Goal: Task Accomplishment & Management: Use online tool/utility

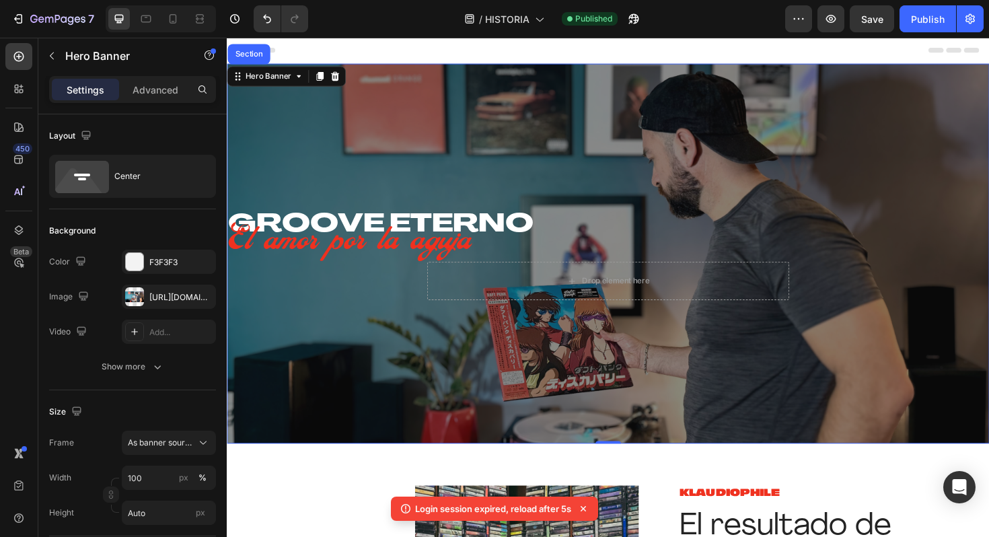
scroll to position [106, 0]
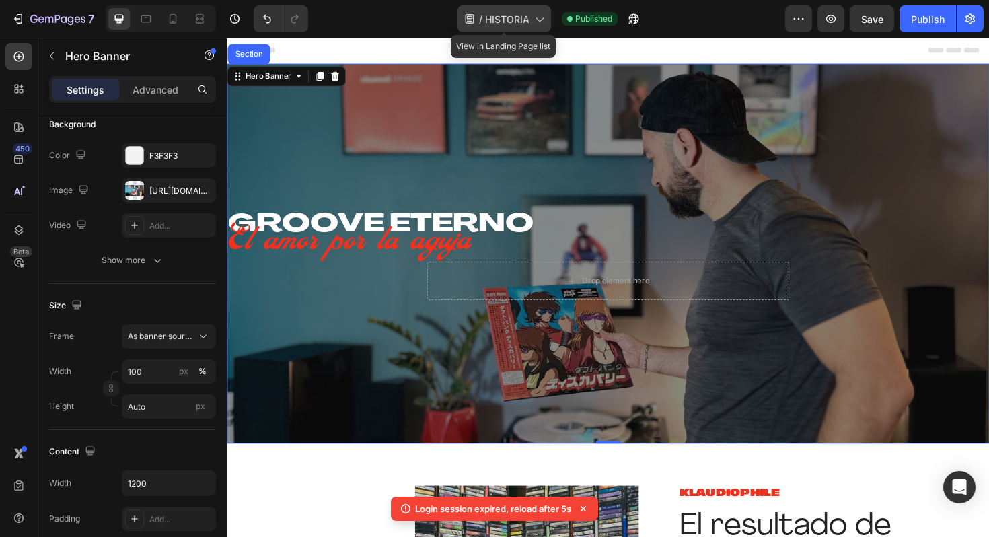
click at [520, 14] on span "HISTORIA" at bounding box center [507, 19] width 44 height 14
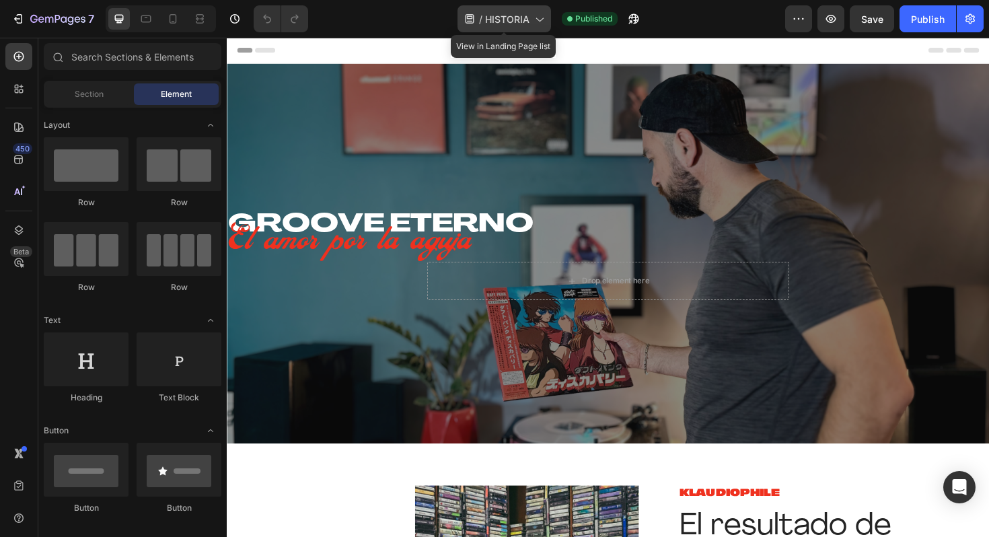
click at [505, 20] on span "HISTORIA" at bounding box center [507, 19] width 44 height 14
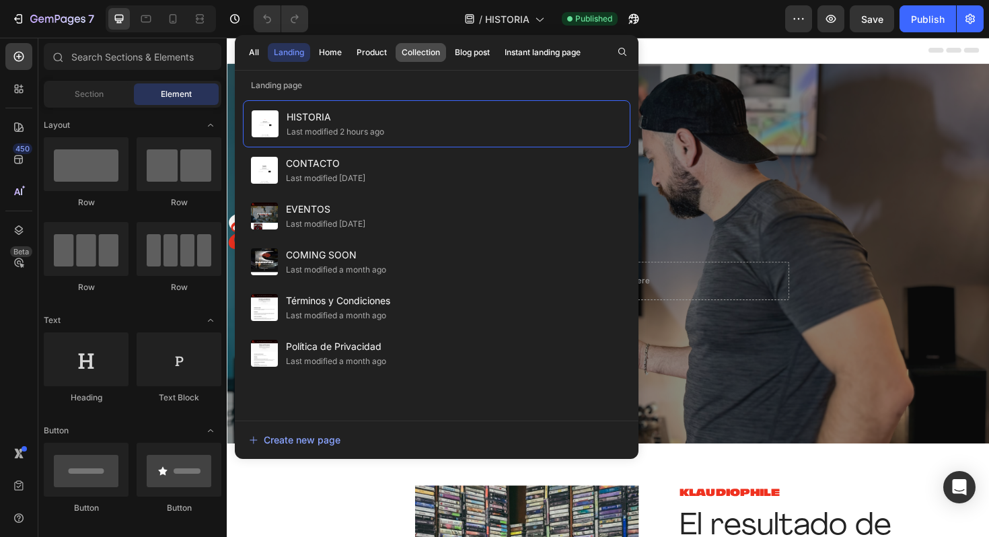
click at [409, 54] on div "Collection" at bounding box center [421, 52] width 38 height 12
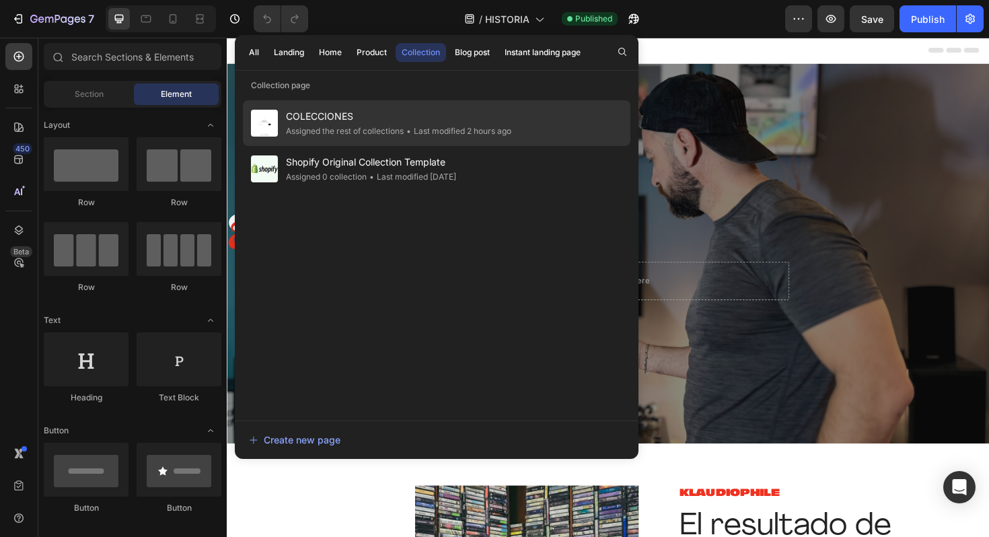
click at [399, 112] on span "COLECCIONES" at bounding box center [398, 116] width 225 height 16
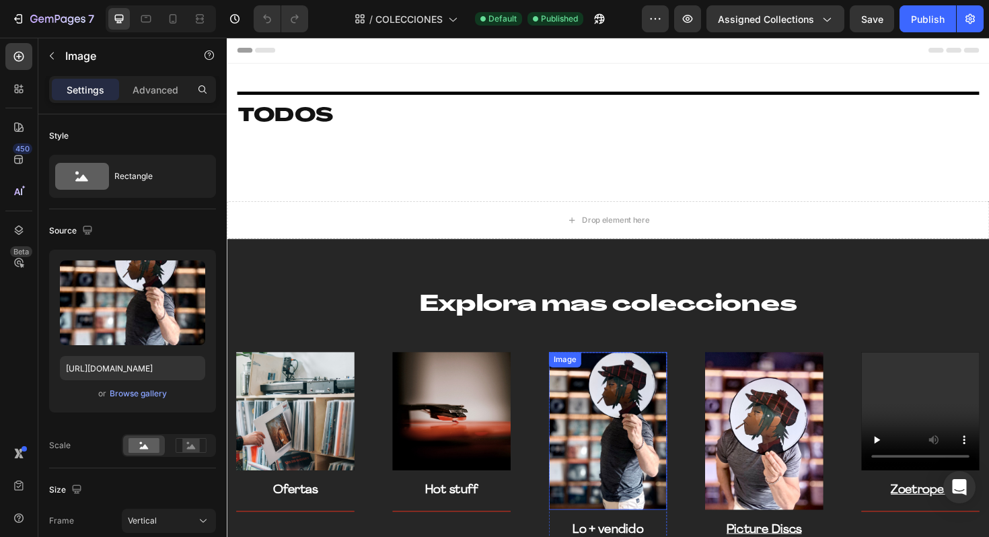
click at [634, 422] on img at bounding box center [630, 454] width 125 height 167
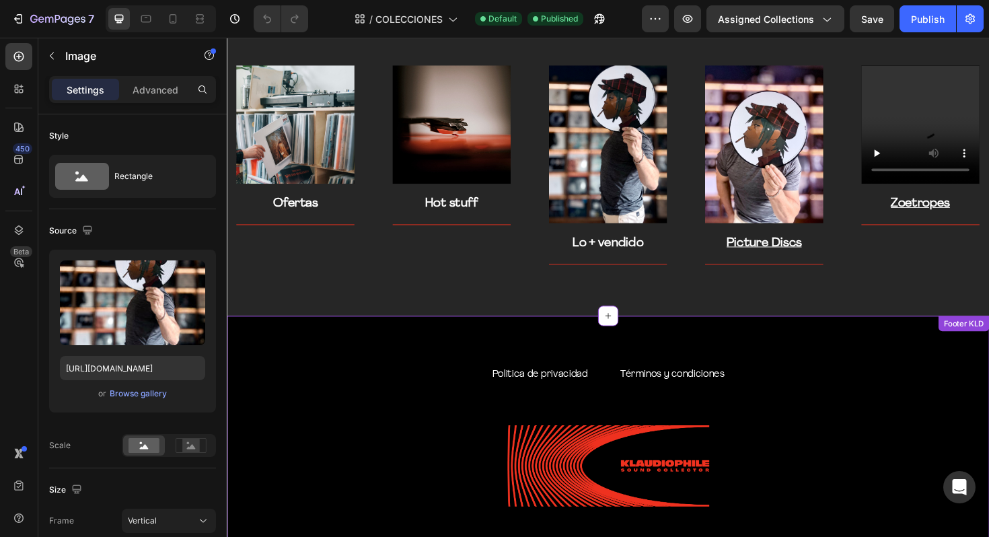
scroll to position [1952, 0]
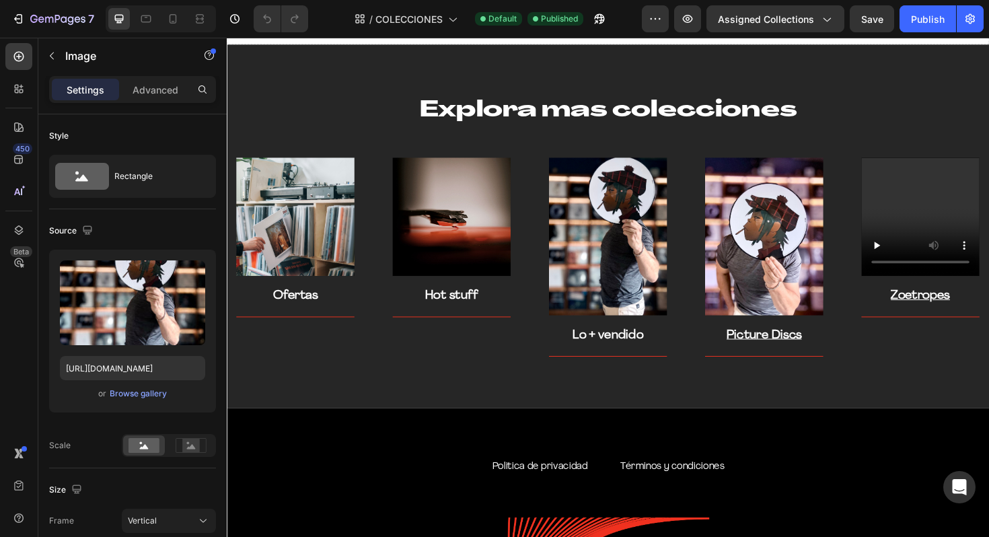
click at [639, 257] on img at bounding box center [630, 248] width 125 height 167
click at [628, 266] on img at bounding box center [630, 248] width 125 height 167
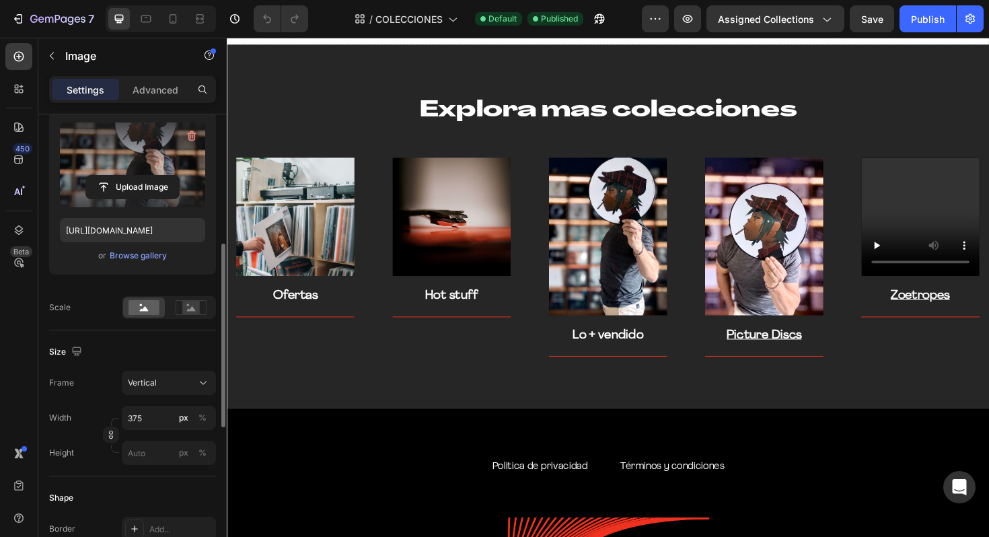
scroll to position [191, 0]
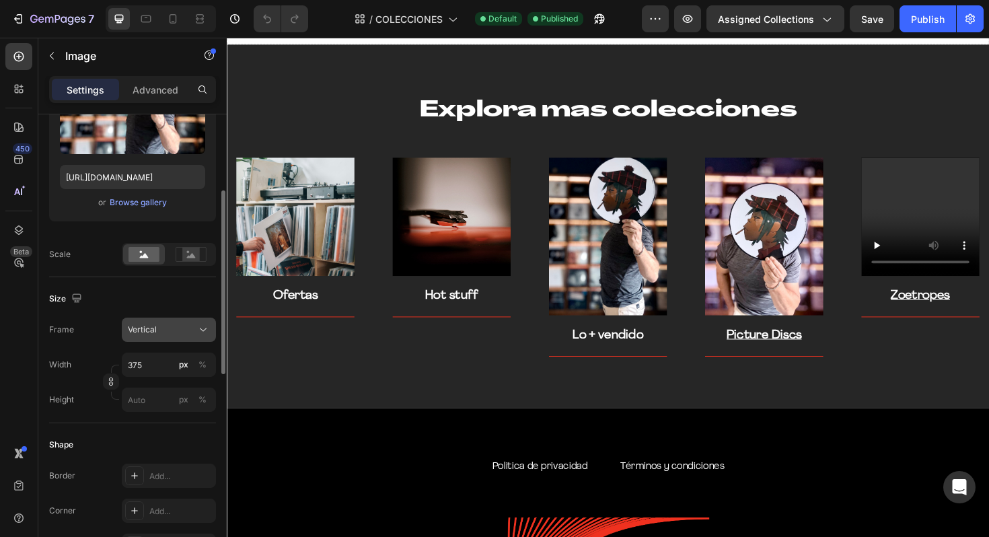
click at [192, 333] on div "Vertical" at bounding box center [161, 330] width 66 height 12
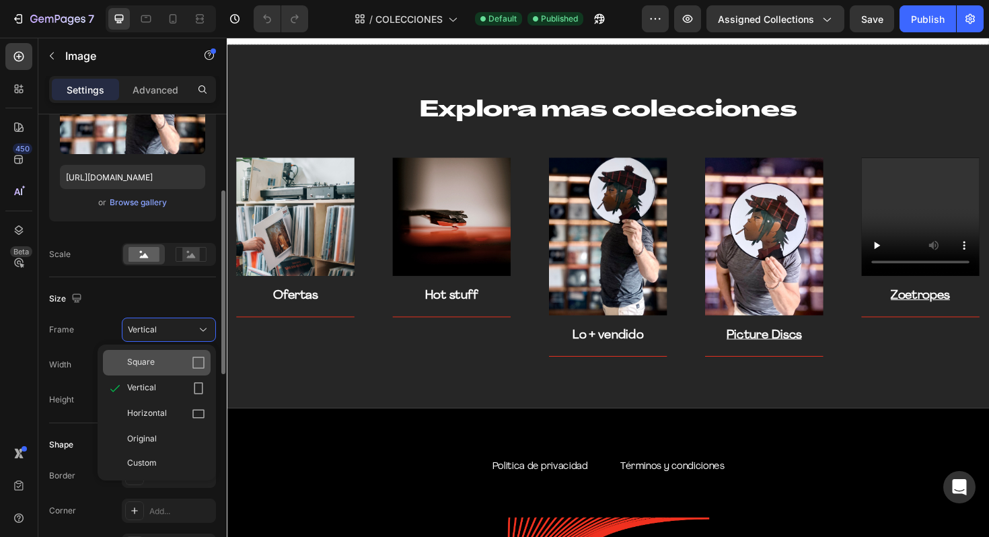
click at [180, 364] on div "Square" at bounding box center [166, 362] width 78 height 13
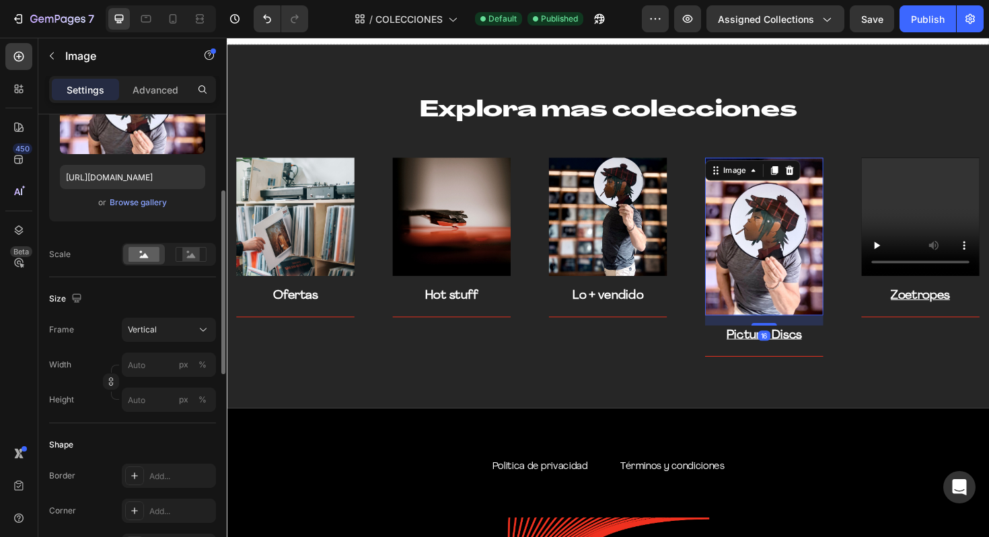
click at [807, 233] on img at bounding box center [795, 248] width 125 height 167
click at [191, 336] on button "Vertical" at bounding box center [169, 330] width 94 height 24
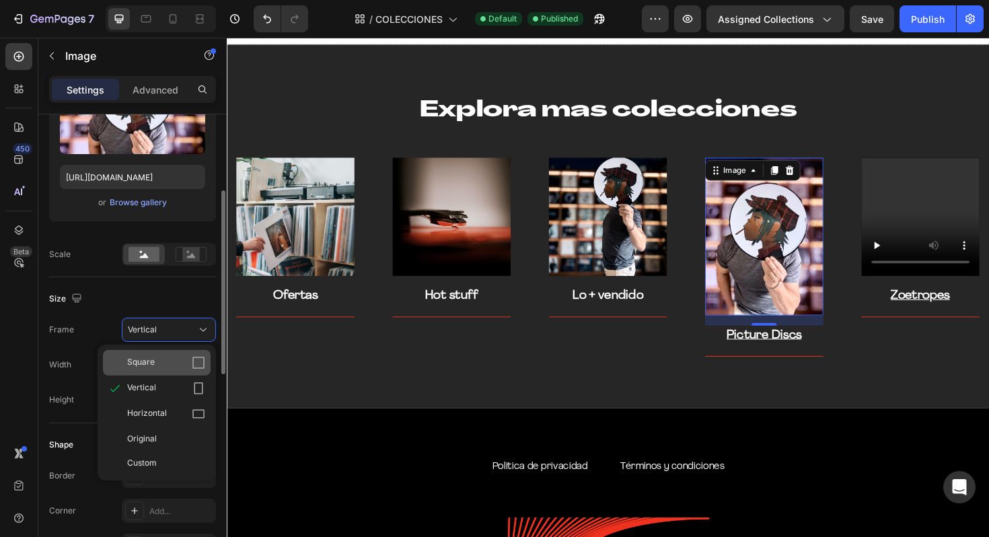
click at [177, 361] on div "Square" at bounding box center [166, 362] width 78 height 13
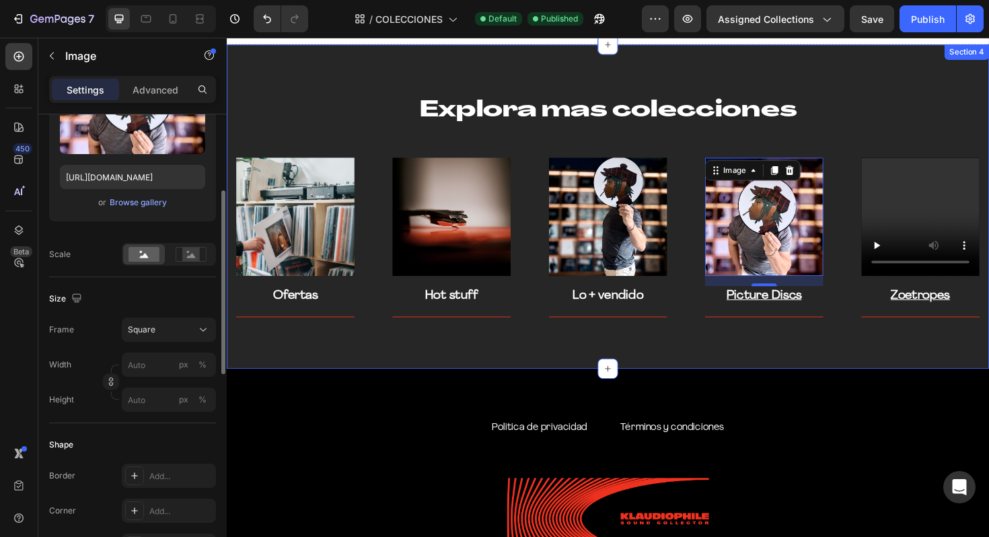
click at [679, 361] on div "Explora mas colecciones Heading Row Image Ofertas Text block Title Line Row Ima…" at bounding box center [630, 216] width 807 height 343
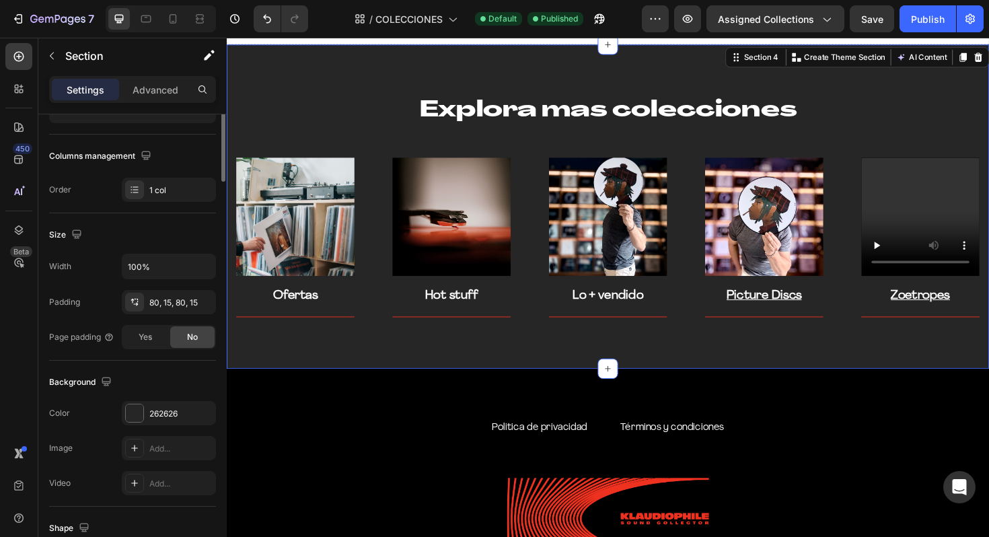
scroll to position [0, 0]
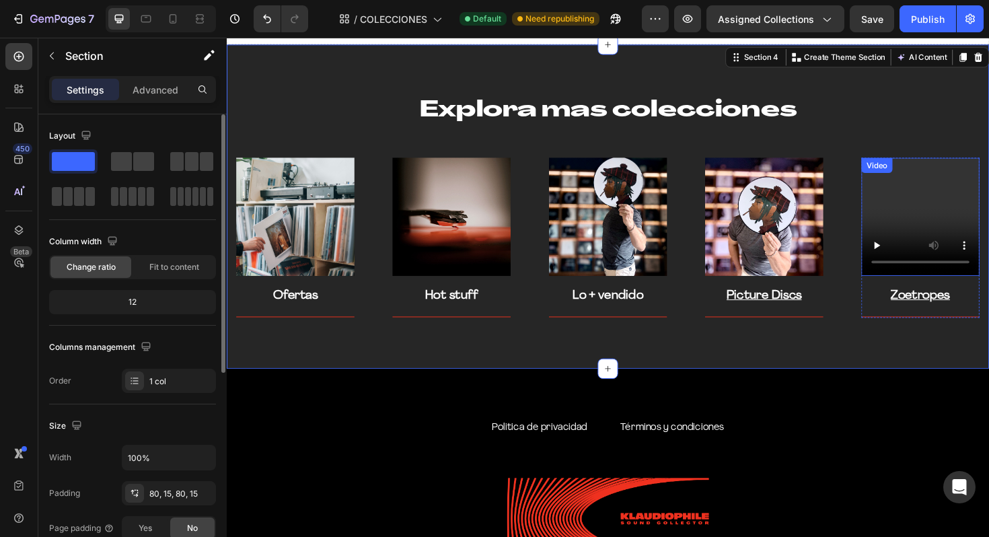
click at [963, 198] on video at bounding box center [961, 227] width 125 height 125
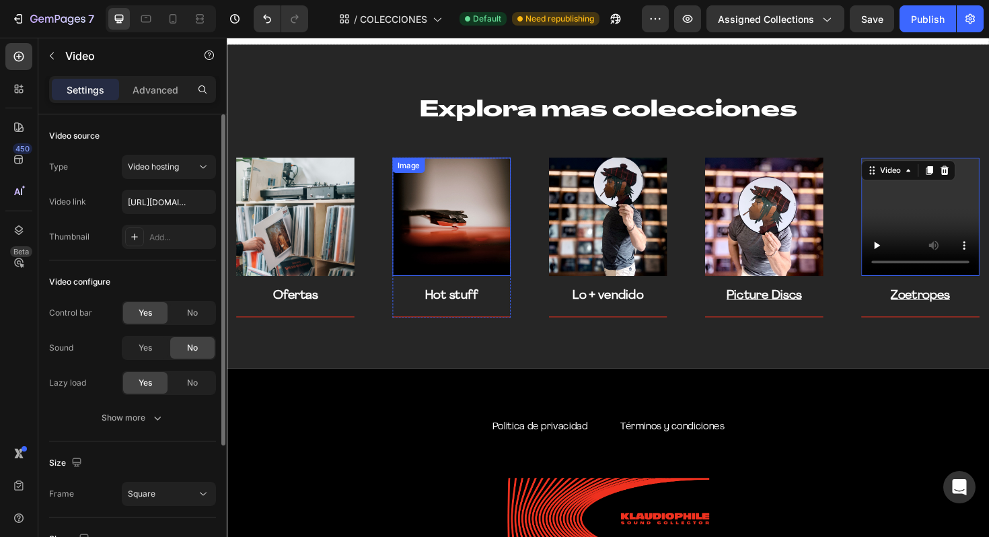
click at [451, 237] on img at bounding box center [464, 227] width 125 height 125
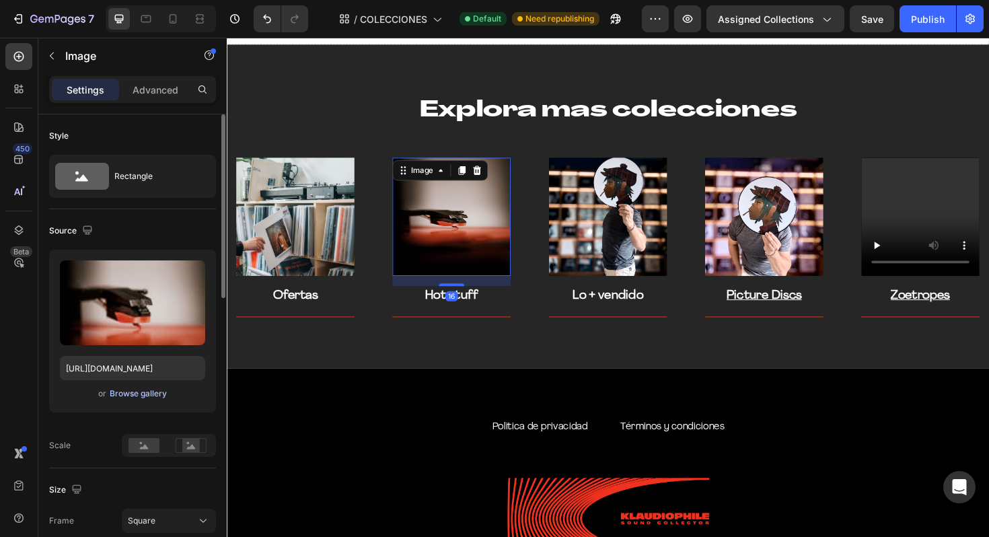
click at [159, 396] on div "Browse gallery" at bounding box center [138, 394] width 57 height 12
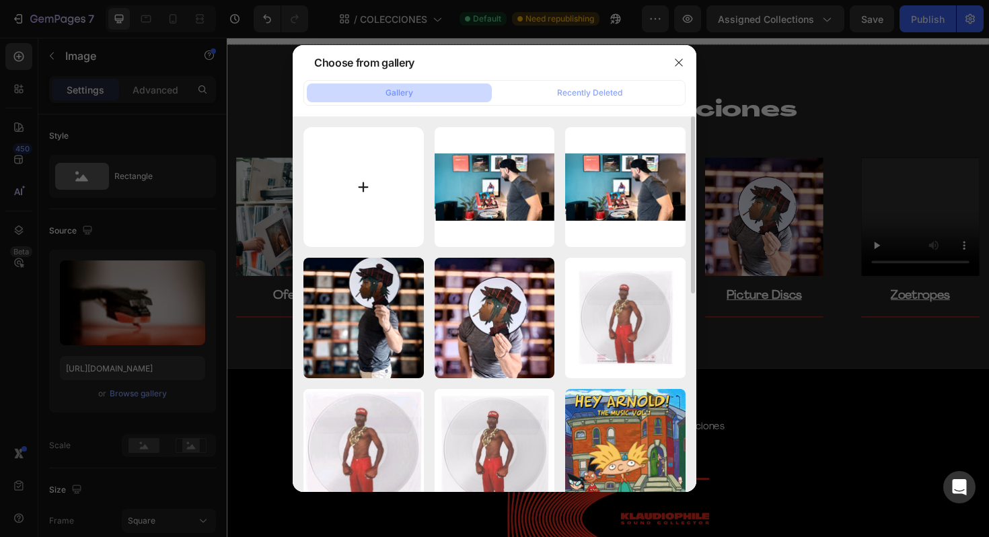
click at [371, 181] on input "file" at bounding box center [363, 187] width 120 height 120
type input "C:\fakepath\IMG_7141.jpg"
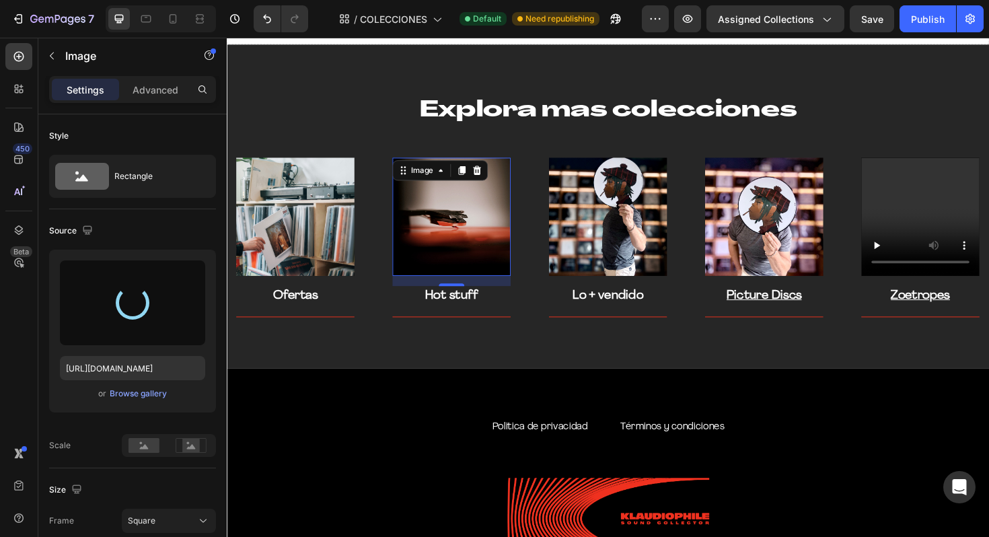
type input "https://cdn.shopify.com/s/files/1/0635/3040/1879/files/gempages_572830844972958…"
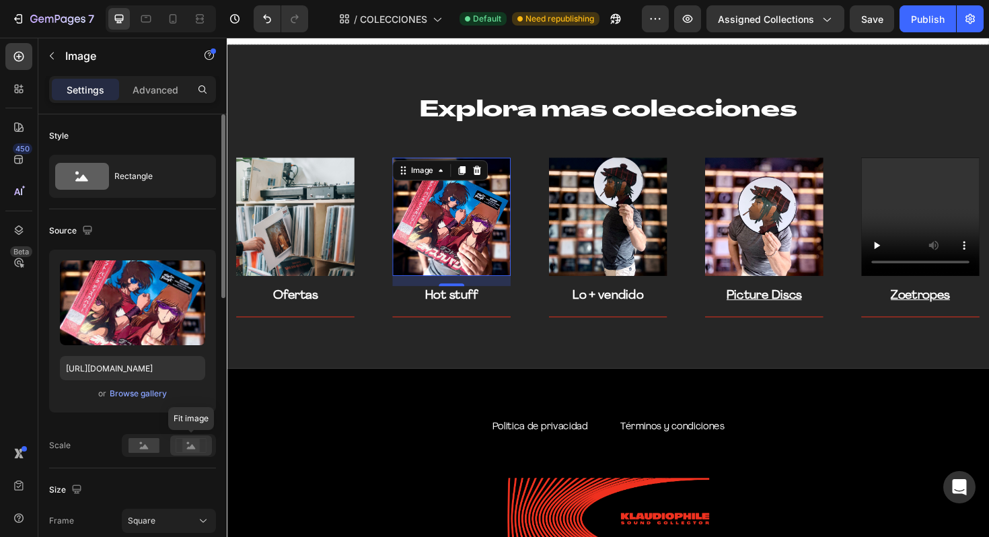
click at [189, 437] on div at bounding box center [191, 445] width 42 height 20
click at [150, 445] on rect at bounding box center [143, 445] width 31 height 15
click at [183, 519] on div "Square" at bounding box center [161, 521] width 66 height 12
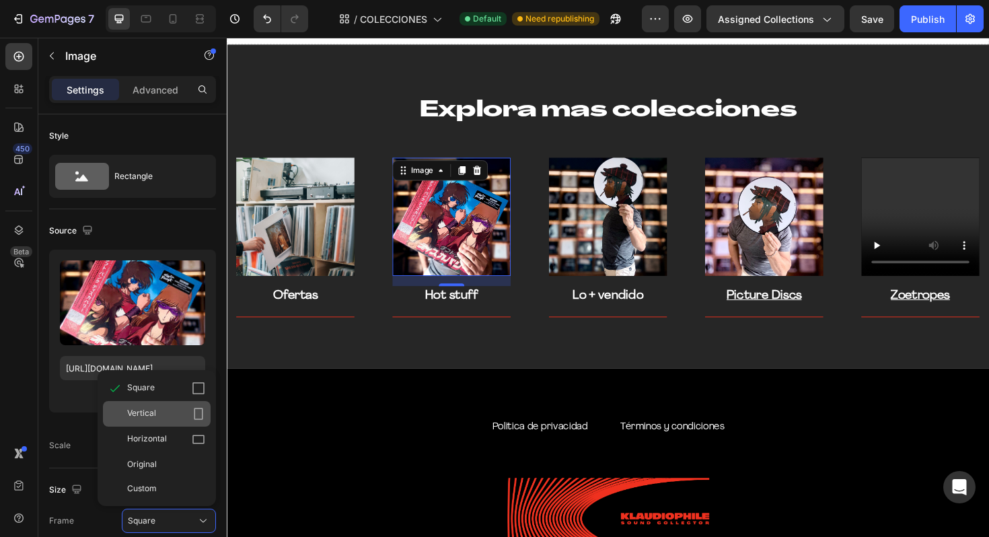
click at [190, 418] on div "Vertical" at bounding box center [166, 413] width 78 height 13
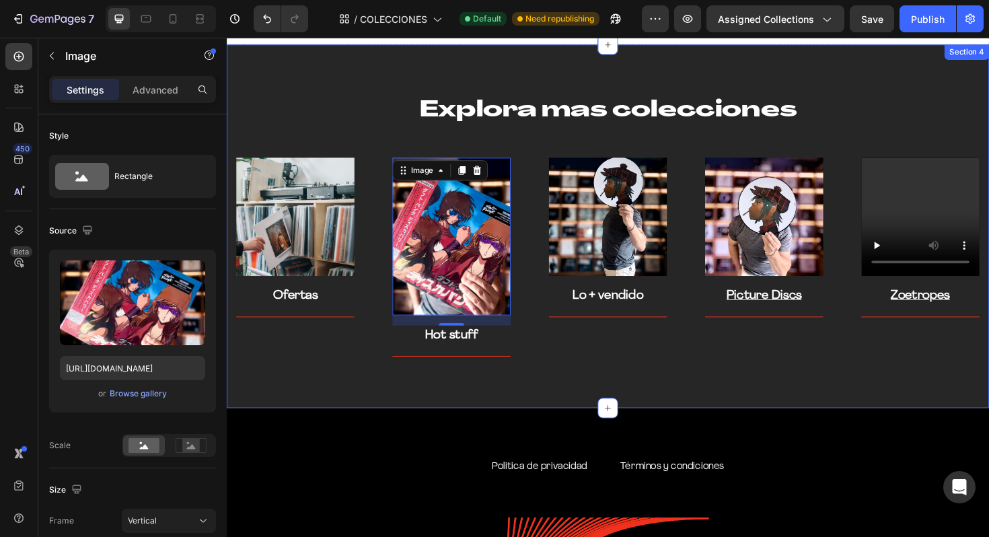
click at [567, 388] on div "Explora mas colecciones Heading Row Image Ofertas Text block Title Line Row Ima…" at bounding box center [630, 237] width 807 height 385
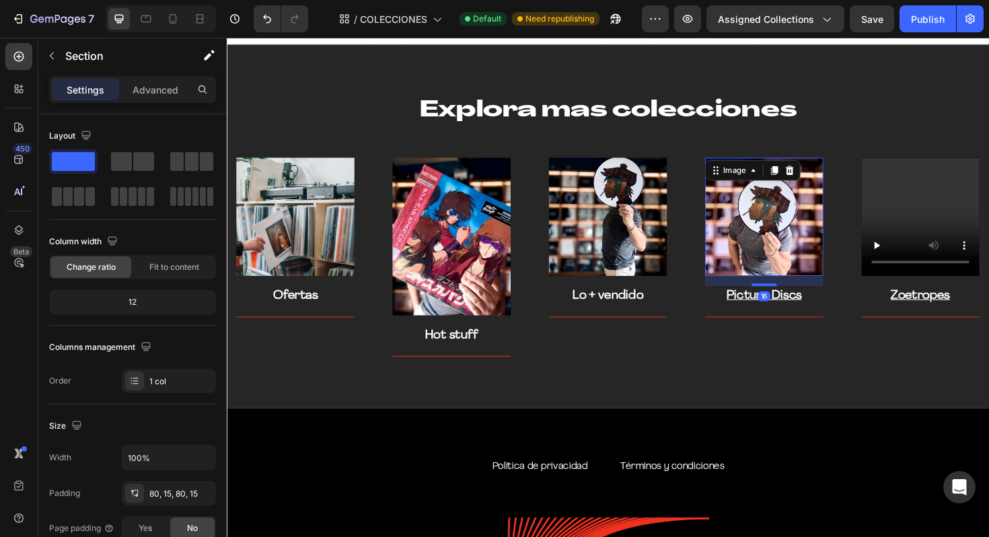
click at [770, 213] on img at bounding box center [795, 227] width 125 height 125
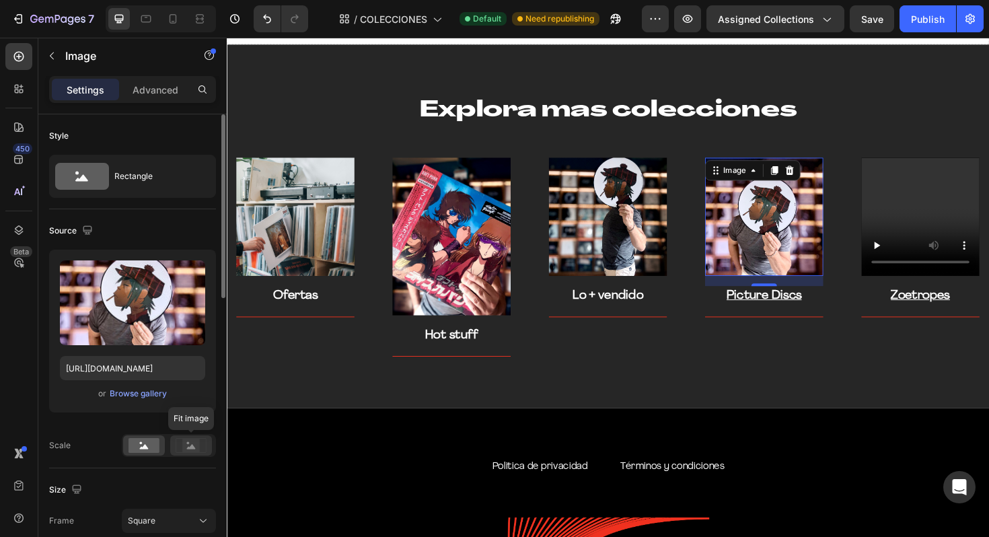
click at [198, 445] on rect at bounding box center [190, 445] width 17 height 13
click at [146, 446] on icon at bounding box center [144, 446] width 9 height 5
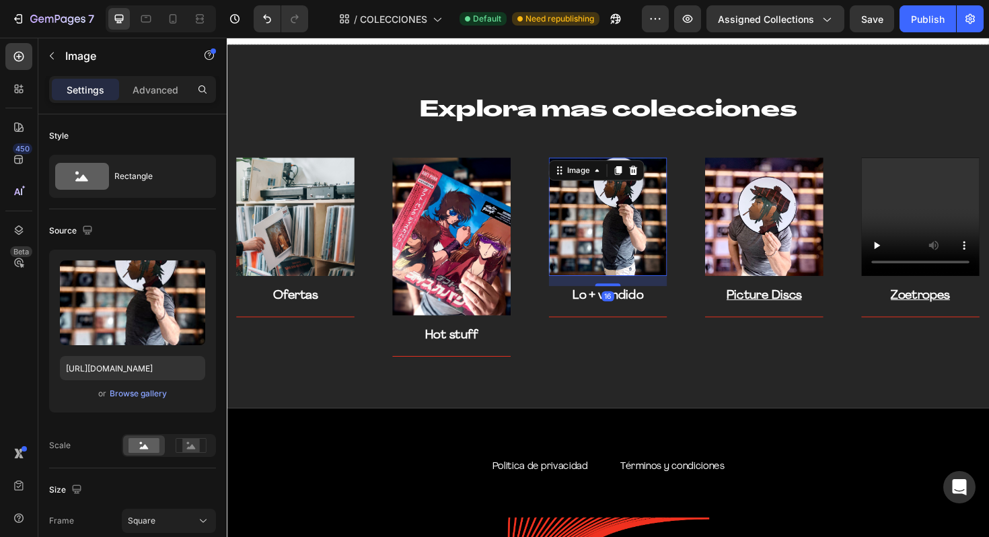
click at [627, 217] on img at bounding box center [630, 227] width 125 height 125
click at [155, 395] on div "Browse gallery" at bounding box center [138, 394] width 57 height 12
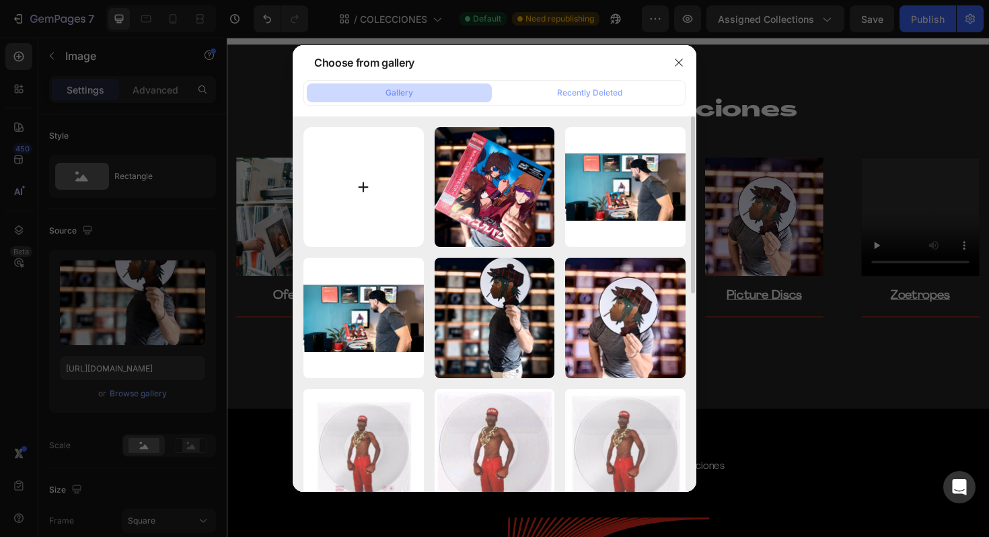
click at [382, 178] on input "file" at bounding box center [363, 187] width 120 height 120
type input "C:\fakepath\IMG_7143.jpg"
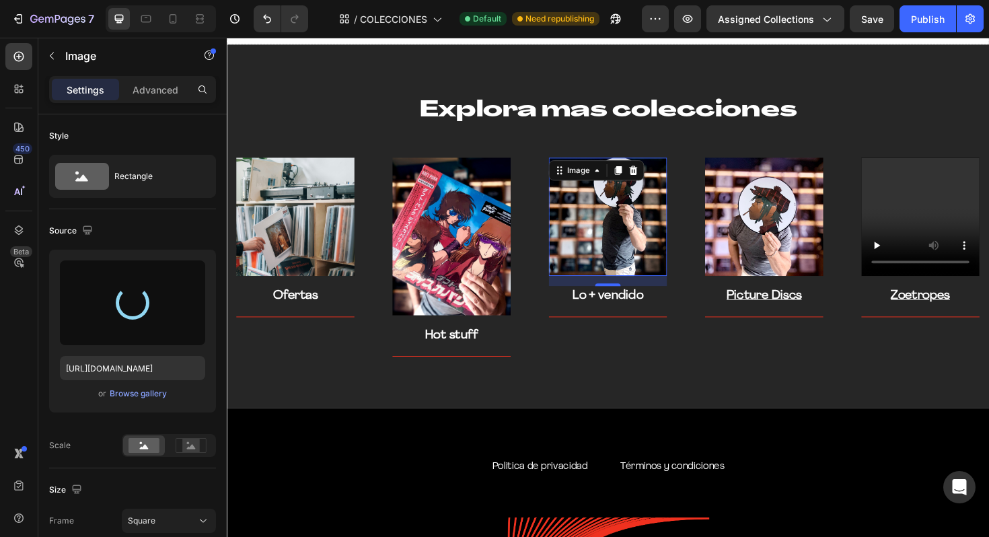
type input "https://cdn.shopify.com/s/files/1/0635/3040/1879/files/gempages_572830844972958…"
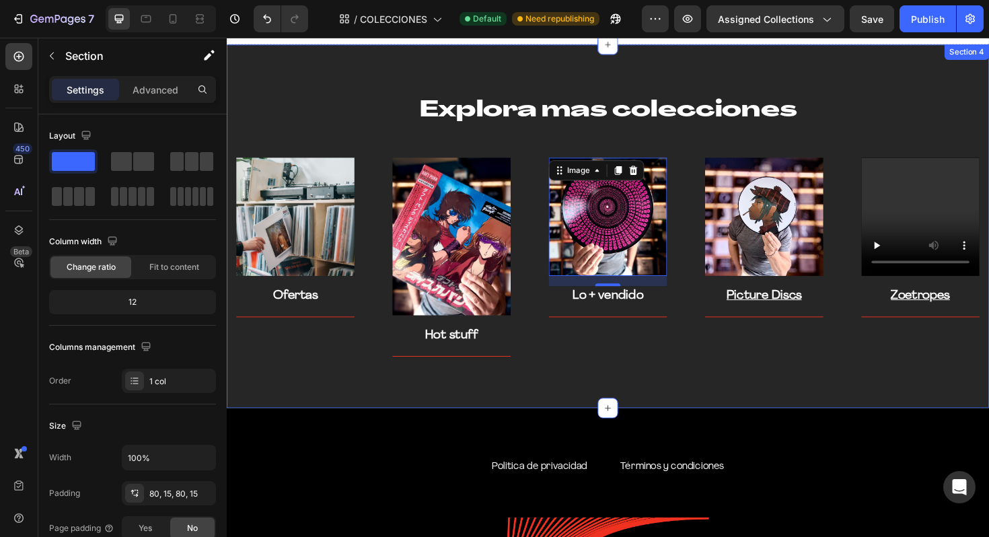
click at [760, 389] on div "Explora mas colecciones Heading Row Image Ofertas Text block Title Line Row Ima…" at bounding box center [630, 237] width 807 height 385
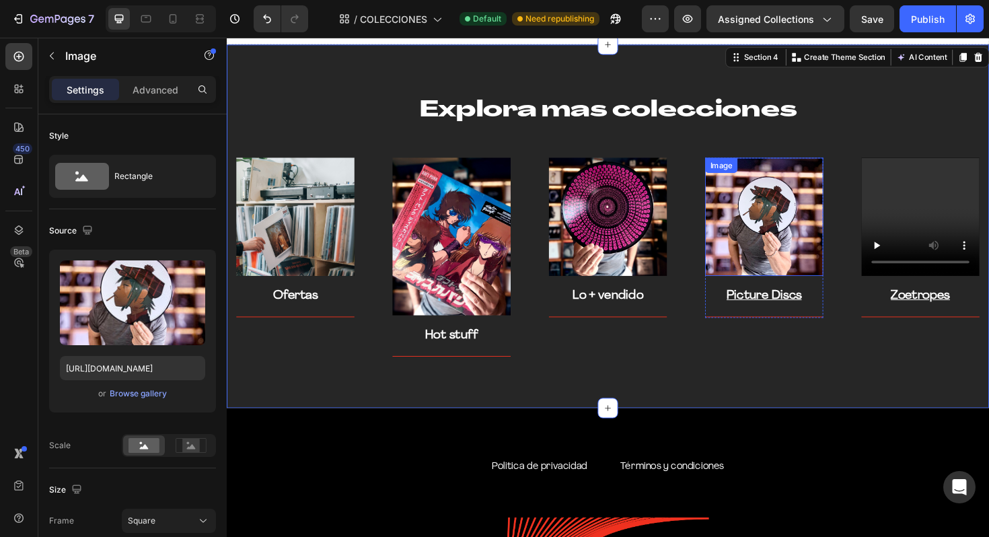
click at [784, 230] on img at bounding box center [795, 227] width 125 height 125
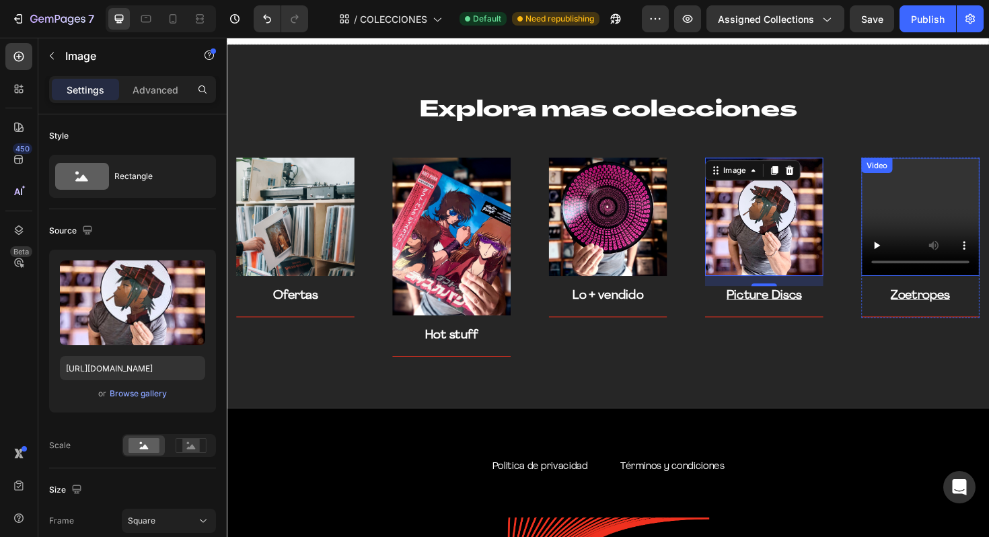
click at [955, 210] on video at bounding box center [961, 227] width 125 height 125
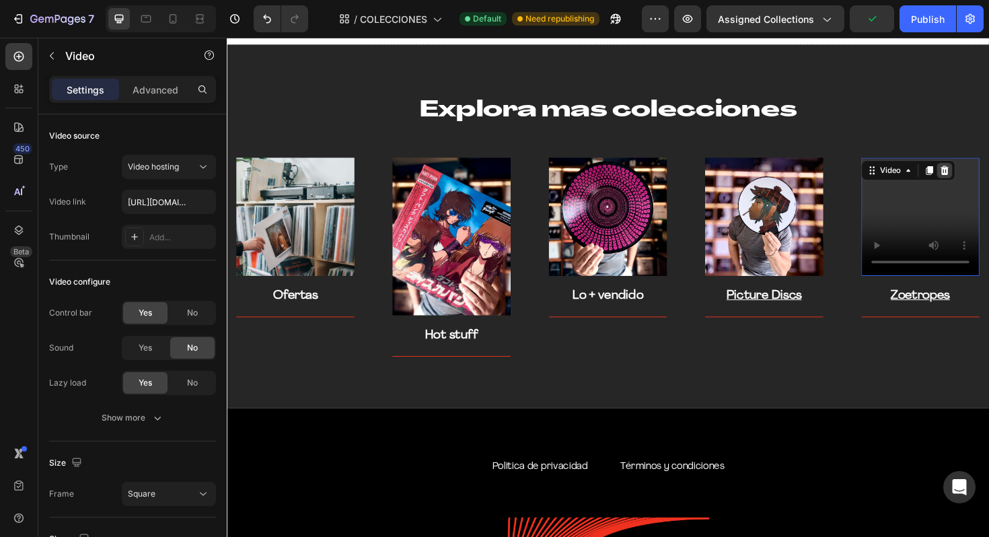
click at [985, 178] on icon at bounding box center [987, 177] width 9 height 9
click at [914, 173] on div "Video" at bounding box center [929, 178] width 54 height 16
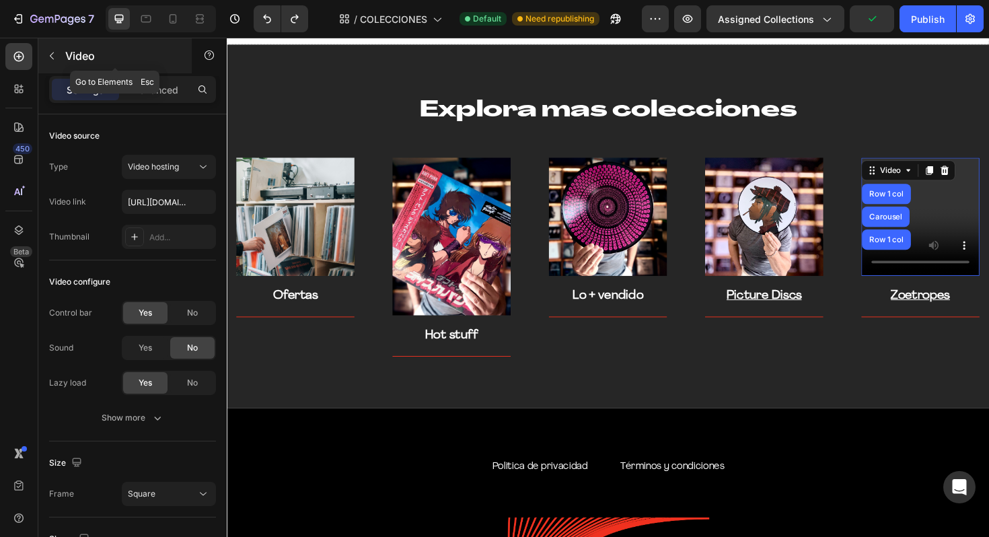
click at [54, 51] on icon "button" at bounding box center [51, 55] width 11 height 11
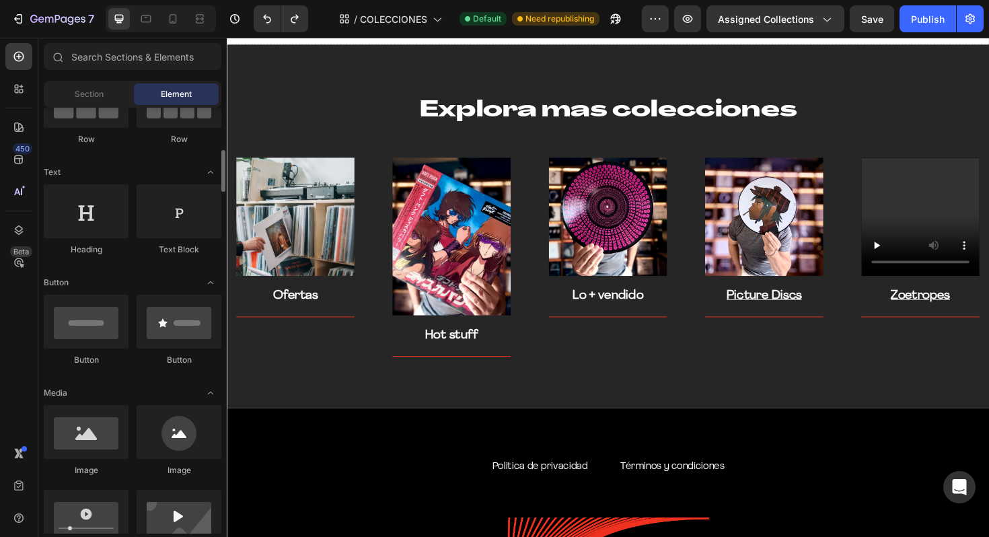
scroll to position [265, 0]
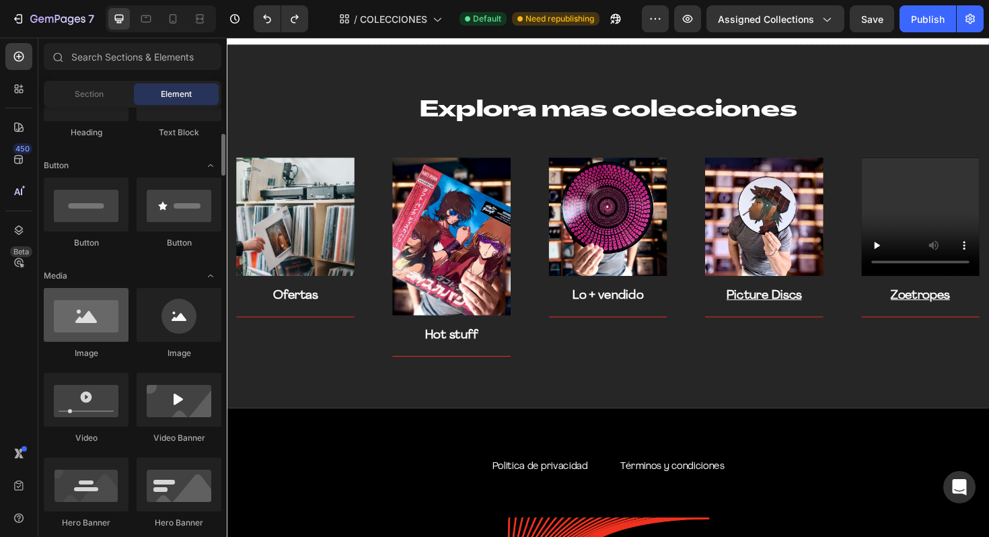
click at [97, 316] on div at bounding box center [86, 315] width 85 height 54
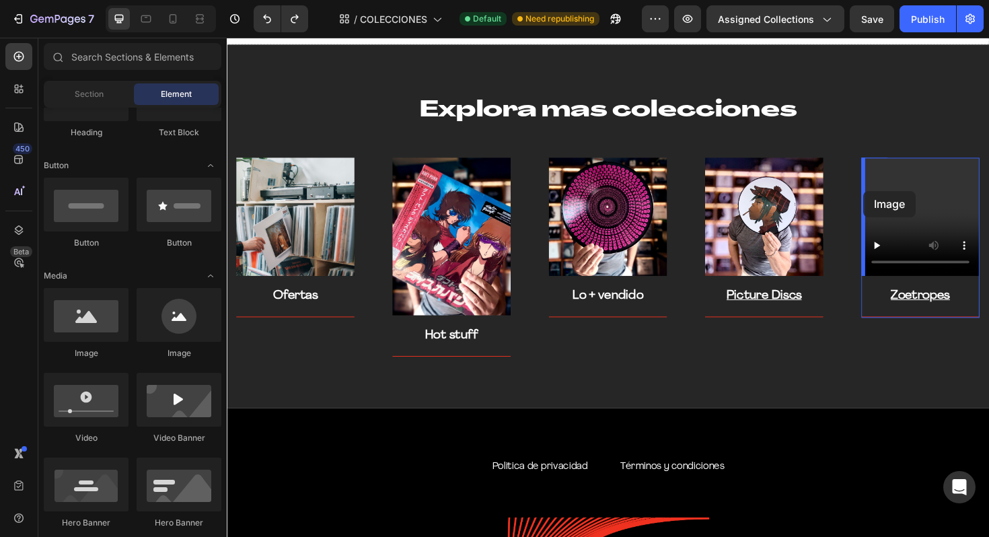
drag, startPoint x: 313, startPoint y: 367, endPoint x: 901, endPoint y: 200, distance: 611.2
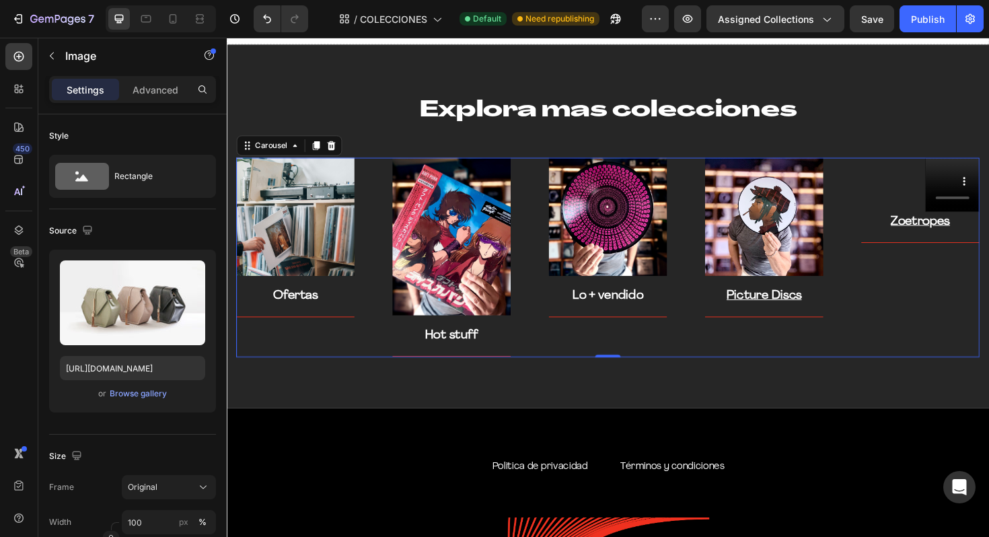
click at [986, 263] on div "Image Video Row Zoetropes Text block Title Line Row" at bounding box center [961, 271] width 125 height 212
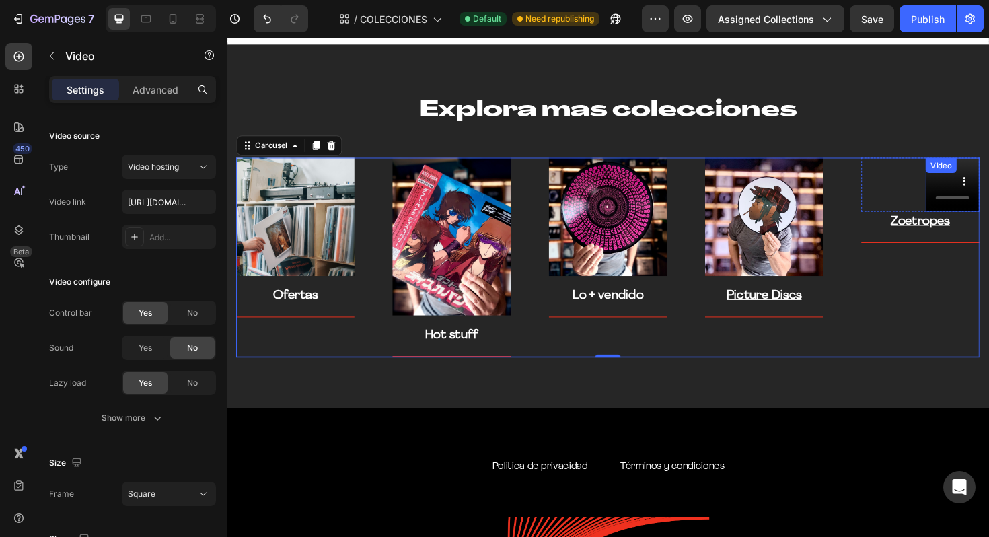
click at [988, 178] on div "Video" at bounding box center [983, 173] width 28 height 12
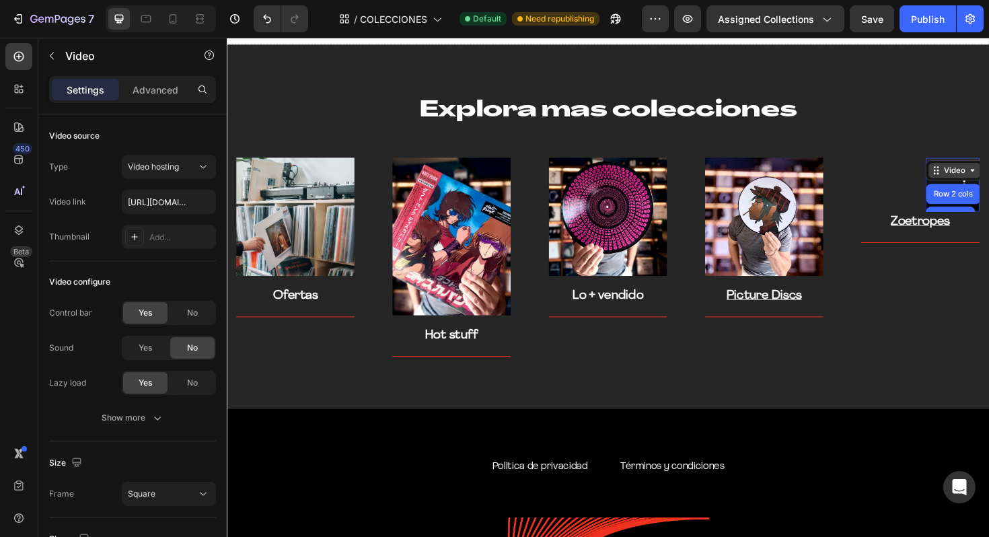
click at [988, 183] on div "Video" at bounding box center [998, 178] width 28 height 12
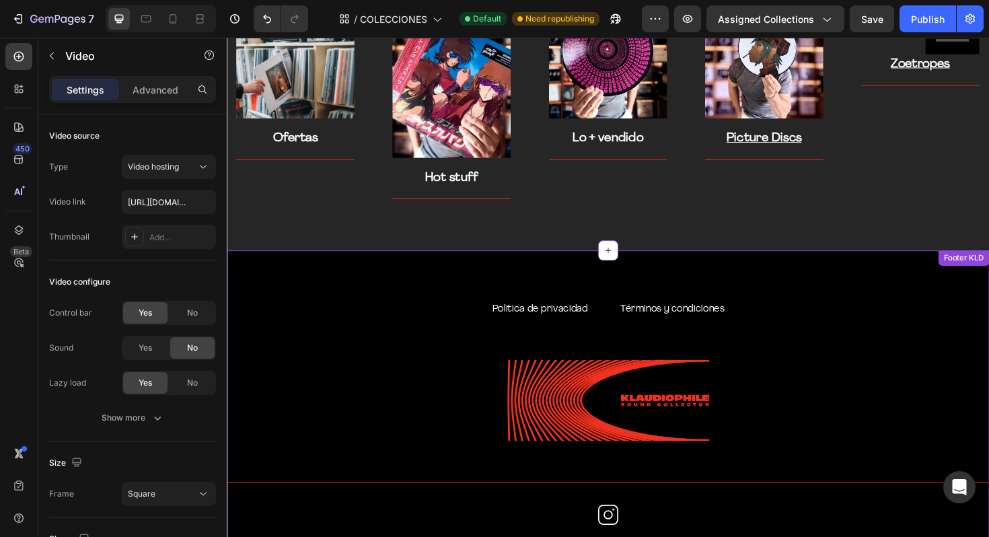
scroll to position [2063, 0]
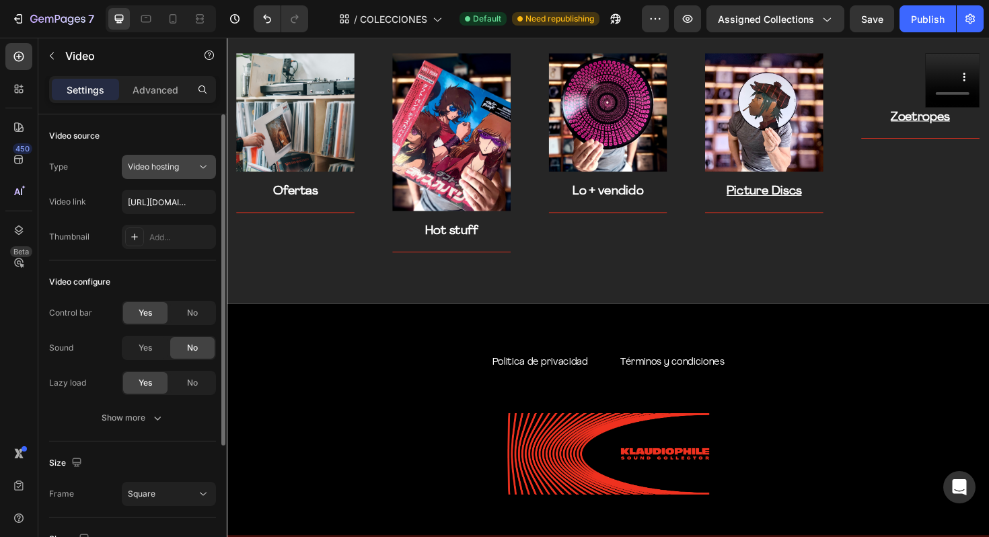
click at [200, 170] on icon at bounding box center [202, 166] width 13 height 13
click at [199, 167] on icon at bounding box center [202, 166] width 13 height 13
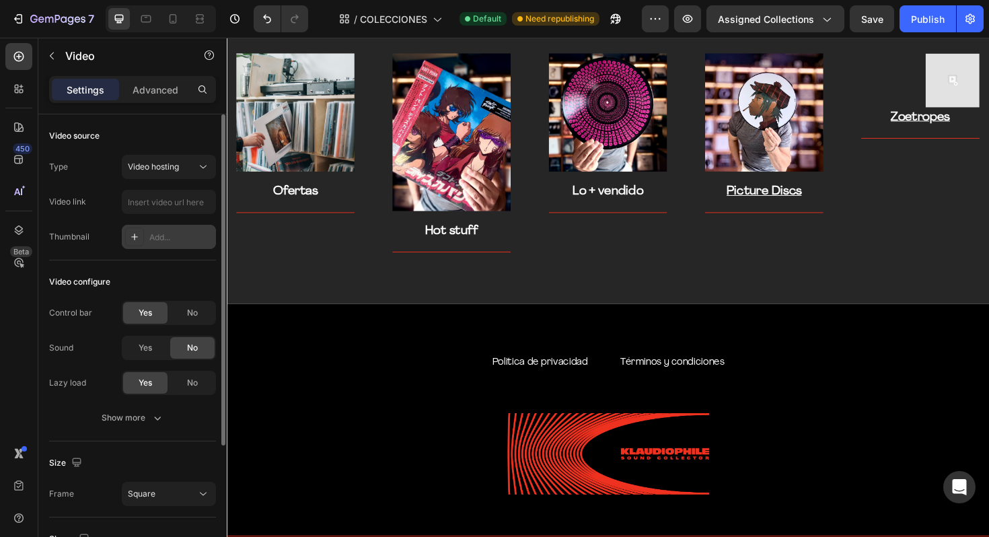
click at [185, 247] on div "Add..." at bounding box center [169, 237] width 94 height 24
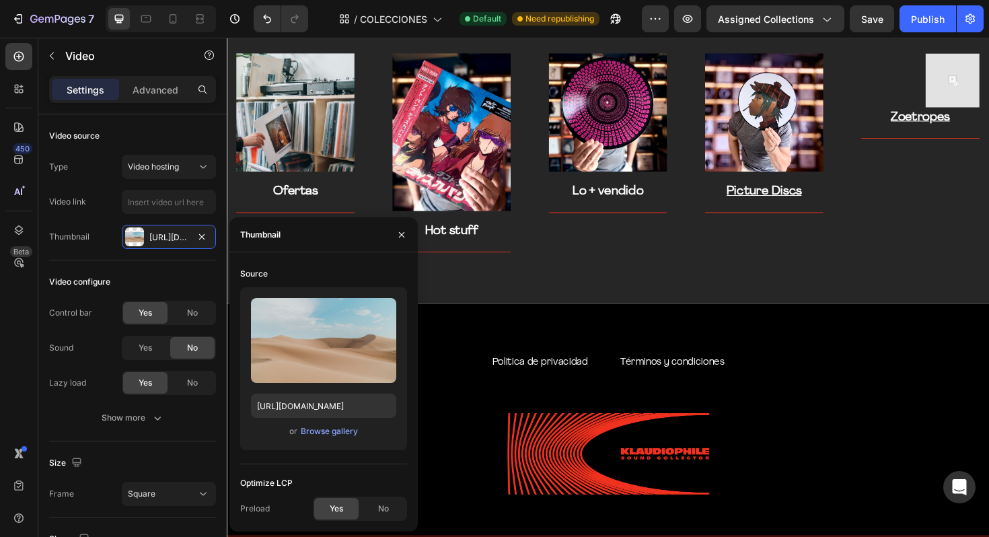
click at [986, 66] on img at bounding box center [995, 82] width 57 height 57
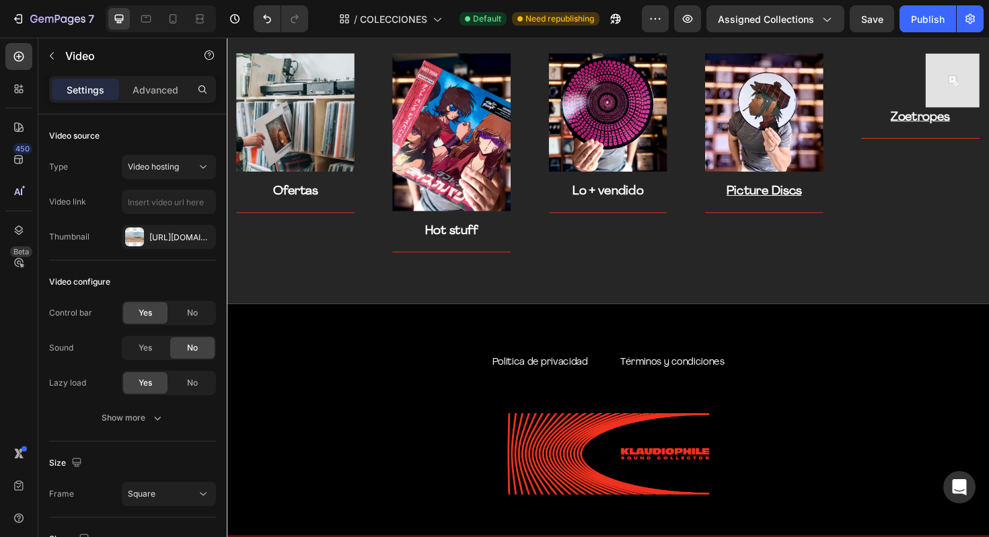
click at [988, 66] on img at bounding box center [995, 82] width 57 height 57
click at [969, 114] on p "Zoetropes" at bounding box center [961, 123] width 122 height 20
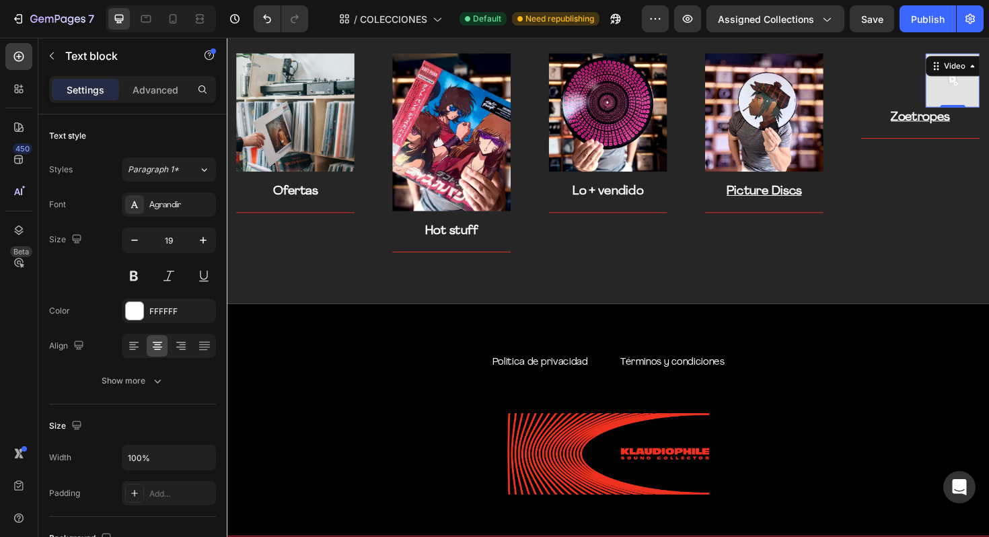
click at [988, 82] on img at bounding box center [995, 82] width 57 height 57
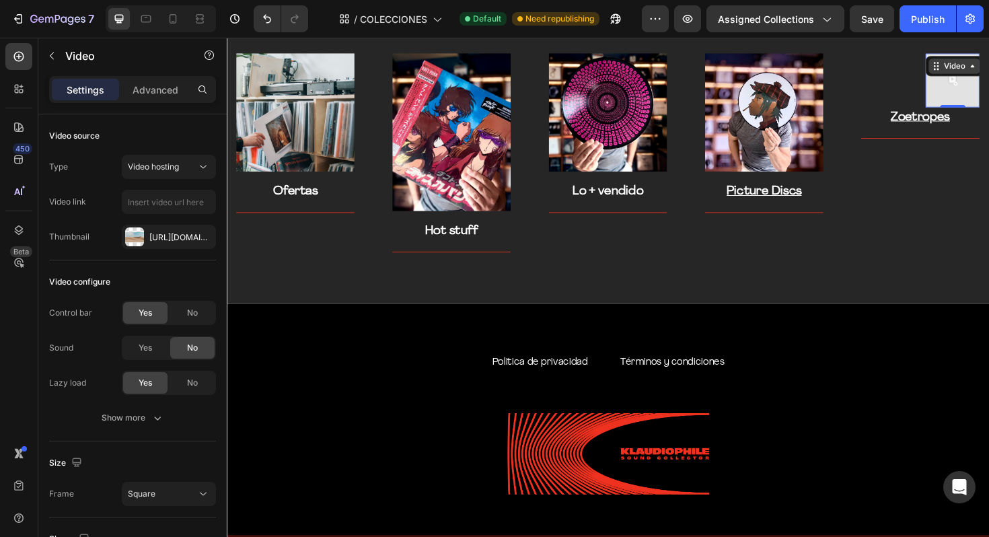
click at [988, 74] on div "Video" at bounding box center [997, 68] width 54 height 16
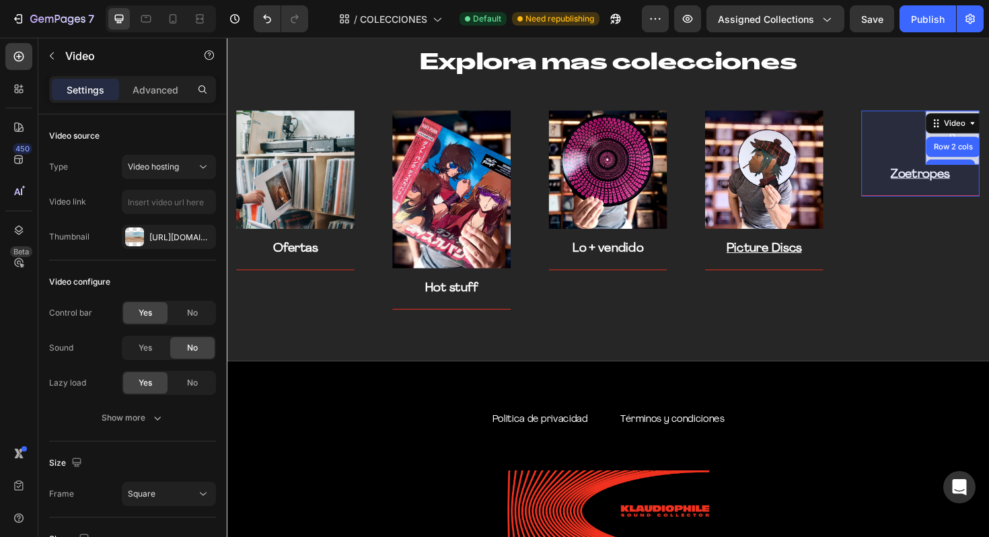
scroll to position [1998, 0]
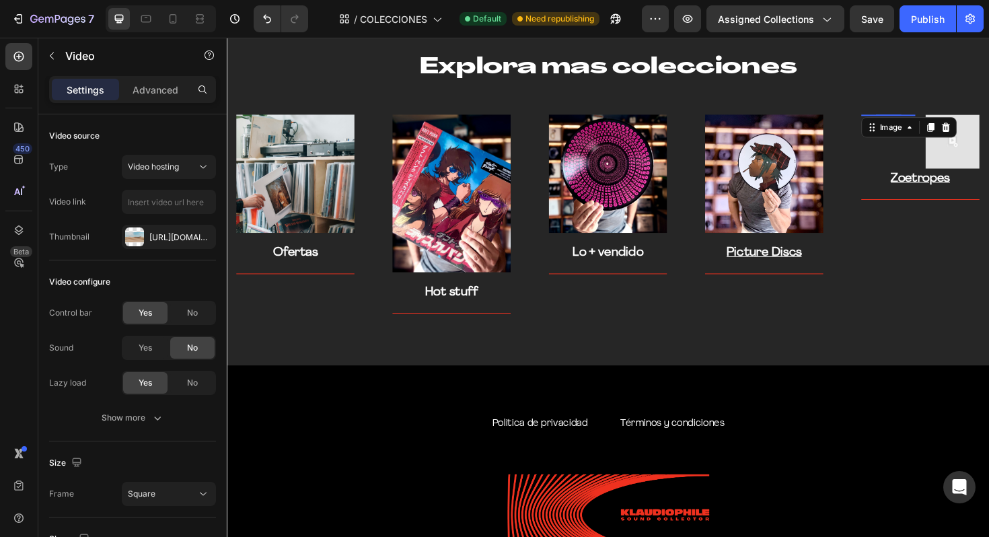
click at [925, 119] on div "Image 0" at bounding box center [927, 119] width 57 height 0
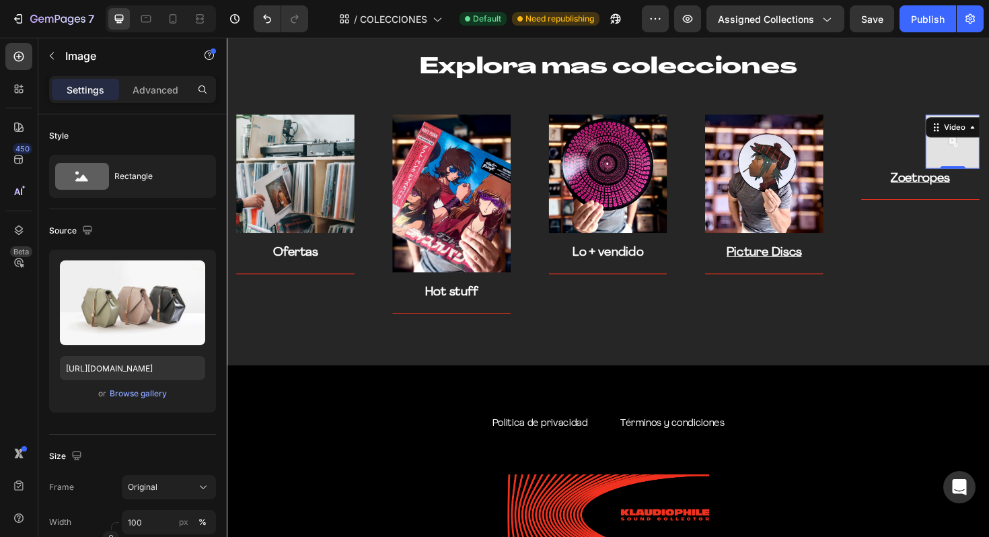
click at [975, 156] on img at bounding box center [995, 147] width 57 height 57
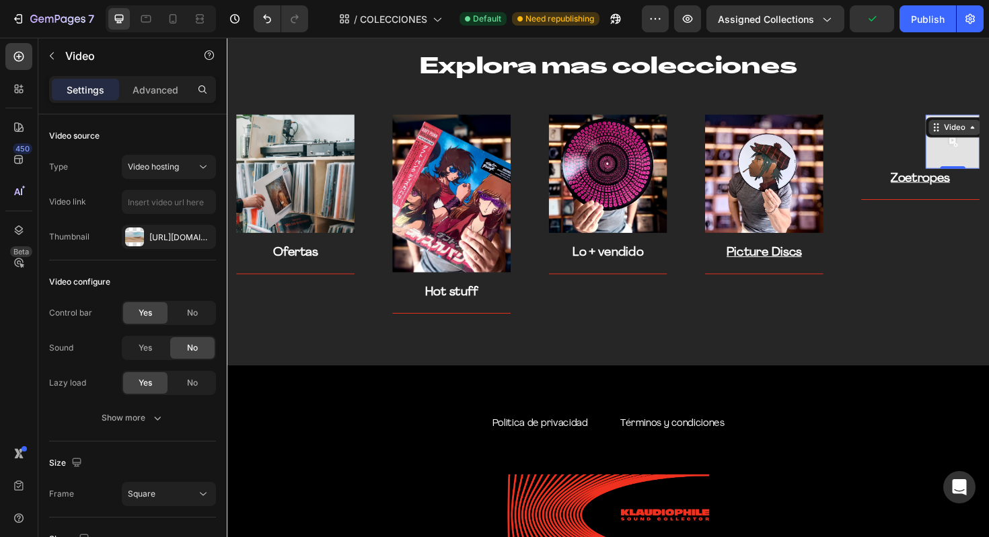
click at [978, 128] on icon at bounding box center [978, 132] width 11 height 11
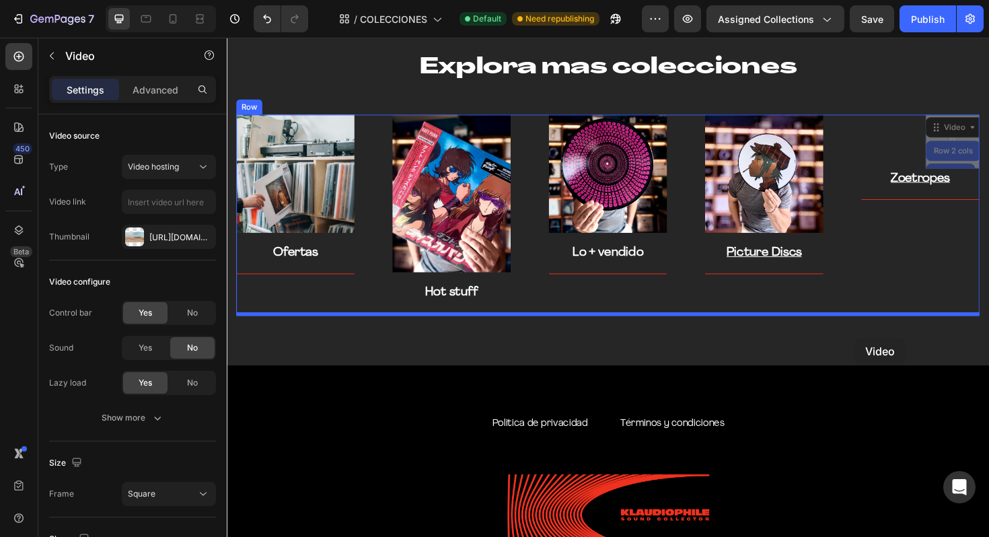
drag, startPoint x: 978, startPoint y: 128, endPoint x: 891, endPoint y: 356, distance: 243.8
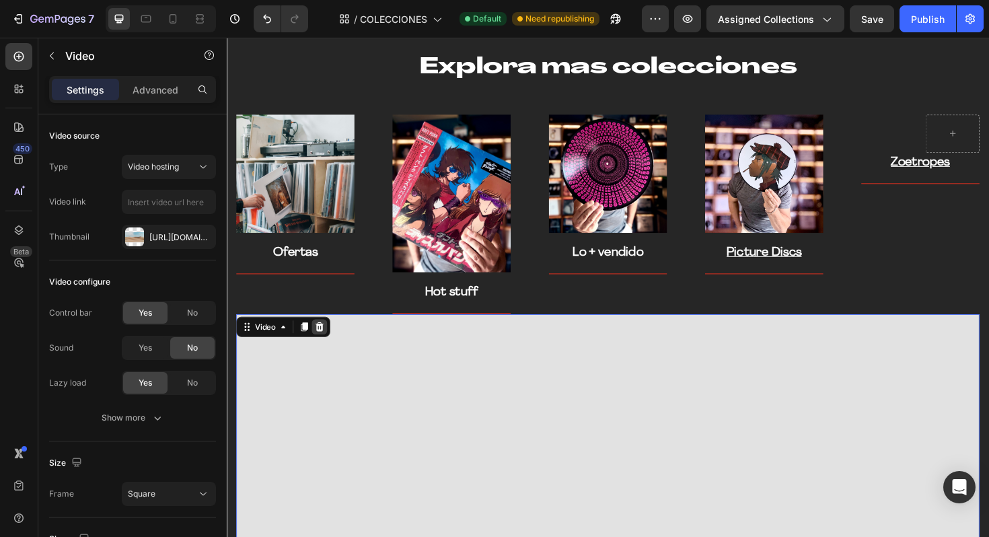
click at [324, 342] on icon at bounding box center [325, 343] width 11 height 11
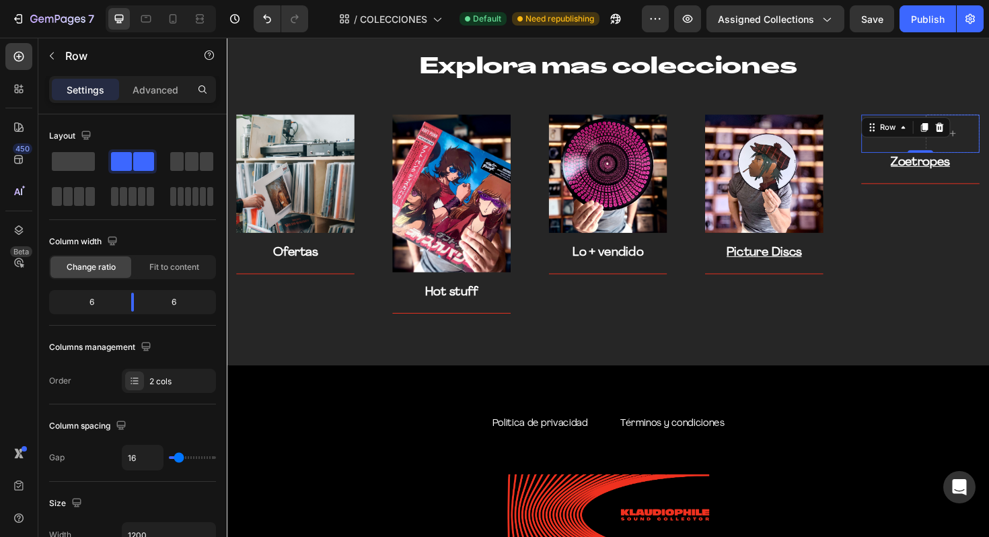
click at [970, 126] on div "Image Row 0" at bounding box center [961, 139] width 125 height 40
click at [73, 161] on span at bounding box center [73, 161] width 43 height 19
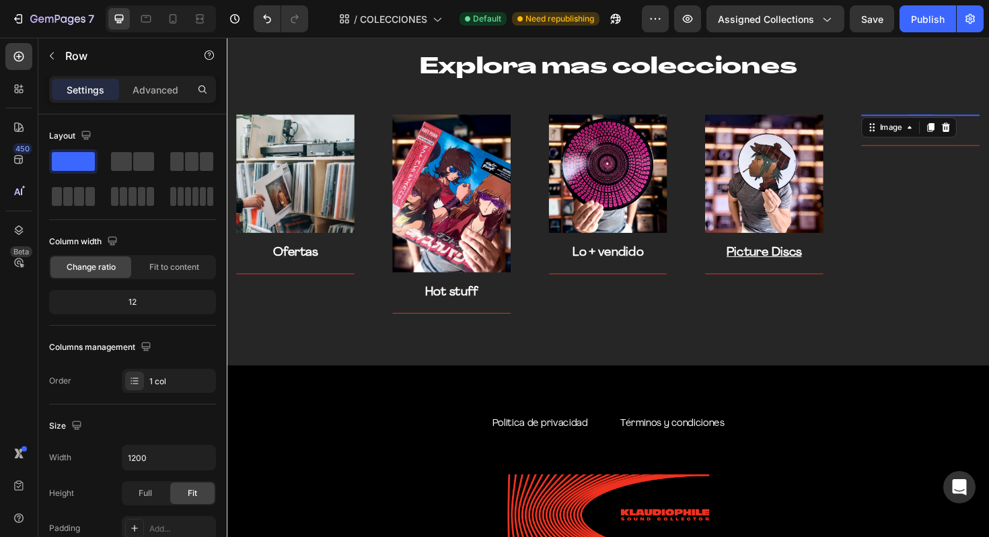
click at [978, 119] on img at bounding box center [961, 119] width 125 height 0
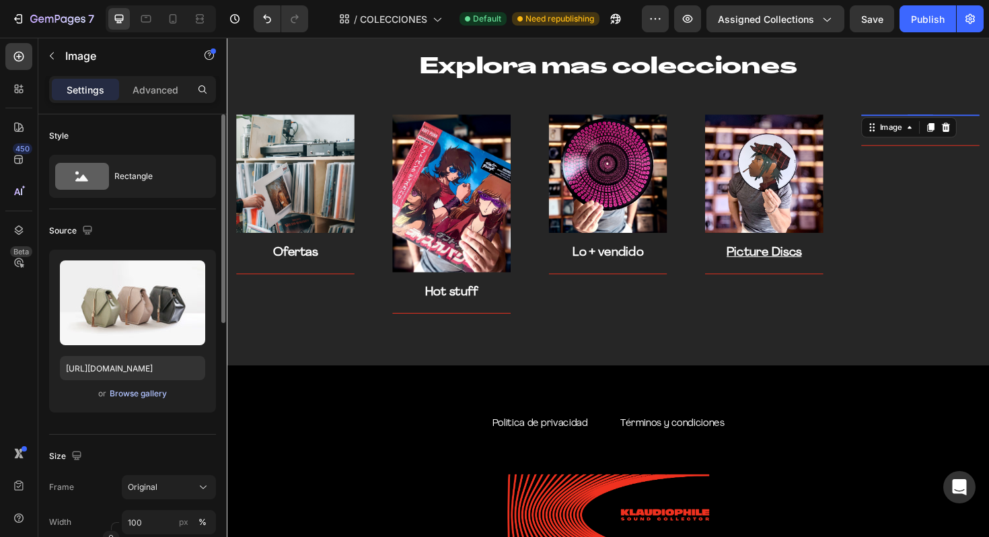
click at [152, 396] on div "Browse gallery" at bounding box center [138, 394] width 57 height 12
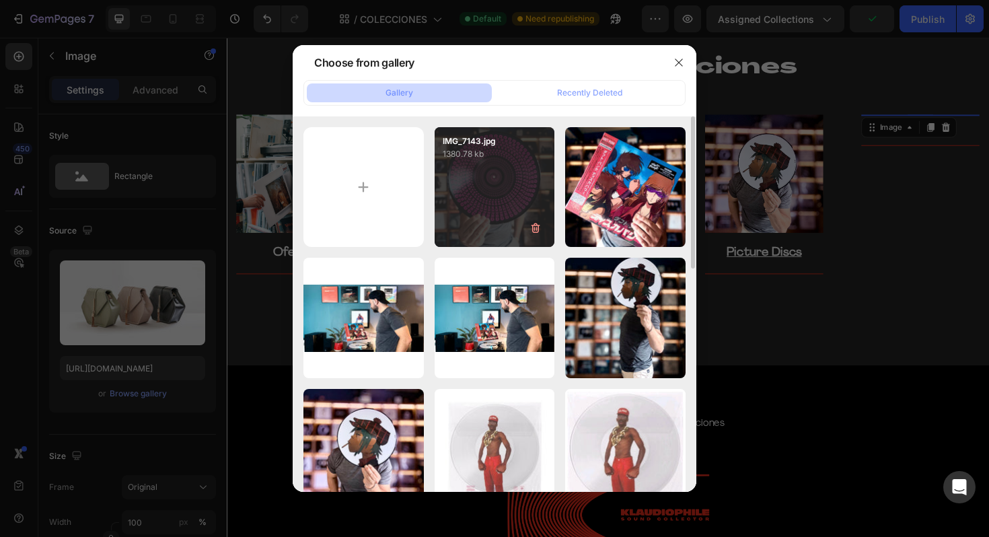
click at [493, 183] on div "IMG_7143.jpg 1380.78 kb" at bounding box center [495, 187] width 120 height 120
type input "https://cdn.shopify.com/s/files/1/0635/3040/1879/files/gempages_572830844972958…"
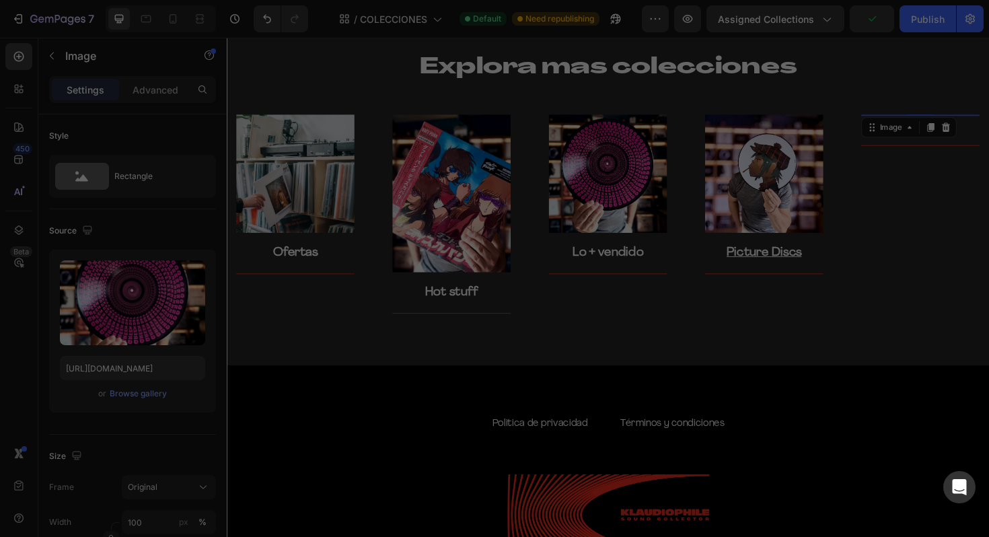
click at [493, 183] on div "IMG_7143.jpg 1380.78 kb" at bounding box center [495, 187] width 120 height 120
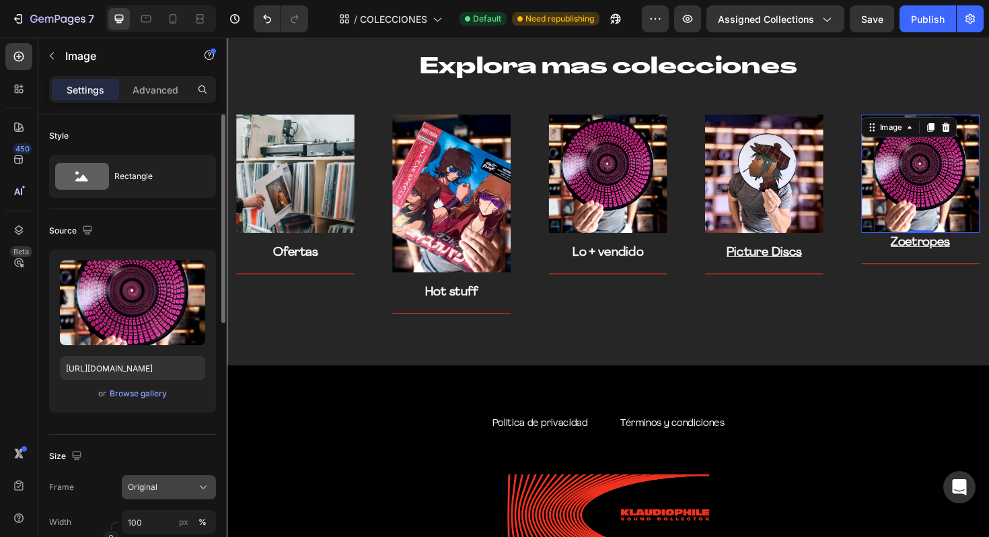
click at [168, 486] on div "Original" at bounding box center [161, 487] width 66 height 12
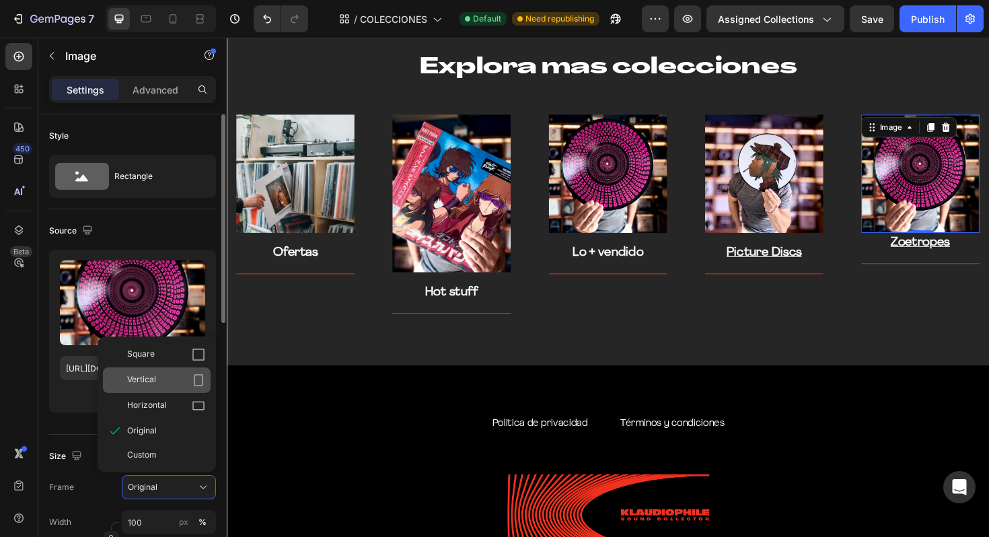
click at [178, 379] on div "Vertical" at bounding box center [166, 379] width 78 height 13
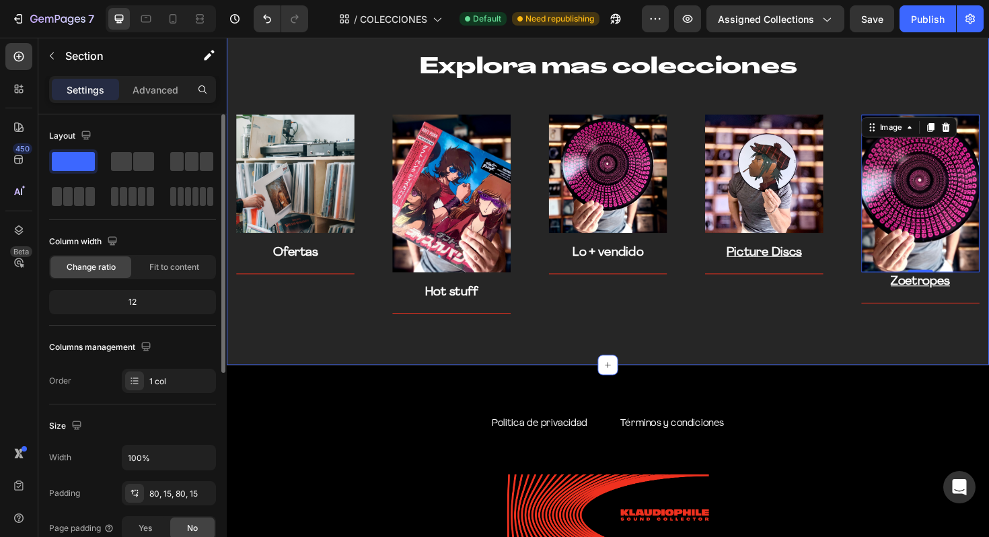
click at [955, 346] on div "Explora mas colecciones Heading Row Image Ofertas Text block Title Line Row Ima…" at bounding box center [630, 191] width 807 height 385
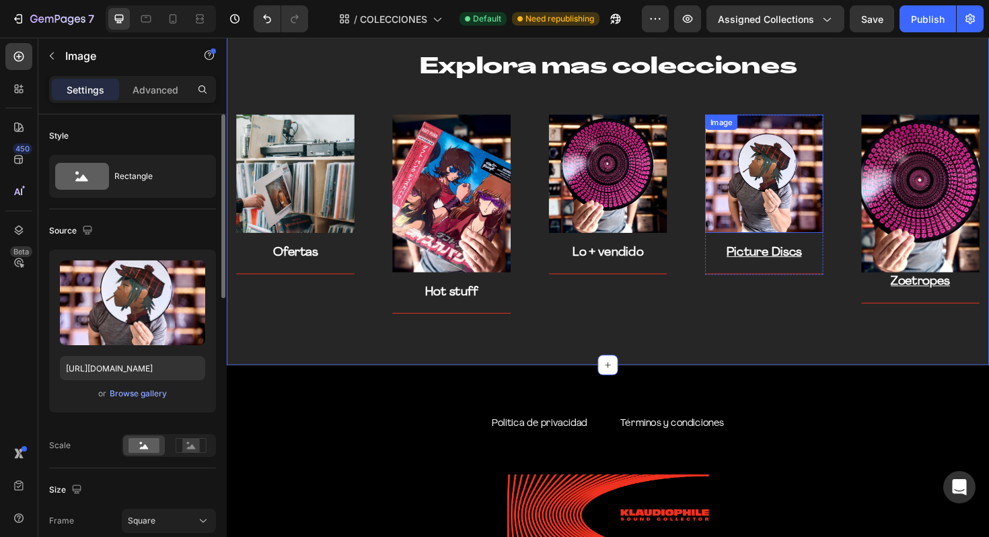
click at [834, 214] on img at bounding box center [795, 181] width 125 height 125
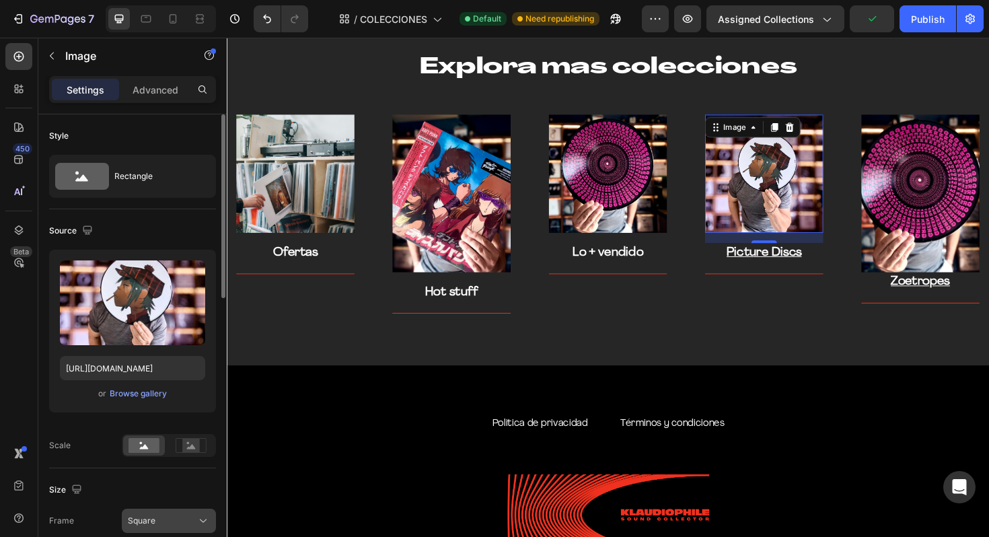
click at [167, 518] on div "Square" at bounding box center [161, 521] width 66 height 12
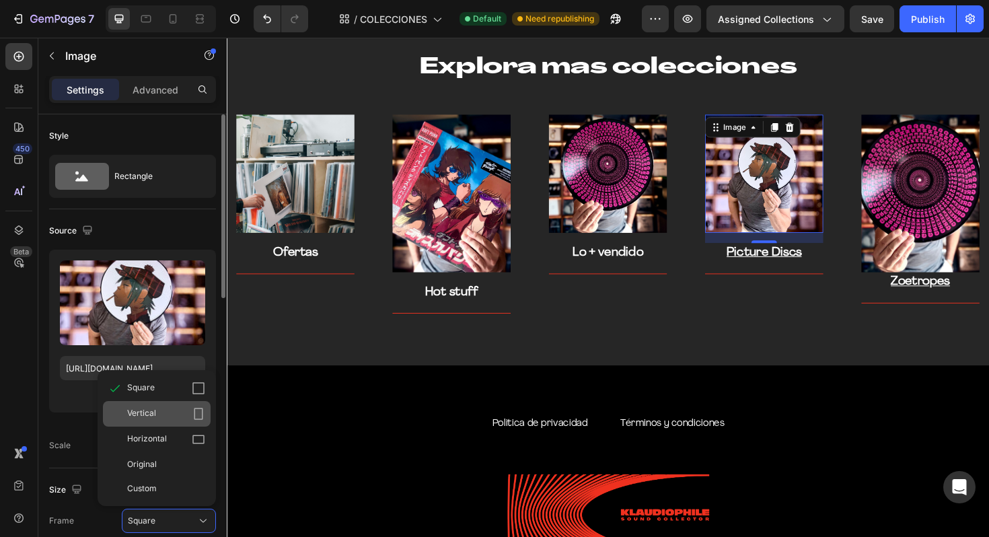
click at [185, 413] on div "Vertical" at bounding box center [166, 413] width 78 height 13
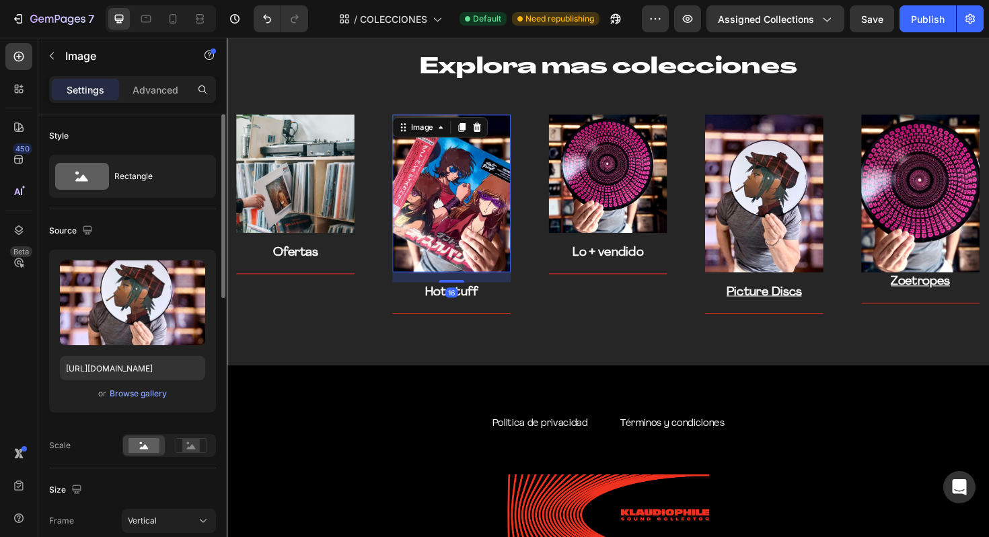
click at [424, 201] on img at bounding box center [464, 202] width 125 height 167
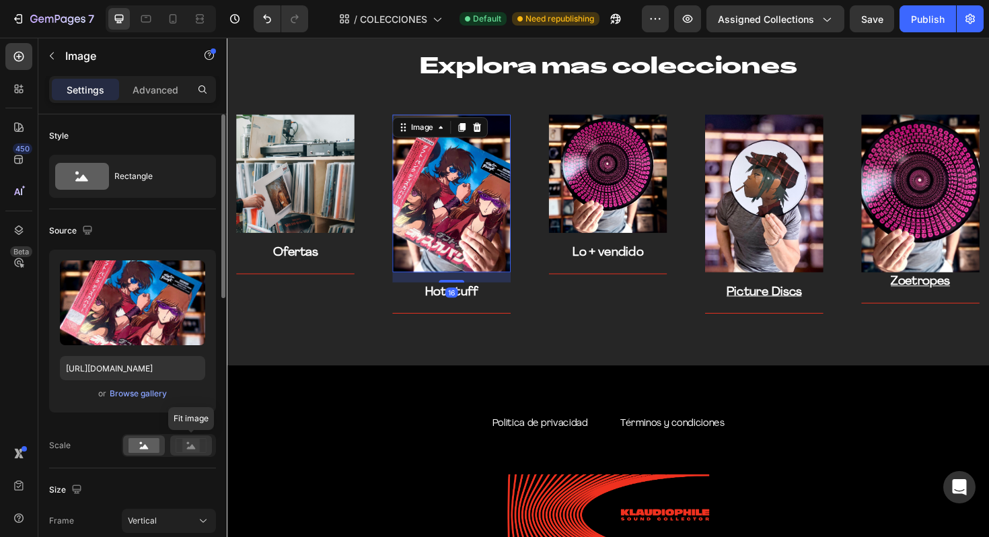
click at [184, 448] on rect at bounding box center [190, 445] width 17 height 13
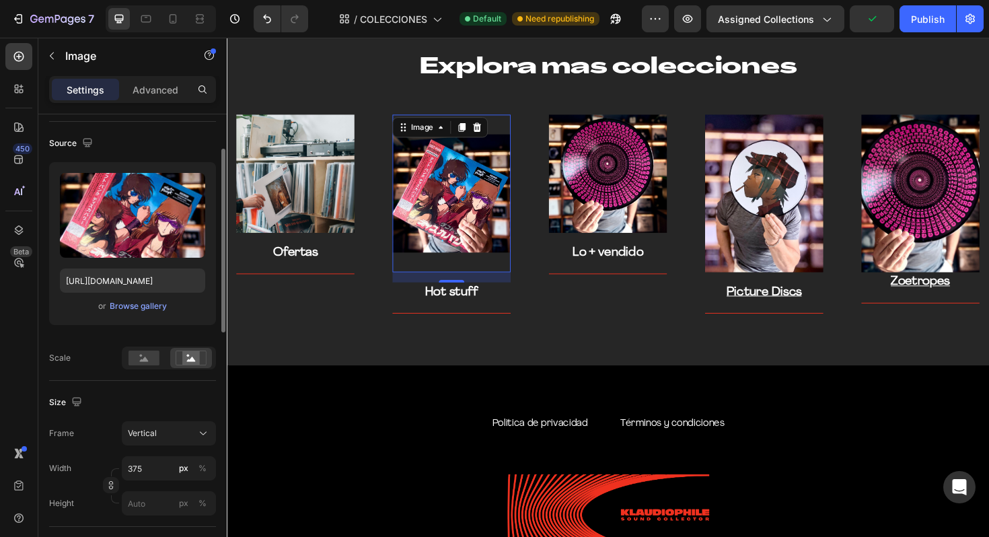
scroll to position [96, 0]
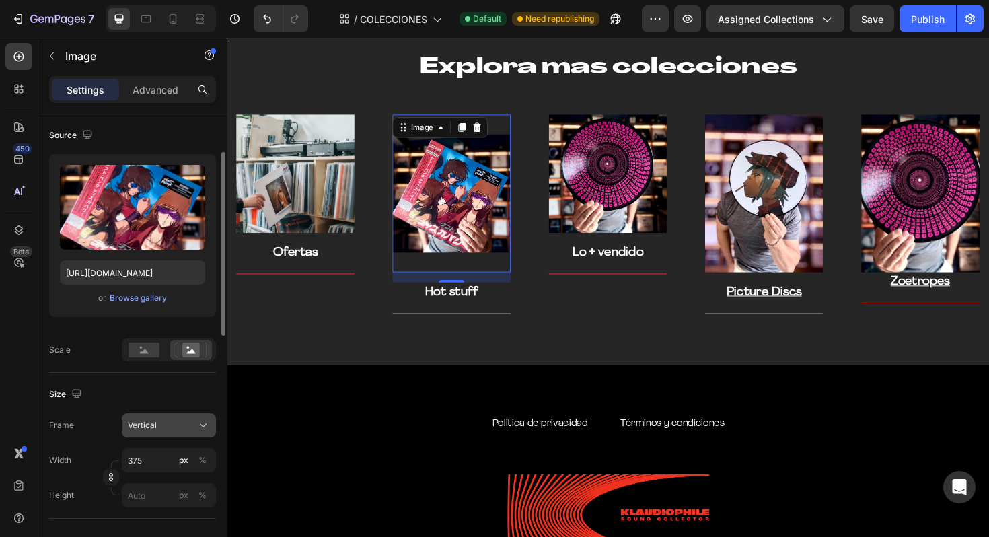
click at [195, 429] on div "Vertical" at bounding box center [169, 424] width 82 height 13
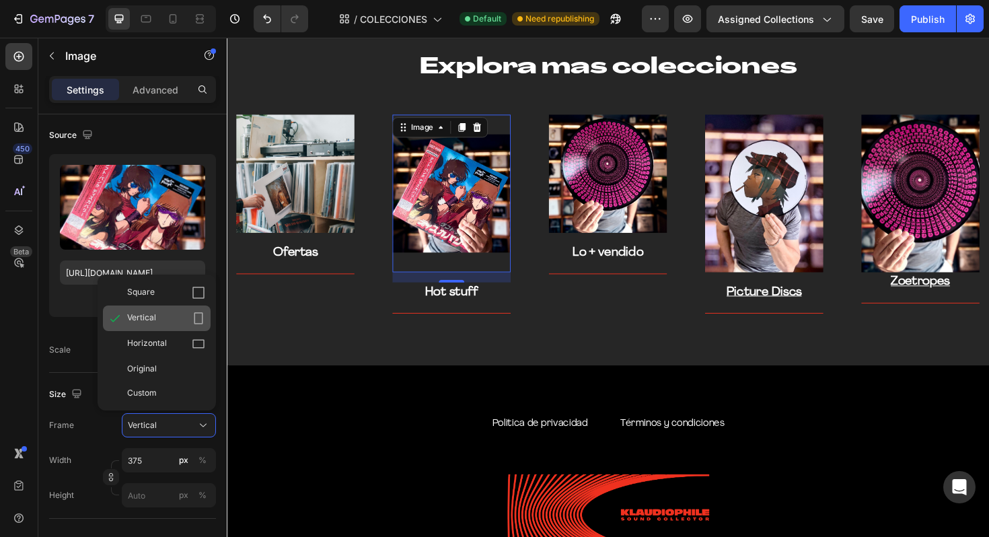
click at [182, 319] on div "Vertical" at bounding box center [166, 317] width 78 height 13
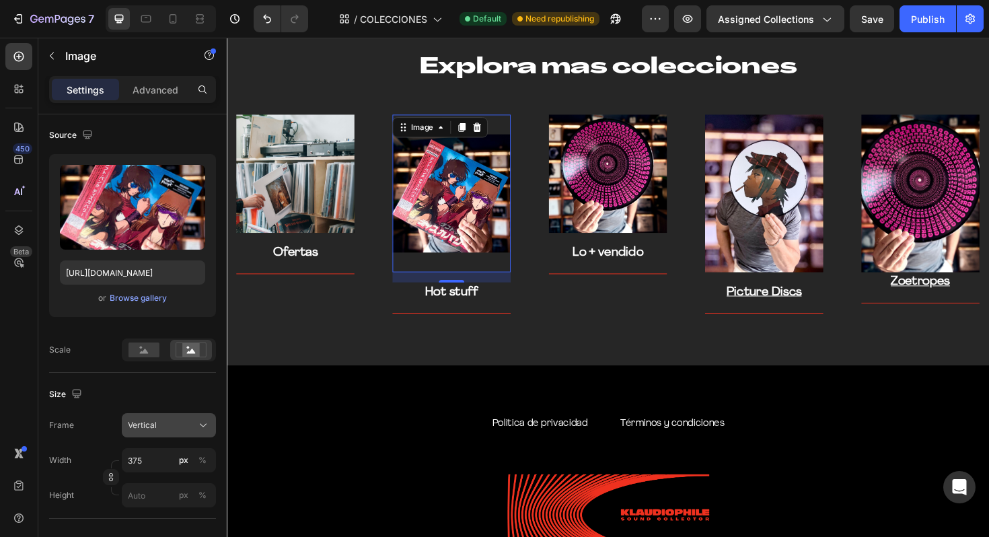
click at [197, 428] on icon at bounding box center [202, 424] width 13 height 13
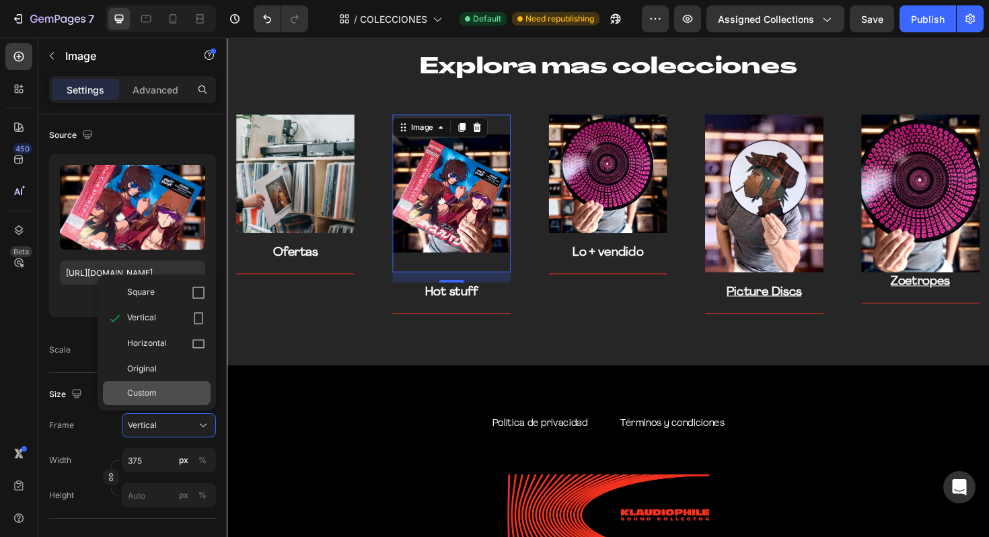
click at [184, 384] on div "Custom" at bounding box center [157, 393] width 108 height 24
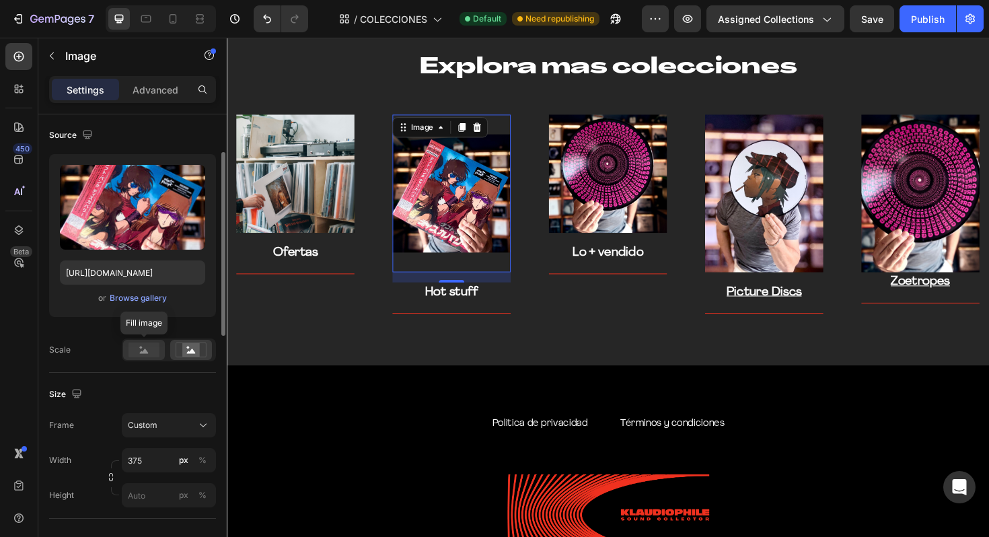
click at [149, 354] on rect at bounding box center [143, 349] width 31 height 15
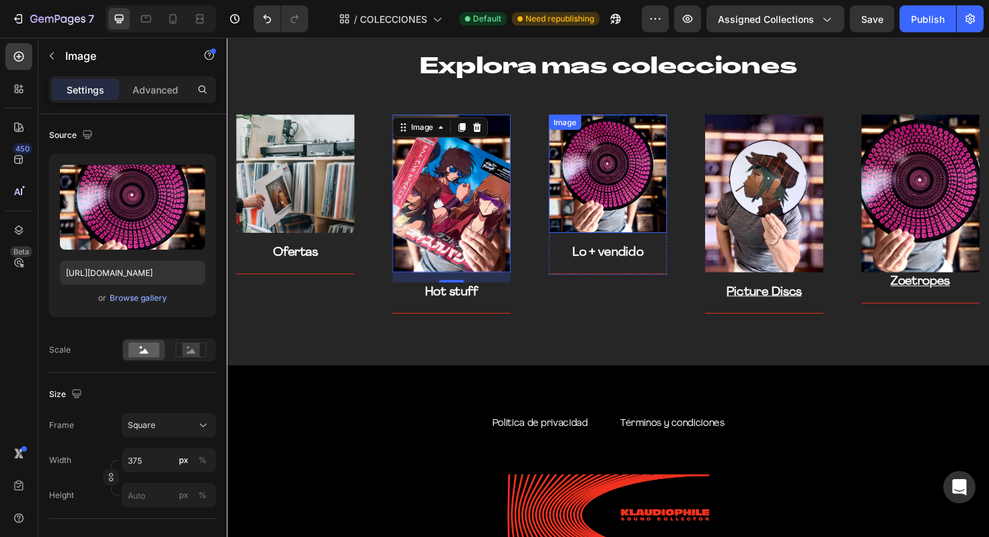
click at [626, 188] on img at bounding box center [630, 181] width 125 height 125
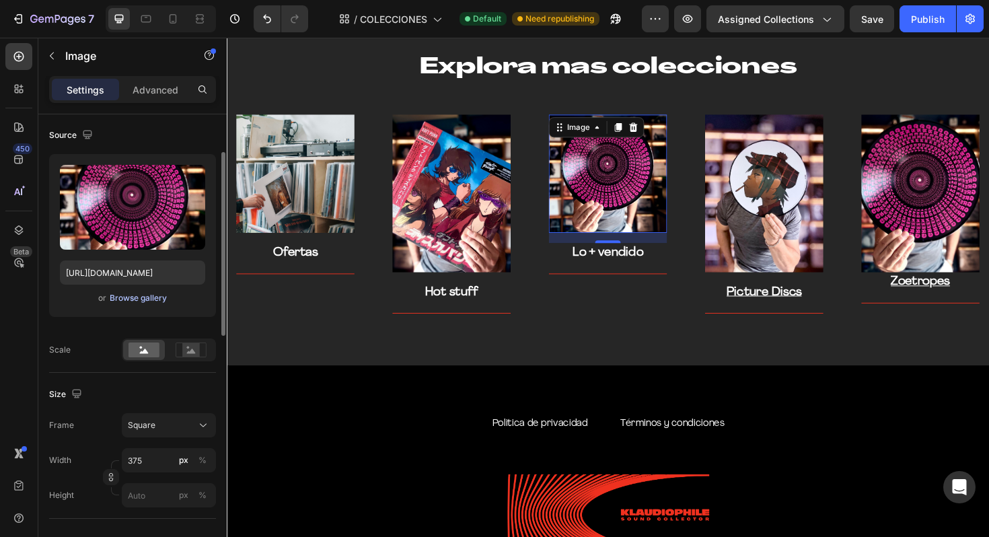
click at [144, 302] on div "Browse gallery" at bounding box center [138, 298] width 57 height 12
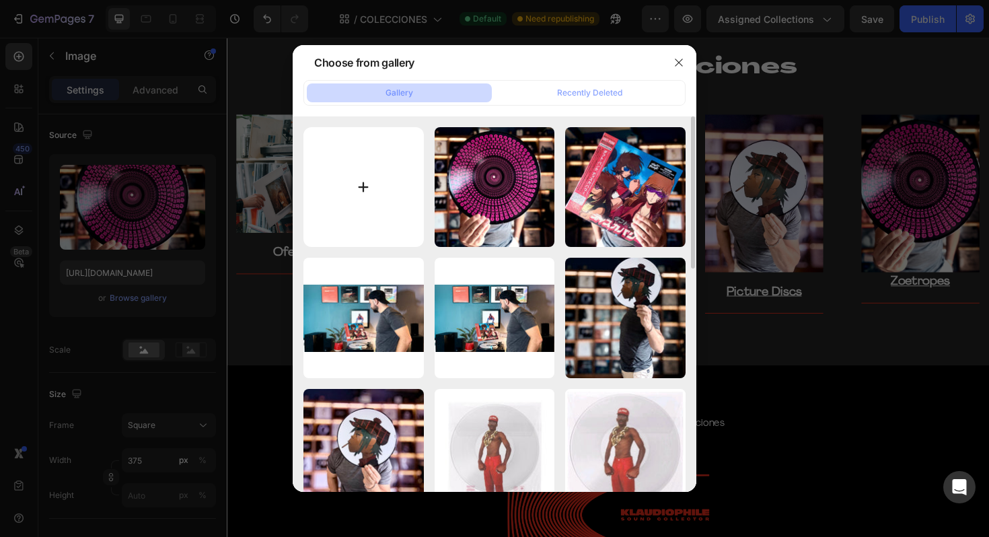
click at [401, 213] on input "file" at bounding box center [363, 187] width 120 height 120
type input "C:\fakepath\IMG_7158.jpg"
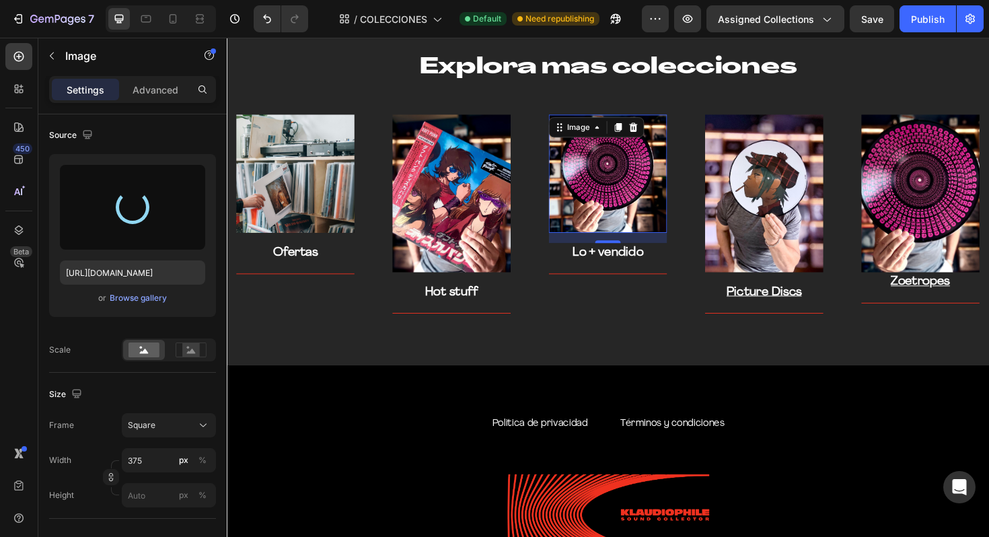
type input "https://cdn.shopify.com/s/files/1/0635/3040/1879/files/gempages_572830844972958…"
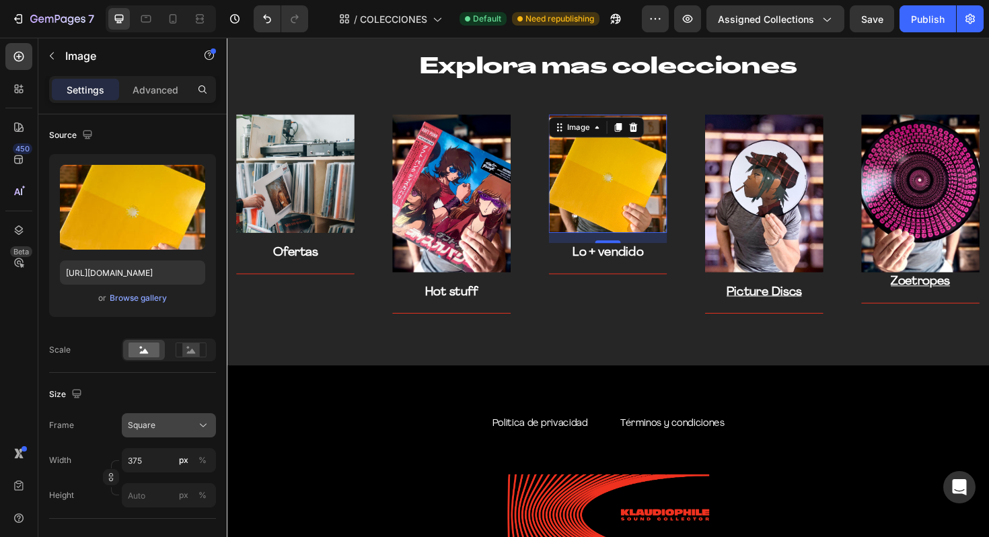
click at [199, 422] on icon at bounding box center [202, 424] width 13 height 13
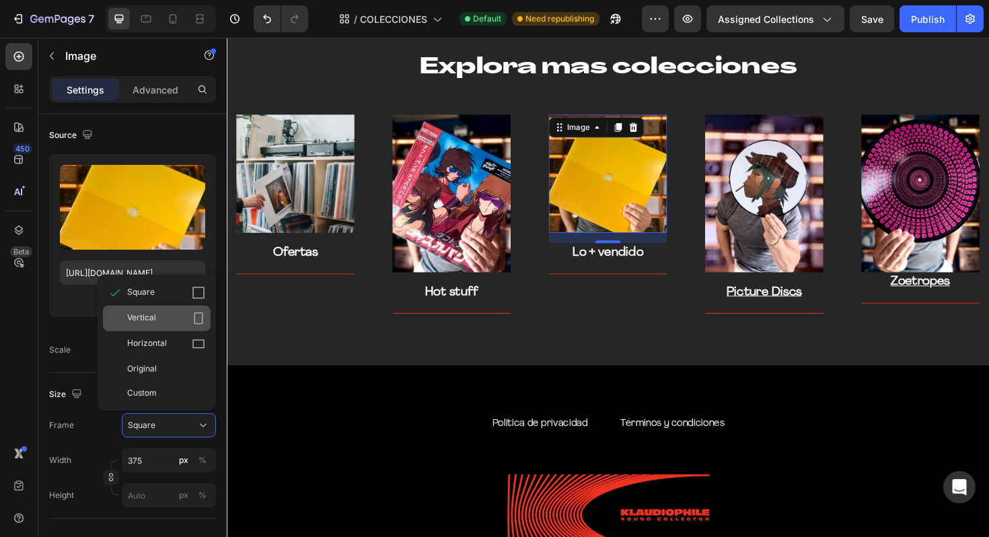
click at [190, 317] on div "Vertical" at bounding box center [166, 317] width 78 height 13
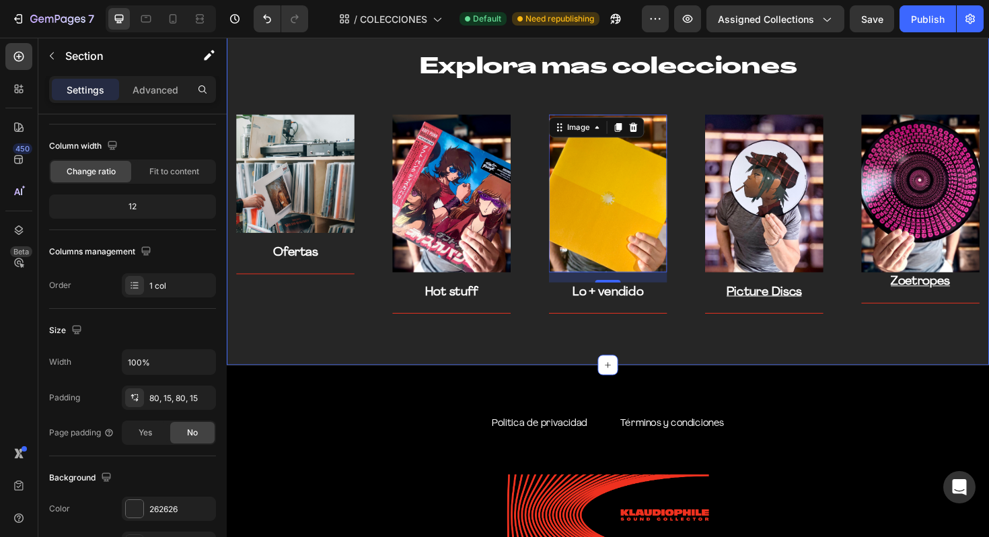
click at [720, 338] on div "Explora mas colecciones Heading Row Image Ofertas Text block Title Line Row Ima…" at bounding box center [630, 191] width 807 height 385
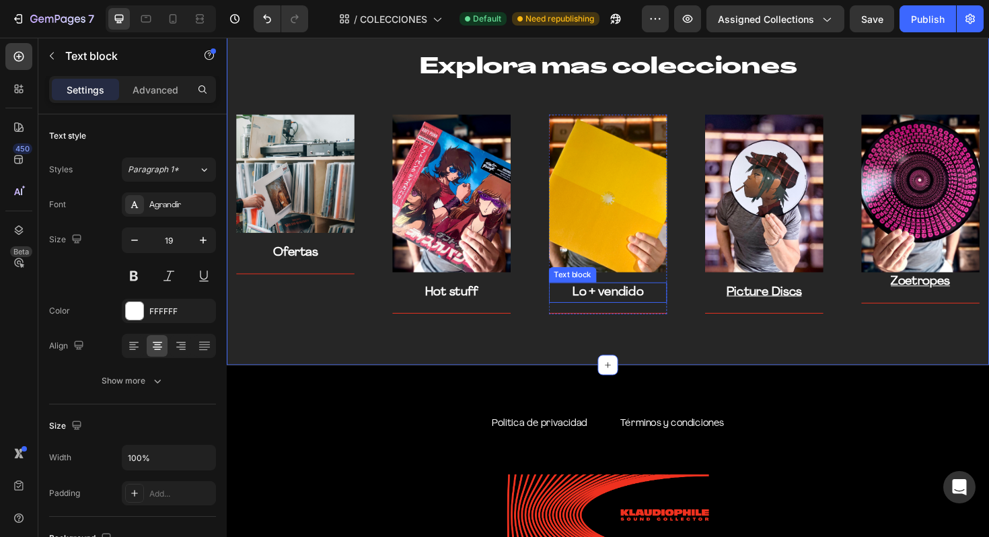
click at [624, 309] on link "Lo + vendido" at bounding box center [630, 307] width 75 height 13
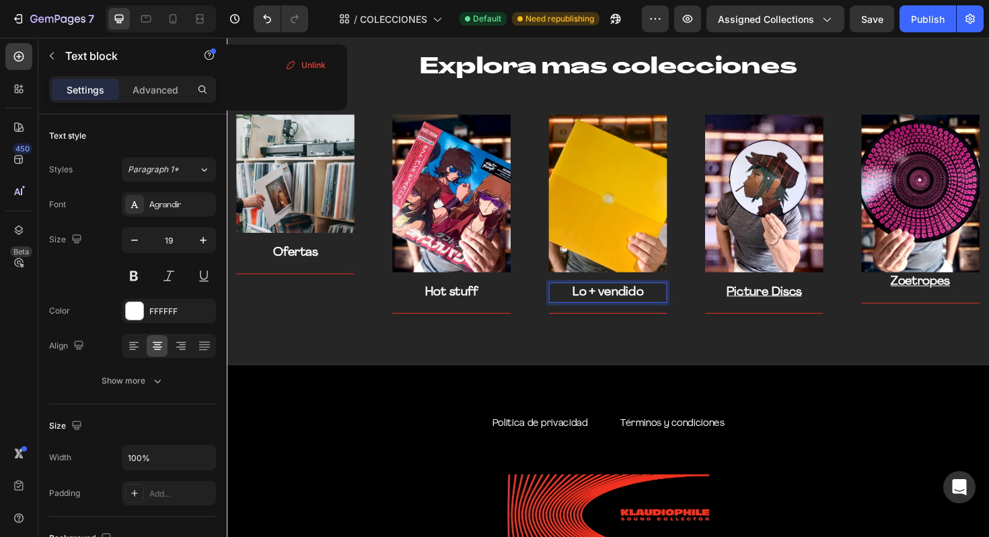
click at [624, 309] on link "Lo + vendido" at bounding box center [630, 307] width 75 height 13
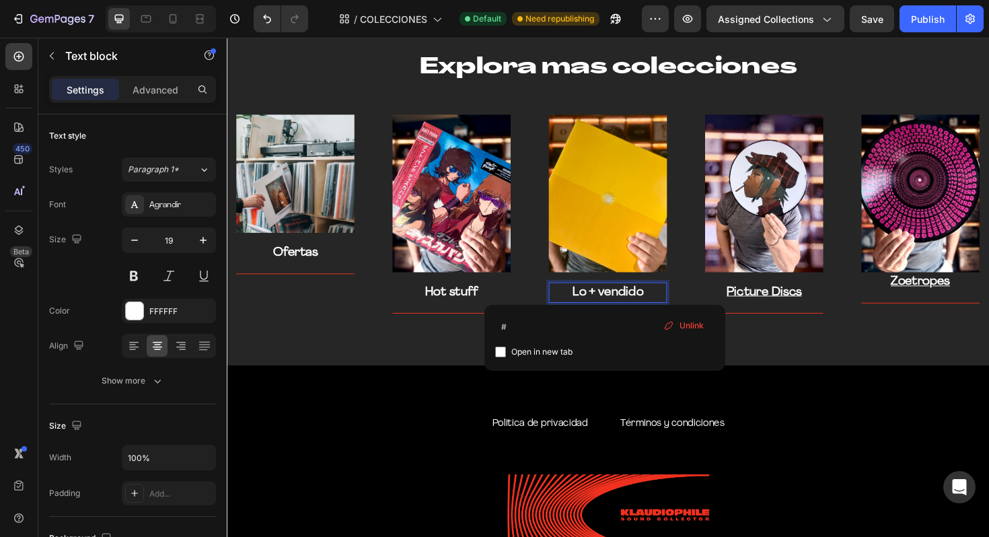
click at [624, 309] on link "Lo + vendido" at bounding box center [630, 307] width 75 height 13
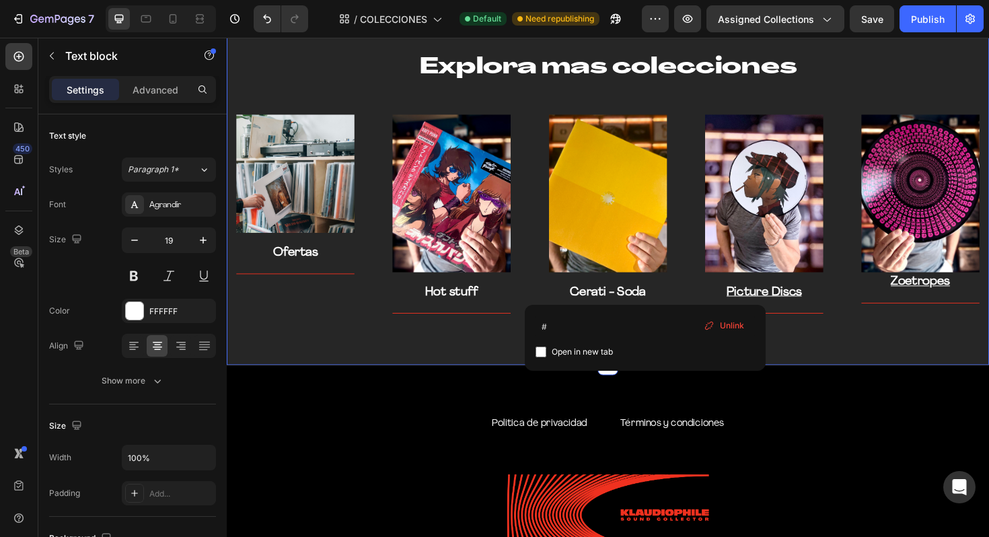
click at [438, 349] on div "Explora mas colecciones Heading Row Image Ofertas Text block Title Line Row Ima…" at bounding box center [630, 191] width 807 height 385
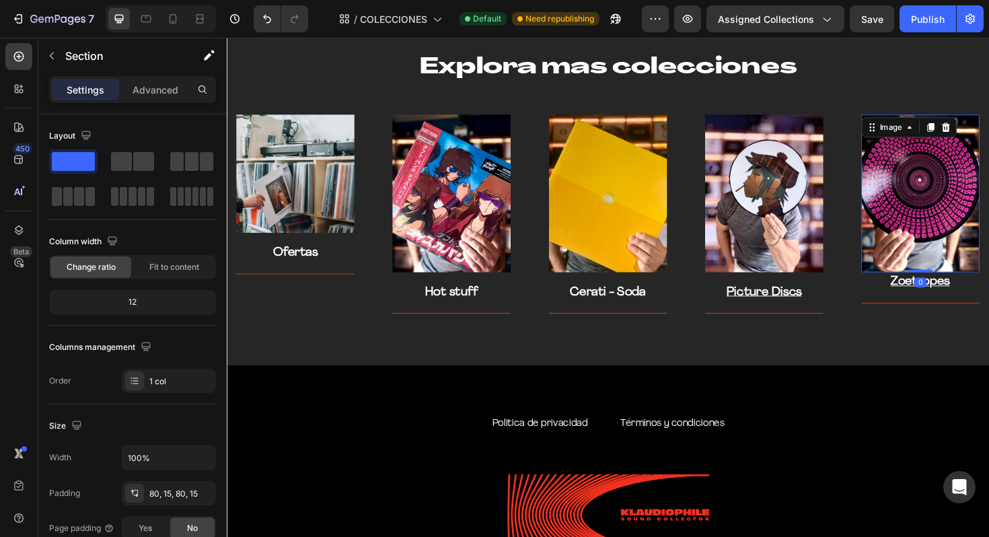
click at [936, 262] on img at bounding box center [961, 202] width 125 height 167
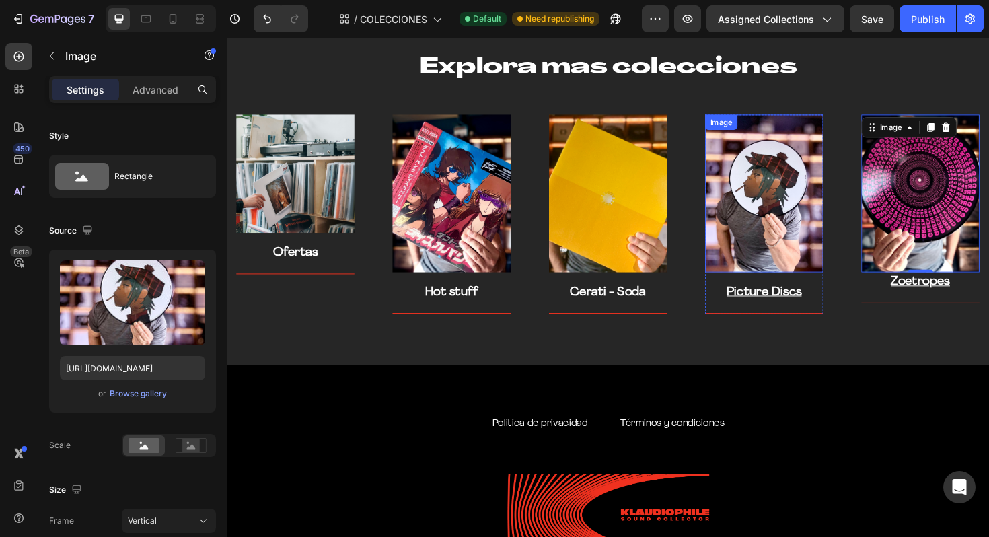
click at [840, 250] on img at bounding box center [795, 202] width 125 height 167
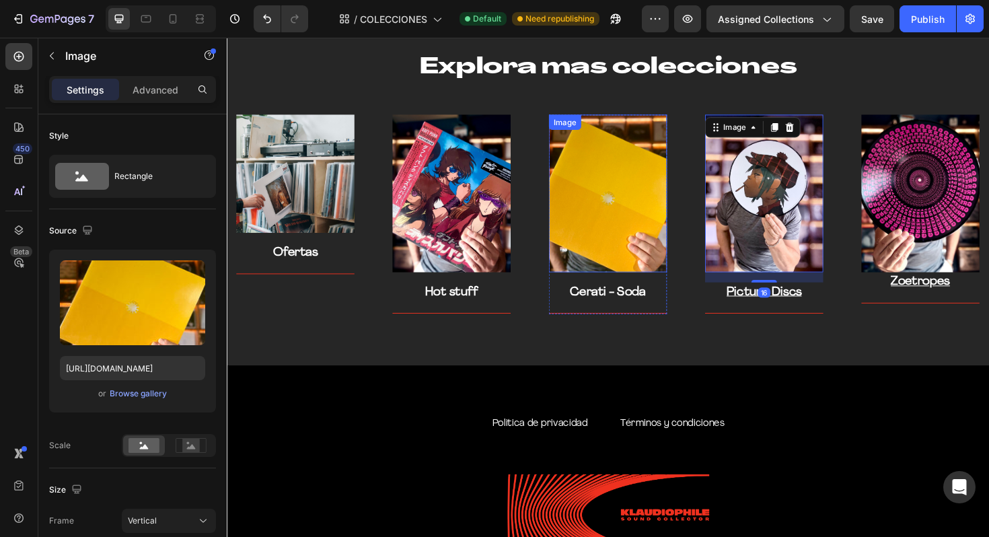
click at [671, 243] on img at bounding box center [630, 202] width 125 height 167
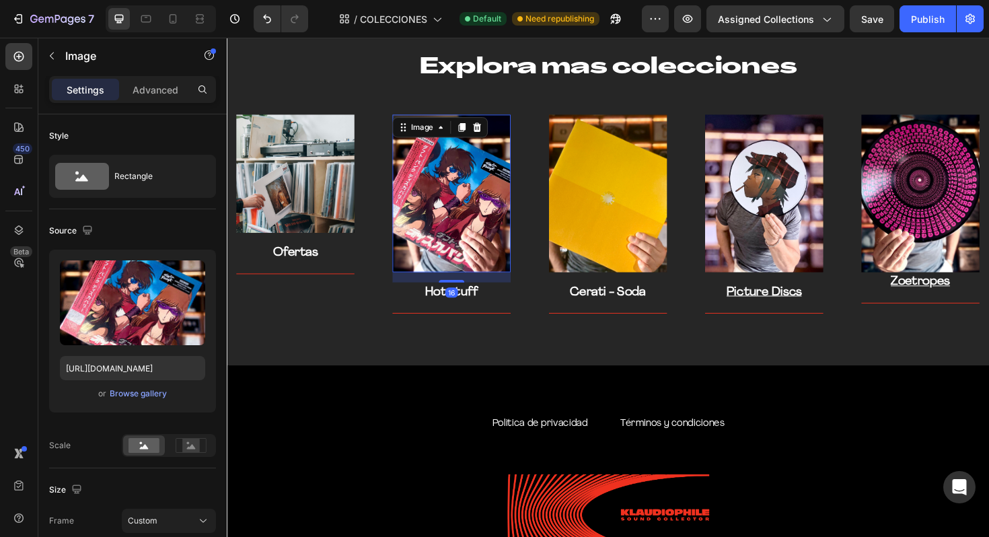
click at [480, 225] on img at bounding box center [464, 202] width 125 height 167
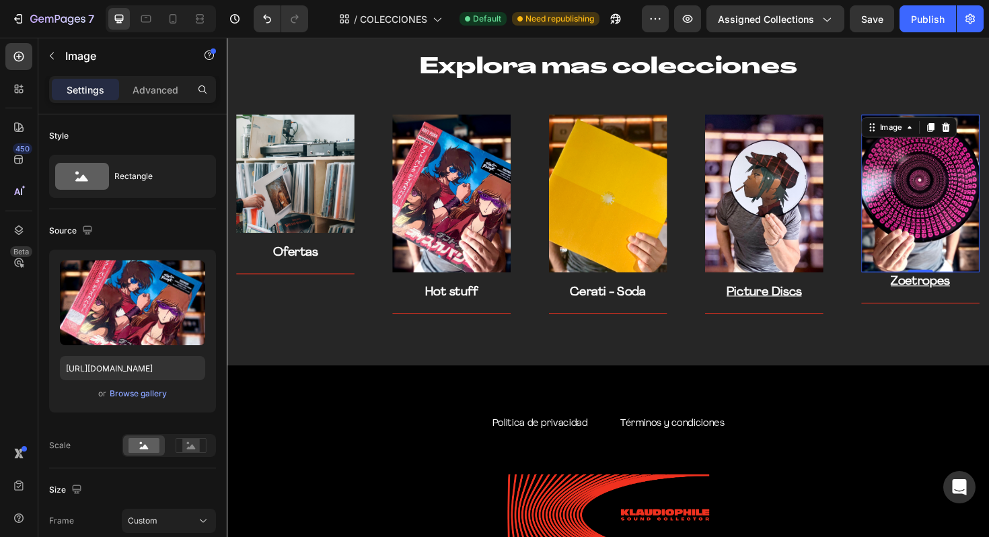
click at [959, 265] on img at bounding box center [961, 202] width 125 height 167
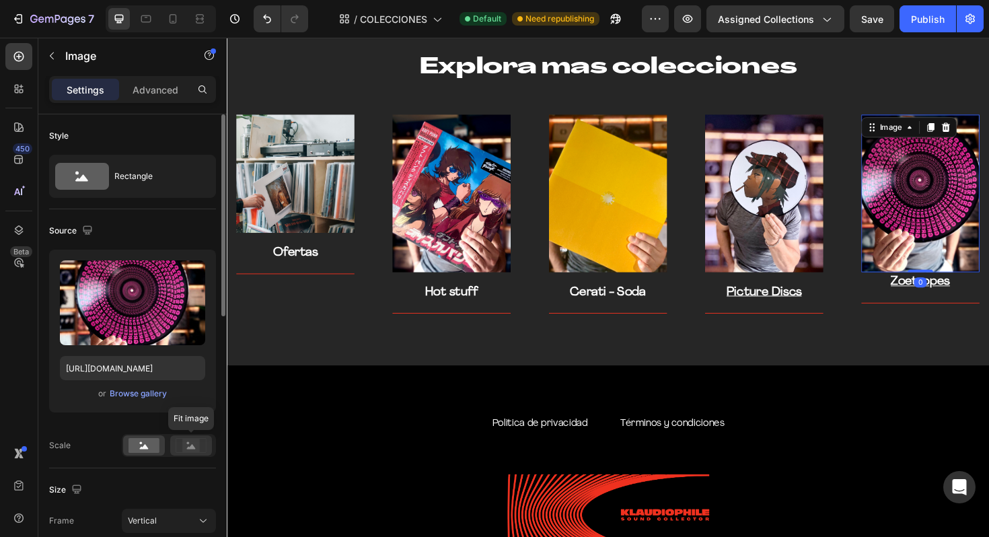
click at [192, 442] on rect at bounding box center [190, 445] width 17 height 13
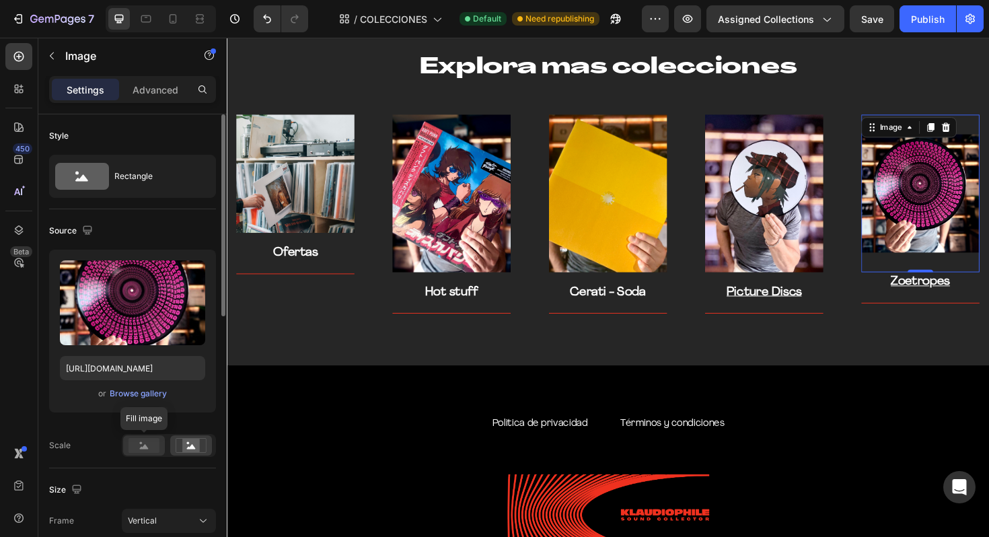
click at [153, 447] on rect at bounding box center [143, 445] width 31 height 15
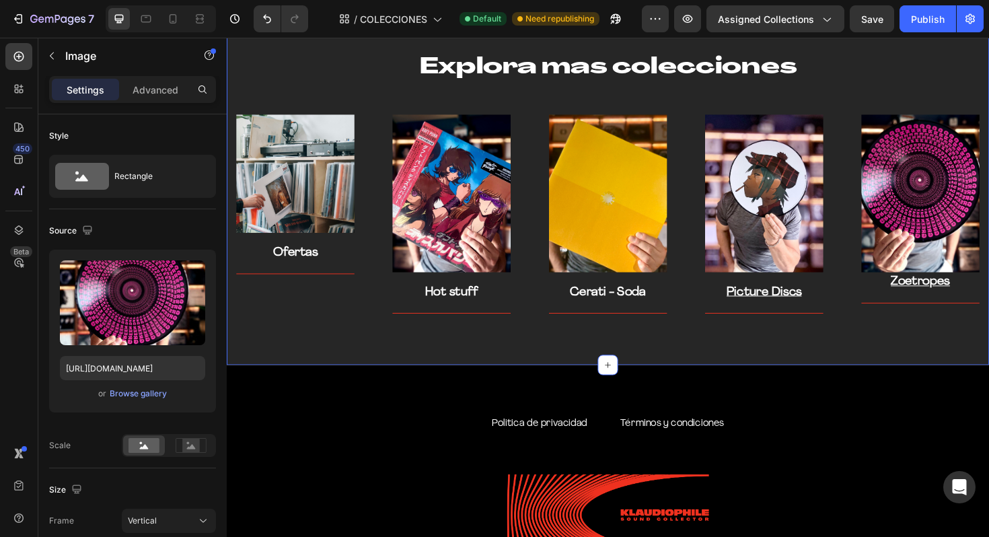
click at [563, 359] on div "Explora mas colecciones Heading Row Image Ofertas Text block Title Line Row Ima…" at bounding box center [630, 191] width 807 height 385
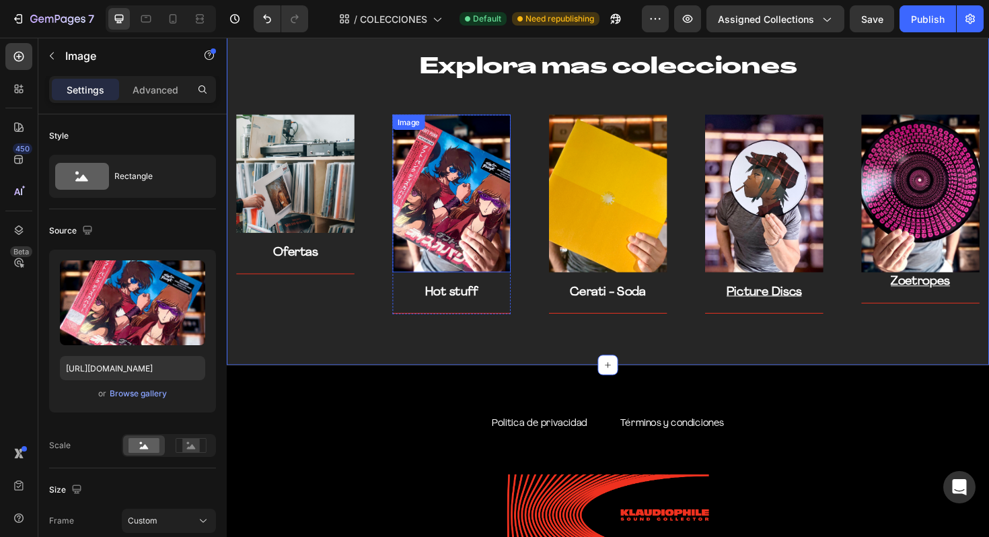
click at [499, 200] on img at bounding box center [464, 202] width 125 height 167
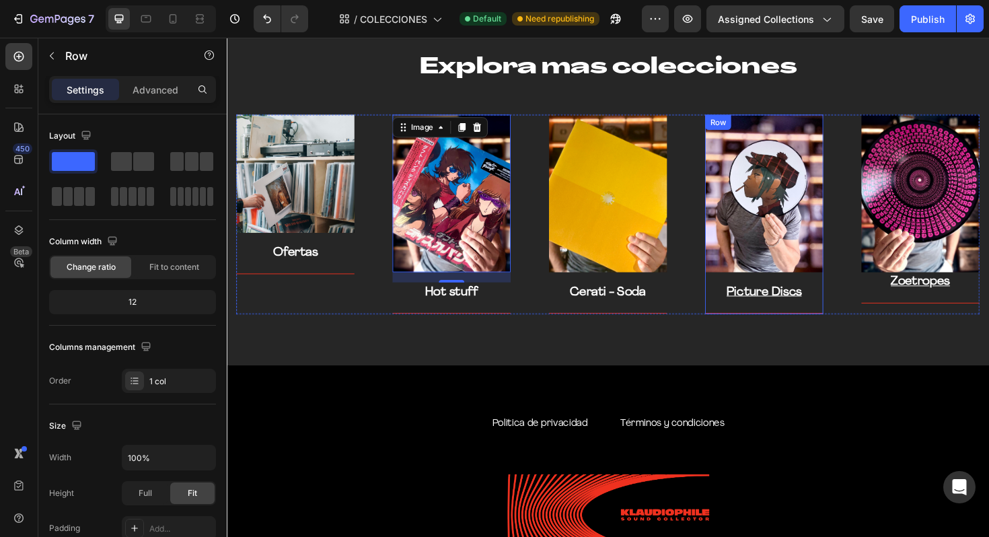
click at [809, 293] on div "Image Picture Discs Text block Title Line" at bounding box center [795, 225] width 125 height 212
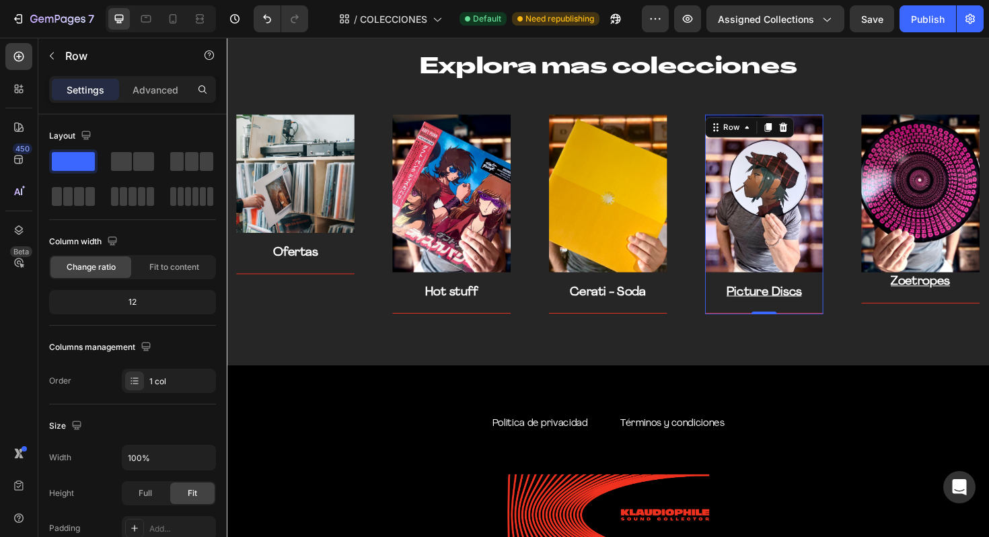
click at [805, 303] on u "Picture Discs" at bounding box center [795, 307] width 79 height 13
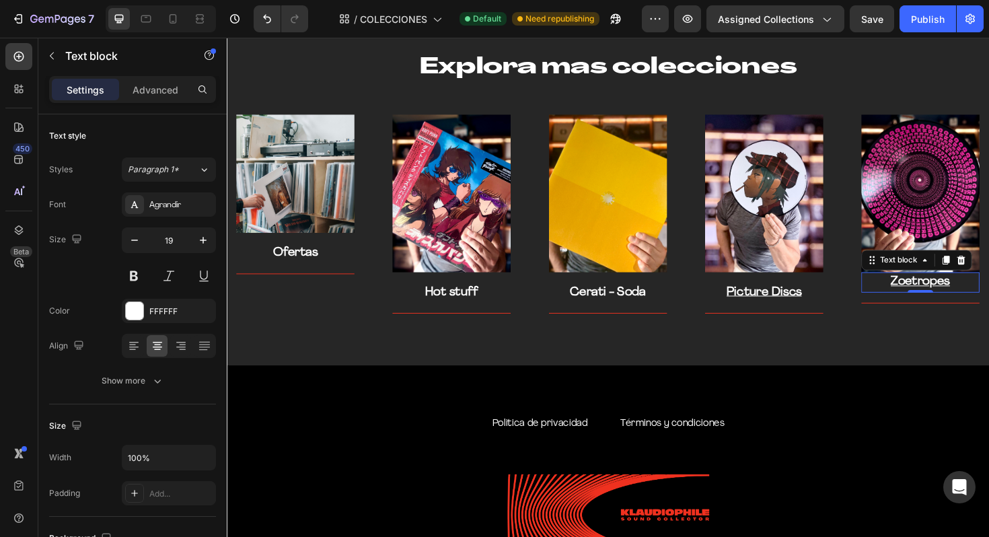
click at [943, 299] on u "Zoetropes" at bounding box center [961, 296] width 63 height 13
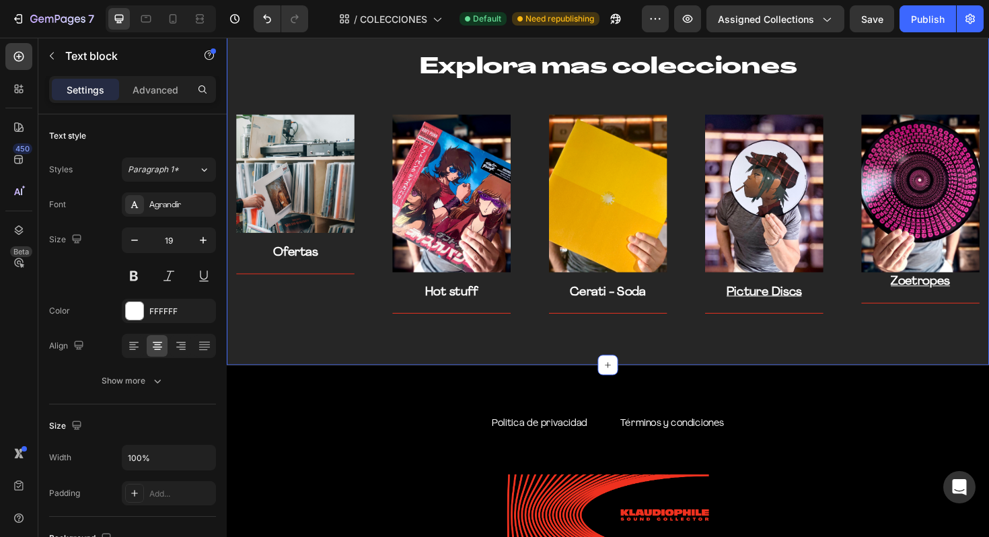
click at [936, 358] on div "Explora mas colecciones Heading Row Image Ofertas Text block Title Line Row Ima…" at bounding box center [630, 191] width 807 height 385
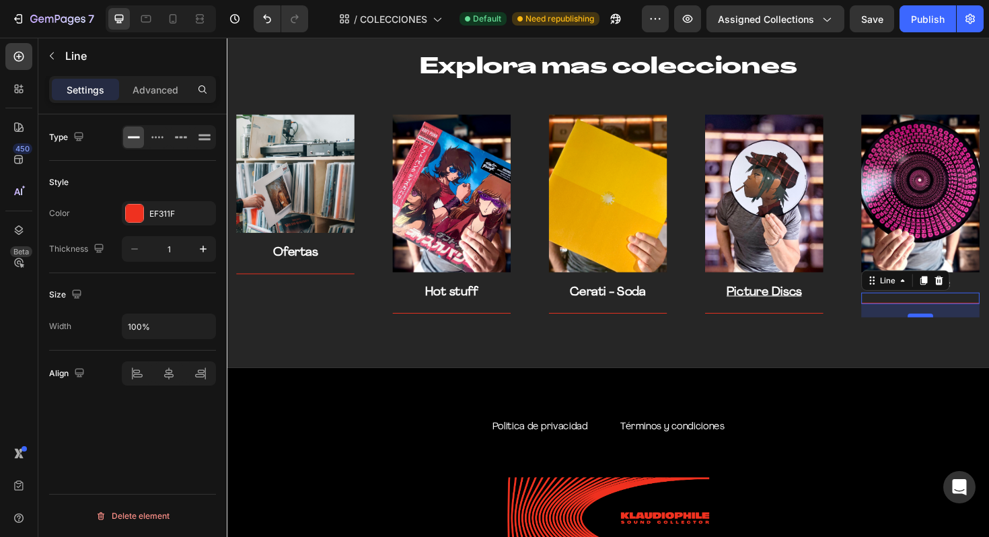
drag, startPoint x: 956, startPoint y: 318, endPoint x: 956, endPoint y: 331, distance: 13.5
click at [956, 332] on div at bounding box center [961, 332] width 27 height 4
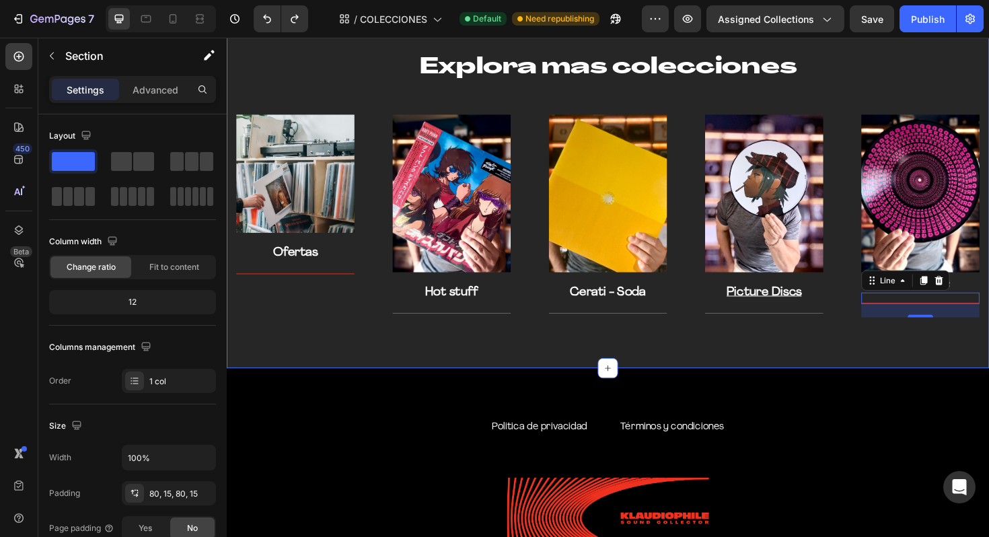
click at [891, 386] on div "Explora mas colecciones Heading Row Image Ofertas Text block Title Line Row Ima…" at bounding box center [630, 193] width 807 height 388
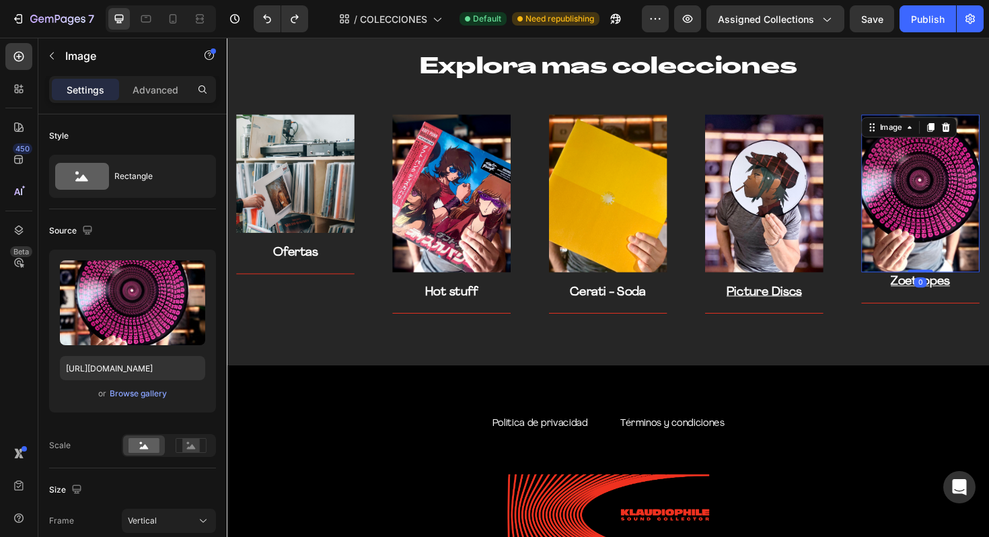
click at [915, 137] on div "Image 0" at bounding box center [961, 202] width 125 height 167
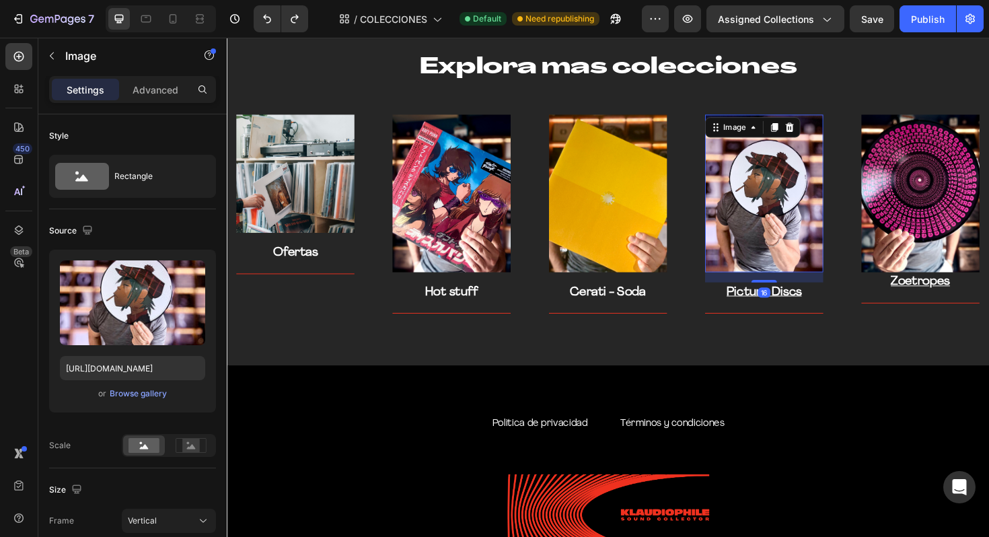
click at [776, 126] on div "Image 16" at bounding box center [795, 202] width 125 height 167
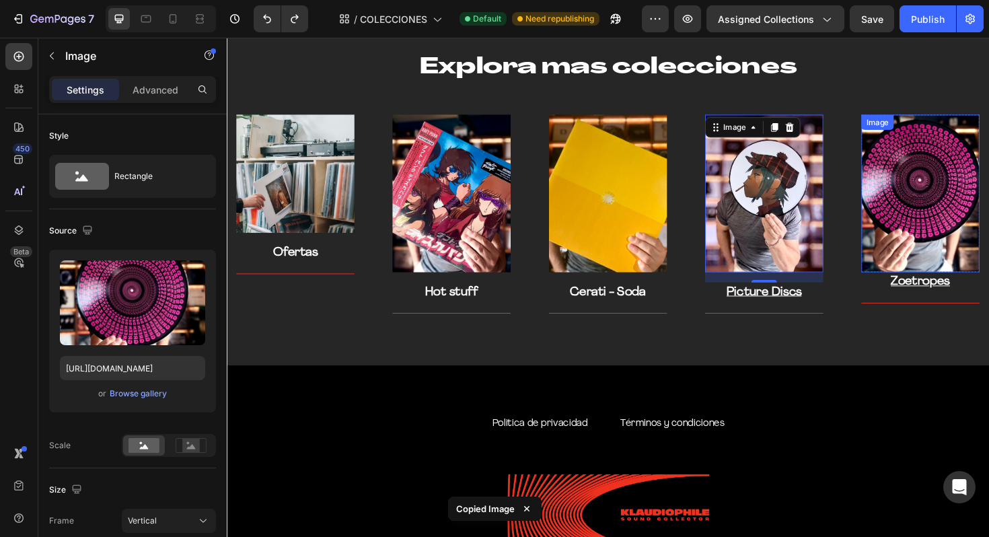
click at [966, 130] on div "Image" at bounding box center [961, 202] width 125 height 167
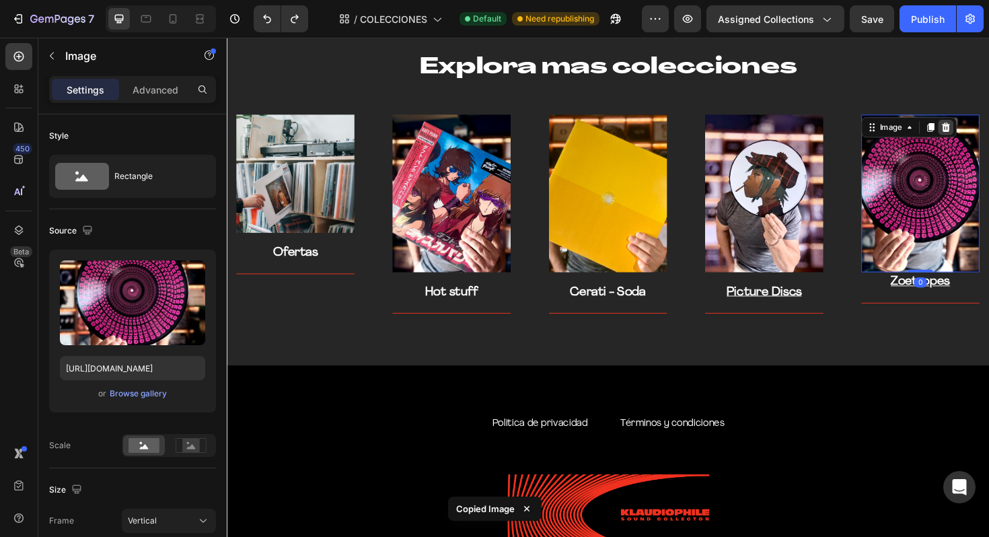
click at [988, 130] on icon at bounding box center [988, 132] width 11 height 11
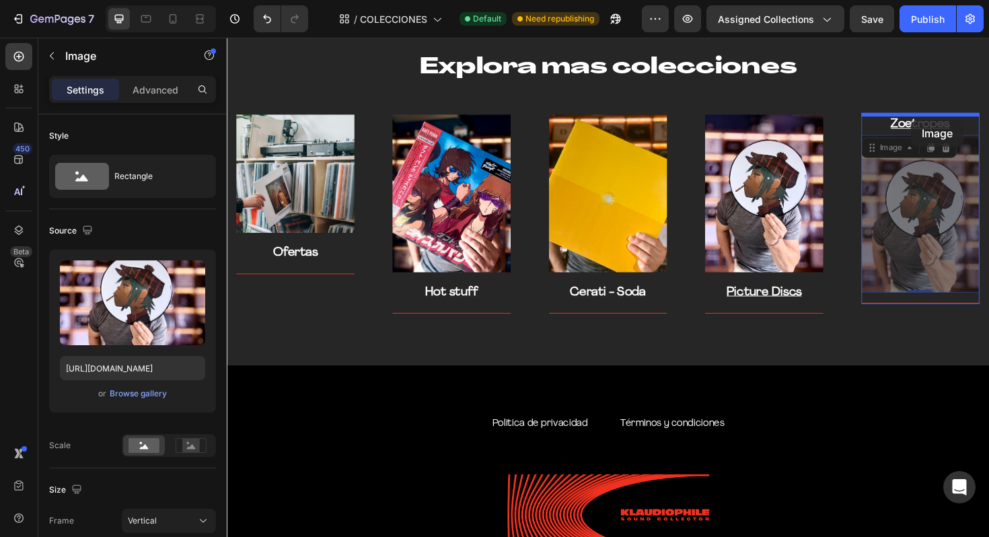
drag, startPoint x: 948, startPoint y: 225, endPoint x: 951, endPoint y: 126, distance: 99.0
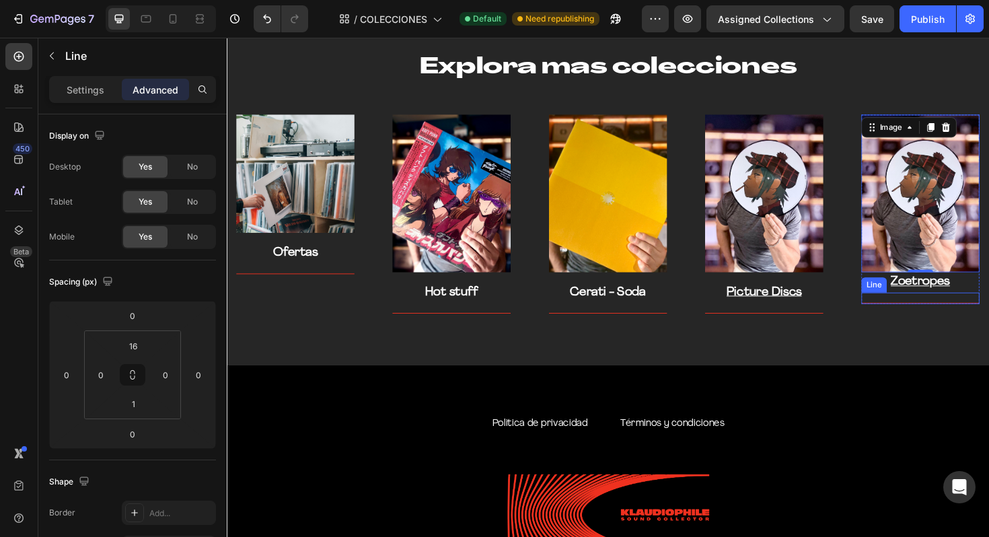
click at [934, 317] on div "Title Line" at bounding box center [961, 313] width 125 height 12
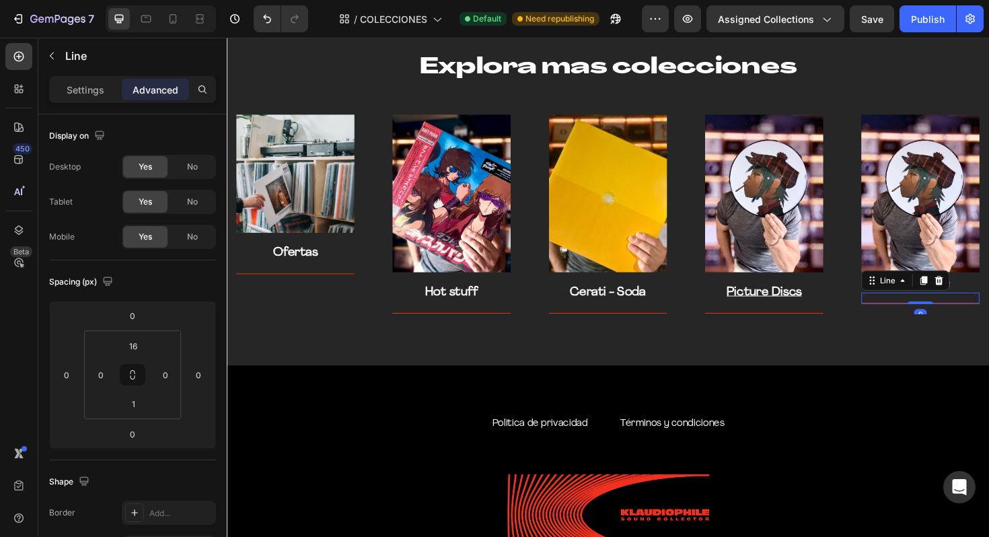
drag, startPoint x: 963, startPoint y: 318, endPoint x: 959, endPoint y: 303, distance: 15.3
click at [959, 307] on div "Title Line 0" at bounding box center [961, 313] width 125 height 12
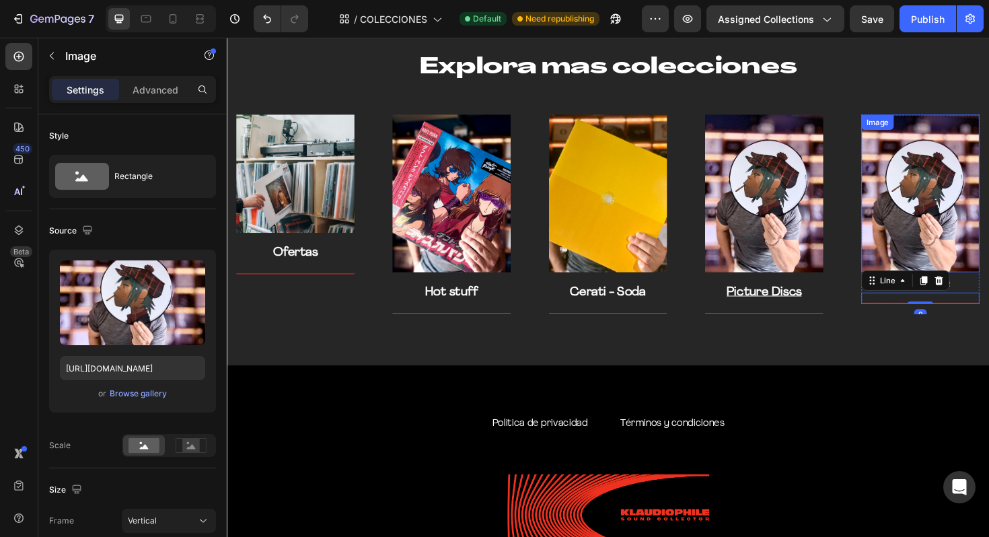
click at [943, 200] on img at bounding box center [961, 202] width 125 height 167
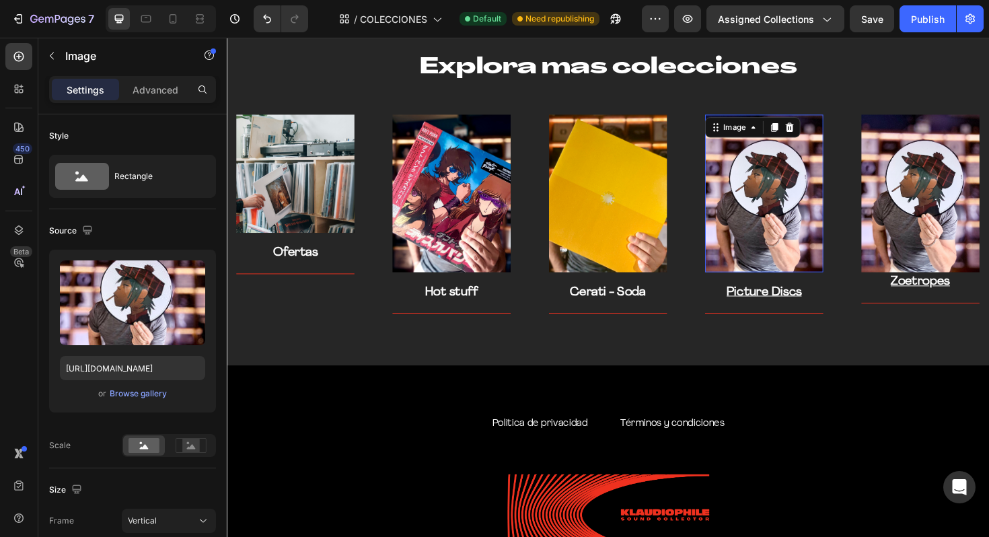
click at [817, 192] on img at bounding box center [795, 202] width 125 height 167
click at [959, 172] on img at bounding box center [961, 202] width 125 height 167
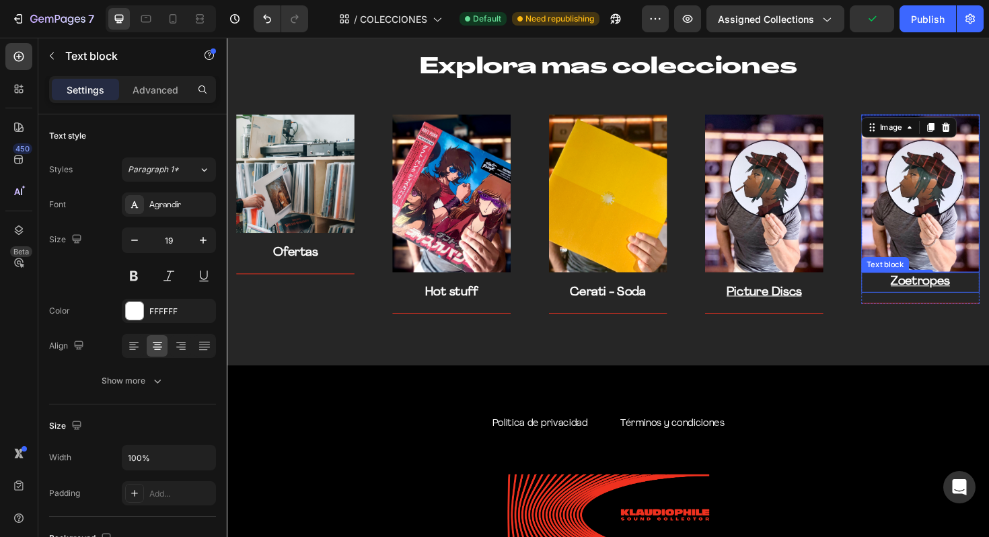
click at [914, 286] on div "Zoetropes" at bounding box center [961, 297] width 125 height 22
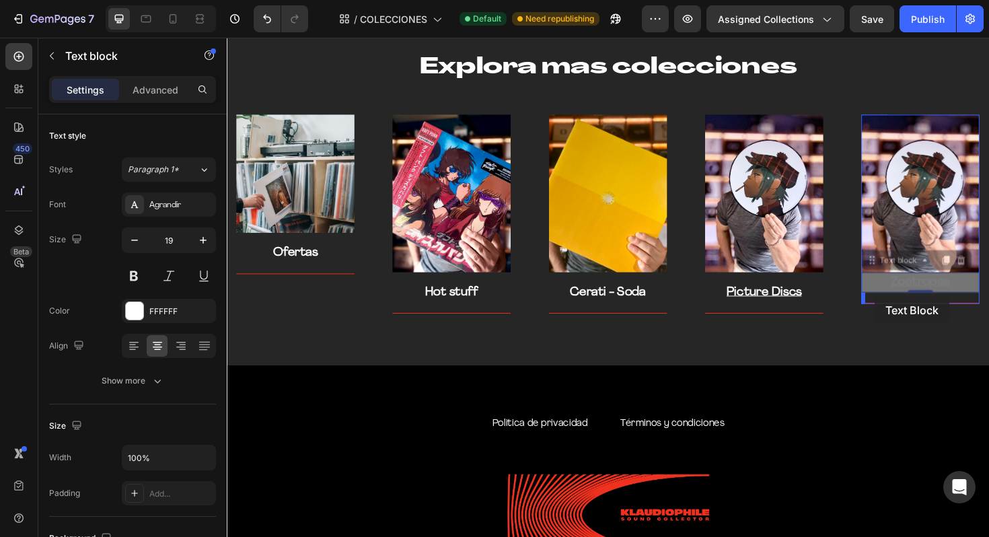
drag, startPoint x: 910, startPoint y: 273, endPoint x: 913, endPoint y: 312, distance: 39.2
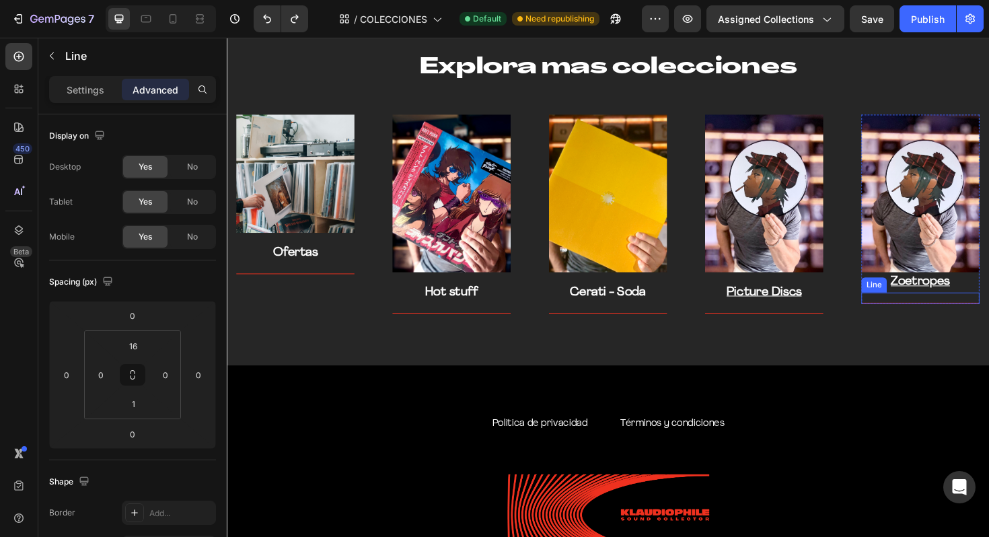
click at [959, 318] on div "Title Line" at bounding box center [961, 313] width 125 height 12
click at [988, 207] on img at bounding box center [961, 202] width 125 height 167
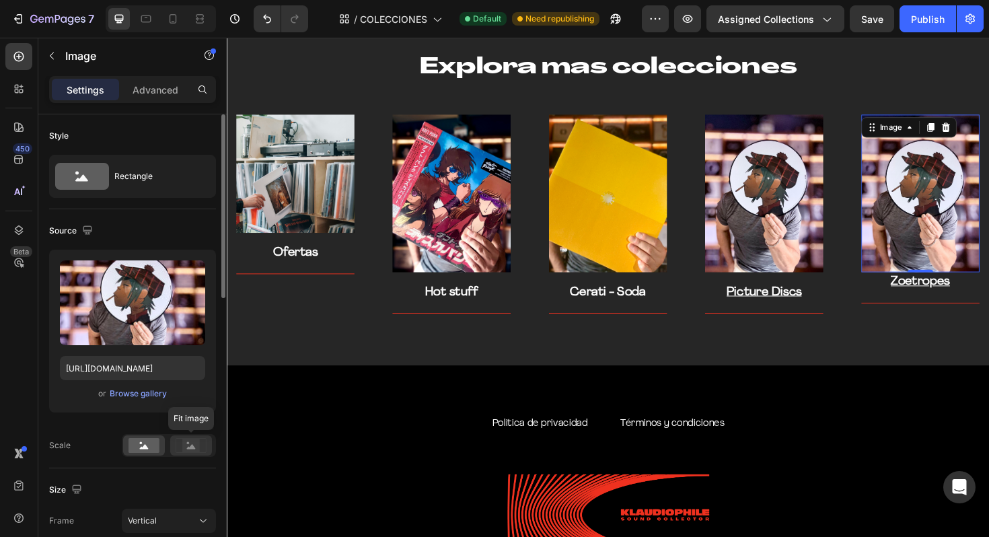
click at [188, 451] on rect at bounding box center [190, 445] width 17 height 13
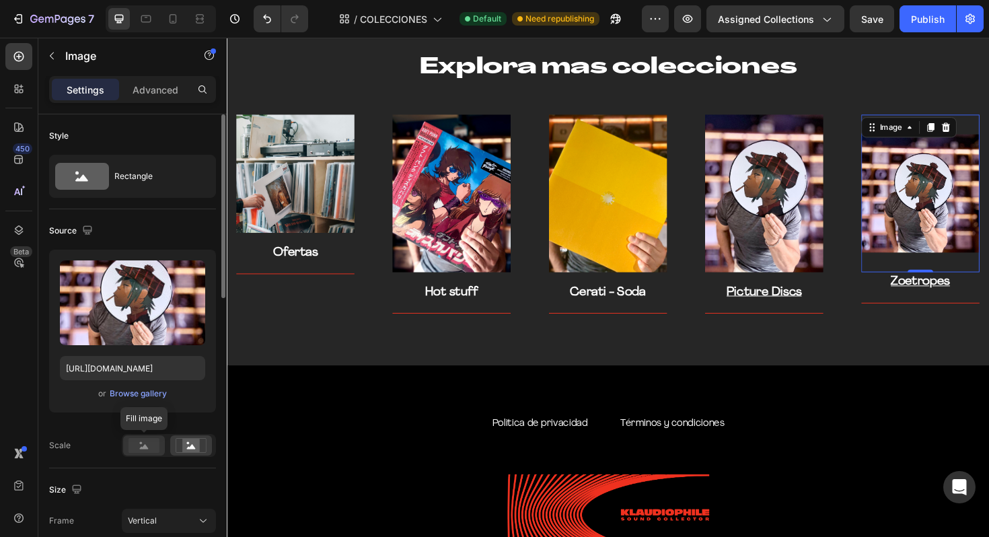
click at [146, 441] on rect at bounding box center [143, 445] width 31 height 15
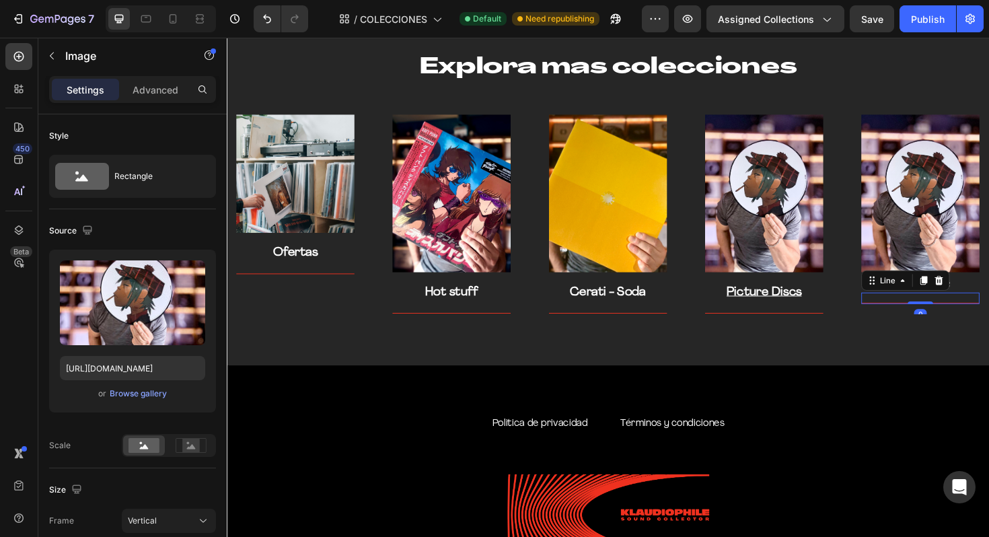
click at [940, 316] on div "Title Line 0" at bounding box center [961, 313] width 125 height 12
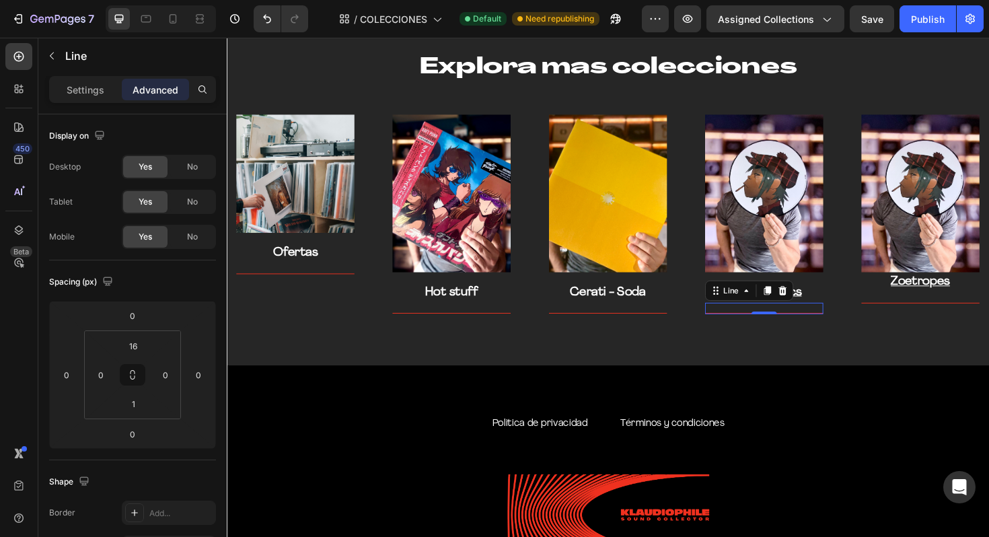
click at [769, 330] on div "Title Line 0" at bounding box center [795, 324] width 125 height 12
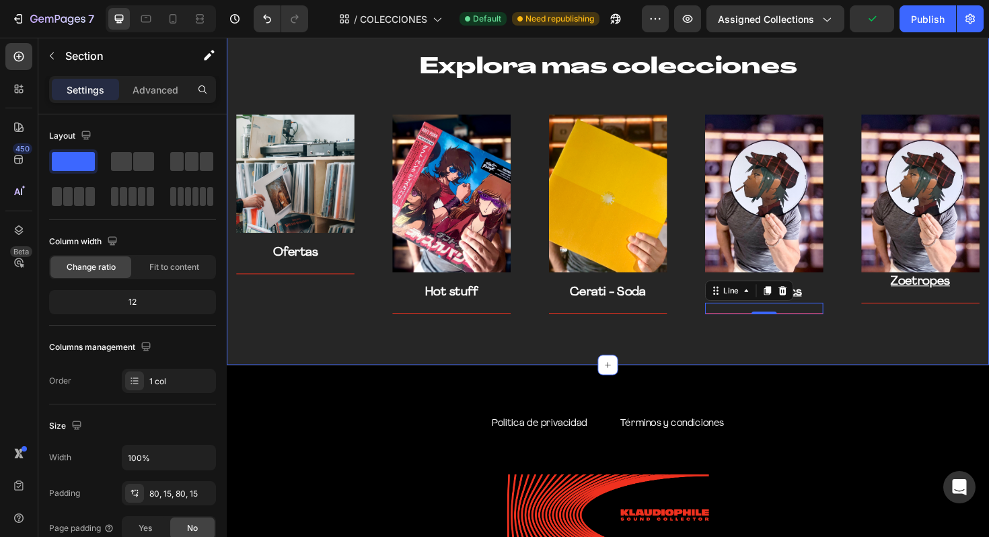
click at [675, 330] on div "Explora mas colecciones Heading Row Image Ofertas Text block Title Line Row Ima…" at bounding box center [630, 191] width 807 height 385
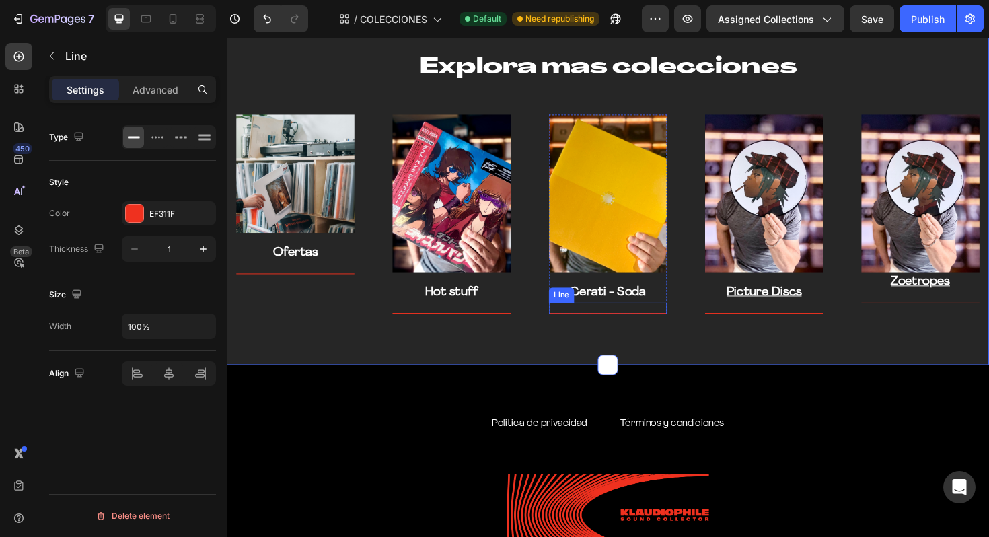
click at [674, 324] on div "Title Line" at bounding box center [630, 324] width 125 height 12
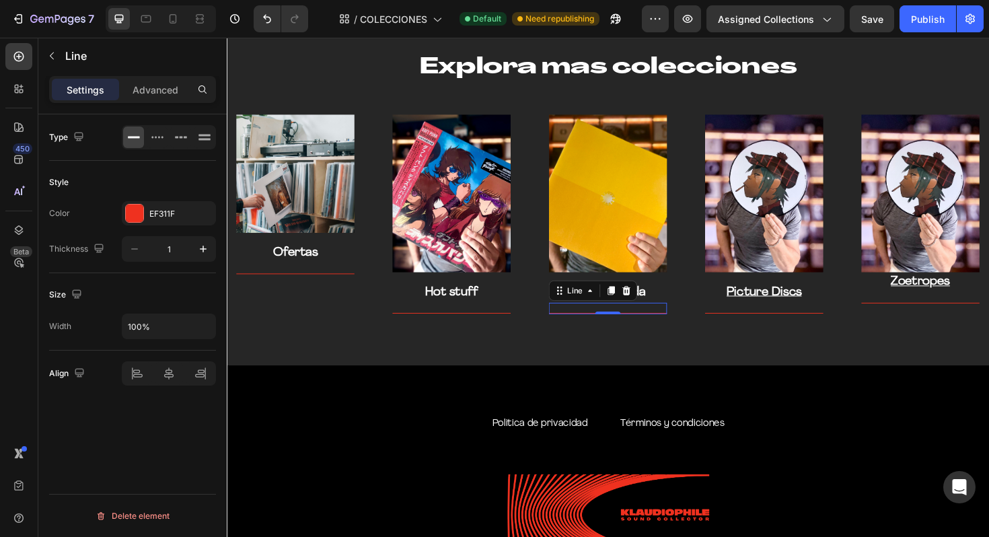
click at [676, 328] on div "Title Line 0" at bounding box center [630, 324] width 125 height 12
click at [802, 327] on div "Title Line" at bounding box center [795, 324] width 125 height 12
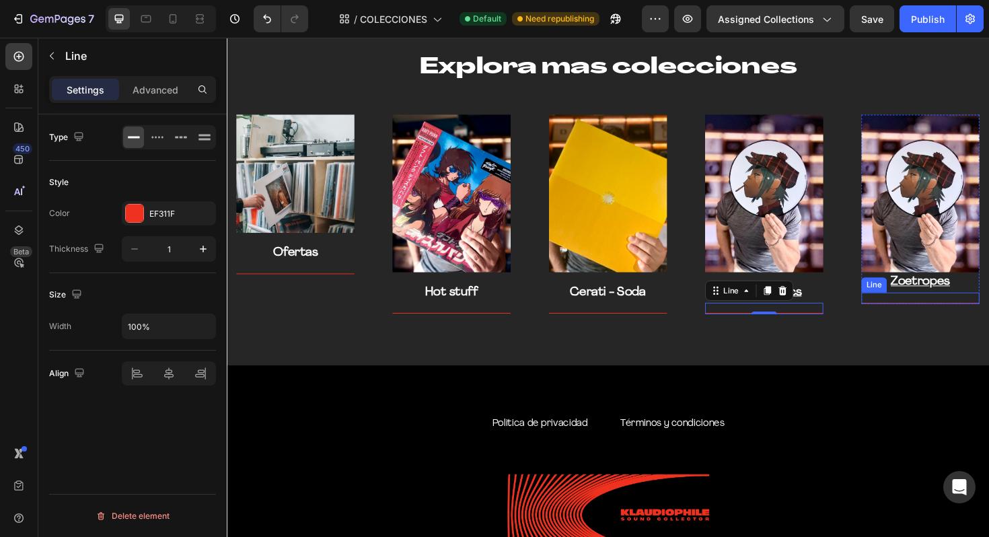
click at [918, 318] on div at bounding box center [961, 318] width 125 height 1
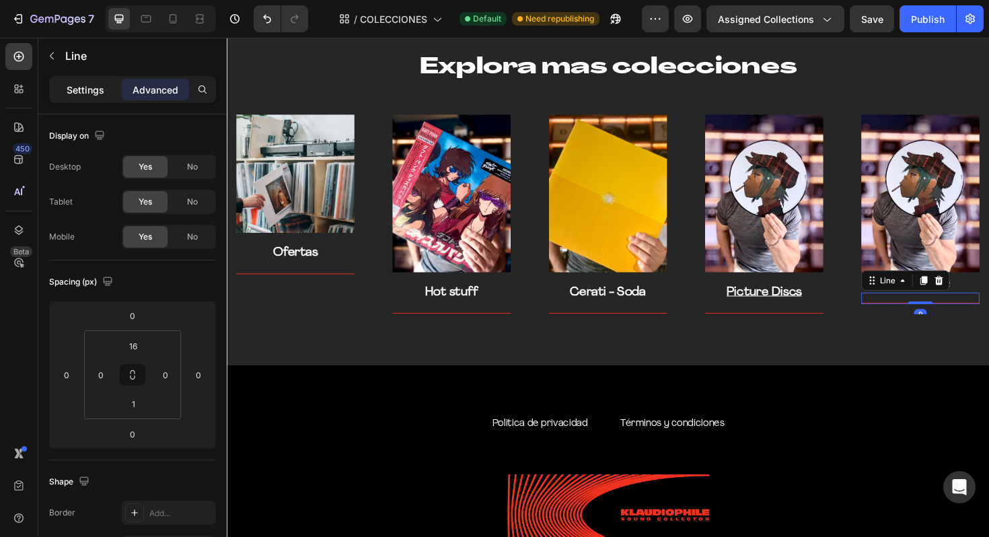
click at [88, 91] on p "Settings" at bounding box center [86, 90] width 38 height 14
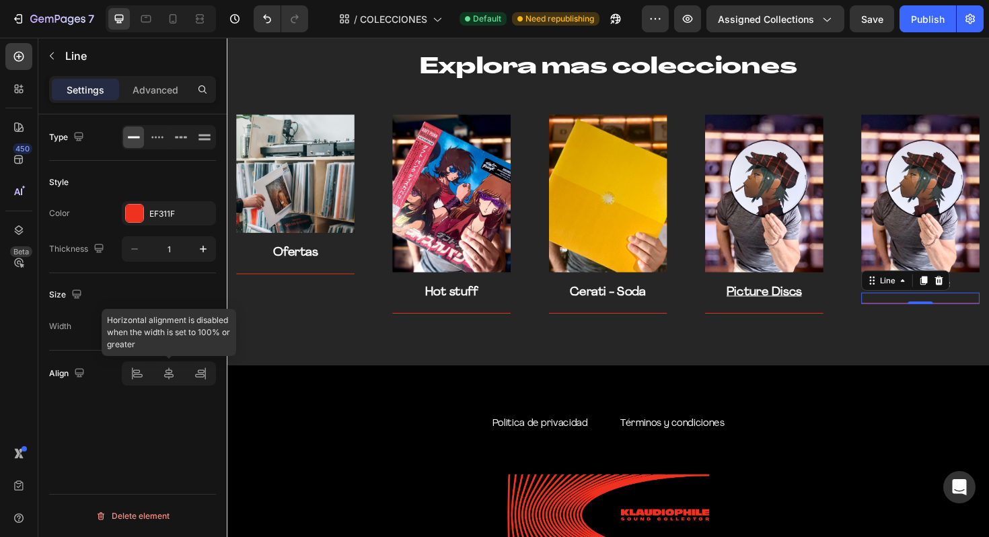
click at [170, 374] on div at bounding box center [169, 373] width 94 height 24
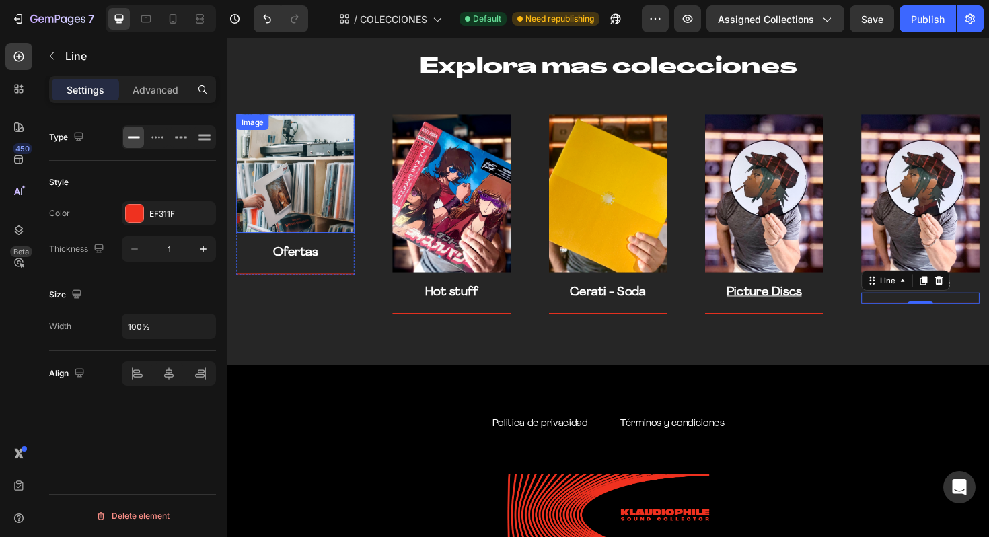
click at [322, 186] on img at bounding box center [299, 181] width 125 height 125
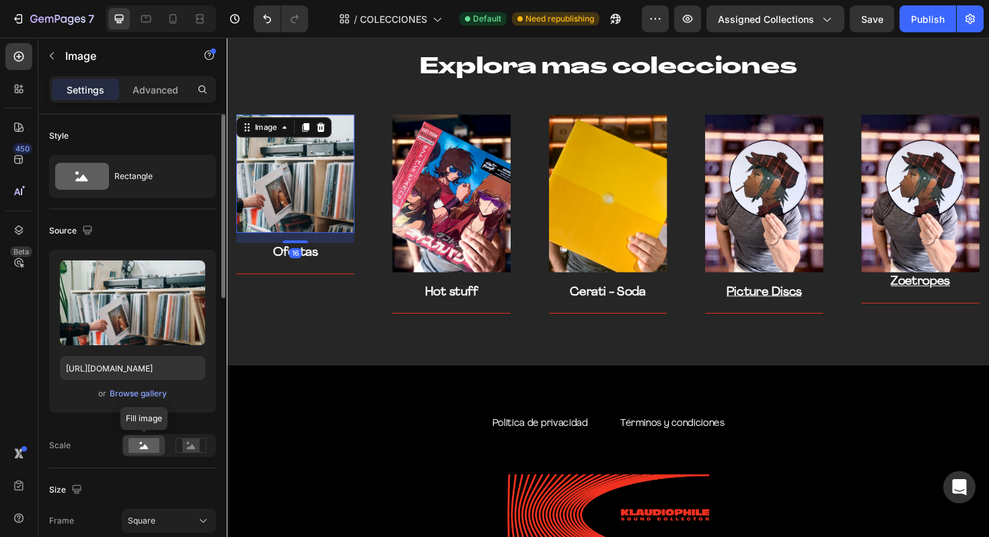
scroll to position [79, 0]
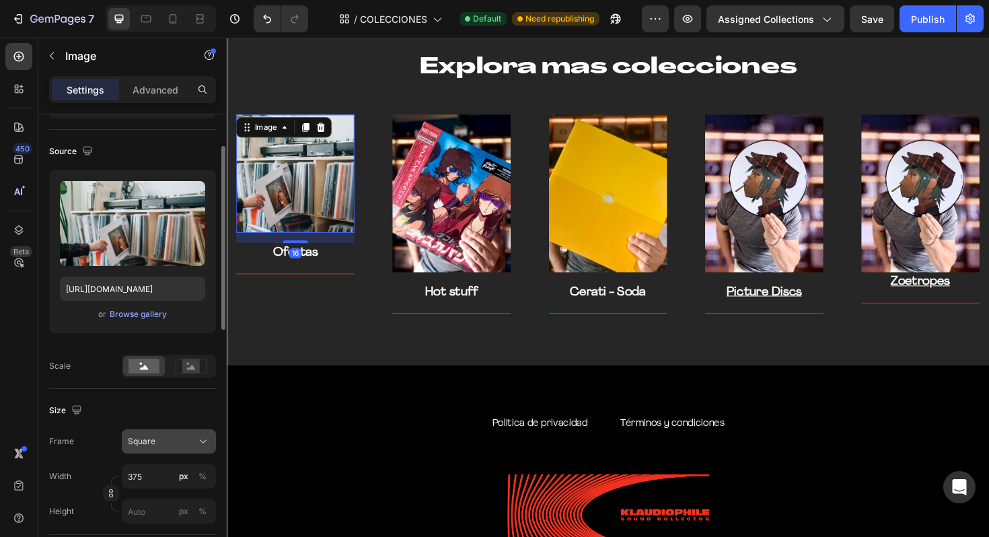
click at [171, 441] on div "Square" at bounding box center [161, 441] width 66 height 12
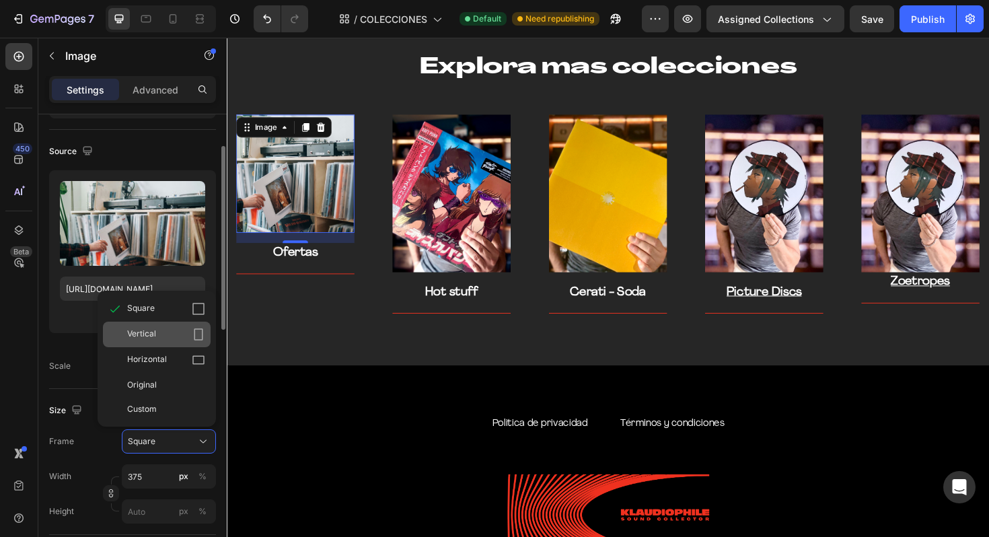
click at [184, 336] on div "Vertical" at bounding box center [166, 334] width 78 height 13
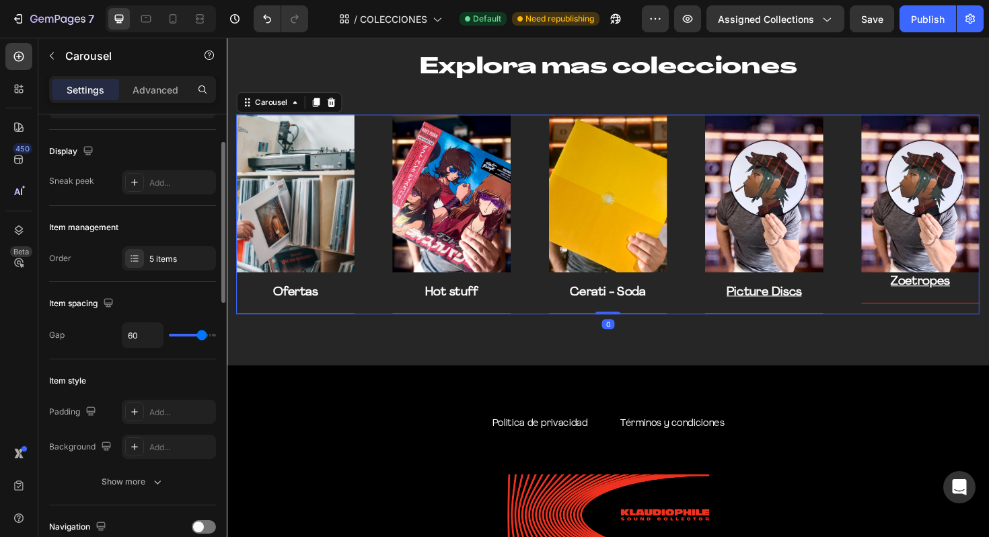
click at [953, 322] on div "Image Zoetropes Text block Title Line Row" at bounding box center [961, 225] width 125 height 212
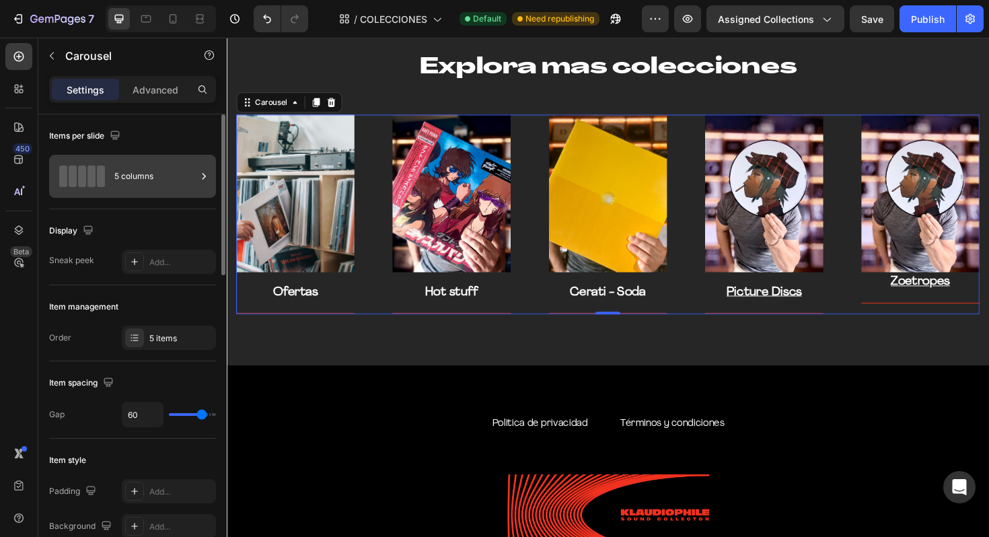
click at [184, 185] on div "5 columns" at bounding box center [155, 176] width 82 height 31
type input "52"
type input "50"
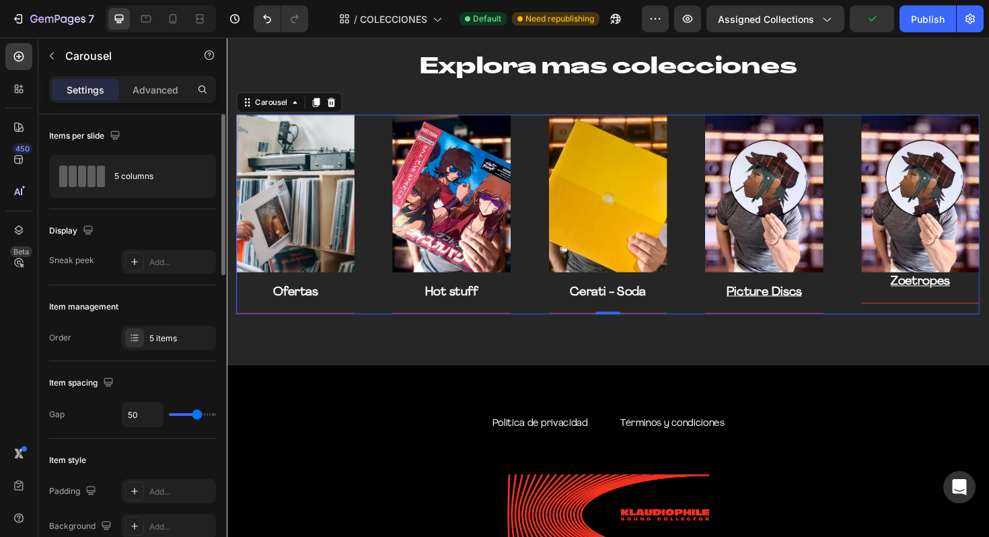
type input "37"
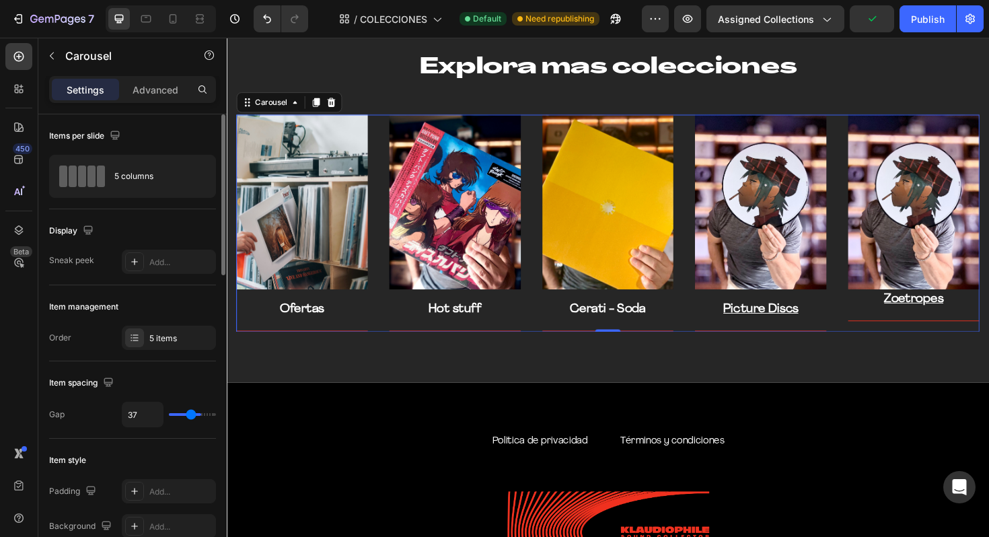
type input "34"
type input "33"
type input "32"
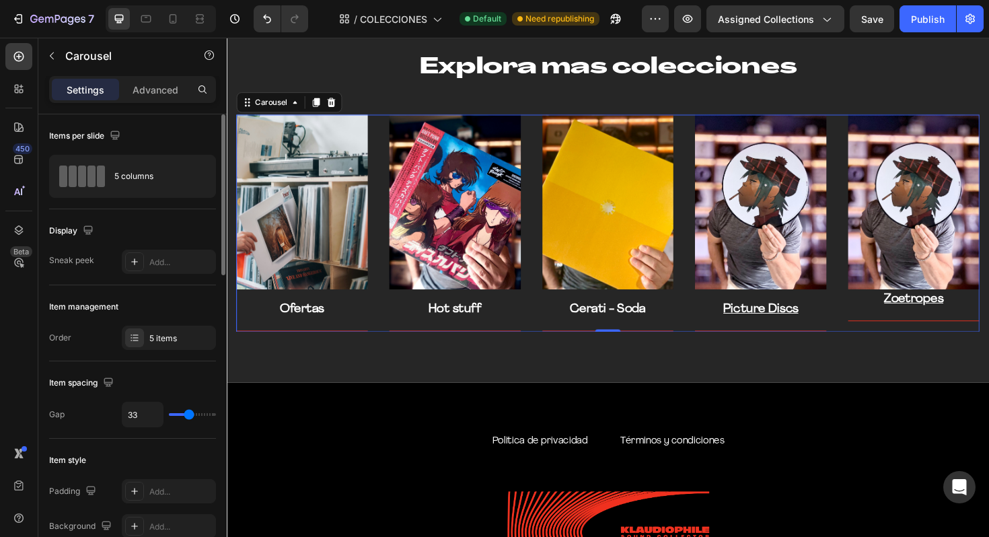
type input "32"
type input "31"
type input "30"
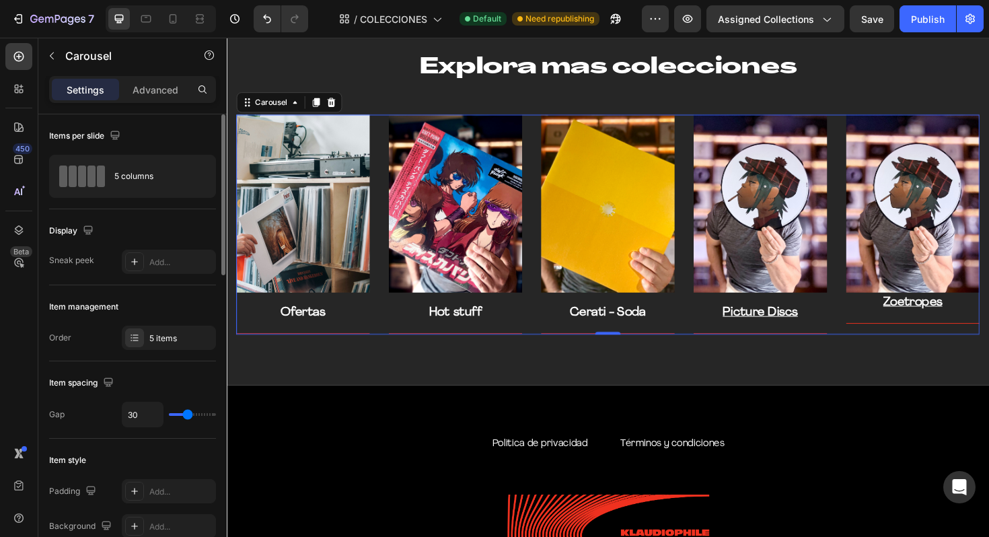
type input "13"
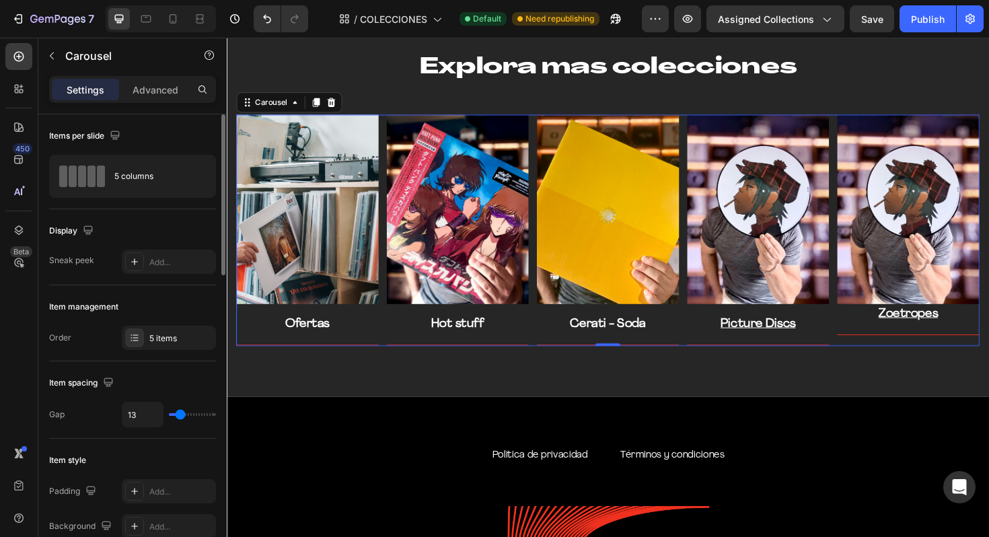
type input "12"
type input "11"
type input "10"
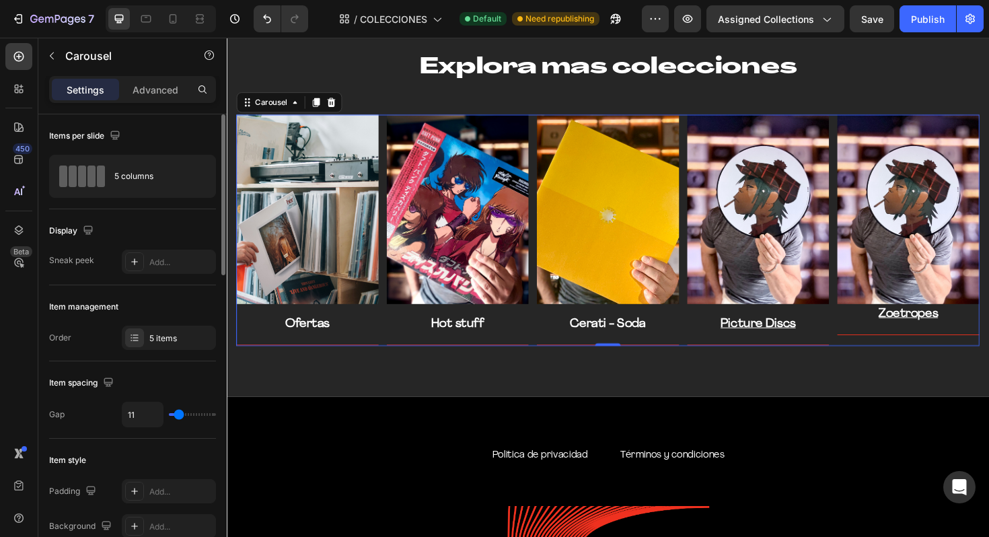
type input "10"
type input "9"
type input "8"
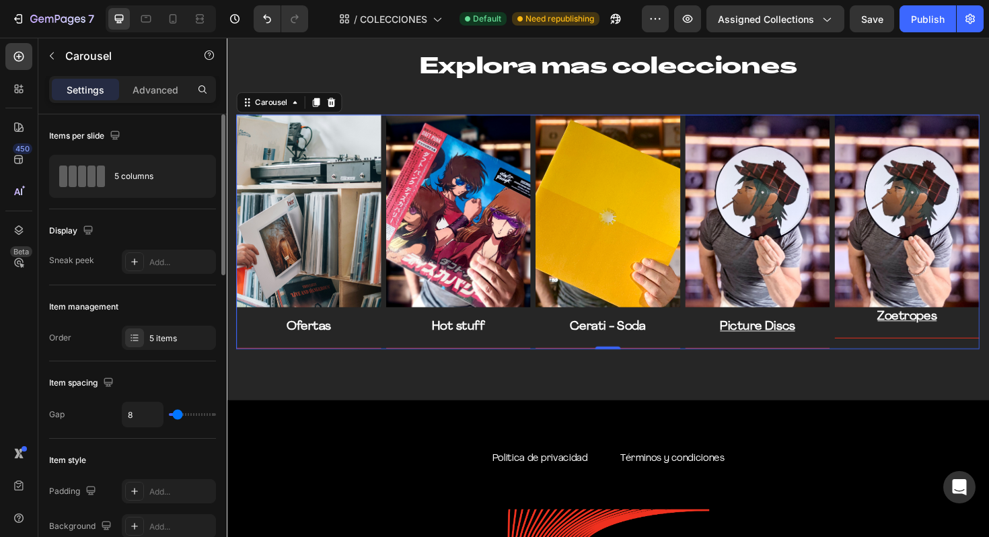
type input "9"
type input "10"
type input "11"
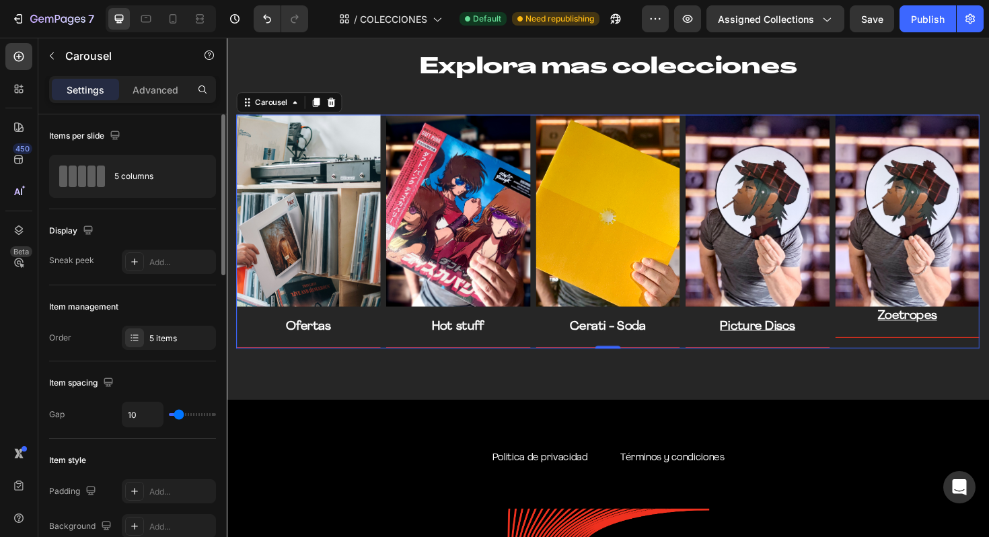
type input "11"
type input "12"
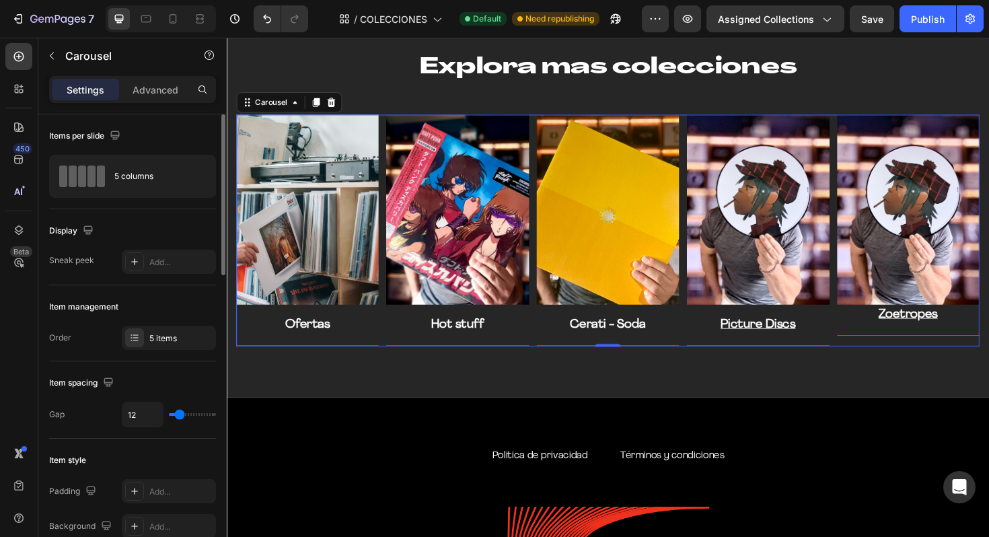
type input "13"
type input "15"
type input "16"
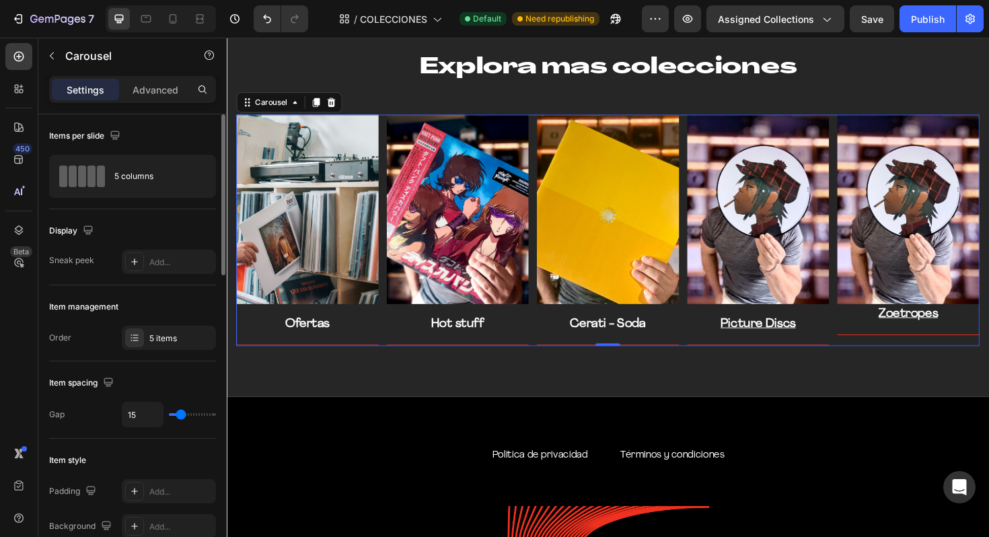
type input "16"
type input "19"
type input "23"
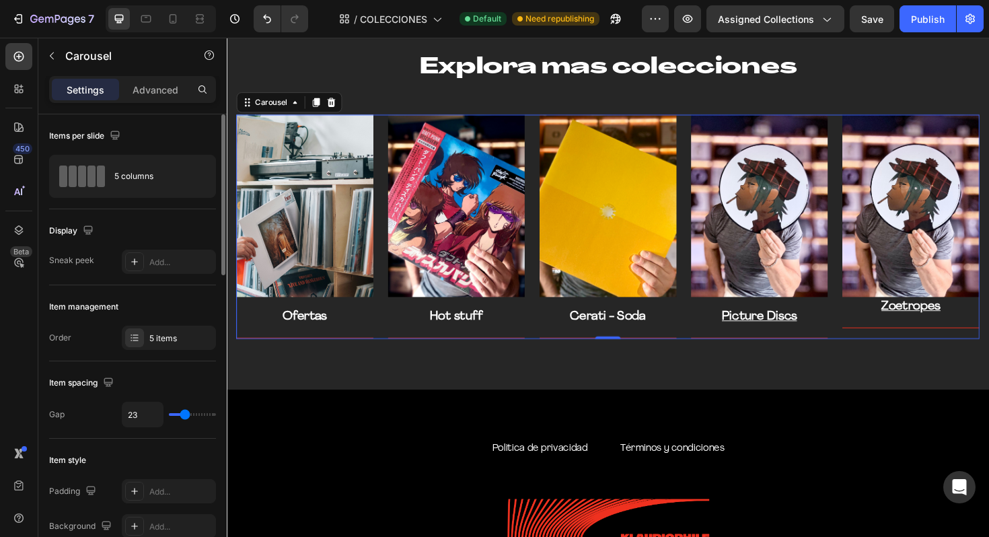
type input "24"
type input "25"
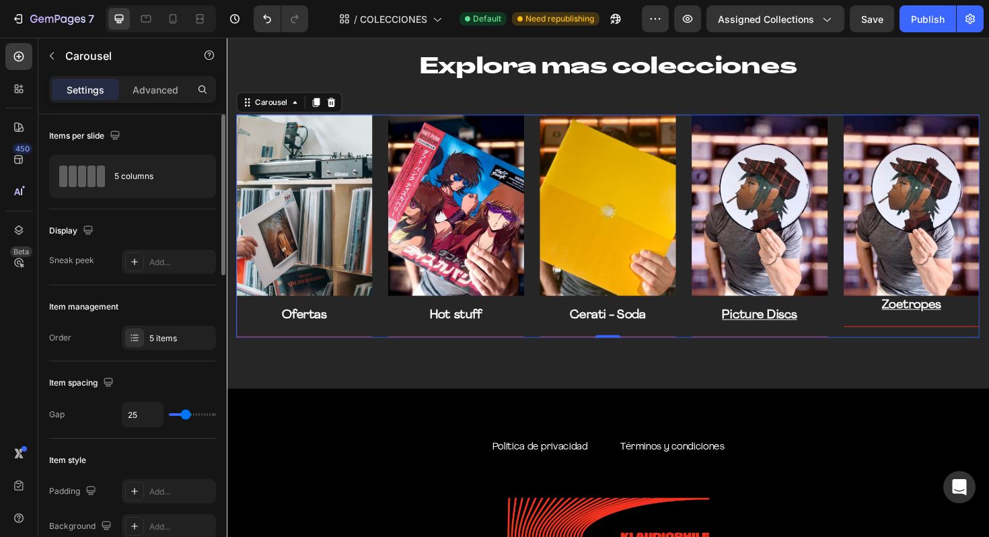
type input "24"
drag, startPoint x: 201, startPoint y: 415, endPoint x: 185, endPoint y: 415, distance: 16.1
type input "24"
click at [185, 415] on input "range" at bounding box center [192, 414] width 47 height 3
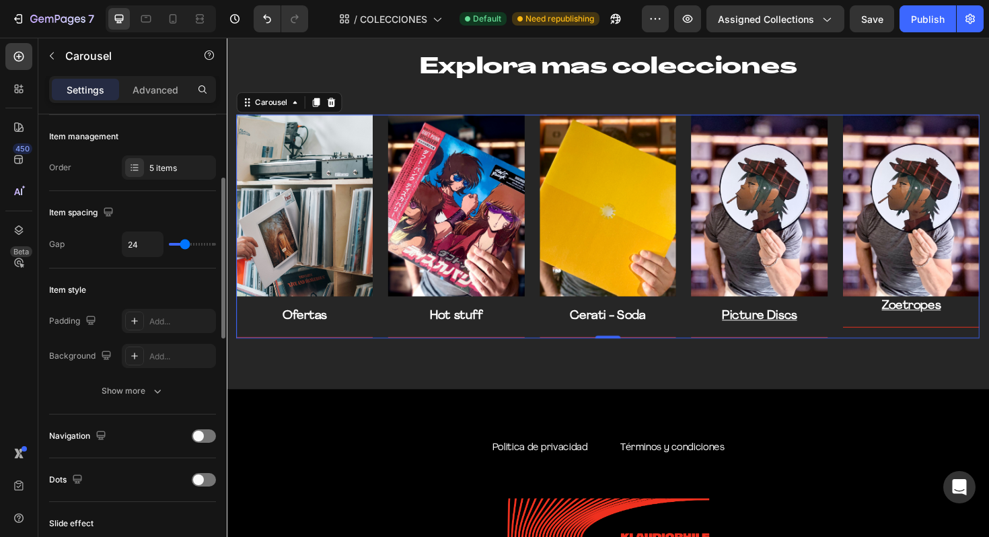
scroll to position [173, 0]
click at [179, 323] on div "Add..." at bounding box center [180, 319] width 63 height 12
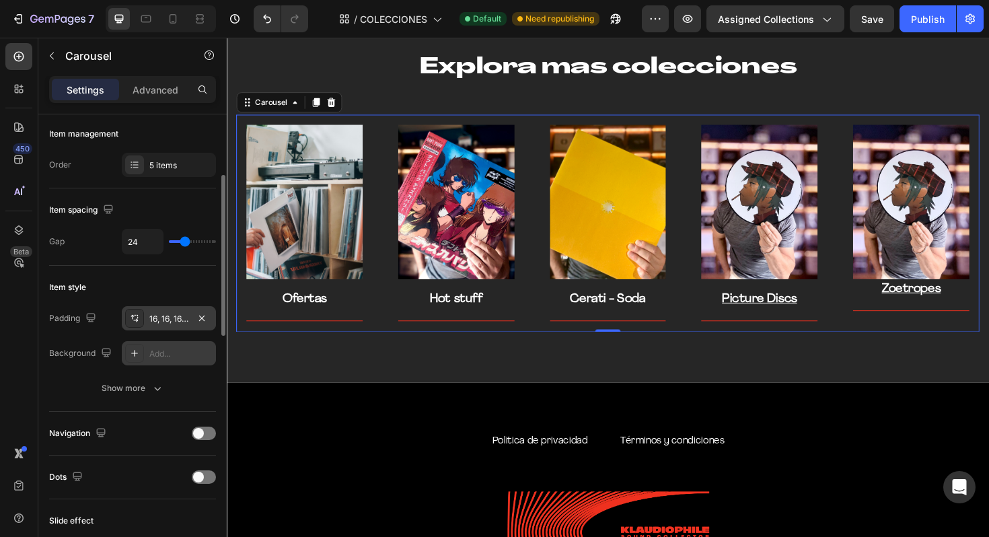
click at [172, 355] on div "Add..." at bounding box center [180, 354] width 63 height 12
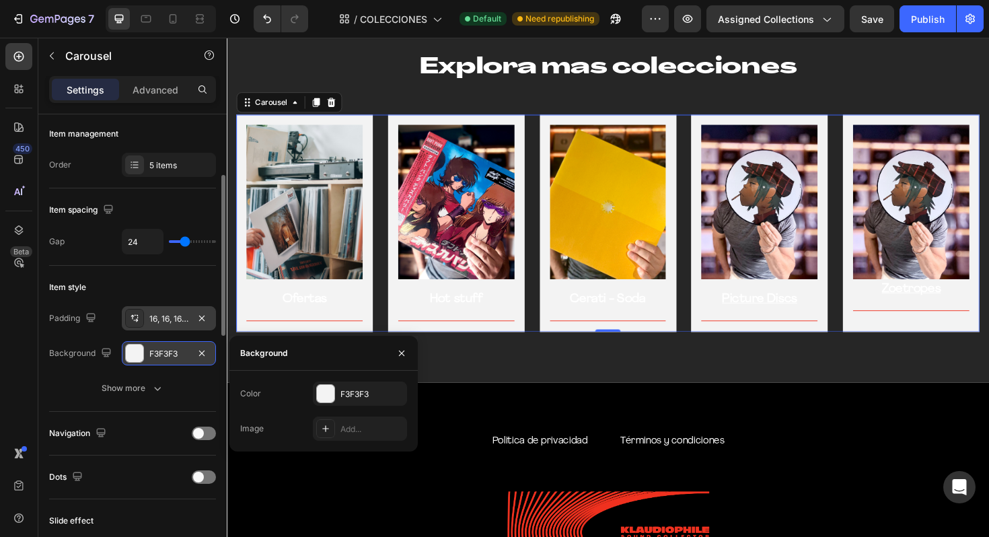
click at [172, 355] on div "F3F3F3" at bounding box center [168, 354] width 39 height 12
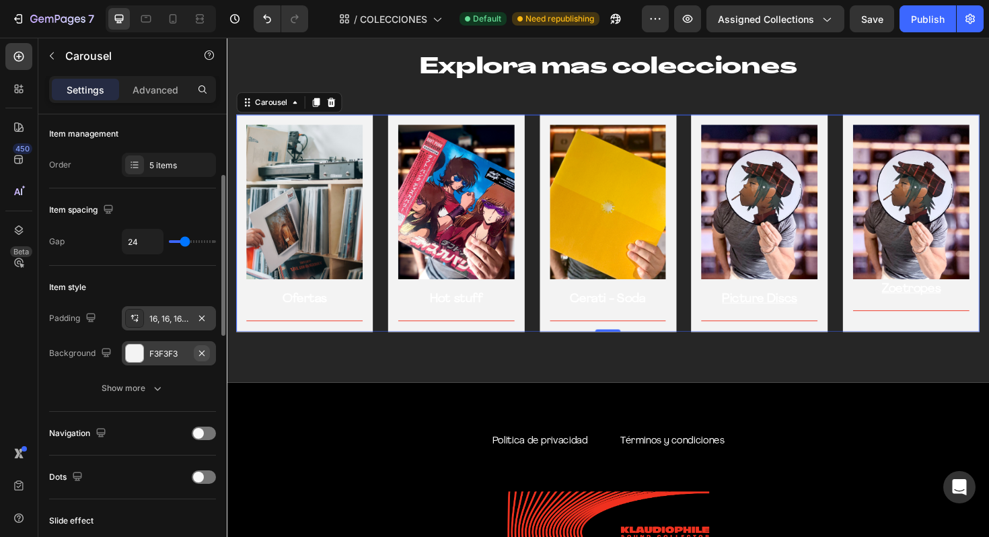
click at [196, 351] on button "button" at bounding box center [202, 353] width 16 height 16
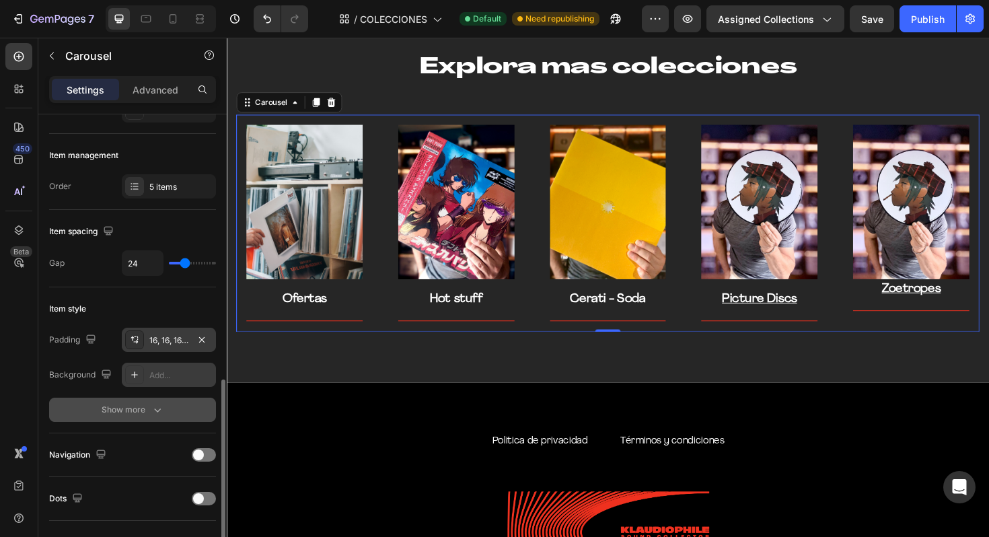
scroll to position [0, 0]
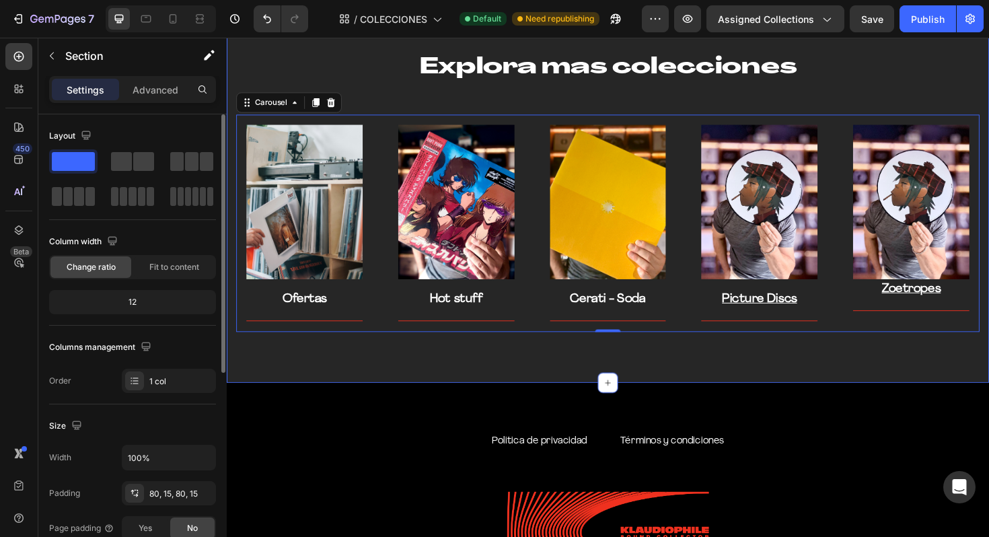
click at [926, 371] on div "Explora mas colecciones Heading Row Image Ofertas Text block Title Line Row Ima…" at bounding box center [630, 201] width 807 height 404
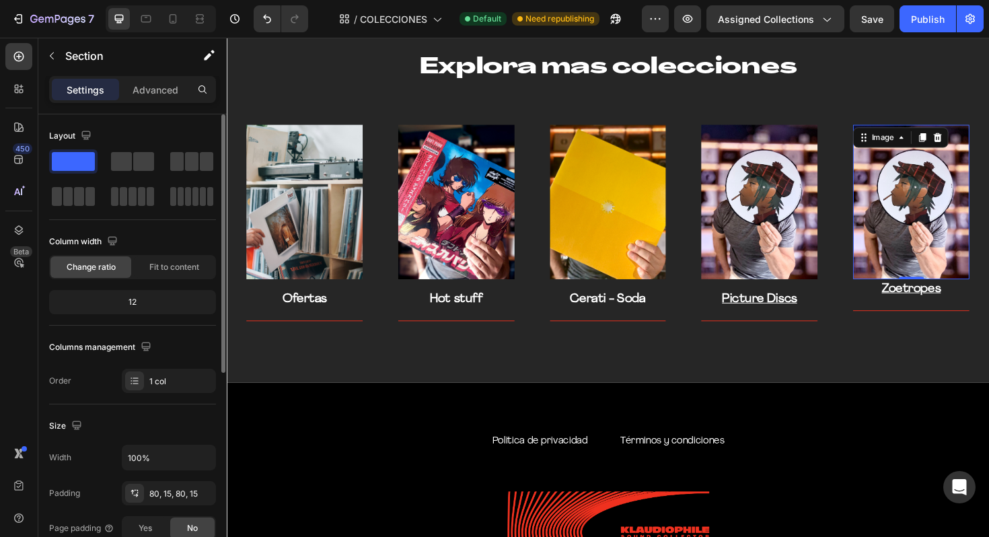
click at [926, 250] on img at bounding box center [951, 212] width 123 height 164
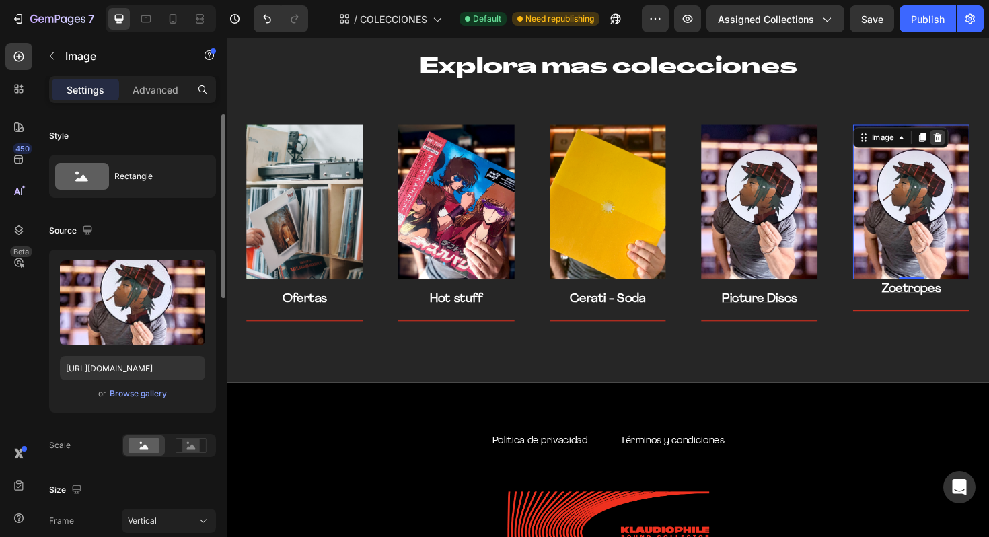
click at [980, 141] on icon at bounding box center [980, 142] width 9 height 9
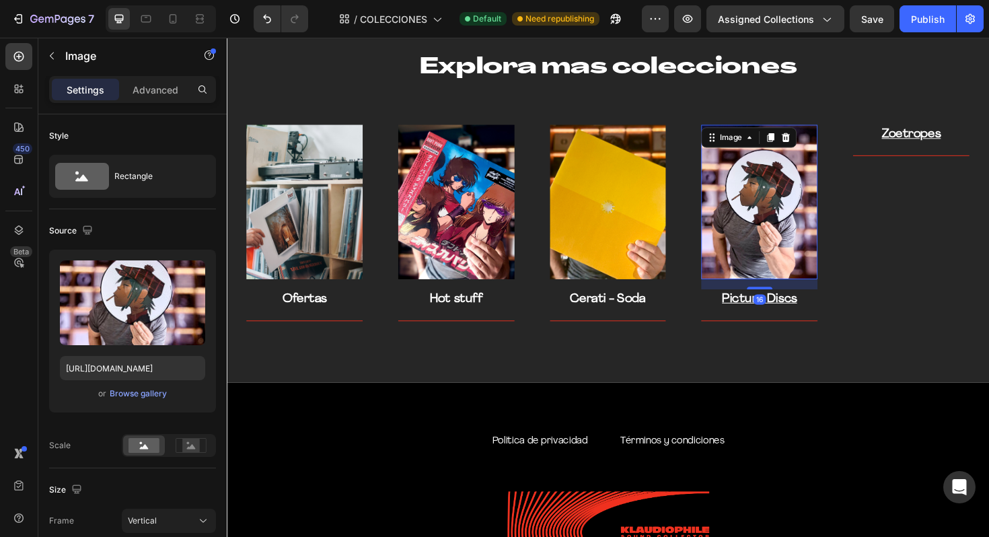
click at [798, 189] on img at bounding box center [790, 212] width 123 height 164
click at [821, 140] on icon at bounding box center [819, 142] width 9 height 9
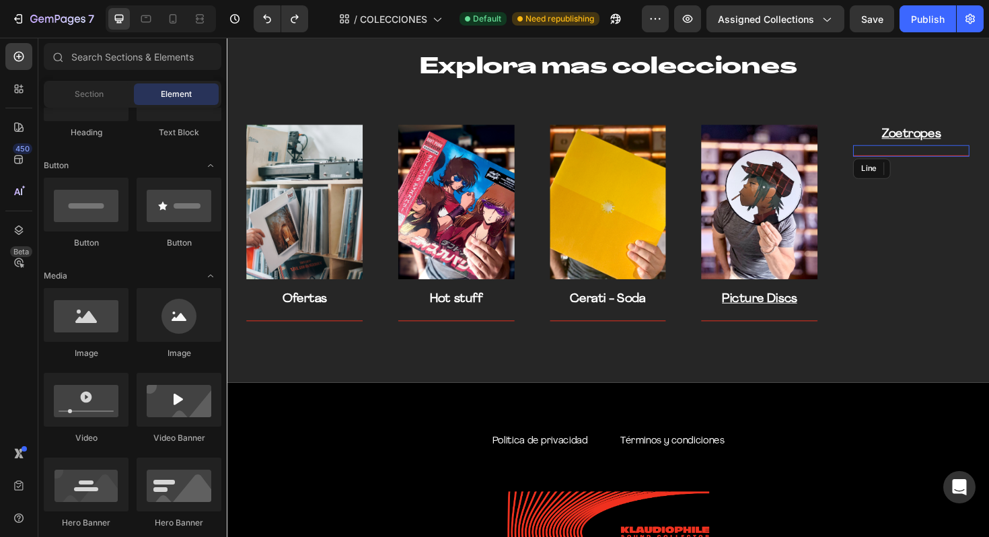
click at [963, 157] on div "Title Line" at bounding box center [951, 157] width 123 height 12
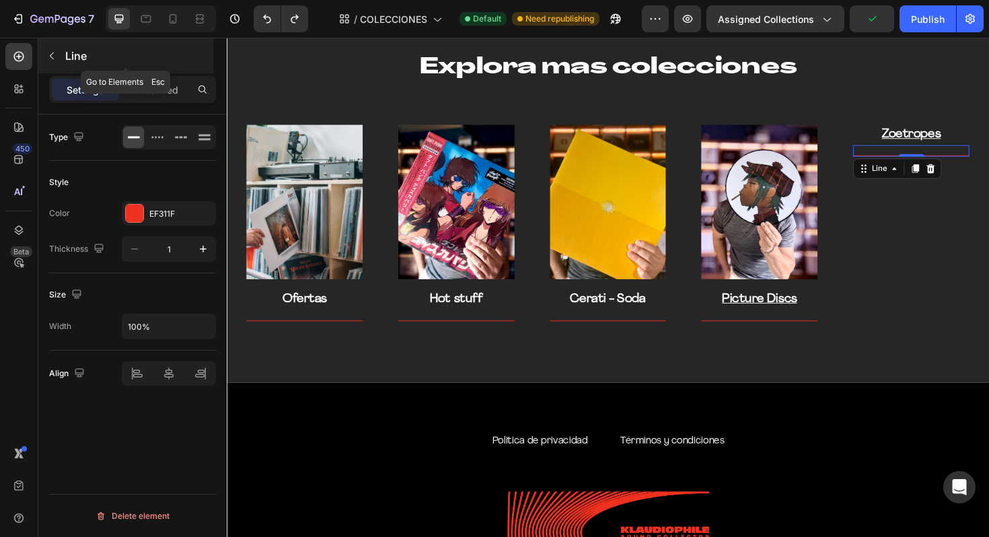
click at [53, 63] on button "button" at bounding box center [52, 56] width 22 height 22
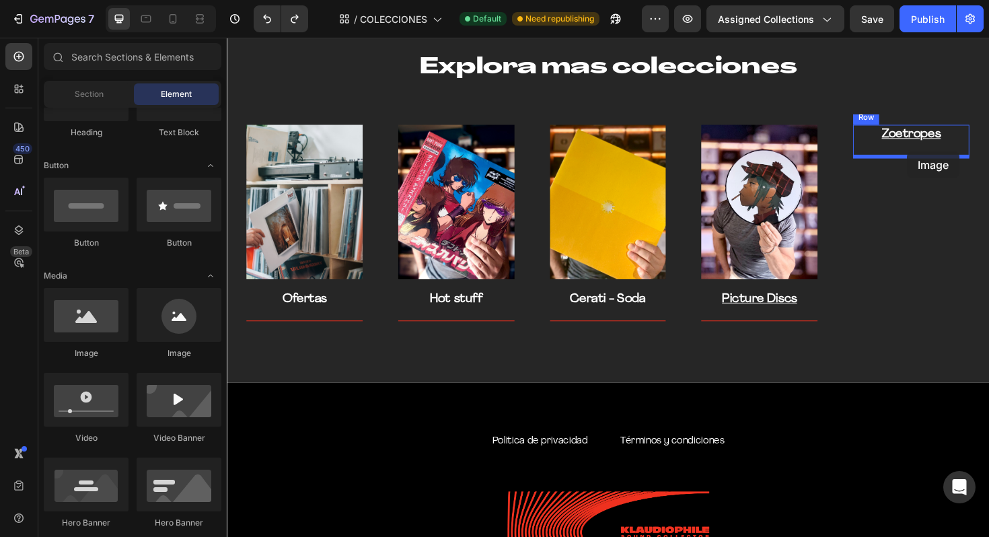
drag, startPoint x: 307, startPoint y: 366, endPoint x: 947, endPoint y: 158, distance: 673.4
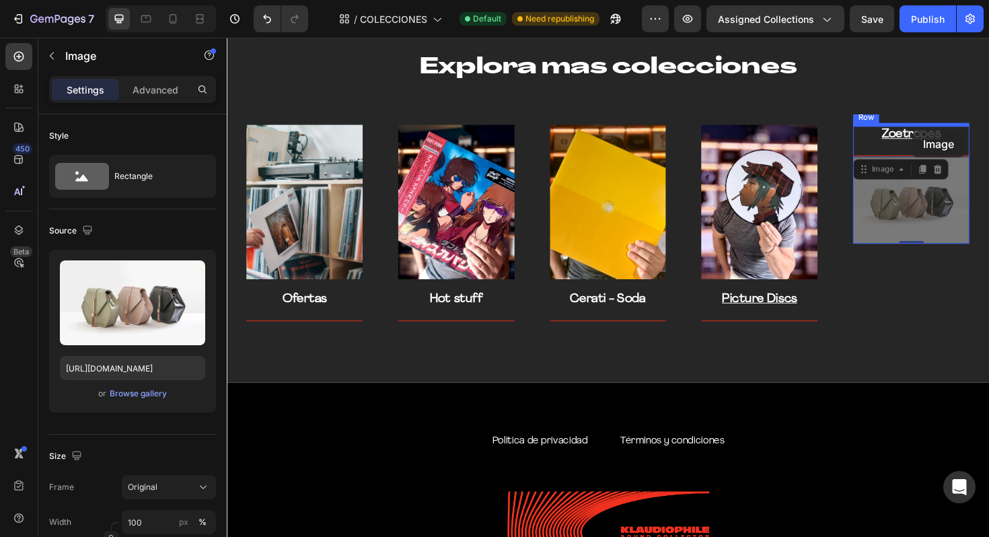
drag, startPoint x: 953, startPoint y: 206, endPoint x: 953, endPoint y: 137, distance: 69.3
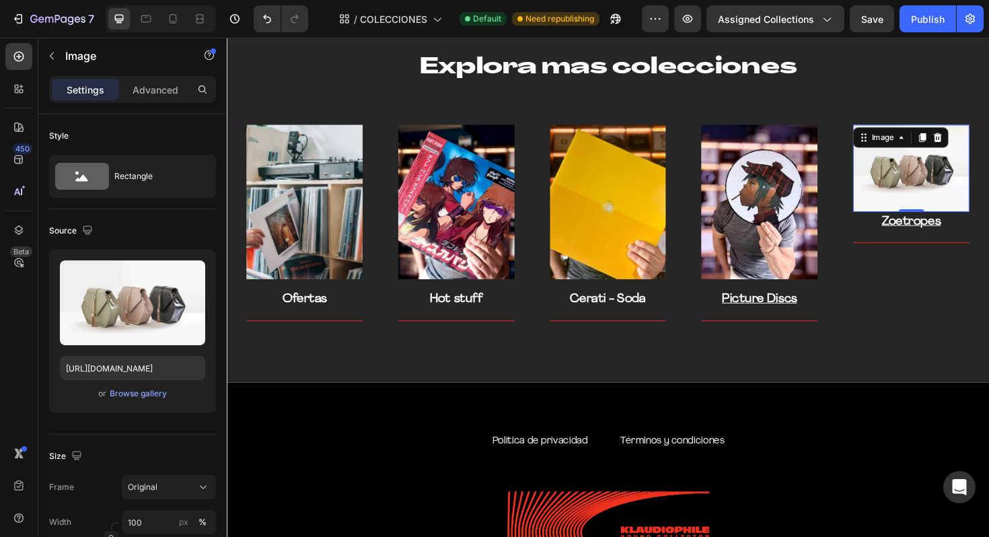
click at [947, 206] on img at bounding box center [951, 176] width 123 height 92
click at [149, 406] on div "Upload Image https://cdn.shopify.com/s/files/1/2005/9307/files/image_demo.jpg o…" at bounding box center [132, 331] width 167 height 163
click at [146, 398] on div "Browse gallery" at bounding box center [138, 394] width 57 height 12
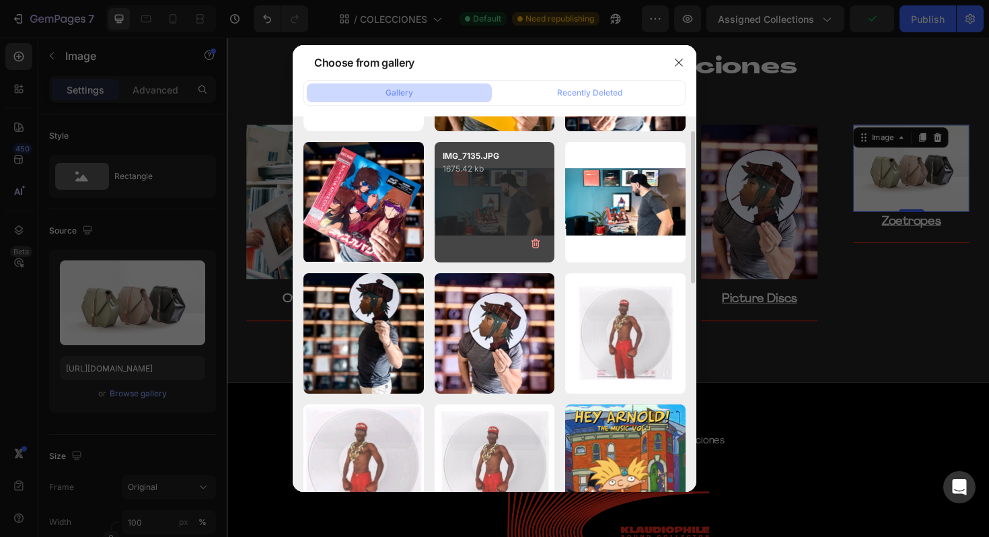
scroll to position [138, 0]
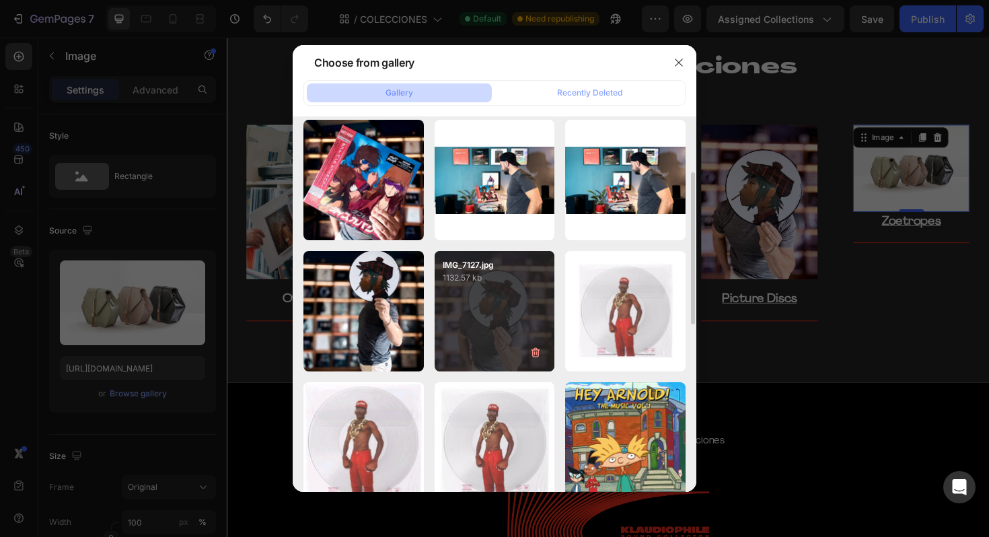
click at [503, 287] on div "IMG_7127.jpg 1132.57 kb" at bounding box center [495, 311] width 120 height 120
type input "https://cdn.shopify.com/s/files/1/0635/3040/1879/files/gempages_572830844972958…"
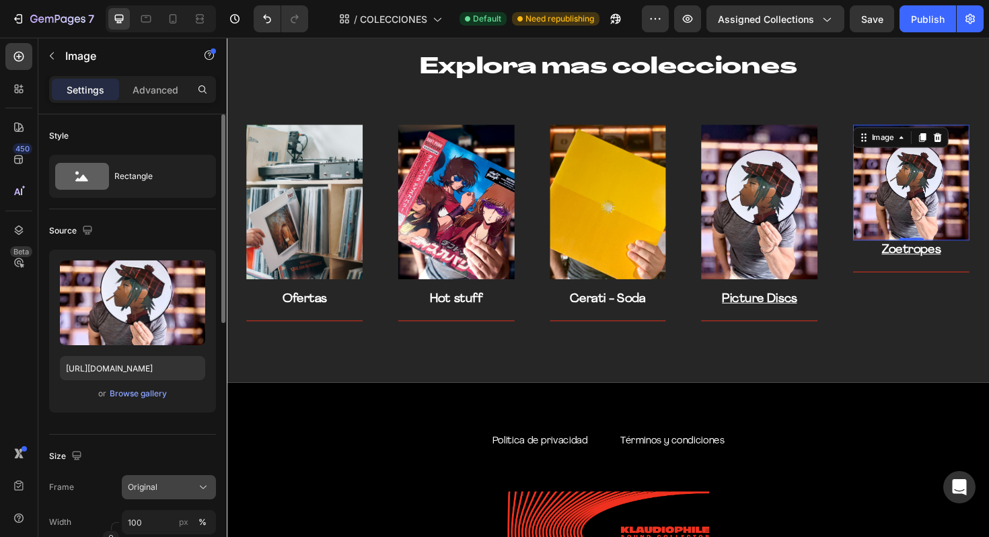
click at [192, 482] on div "Original" at bounding box center [161, 487] width 66 height 12
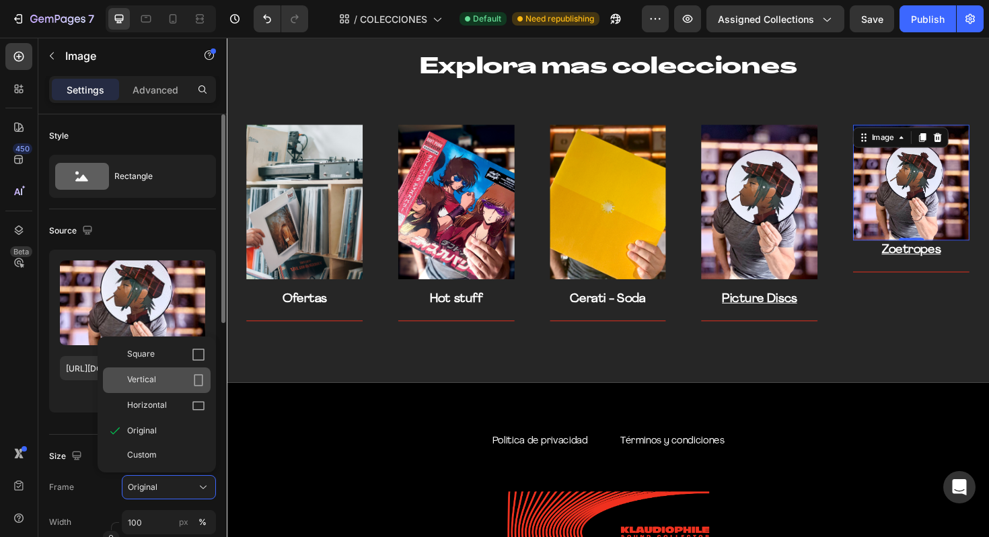
click at [182, 387] on div "Vertical" at bounding box center [157, 380] width 108 height 26
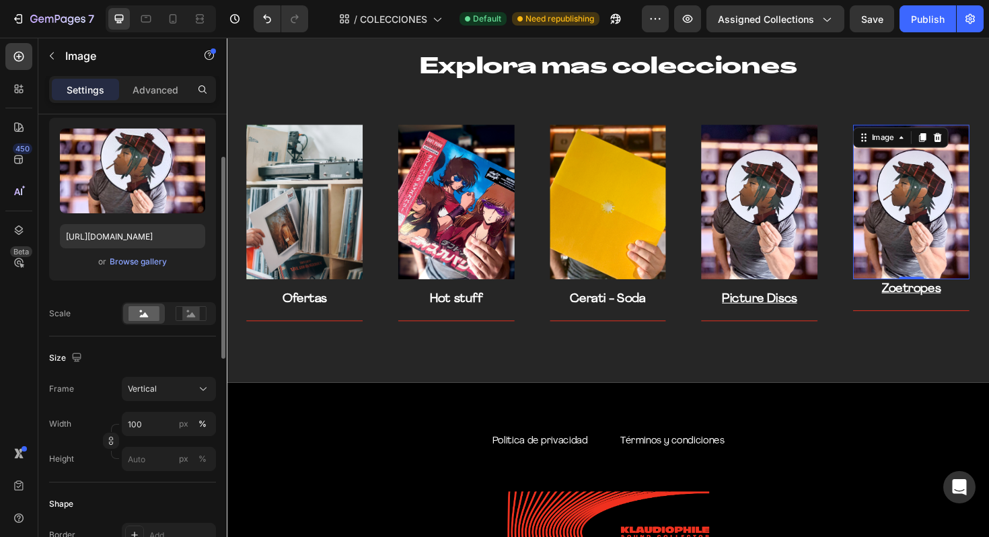
scroll to position [158, 0]
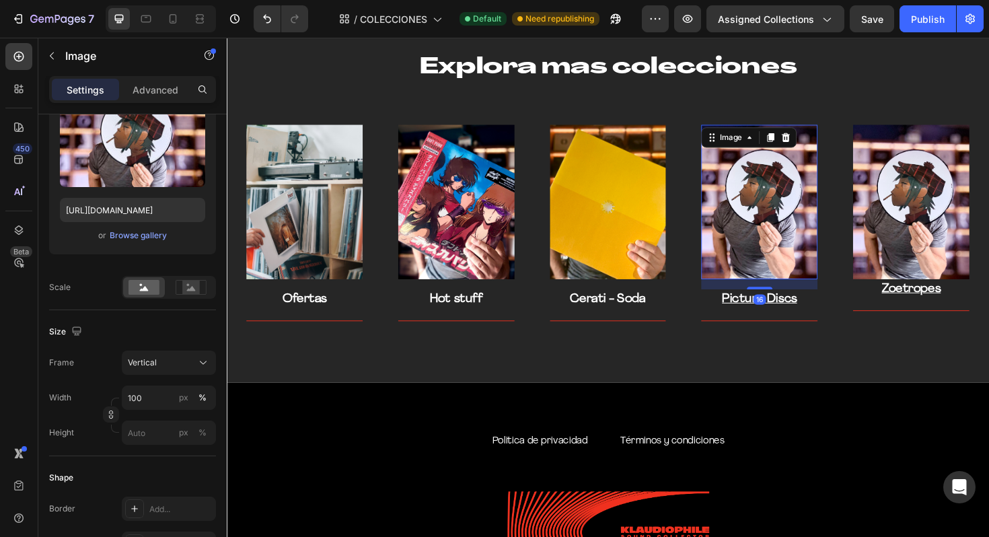
click at [777, 208] on img at bounding box center [790, 212] width 123 height 164
click at [913, 221] on img at bounding box center [951, 212] width 123 height 164
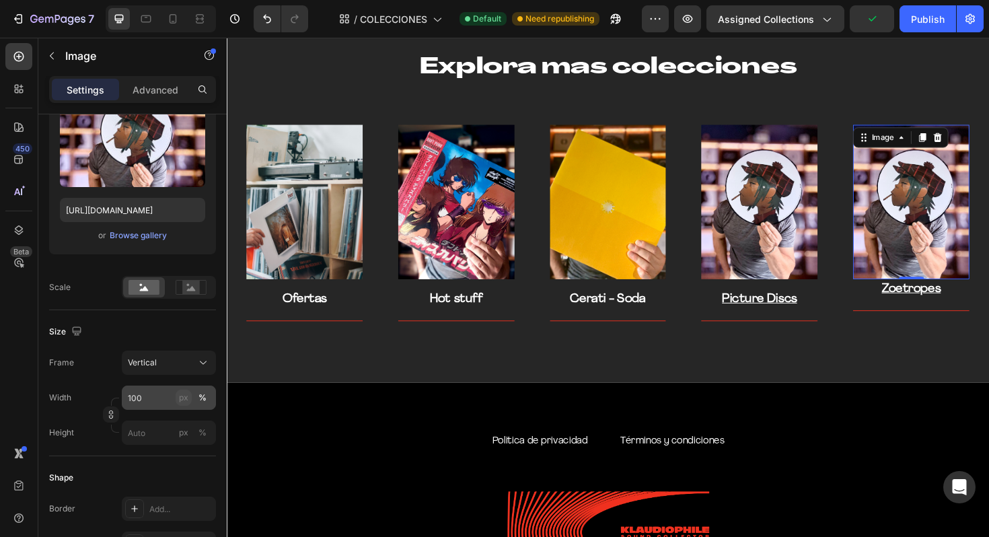
click at [194, 425] on button "px" at bounding box center [202, 433] width 16 height 16
type input "133"
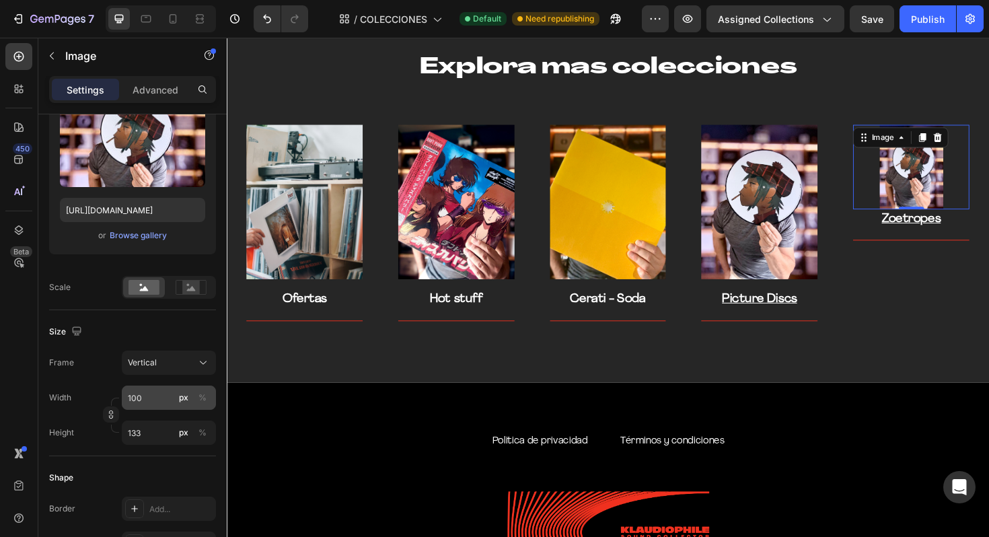
click at [181, 401] on div "px" at bounding box center [183, 398] width 9 height 12
click at [151, 403] on input "100" at bounding box center [169, 397] width 94 height 24
click at [154, 400] on input "100" at bounding box center [169, 397] width 94 height 24
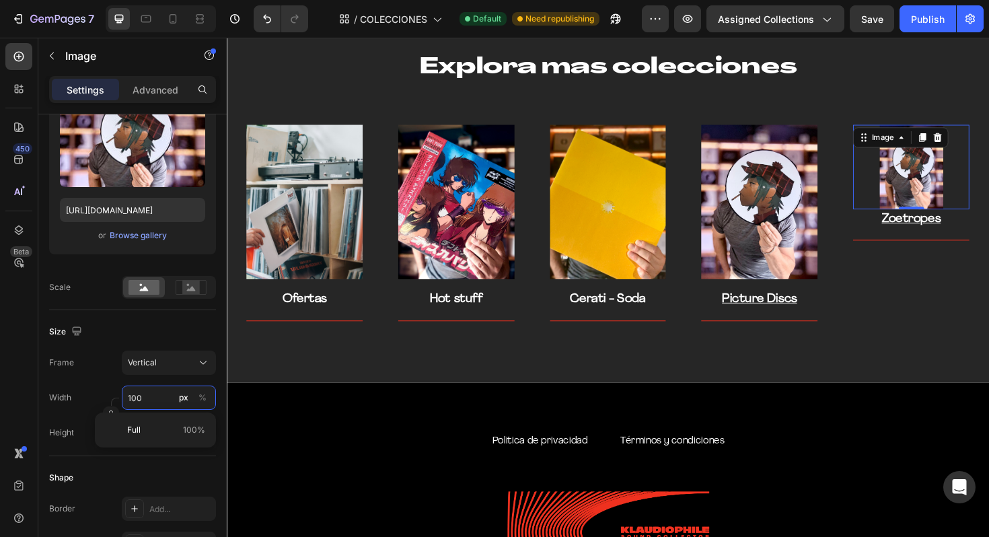
type input "10"
type input "13"
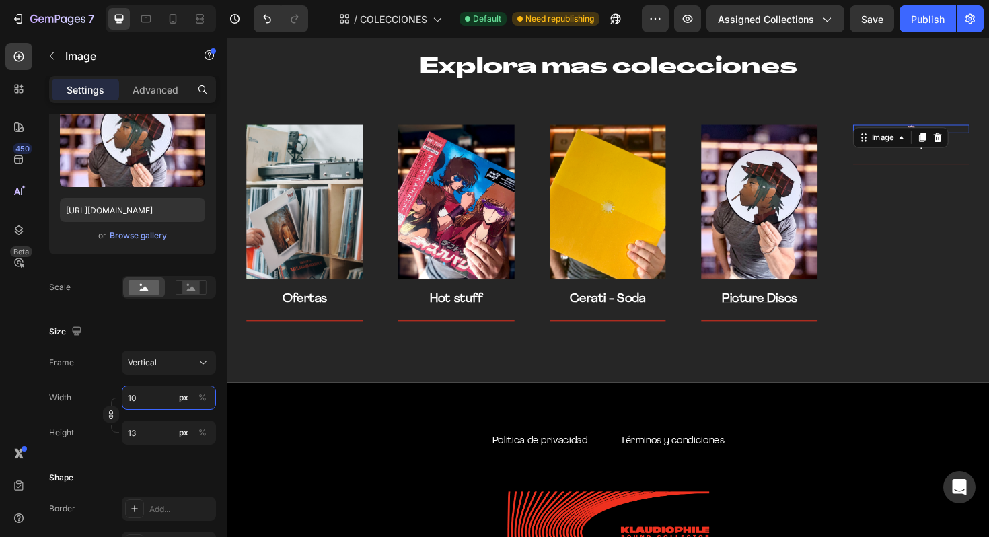
type input "1"
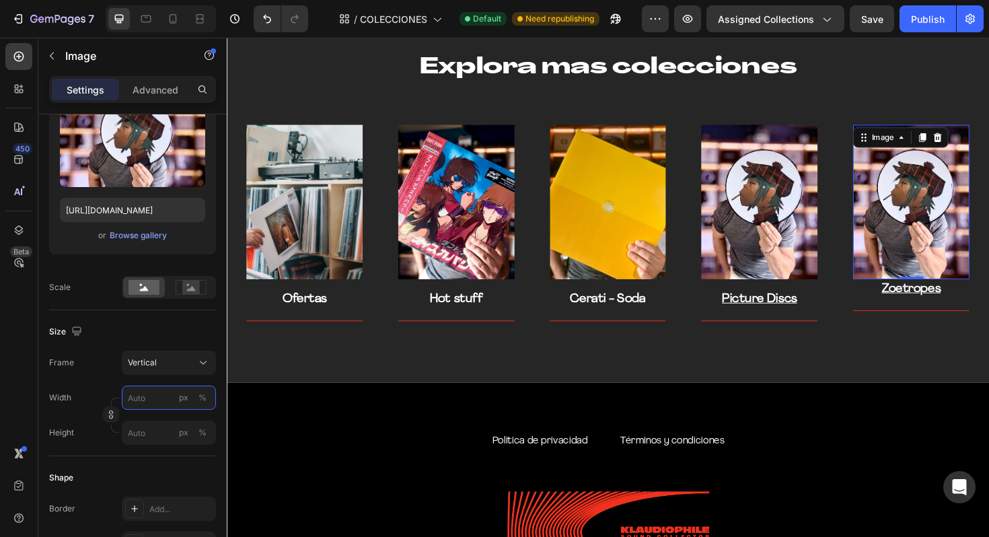
type input "1"
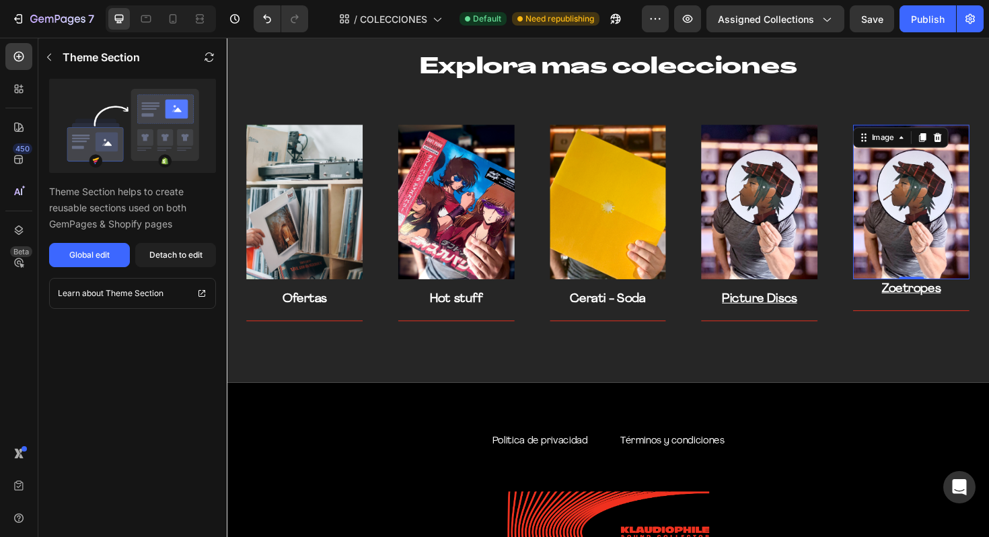
click at [922, 169] on img at bounding box center [951, 212] width 123 height 164
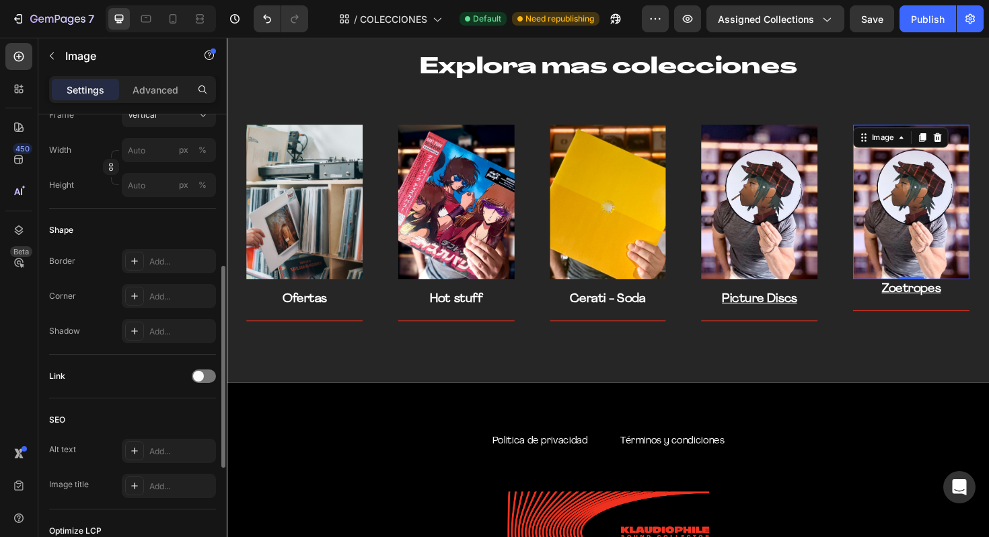
scroll to position [513, 0]
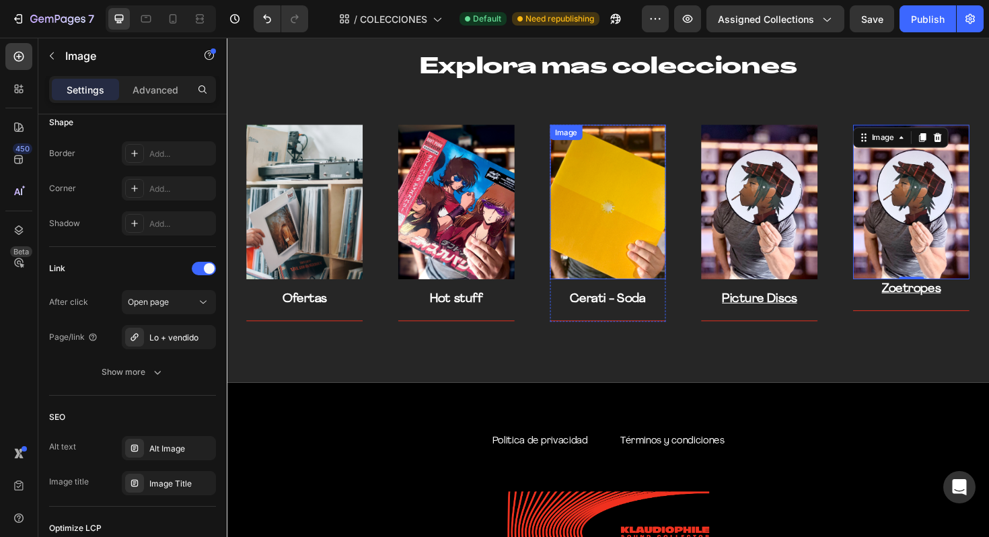
click at [618, 196] on img at bounding box center [630, 212] width 123 height 164
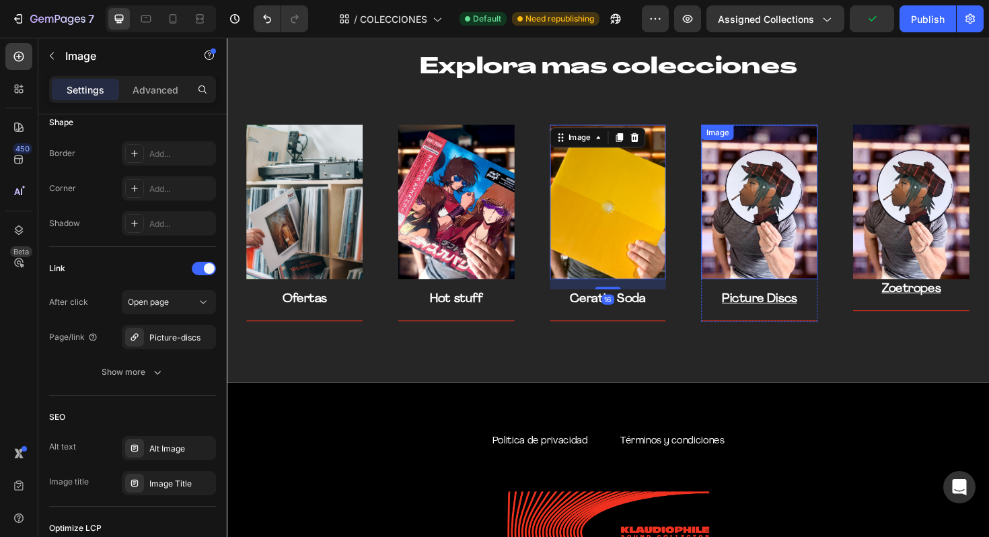
click at [801, 194] on img at bounding box center [790, 212] width 123 height 164
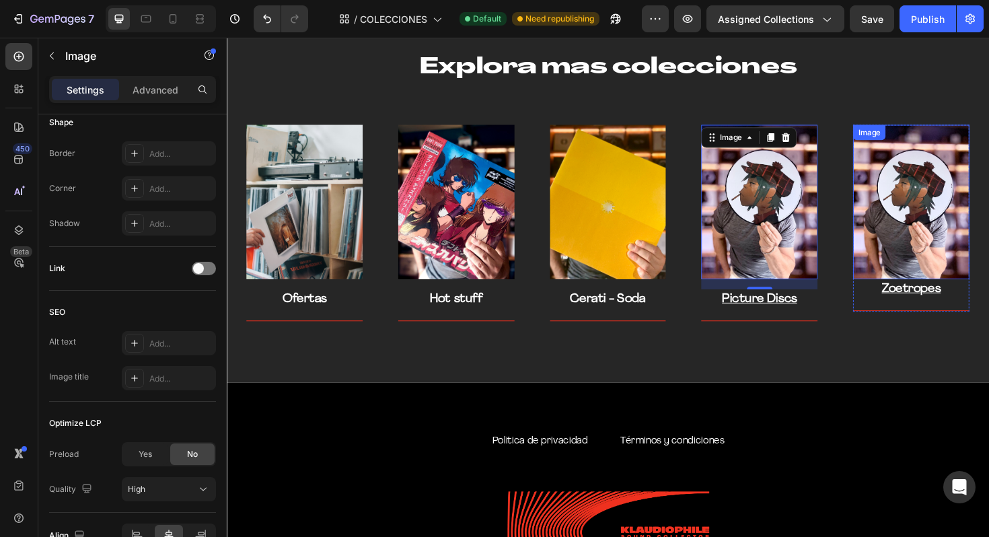
click at [955, 230] on img at bounding box center [951, 212] width 123 height 164
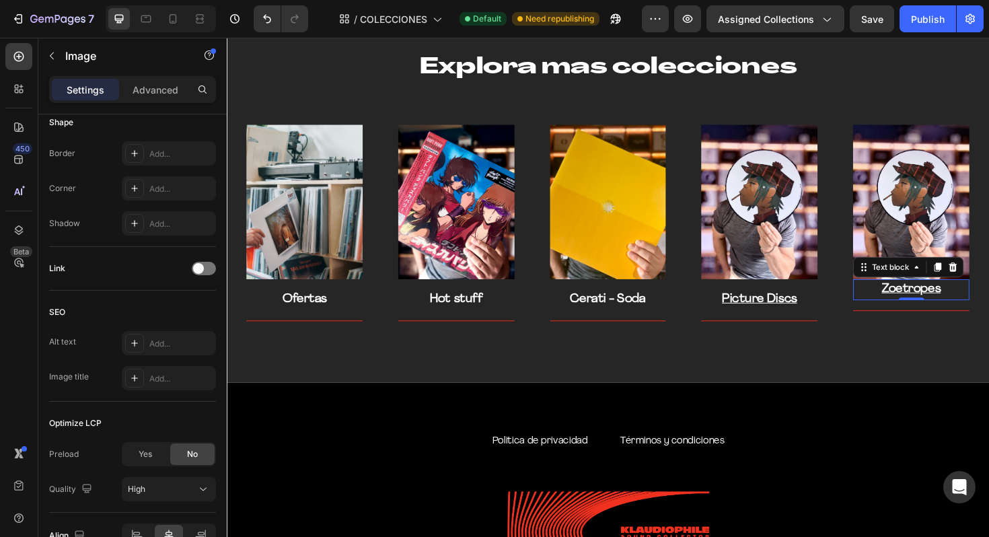
click at [967, 301] on u "Zoetropes" at bounding box center [951, 303] width 63 height 13
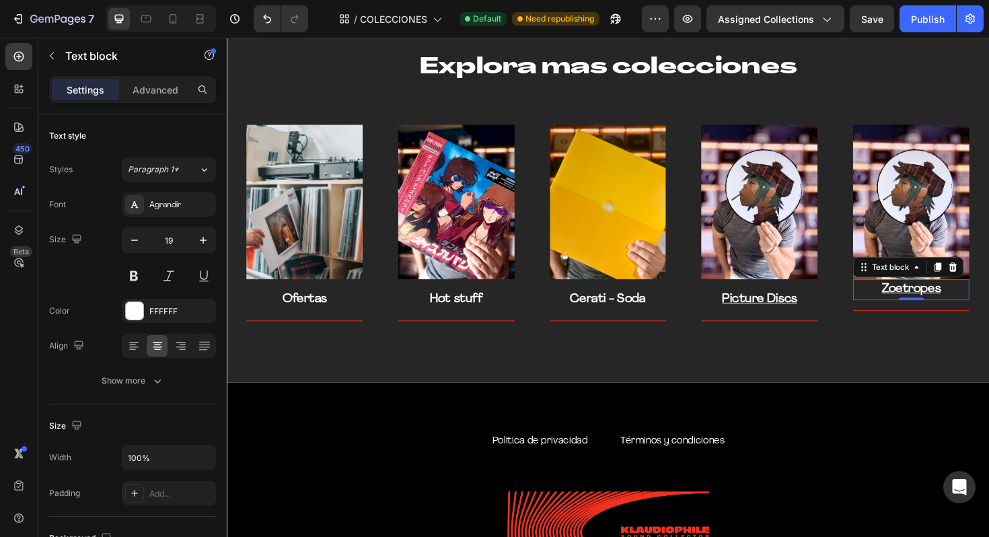
click at [913, 309] on p "Zoetropes" at bounding box center [951, 305] width 120 height 20
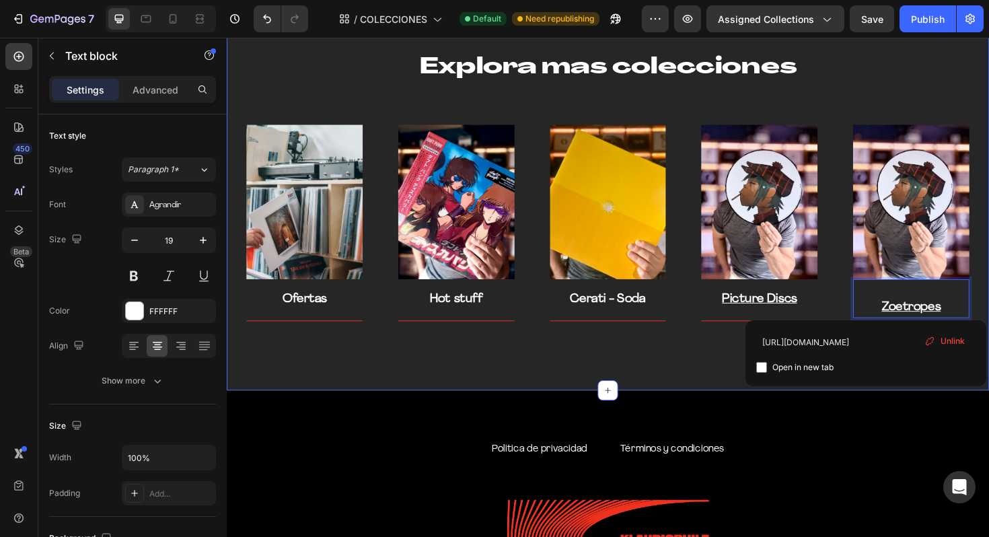
click at [719, 385] on div "Explora mas colecciones Heading Row Image Ofertas Text block Title Line Row Ima…" at bounding box center [630, 205] width 807 height 412
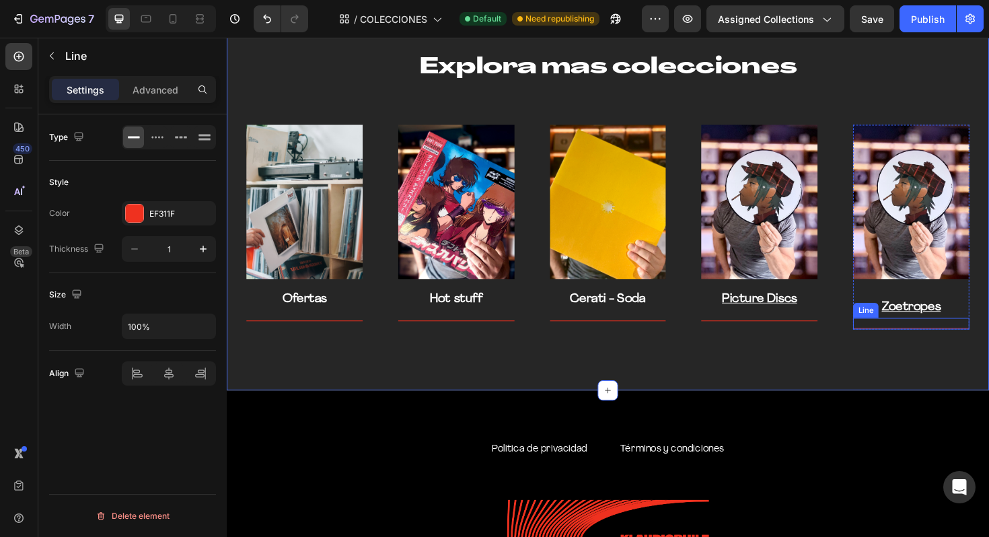
click at [913, 326] on div "Line" at bounding box center [904, 326] width 22 height 12
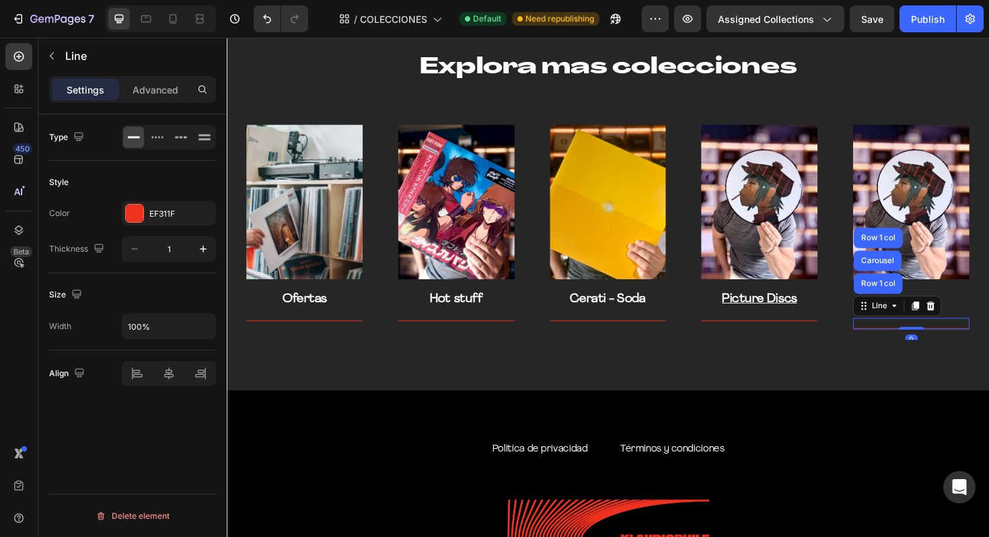
click at [988, 335] on div "Title Line Row 1 col Carousel Row 1 col 0" at bounding box center [951, 340] width 123 height 12
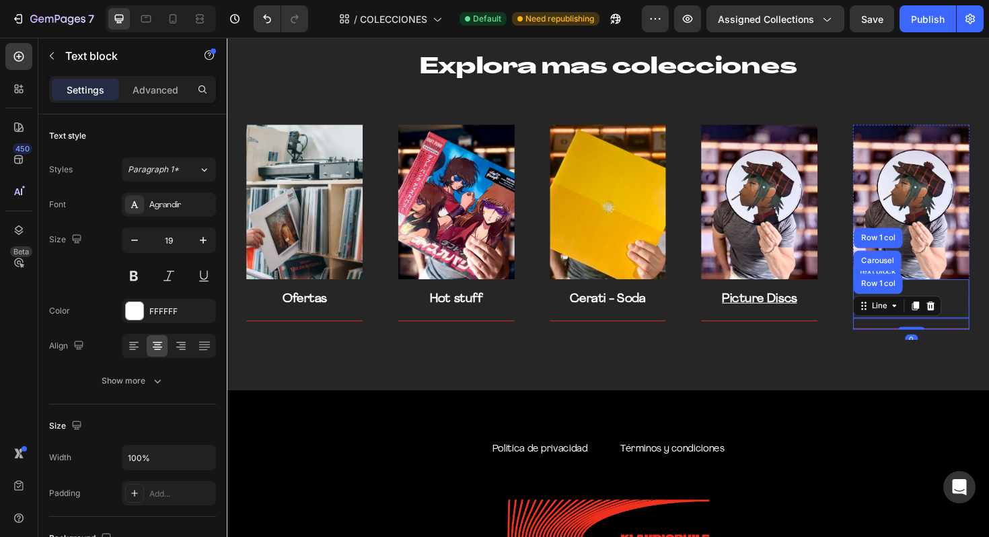
click at [988, 322] on p "Zoetropes" at bounding box center [951, 324] width 120 height 20
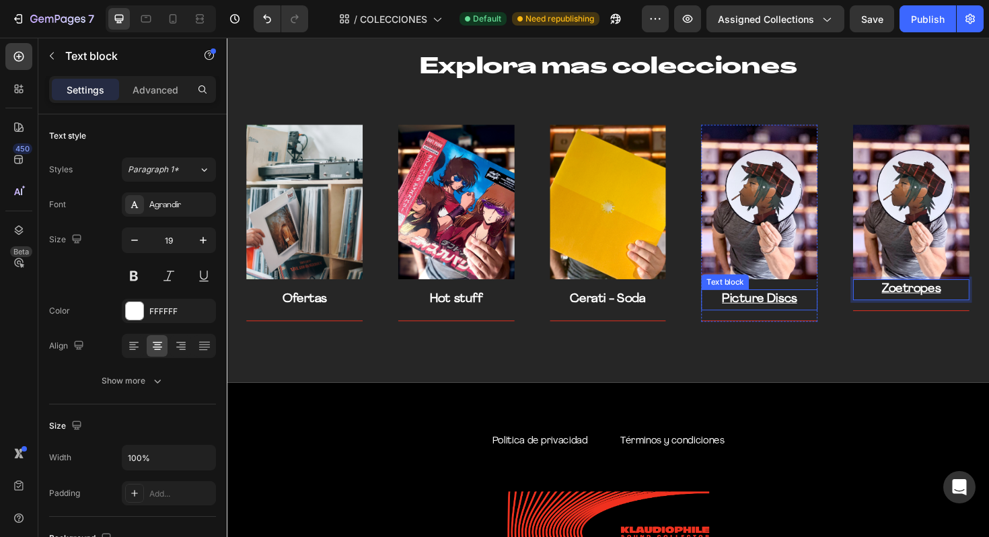
click at [811, 313] on u "Picture Discs" at bounding box center [790, 314] width 79 height 13
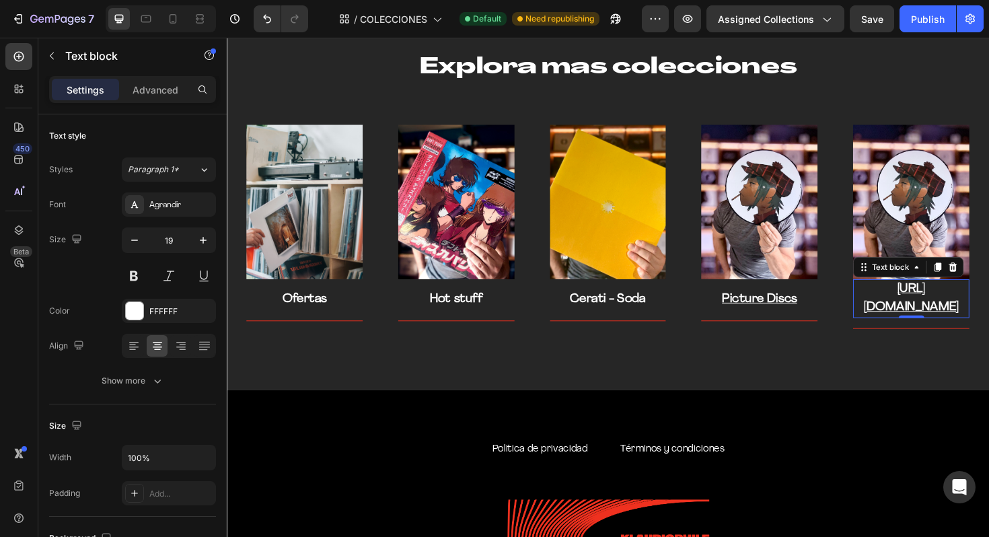
click at [928, 308] on u "https://klaudiophile.com/collections/zoetropesZoetropes" at bounding box center [951, 313] width 100 height 32
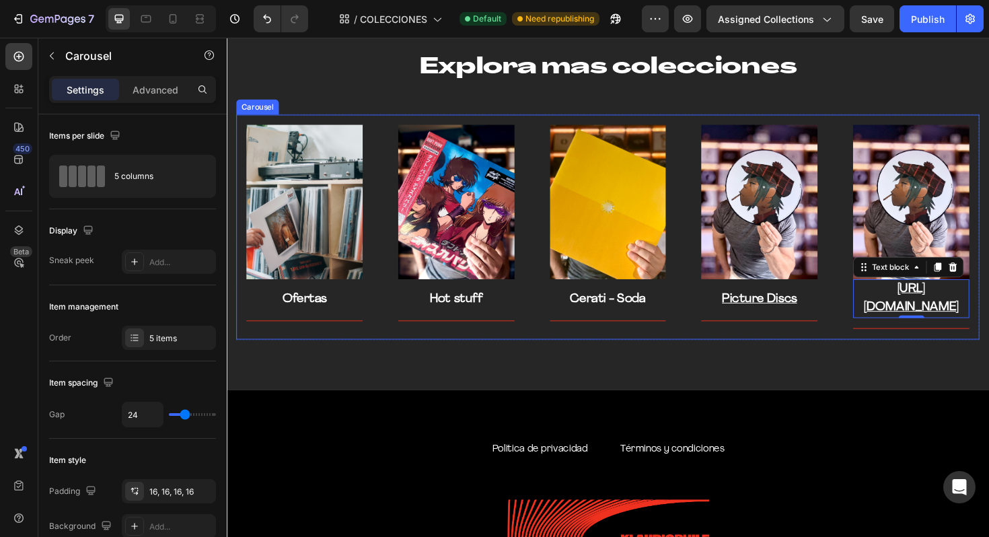
click at [821, 347] on div "Image Picture Discs Text block Title Line Row" at bounding box center [790, 238] width 123 height 217
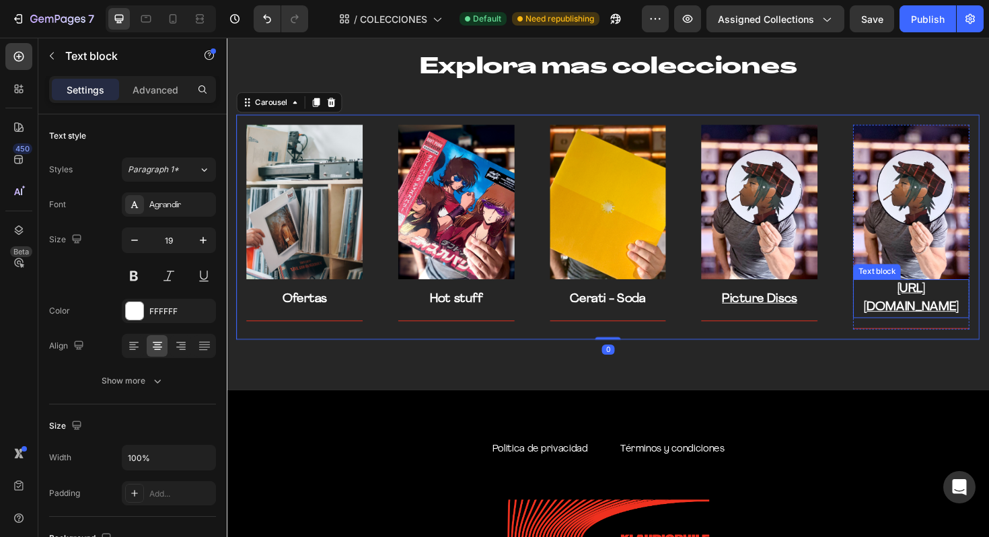
click at [920, 320] on u "https://klaudiophile.com/collections/zoetropesZoetropes" at bounding box center [951, 313] width 100 height 32
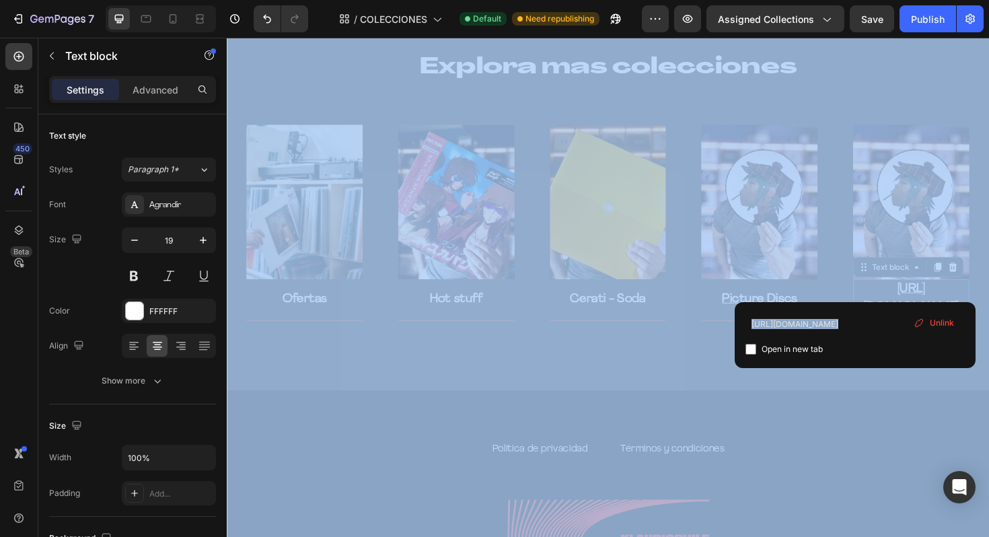
click at [881, 303] on div "https://klaudiophile.com/collections/zoetropes Open in new tab Unlink" at bounding box center [855, 335] width 241 height 66
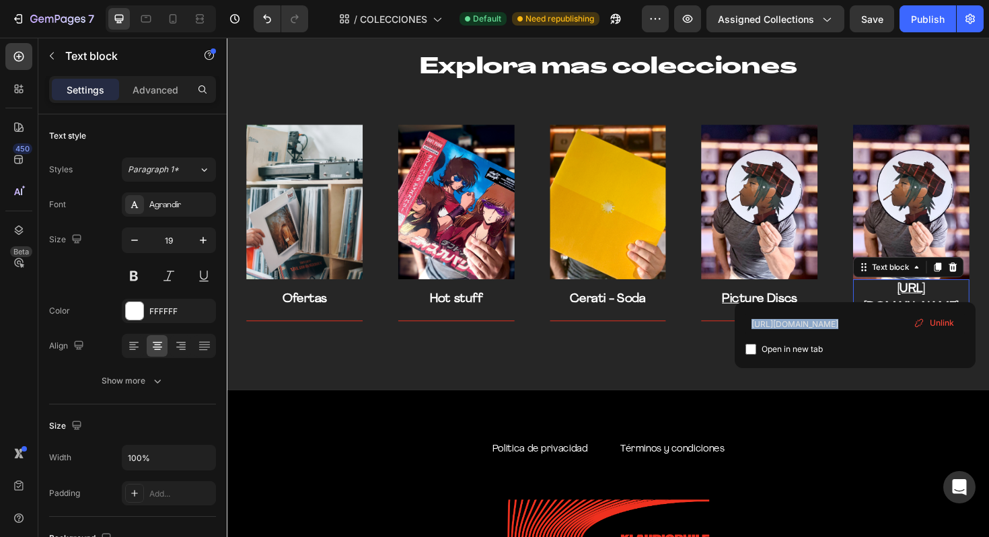
click at [881, 303] on div "https://klaudiophile.com/collections/zoetropes Open in new tab Unlink" at bounding box center [855, 335] width 241 height 66
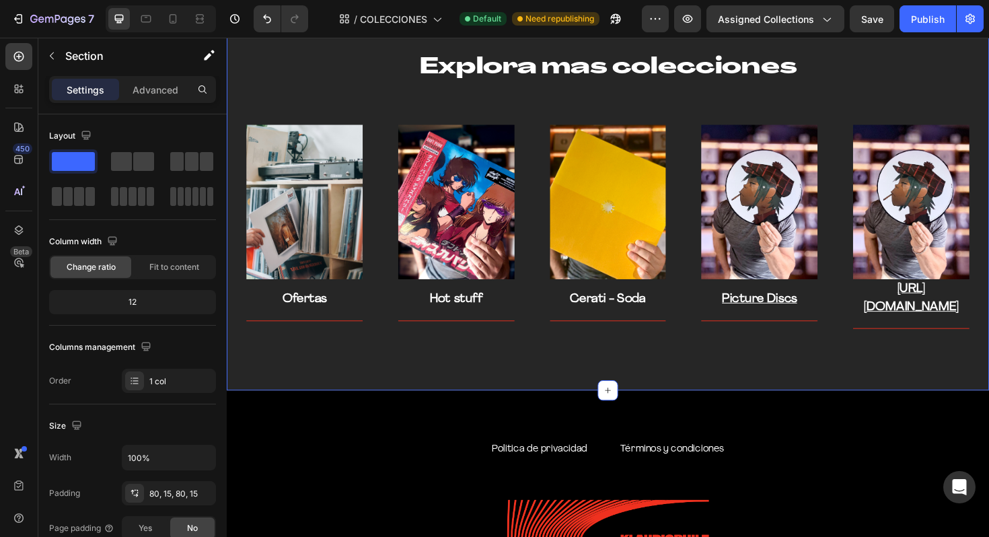
click at [848, 408] on div "Explora mas colecciones Heading Row Image Ofertas Text block Title Line Row Ima…" at bounding box center [630, 205] width 807 height 412
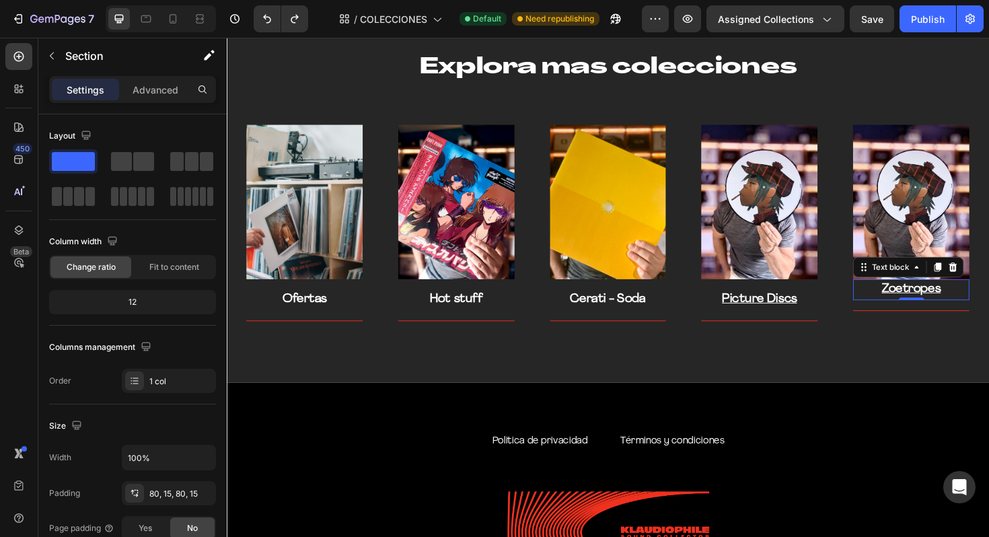
click at [910, 301] on p "Zoetropes" at bounding box center [951, 305] width 120 height 20
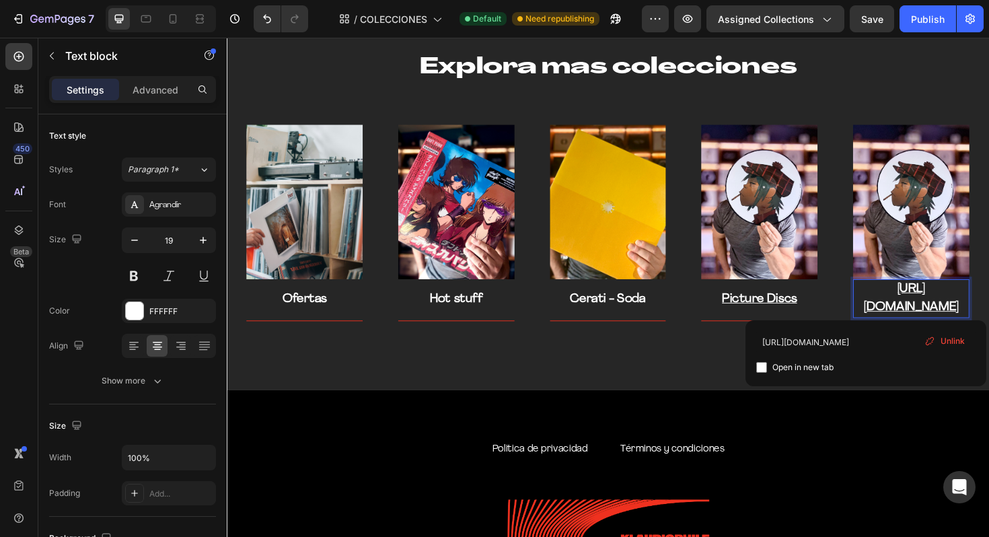
click at [988, 310] on p "https://klaudiophile.com/collections/zoetropesZoetropes" at bounding box center [951, 314] width 120 height 38
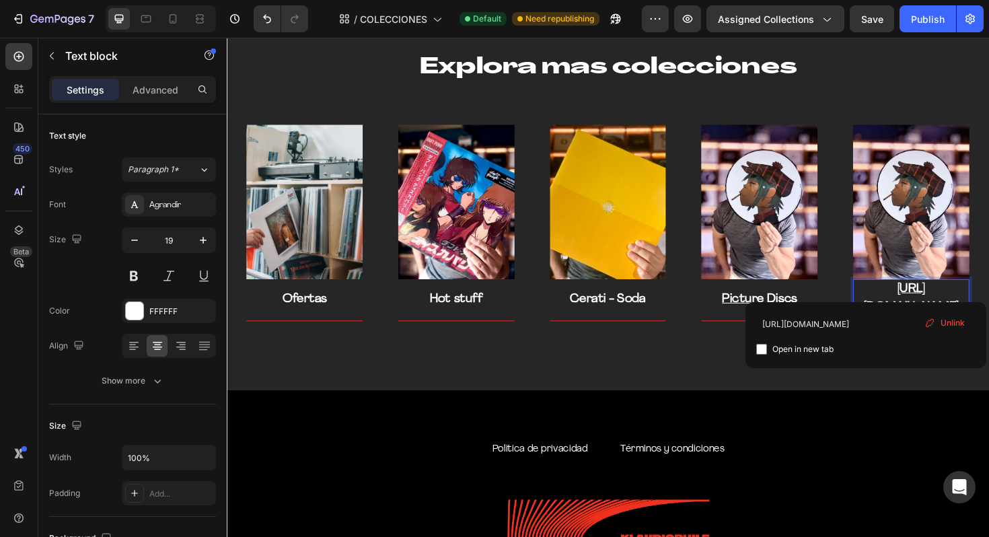
click at [988, 311] on div "https://klaudiophile.com/collections/zoetropesZoetropes" at bounding box center [951, 313] width 123 height 41
click at [988, 304] on u "https://klaudiophile.com/collections/zoetropesZoetropes" at bounding box center [951, 313] width 100 height 32
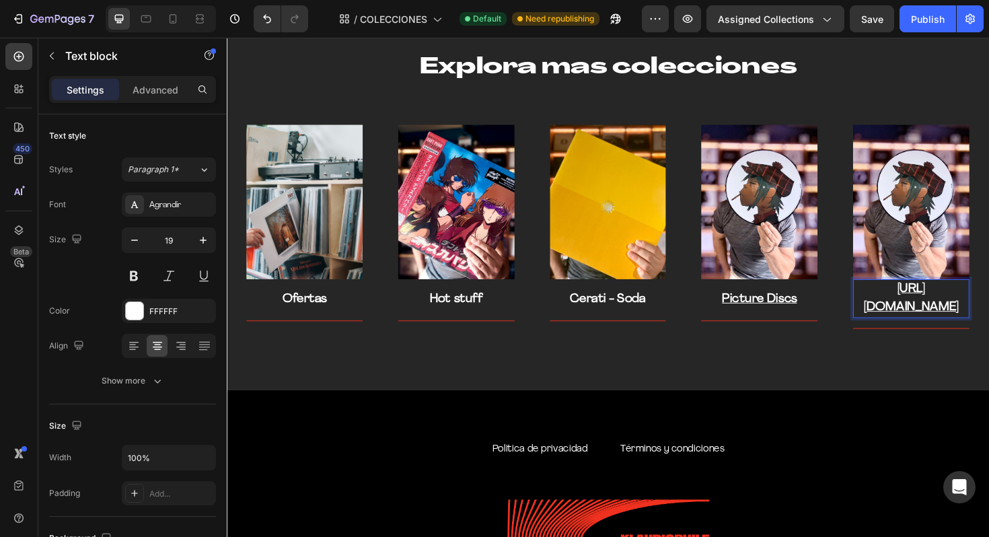
click at [988, 304] on u "https://klaudiophile.com/collections/zoetropesZoetropes" at bounding box center [951, 313] width 100 height 32
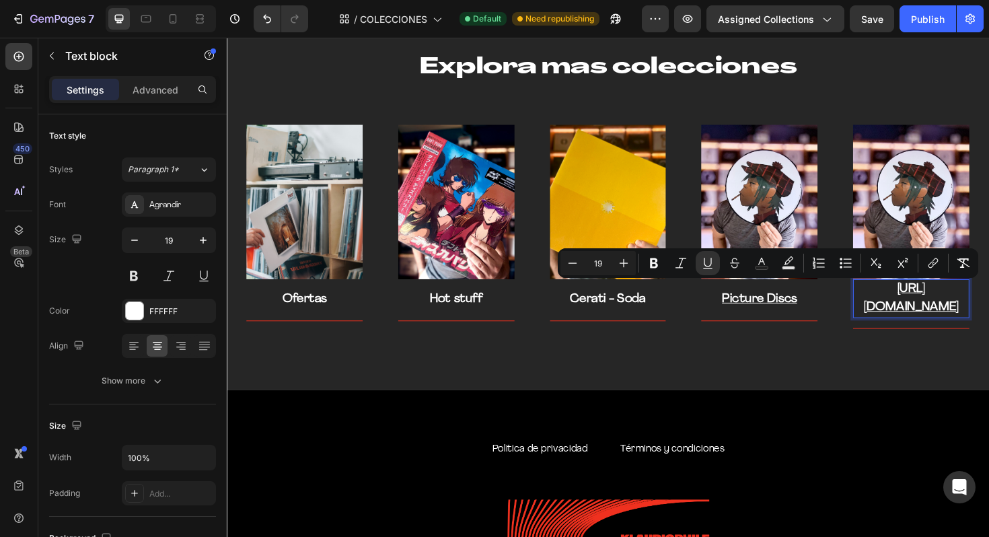
click at [988, 304] on u "https://klaudiophile.com/collections/zoetropesZoetropes" at bounding box center [951, 313] width 100 height 32
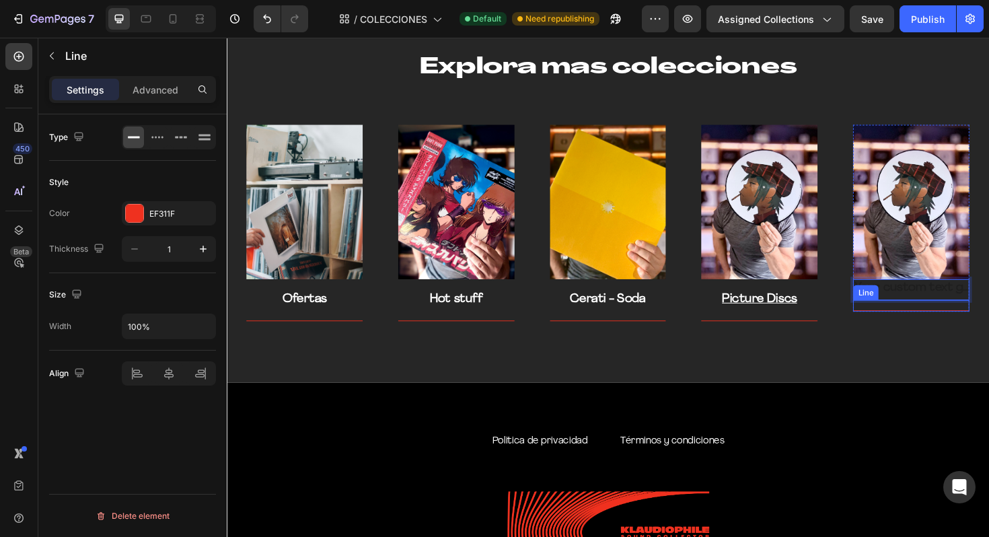
click at [960, 322] on div "Title Line" at bounding box center [951, 322] width 123 height 12
click at [913, 320] on div "Title Line 0" at bounding box center [951, 322] width 123 height 12
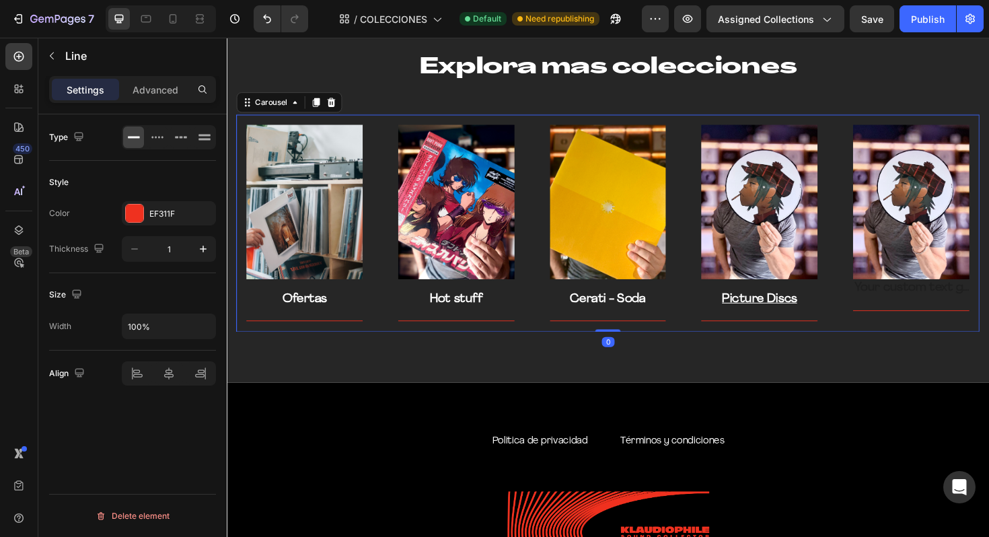
click at [864, 138] on div "Image Ofertas Text block Title Line Row Image Hot stuff Text block Title Line R…" at bounding box center [630, 234] width 787 height 230
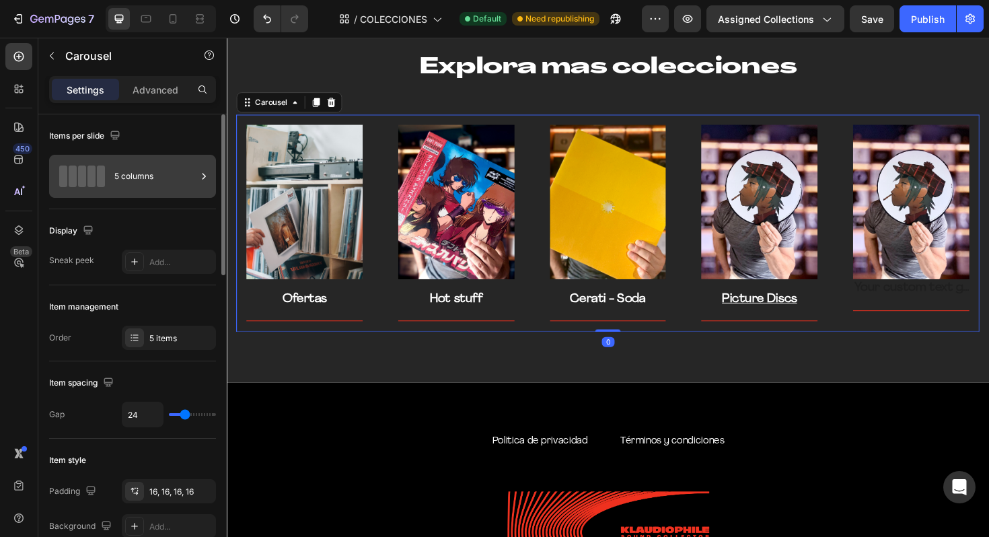
click at [136, 180] on div "5 columns" at bounding box center [155, 176] width 82 height 31
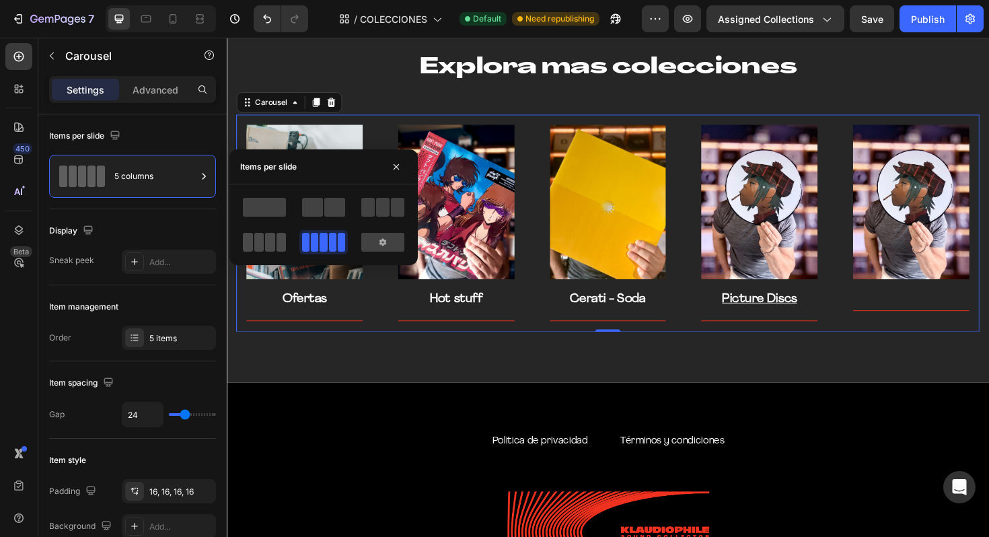
click at [263, 248] on span at bounding box center [259, 242] width 10 height 19
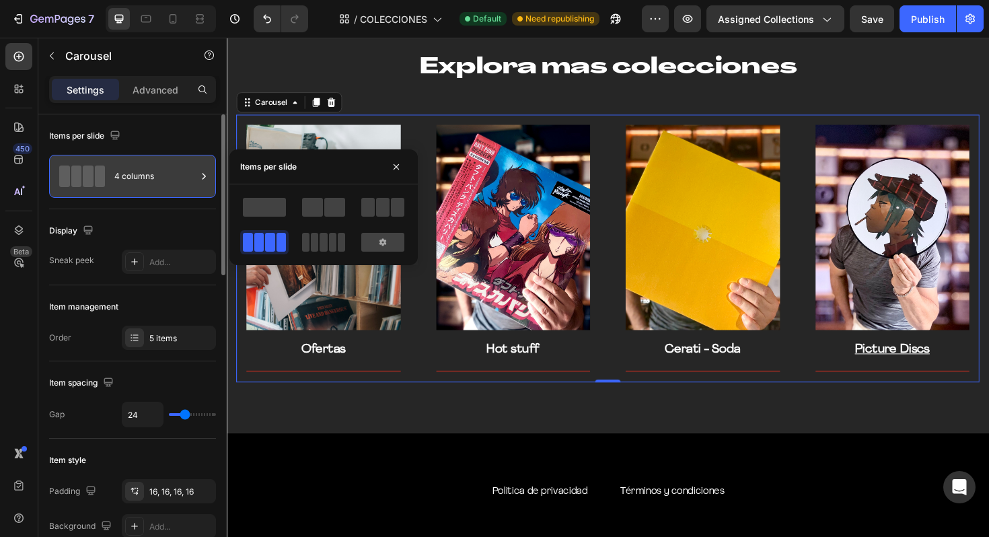
click at [176, 169] on div "4 columns" at bounding box center [155, 176] width 82 height 31
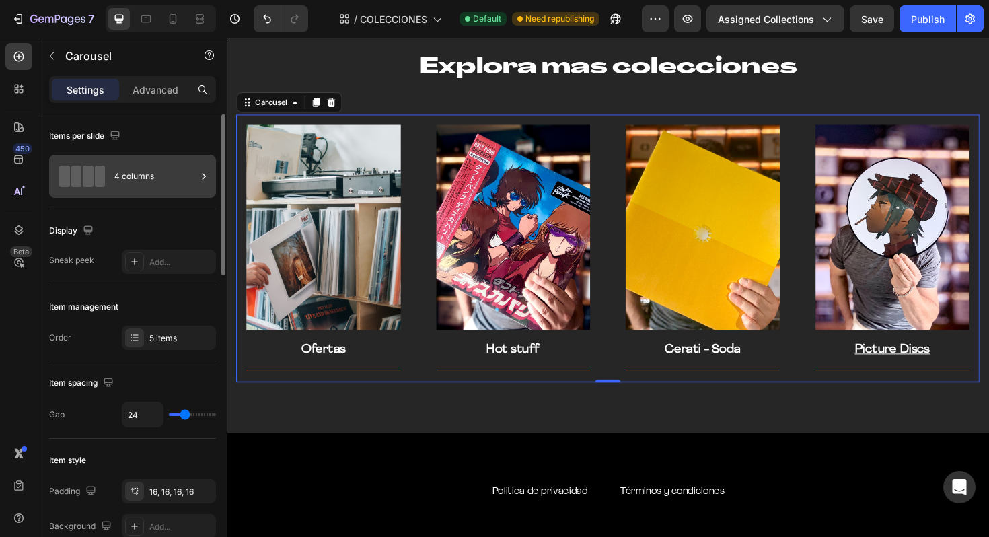
click at [198, 188] on div at bounding box center [203, 176] width 13 height 43
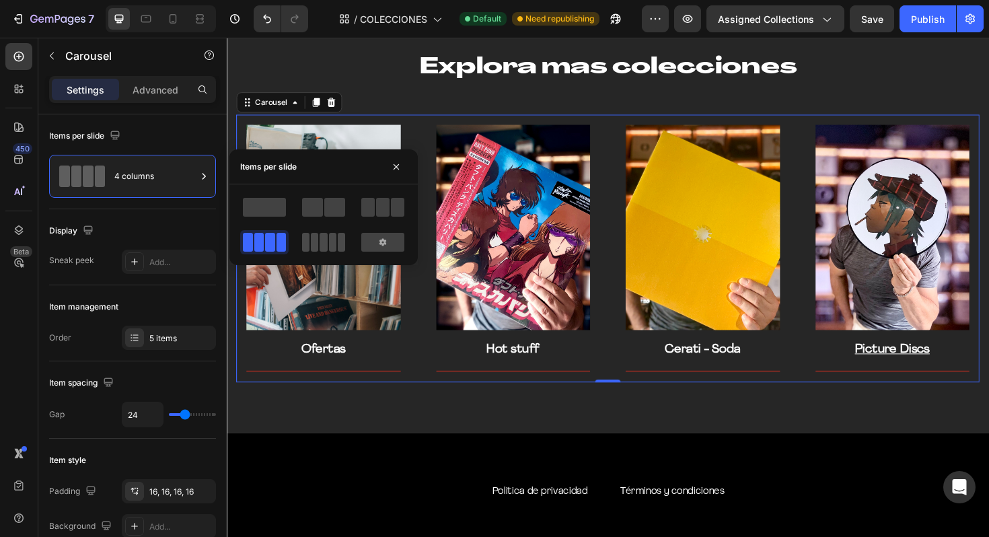
click at [336, 244] on div at bounding box center [323, 242] width 43 height 19
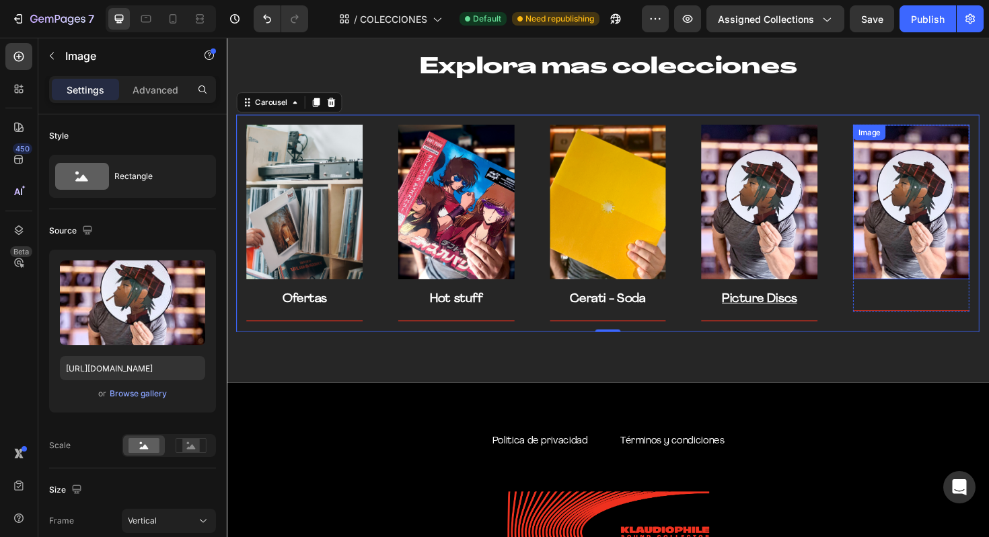
click at [967, 155] on img at bounding box center [951, 212] width 123 height 164
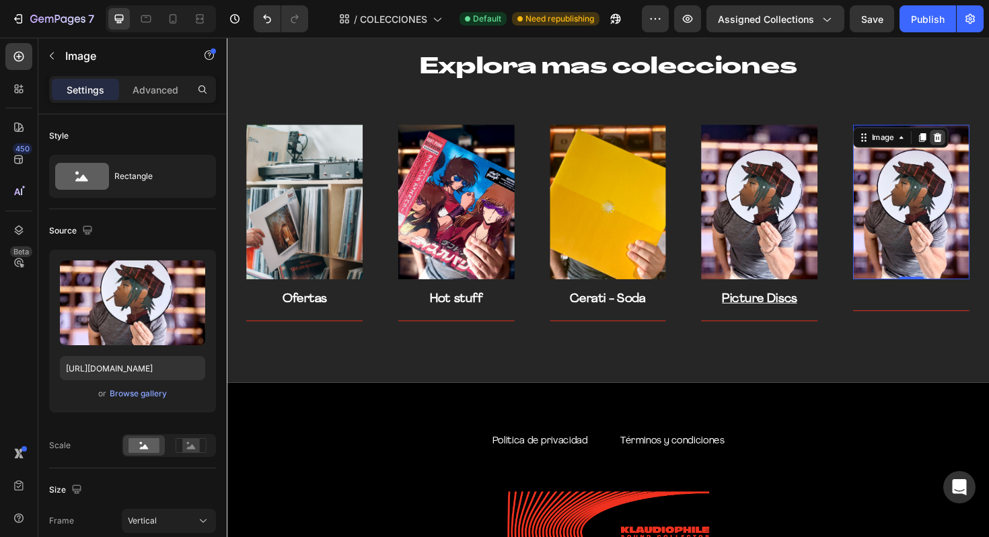
click at [982, 135] on div at bounding box center [979, 143] width 16 height 16
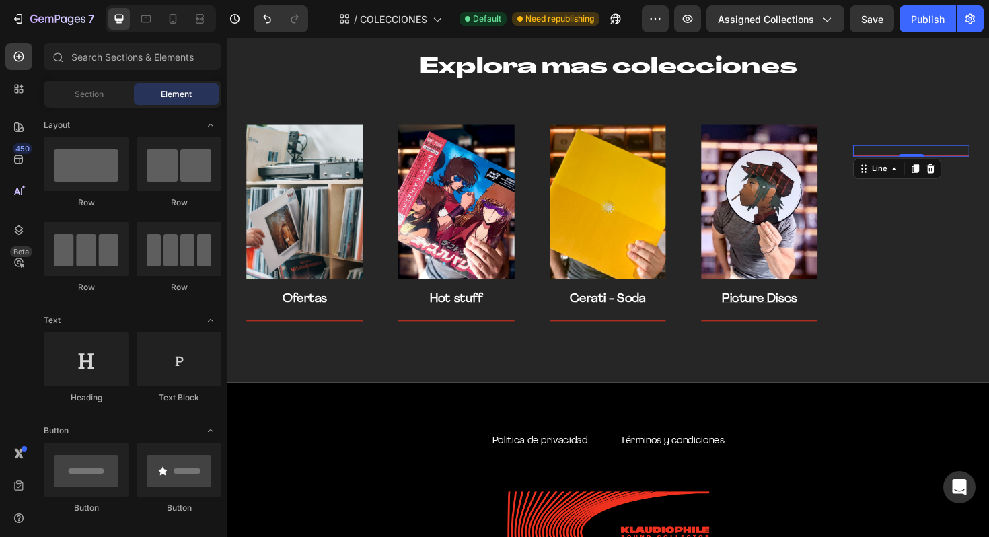
click at [971, 160] on div "Title Line 0" at bounding box center [951, 157] width 123 height 12
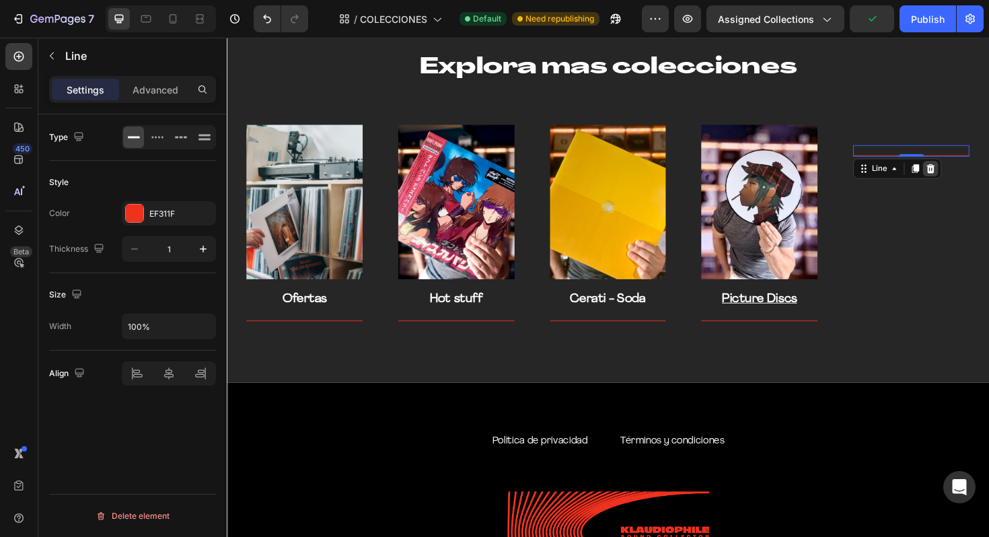
click at [972, 183] on div at bounding box center [972, 176] width 16 height 16
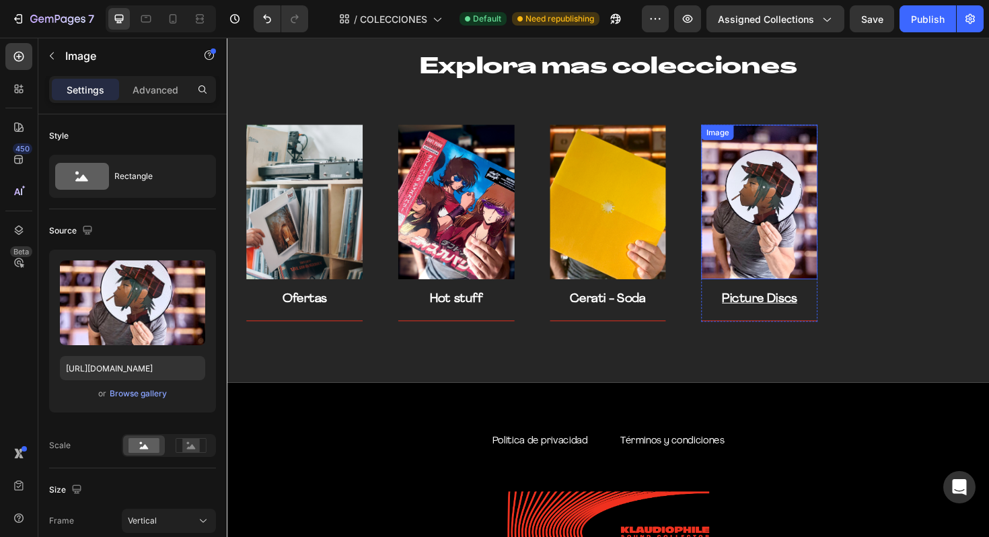
click at [837, 211] on img at bounding box center [790, 212] width 123 height 164
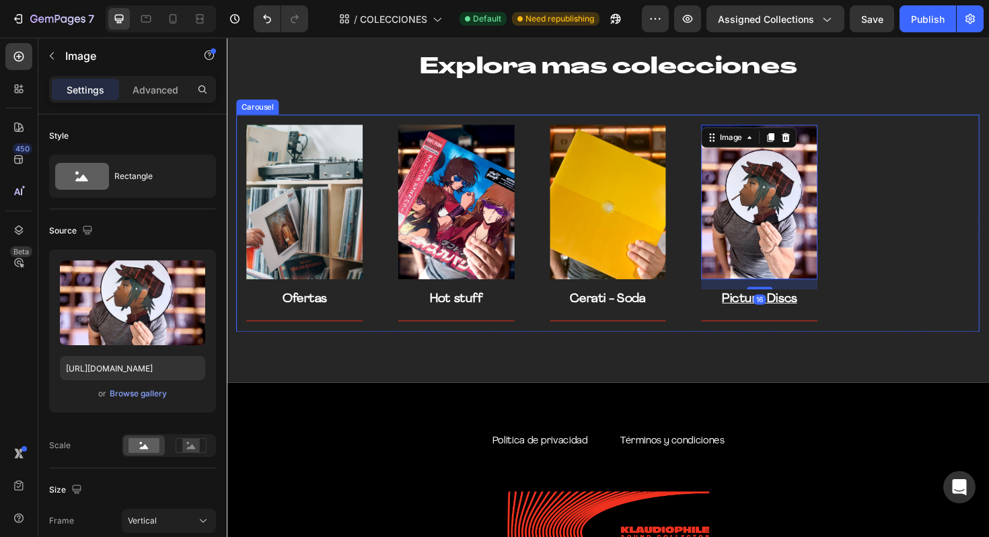
click at [864, 286] on div "Image Ofertas Text block Title Line Row Image Hot stuff Text block Title Line R…" at bounding box center [630, 234] width 787 height 230
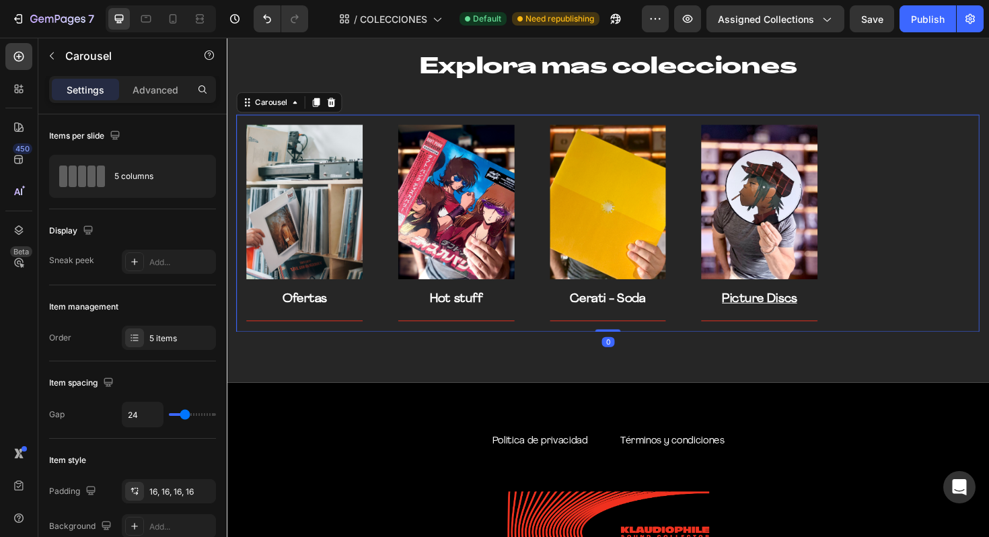
click at [856, 334] on div "Image Picture Discs Text block Title Line Row" at bounding box center [791, 234] width 145 height 230
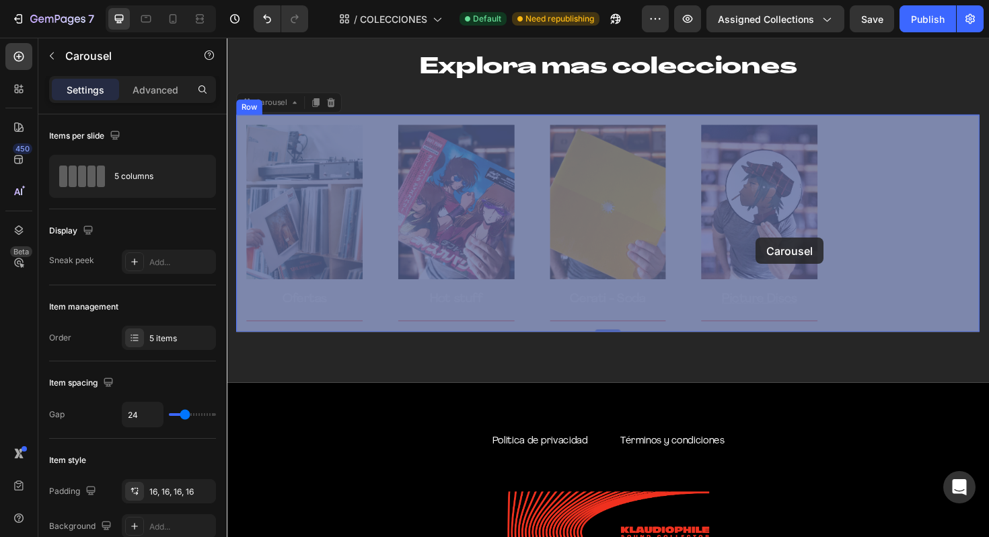
drag, startPoint x: 869, startPoint y: 219, endPoint x: 786, endPoint y: 250, distance: 87.7
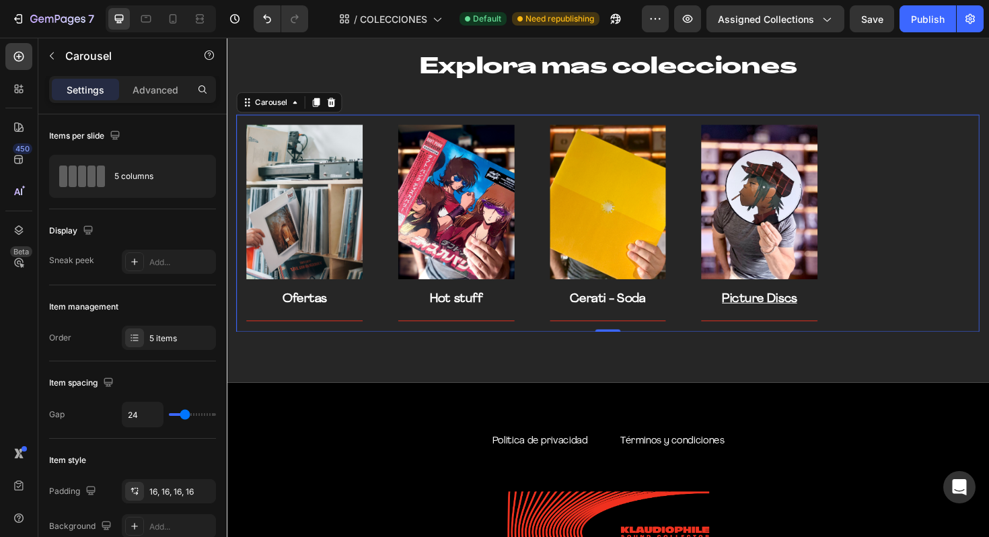
click at [887, 233] on div "Text block Row" at bounding box center [951, 234] width 145 height 230
click at [274, 111] on div "Carousel" at bounding box center [274, 106] width 40 height 12
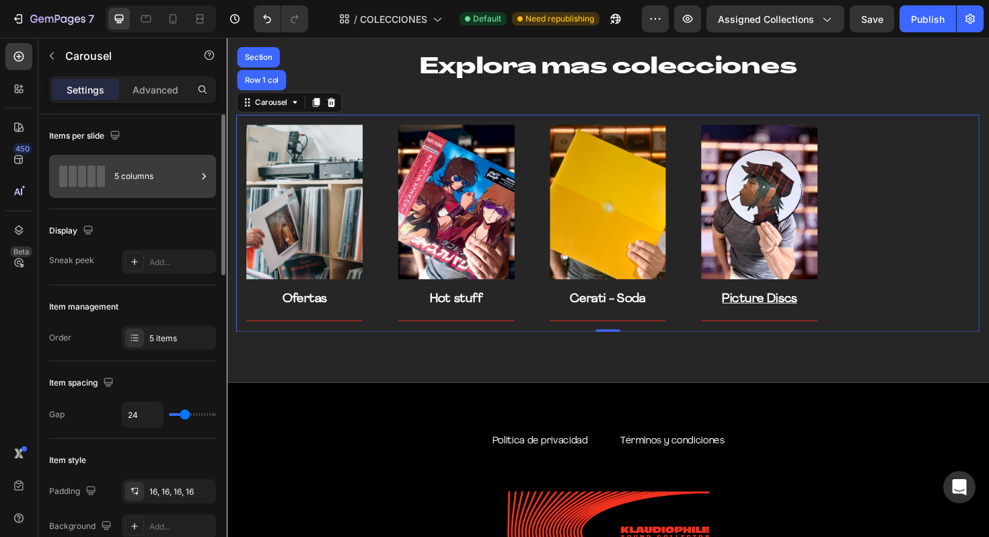
click at [172, 172] on div "5 columns" at bounding box center [155, 176] width 82 height 31
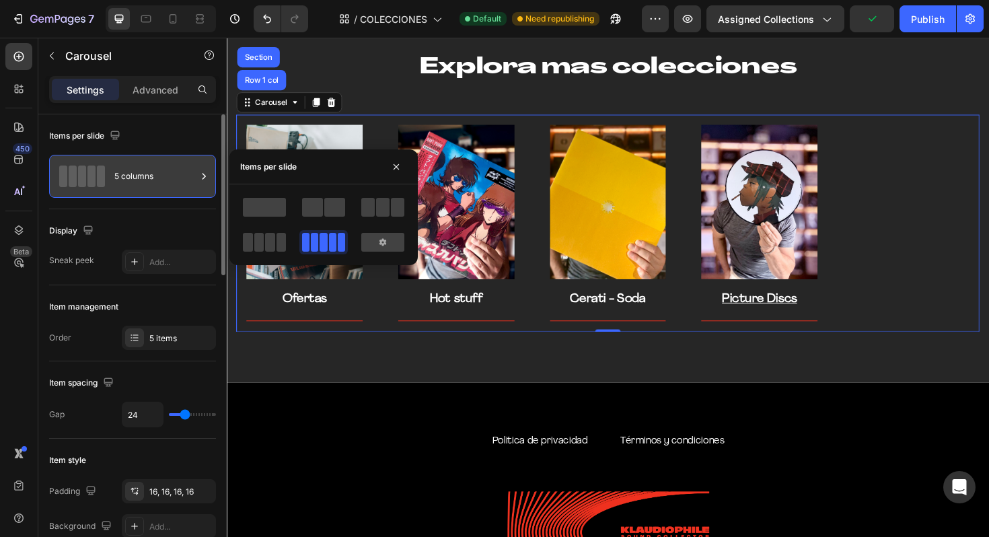
click at [172, 172] on div "5 columns" at bounding box center [155, 176] width 82 height 31
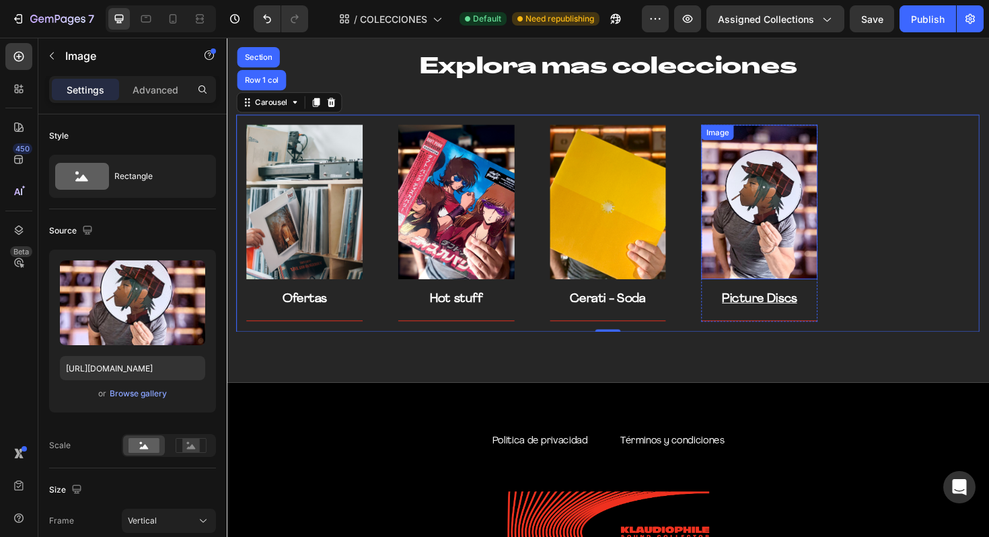
click at [766, 208] on img at bounding box center [790, 212] width 123 height 164
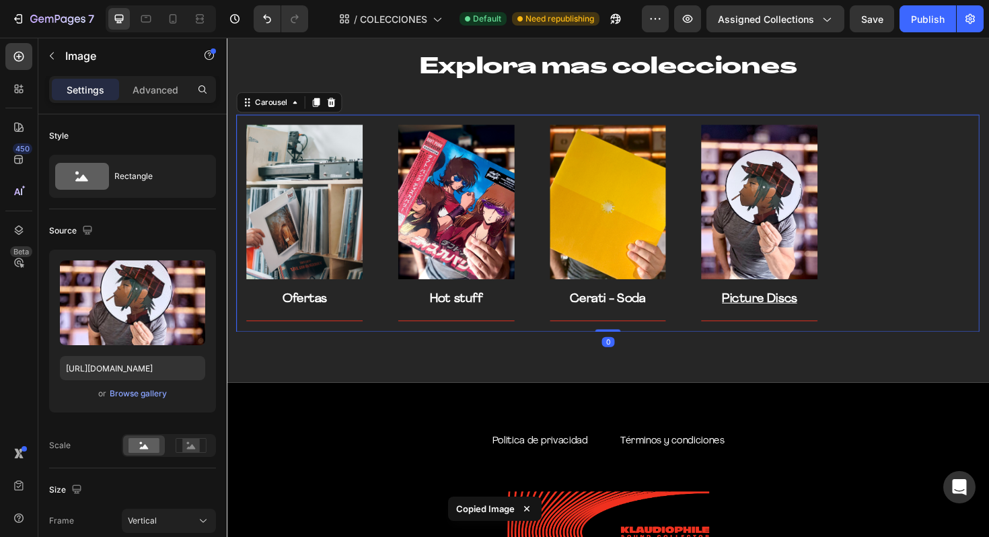
click at [912, 203] on div "Text block Row" at bounding box center [951, 234] width 123 height 209
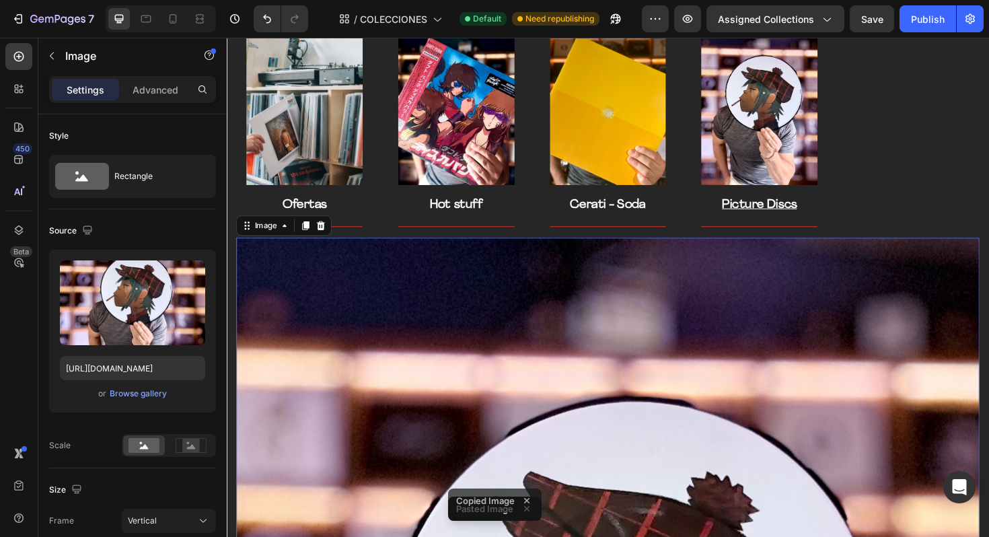
scroll to position [2080, 0]
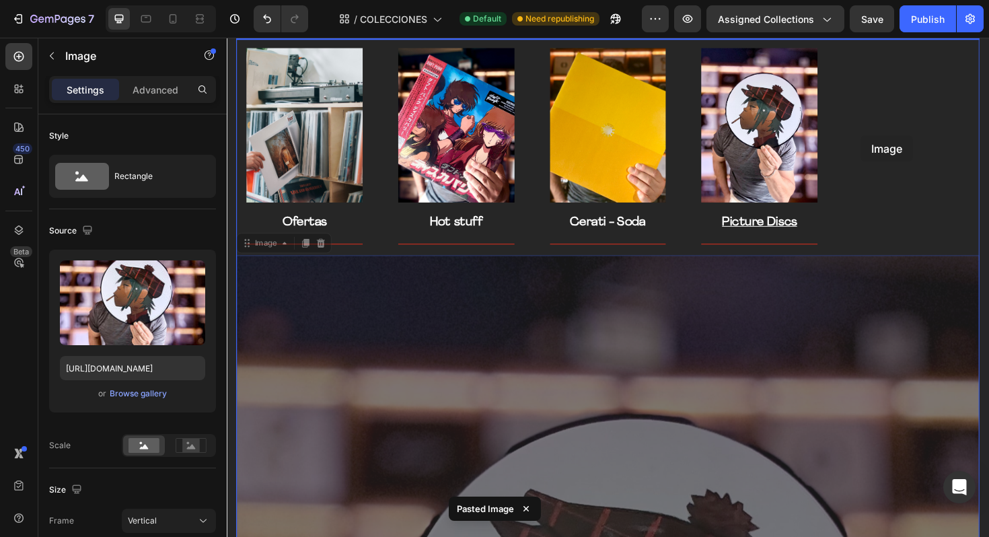
drag, startPoint x: 737, startPoint y: 331, endPoint x: 898, endPoint y: 141, distance: 248.7
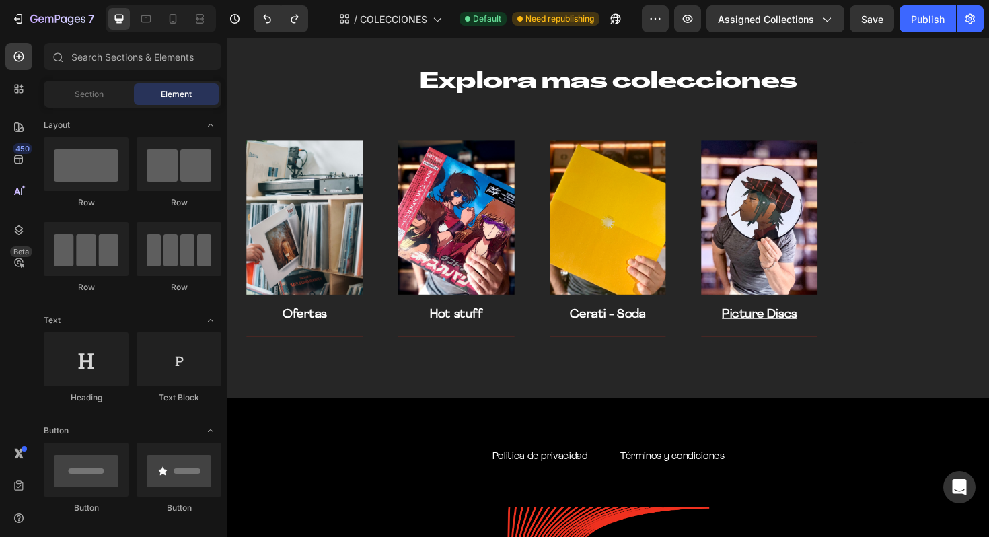
scroll to position [2885, 0]
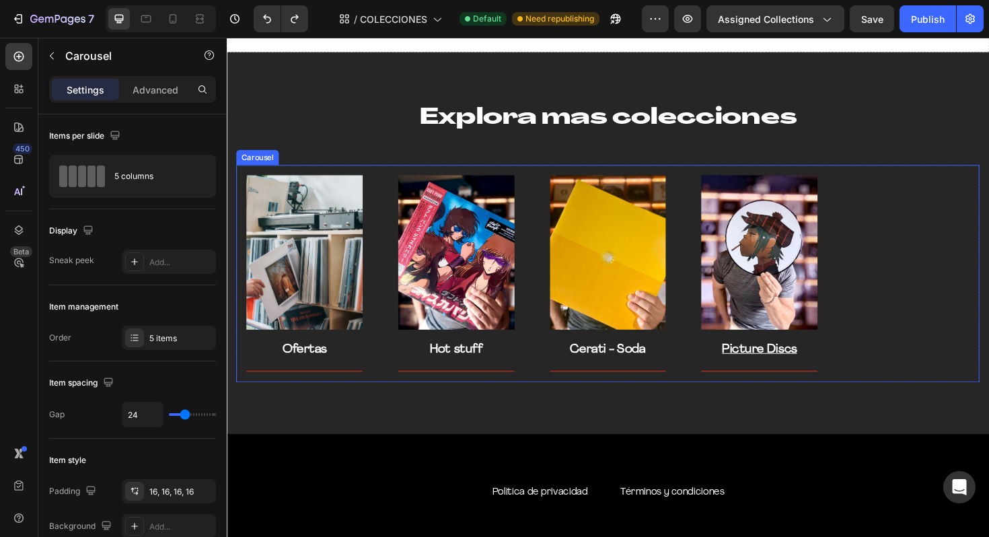
click at [890, 215] on div "Text block Row" at bounding box center [951, 288] width 123 height 209
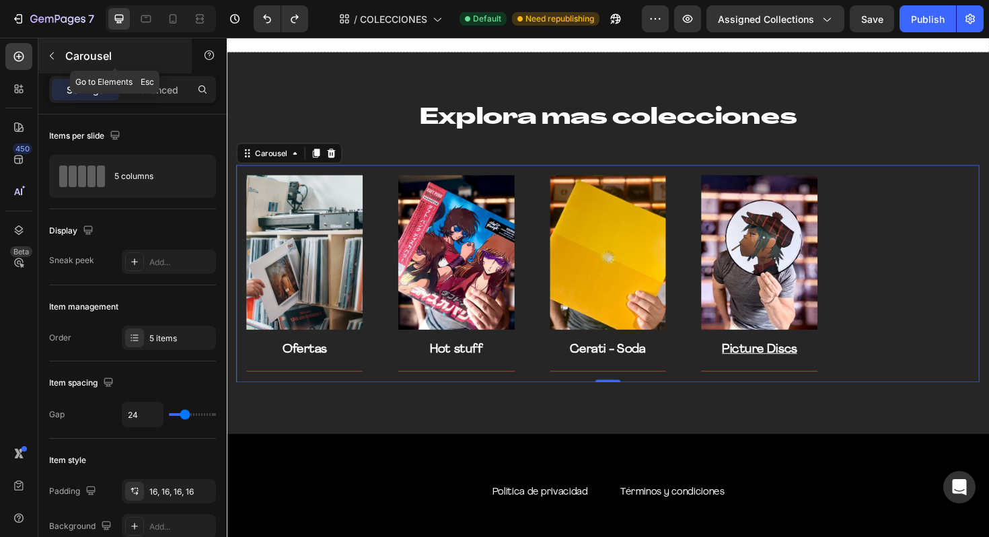
click at [57, 59] on icon "button" at bounding box center [51, 55] width 11 height 11
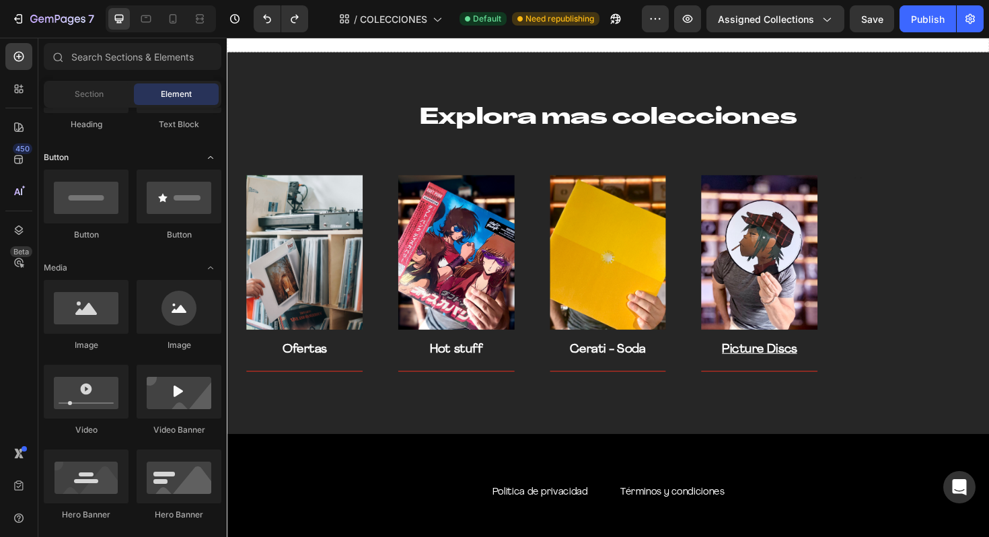
scroll to position [302, 0]
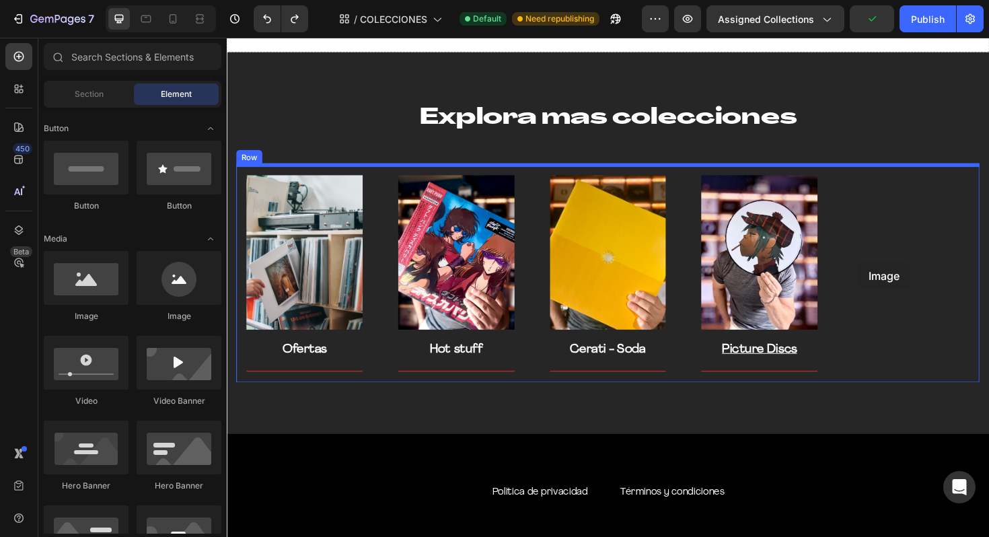
drag, startPoint x: 323, startPoint y: 335, endPoint x: 894, endPoint y: 274, distance: 574.4
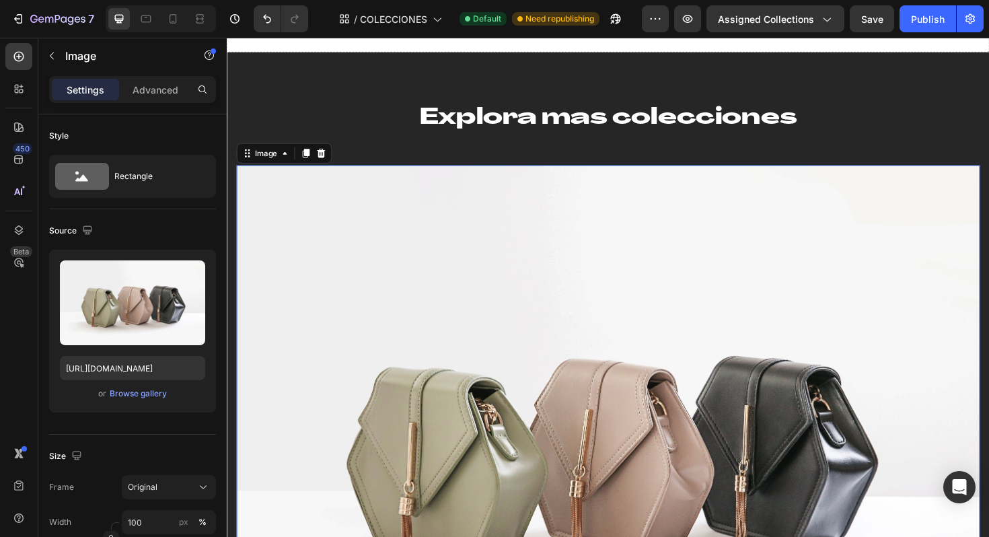
click at [894, 274] on img at bounding box center [630, 468] width 787 height 591
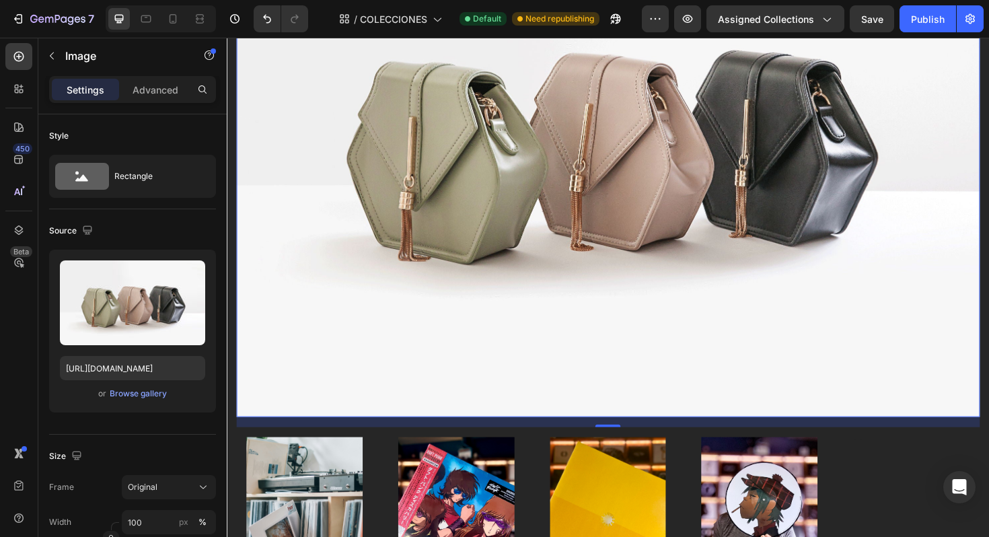
scroll to position [3482, 0]
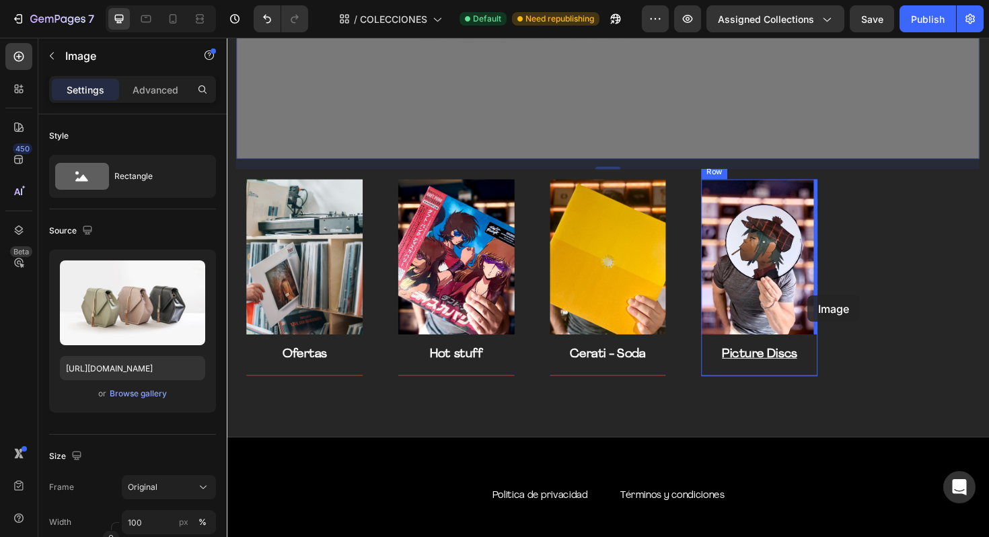
drag, startPoint x: 858, startPoint y: 124, endPoint x: 842, endPoint y: 311, distance: 187.8
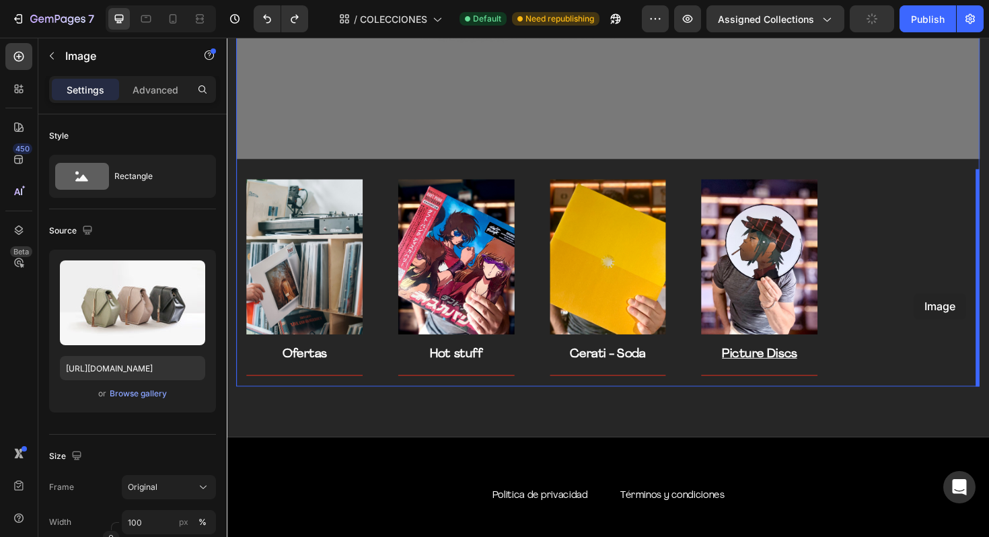
drag, startPoint x: 844, startPoint y: 105, endPoint x: 952, endPoint y: 306, distance: 228.5
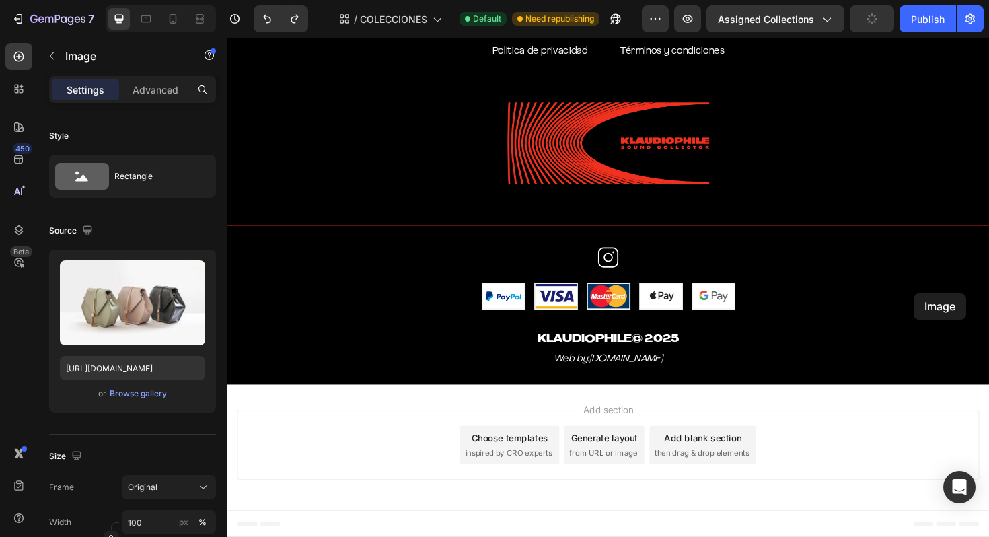
scroll to position [2881, 0]
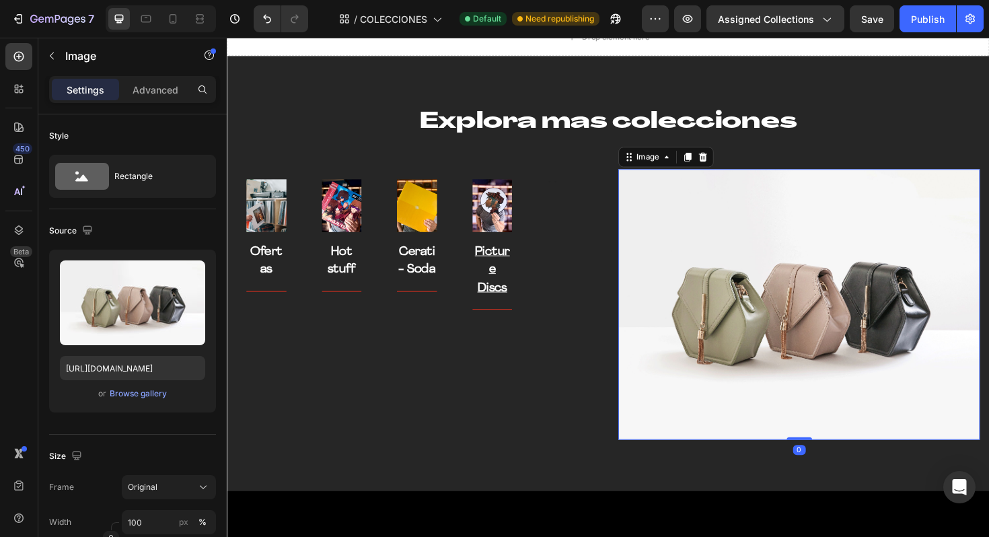
click at [858, 301] on img at bounding box center [832, 320] width 383 height 287
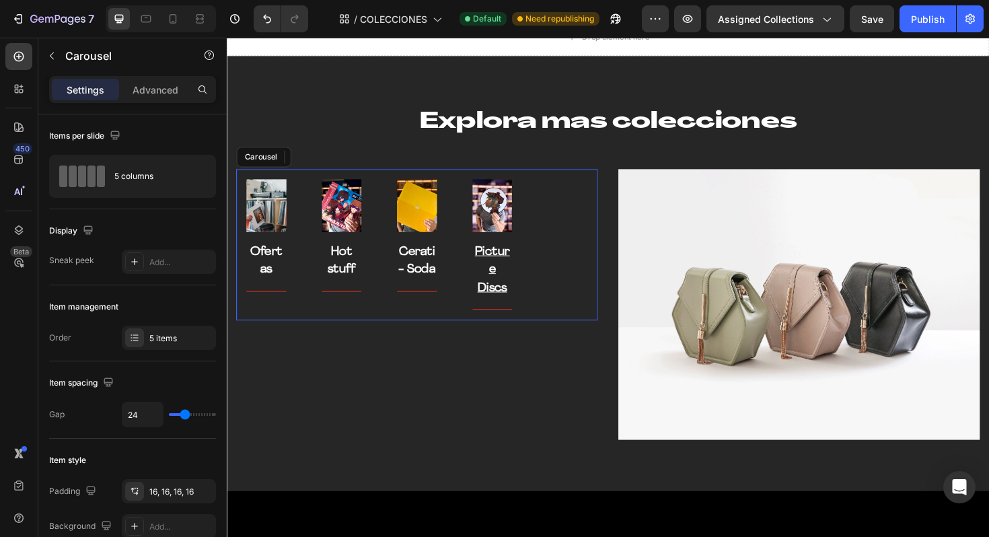
click at [579, 266] on div "Text block Row" at bounding box center [587, 257] width 42 height 139
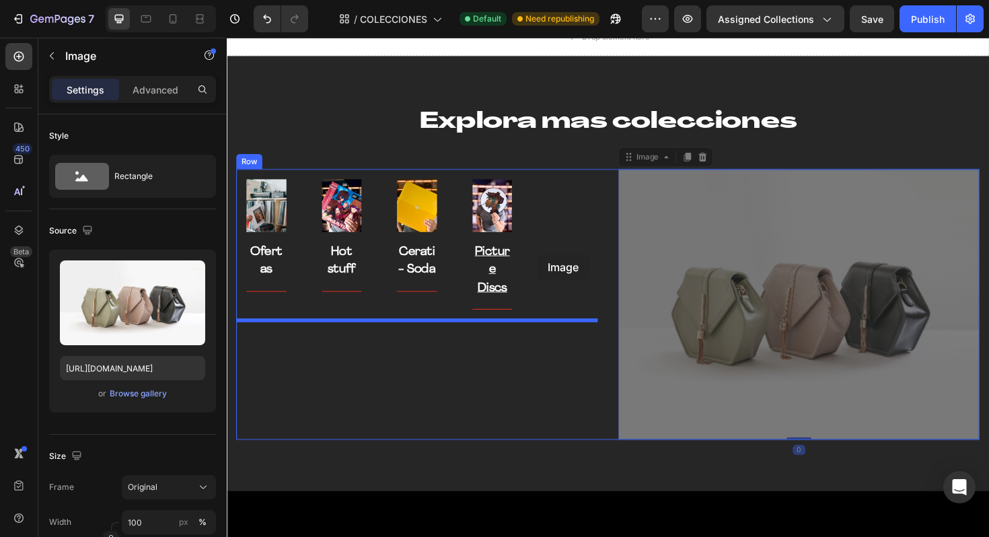
drag, startPoint x: 679, startPoint y: 259, endPoint x: 555, endPoint y: 267, distance: 124.7
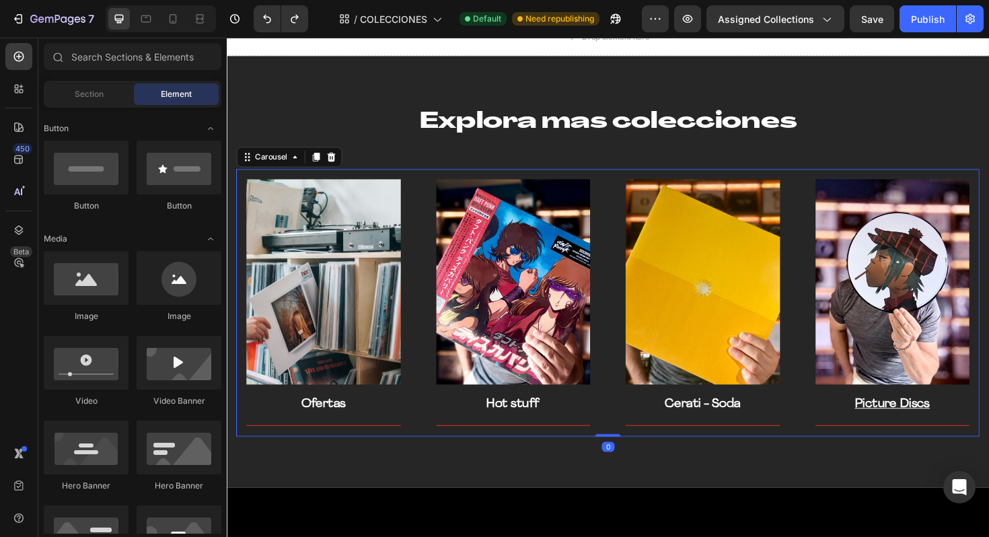
click at [396, 180] on div "Image Ofertas Text block Title Line Row" at bounding box center [329, 319] width 185 height 284
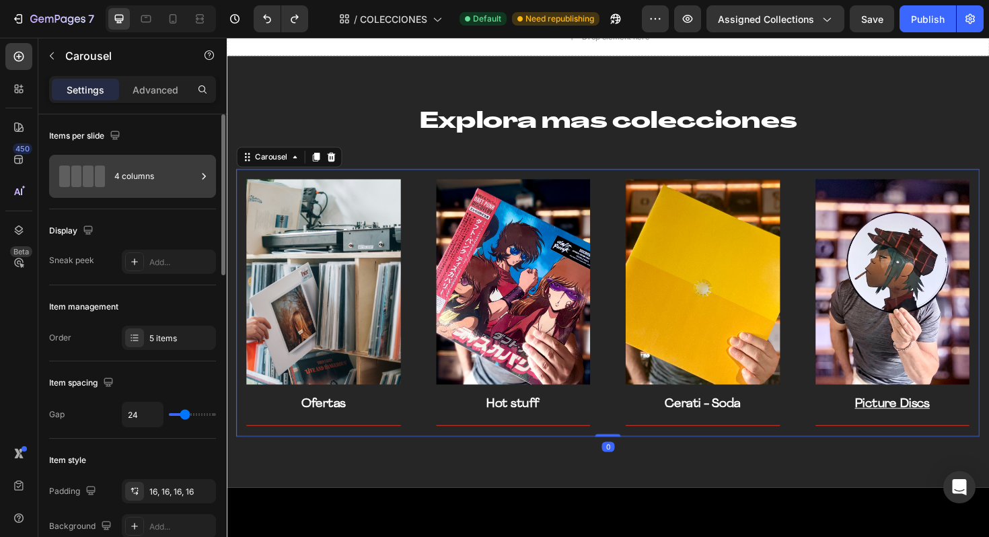
click at [143, 196] on div "4 columns" at bounding box center [132, 176] width 167 height 43
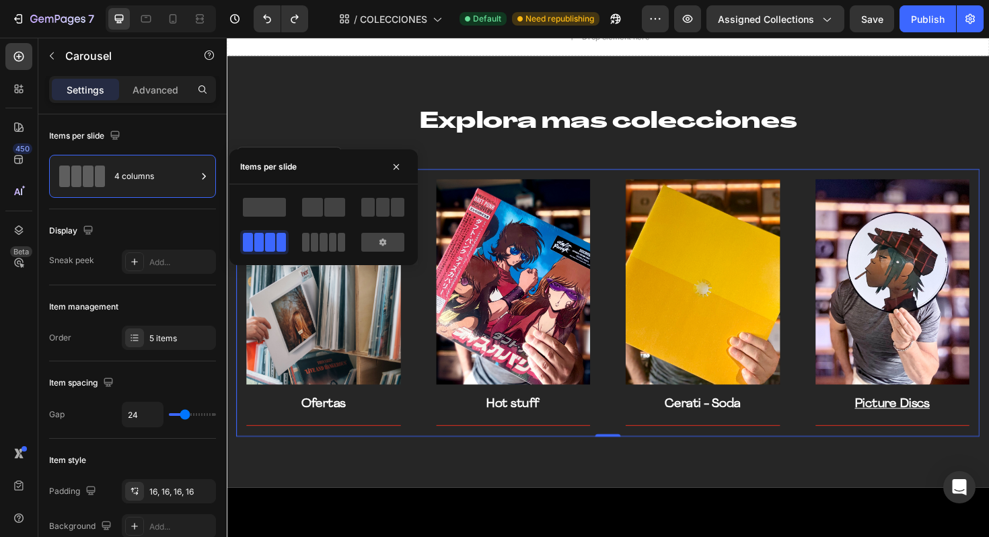
click at [311, 237] on span at bounding box center [314, 242] width 7 height 19
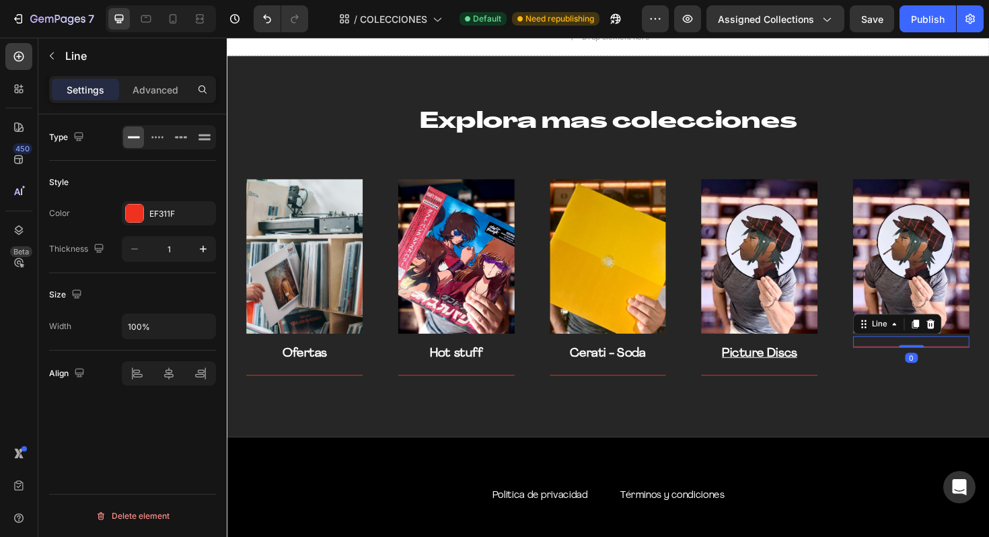
click at [933, 364] on div "Title Line 0" at bounding box center [951, 360] width 123 height 12
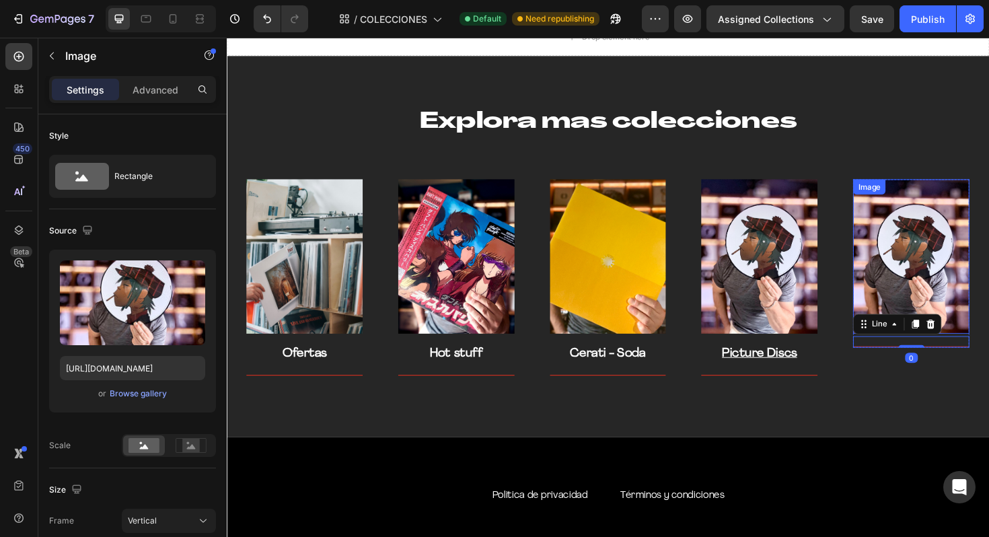
click at [965, 303] on img at bounding box center [951, 270] width 123 height 164
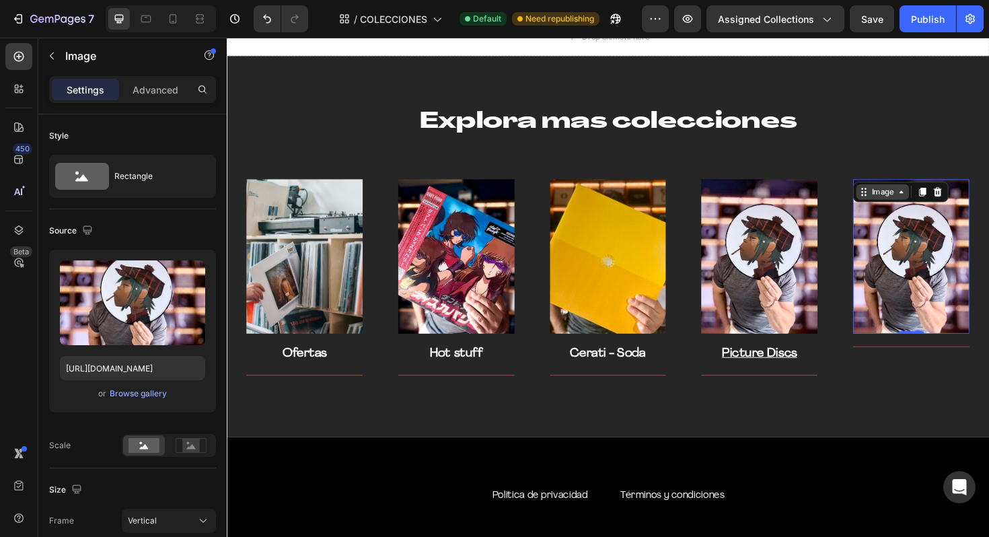
click at [930, 199] on div "Image" at bounding box center [921, 201] width 29 height 12
click at [327, 270] on img at bounding box center [309, 270] width 123 height 164
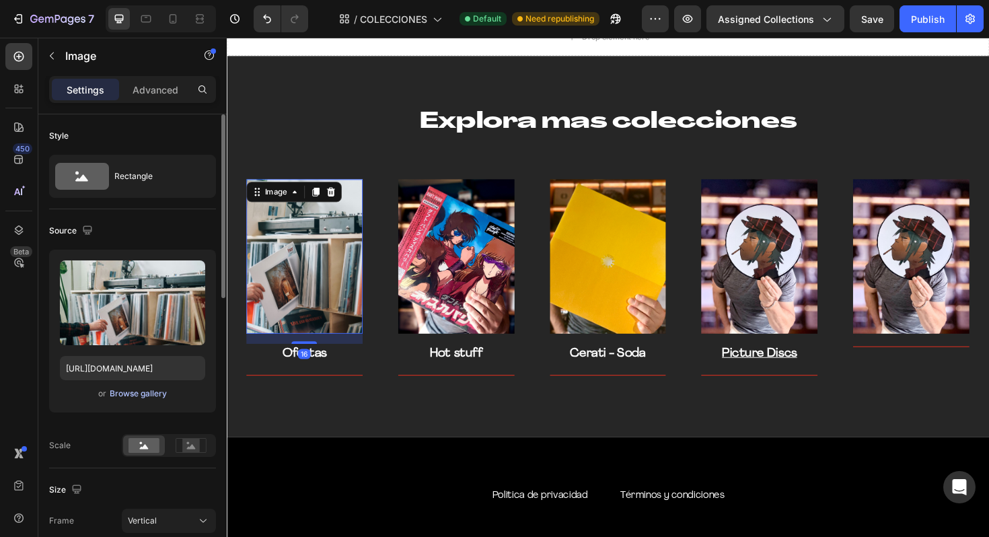
click at [133, 393] on div "Browse gallery" at bounding box center [138, 394] width 57 height 12
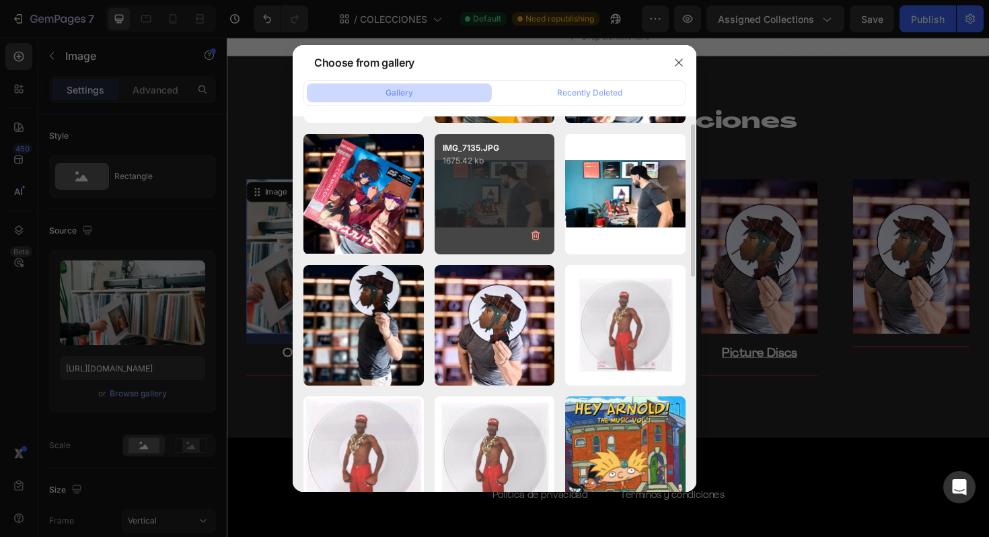
scroll to position [0, 0]
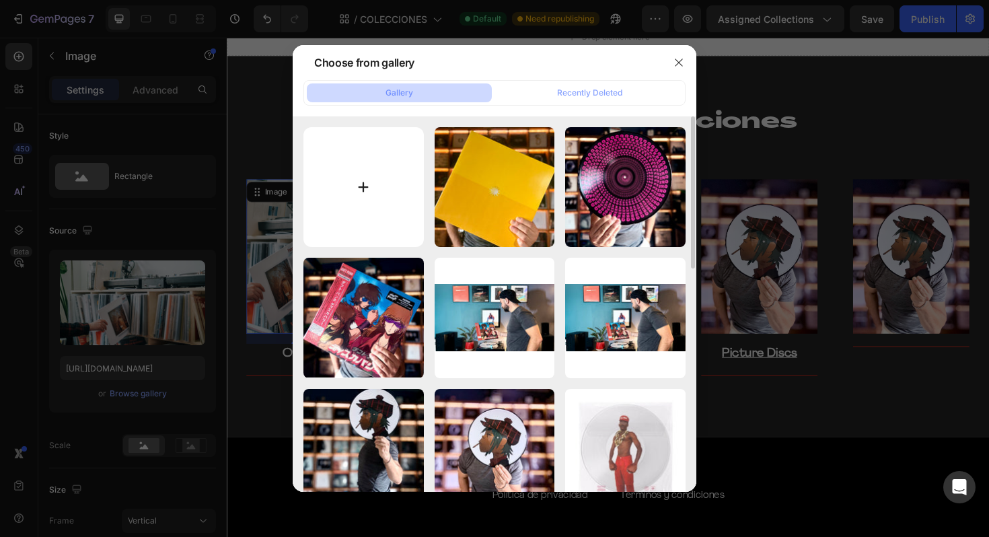
click at [416, 206] on input "file" at bounding box center [363, 187] width 120 height 120
type input "C:\fakepath\IMG_7165.jpg"
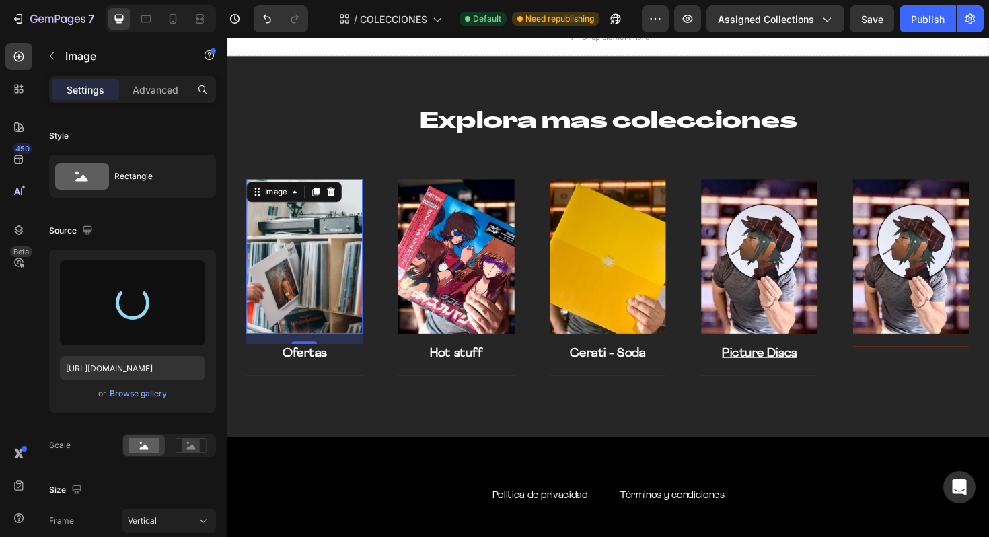
type input "https://cdn.shopify.com/s/files/1/0635/3040/1879/files/gempages_572830844972958…"
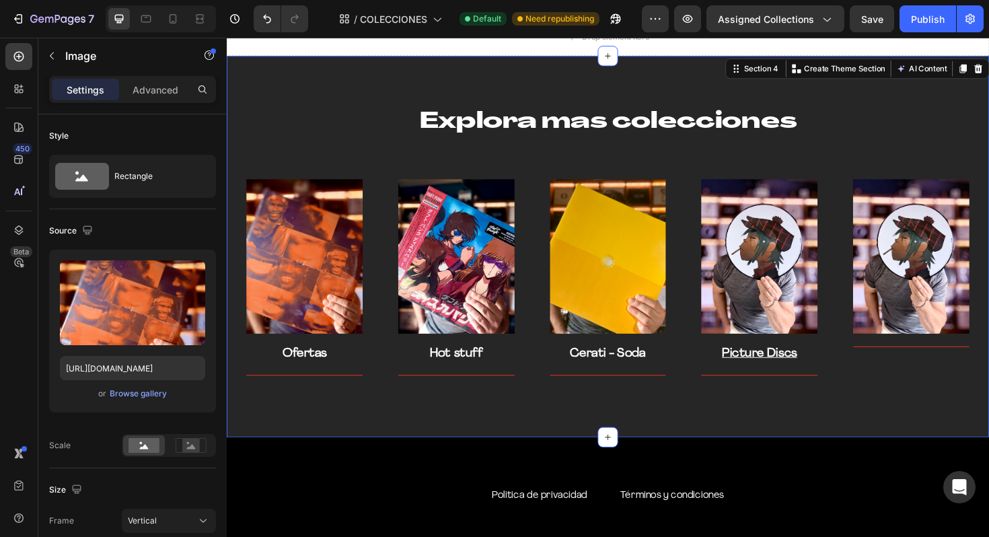
click at [513, 447] on div "Explora mas colecciones Heading Row Image Ofertas Text block Title Line Row Ima…" at bounding box center [630, 259] width 807 height 404
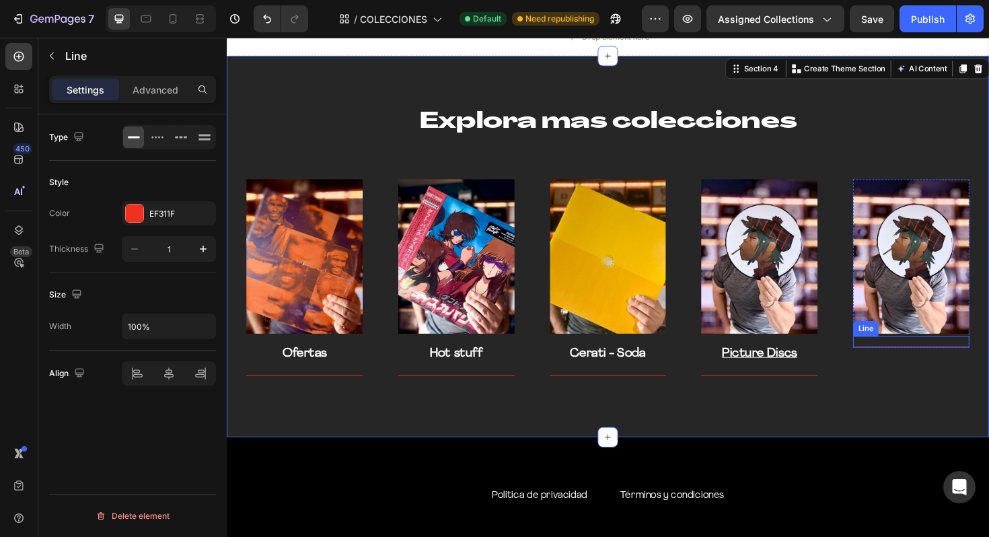
click at [924, 361] on div "Title Line" at bounding box center [951, 360] width 123 height 12
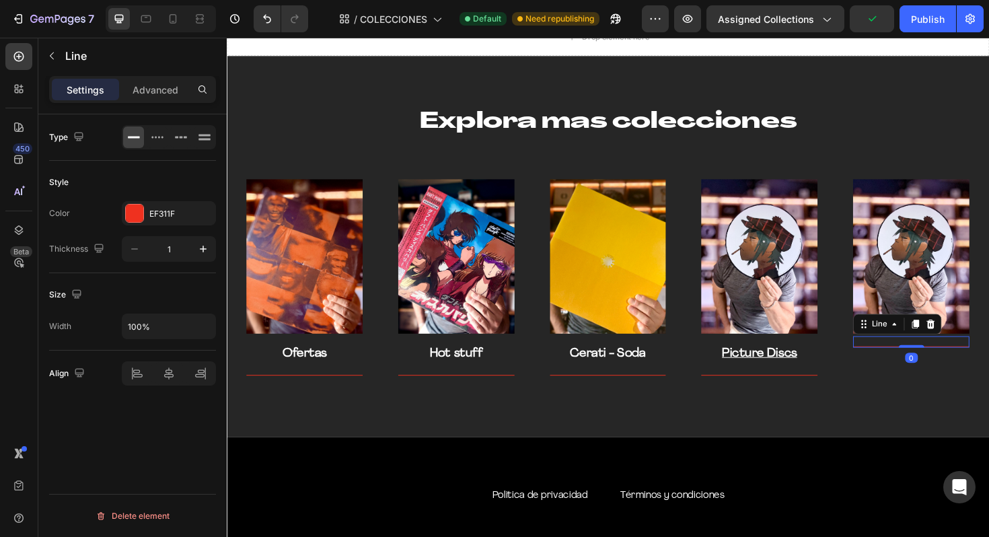
click at [924, 361] on div "Title Line 0" at bounding box center [951, 360] width 123 height 12
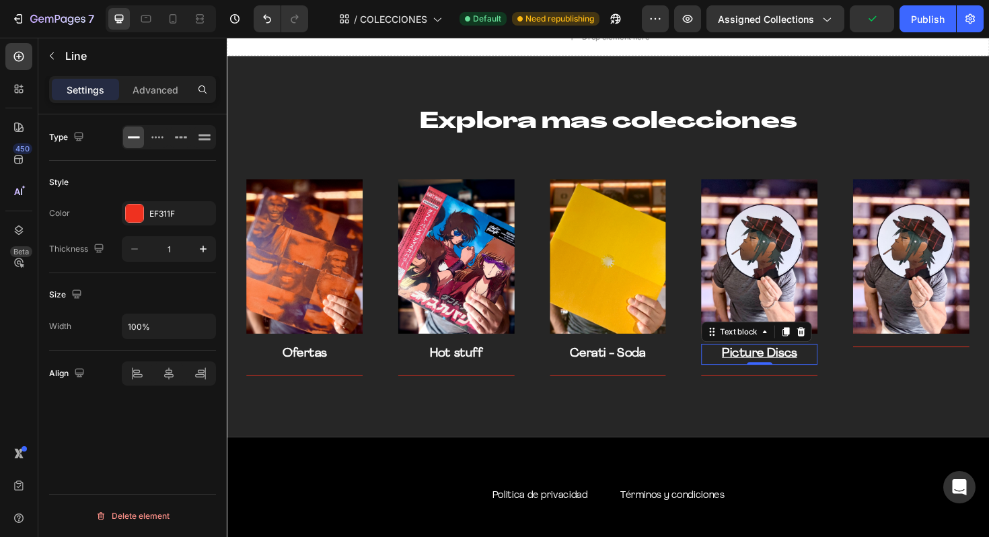
click at [809, 371] on u "Picture Discs" at bounding box center [790, 372] width 79 height 13
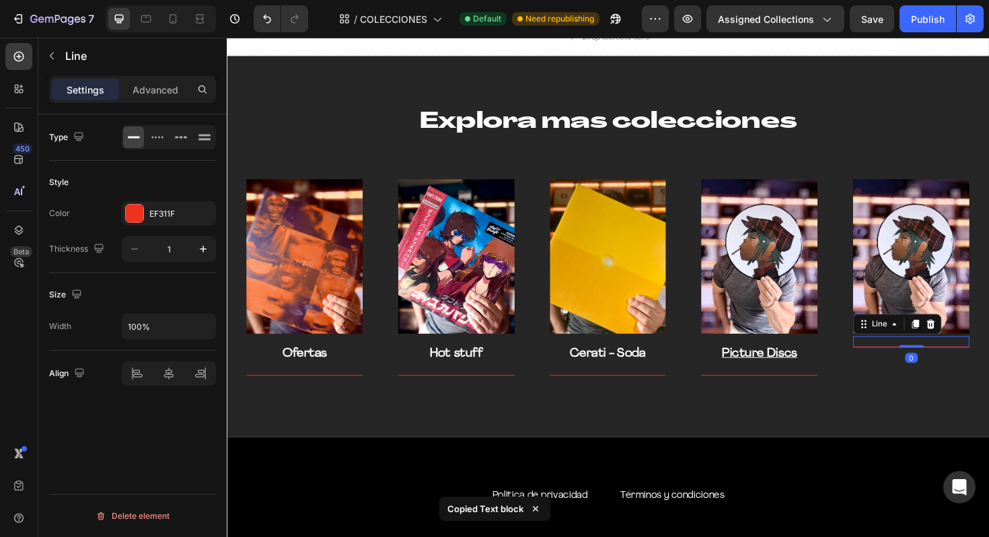
click at [928, 355] on div "Title Line 0" at bounding box center [951, 360] width 123 height 12
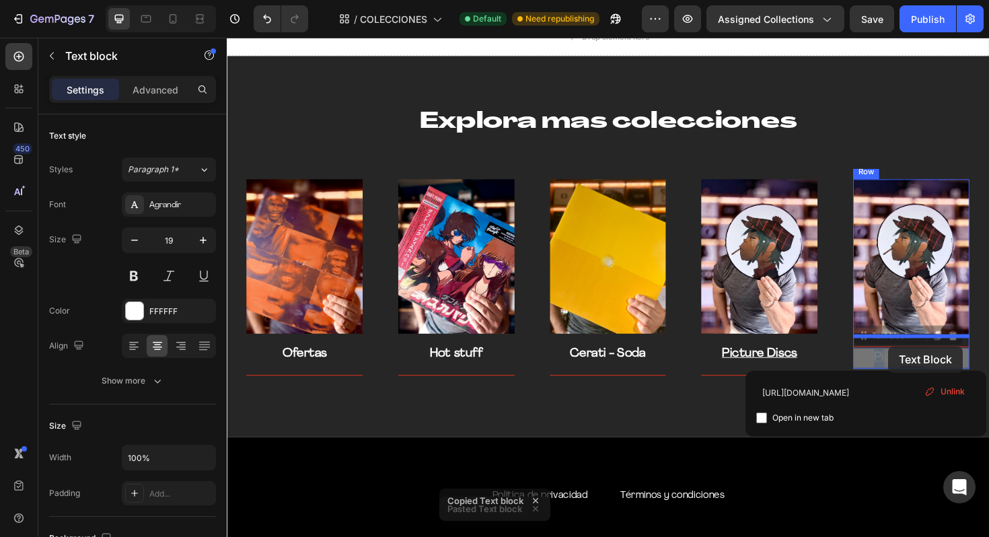
drag, startPoint x: 923, startPoint y: 380, endPoint x: 927, endPoint y: 365, distance: 16.0
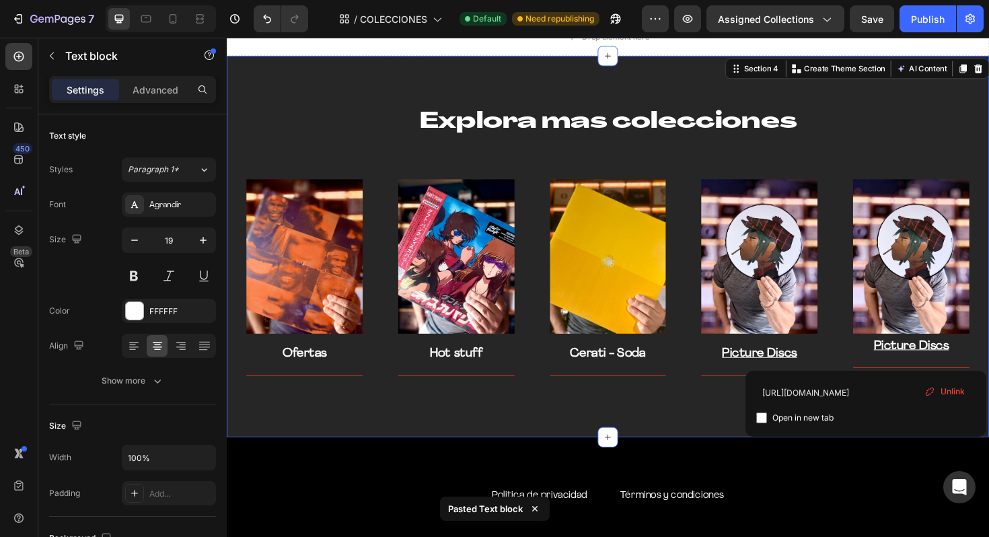
click at [727, 440] on div "Explora mas colecciones Heading Row Image Ofertas Text block Title Line Row Ima…" at bounding box center [630, 259] width 807 height 404
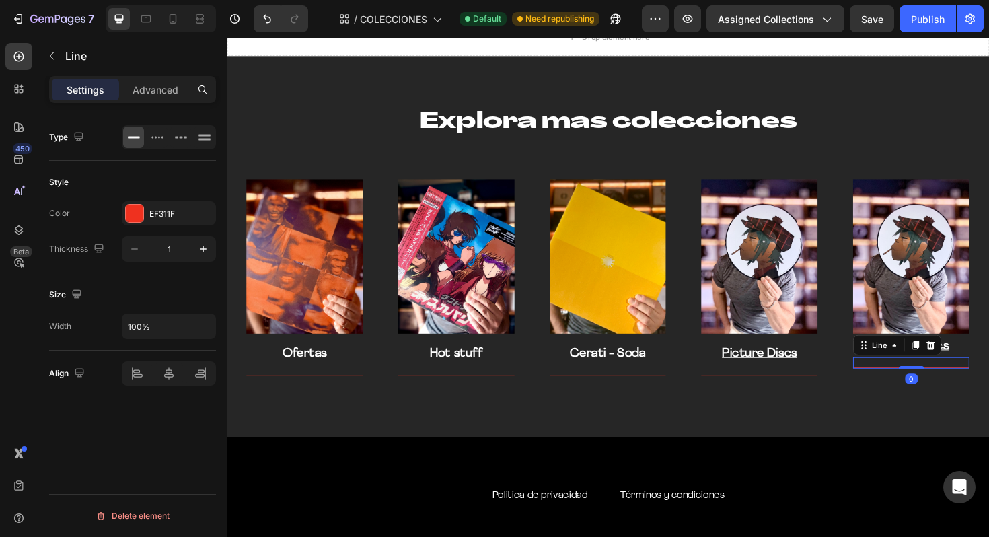
click at [988, 387] on div at bounding box center [951, 387] width 123 height 1
click at [988, 318] on img at bounding box center [951, 270] width 123 height 164
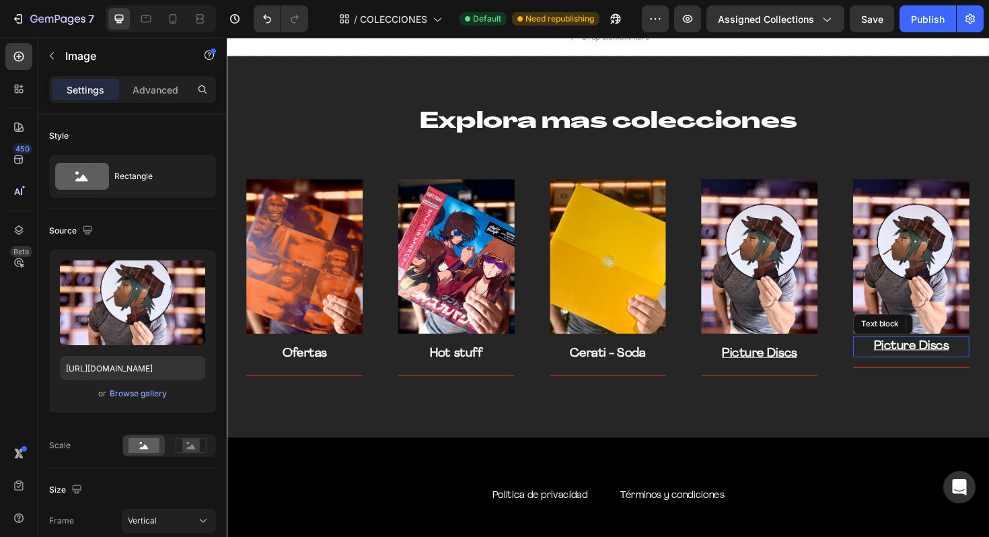
click at [988, 371] on p "Picture Discs" at bounding box center [951, 365] width 120 height 20
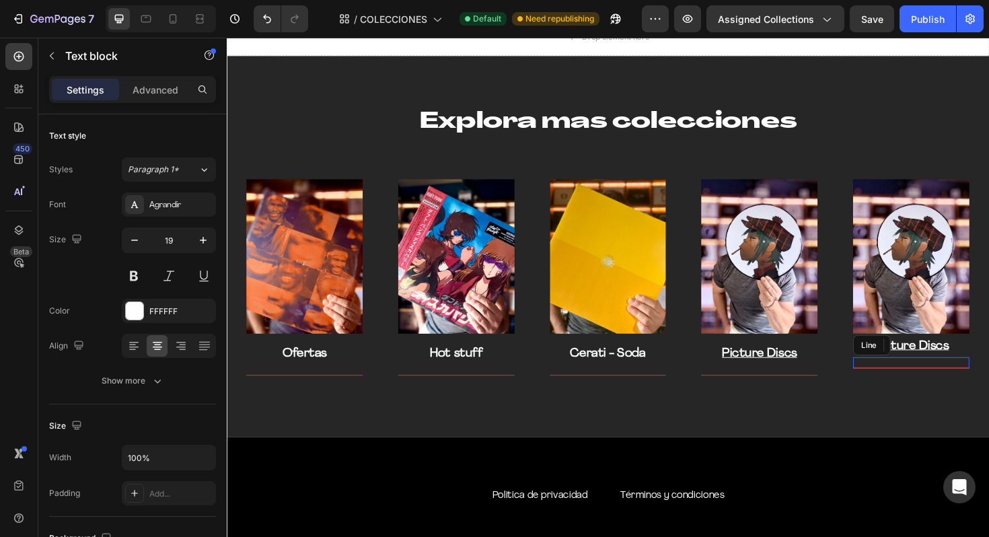
click at [988, 378] on div "Title Line" at bounding box center [951, 382] width 123 height 12
click at [988, 365] on p "Picture Discs" at bounding box center [951, 365] width 120 height 20
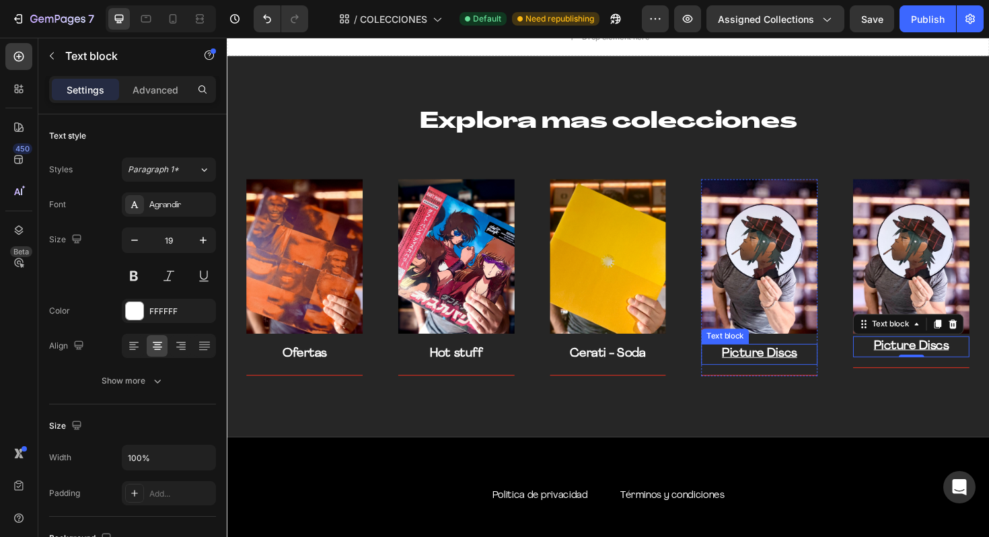
click at [821, 374] on u "Picture Discs" at bounding box center [790, 372] width 79 height 13
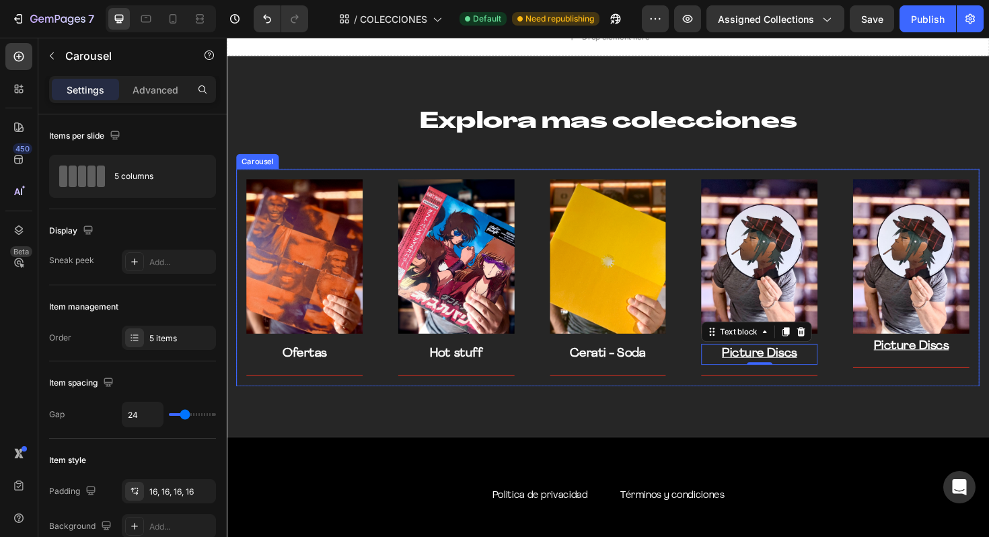
click at [907, 389] on div "Image Text block Picture Discs Text block Title Line Row" at bounding box center [951, 292] width 123 height 209
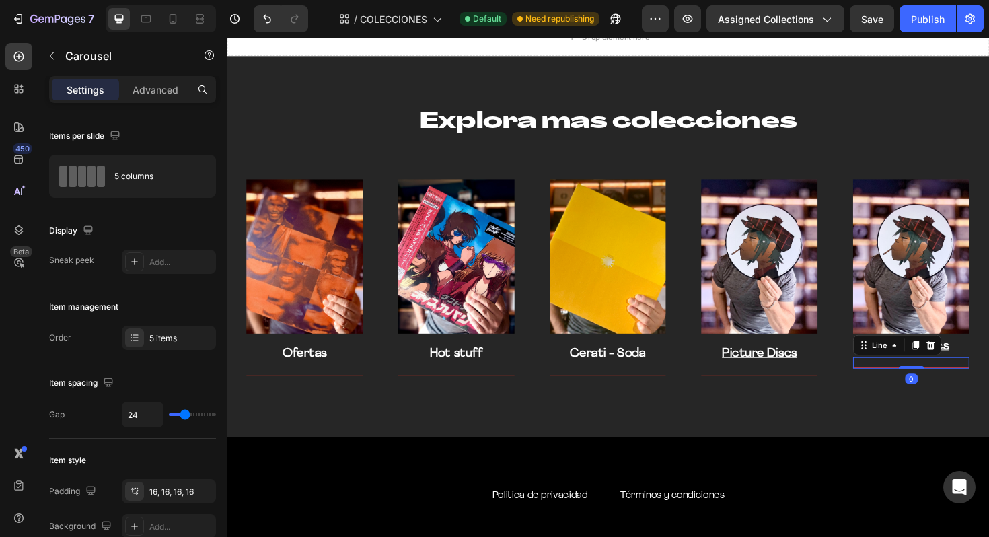
click at [907, 383] on div "Title Line 0" at bounding box center [951, 382] width 123 height 12
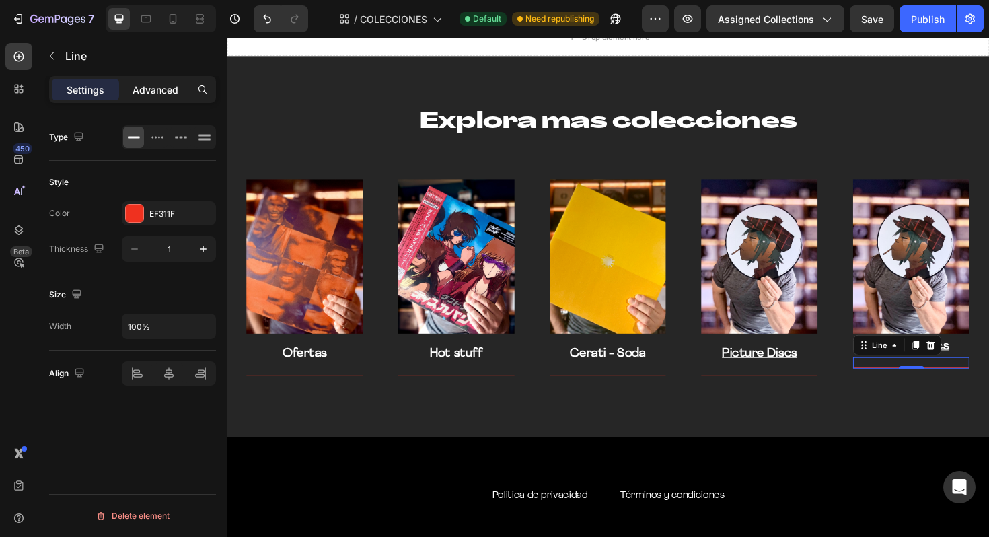
click at [167, 91] on p "Advanced" at bounding box center [156, 90] width 46 height 14
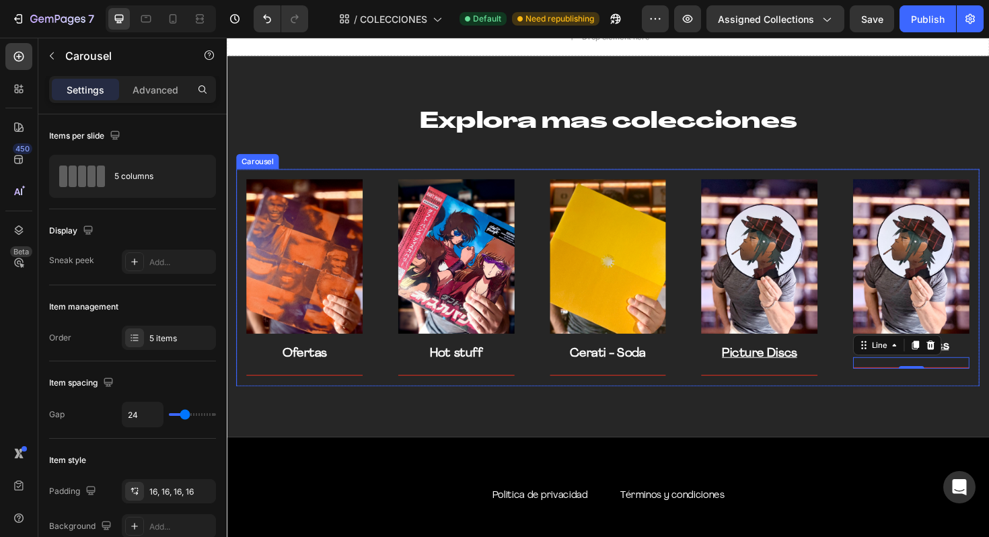
click at [843, 396] on div "Image Picture Discs Text block Title Line Row" at bounding box center [791, 292] width 145 height 230
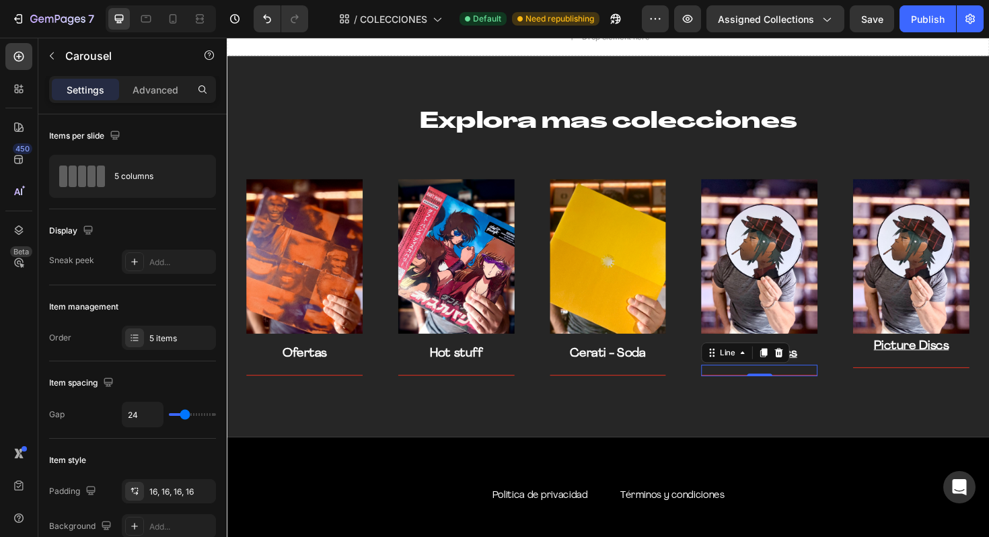
click at [827, 395] on div "Title Line 0" at bounding box center [790, 390] width 123 height 12
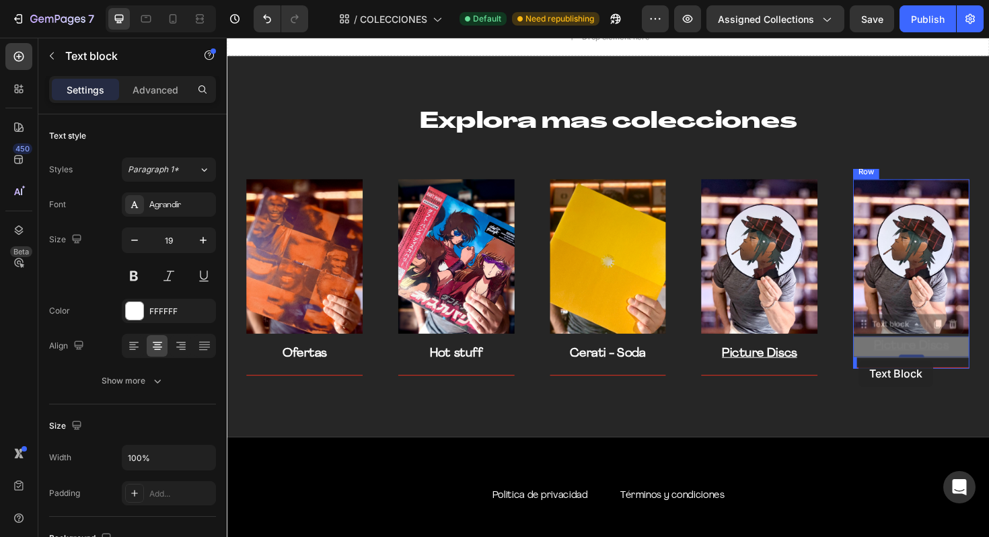
drag, startPoint x: 895, startPoint y: 367, endPoint x: 895, endPoint y: 379, distance: 12.8
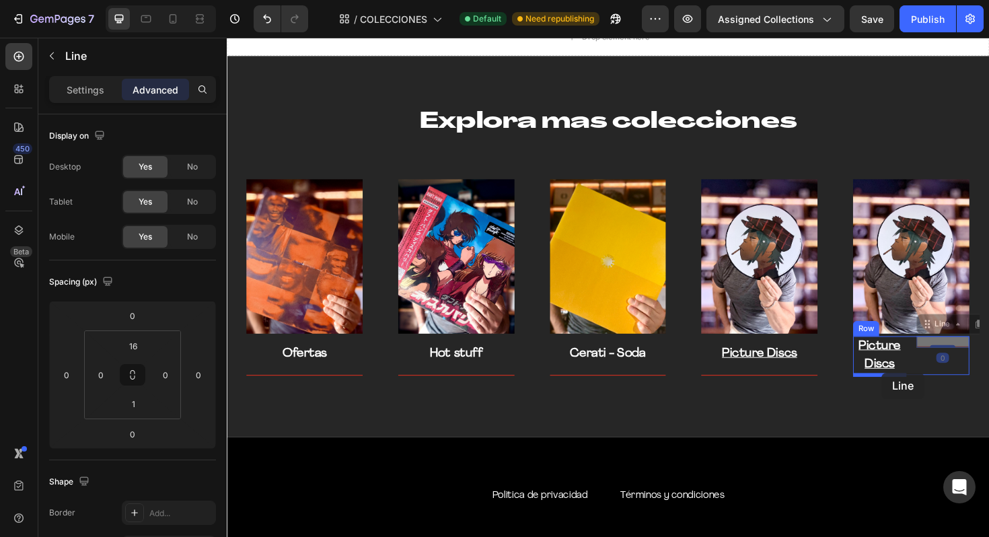
drag, startPoint x: 983, startPoint y: 366, endPoint x: 922, endPoint y: 394, distance: 67.1
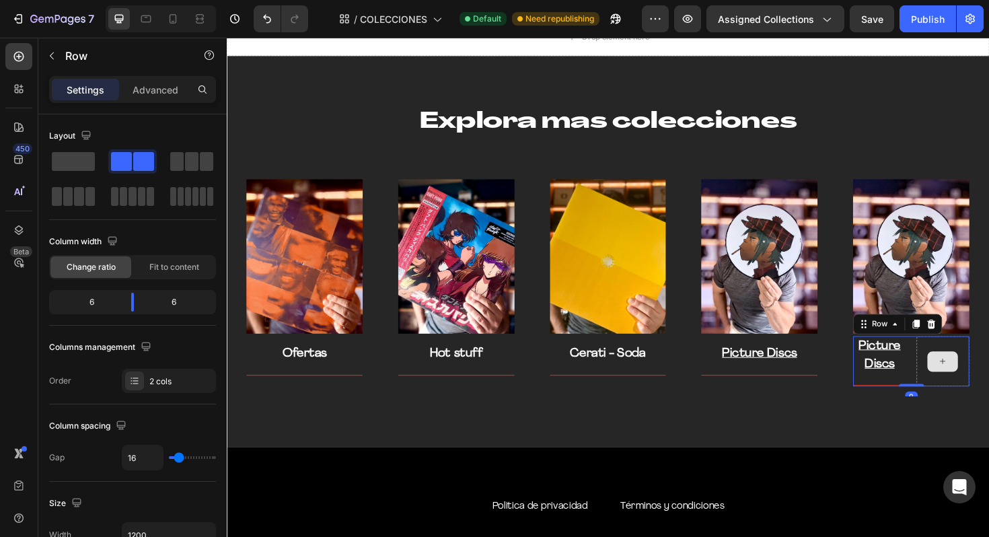
click at [988, 357] on div at bounding box center [985, 380] width 56 height 53
click at [975, 346] on icon at bounding box center [972, 341] width 11 height 11
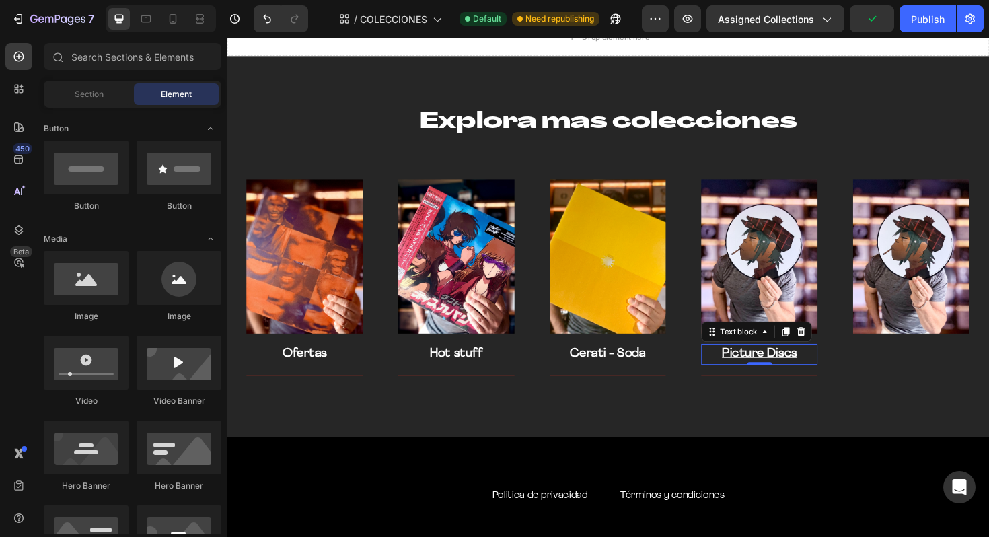
click at [814, 375] on u "Picture Discs" at bounding box center [790, 372] width 79 height 13
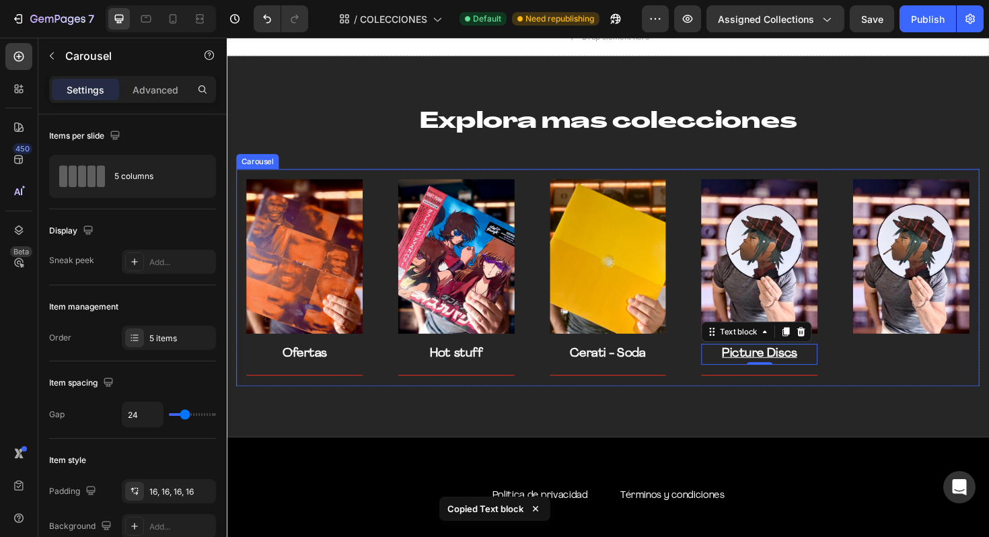
click at [935, 375] on div "Image Text block Row" at bounding box center [951, 292] width 123 height 209
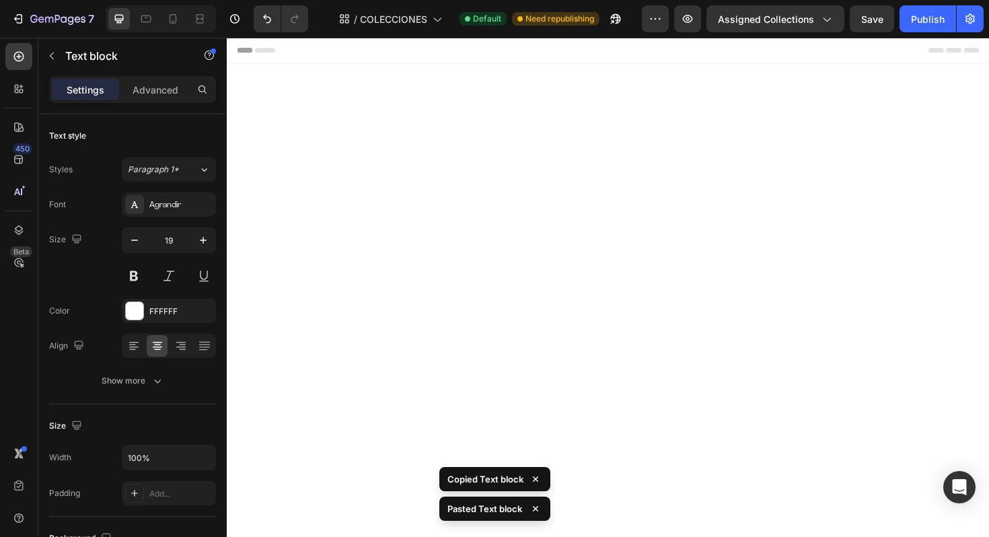
scroll to position [2881, 0]
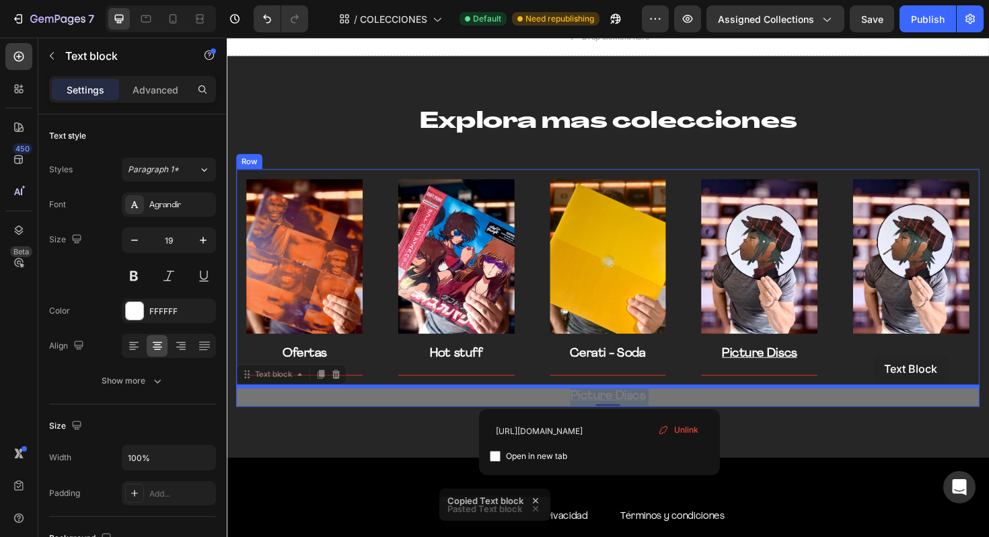
drag, startPoint x: 623, startPoint y: 416, endPoint x: 910, endPoint y: 371, distance: 290.2
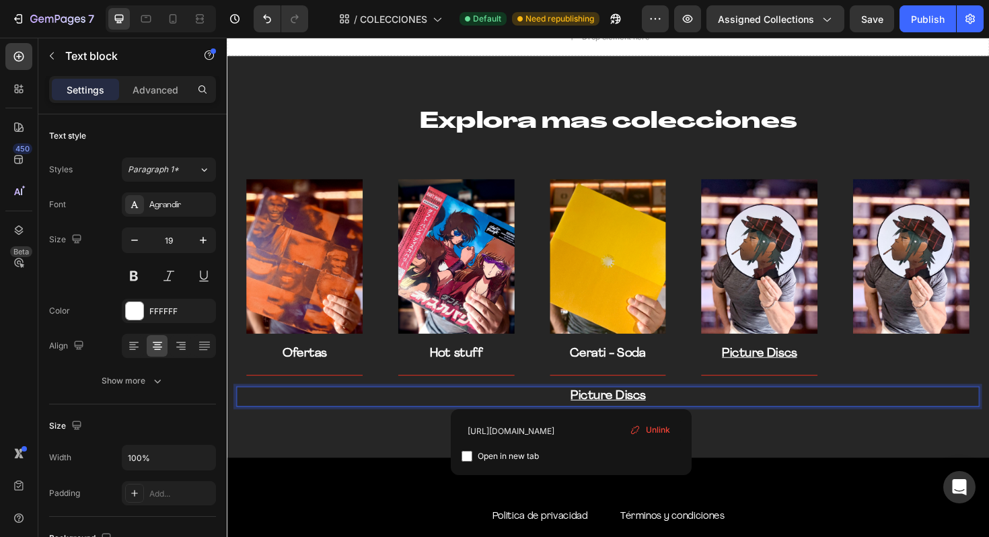
click at [554, 415] on p "Picture Discs" at bounding box center [630, 418] width 784 height 20
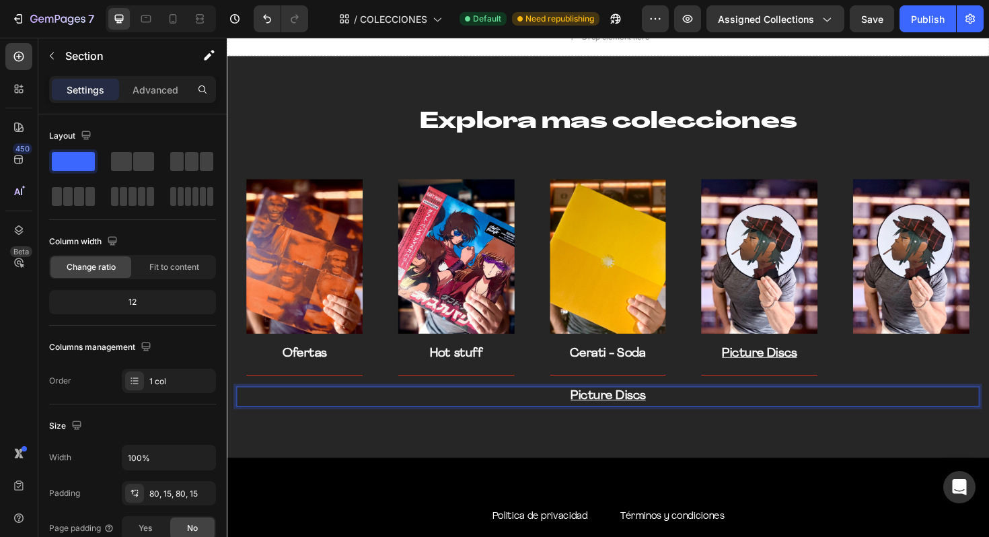
click at [414, 439] on div "Explora mas colecciones Heading Row Image Ofertas Text block Title Line Row Ima…" at bounding box center [630, 269] width 807 height 425
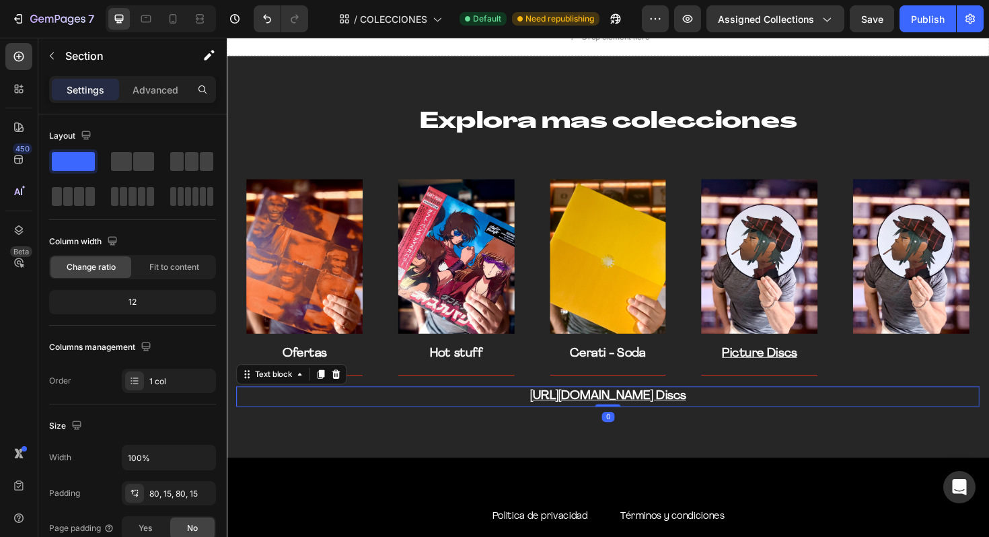
click at [638, 416] on u "https://klaudiophile.com/collections/picture-discsPicture Discs" at bounding box center [630, 417] width 165 height 13
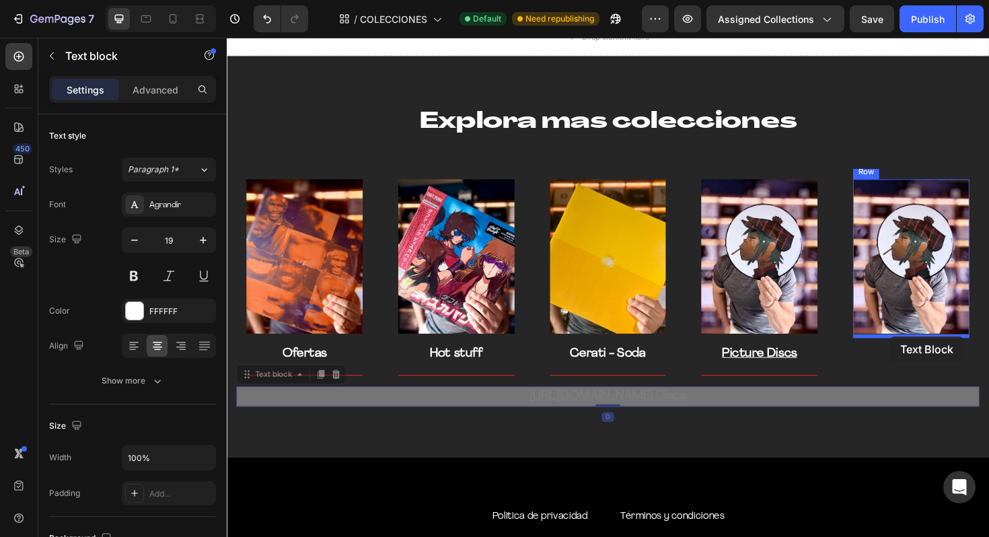
drag, startPoint x: 252, startPoint y: 394, endPoint x: 928, endPoint y: 355, distance: 676.6
drag, startPoint x: 256, startPoint y: 398, endPoint x: 912, endPoint y: 348, distance: 657.1
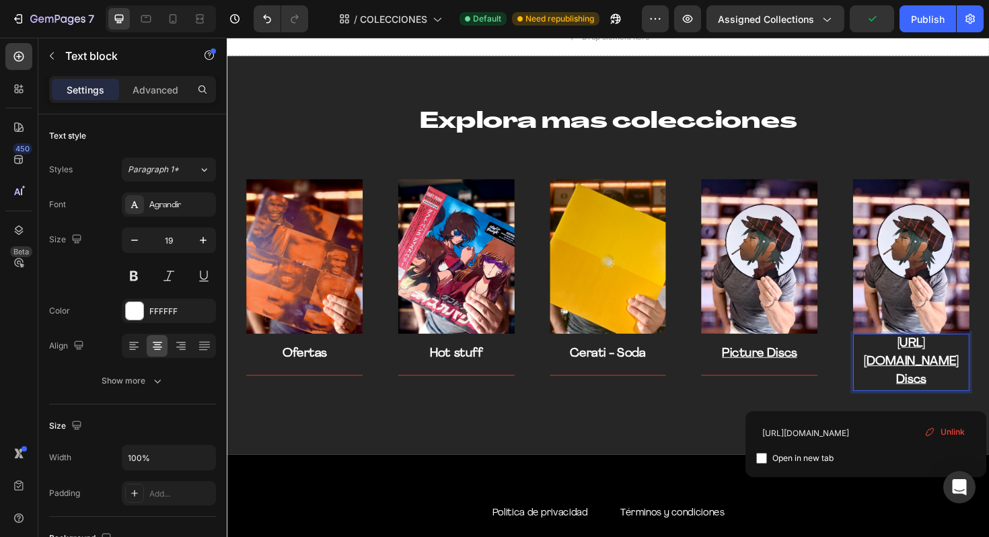
click at [975, 410] on p "https://klaudiophile.com/collections/picture-discsPicture Discs" at bounding box center [951, 382] width 120 height 58
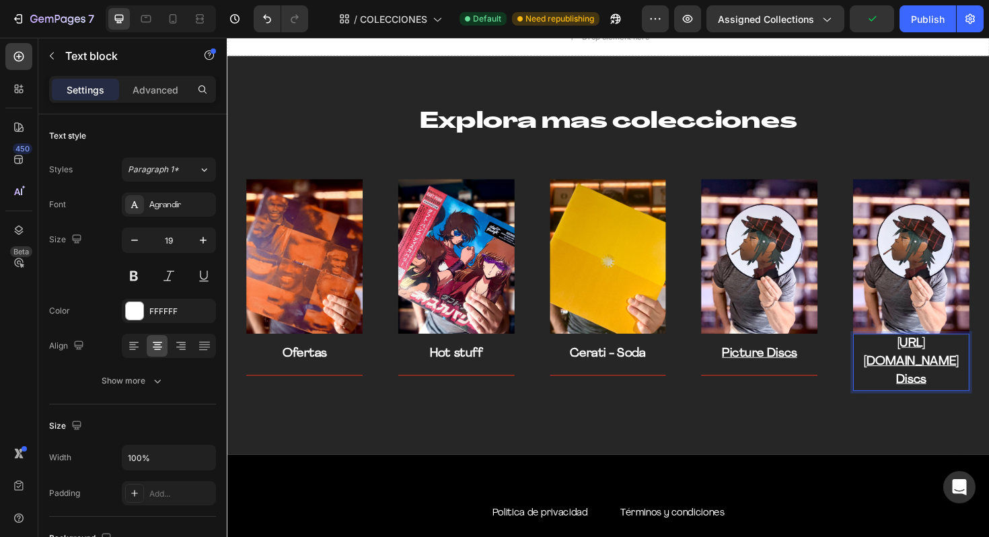
click at [975, 410] on p "https://klaudiophile.com/collections/picture-discsPicture Discs" at bounding box center [951, 382] width 120 height 58
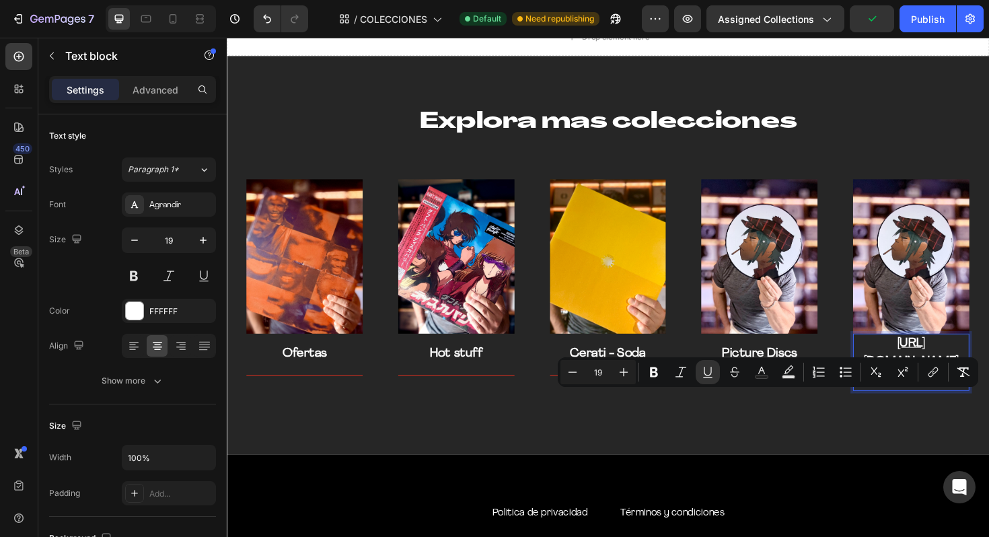
click at [975, 410] on p "https://klaudiophile.com/collections/picture-discsPicture Discs" at bounding box center [951, 382] width 120 height 58
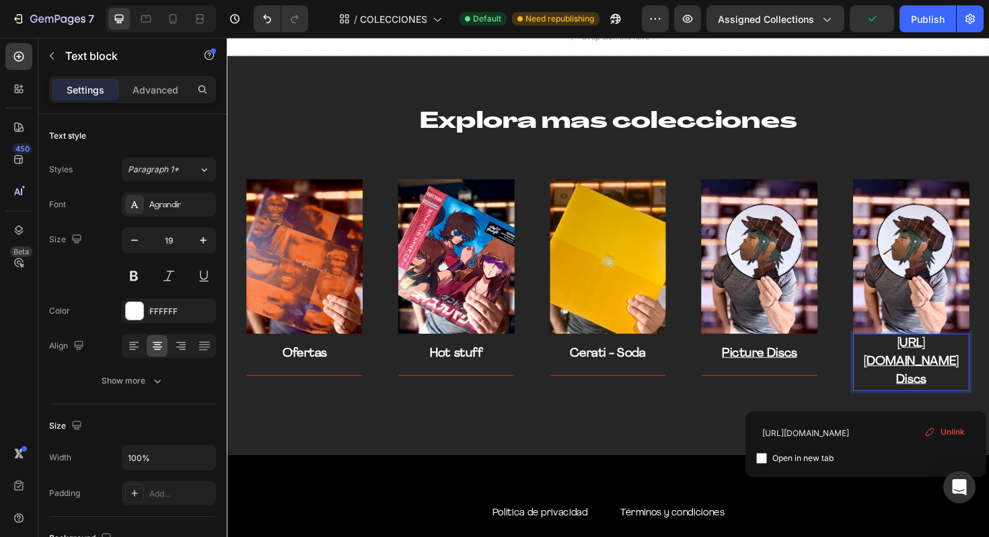
click at [975, 410] on p "https://klaudiophile.com/collections/picture-discsPicture Discs ⁠⁠⁠⁠⁠⁠⁠" at bounding box center [951, 382] width 120 height 58
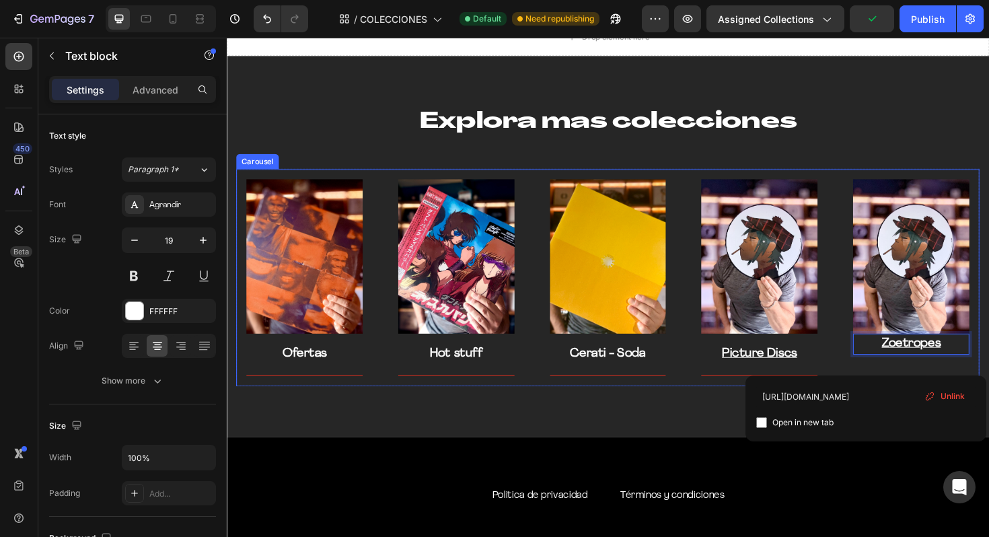
click at [863, 369] on div "Image Ofertas Text block Title Line Row Image Hot stuff Text block Title Line R…" at bounding box center [630, 292] width 787 height 230
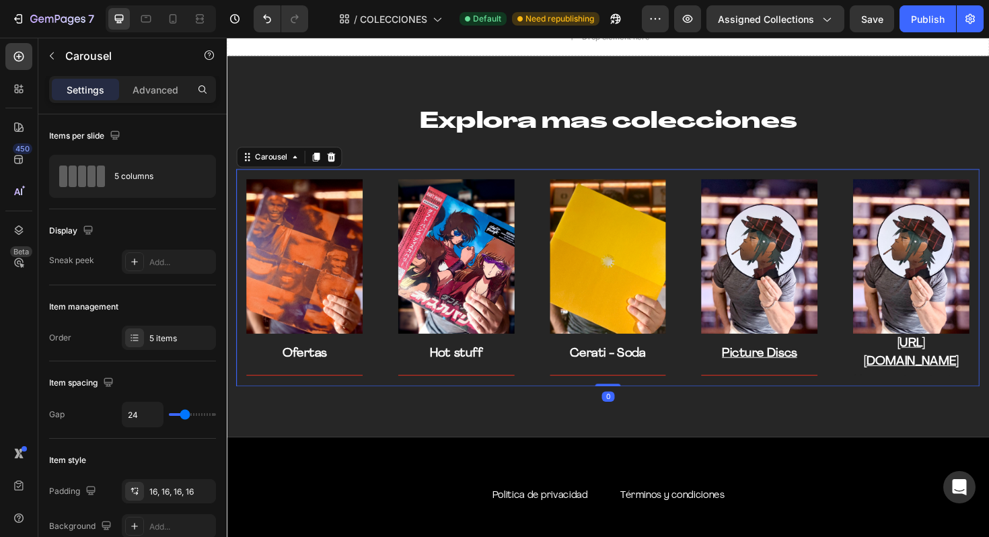
click at [863, 369] on div "Image Ofertas Text block Title Line Row Image Hot stuff Text block Title Line R…" at bounding box center [630, 292] width 787 height 230
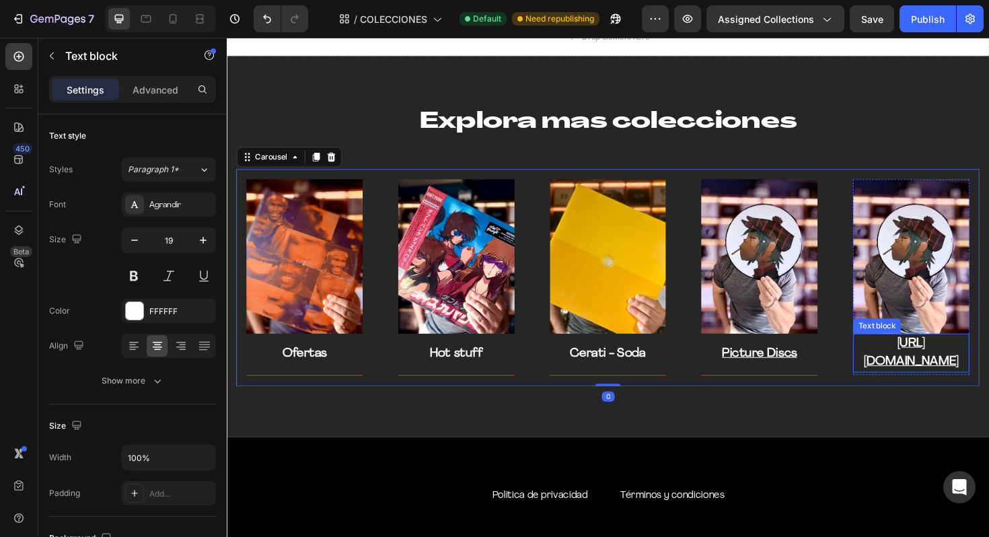
click at [926, 386] on u "https://klaudiophile.com/collections/picture-discsZoetropes" at bounding box center [951, 371] width 100 height 32
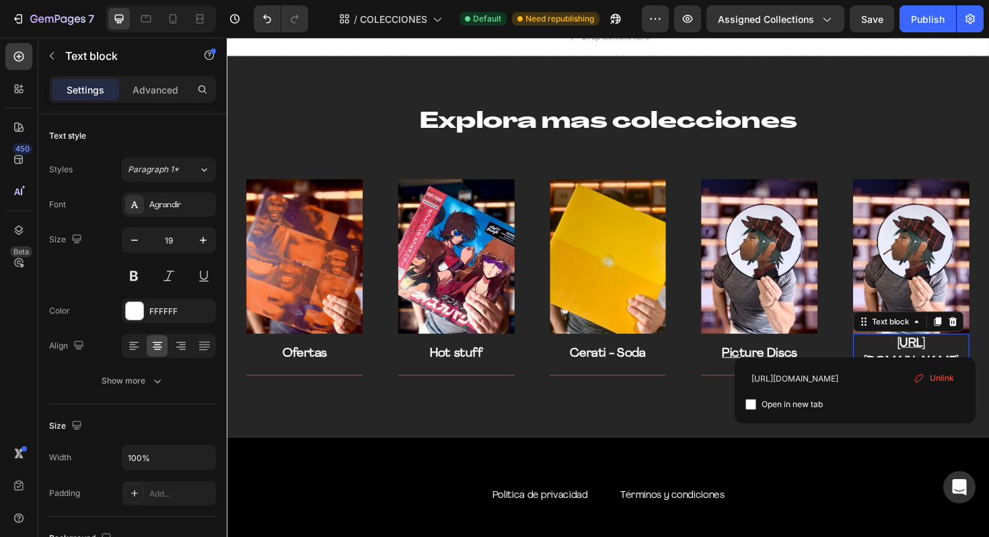
click at [945, 384] on div "Unlink" at bounding box center [933, 377] width 51 height 17
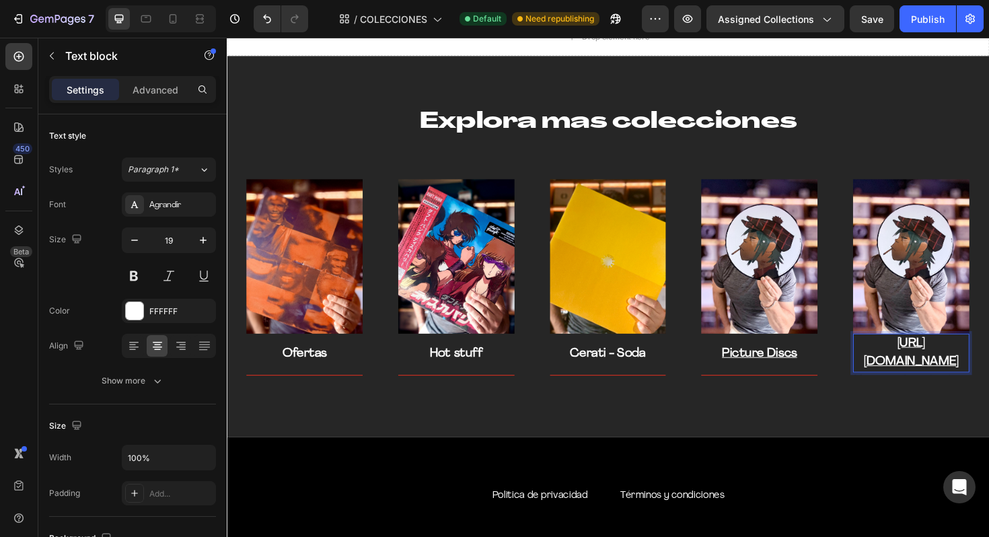
click at [979, 373] on p "⁠⁠⁠⁠⁠⁠⁠ https://klaudiophile.com/collections/picture-discsZoetropes" at bounding box center [951, 372] width 120 height 38
click at [979, 373] on p "https://klaudiophile.com/collections/picture-discsZoetropes" at bounding box center [951, 372] width 120 height 38
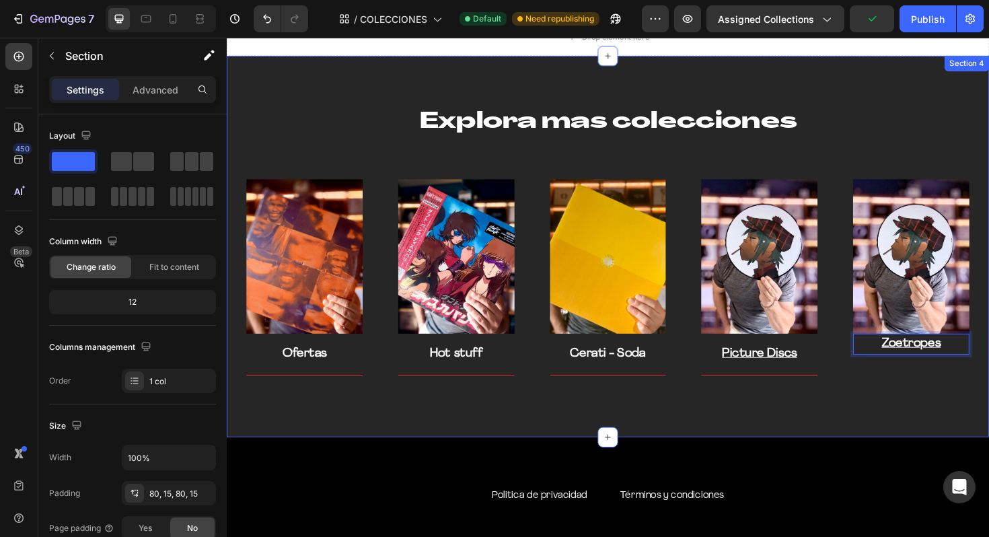
click at [922, 419] on div "Explora mas colecciones Heading Row Image Ofertas Text block Title Line Row Ima…" at bounding box center [630, 259] width 807 height 404
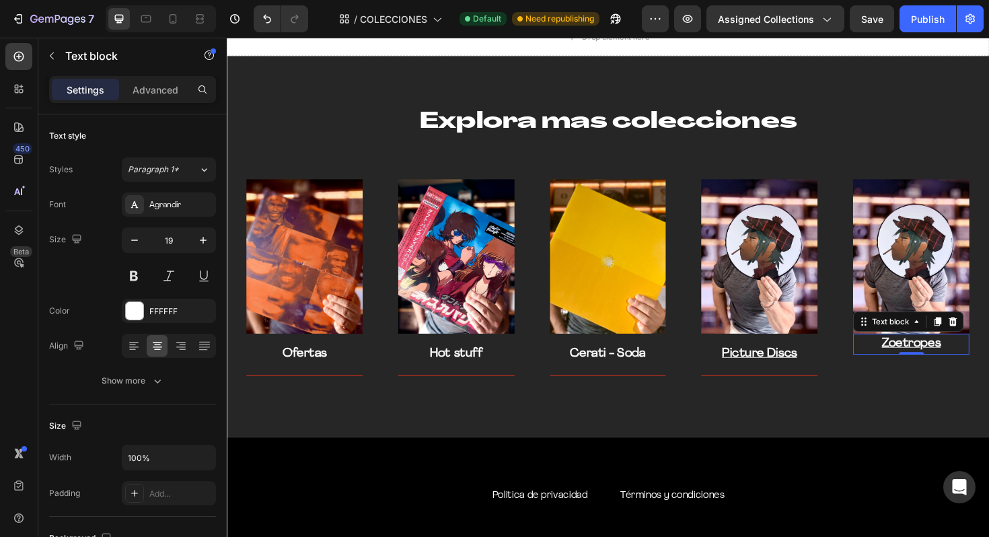
click at [953, 362] on u "Zoetropes" at bounding box center [951, 361] width 63 height 13
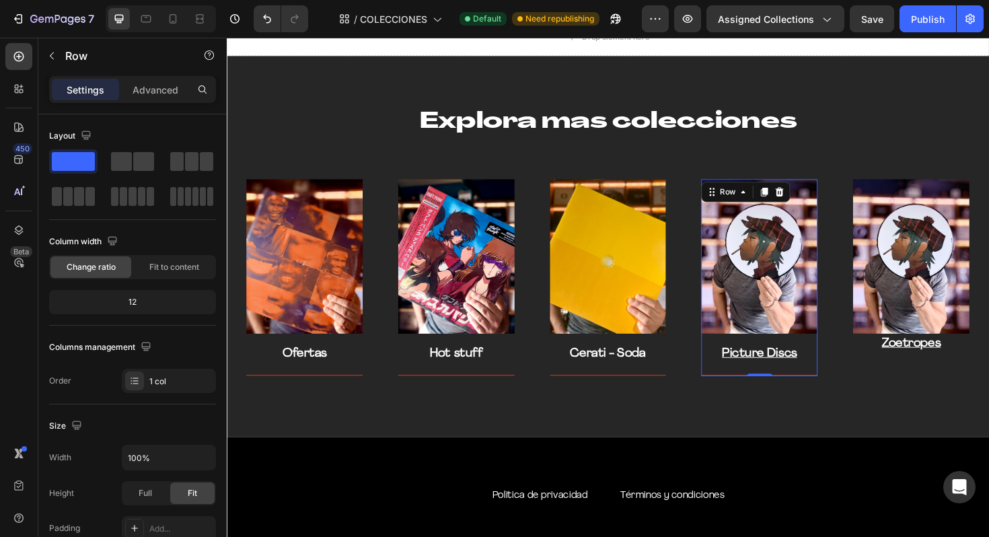
click at [838, 358] on div "Image Picture Discs Text block Title Line" at bounding box center [790, 292] width 123 height 209
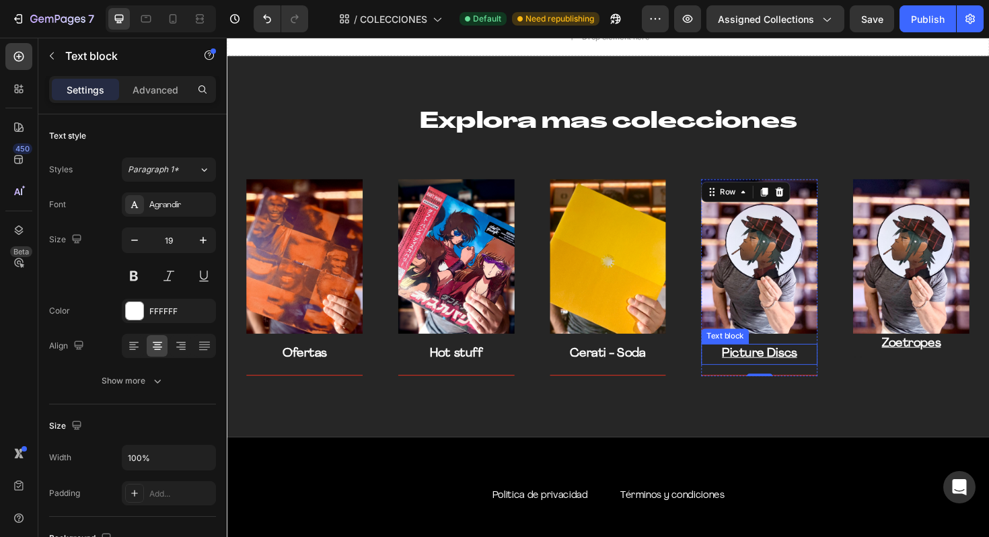
click at [819, 374] on u "Picture Discs" at bounding box center [790, 372] width 79 height 13
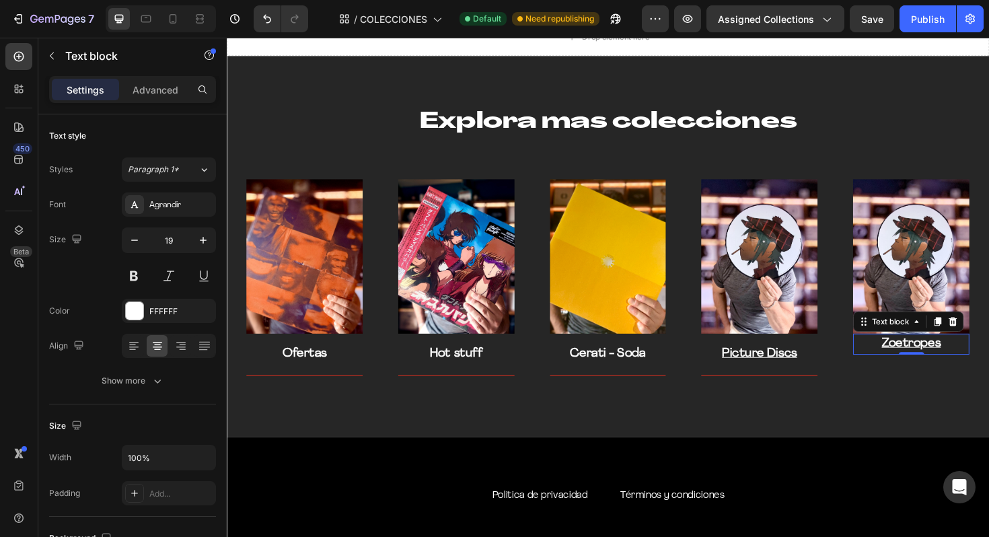
click at [959, 361] on u "Zoetropes" at bounding box center [951, 361] width 63 height 13
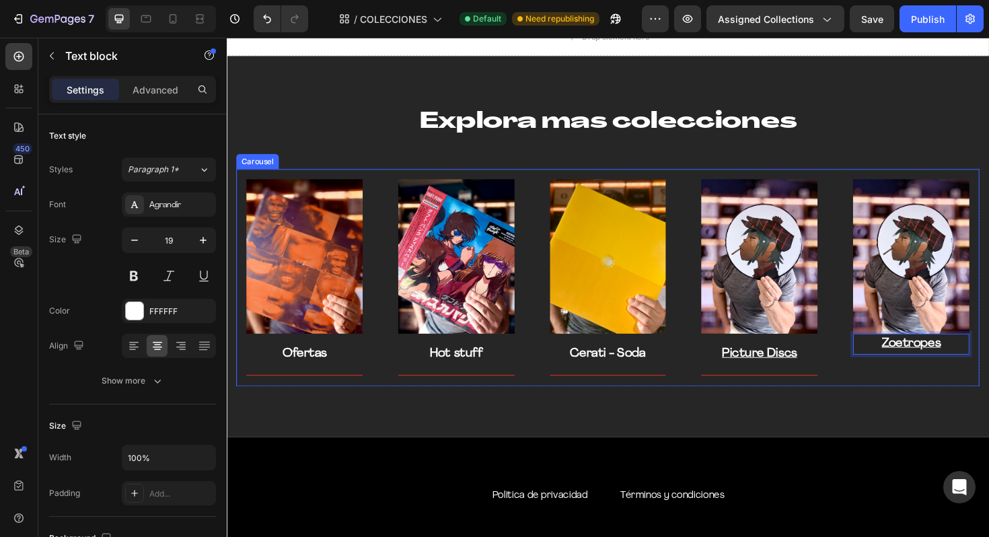
click at [886, 404] on div "Image Zoetropes Text block 0 Text block Row" at bounding box center [951, 292] width 145 height 230
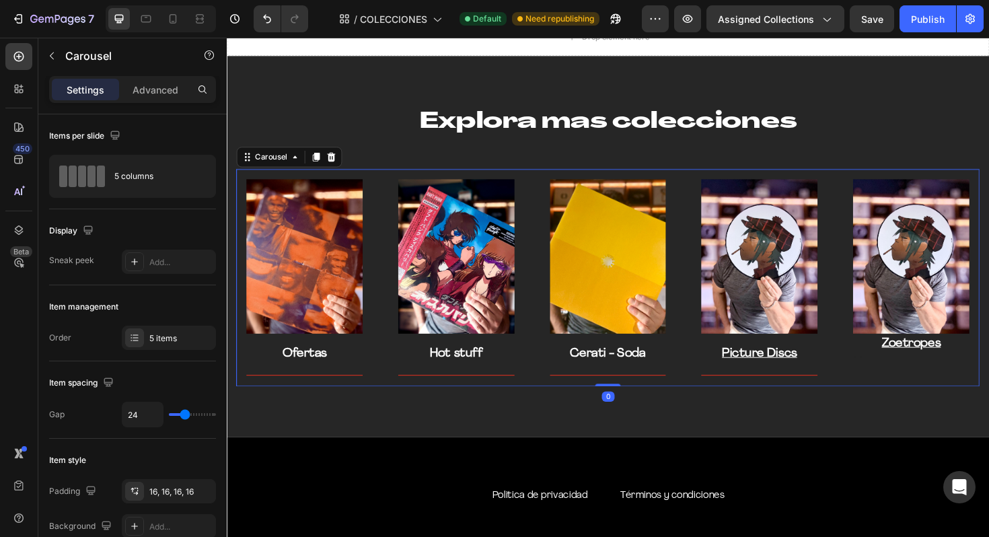
click at [903, 390] on div "Image Zoetropes Text block Text block Row" at bounding box center [951, 292] width 123 height 209
click at [830, 396] on div "Image Picture Discs Text block Title Line Row" at bounding box center [791, 292] width 145 height 230
click at [829, 390] on div "Title Line" at bounding box center [790, 390] width 123 height 12
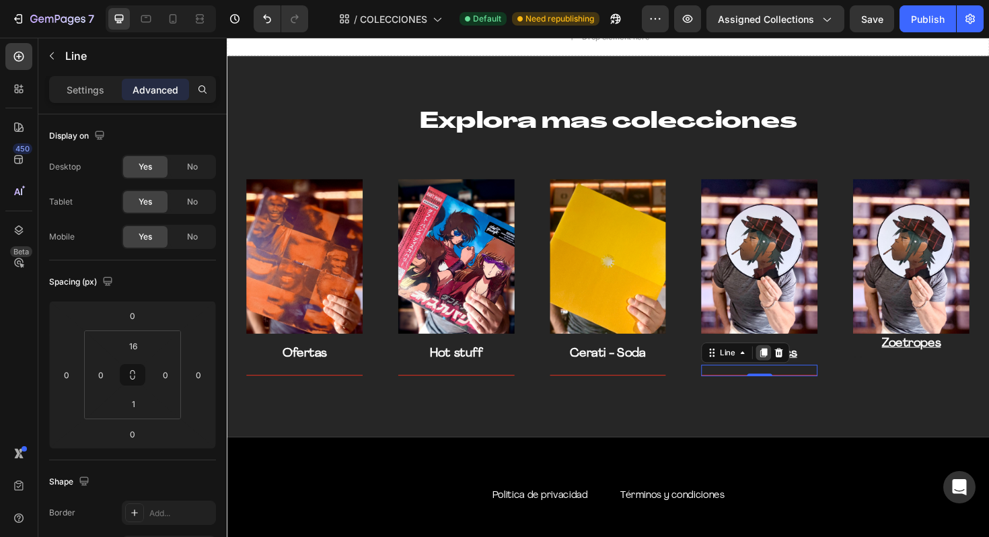
click at [797, 375] on icon at bounding box center [795, 371] width 7 height 9
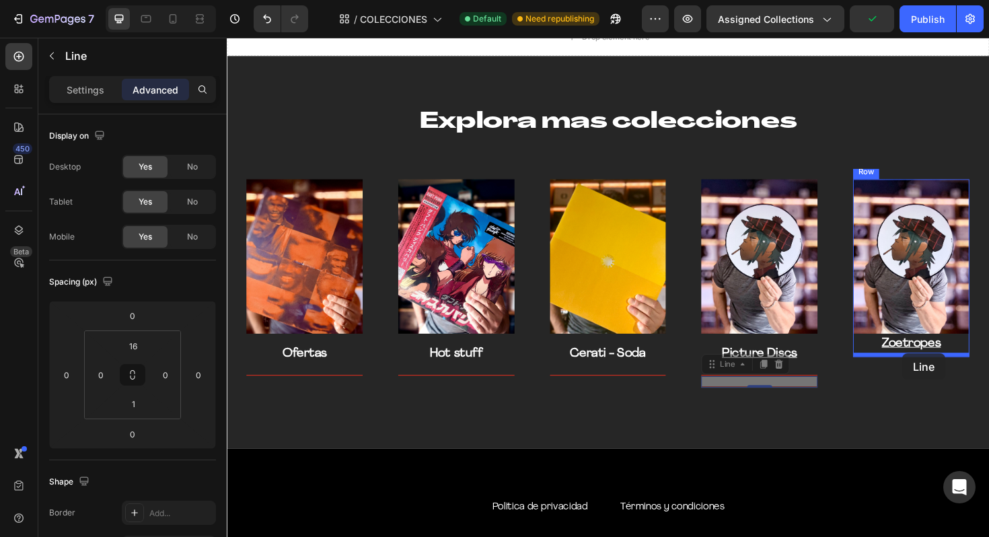
drag, startPoint x: 743, startPoint y: 385, endPoint x: 942, endPoint y: 372, distance: 199.5
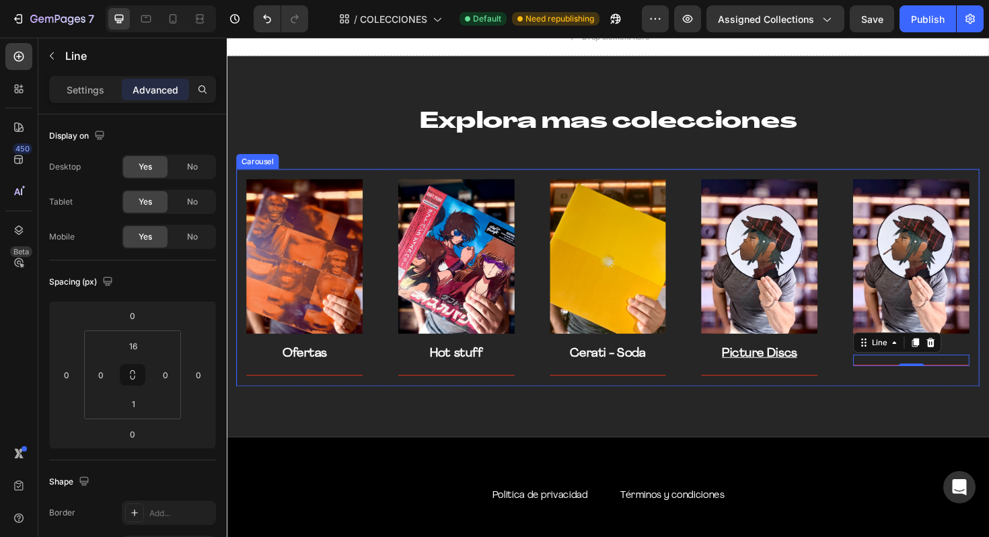
click at [988, 404] on div "Image Zoetropes Text block Title Line 0 Text block Row" at bounding box center [951, 292] width 145 height 230
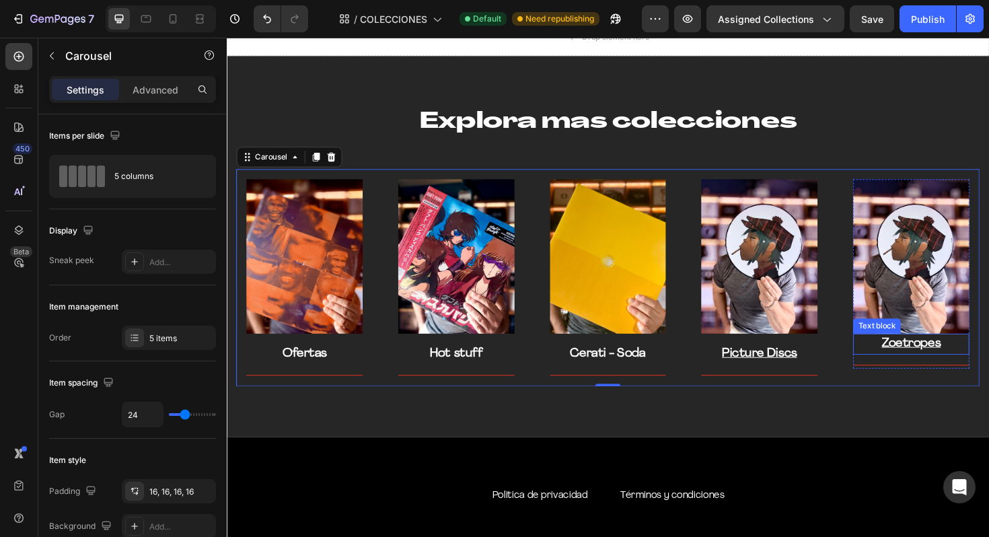
click at [910, 358] on p "Zoetropes" at bounding box center [951, 363] width 120 height 20
click at [988, 336] on div "Image Zoetropes Text block Title Line Text block Row" at bounding box center [951, 292] width 145 height 230
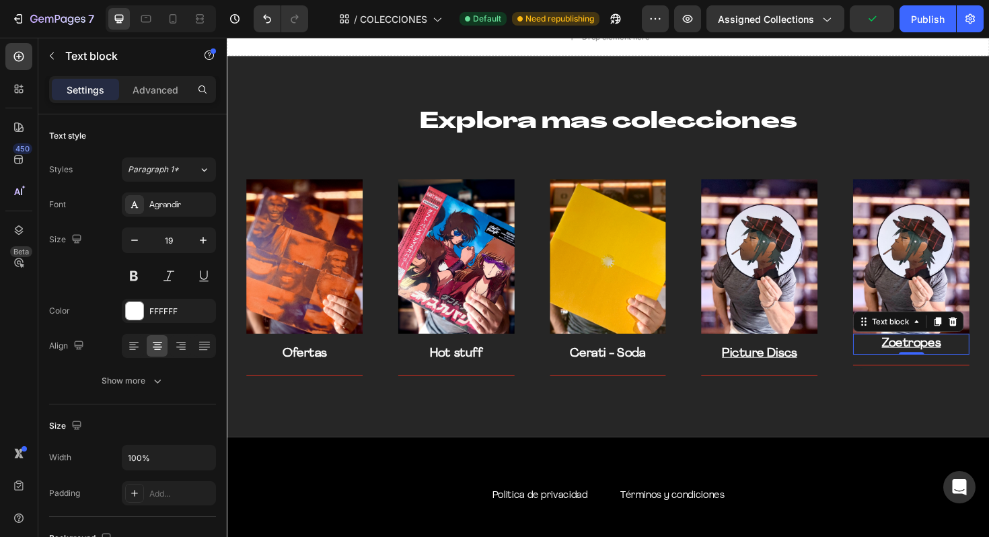
click at [982, 357] on u "Zoetropes" at bounding box center [951, 361] width 63 height 13
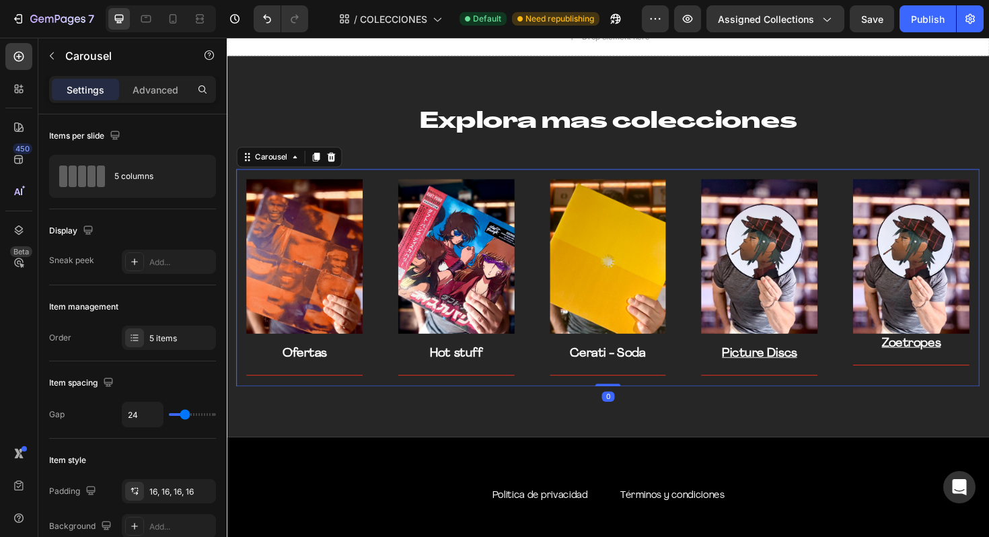
click at [988, 334] on div "Image Zoetropes Text block Title Line Text block Row" at bounding box center [951, 292] width 145 height 230
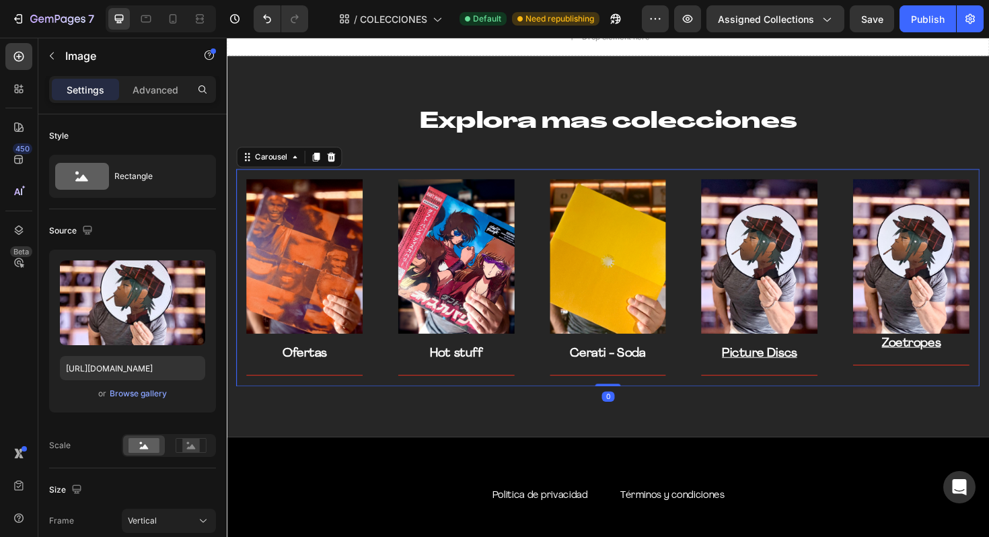
click at [988, 340] on img at bounding box center [951, 270] width 123 height 164
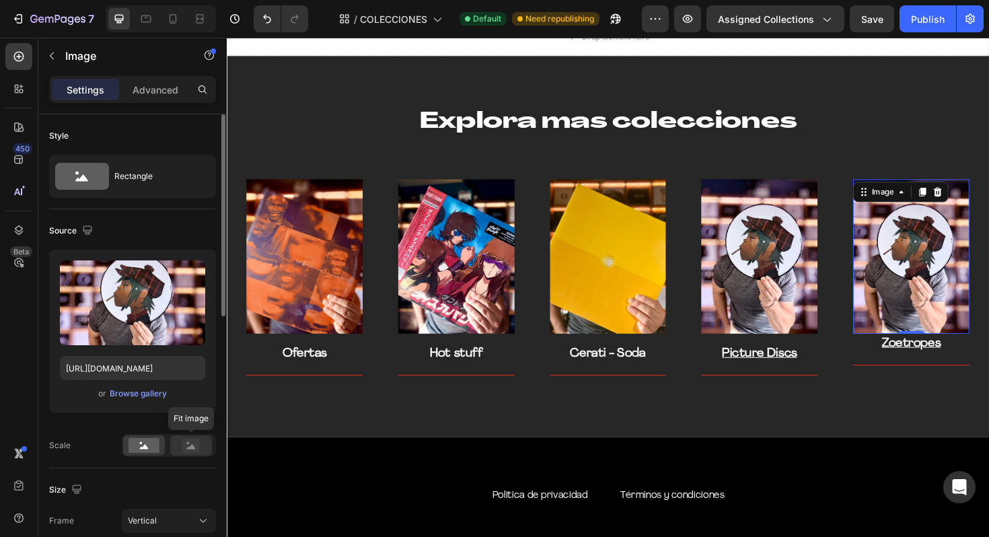
click at [194, 443] on rect at bounding box center [190, 445] width 17 height 13
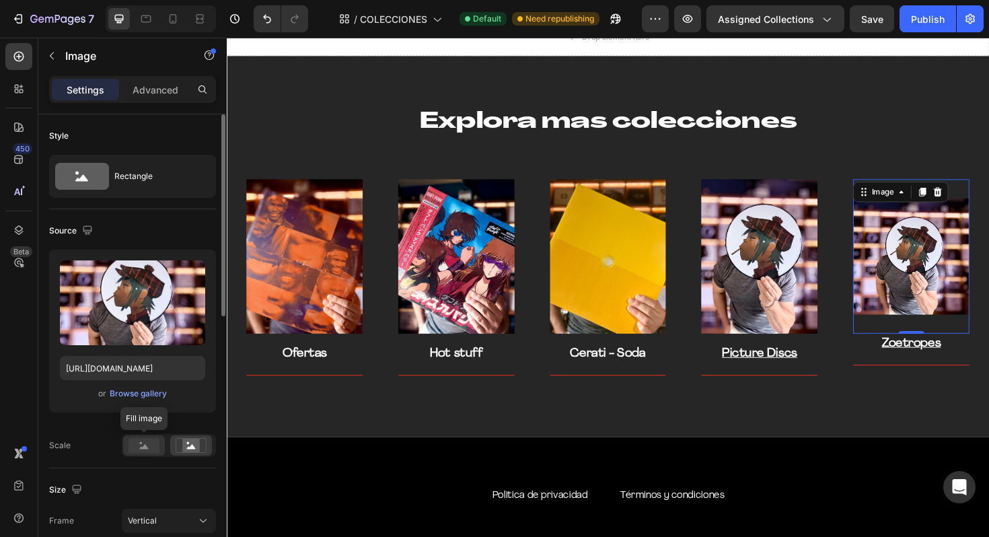
click at [145, 452] on rect at bounding box center [143, 445] width 31 height 15
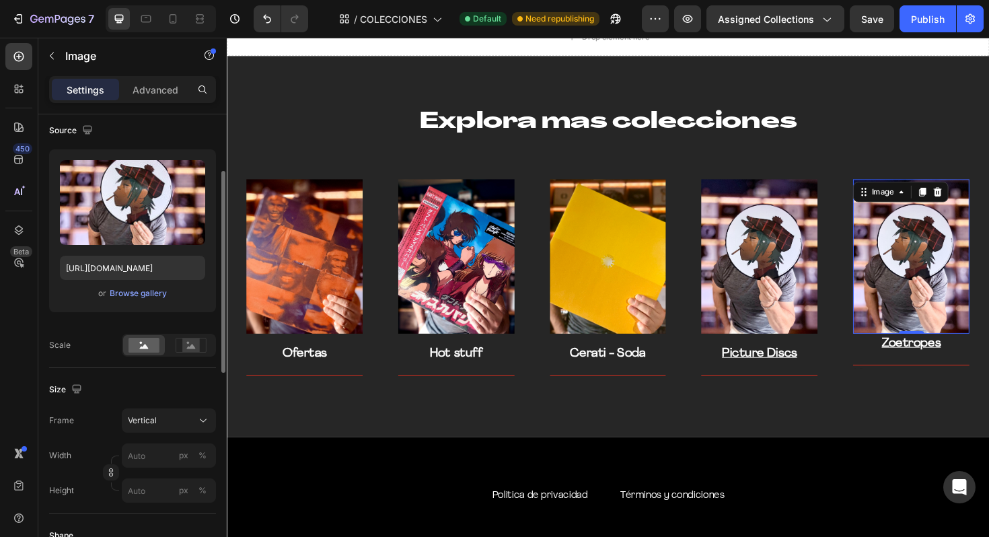
scroll to position [109, 0]
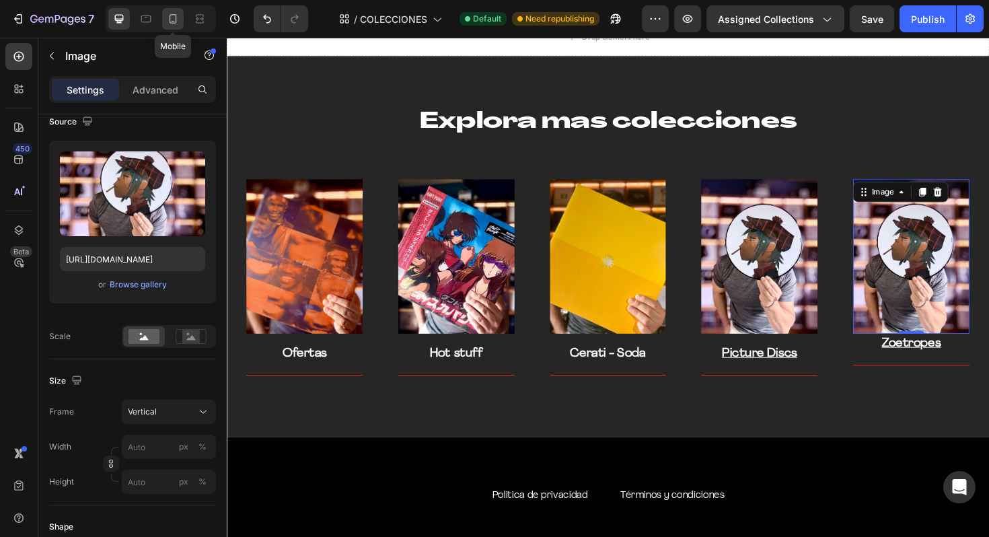
click at [174, 21] on icon at bounding box center [172, 18] width 13 height 13
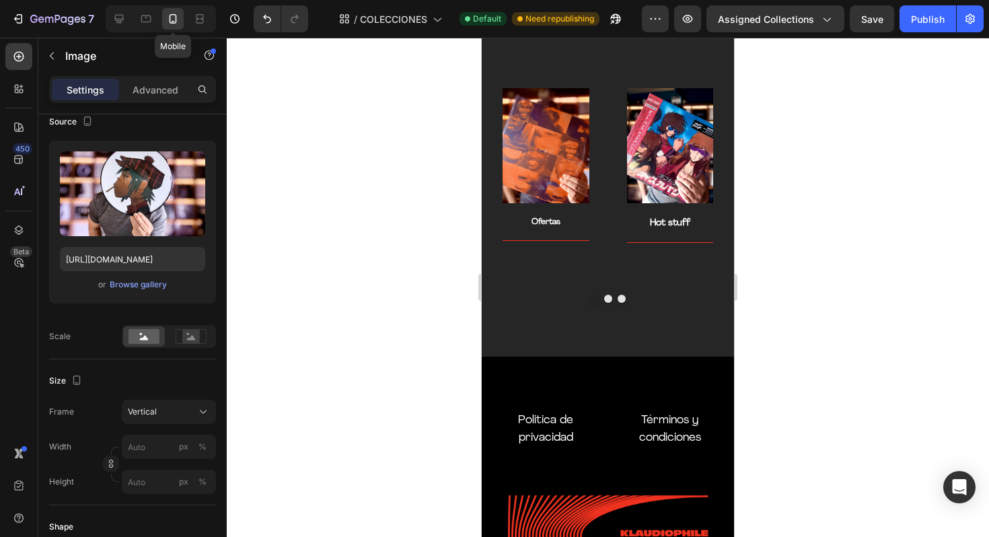
scroll to position [3003, 0]
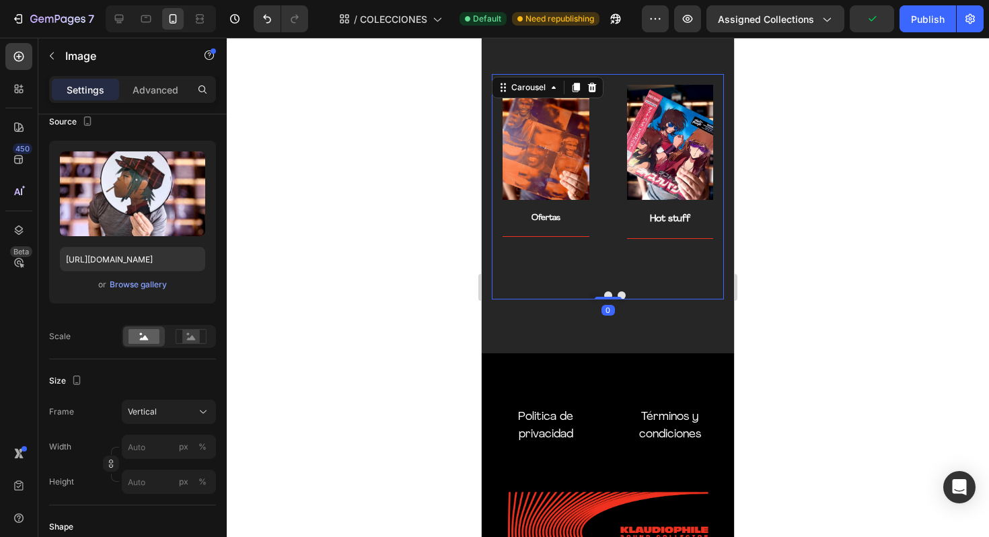
click at [624, 293] on button "Dot" at bounding box center [622, 295] width 8 height 8
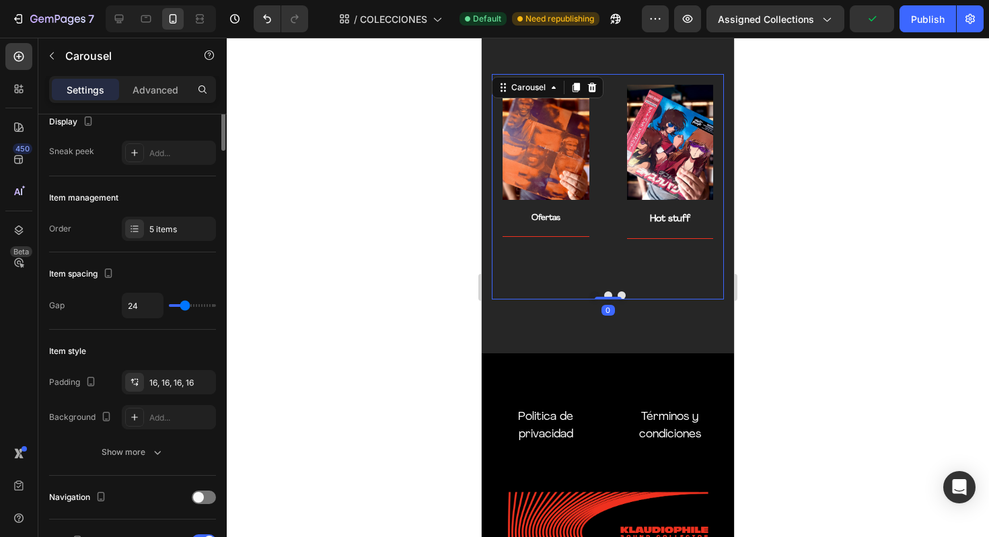
scroll to position [0, 0]
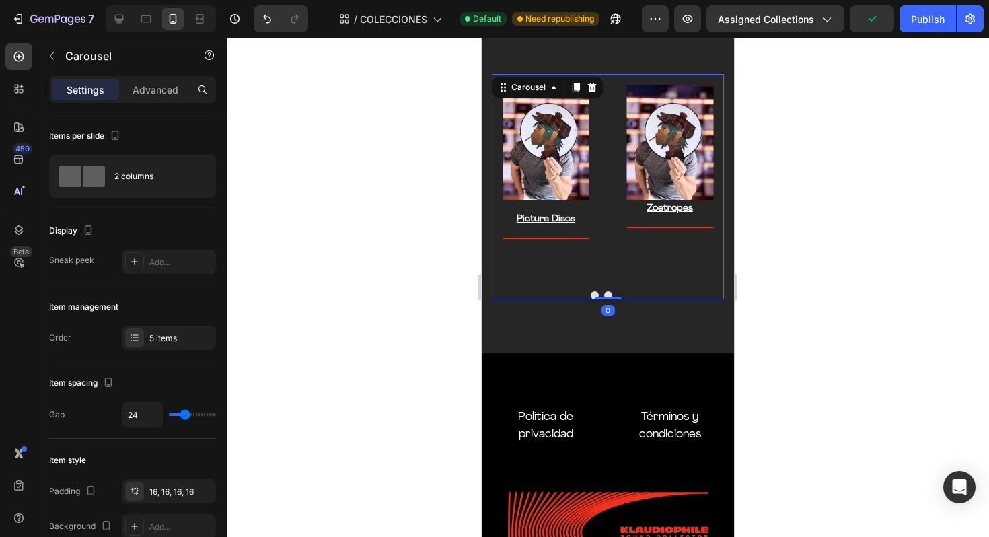
click at [624, 293] on button "Dot" at bounding box center [622, 295] width 8 height 8
click at [595, 292] on button "Dot" at bounding box center [595, 295] width 8 height 8
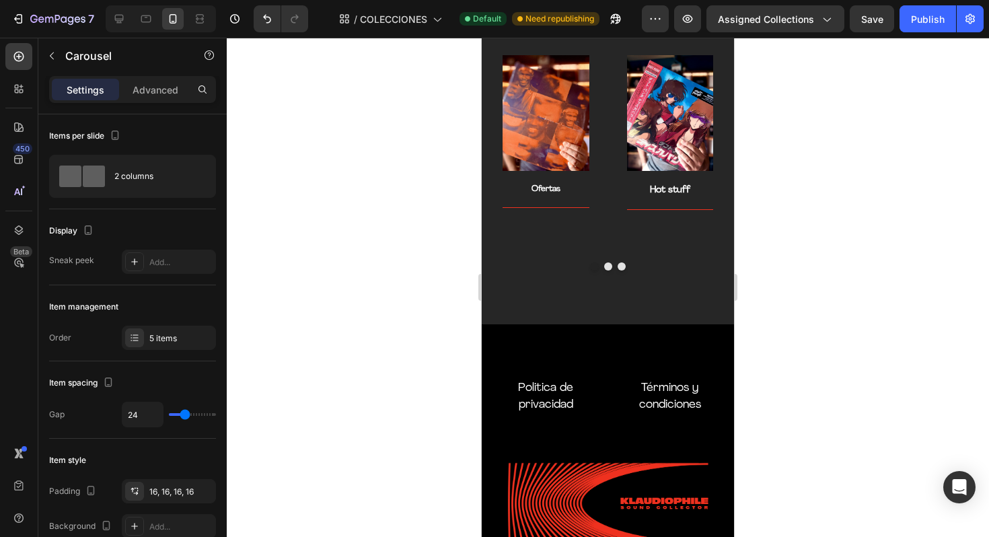
scroll to position [6872, 0]
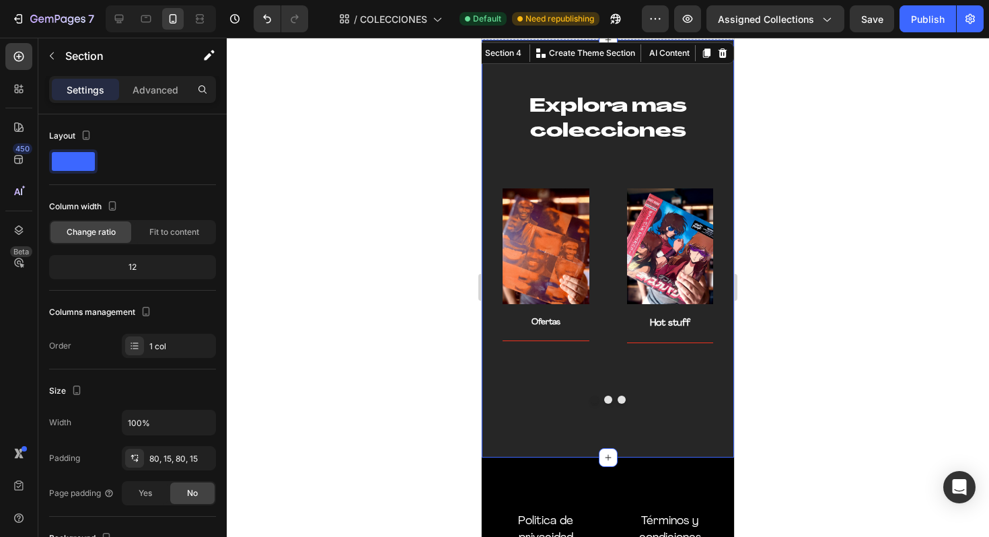
click at [618, 404] on div "Explora mas colecciones Heading Row Image Ofertas Text block Title Line Row Ima…" at bounding box center [608, 248] width 252 height 417
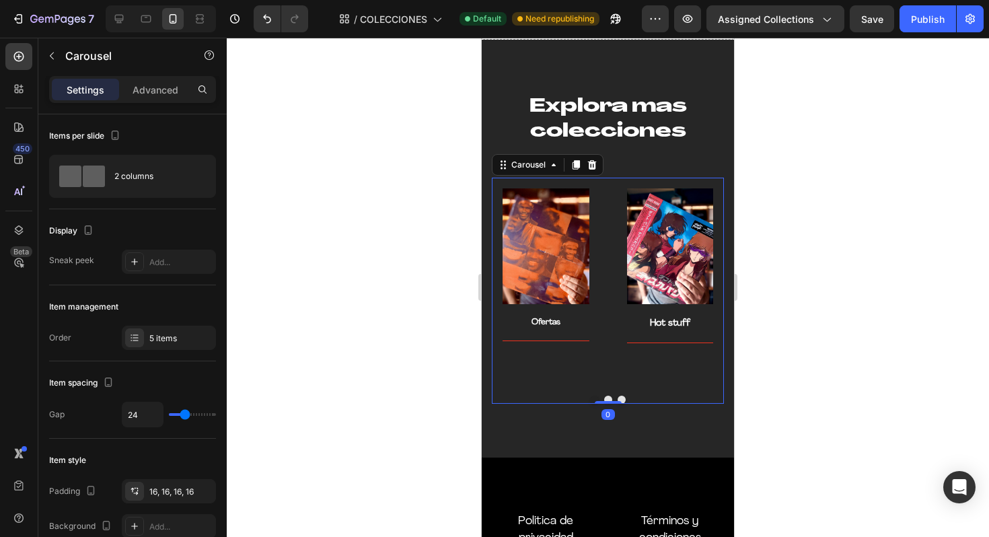
click at [621, 402] on button "Dot" at bounding box center [622, 400] width 8 height 8
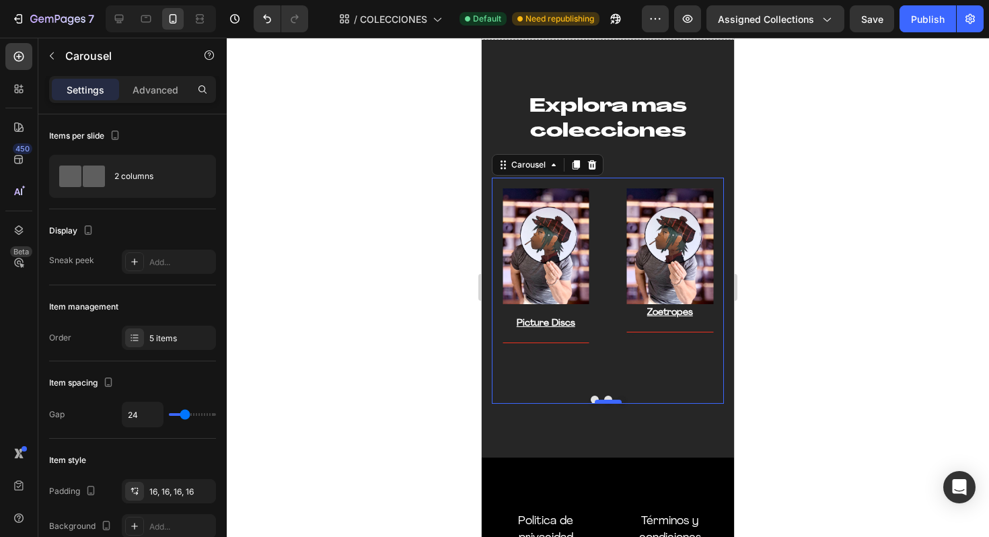
click at [596, 402] on div at bounding box center [608, 402] width 27 height 4
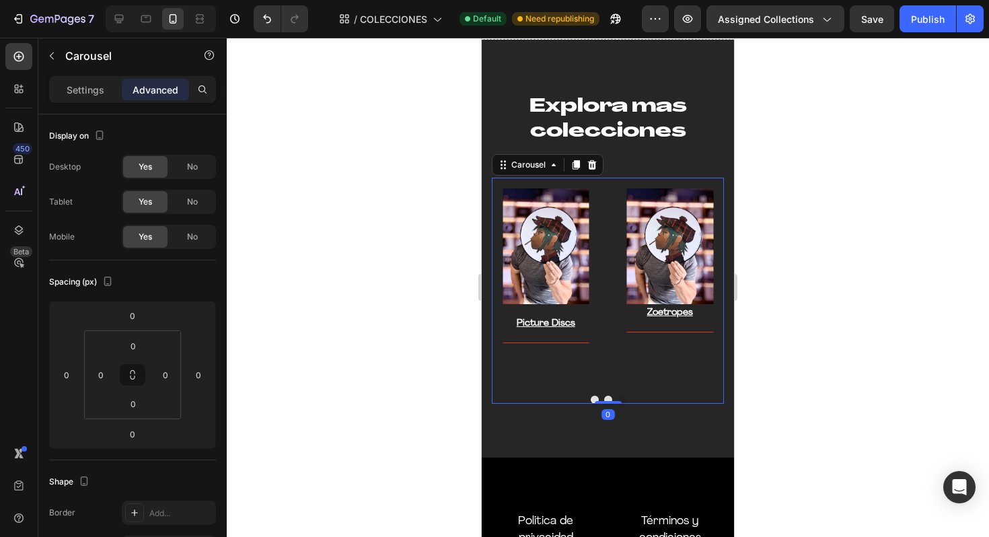
click at [595, 397] on button "Dot" at bounding box center [595, 400] width 8 height 8
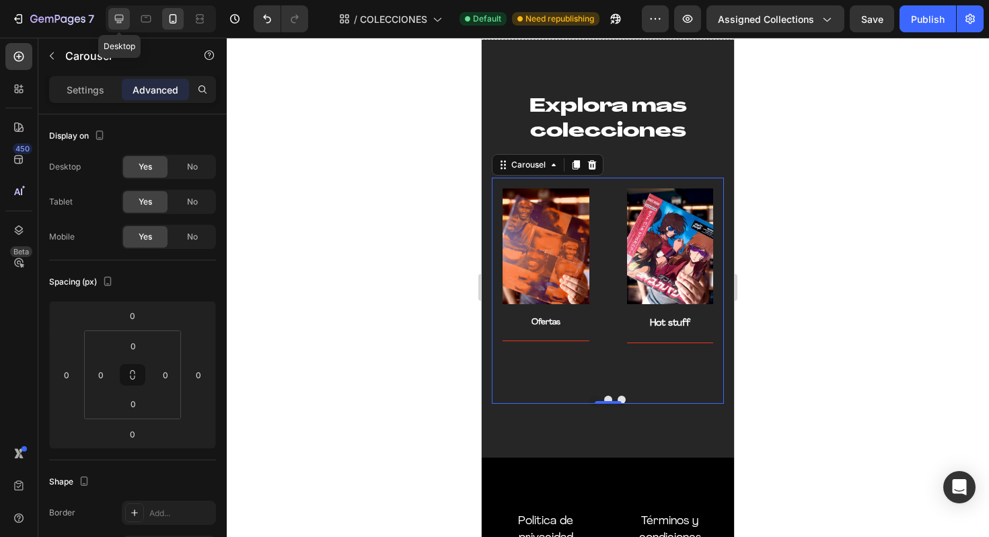
click at [119, 17] on icon at bounding box center [118, 18] width 13 height 13
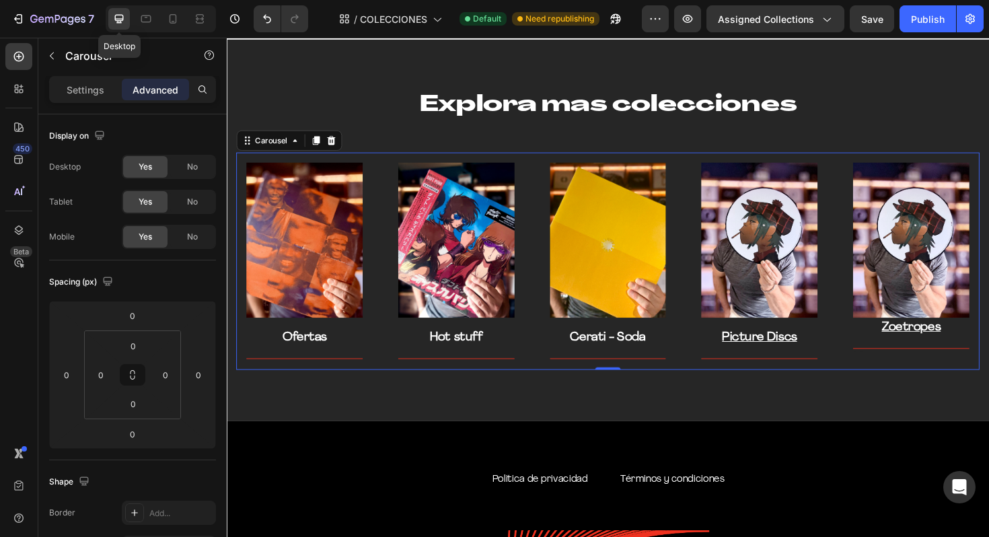
scroll to position [6946, 0]
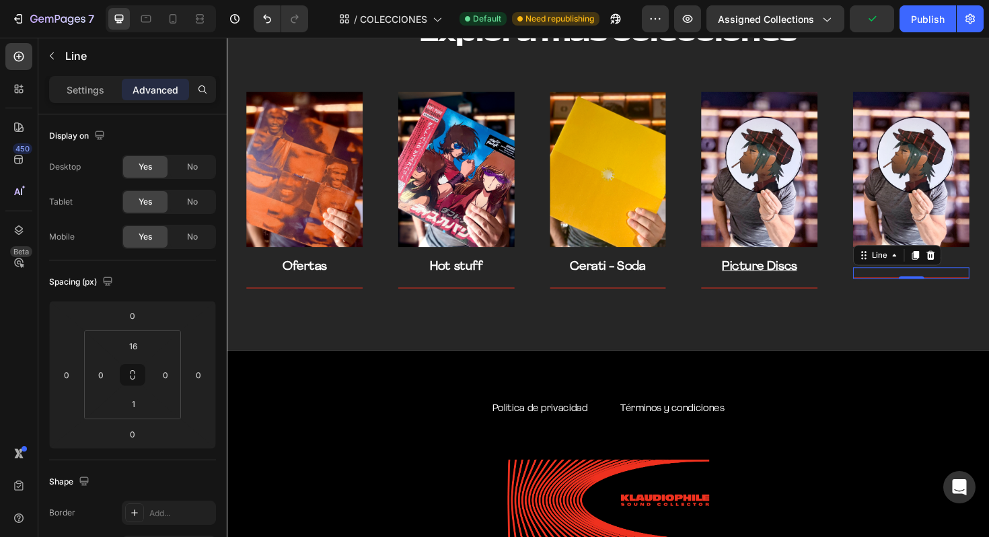
click at [956, 291] on div "Title Line 0" at bounding box center [951, 287] width 123 height 12
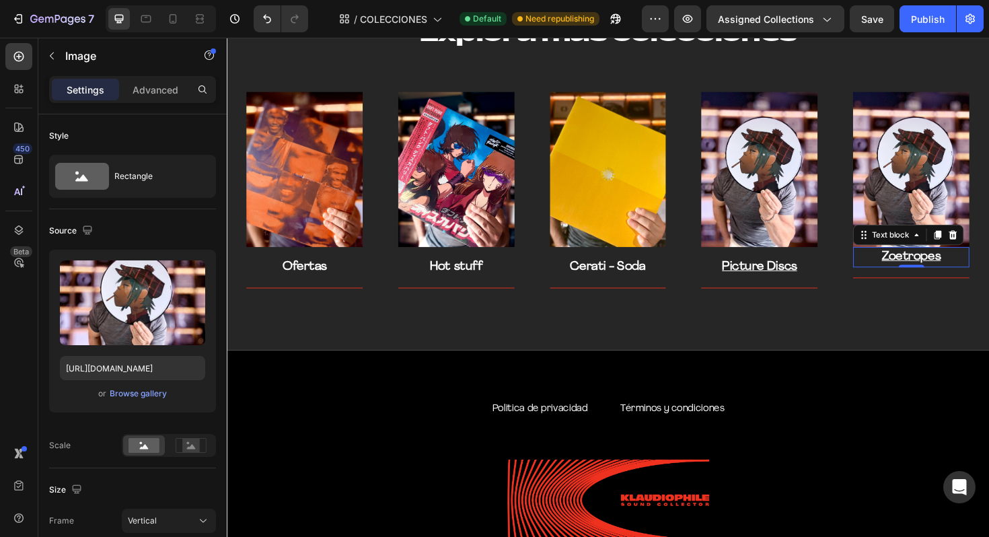
click at [922, 277] on p "Zoetropes" at bounding box center [951, 271] width 120 height 20
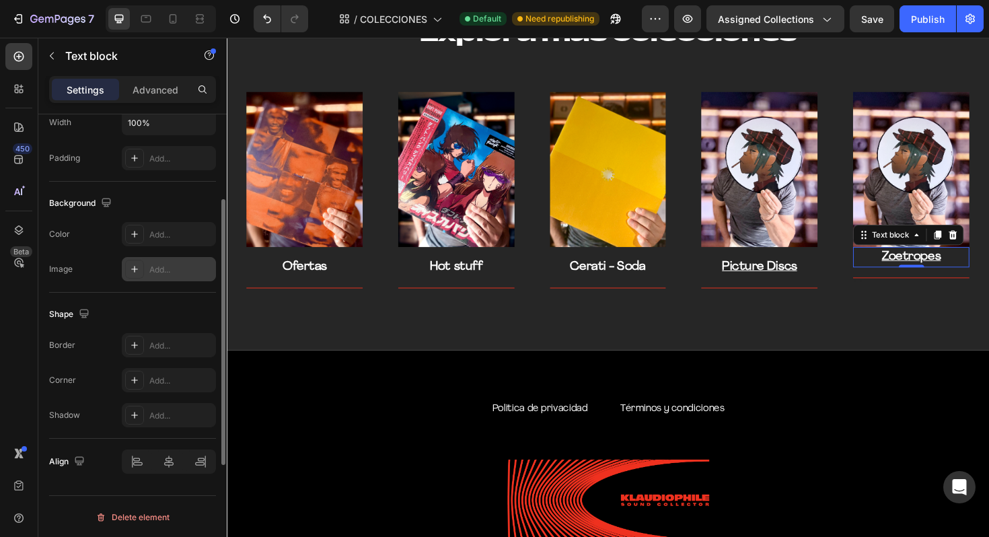
scroll to position [336, 0]
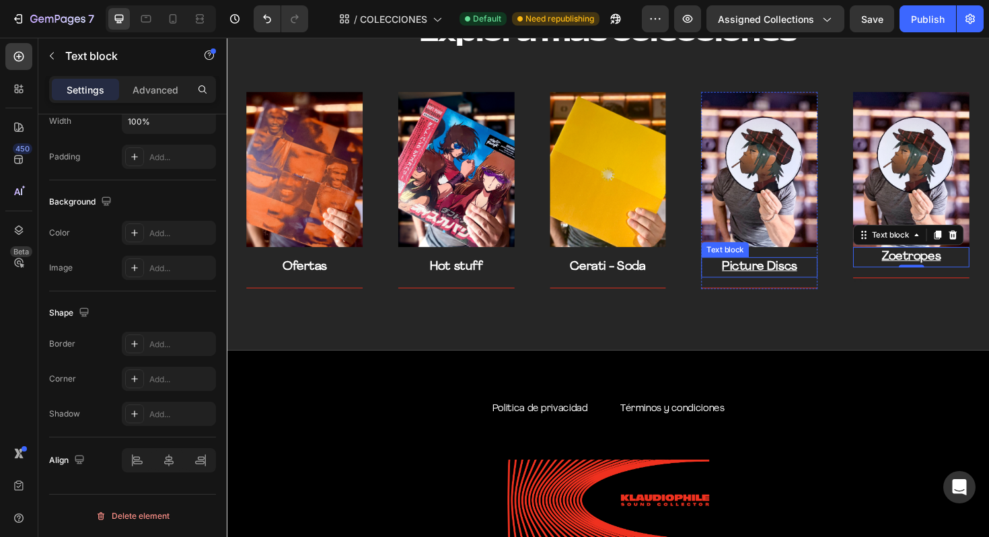
click at [819, 283] on u "Picture Discs" at bounding box center [790, 280] width 79 height 13
click at [946, 263] on p "Zoetropes" at bounding box center [951, 271] width 120 height 20
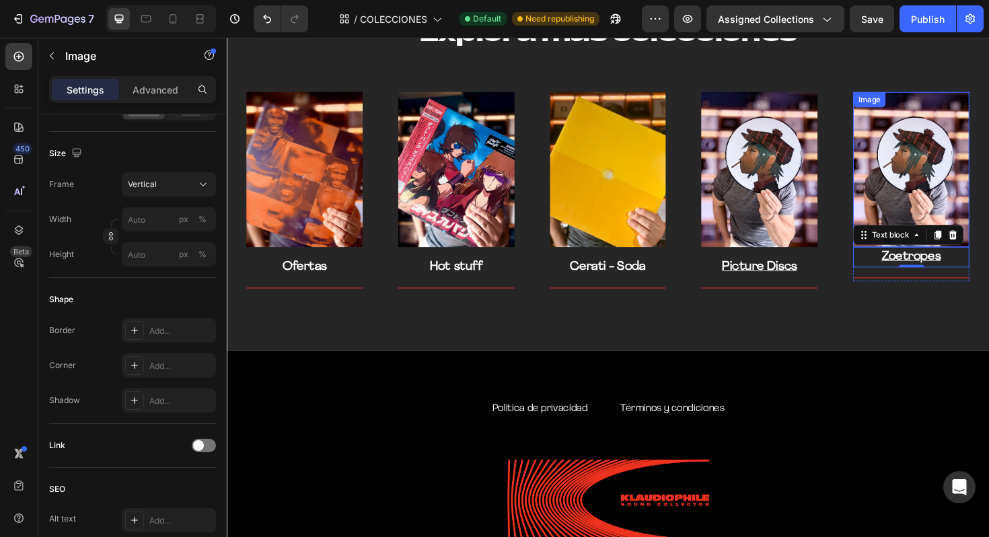
click at [946, 207] on img at bounding box center [951, 178] width 123 height 164
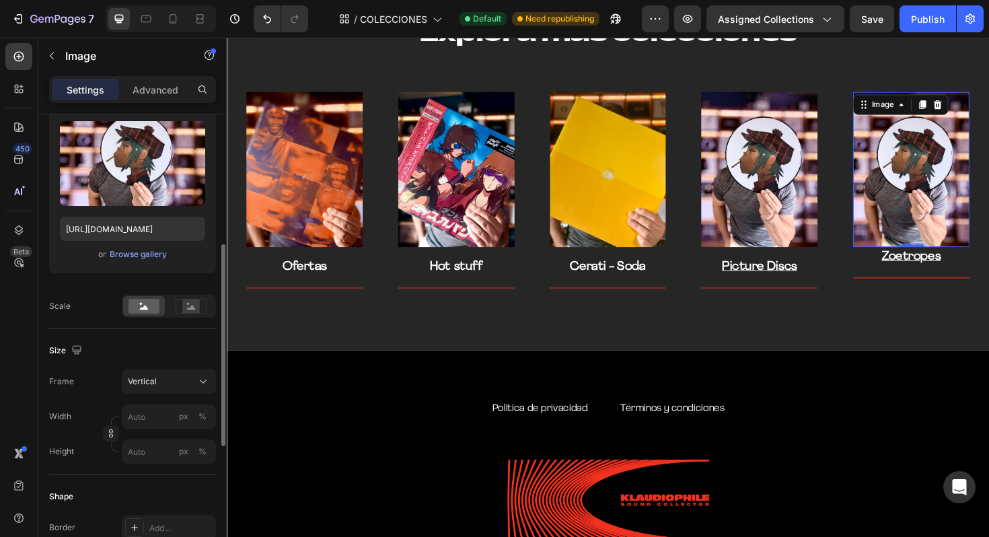
scroll to position [187, 0]
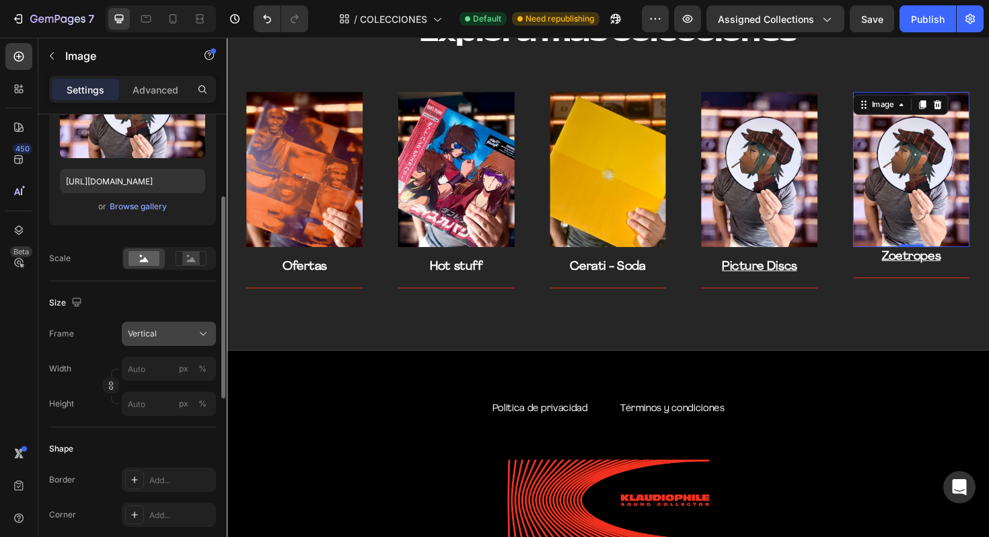
click at [208, 325] on button "Vertical" at bounding box center [169, 334] width 94 height 24
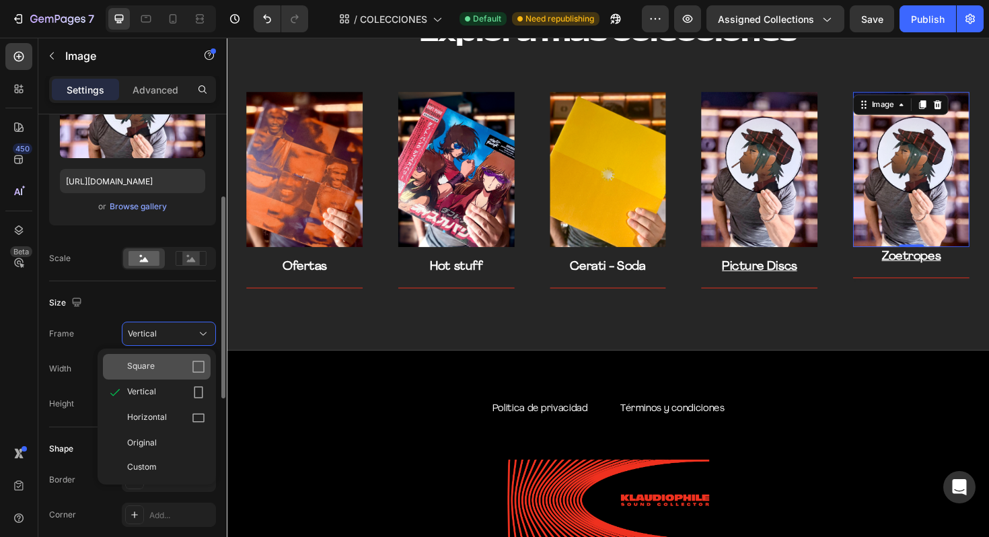
click at [184, 359] on div "Square" at bounding box center [157, 367] width 108 height 26
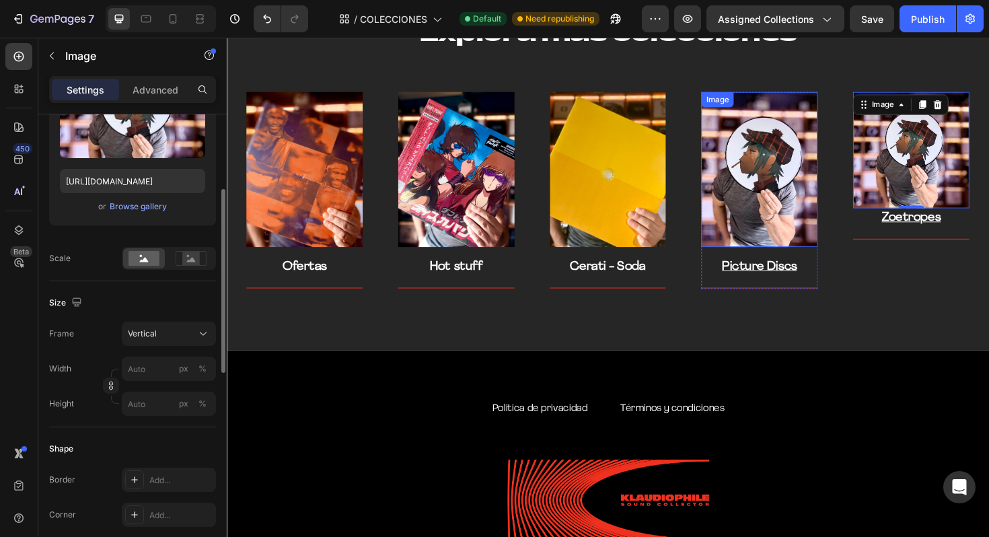
click at [804, 189] on img at bounding box center [790, 178] width 123 height 164
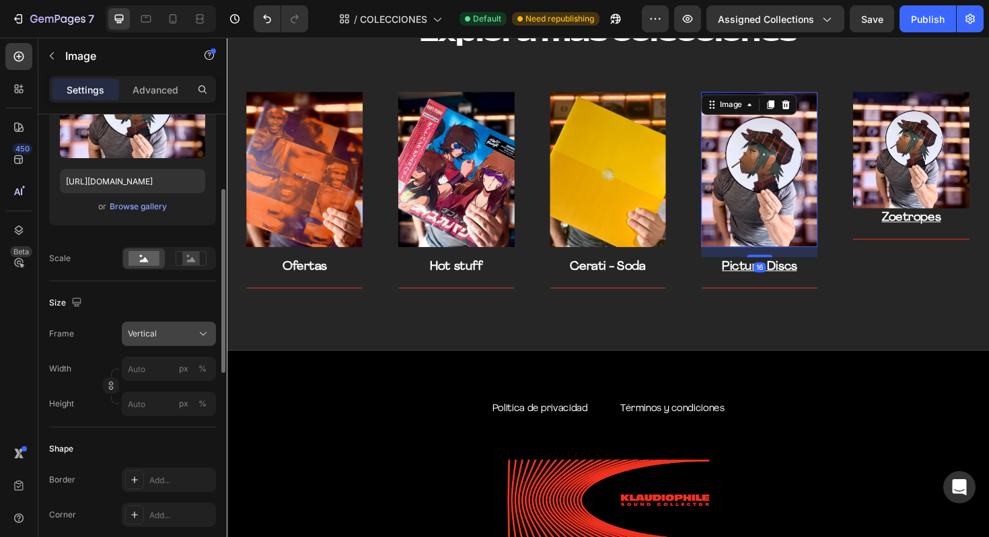
click at [204, 337] on icon at bounding box center [202, 333] width 13 height 13
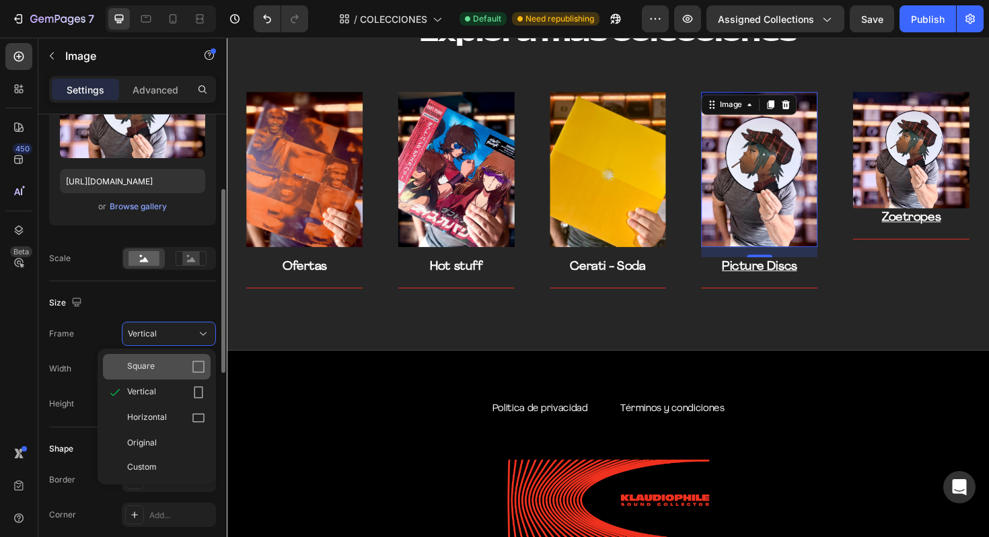
click at [186, 363] on div "Square" at bounding box center [166, 366] width 78 height 13
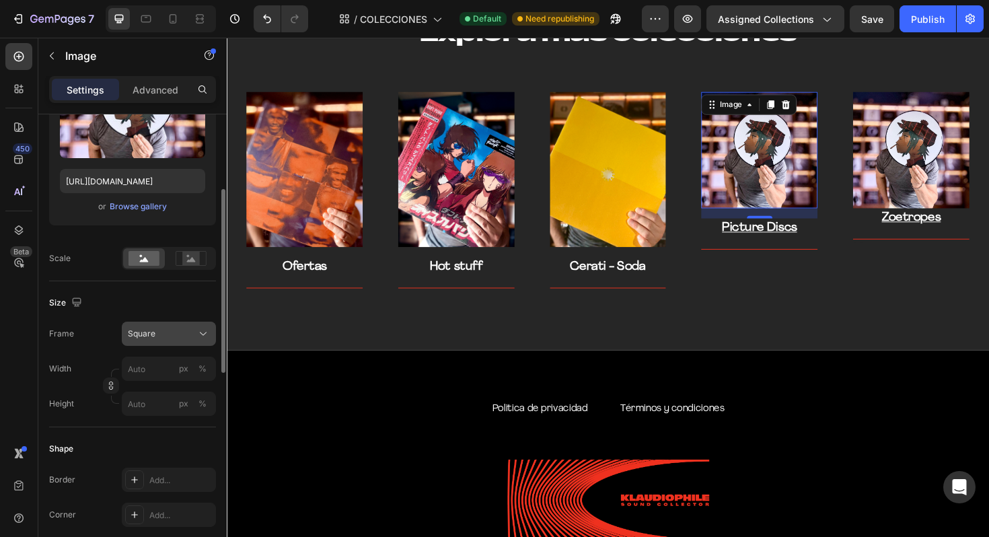
click at [205, 335] on icon at bounding box center [202, 333] width 13 height 13
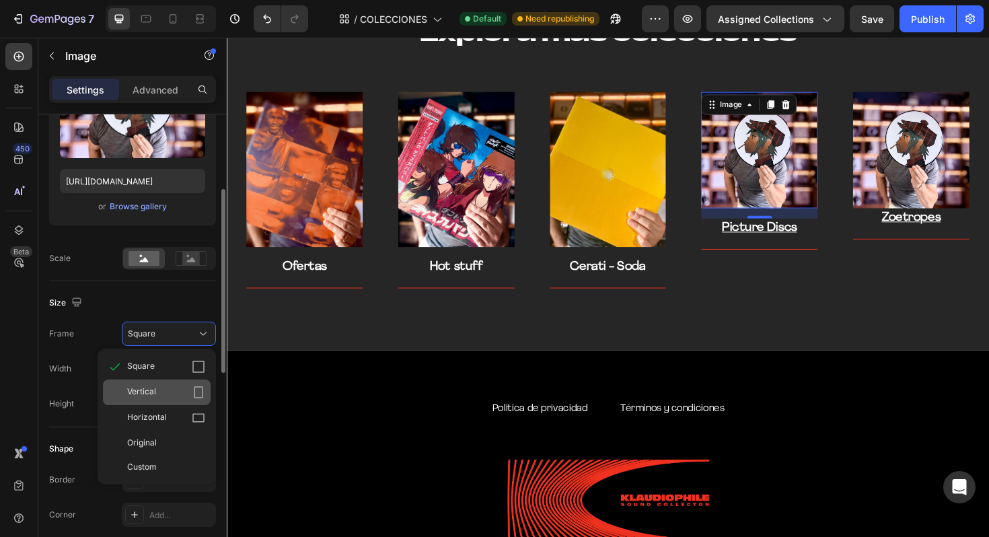
click at [181, 390] on div "Vertical" at bounding box center [166, 391] width 78 height 13
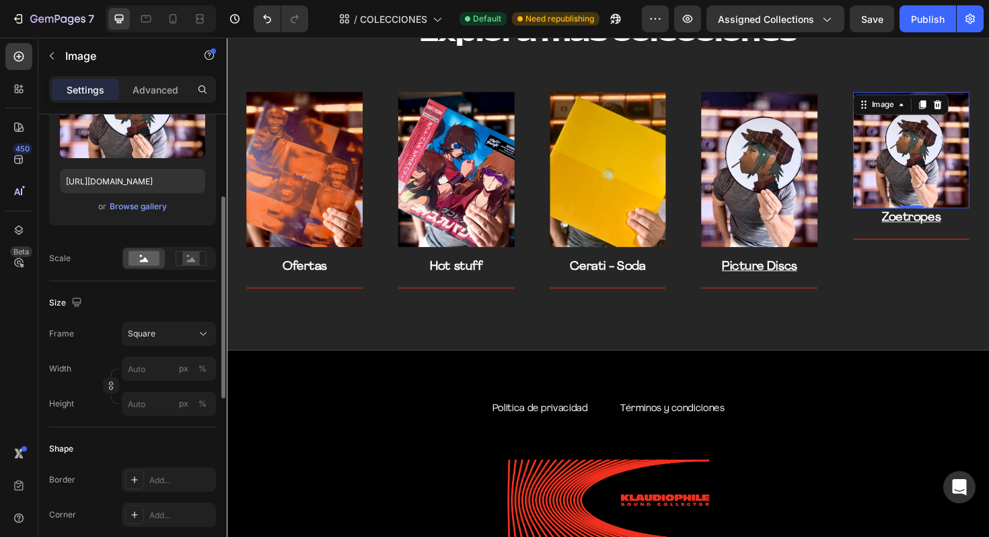
click at [960, 160] on img at bounding box center [951, 157] width 123 height 123
click at [185, 338] on div "Square" at bounding box center [161, 334] width 66 height 12
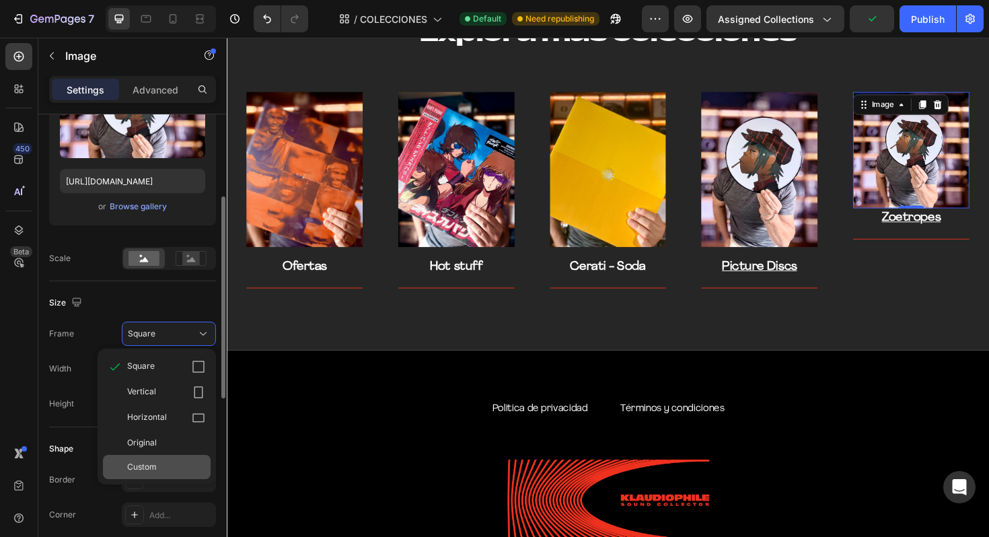
click at [155, 466] on span "Custom" at bounding box center [142, 467] width 30 height 12
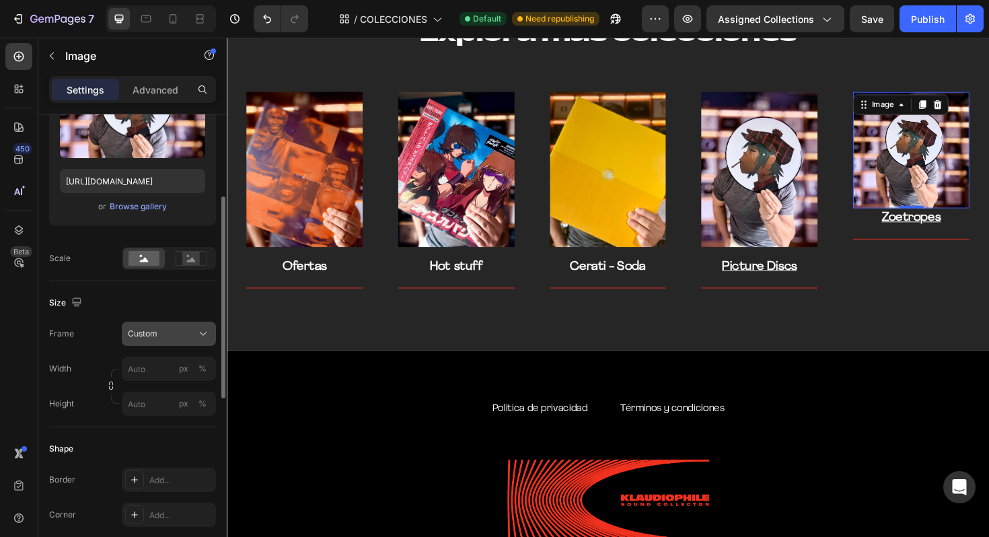
click at [204, 331] on icon at bounding box center [202, 333] width 13 height 13
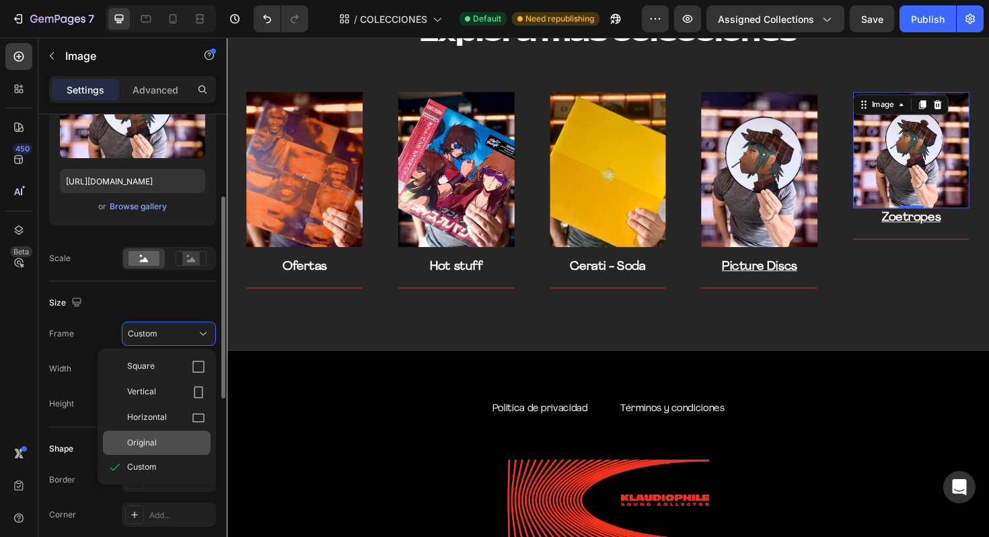
click at [161, 445] on div "Original" at bounding box center [166, 443] width 78 height 12
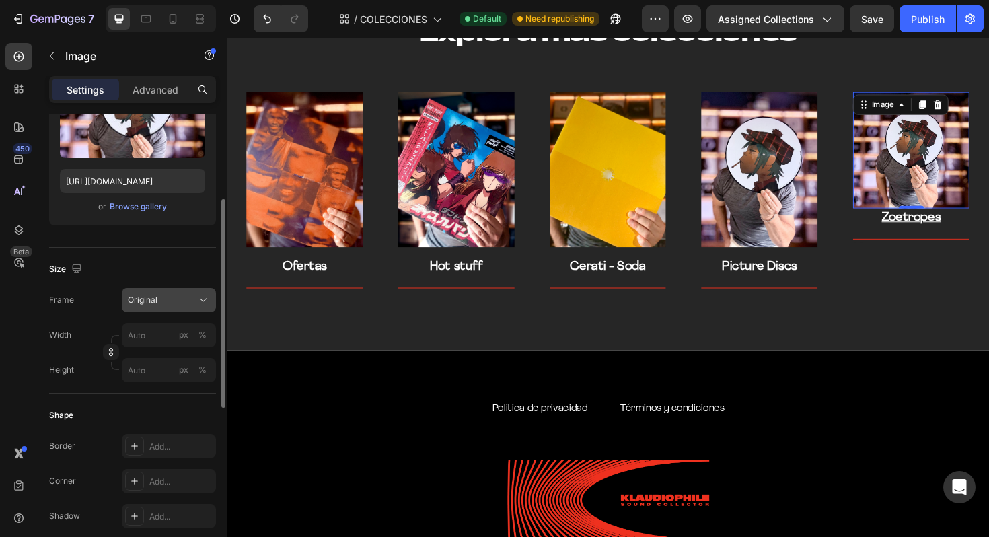
click at [203, 299] on icon at bounding box center [202, 299] width 13 height 13
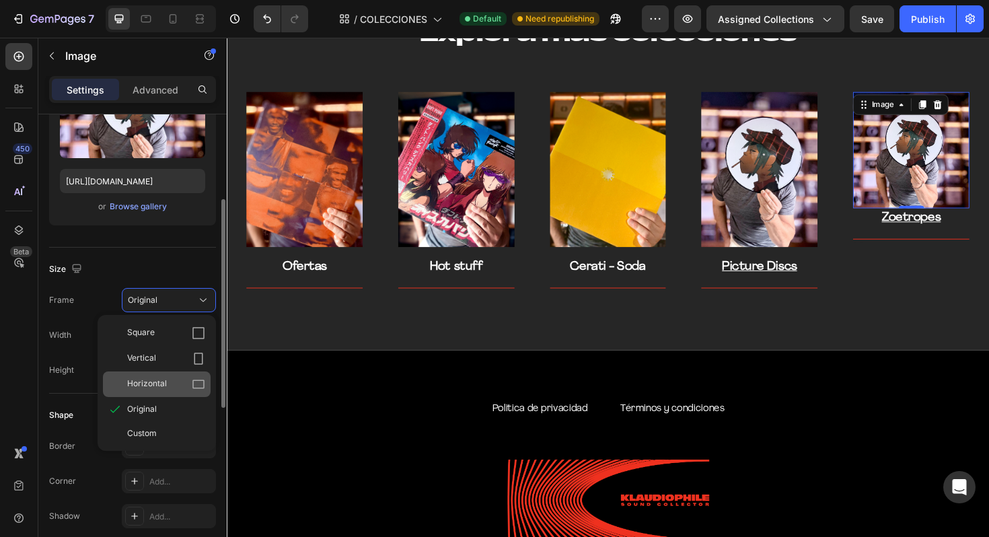
click at [176, 379] on div "Horizontal" at bounding box center [166, 383] width 78 height 13
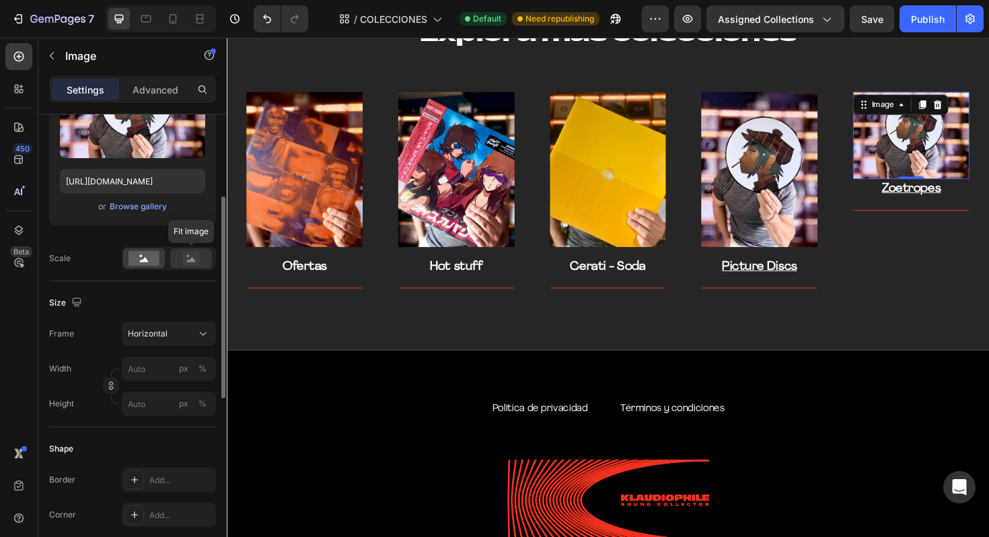
click at [198, 266] on div at bounding box center [191, 258] width 42 height 20
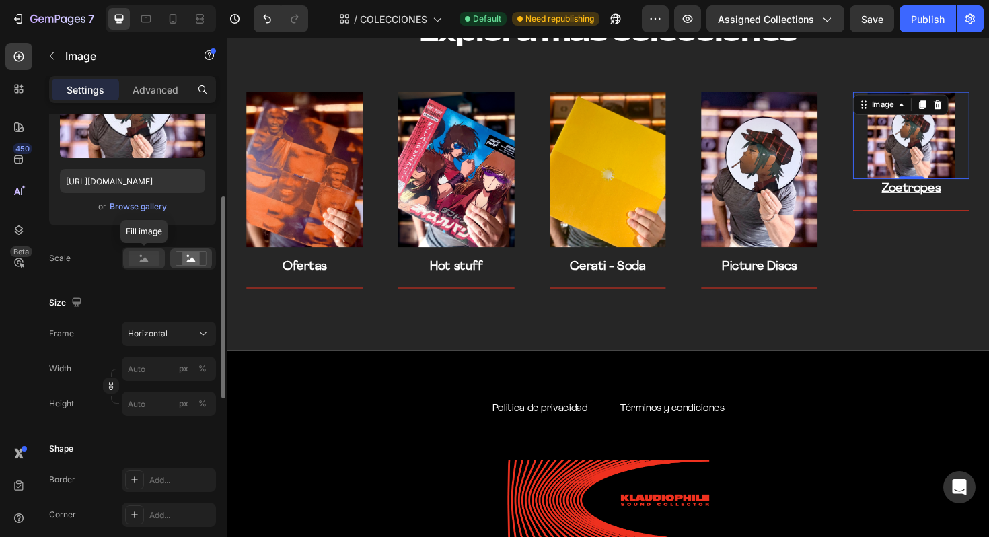
click at [143, 264] on rect at bounding box center [143, 258] width 31 height 15
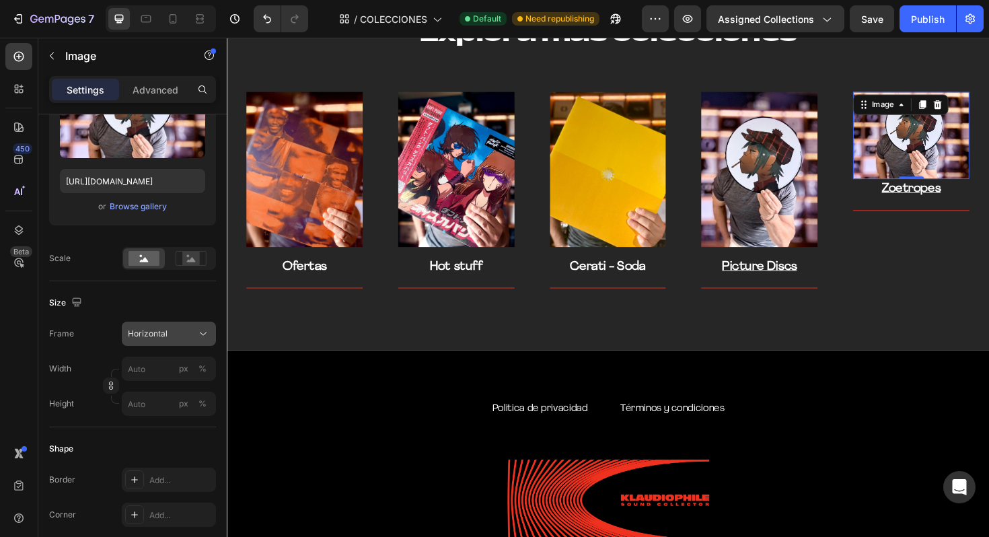
click at [206, 338] on icon at bounding box center [202, 333] width 13 height 13
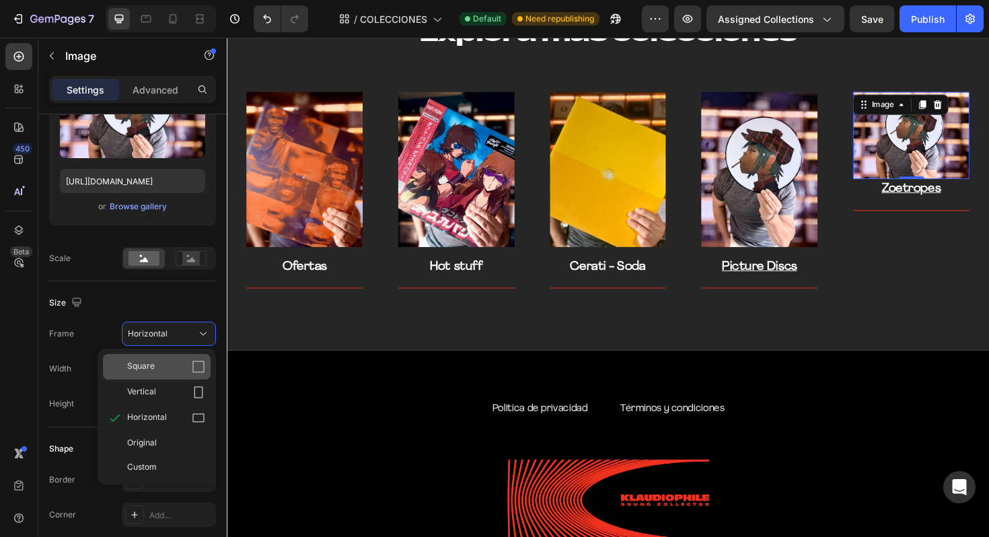
click at [193, 359] on div "Square" at bounding box center [157, 367] width 108 height 26
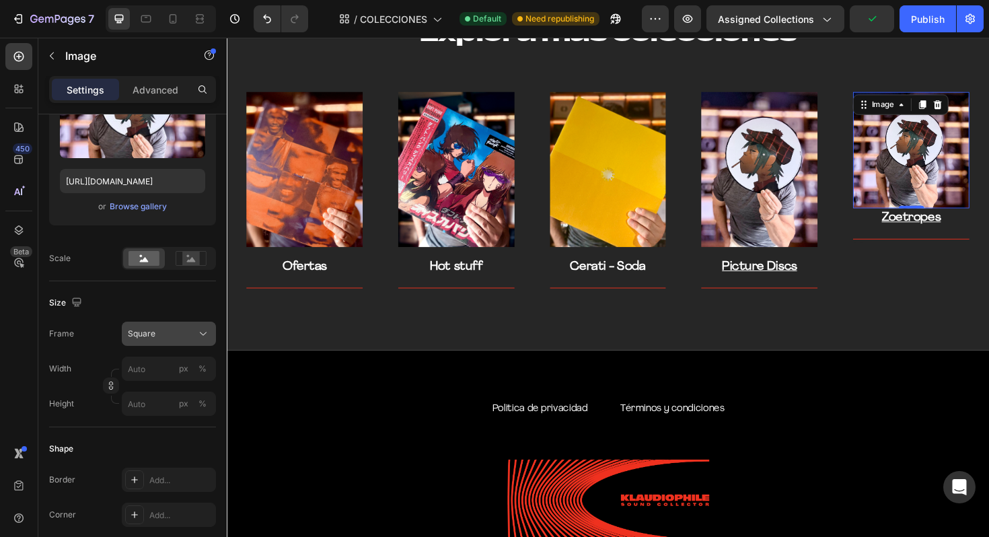
click at [206, 329] on icon at bounding box center [202, 333] width 13 height 13
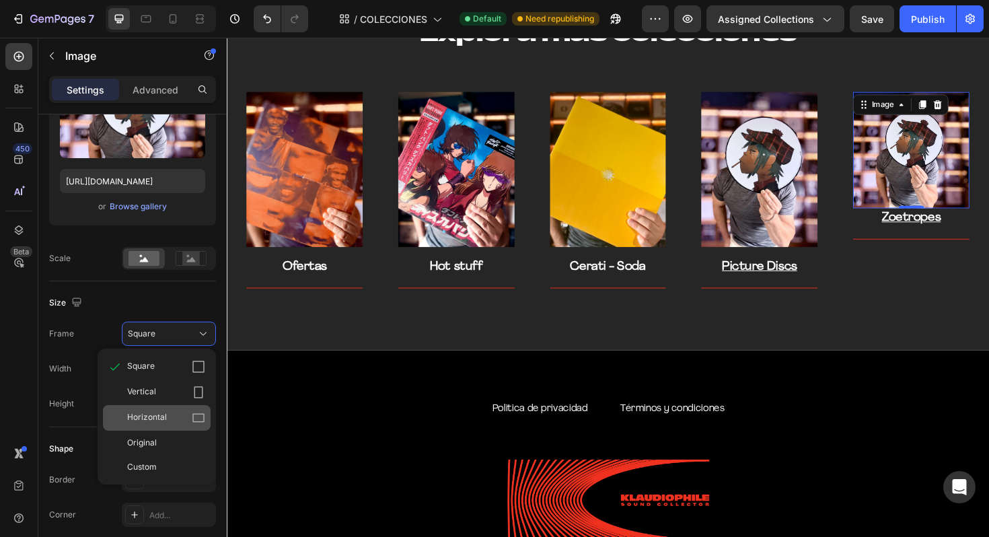
click at [176, 413] on div "Horizontal" at bounding box center [166, 417] width 78 height 13
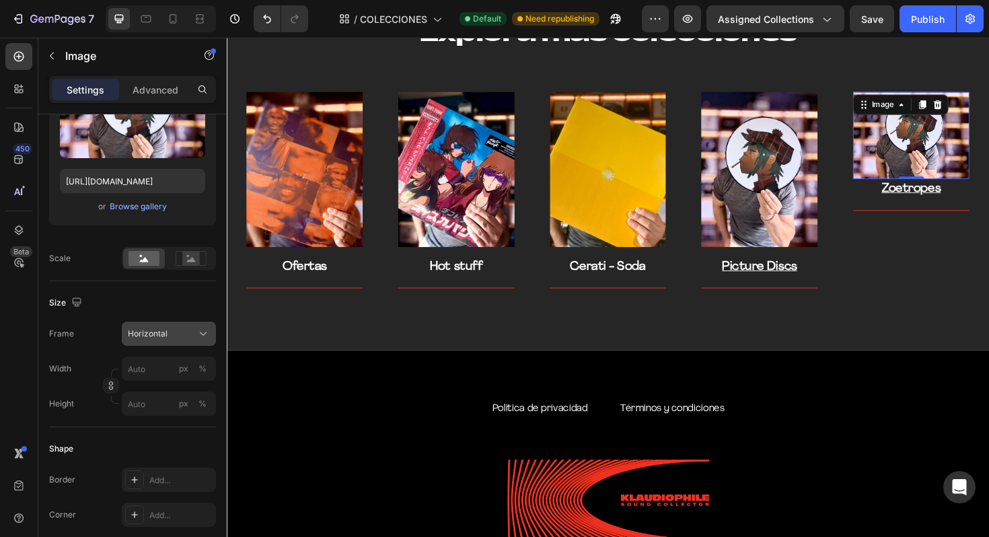
click at [193, 333] on div "Horizontal" at bounding box center [161, 334] width 66 height 12
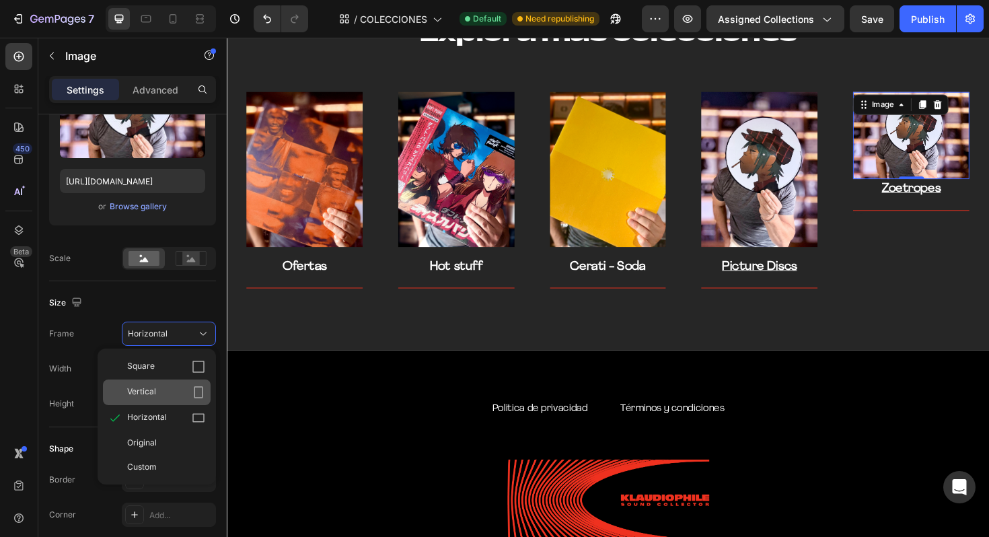
click at [180, 390] on div "Vertical" at bounding box center [166, 391] width 78 height 13
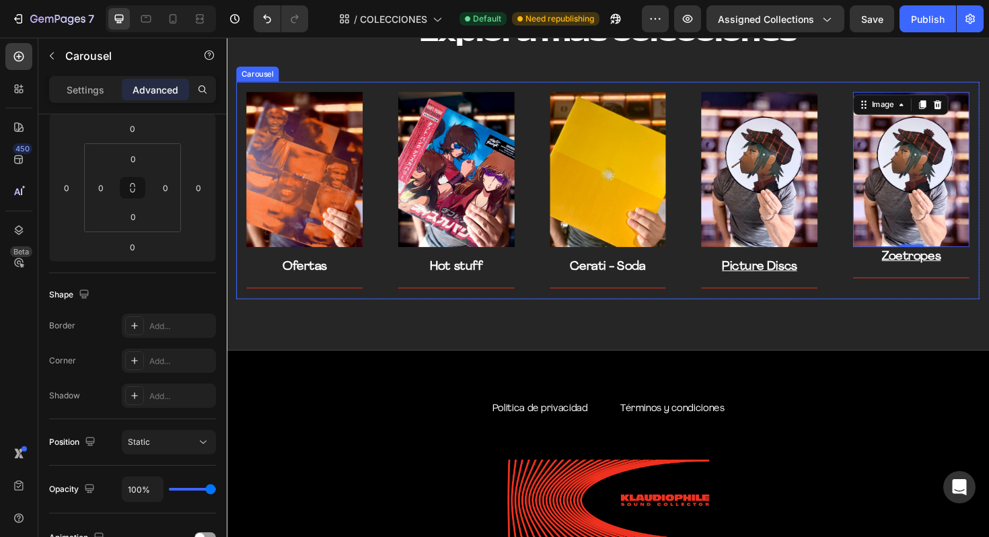
click at [973, 299] on div "Image 0 Zoetropes Text block Title Line Text block Row" at bounding box center [951, 200] width 123 height 209
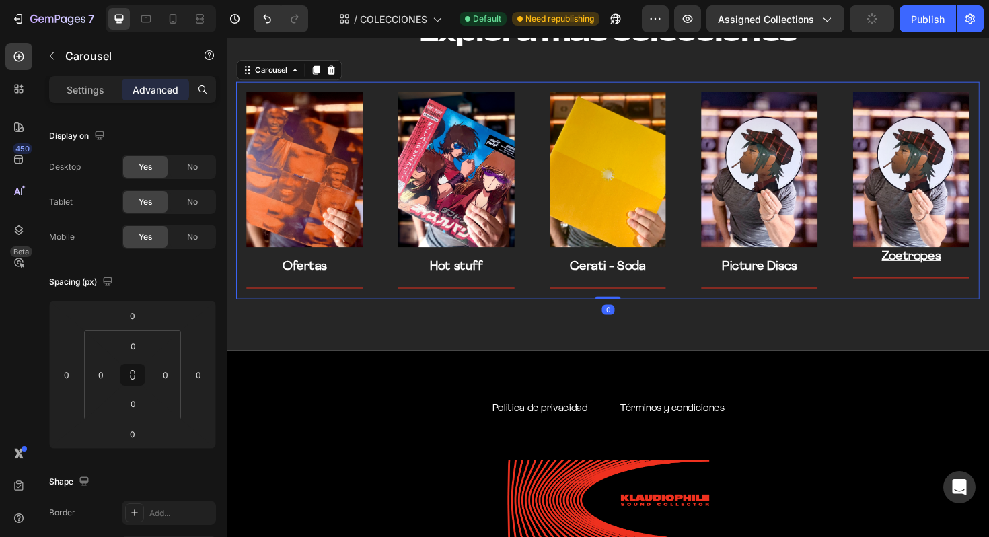
drag, startPoint x: 635, startPoint y: 314, endPoint x: 632, endPoint y: 303, distance: 11.7
click at [632, 303] on div "Image Ofertas Text block Title Line Row Image Hot stuff Text block Title Line R…" at bounding box center [630, 200] width 787 height 230
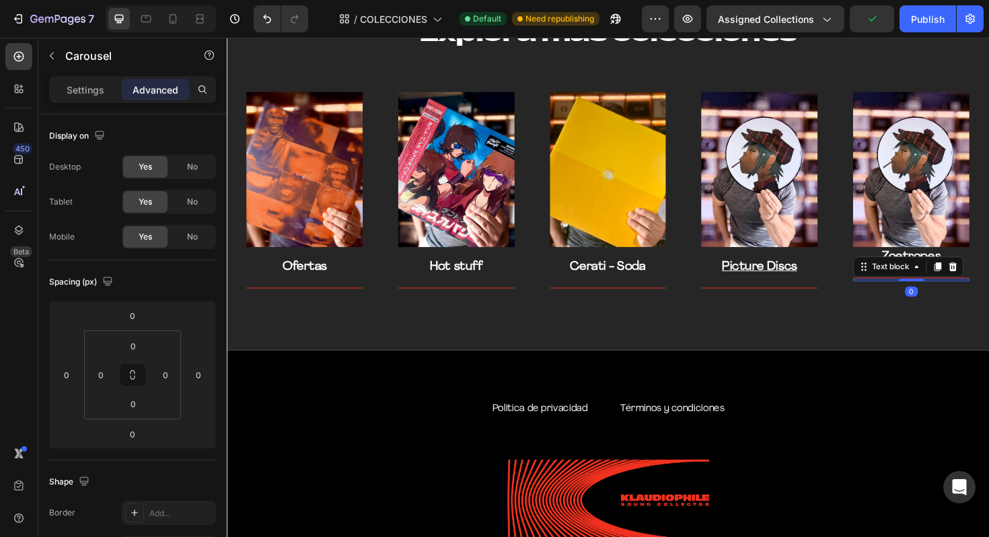
click at [947, 293] on div "Text block 0" at bounding box center [951, 294] width 123 height 3
click at [136, 340] on input "0" at bounding box center [133, 346] width 27 height 20
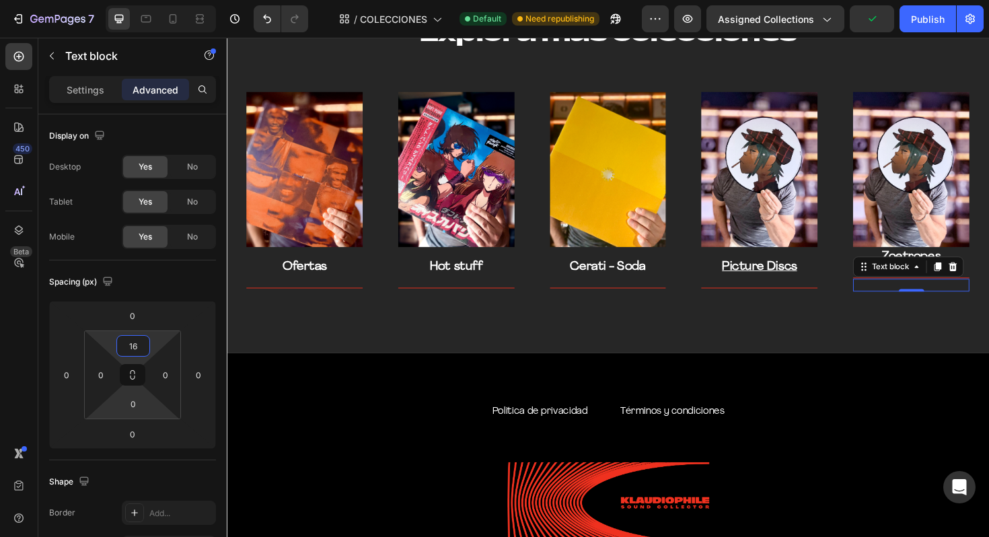
type input "16"
click at [164, 0] on html "7 Version history / COLECCIONES Default Need republishing Preview Assigned Coll…" at bounding box center [494, 0] width 989 height 0
type input "0"
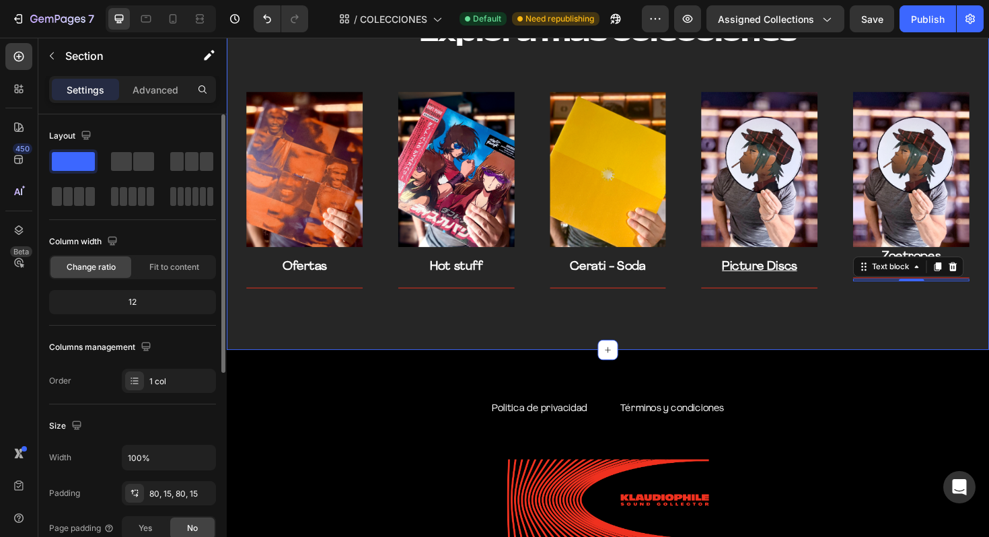
click at [838, 326] on div "Explora mas colecciones Heading Row Image Ofertas Text block Title Line Row Ima…" at bounding box center [630, 167] width 807 height 404
click at [942, 293] on div "Text block 0" at bounding box center [951, 294] width 123 height 3
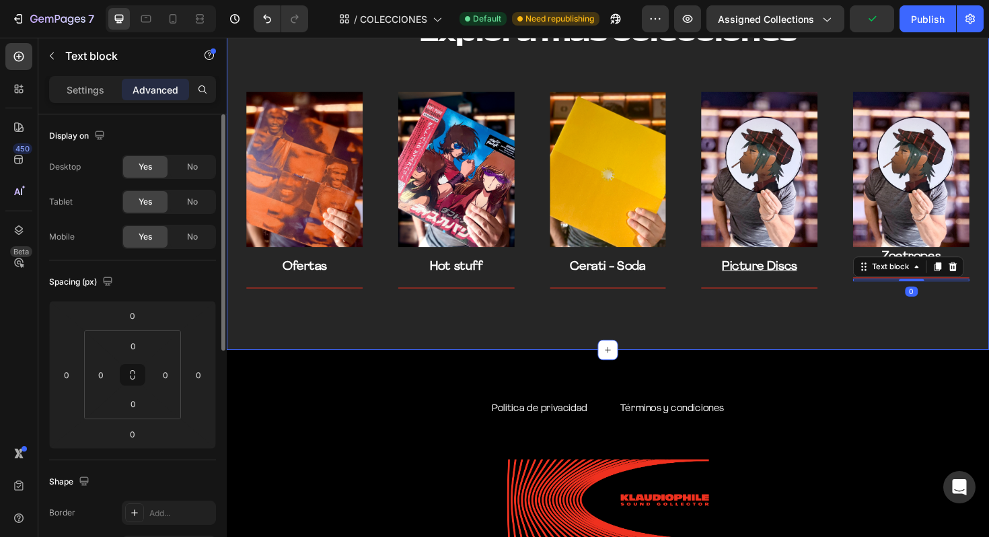
click at [863, 340] on div "Explora mas colecciones Heading Row Image Ofertas Text block Title Line Row Ima…" at bounding box center [630, 167] width 807 height 404
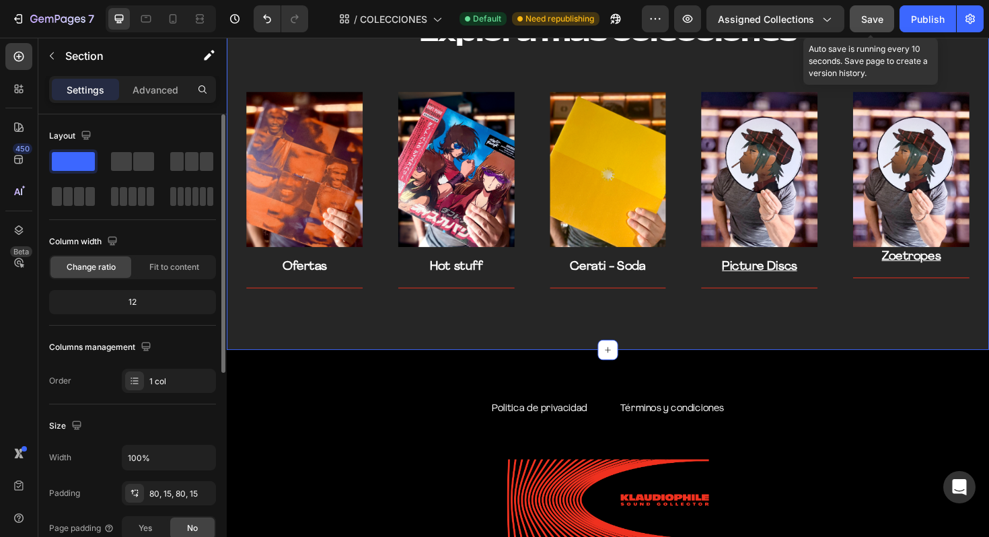
click at [861, 13] on span "Save" at bounding box center [872, 18] width 22 height 11
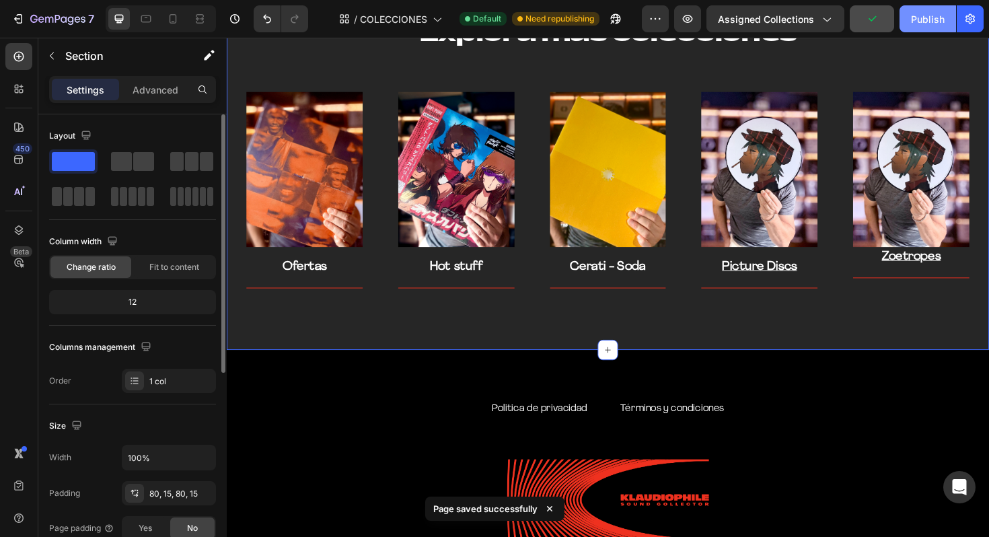
click at [952, 22] on button "Publish" at bounding box center [927, 18] width 57 height 27
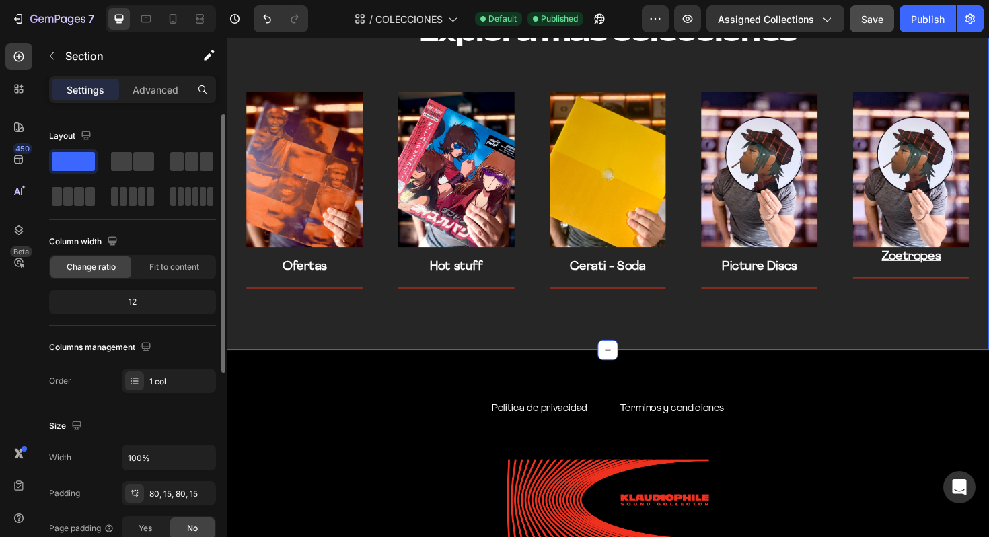
click at [961, 320] on div "Explora mas colecciones Heading Row Image Ofertas Text block Title Line Row Ima…" at bounding box center [630, 167] width 807 height 404
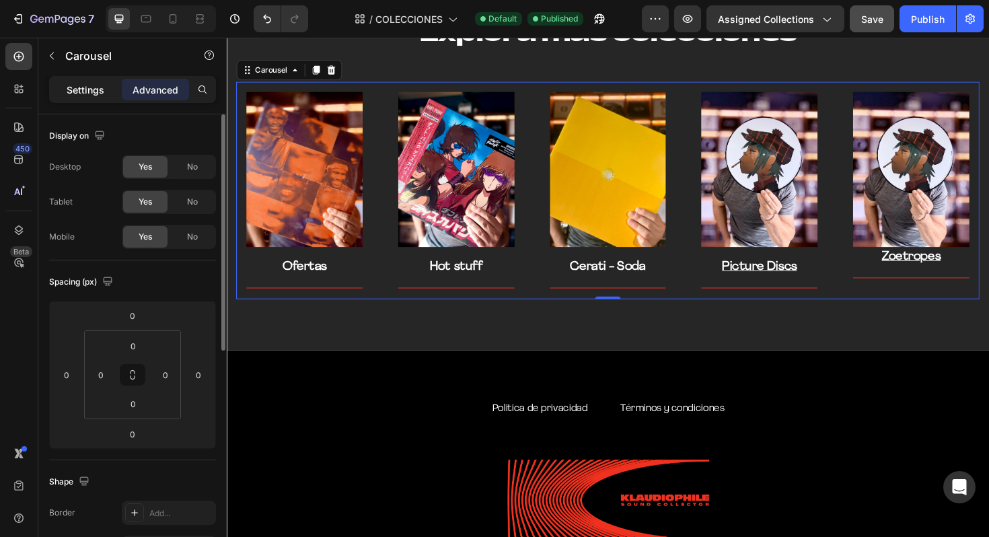
click at [84, 83] on p "Settings" at bounding box center [86, 90] width 38 height 14
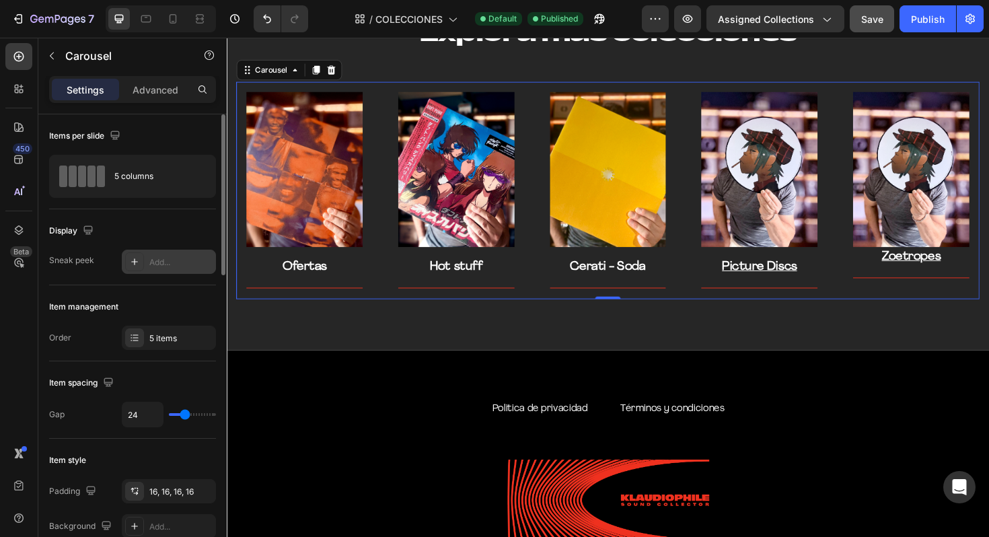
click at [172, 268] on div "Add..." at bounding box center [169, 262] width 94 height 24
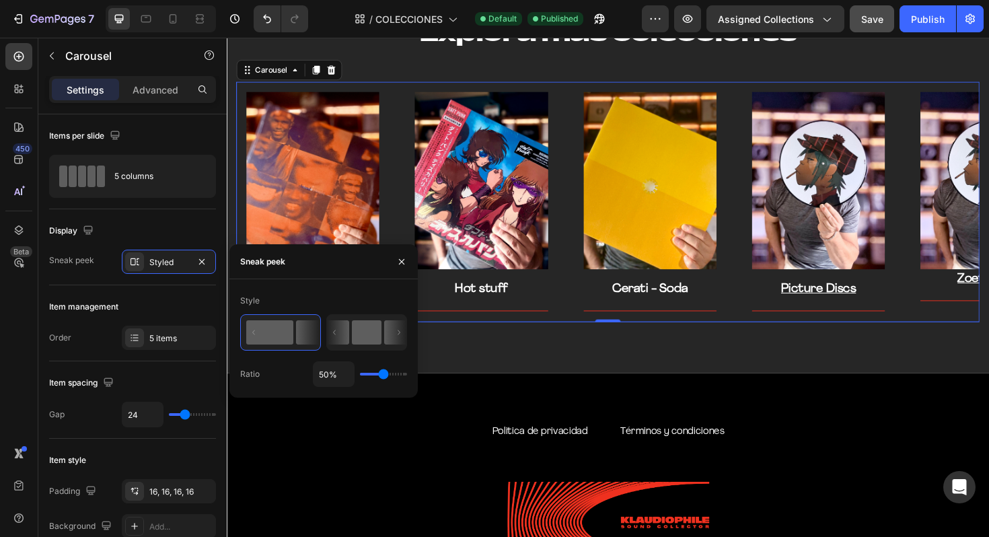
click at [336, 334] on icon at bounding box center [334, 332] width 3 height 5
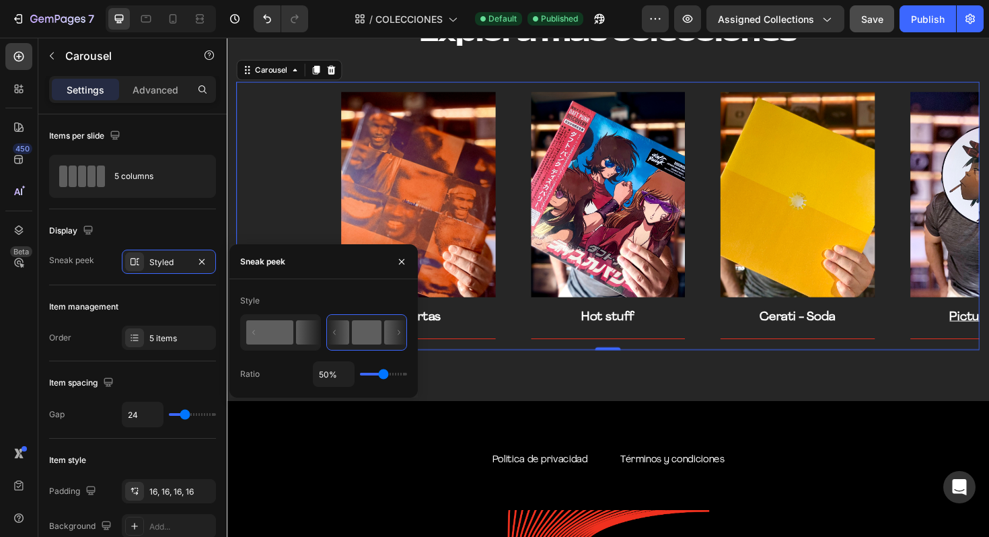
click at [271, 342] on rect at bounding box center [269, 332] width 47 height 24
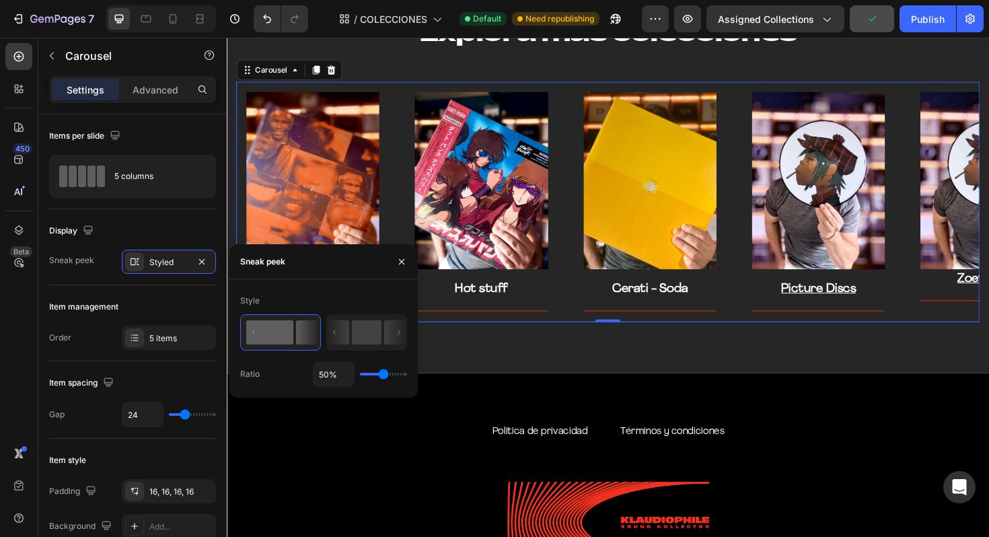
type input "49%"
type input "49"
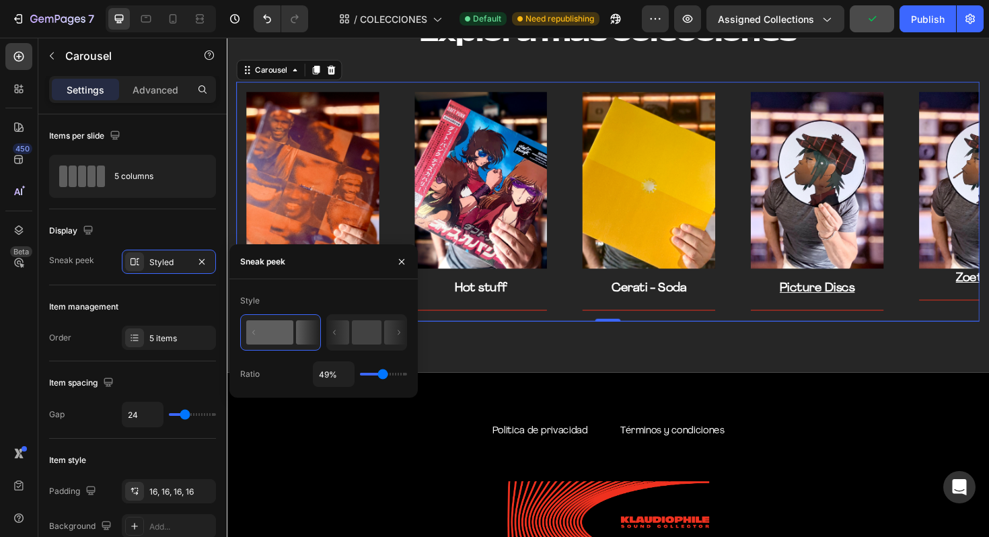
type input "84%"
type input "84"
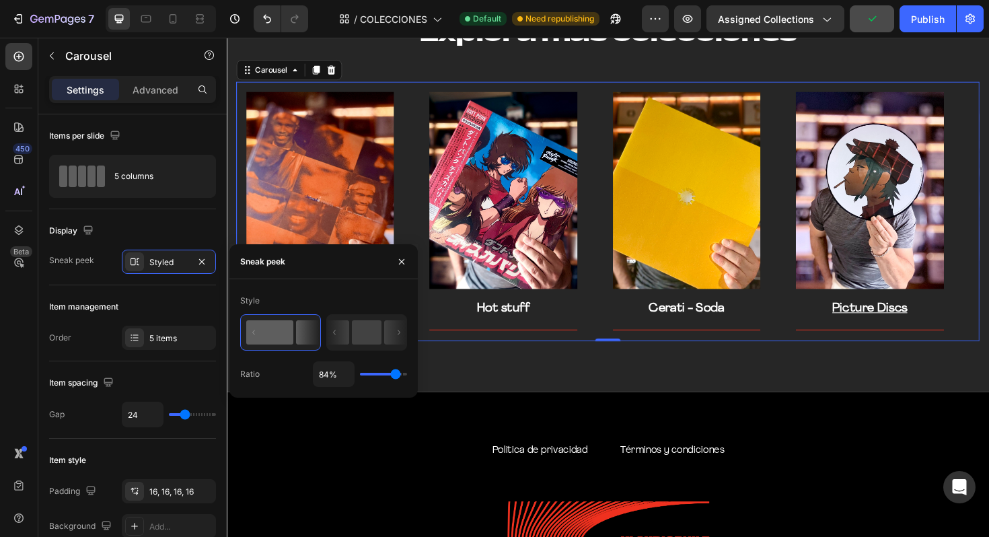
type input "86%"
type input "86"
type input "87%"
type input "87"
type input "90%"
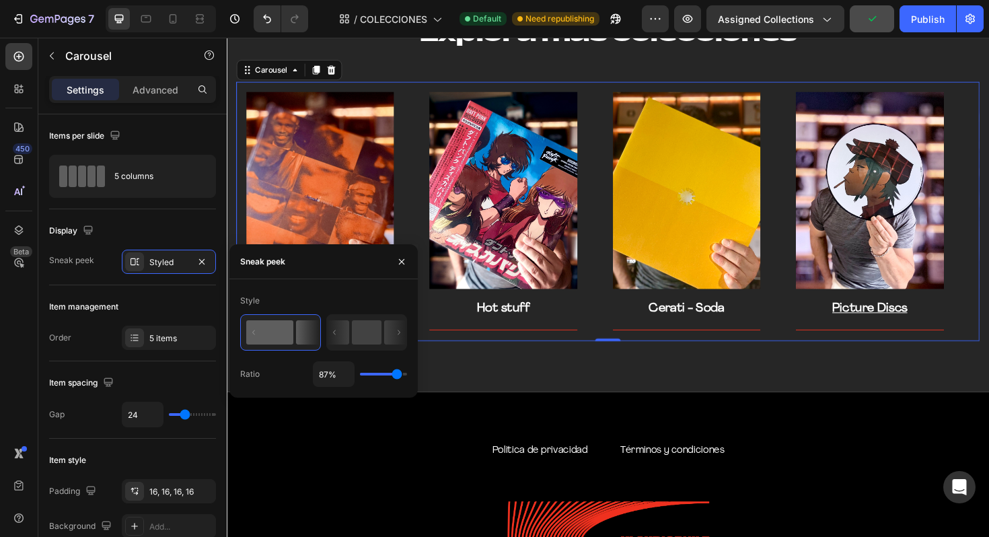
type input "90"
type input "91%"
type input "91"
type input "92%"
type input "92"
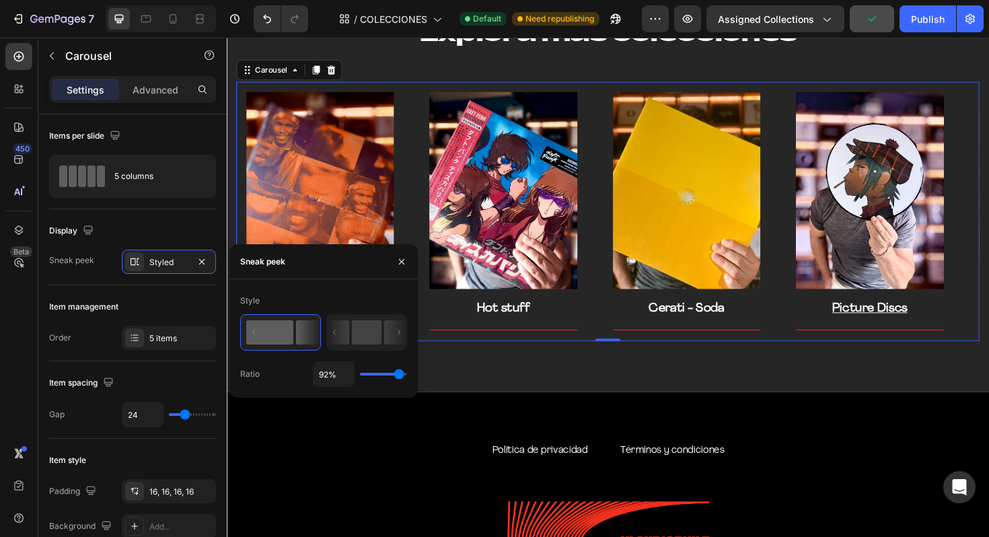
type input "93%"
type input "93"
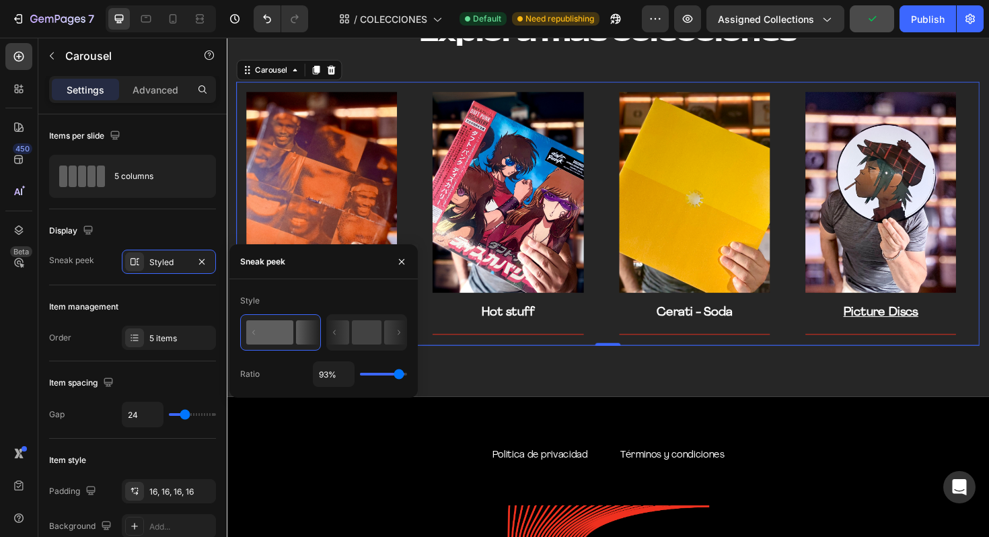
type input "94%"
type input "94"
type input "68%"
type input "68"
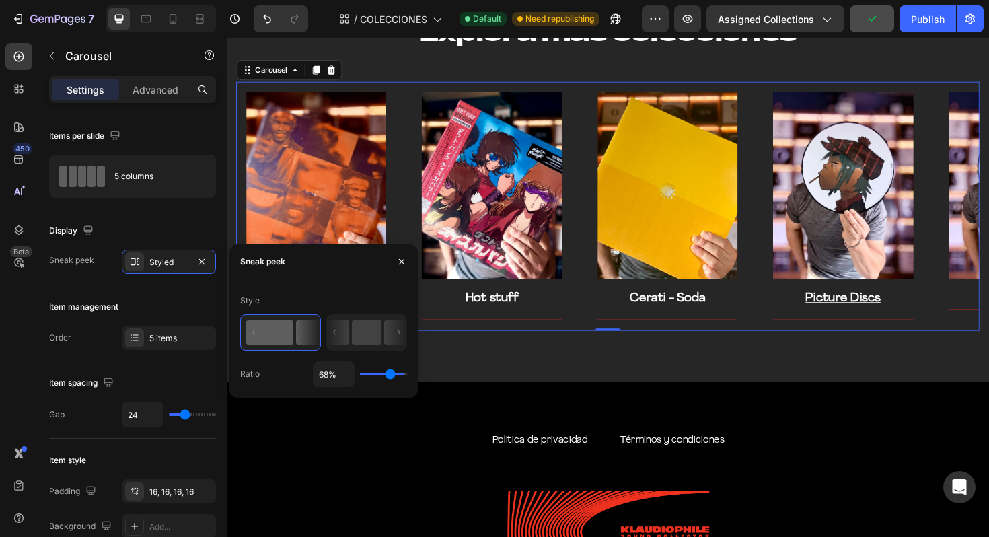
type input "63%"
type input "63"
type input "53%"
type input "53"
type input "48%"
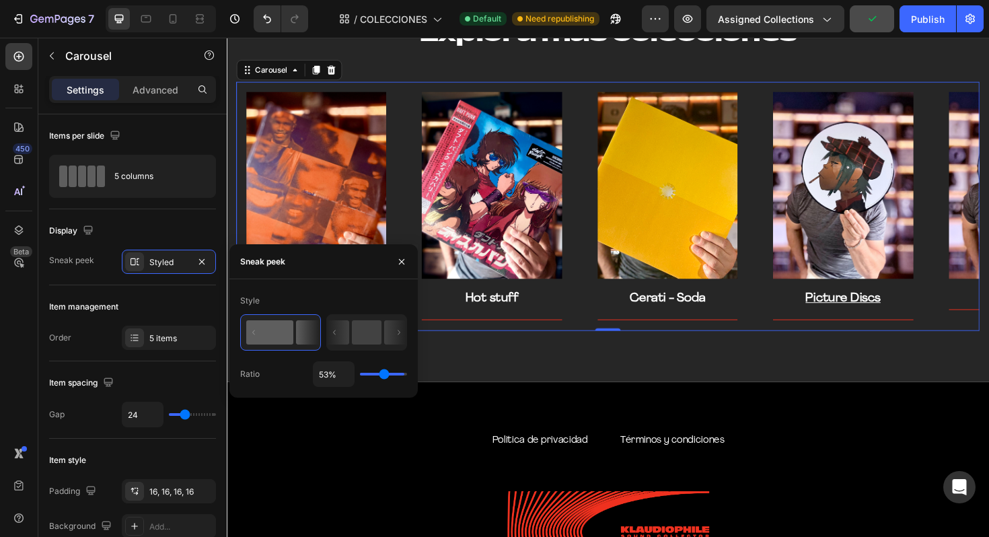
type input "48"
type input "42%"
type input "42"
type input "37%"
type input "37"
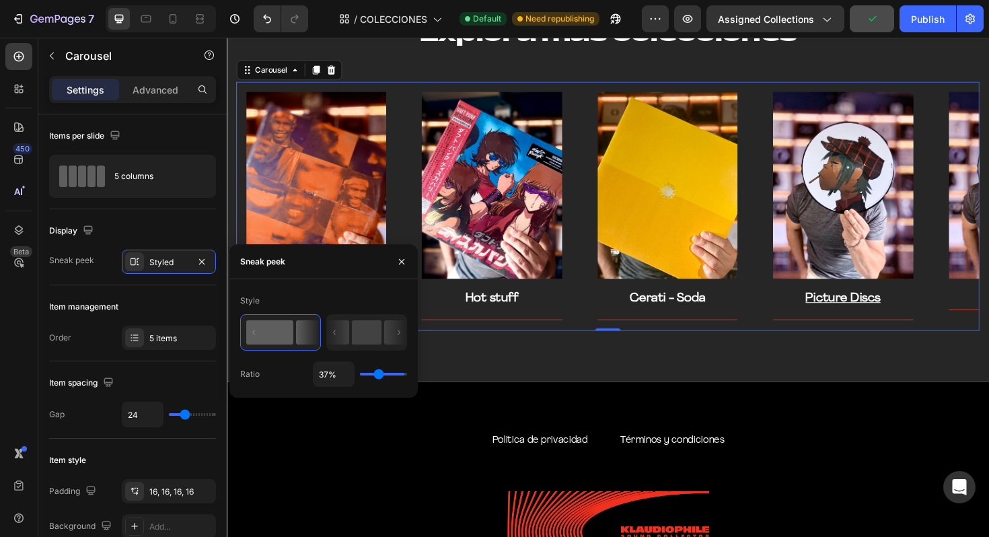
type input "33%"
type input "33"
type input "28%"
type input "28"
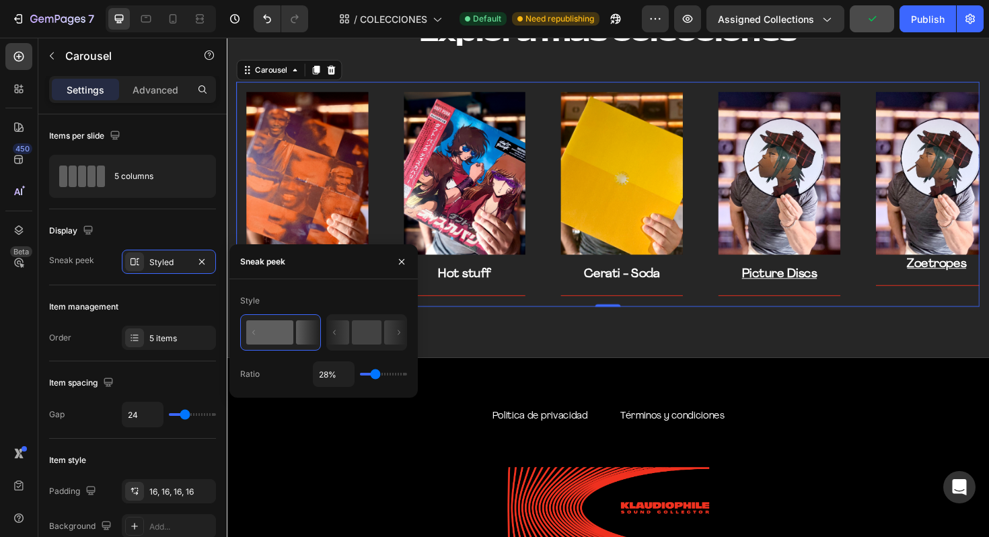
type input "18%"
type input "18"
type input "13%"
type input "13"
type input "7%"
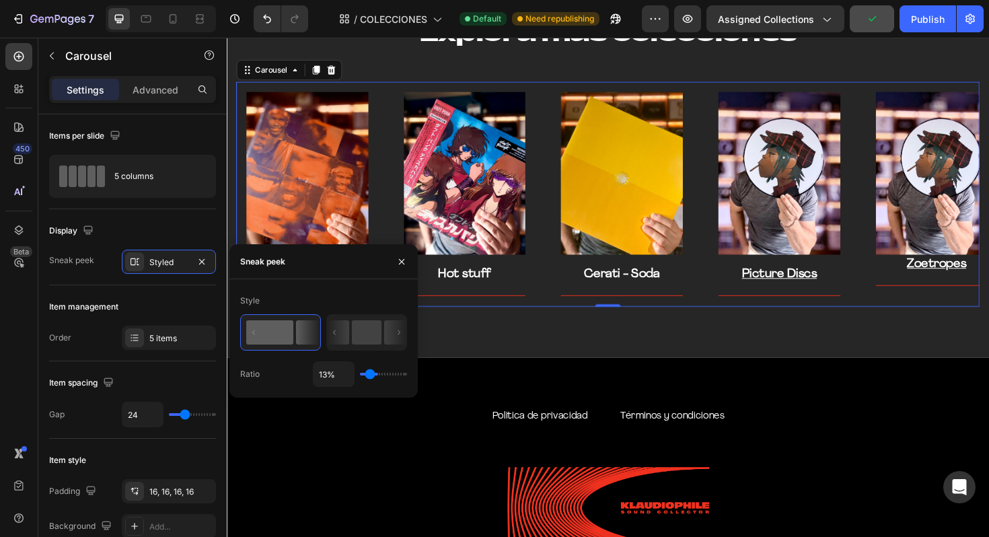
type input "7"
type input "1%"
type input "1"
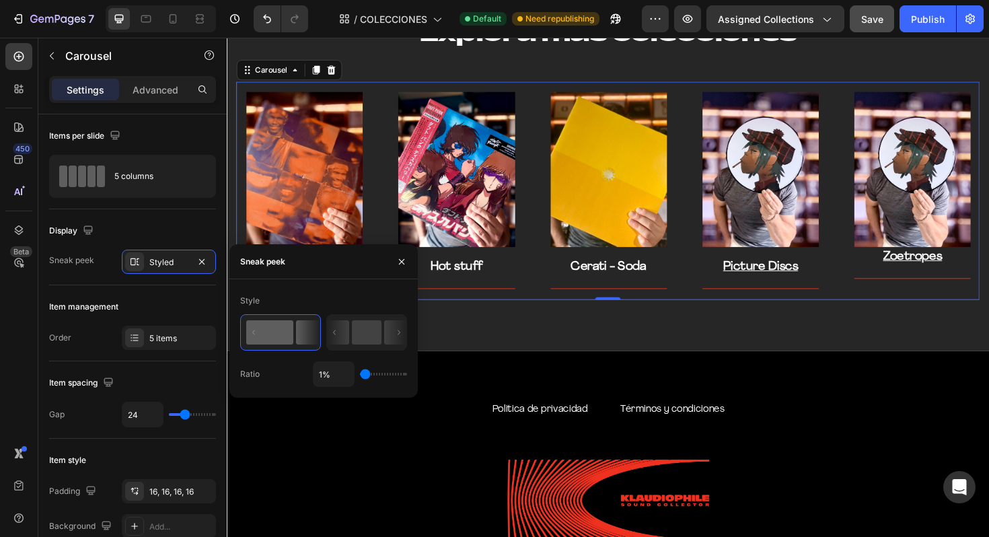
type input "15%"
type input "15"
type input "17%"
type input "17"
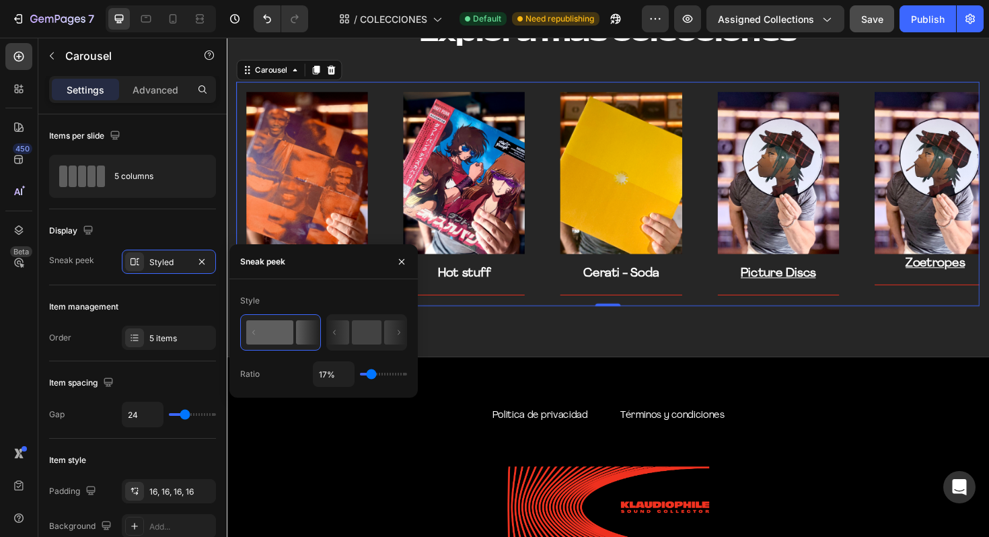
type input "24%"
type input "24"
type input "27%"
type input "27"
type input "29%"
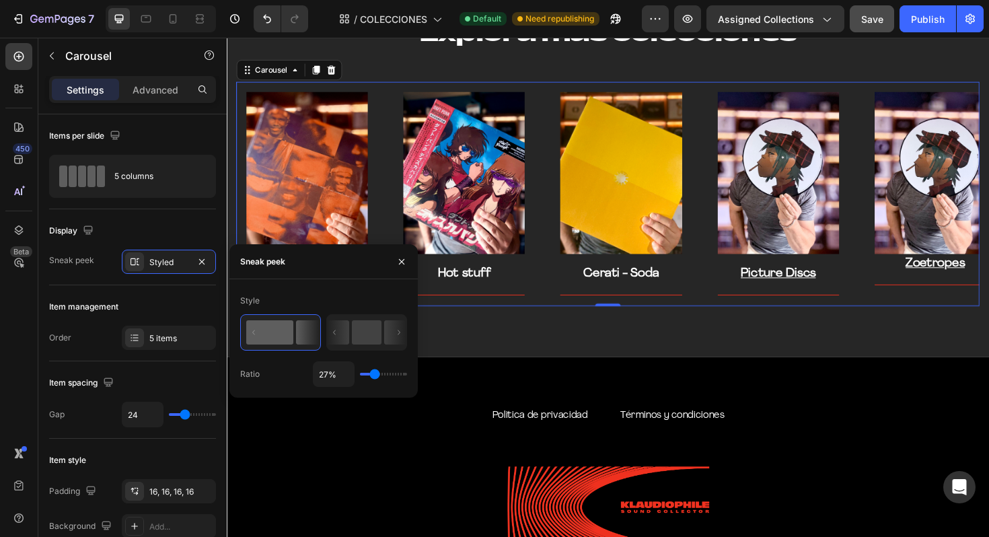
type input "29"
type input "32%"
type input "32"
type input "36%"
type input "36"
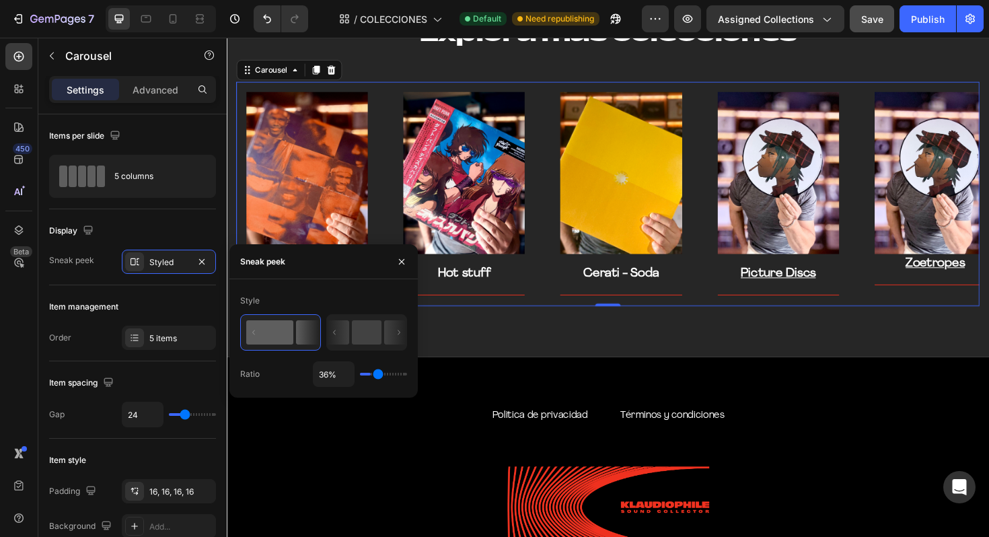
type input "39%"
type input "39"
type input "42%"
type input "42"
type input "45%"
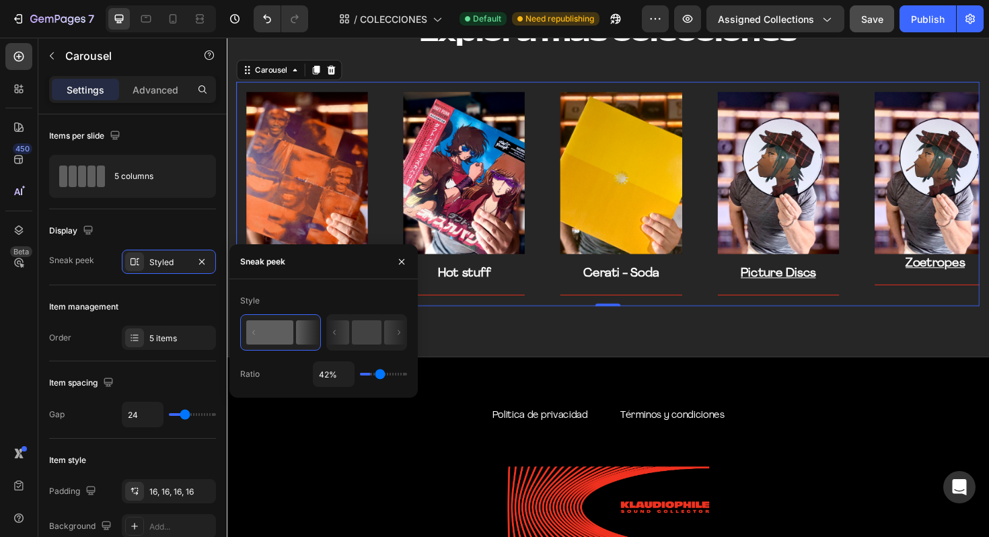
type input "45"
type input "48%"
type input "48"
type input "53%"
type input "53"
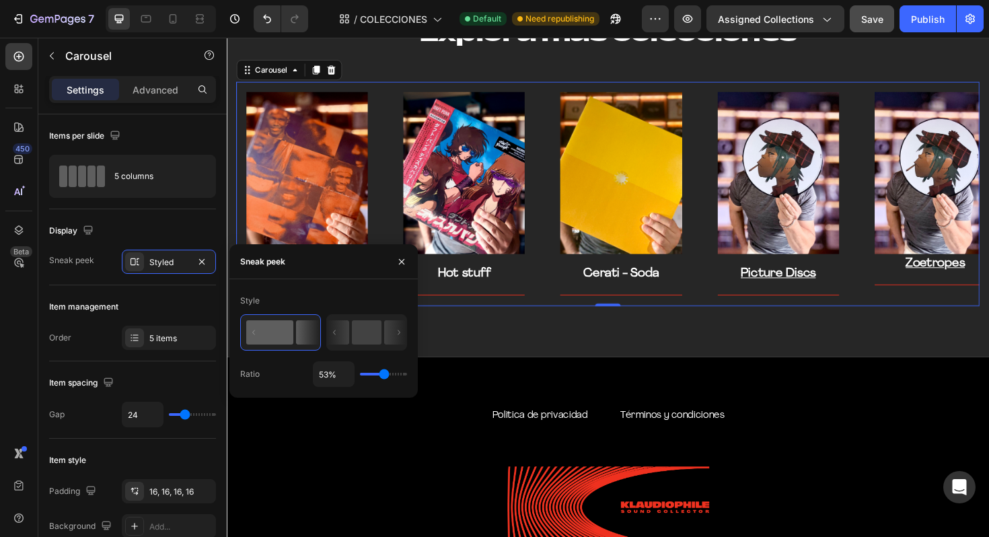
type input "56%"
type input "56"
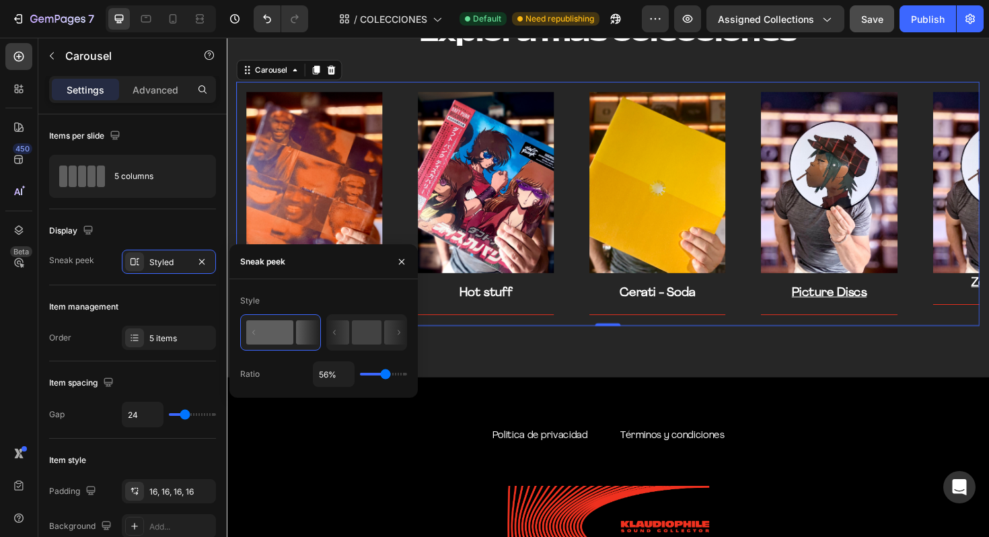
type input "58%"
type input "58"
type input "60%"
type input "60"
type input "61%"
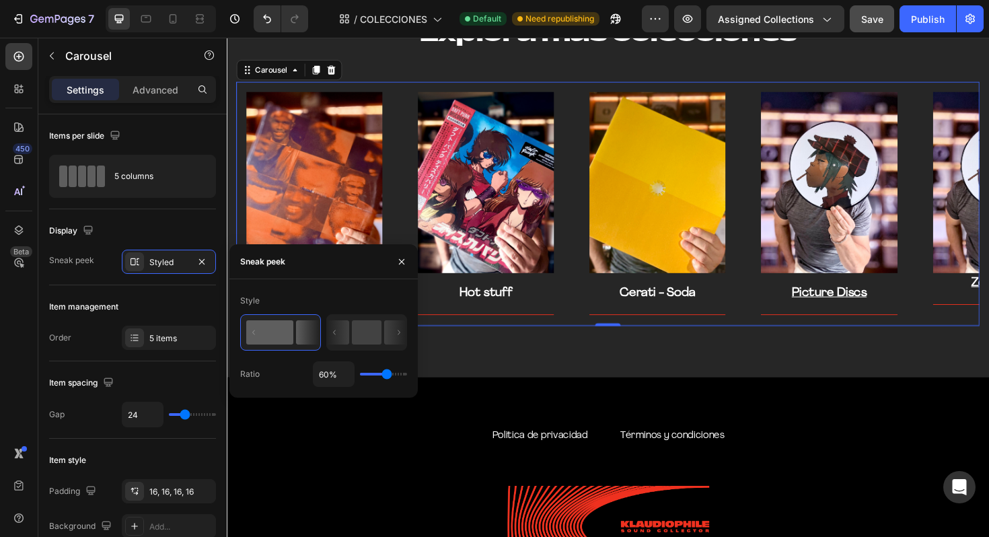
type input "61"
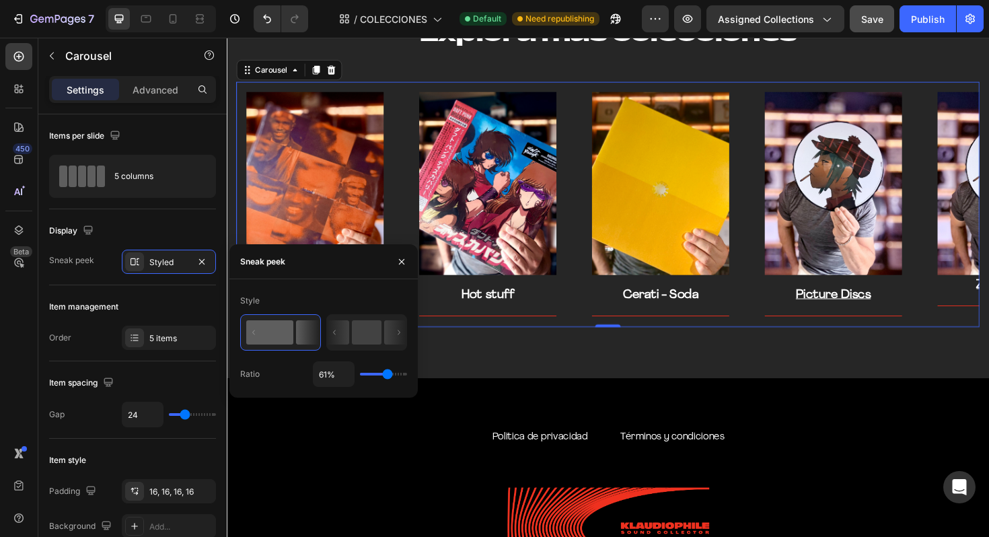
type input "50%"
type input "50"
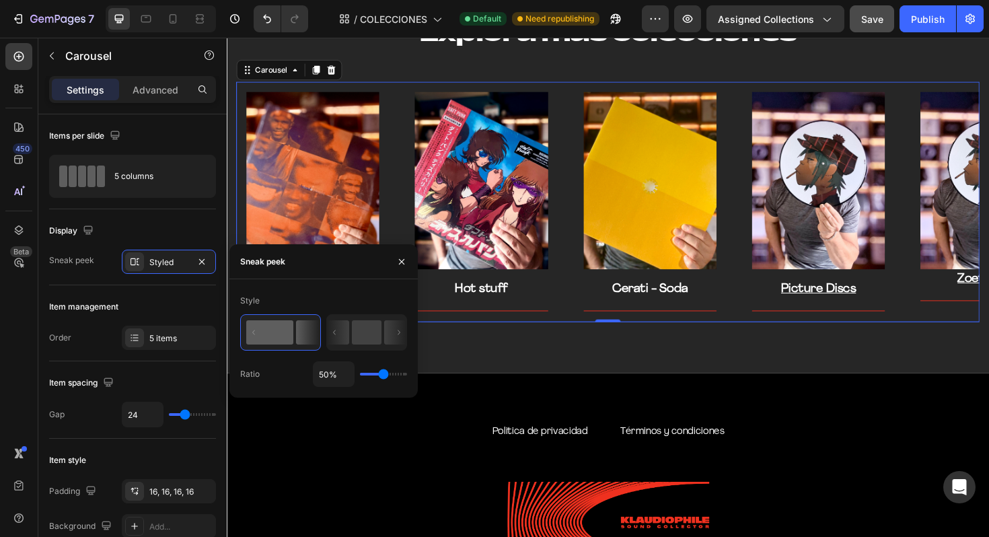
type input "49%"
type input "49"
type input "48%"
type input "48"
type input "47%"
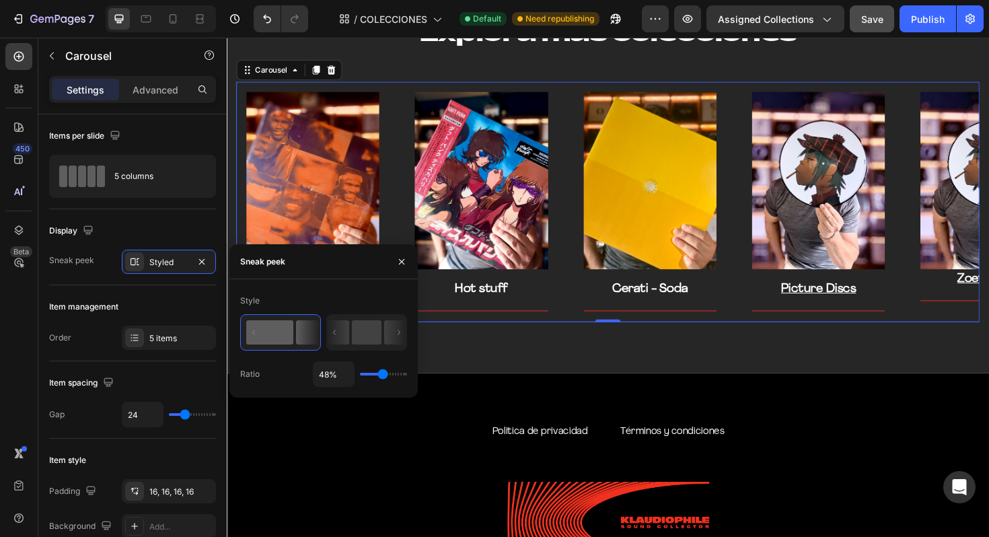
type input "47"
type input "45%"
type input "45"
type input "42%"
type input "42"
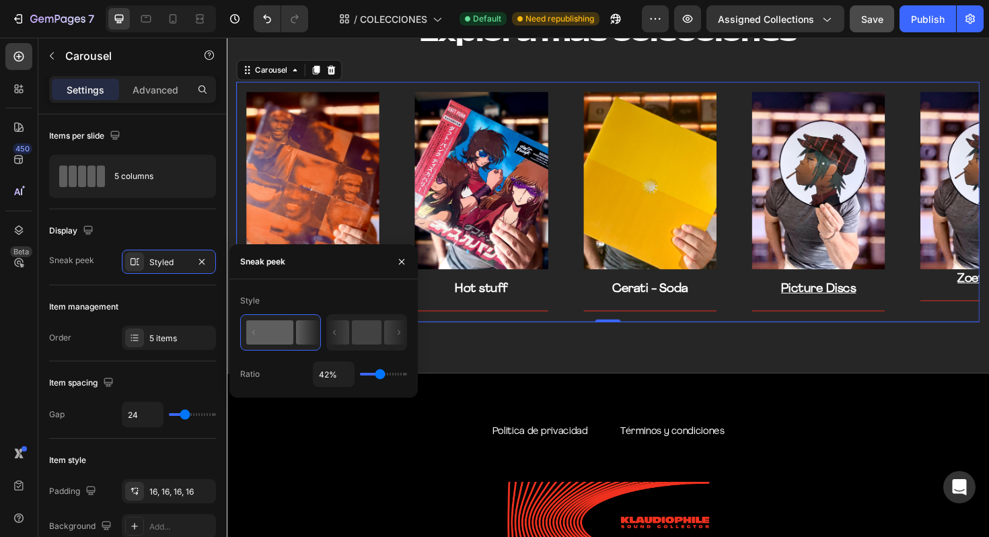
type input "41%"
type input "41"
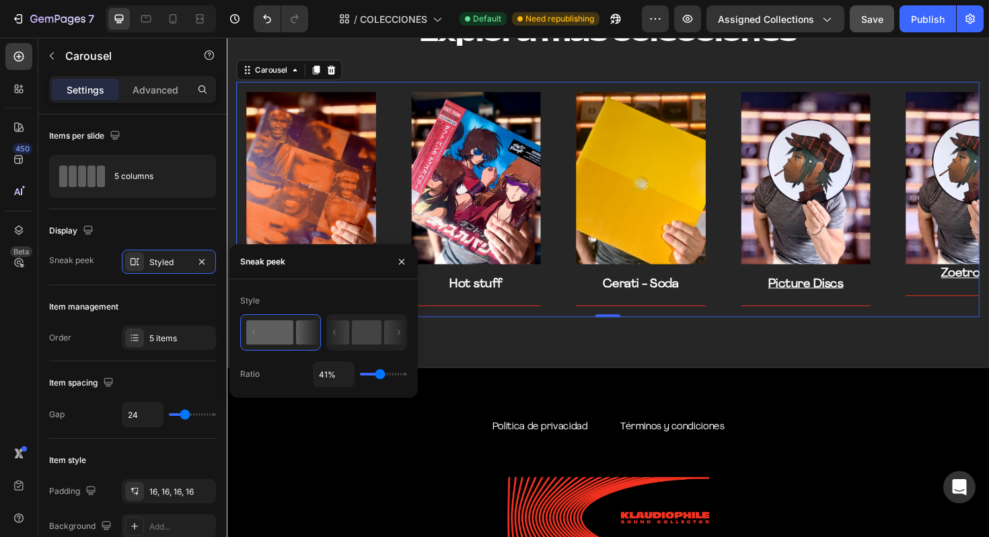
type input "40%"
type input "40"
type input "39%"
type input "39"
type input "40%"
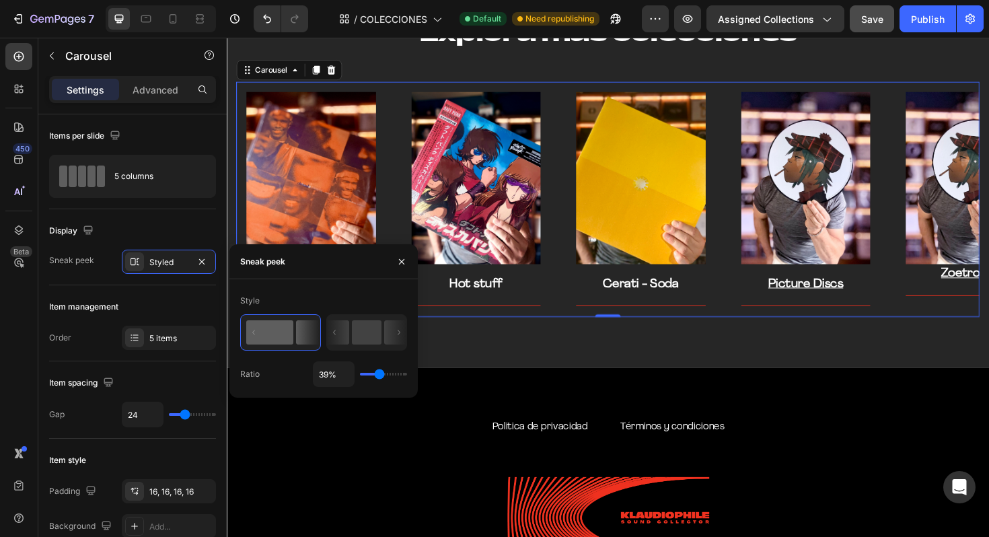
type input "40"
type input "41%"
type input "41"
type input "45%"
type input "45"
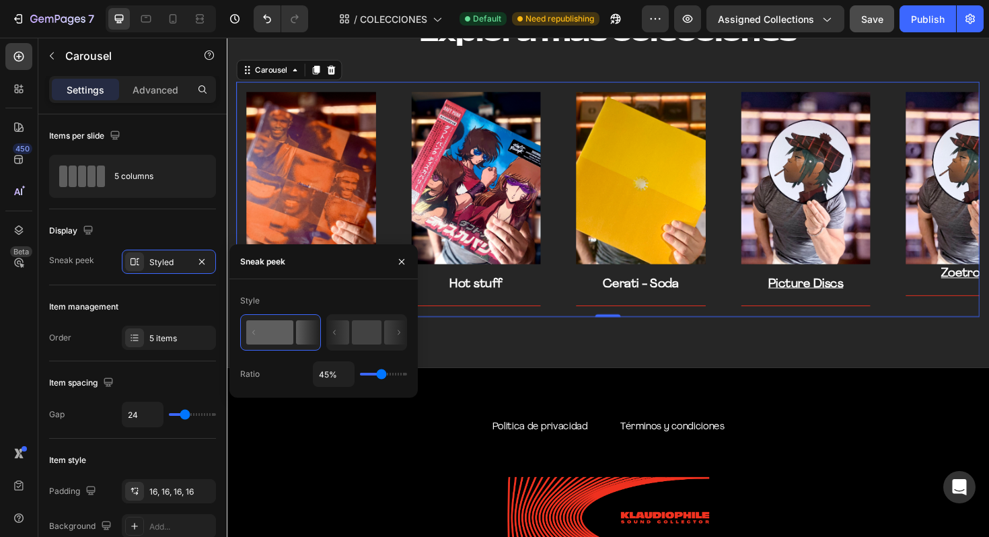
type input "46%"
type input "46"
type input "47%"
type input "47"
type input "48%"
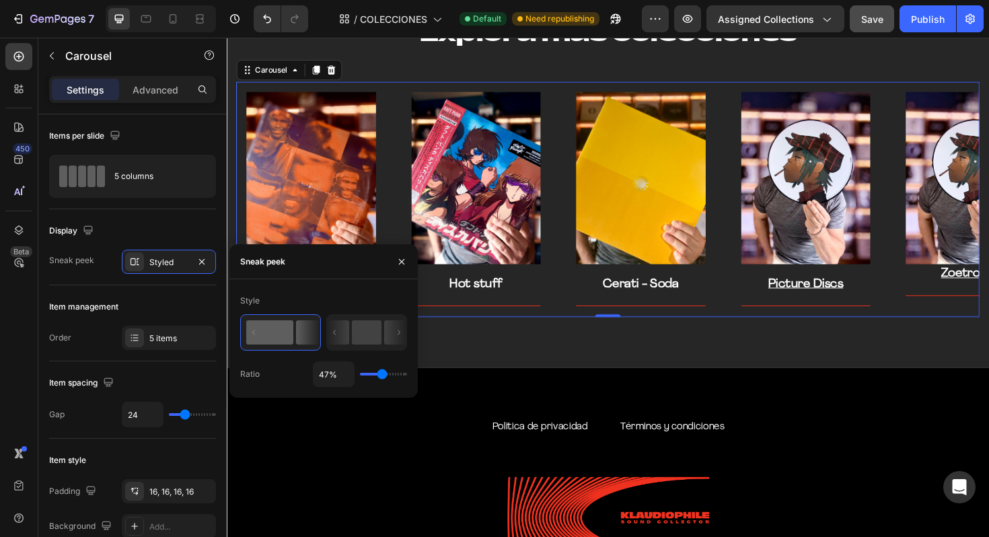
type input "48"
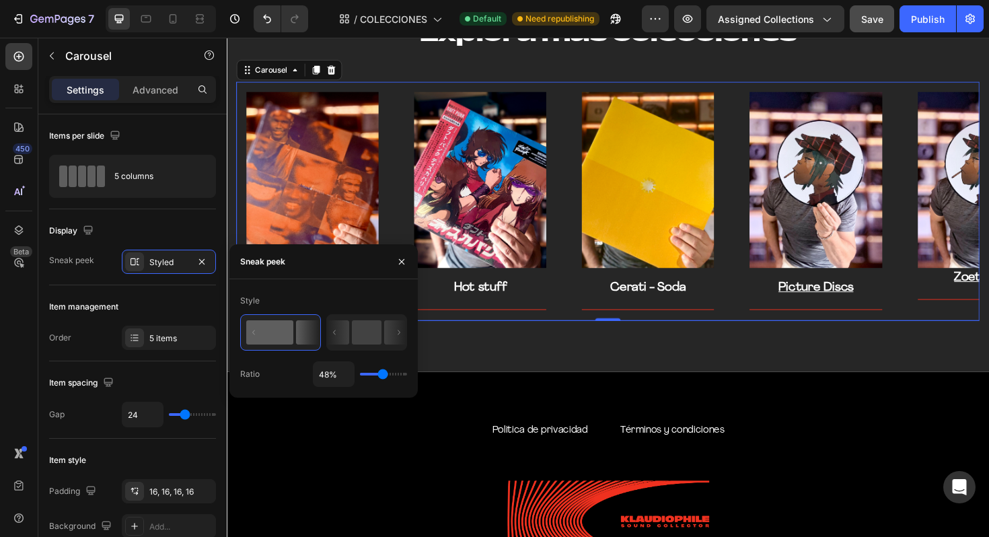
type input "49%"
type input "49"
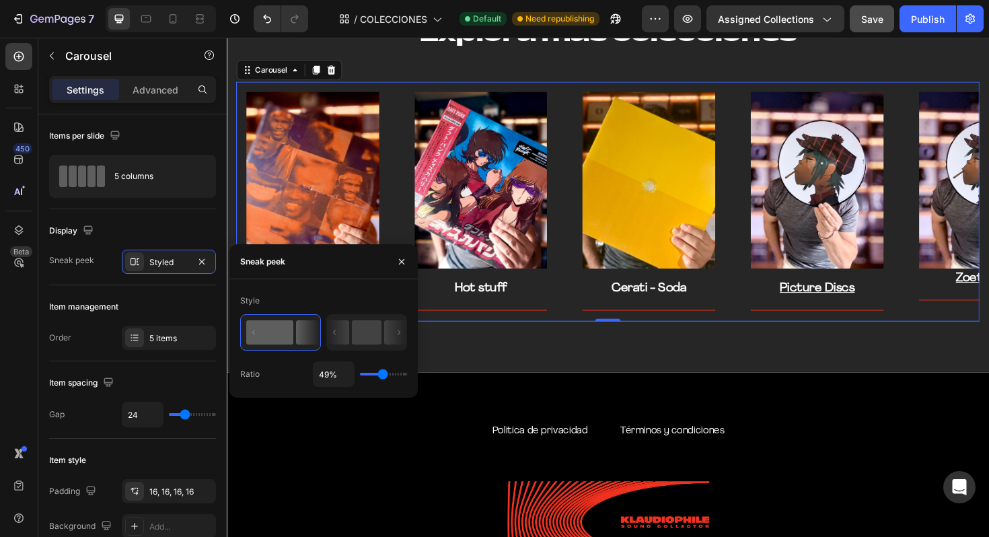
type input "99%"
type input "99"
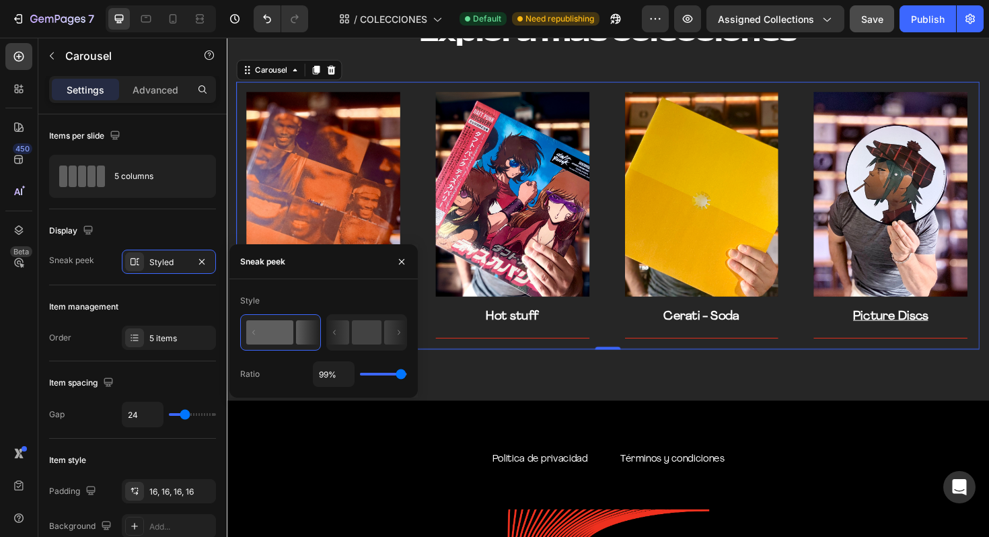
type input "100%"
type input "100"
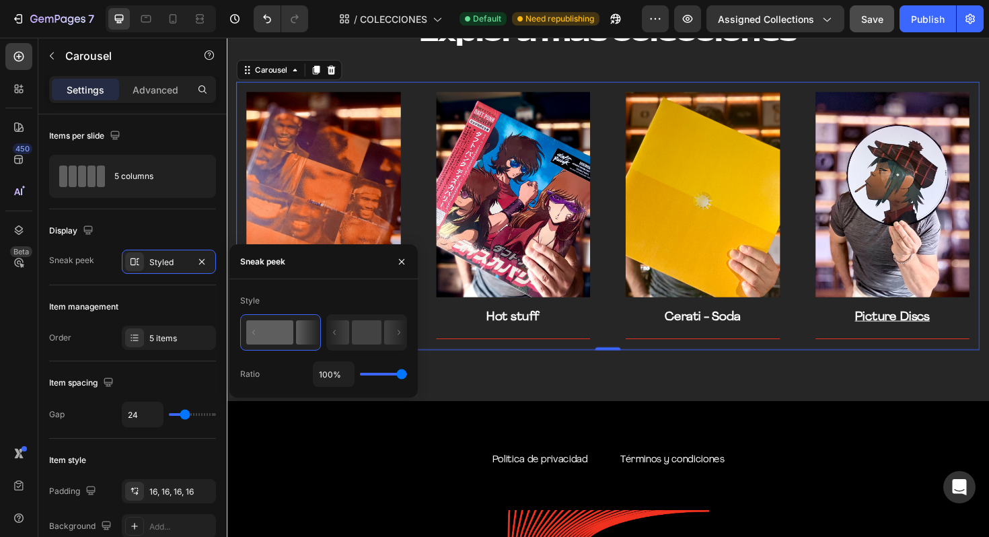
type input "99%"
type input "99"
type input "98%"
type input "98"
type input "80%"
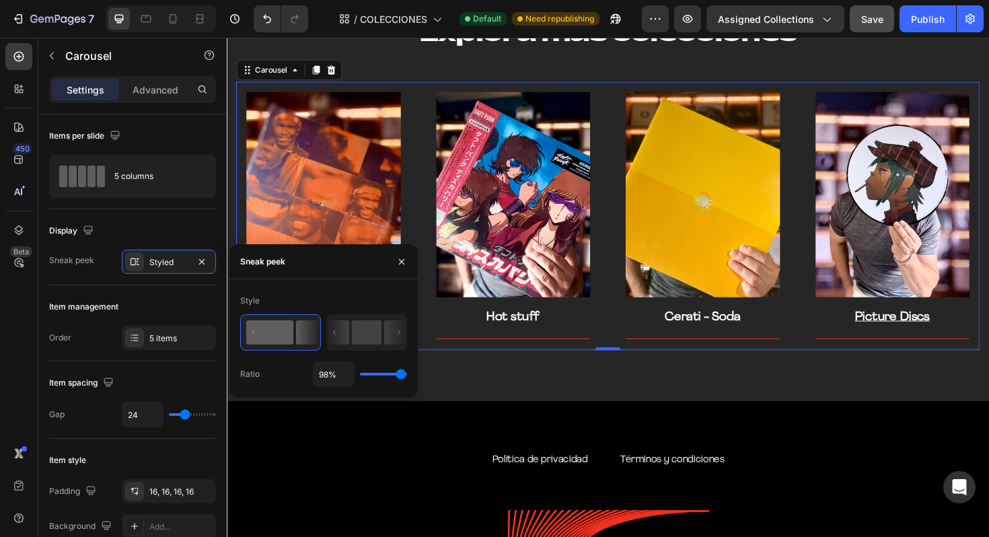
type input "80"
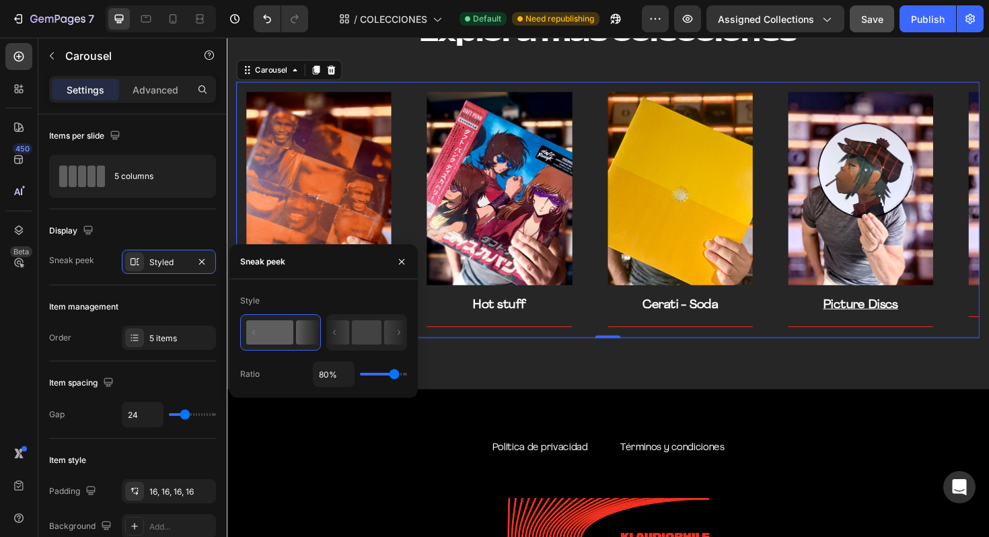
type input "73%"
type input "73"
type input "68%"
type input "68"
type input "61%"
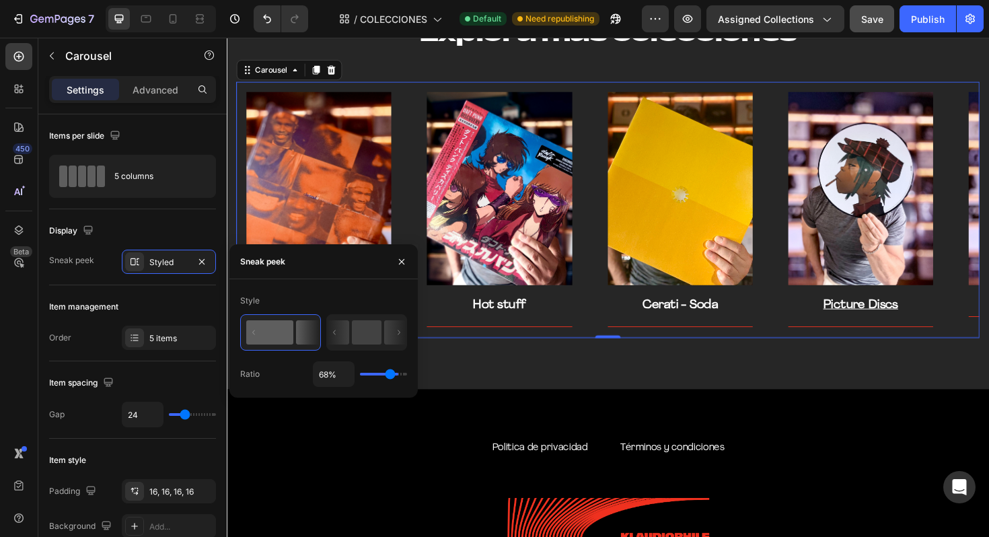
type input "61"
type input "58%"
type input "58"
type input "56%"
type input "56"
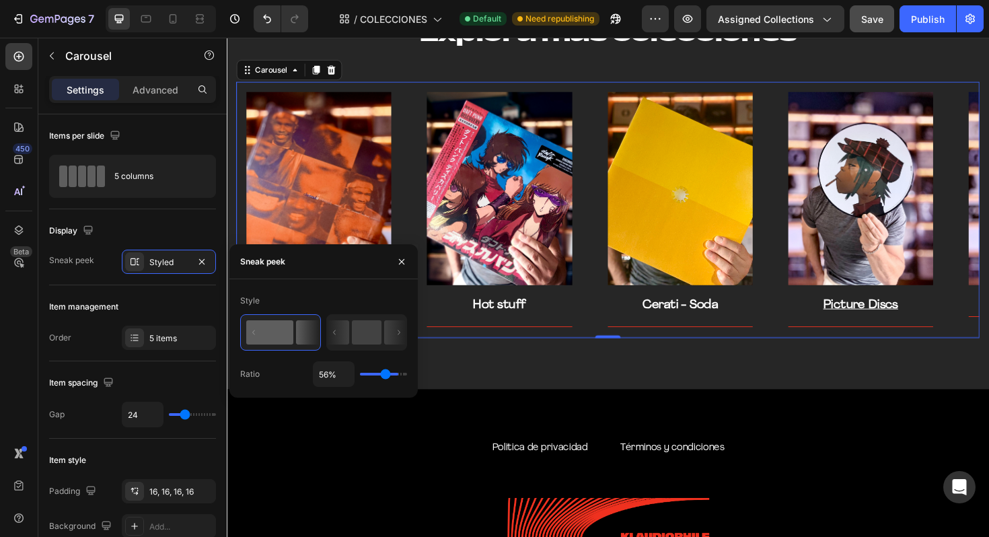
type input "52%"
type input "52"
type input "49%"
type input "49"
type input "45%"
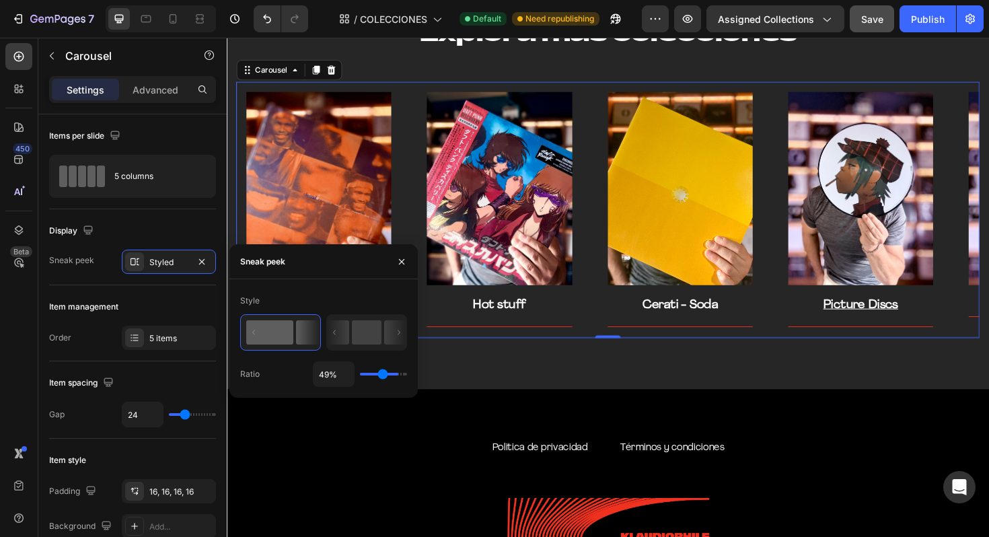
type input "45"
type input "41%"
type input "41"
type input "39%"
type input "39"
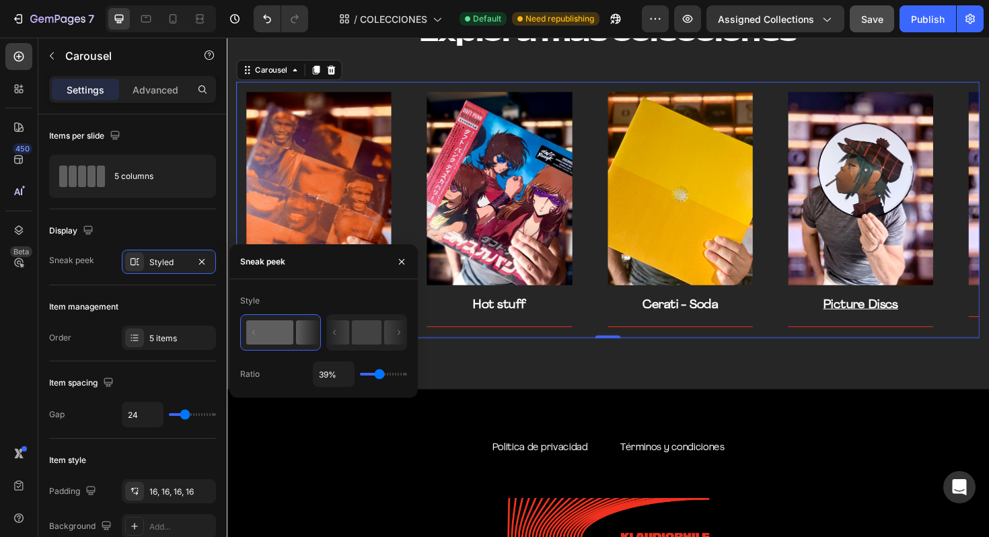
type input "37%"
type input "37"
type input "36%"
type input "36"
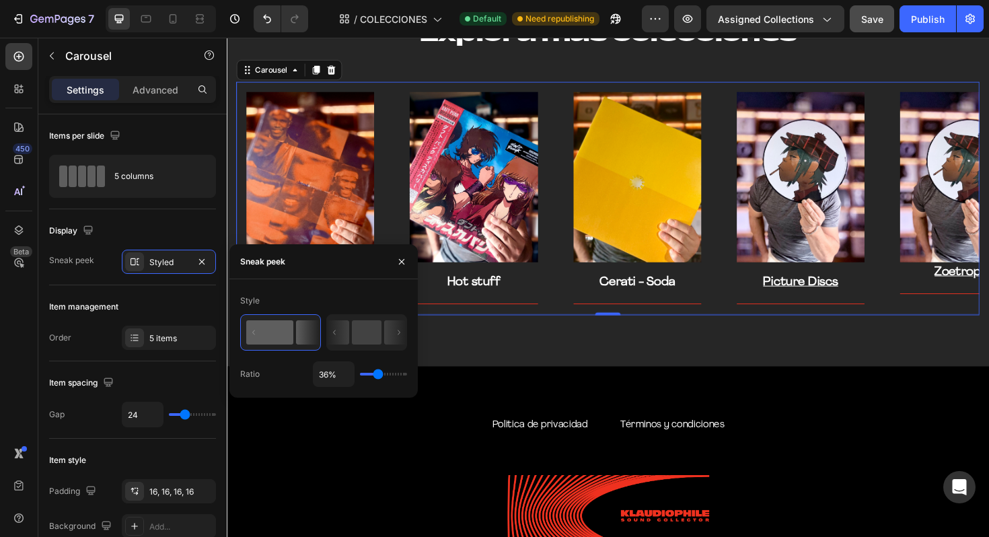
type input "37%"
type input "37"
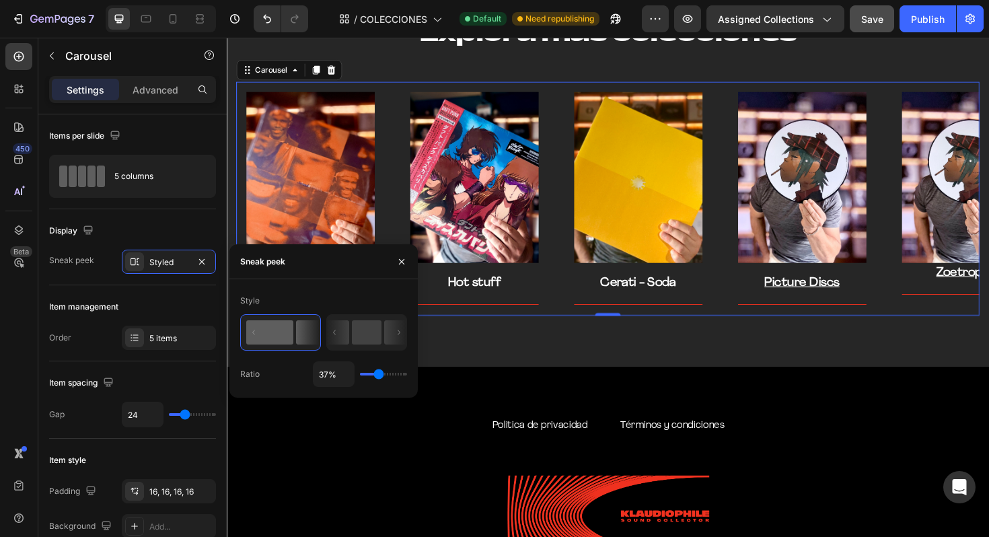
type input "38%"
type input "38"
type input "40%"
type input "40"
type input "43%"
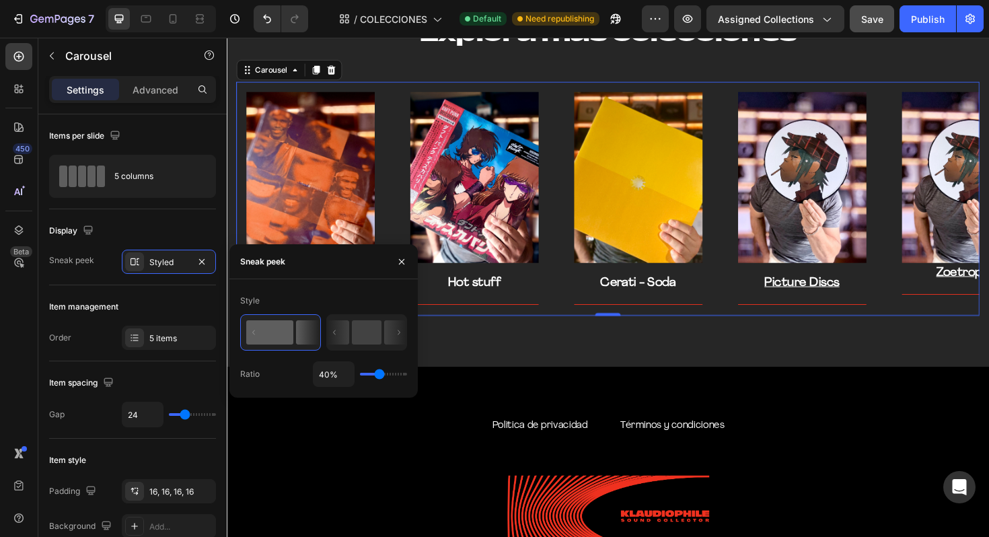
type input "43"
type input "45%"
type input "45"
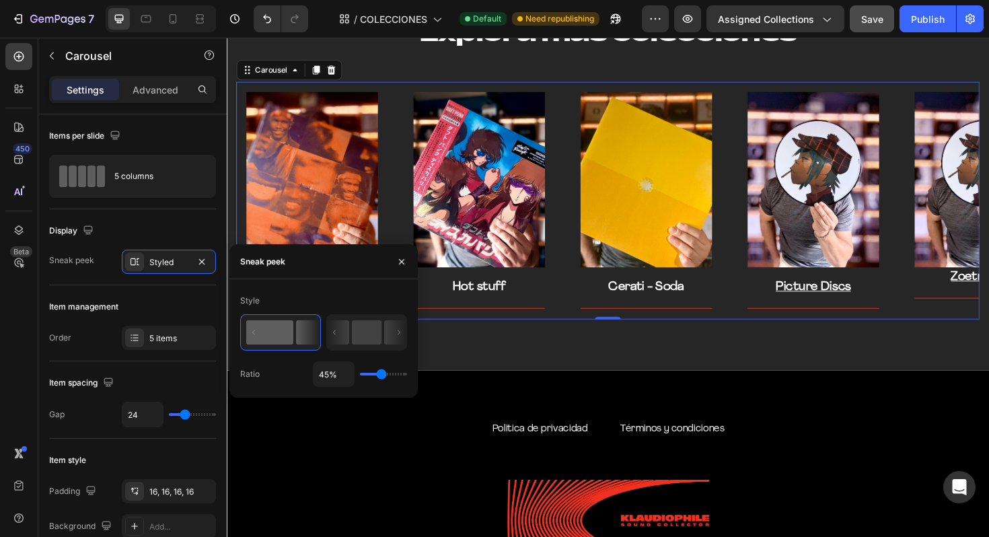
type input "46%"
type input "46"
type input "47%"
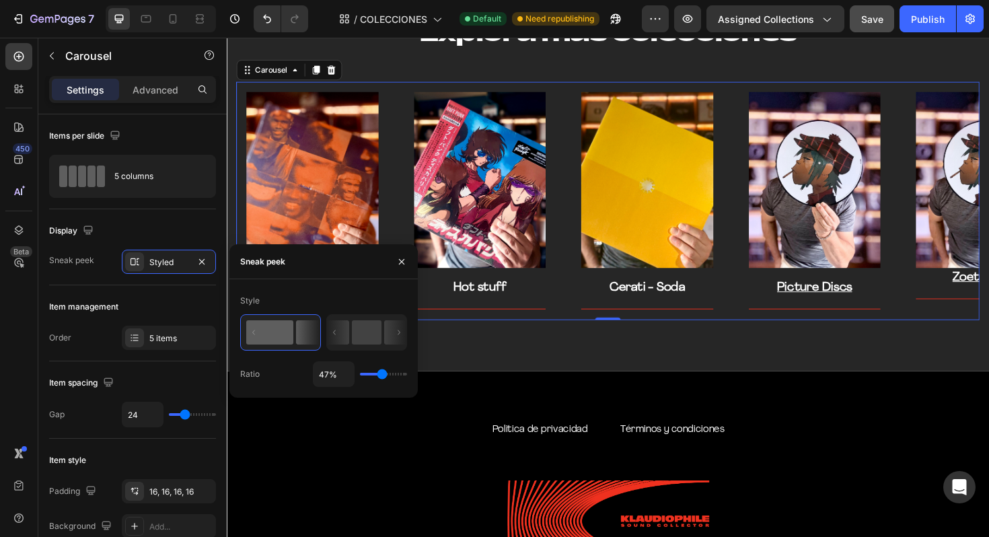
type input "46"
drag, startPoint x: 383, startPoint y: 375, endPoint x: 381, endPoint y: 367, distance: 8.8
click at [381, 367] on div "47%" at bounding box center [360, 374] width 94 height 26
type input "46%"
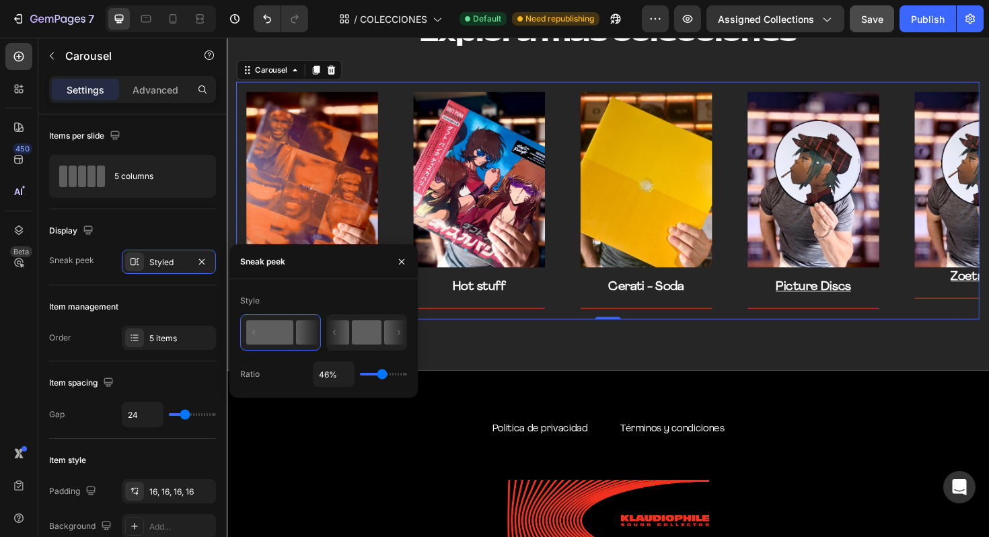
click at [354, 330] on rect at bounding box center [367, 332] width 30 height 24
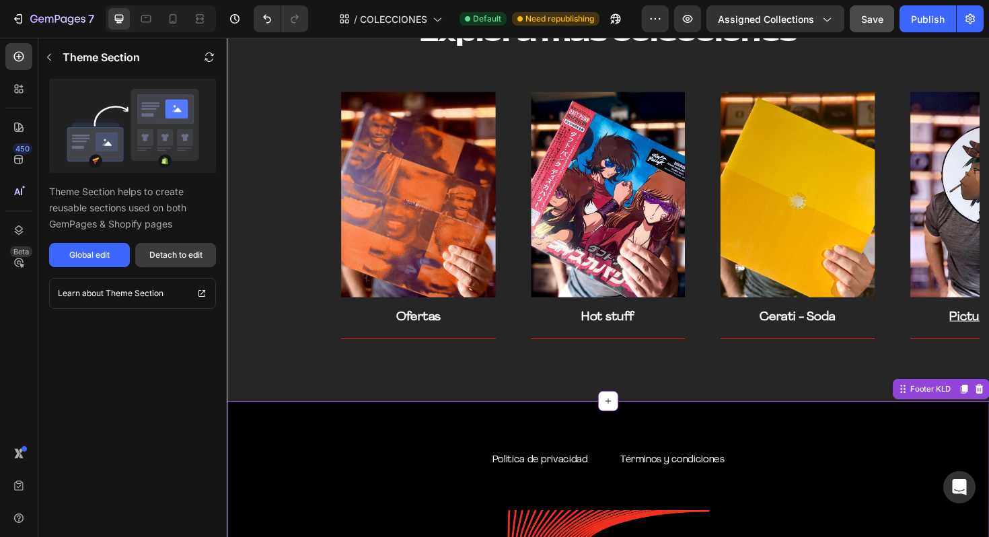
click at [192, 258] on div "Detach to edit" at bounding box center [175, 255] width 53 height 12
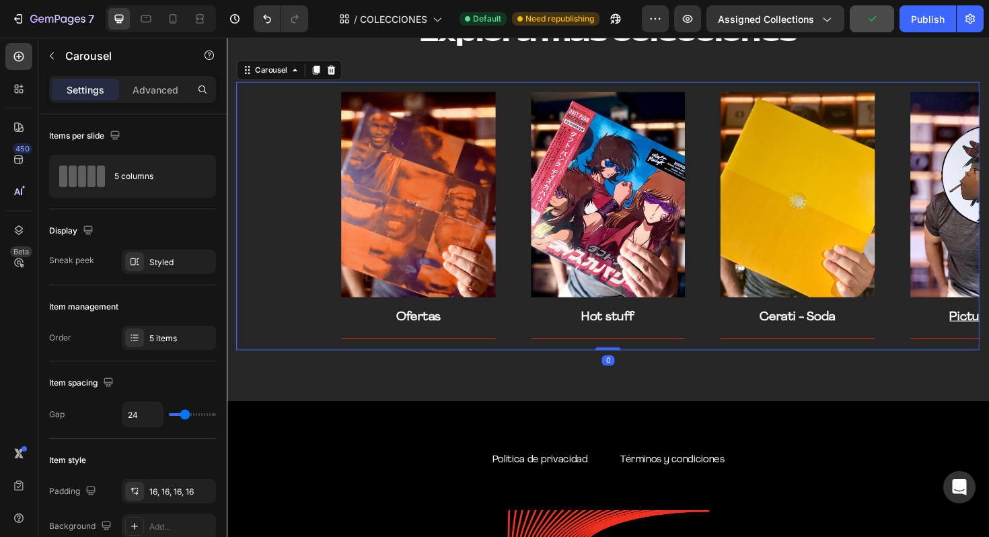
click at [309, 236] on div "Image Ofertas Text block Title Line Row Image Hot stuff Text block Title Line R…" at bounding box center [630, 227] width 787 height 284
click at [308, 229] on div "Image Ofertas Text block Title Line Row Image Hot stuff Text block Title Line R…" at bounding box center [630, 227] width 787 height 284
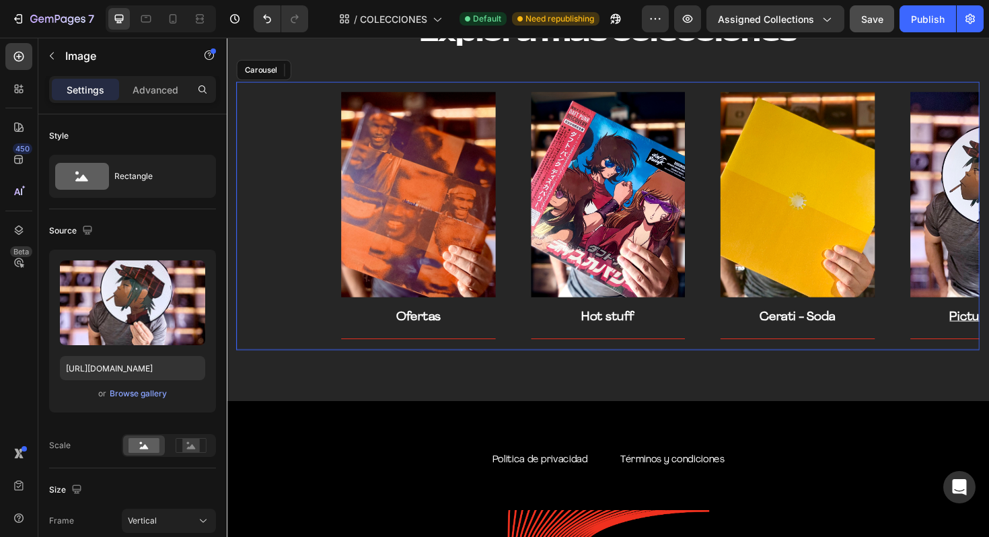
click at [293, 210] on div "Image Ofertas Text block Title Line Row Image Hot stuff Text block Title Line R…" at bounding box center [630, 227] width 787 height 284
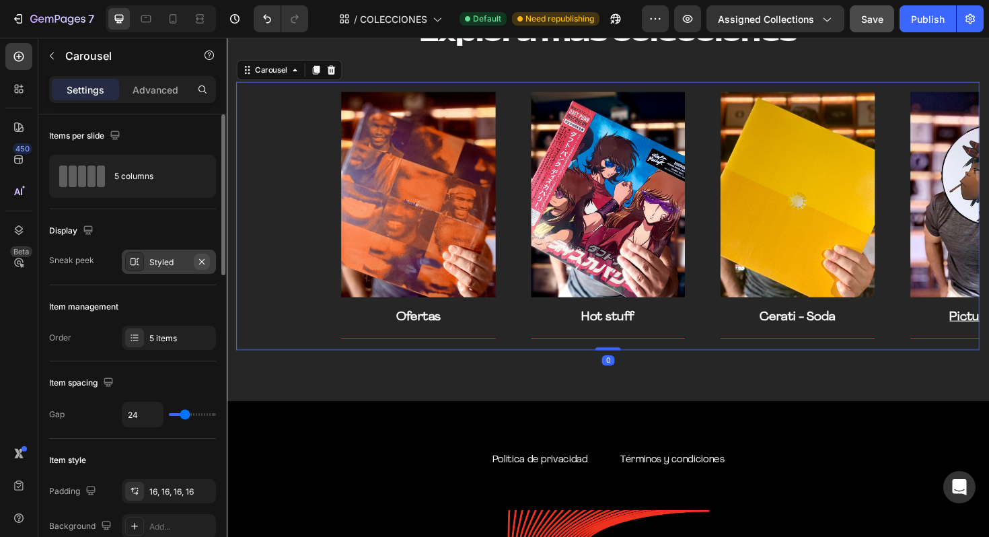
click at [207, 260] on icon "button" at bounding box center [201, 261] width 11 height 11
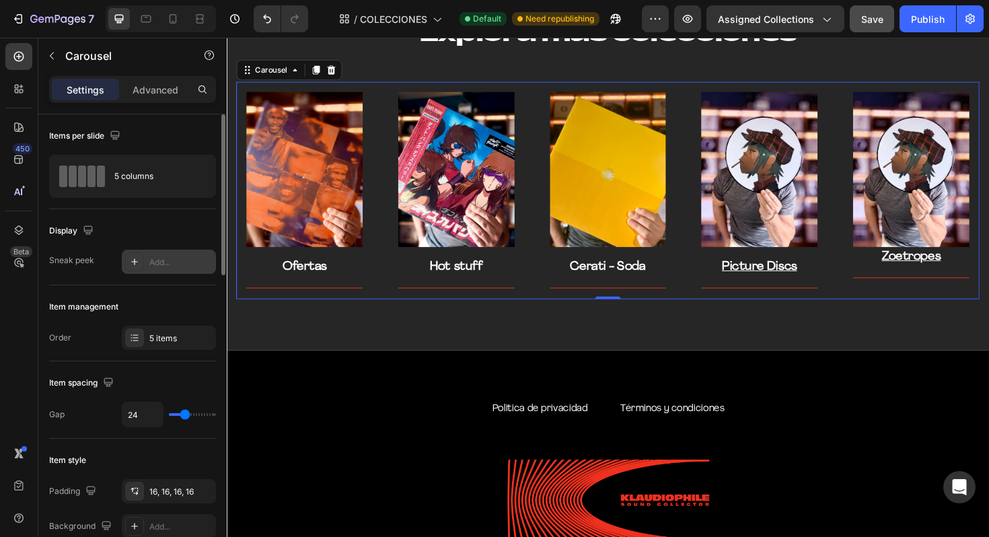
click at [186, 260] on div "Add..." at bounding box center [180, 262] width 63 height 12
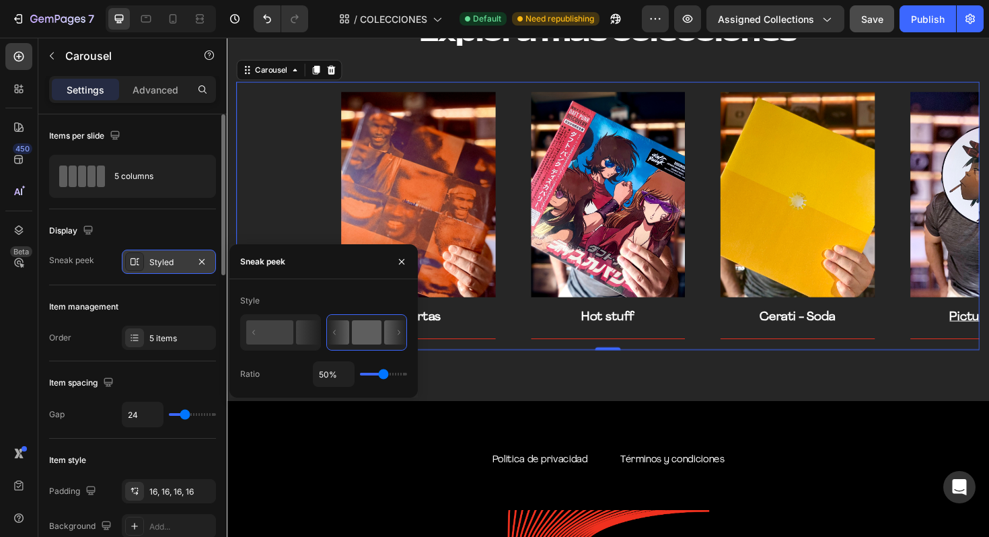
click at [336, 334] on icon at bounding box center [334, 332] width 3 height 5
click at [208, 266] on button "button" at bounding box center [202, 262] width 16 height 16
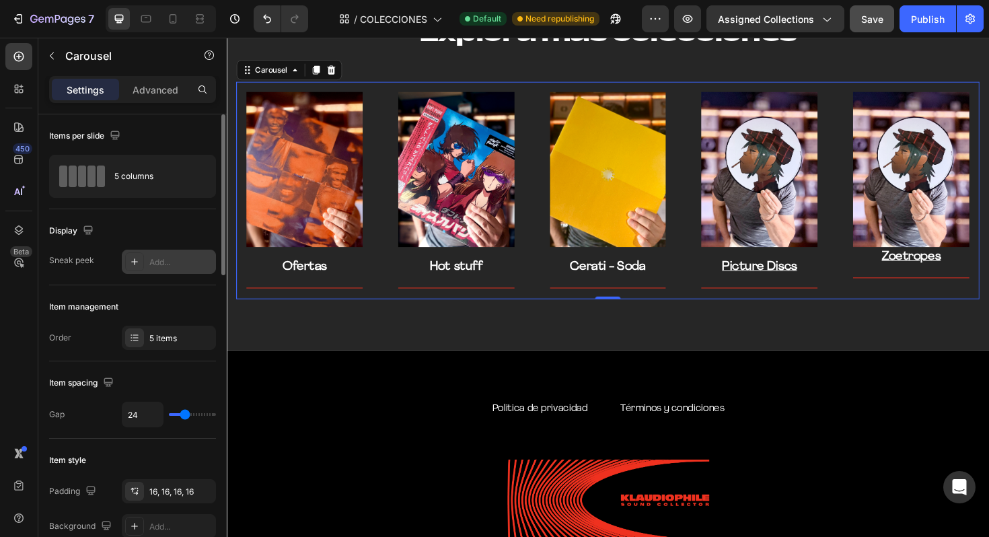
type input "32"
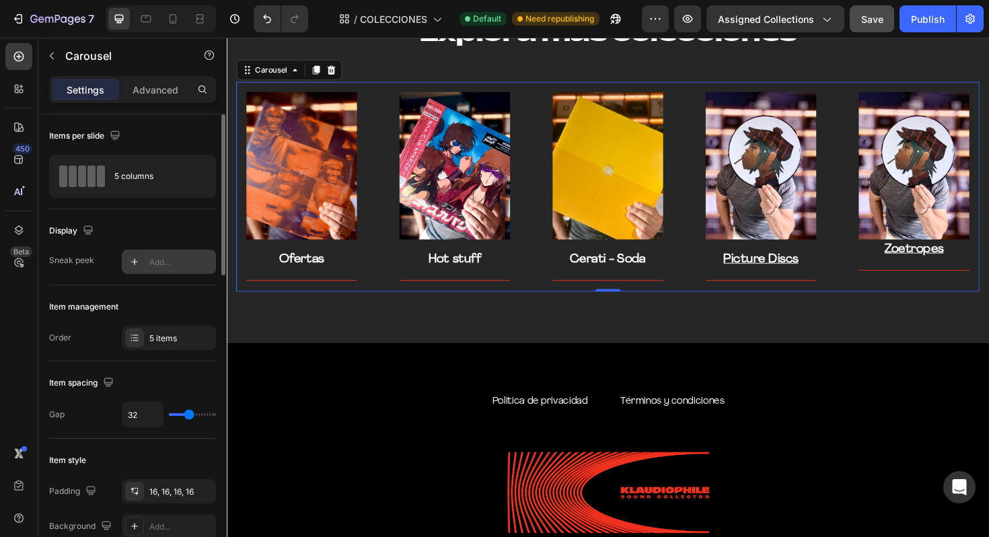
type input "37"
type input "38"
type input "39"
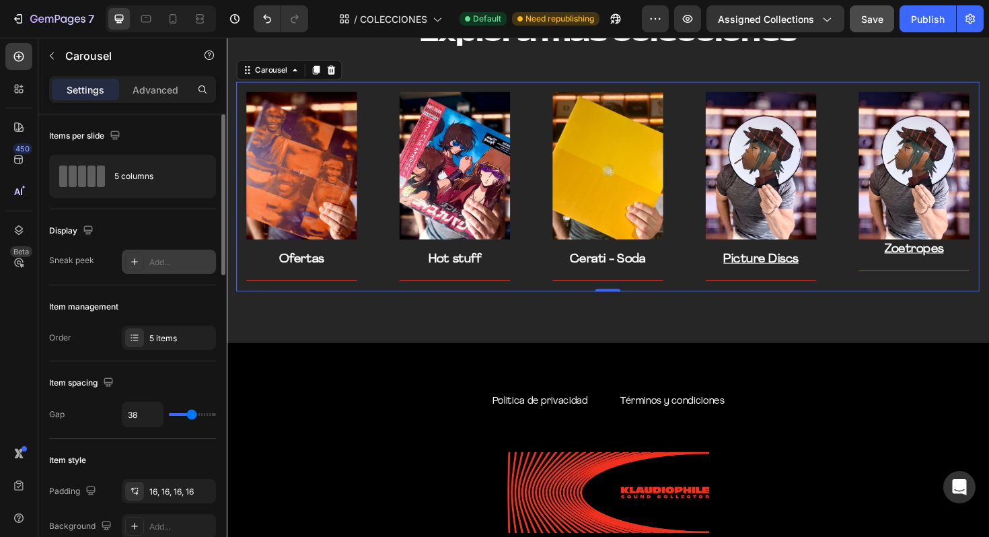
type input "39"
type input "40"
type input "41"
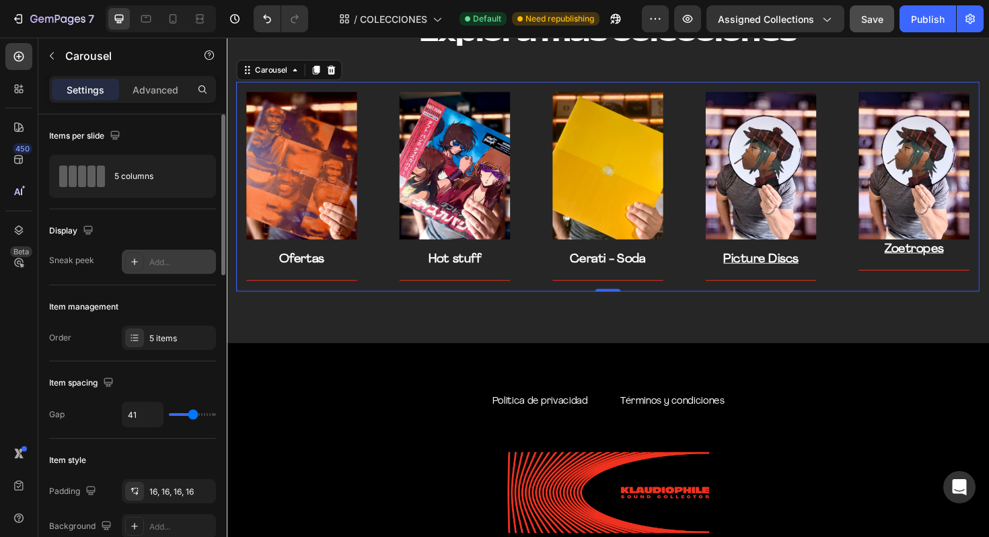
type input "42"
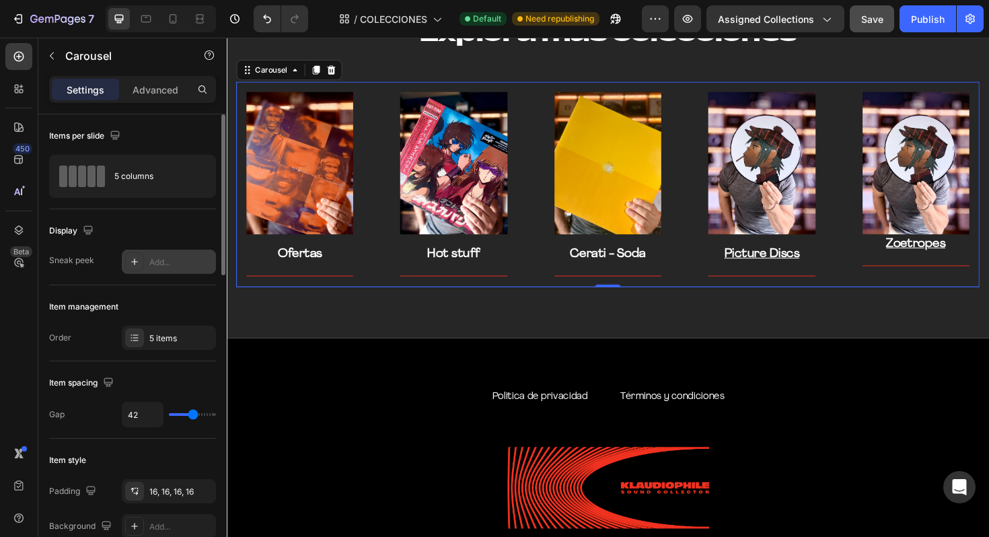
type input "43"
type input "44"
type input "45"
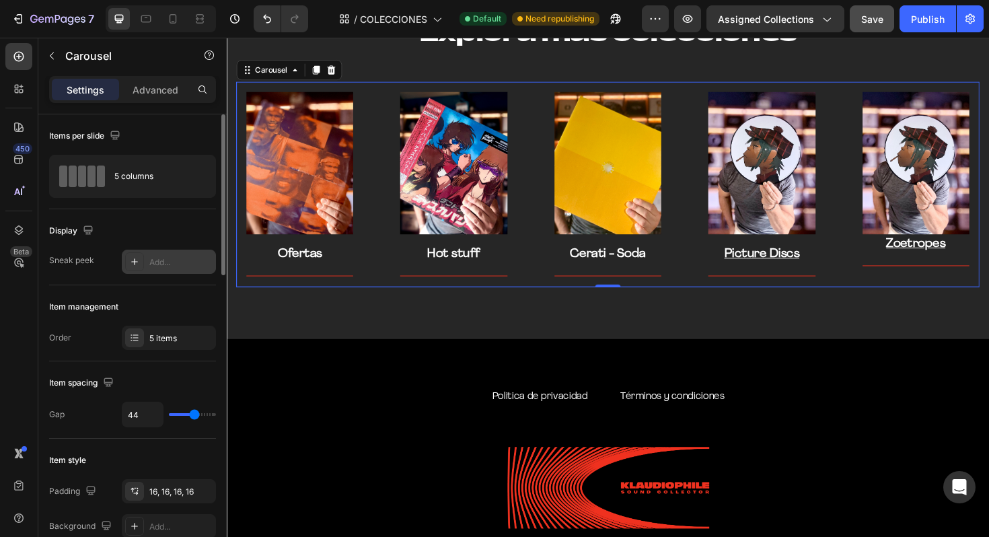
type input "45"
type input "46"
type input "47"
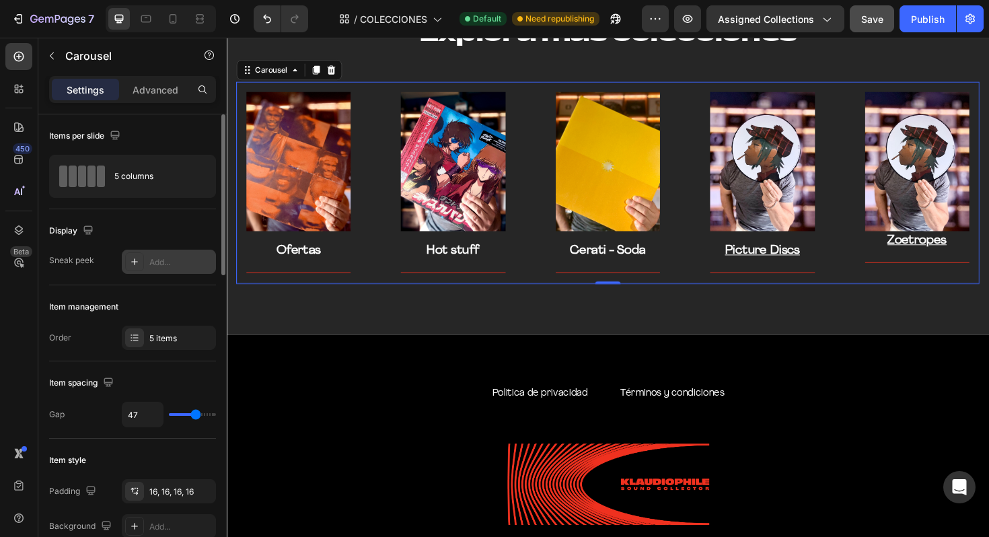
type input "41"
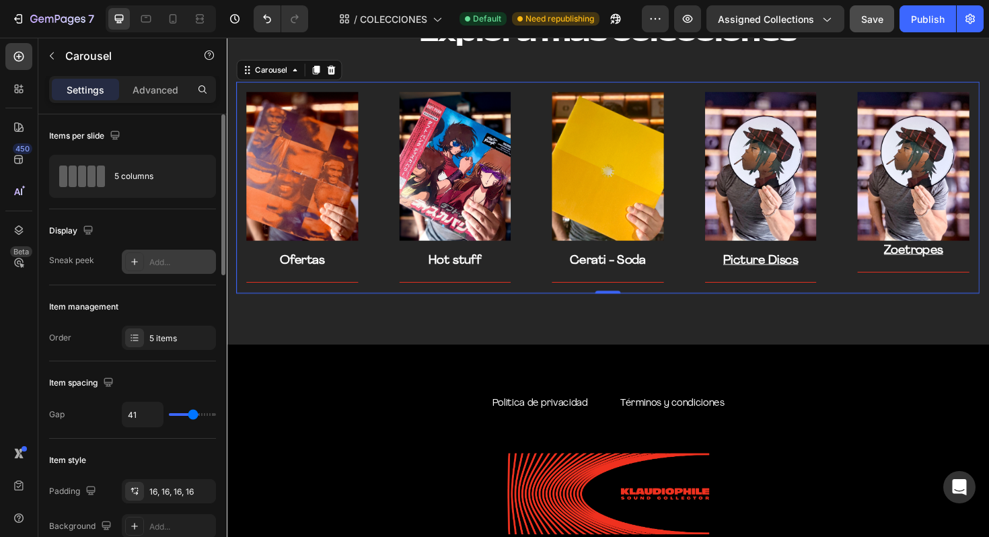
type input "33"
type input "26"
type input "24"
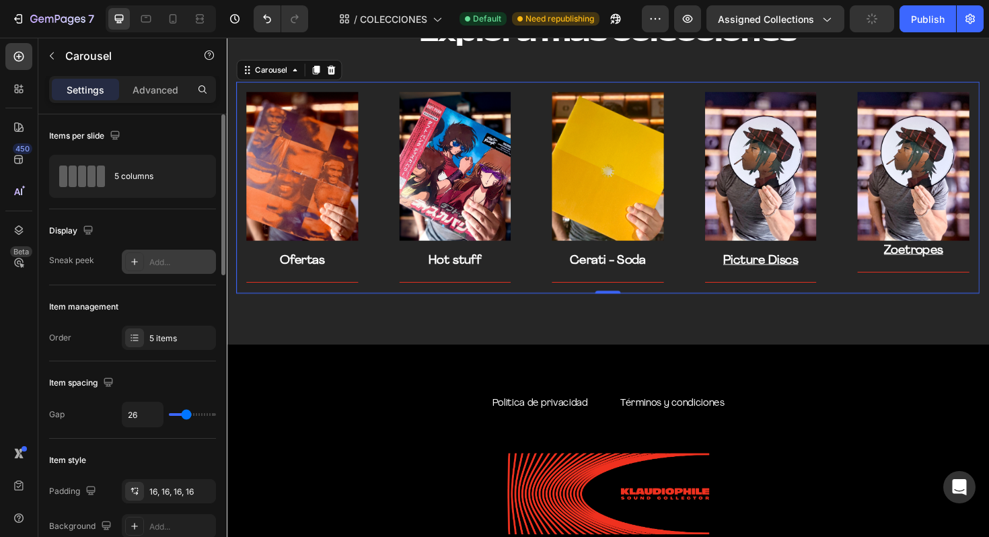
type input "24"
type input "23"
type input "22"
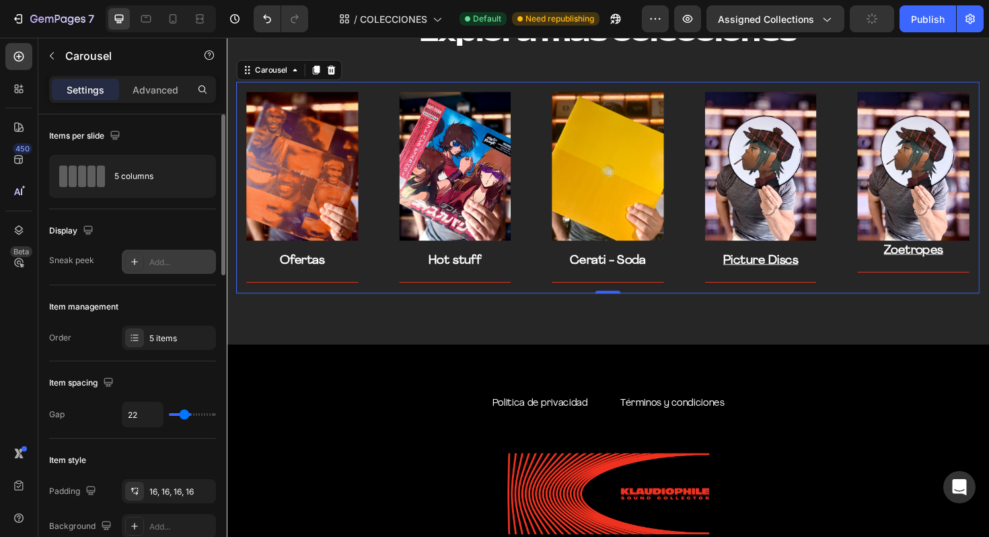
type input "20"
type input "18"
type input "17"
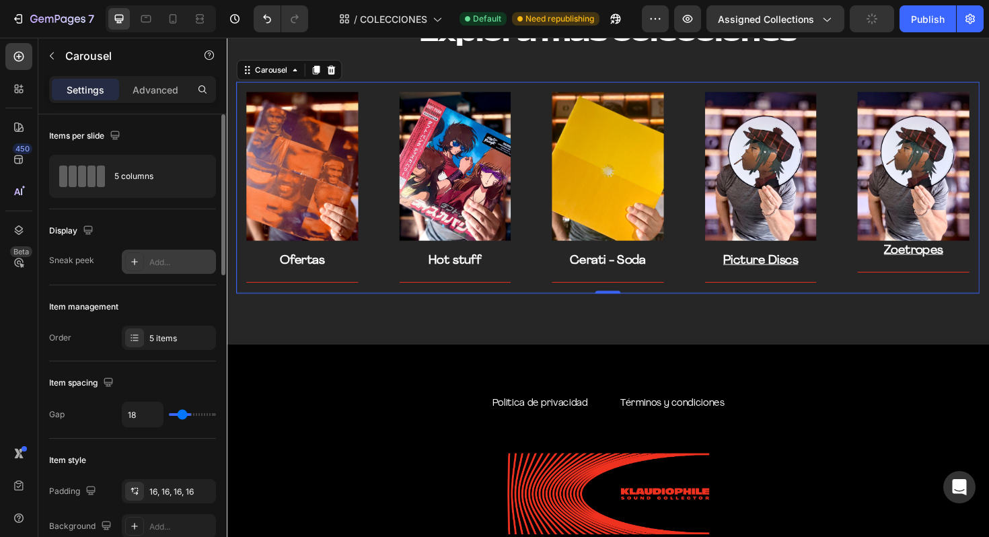
type input "17"
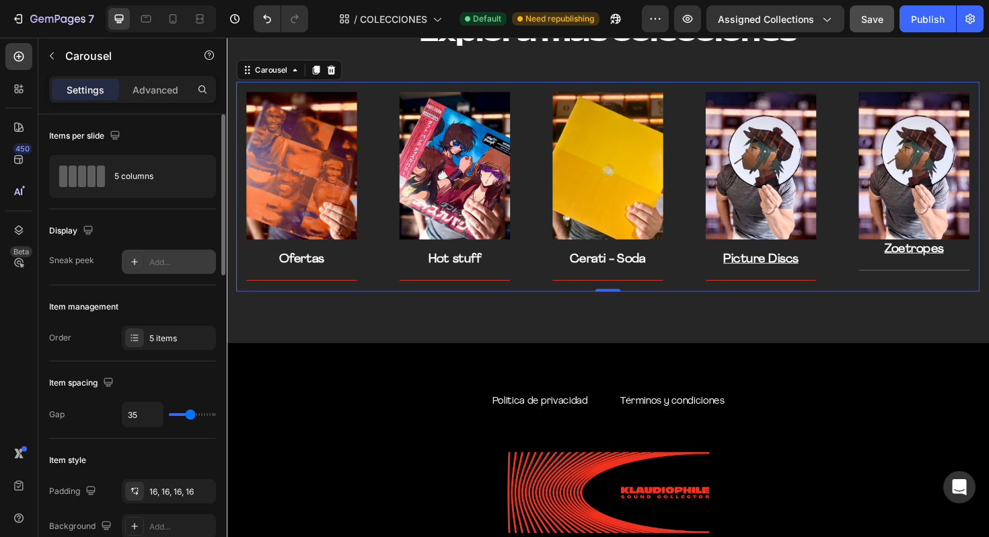
click at [190, 413] on input "range" at bounding box center [192, 414] width 47 height 3
click at [202, 491] on icon "button" at bounding box center [201, 490] width 5 height 5
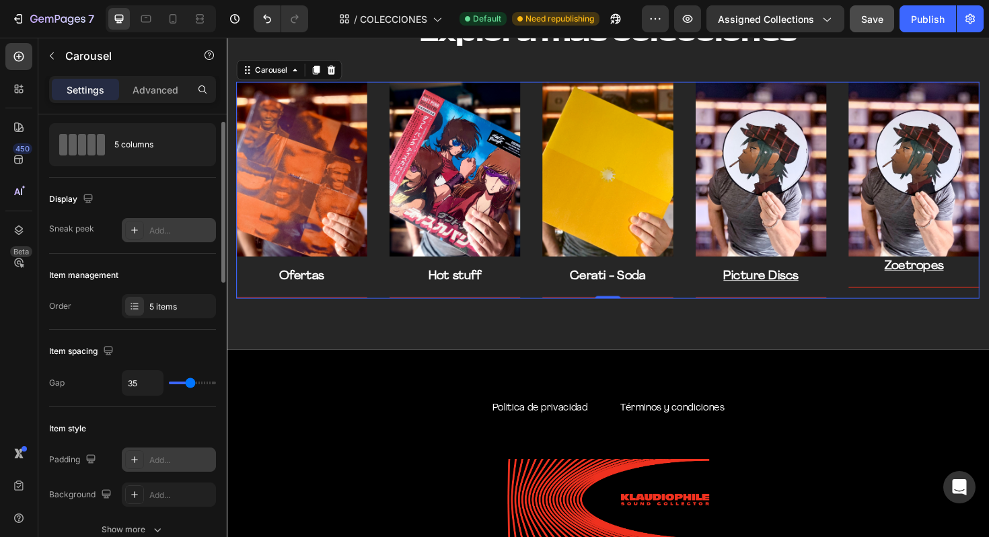
scroll to position [34, 0]
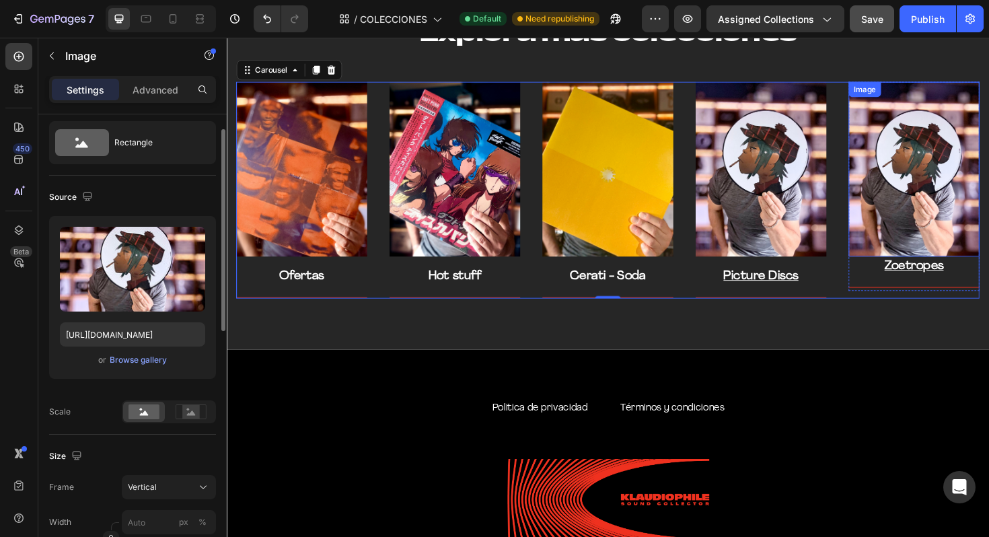
click at [953, 232] on img at bounding box center [954, 177] width 139 height 185
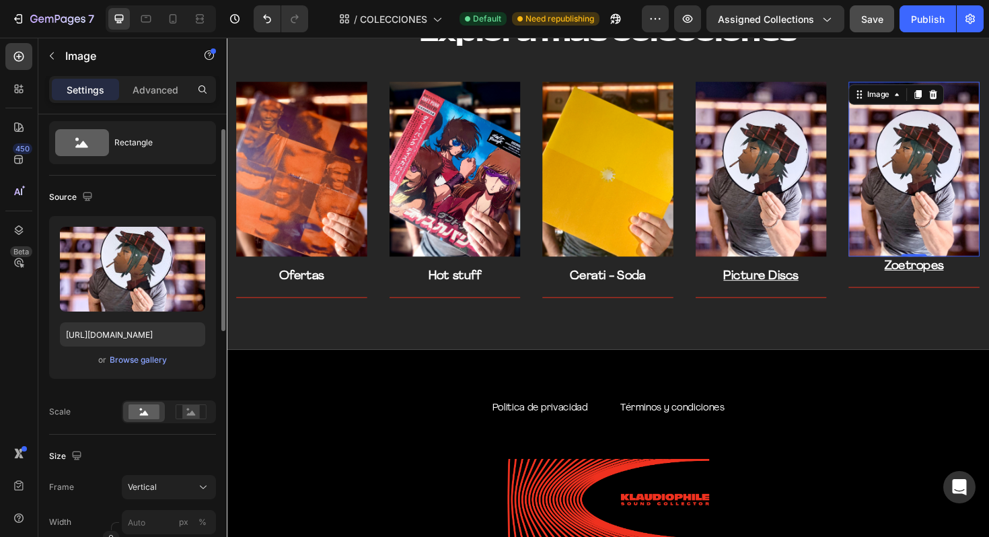
scroll to position [0, 0]
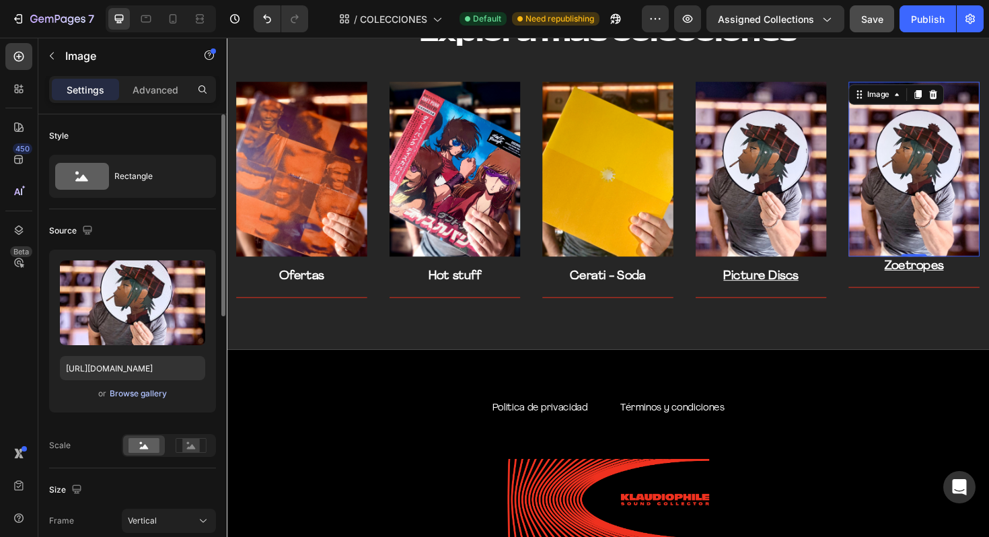
click at [149, 396] on div "Browse gallery" at bounding box center [138, 394] width 57 height 12
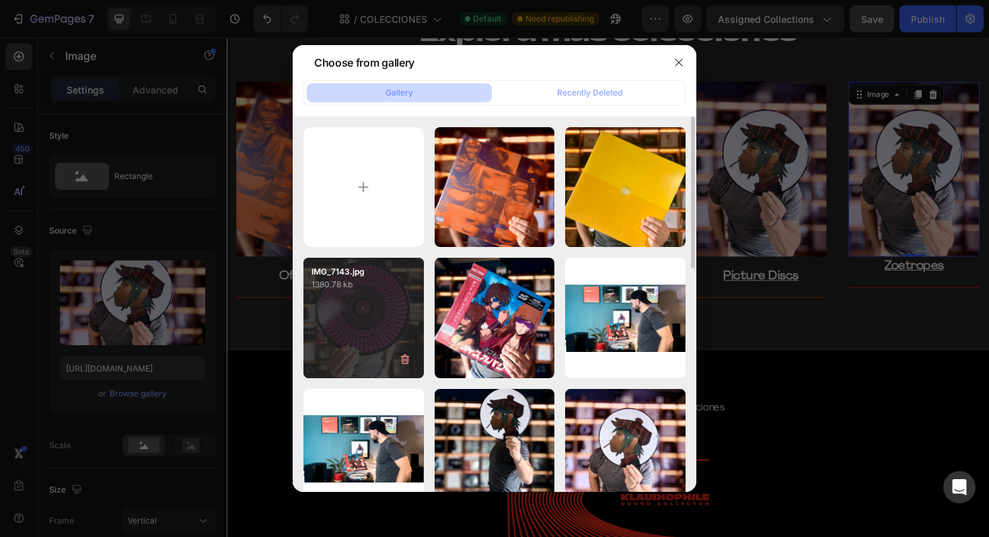
click at [390, 305] on div "IMG_7143.jpg 1380.78 kb" at bounding box center [363, 318] width 120 height 120
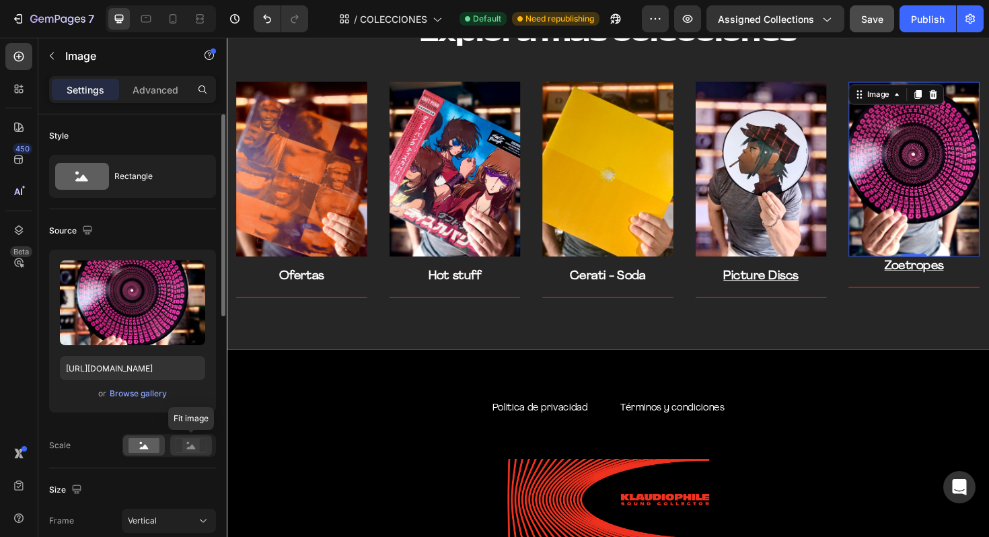
click at [182, 447] on rect at bounding box center [190, 445] width 17 height 13
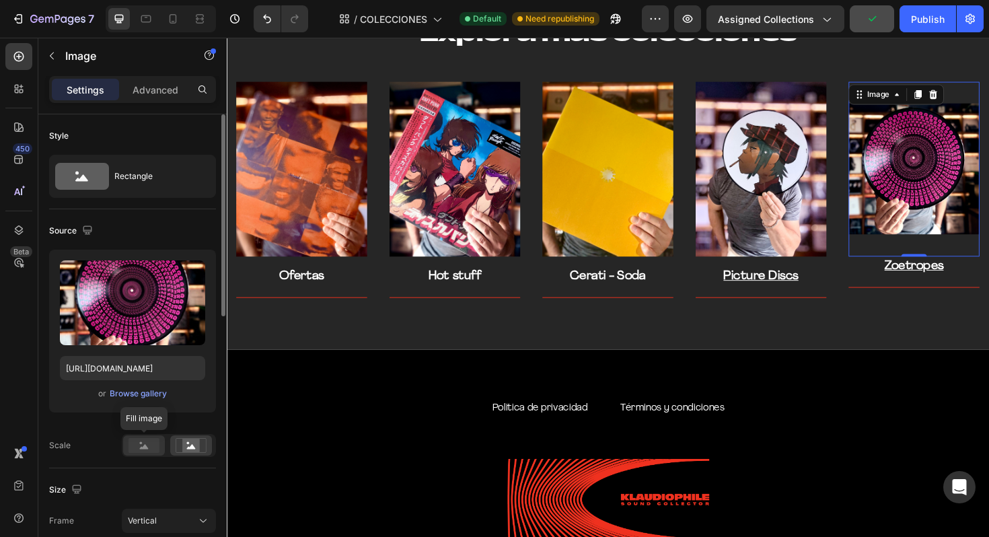
click at [140, 449] on rect at bounding box center [143, 445] width 31 height 15
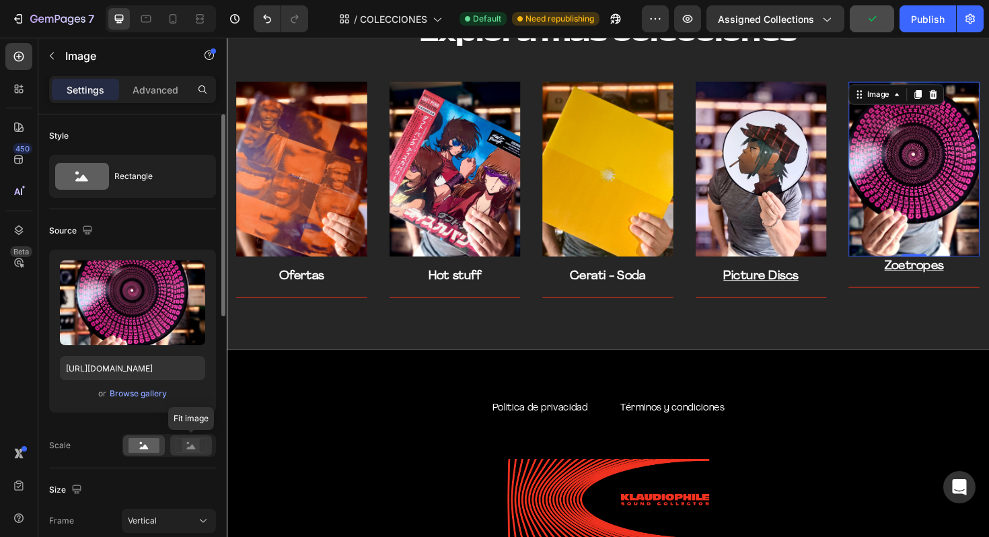
click at [187, 449] on rect at bounding box center [190, 445] width 17 height 13
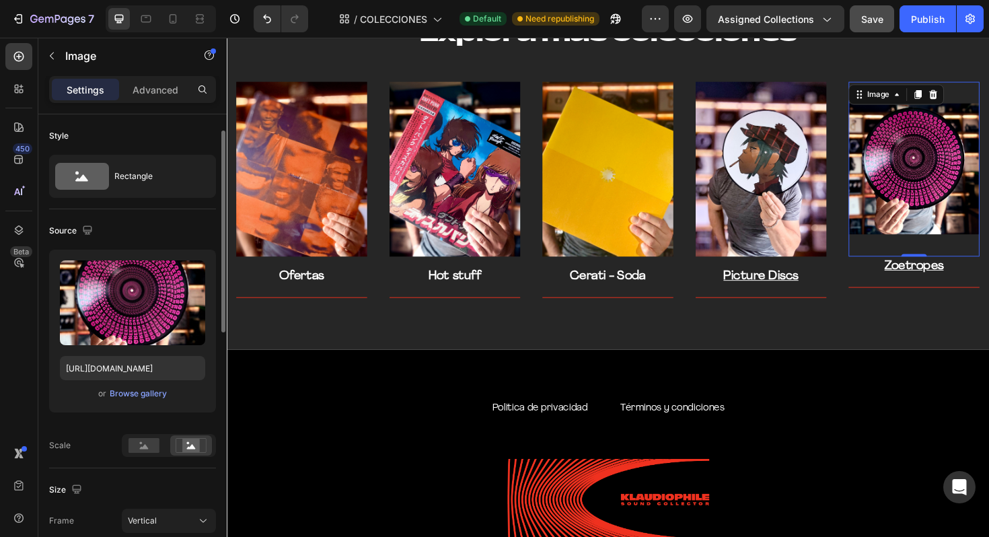
scroll to position [65, 0]
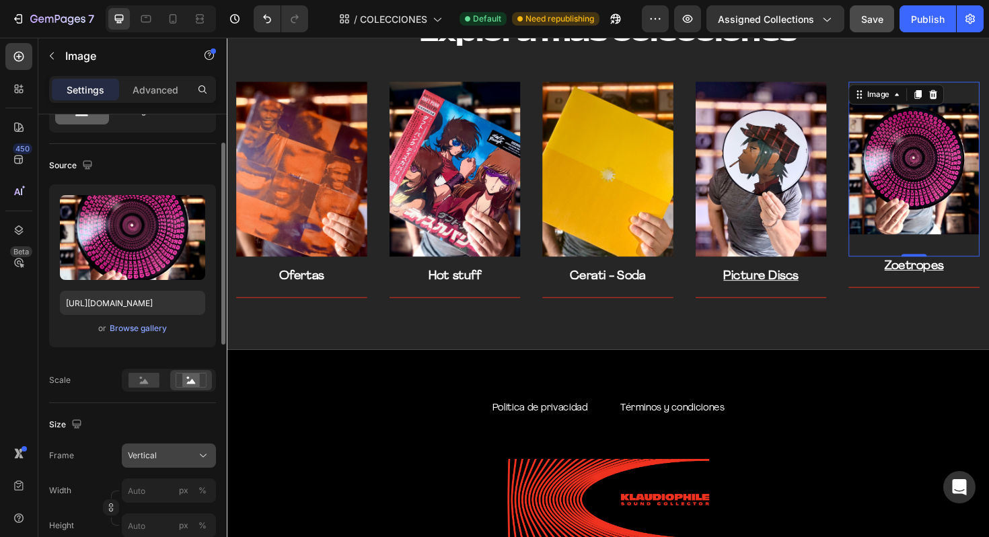
click at [186, 458] on div "Vertical" at bounding box center [161, 455] width 66 height 12
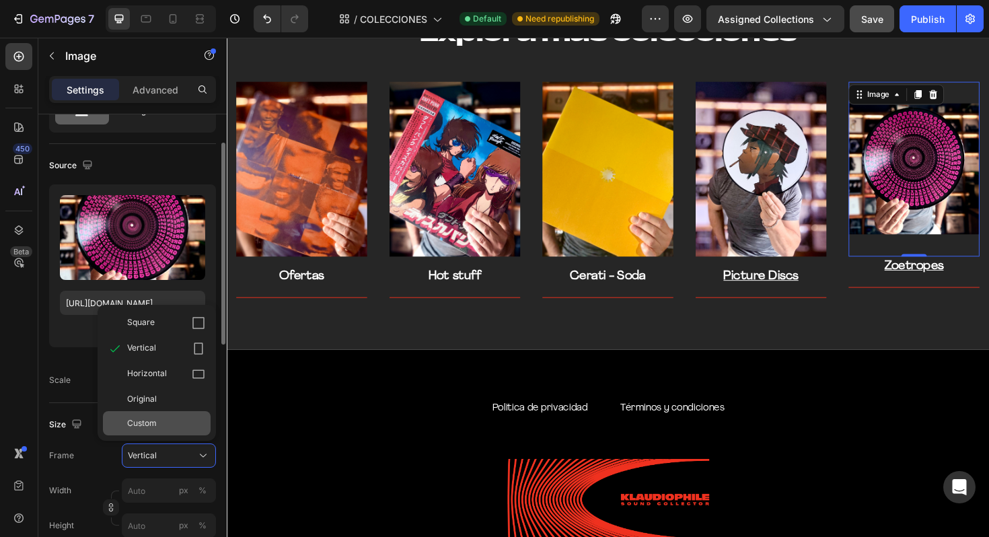
click at [182, 420] on div "Custom" at bounding box center [166, 423] width 78 height 12
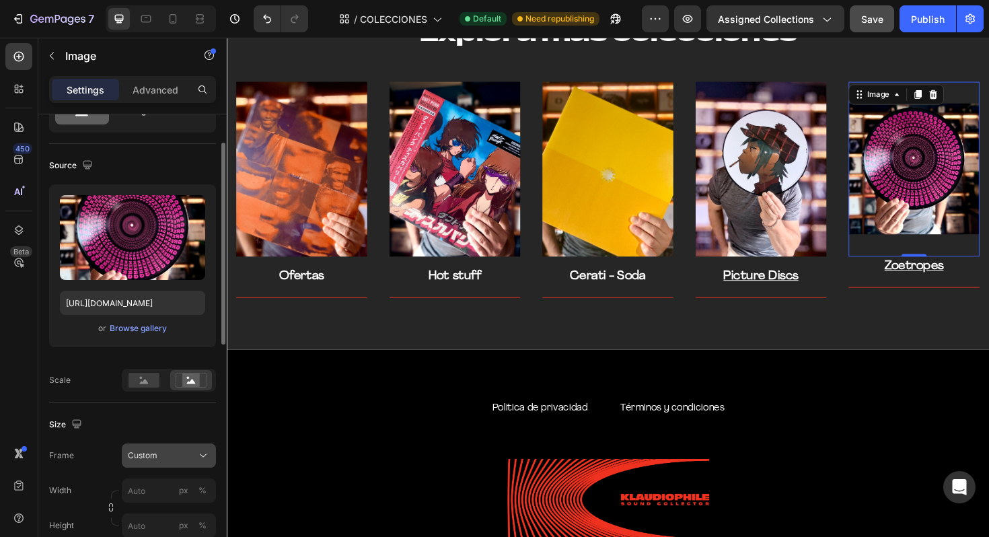
click at [190, 465] on button "Custom" at bounding box center [169, 455] width 94 height 24
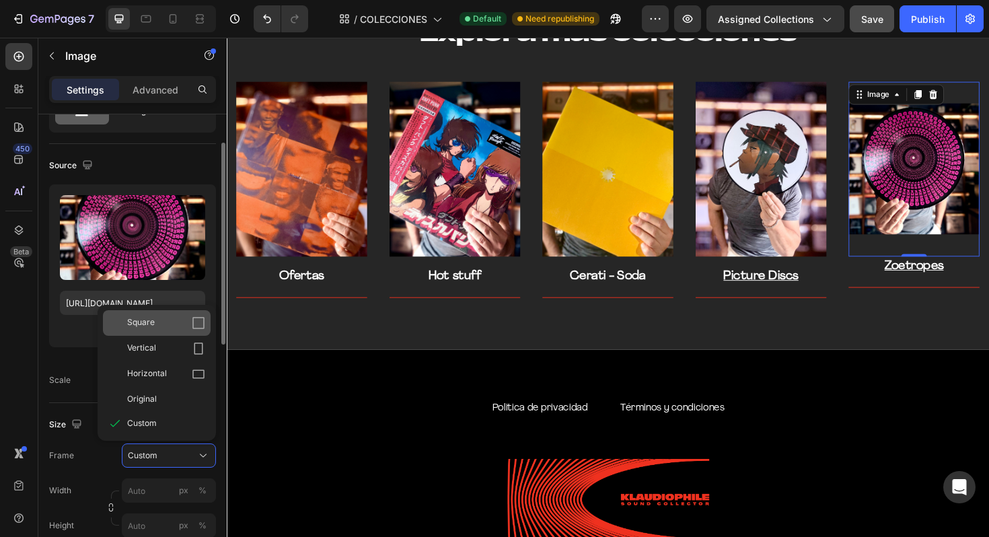
click at [194, 314] on div "Square" at bounding box center [157, 323] width 108 height 26
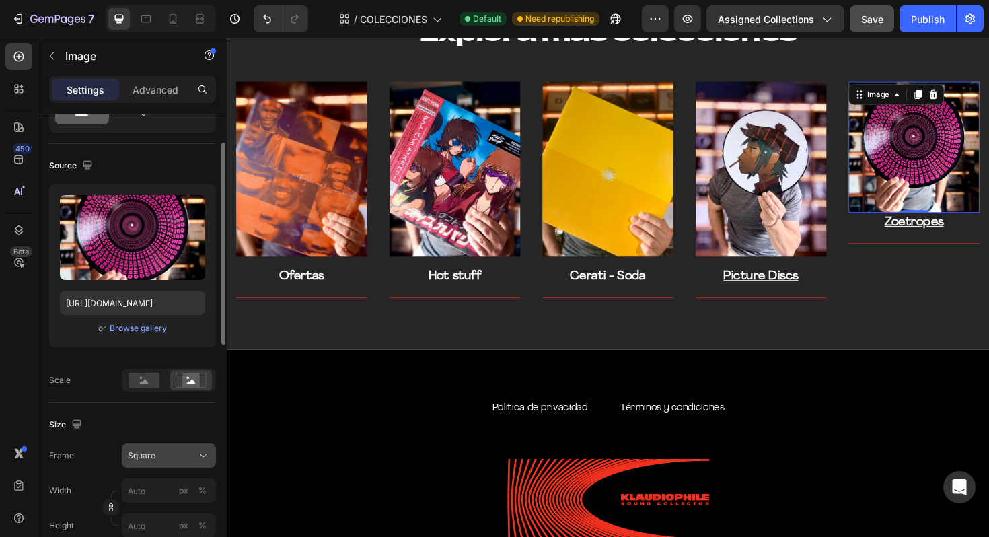
click at [194, 462] on div "Square" at bounding box center [169, 455] width 82 height 13
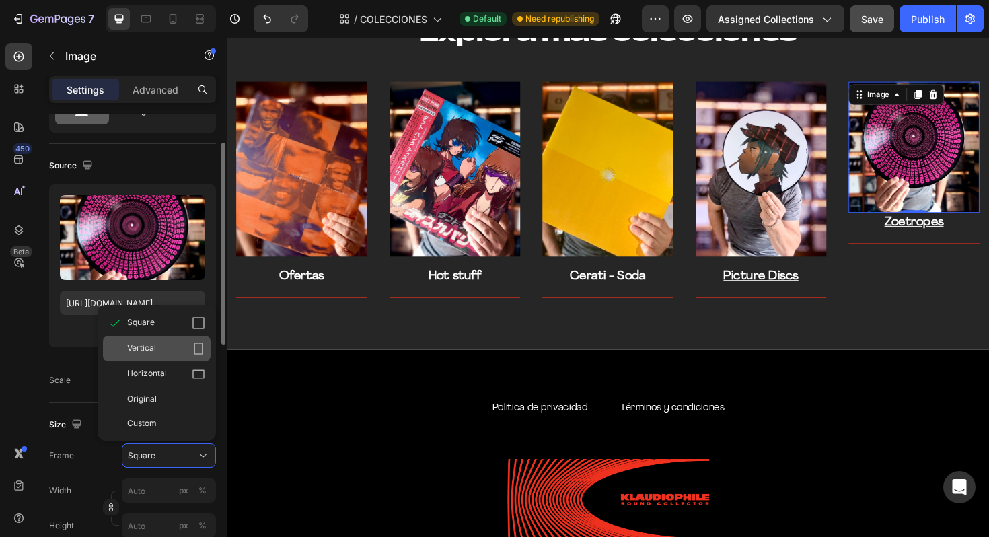
click at [195, 357] on div "Vertical" at bounding box center [157, 349] width 108 height 26
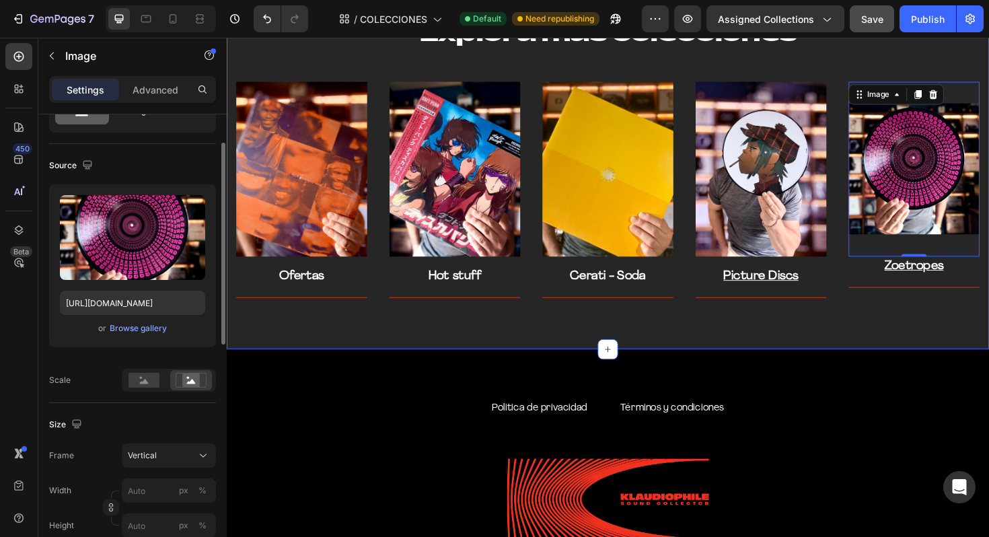
click at [295, 71] on div "Explora mas colecciones Heading Row Image Ofertas Text block Title Line Row Ima…" at bounding box center [630, 166] width 787 height 295
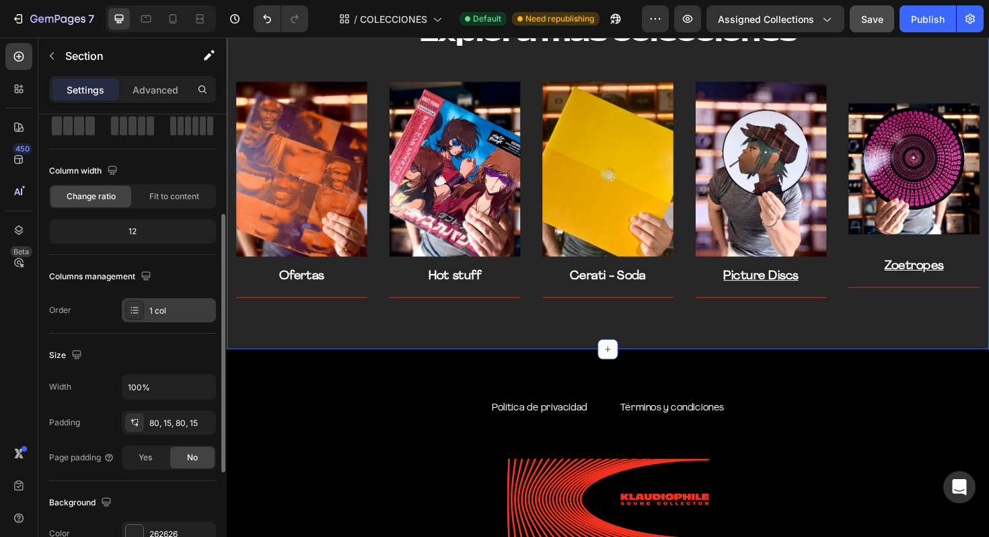
scroll to position [139, 0]
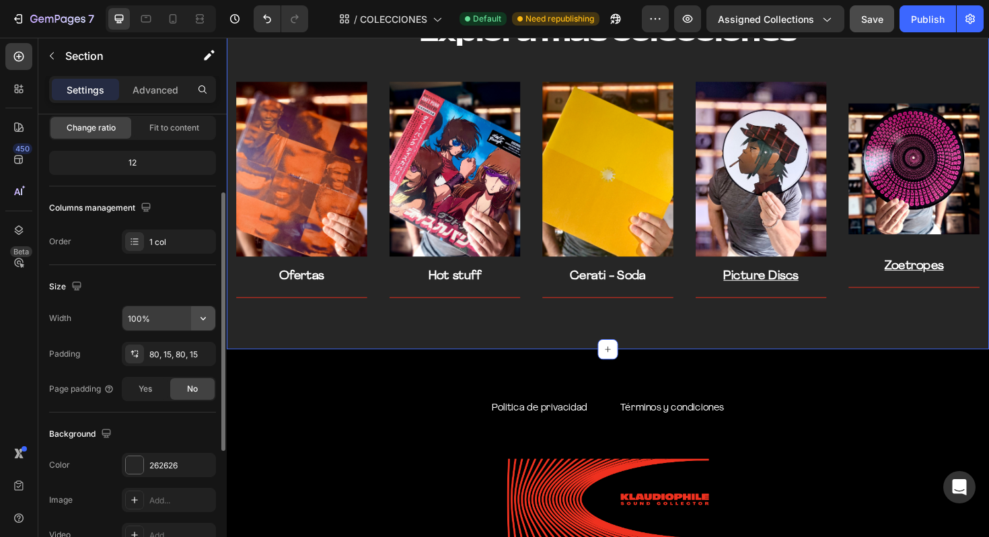
click at [204, 316] on icon "button" at bounding box center [202, 317] width 13 height 13
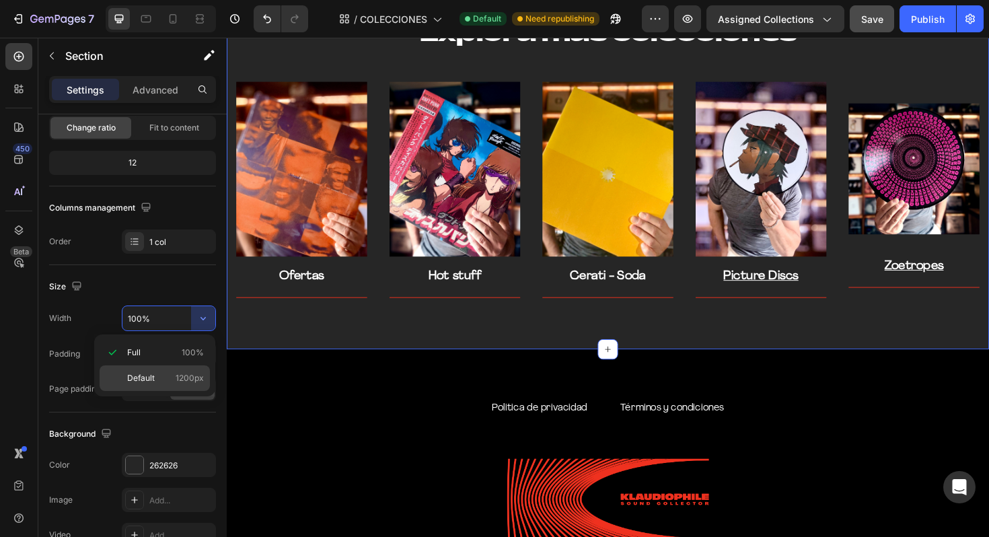
click at [164, 386] on div "Default 1200px" at bounding box center [155, 378] width 110 height 26
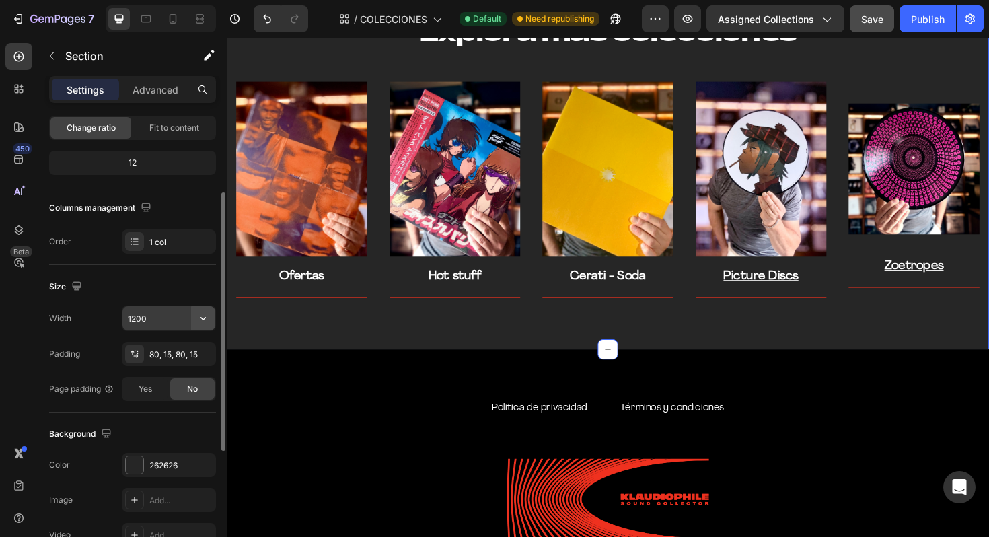
click at [203, 316] on icon "button" at bounding box center [202, 317] width 13 height 13
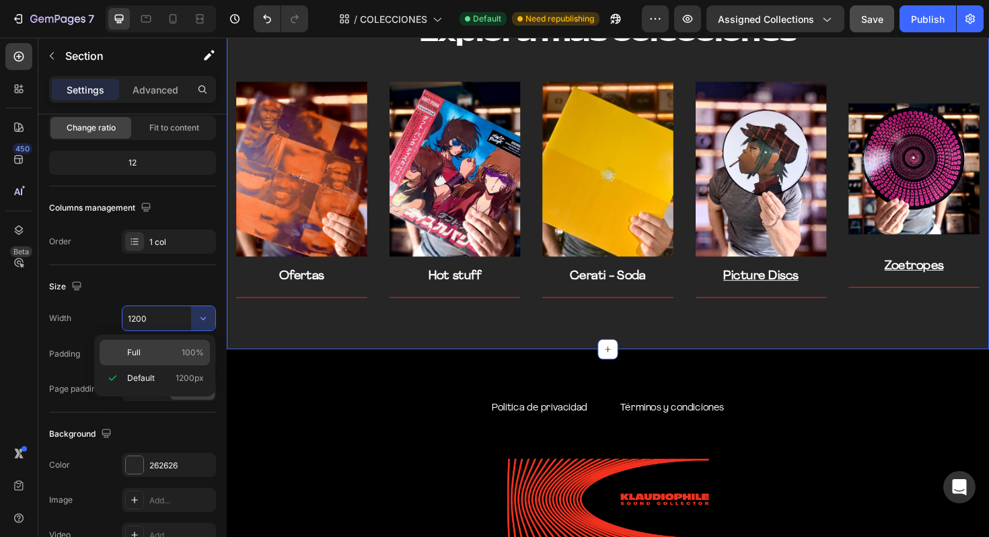
drag, startPoint x: 180, startPoint y: 339, endPoint x: 172, endPoint y: 346, distance: 10.0
click at [174, 345] on div "Full 100% Default 1200px" at bounding box center [154, 365] width 121 height 62
click at [172, 346] on p "Full 100%" at bounding box center [165, 352] width 77 height 12
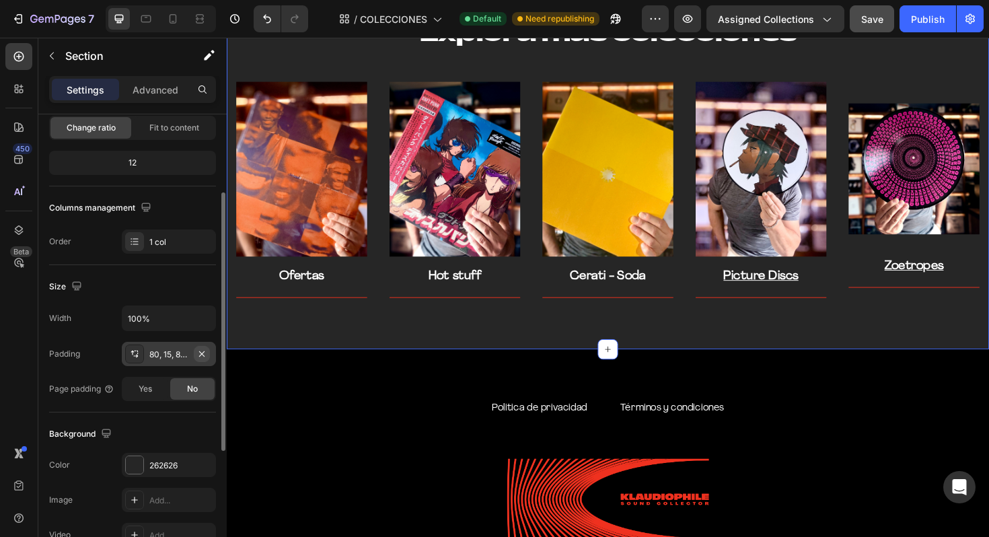
click at [202, 352] on icon "button" at bounding box center [201, 353] width 11 height 11
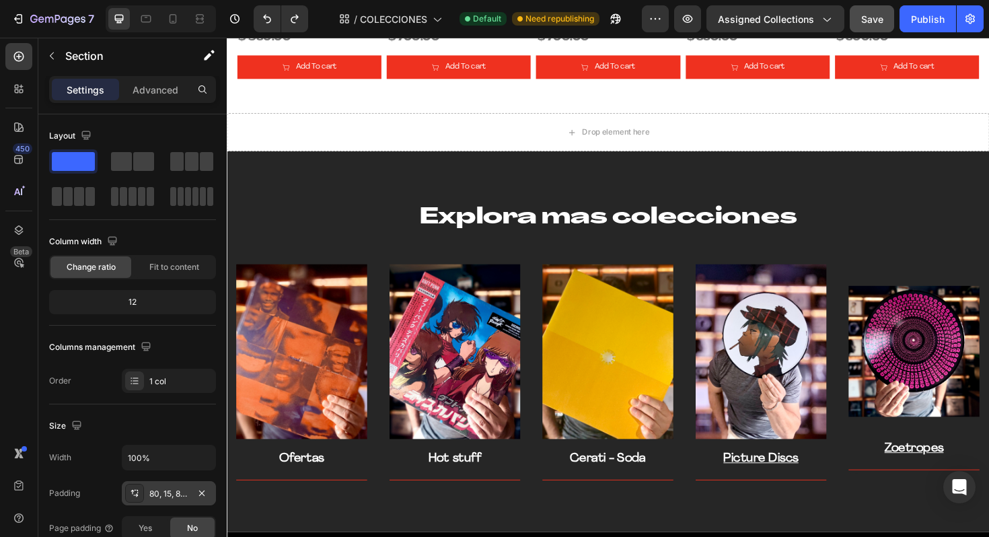
scroll to position [2862, 0]
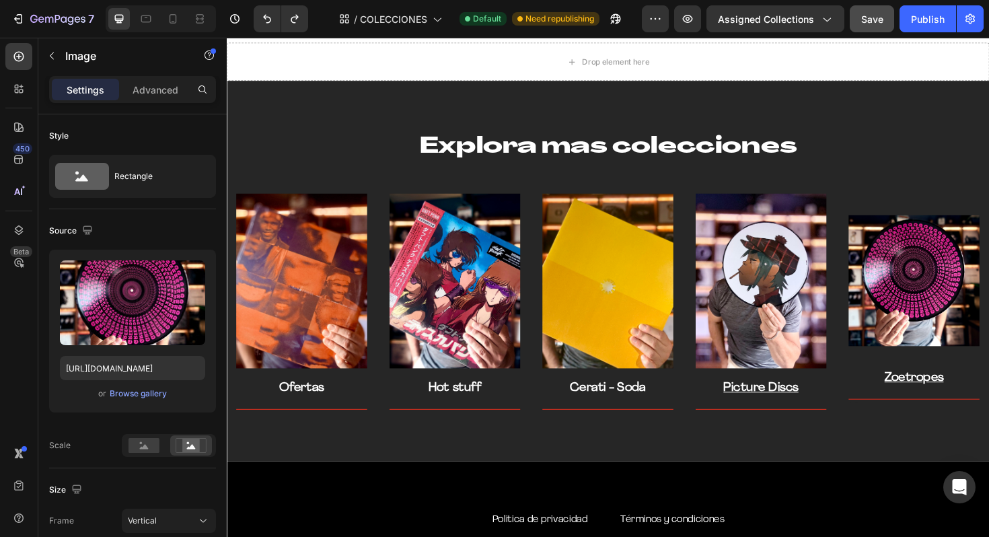
click at [940, 246] on img at bounding box center [954, 295] width 139 height 185
click at [151, 445] on rect at bounding box center [143, 445] width 31 height 15
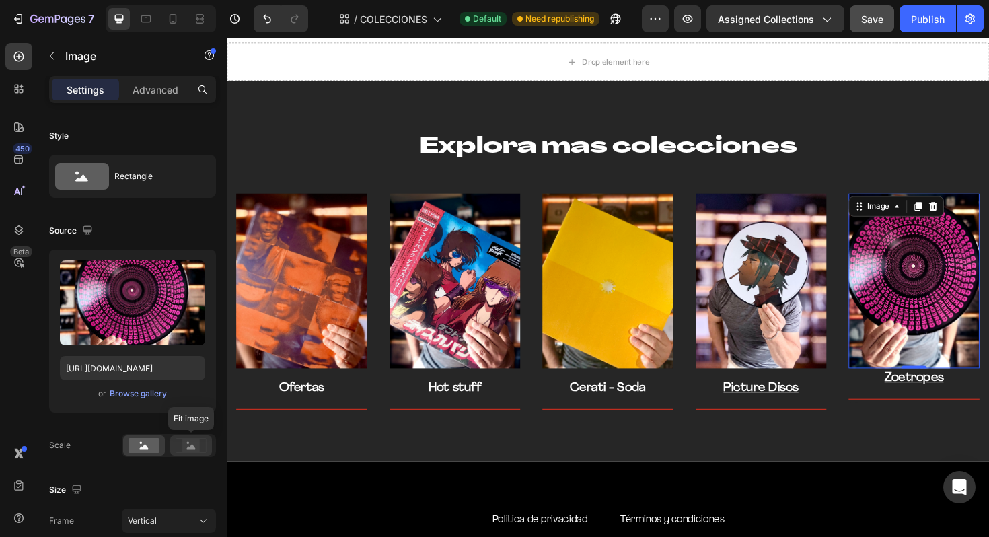
click at [194, 453] on div at bounding box center [191, 445] width 42 height 20
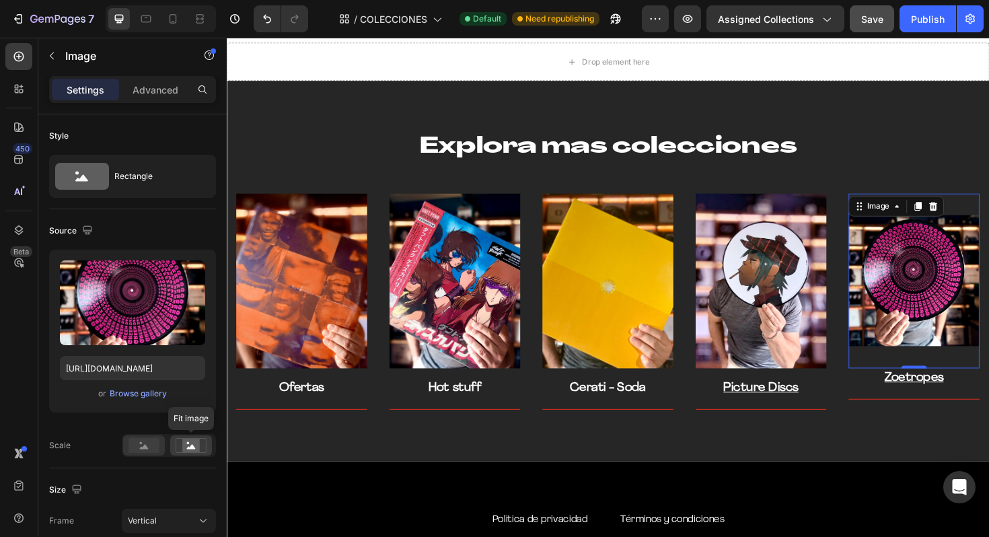
click at [139, 453] on div at bounding box center [144, 445] width 42 height 20
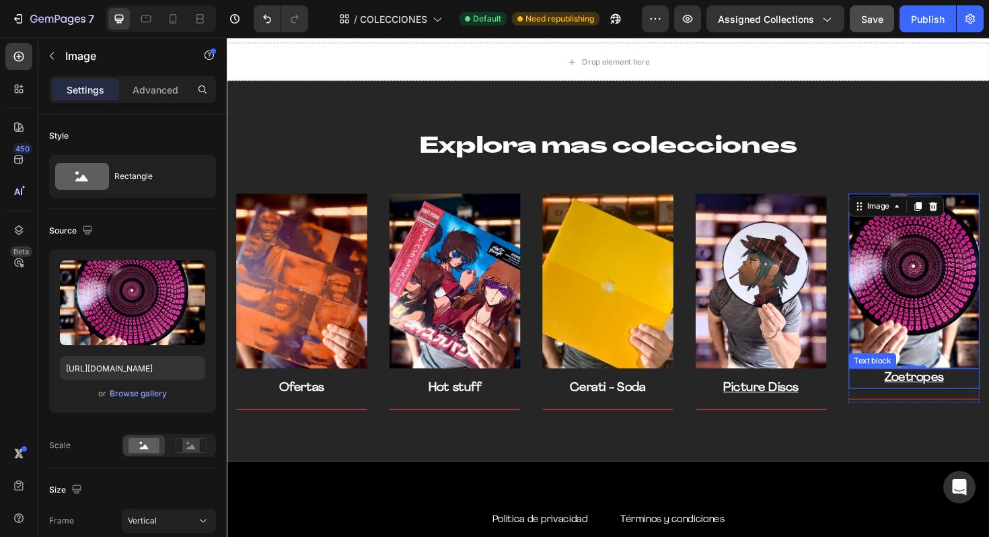
click at [916, 403] on p "Zoetropes" at bounding box center [955, 400] width 136 height 20
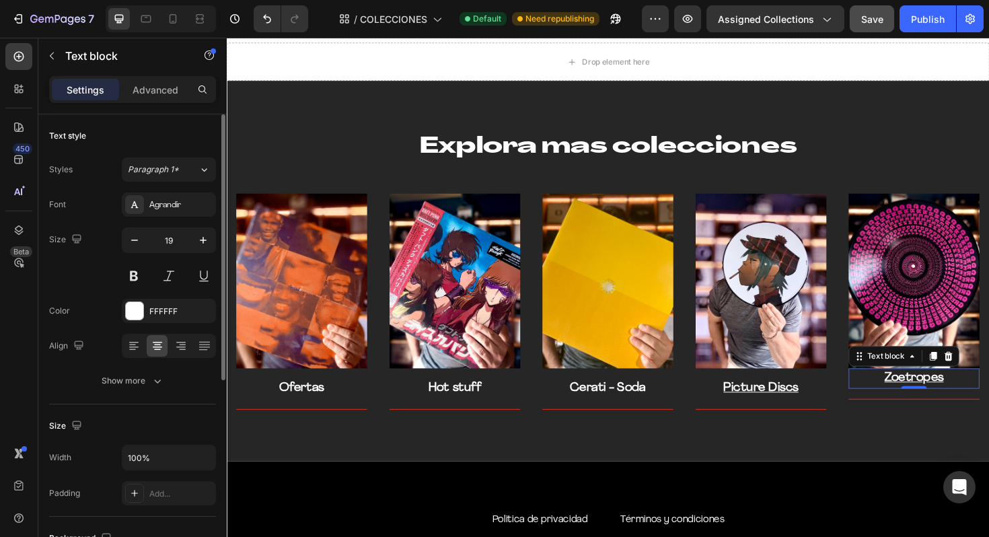
click at [145, 353] on div at bounding box center [169, 346] width 94 height 24
click at [143, 353] on div at bounding box center [133, 346] width 21 height 22
click at [168, 348] on div "Align center" at bounding box center [169, 346] width 94 height 24
click at [154, 345] on icon at bounding box center [157, 345] width 13 height 13
click at [157, 463] on input "100%" at bounding box center [168, 457] width 93 height 24
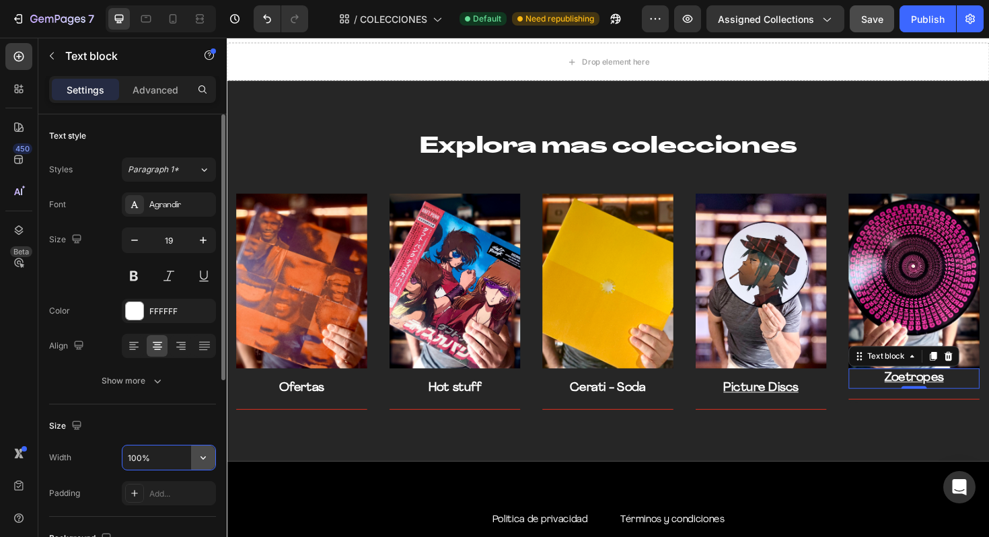
click at [197, 458] on icon "button" at bounding box center [202, 457] width 13 height 13
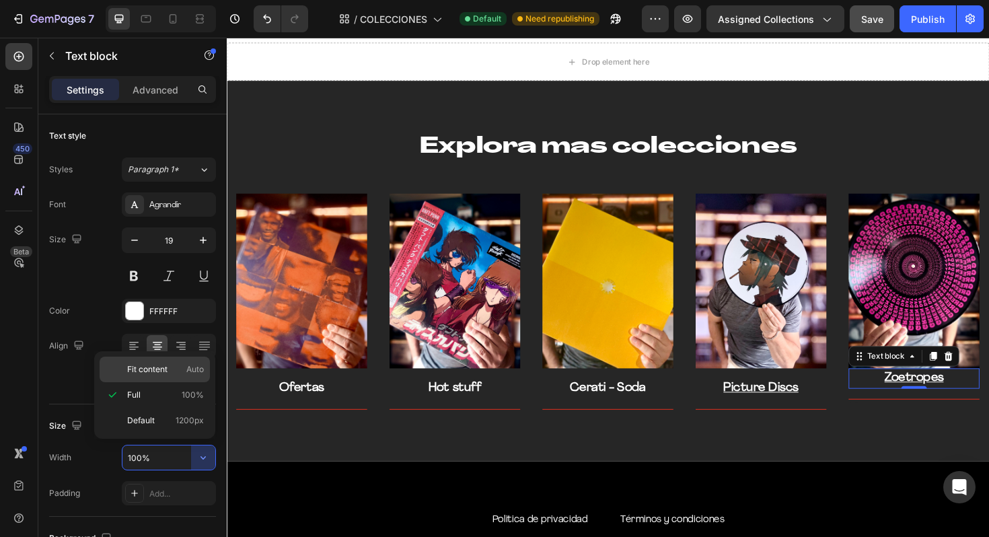
click at [189, 367] on span "Auto" at bounding box center [194, 369] width 17 height 12
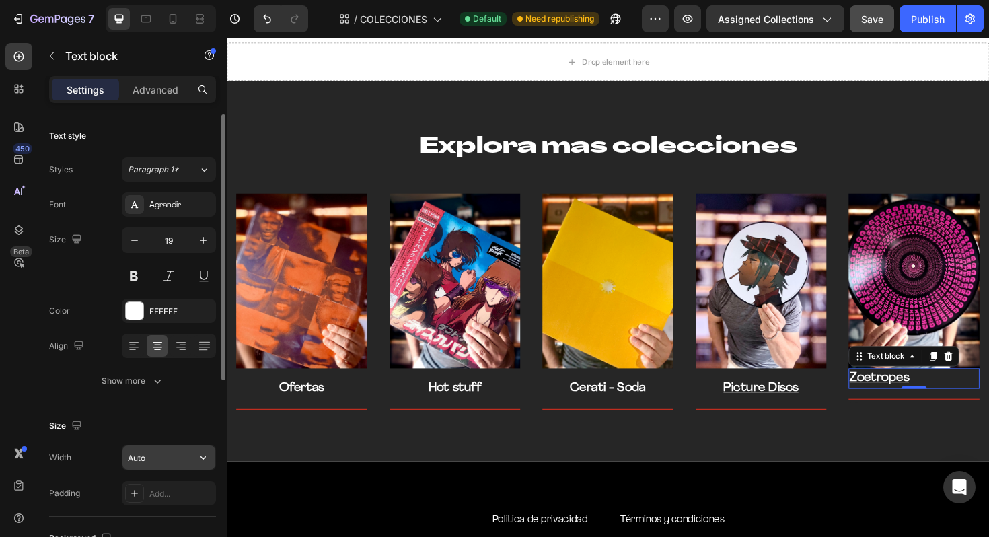
click at [187, 457] on input "Auto" at bounding box center [168, 457] width 93 height 24
click at [202, 456] on icon "button" at bounding box center [202, 457] width 13 height 13
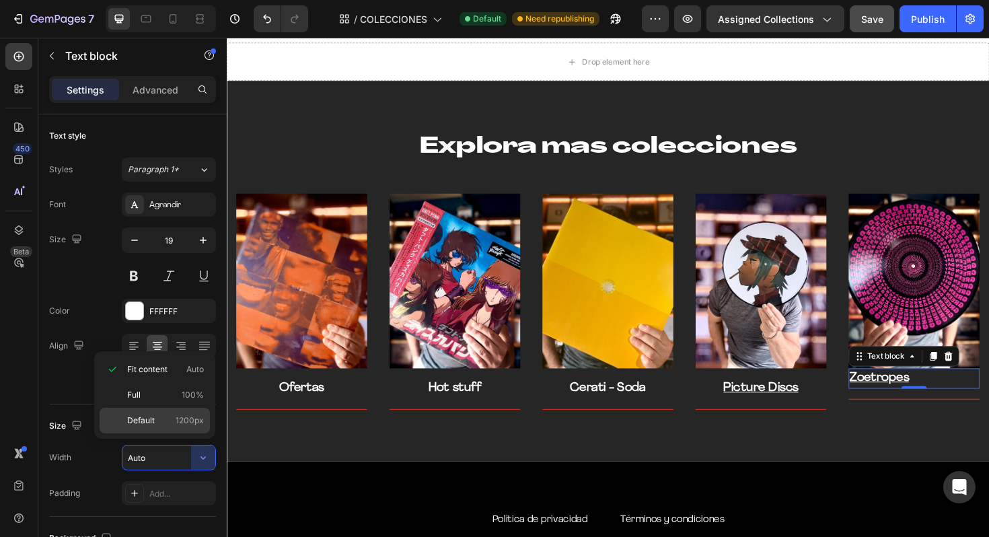
click at [193, 420] on span "1200px" at bounding box center [190, 420] width 28 height 12
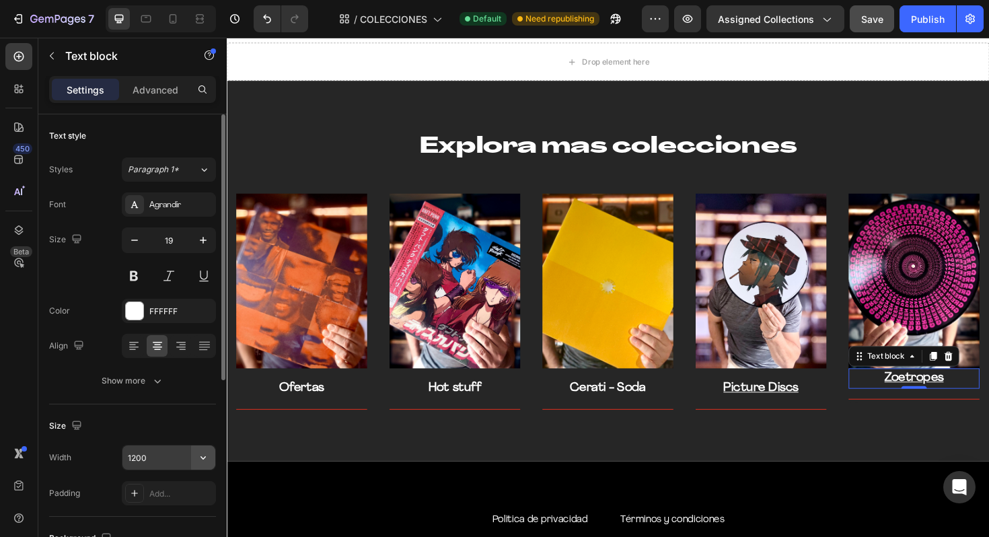
click at [204, 457] on icon "button" at bounding box center [202, 457] width 5 height 3
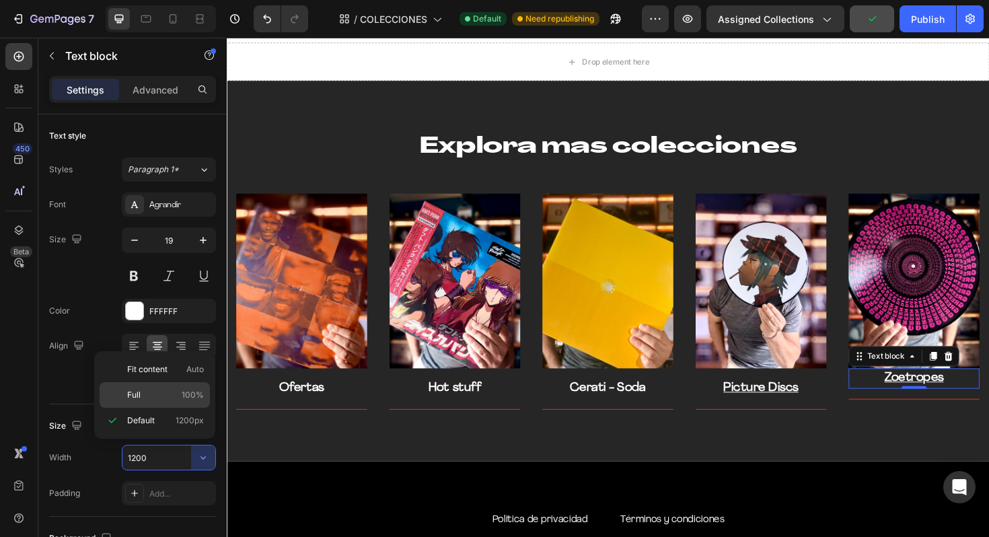
click at [204, 385] on div "Full 100%" at bounding box center [155, 395] width 110 height 26
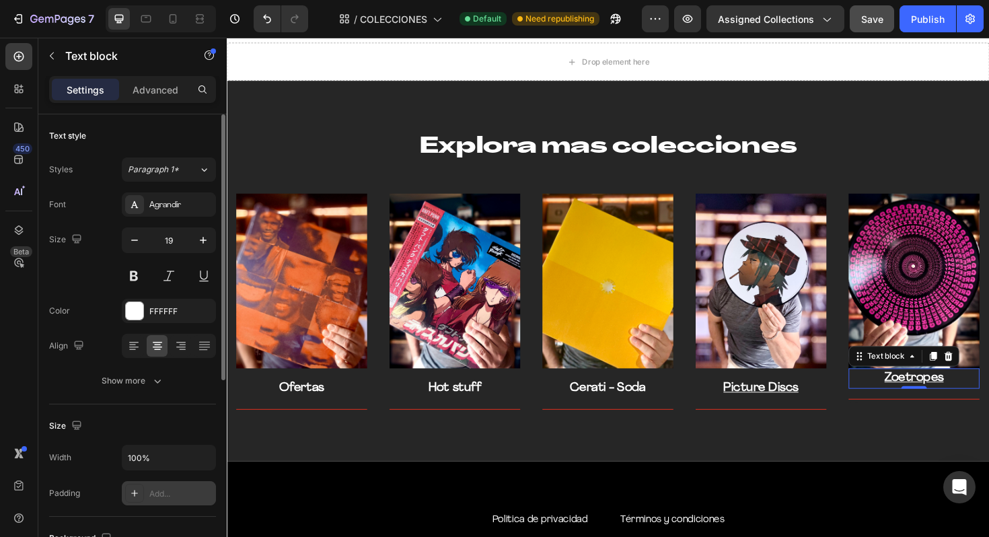
click at [182, 496] on div "Add..." at bounding box center [180, 494] width 63 height 12
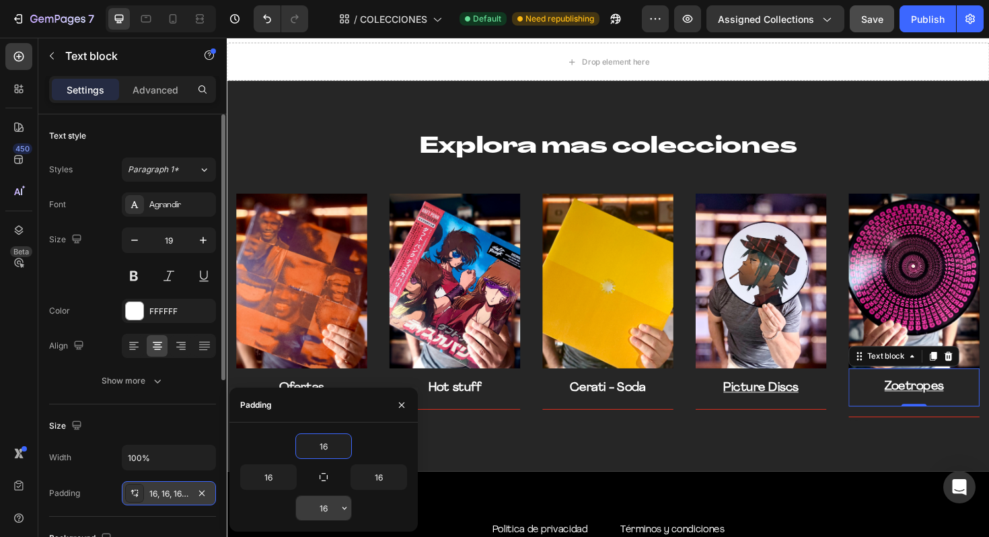
click at [324, 508] on input "16" at bounding box center [323, 508] width 55 height 24
click at [329, 509] on input "16" at bounding box center [323, 508] width 55 height 24
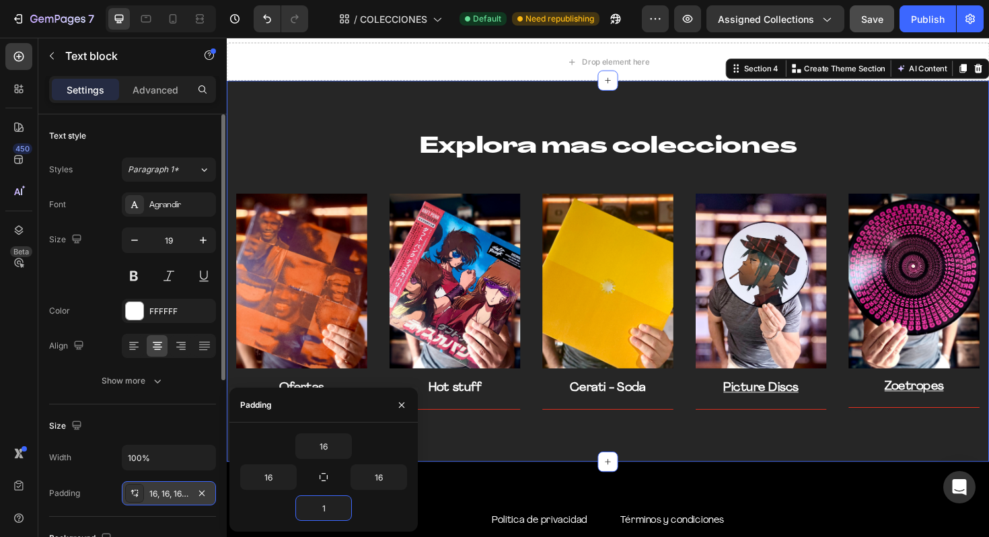
click at [700, 460] on div "Explora mas colecciones Heading Row Image Ofertas Text block Title Line Row Ima…" at bounding box center [630, 285] width 807 height 404
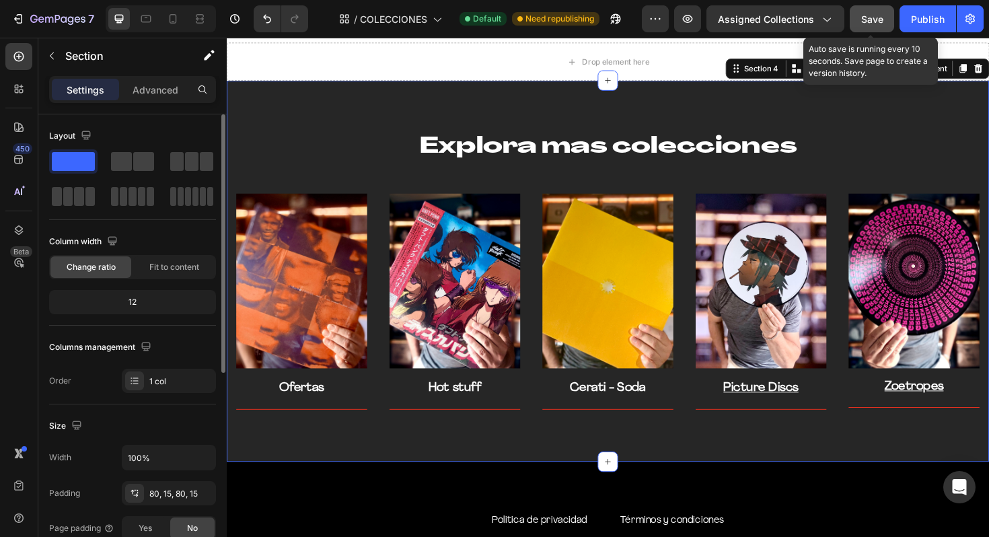
click at [878, 22] on span "Save" at bounding box center [872, 18] width 22 height 11
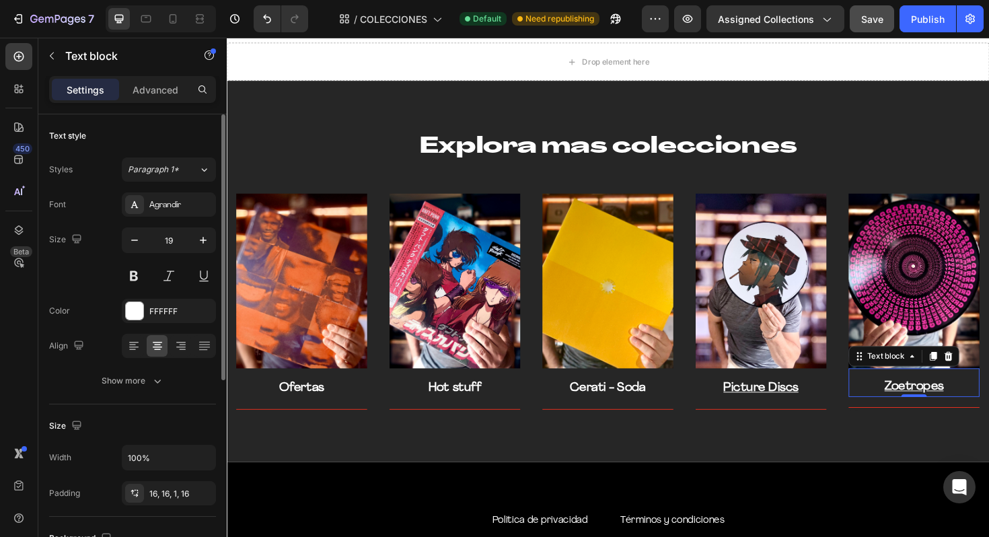
click at [916, 406] on p "Zoetropes" at bounding box center [954, 409] width 117 height 20
click at [928, 407] on u "Zoetropes" at bounding box center [955, 408] width 63 height 13
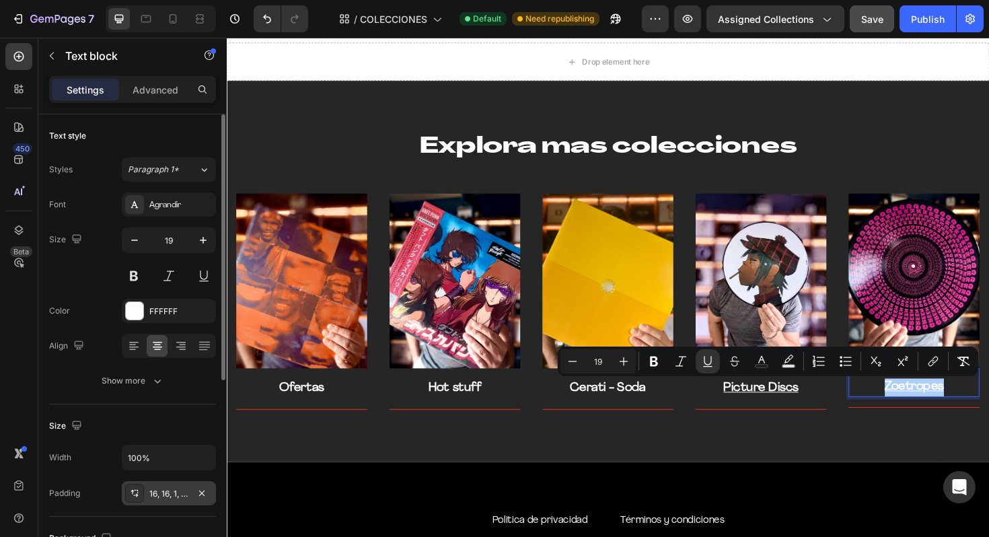
click at [155, 490] on div "16, 16, 1, 16" at bounding box center [168, 494] width 39 height 12
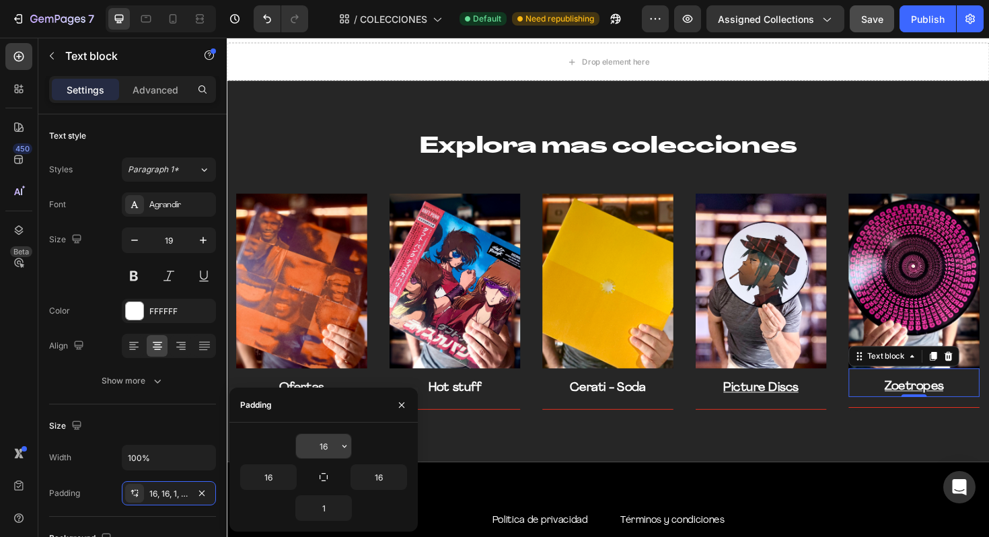
click at [335, 446] on input "16" at bounding box center [323, 446] width 55 height 24
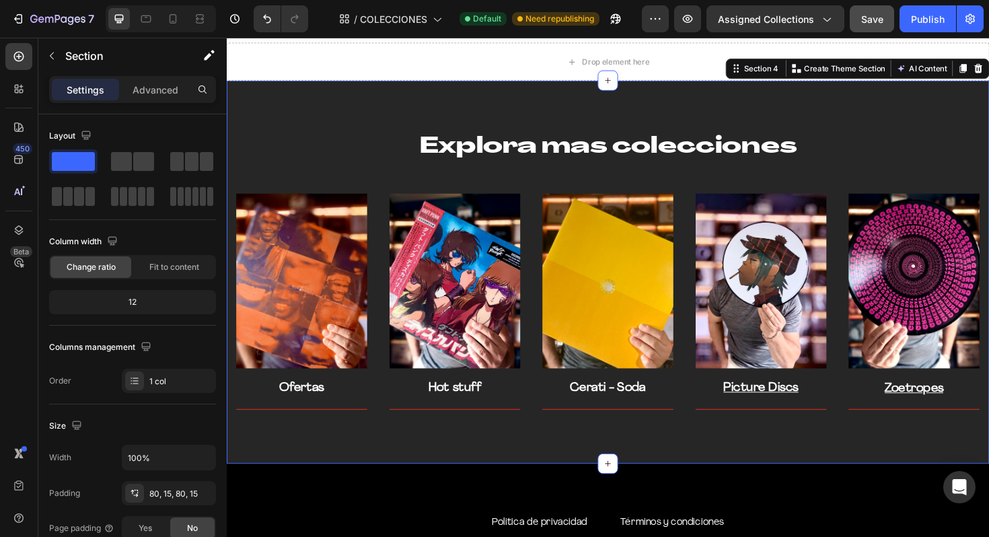
click at [884, 459] on div "Explora mas colecciones Heading Row Image Ofertas Text block Title Line Row Ima…" at bounding box center [630, 286] width 807 height 406
click at [883, 9] on button "Save" at bounding box center [872, 18] width 44 height 27
click at [916, 17] on div "Publish" at bounding box center [928, 19] width 34 height 14
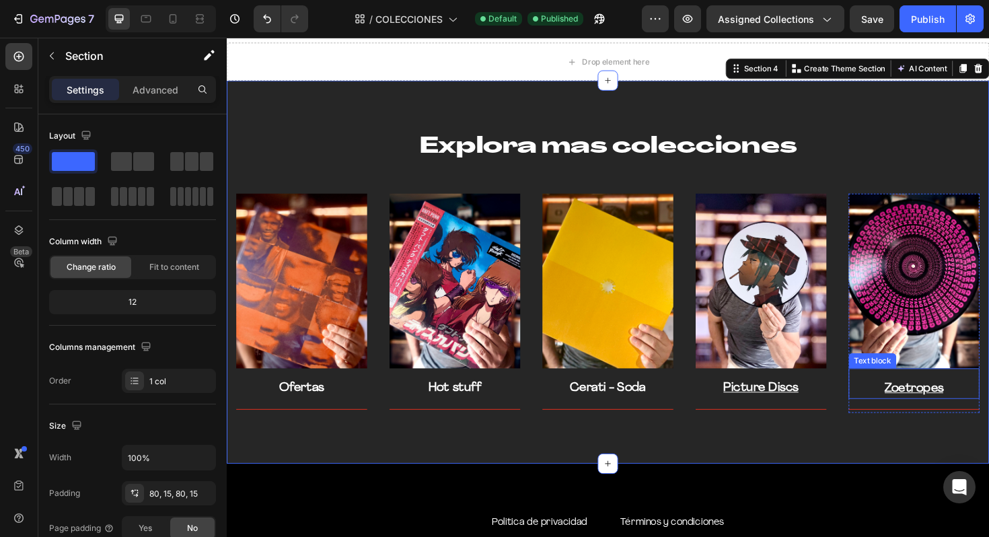
click at [955, 416] on u "Zoetropes" at bounding box center [955, 410] width 63 height 13
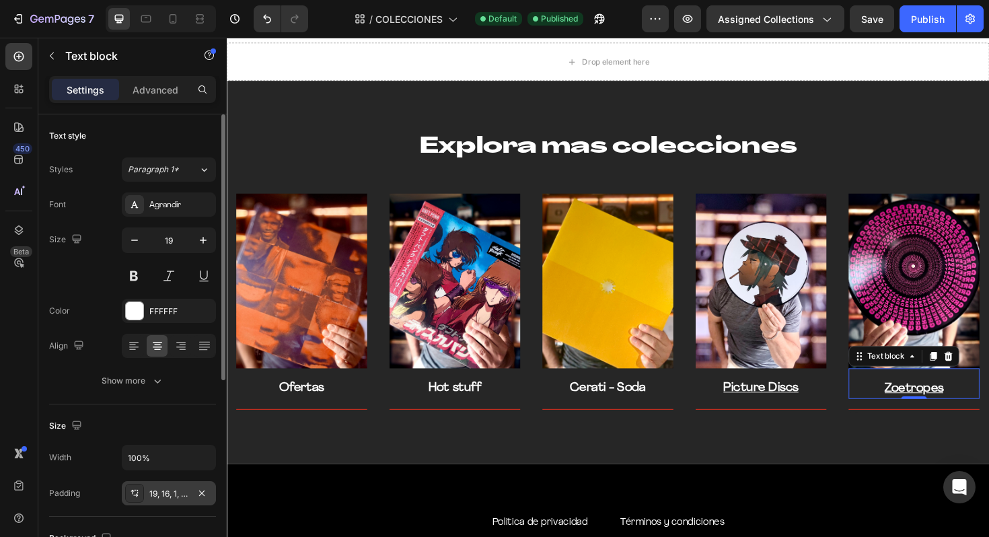
click at [161, 494] on div "19, 16, 1, 16" at bounding box center [168, 494] width 39 height 12
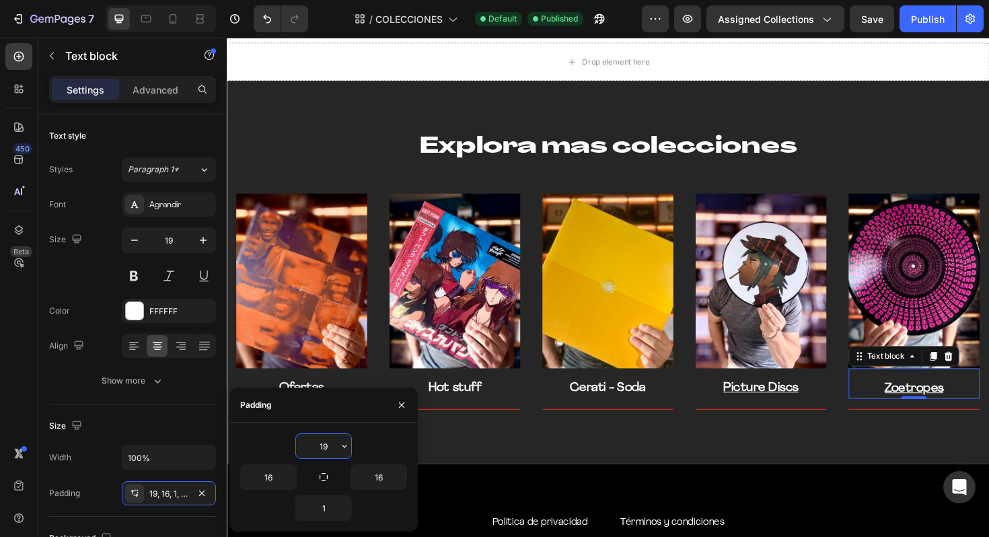
click at [330, 450] on input "19" at bounding box center [323, 446] width 55 height 24
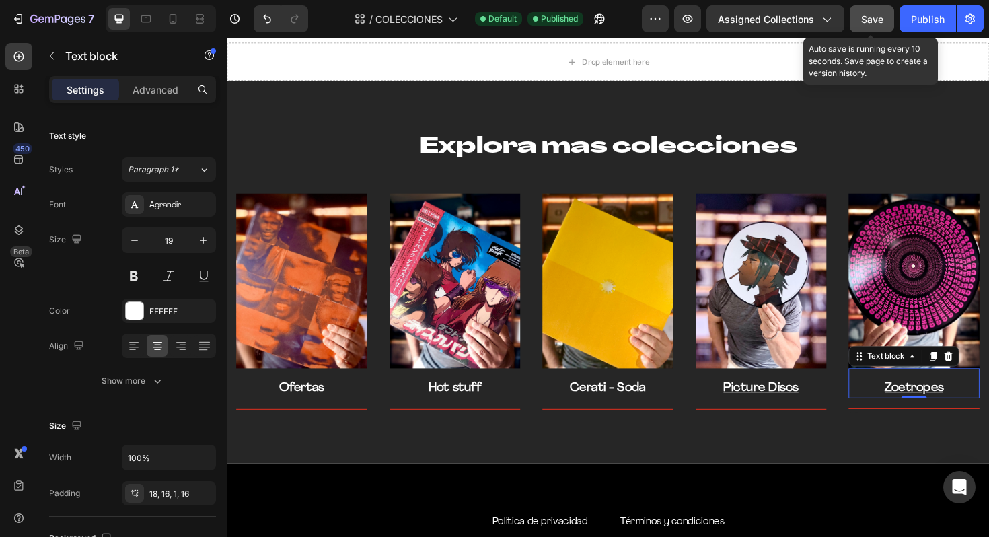
click at [878, 28] on button "Save" at bounding box center [872, 18] width 44 height 27
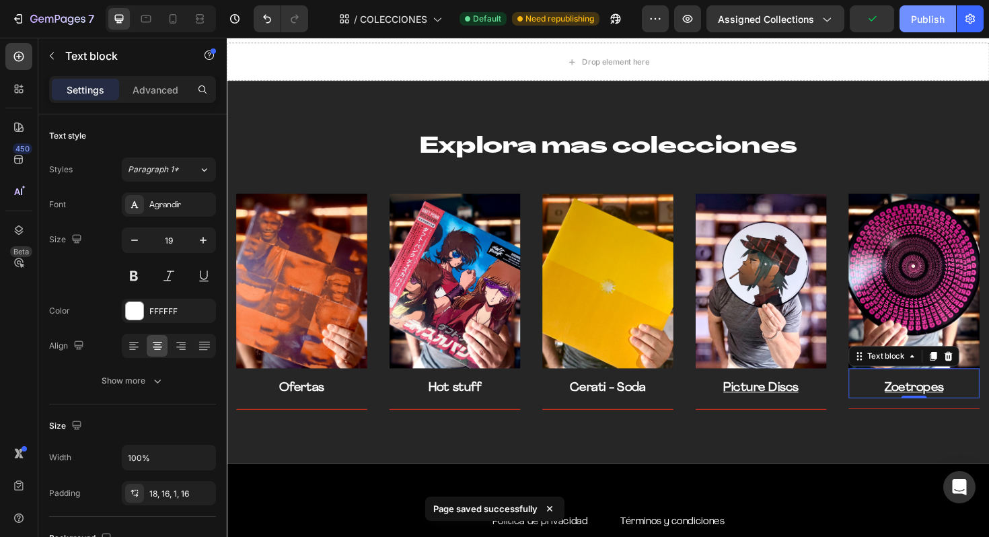
click at [922, 26] on button "Publish" at bounding box center [927, 18] width 57 height 27
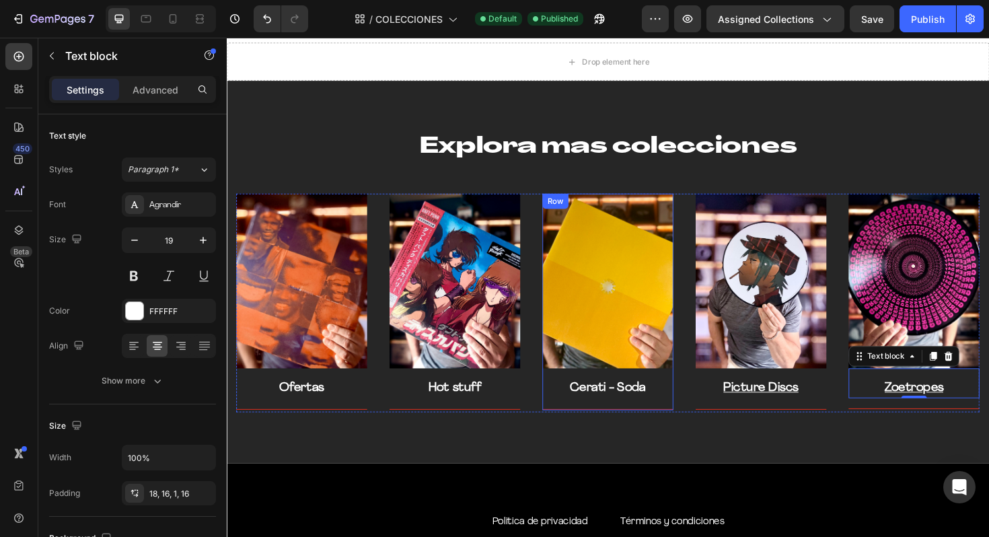
click at [609, 402] on p "Cerati - Soda" at bounding box center [630, 410] width 136 height 20
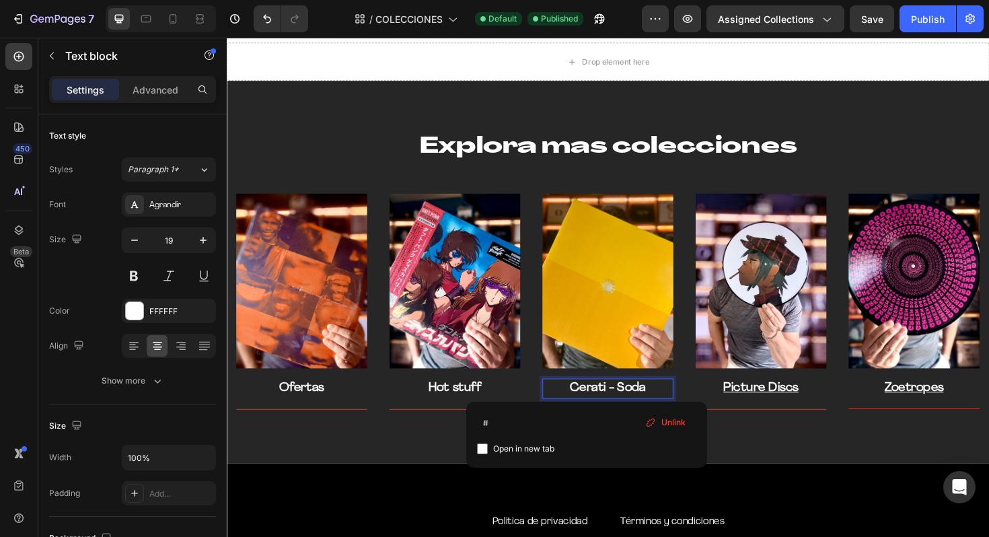
click at [610, 404] on link "Cerati - Soda" at bounding box center [631, 409] width 80 height 13
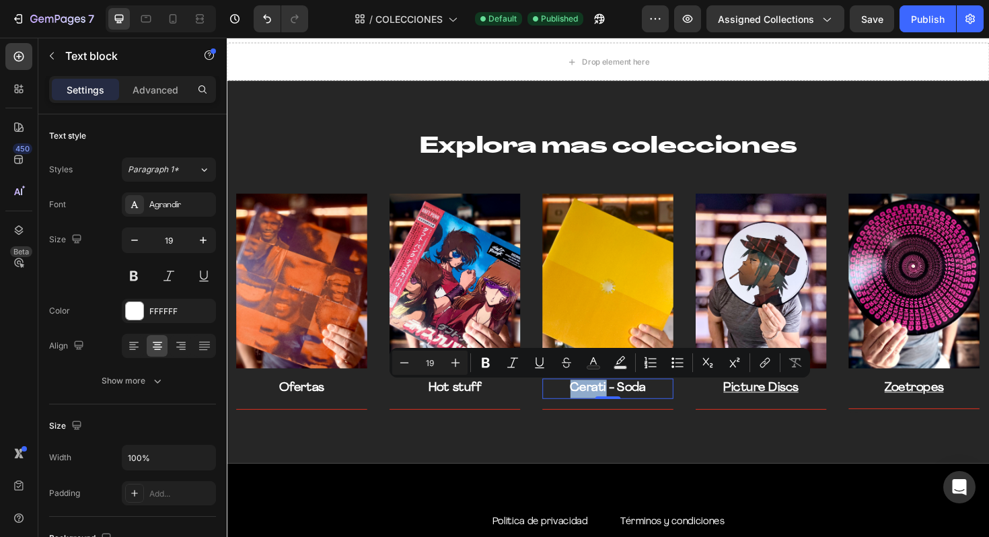
click at [618, 404] on link "Cerati - Soda" at bounding box center [631, 409] width 80 height 13
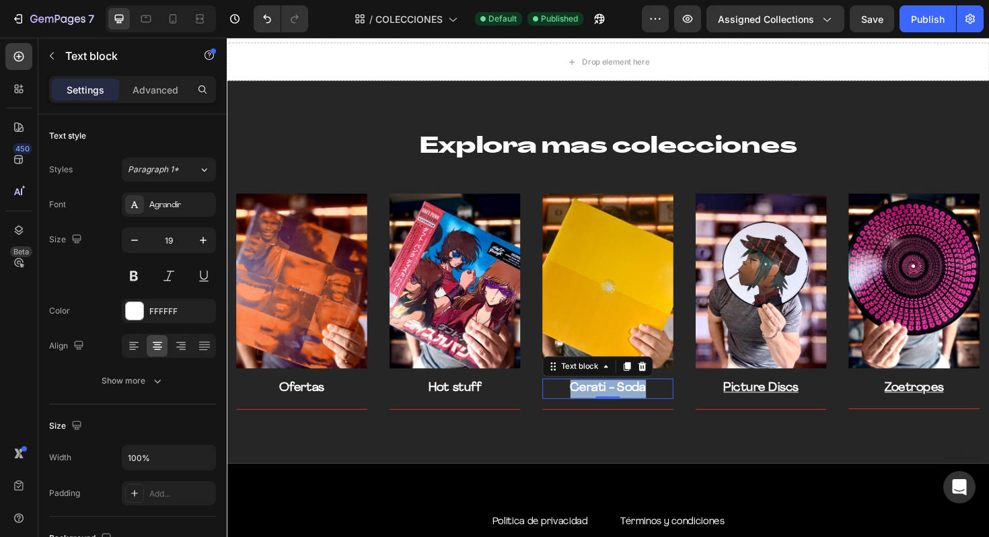
click at [618, 404] on link "Cerati - Soda" at bounding box center [631, 409] width 80 height 13
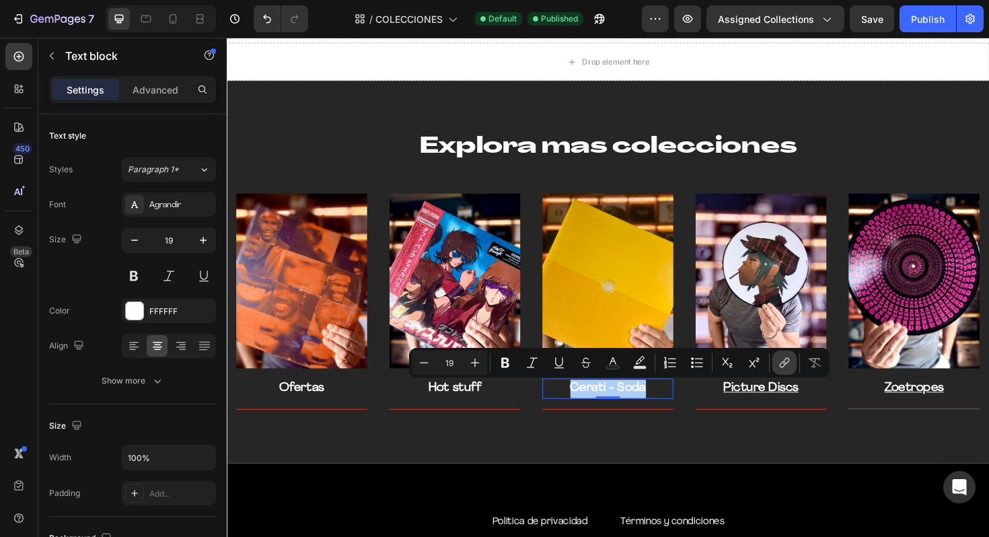
click at [786, 361] on icon "Editor contextual toolbar" at bounding box center [784, 362] width 13 height 13
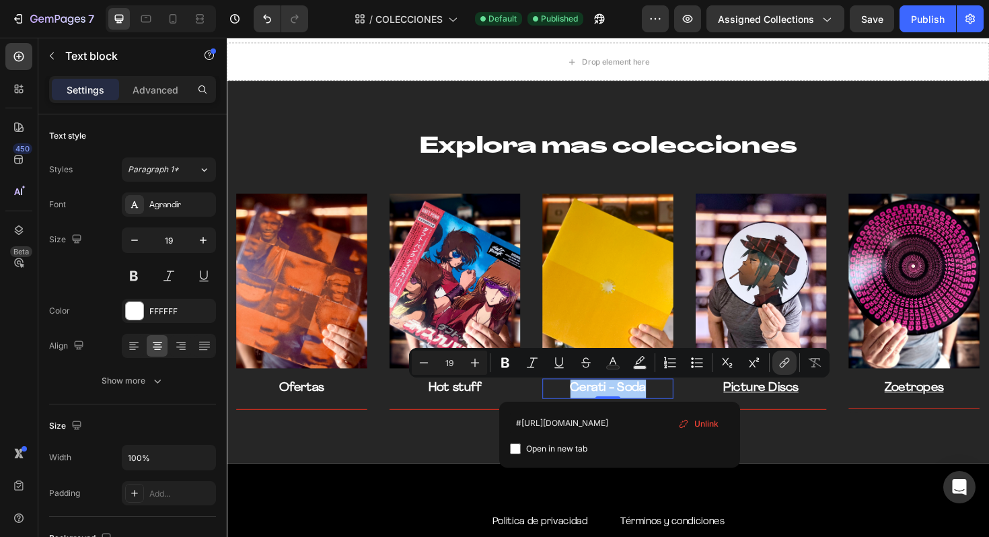
scroll to position [0, 15]
click at [844, 439] on div "Explora mas colecciones Heading Row Image Ofertas Text block Title Line Row Ima…" at bounding box center [630, 285] width 807 height 405
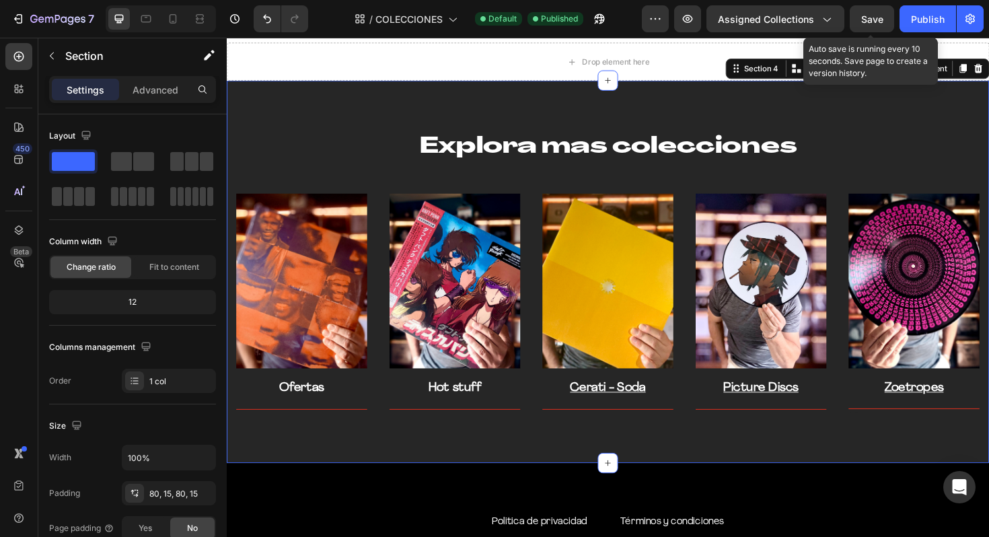
click at [882, 4] on div "7 Version history / COLECCIONES Default Published Preview Assigned Collections …" at bounding box center [494, 19] width 989 height 38
click at [875, 20] on span "Save" at bounding box center [872, 18] width 22 height 11
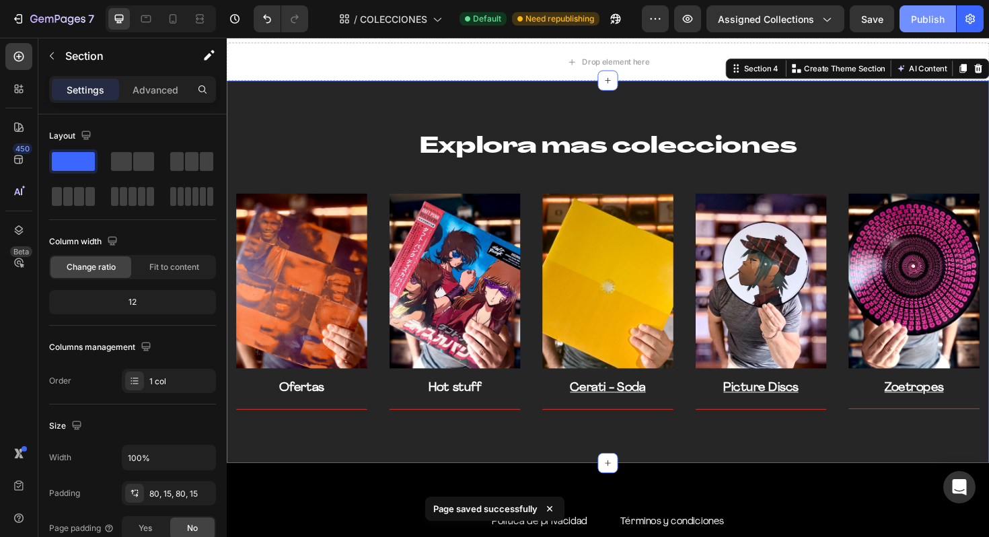
click at [917, 21] on div "Publish" at bounding box center [928, 19] width 34 height 14
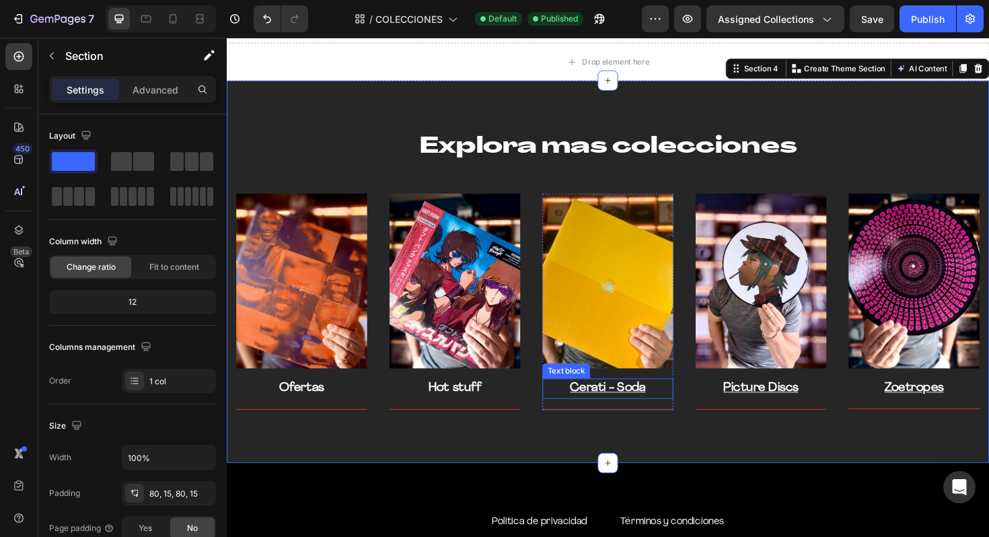
click at [630, 411] on u "Cerati - Soda" at bounding box center [631, 409] width 80 height 13
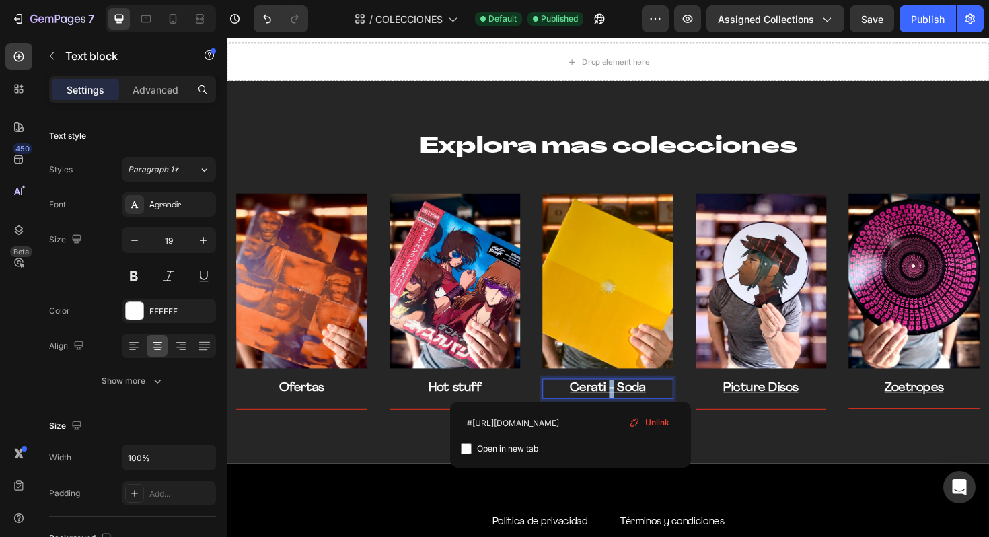
click at [630, 411] on u "Cerati - Soda" at bounding box center [631, 409] width 80 height 13
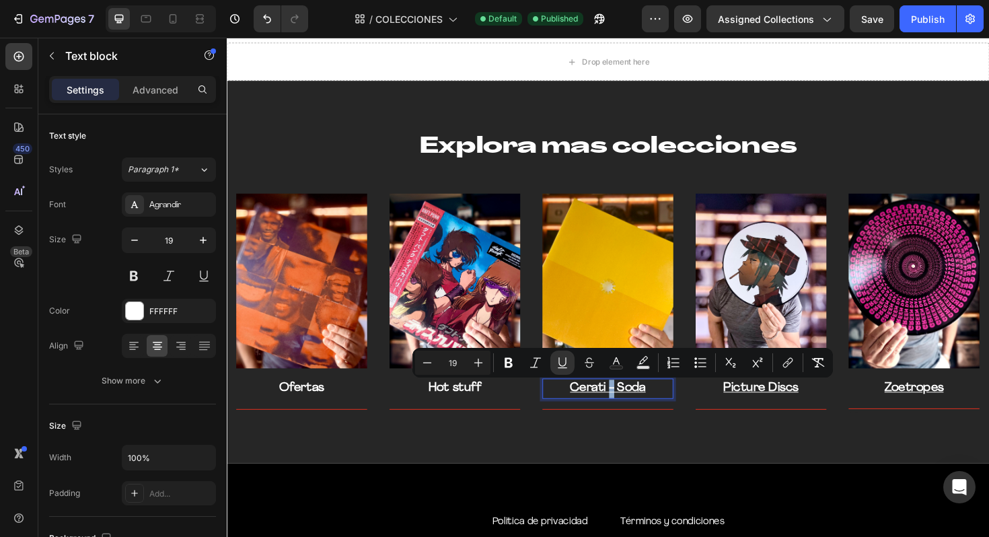
click at [630, 411] on u "Cerati - Soda" at bounding box center [631, 409] width 80 height 13
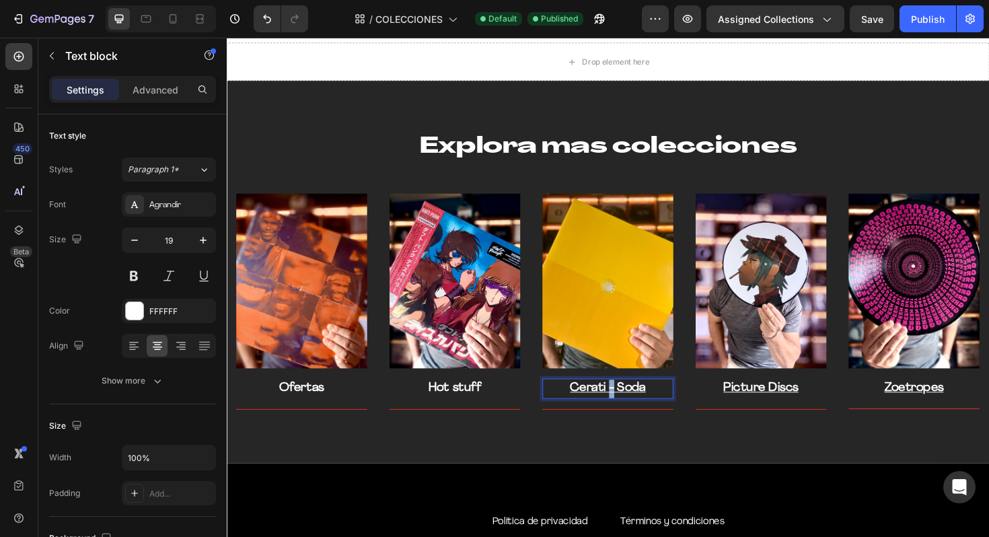
click at [630, 411] on u "Cerati - Soda" at bounding box center [631, 409] width 80 height 13
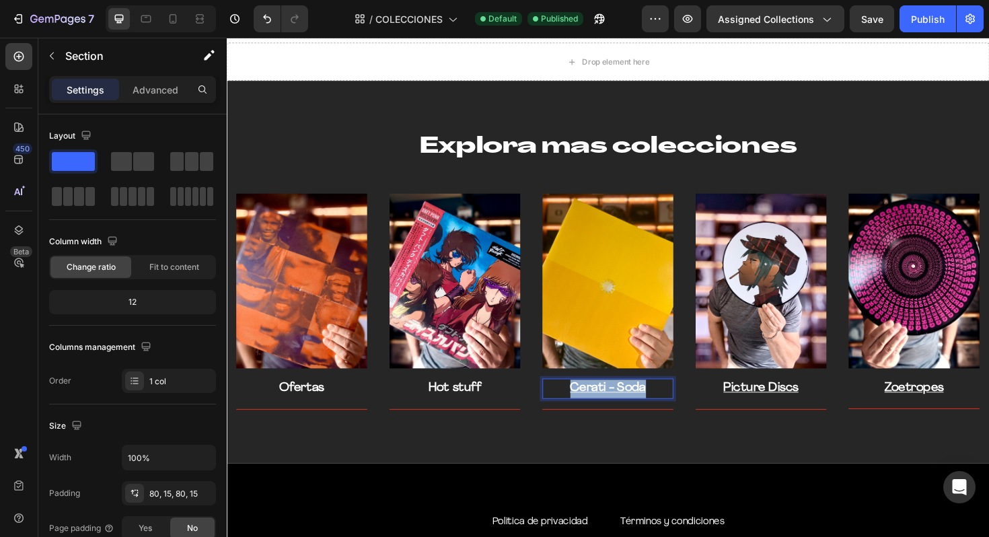
click at [702, 461] on div "Explora mas colecciones Heading Row Image Ofertas Text block Title Line Row Ima…" at bounding box center [630, 285] width 807 height 405
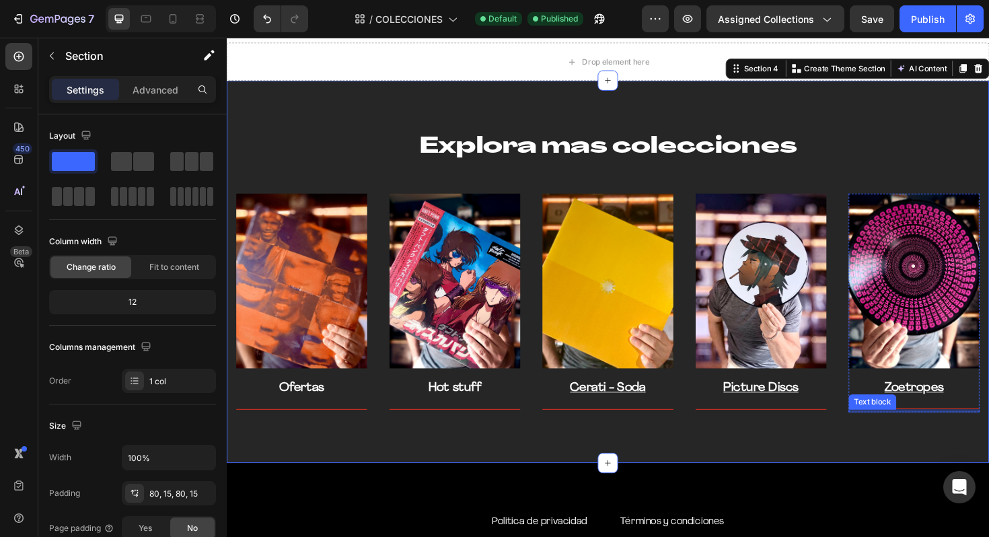
click at [910, 431] on div "Image Zoetropes Text block Title Line Text block" at bounding box center [954, 318] width 139 height 231
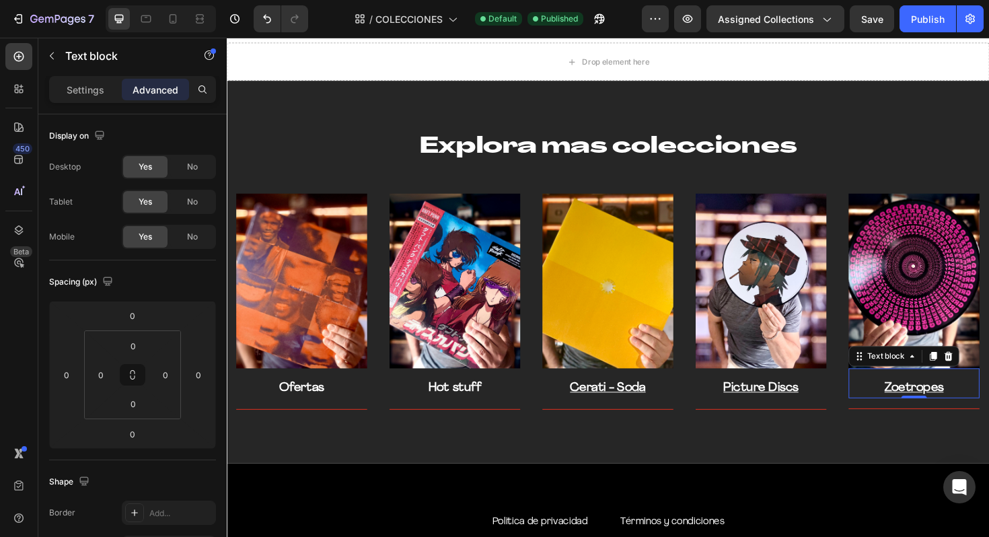
click at [939, 404] on u "Zoetropes" at bounding box center [955, 409] width 63 height 13
click at [937, 404] on u "Zoetropes" at bounding box center [955, 409] width 63 height 13
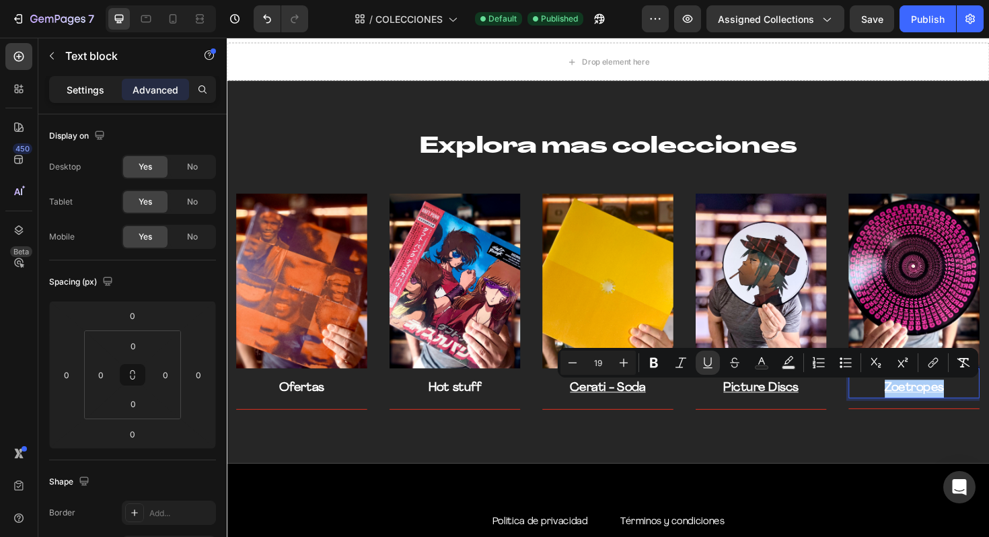
click at [100, 89] on p "Settings" at bounding box center [86, 90] width 38 height 14
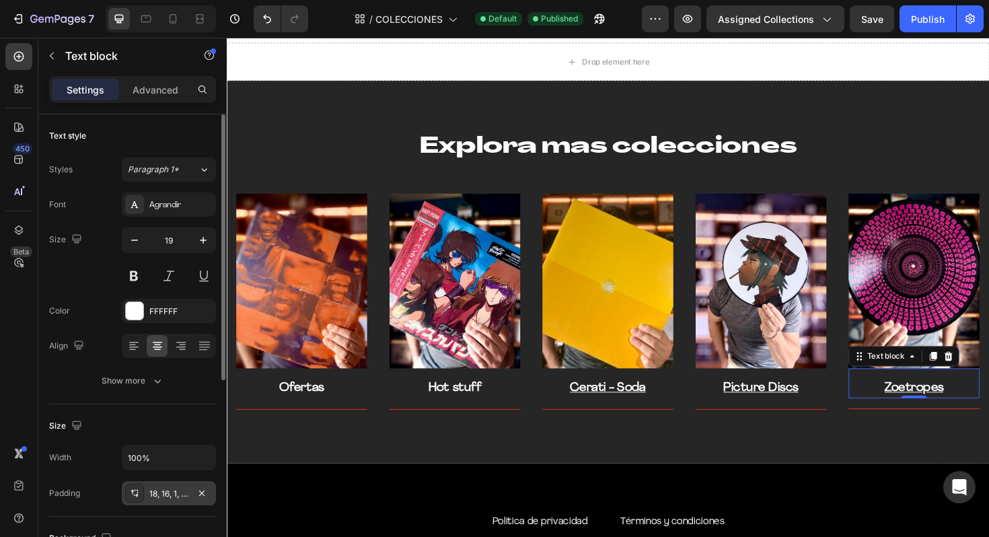
click at [154, 501] on div "18, 16, 1, 16" at bounding box center [169, 493] width 94 height 24
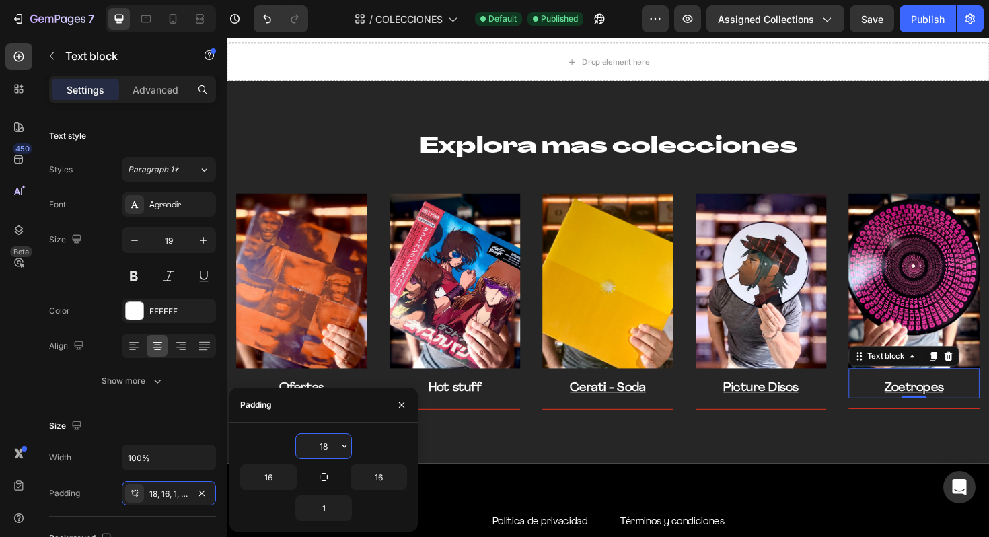
click at [334, 451] on input "18" at bounding box center [323, 446] width 55 height 24
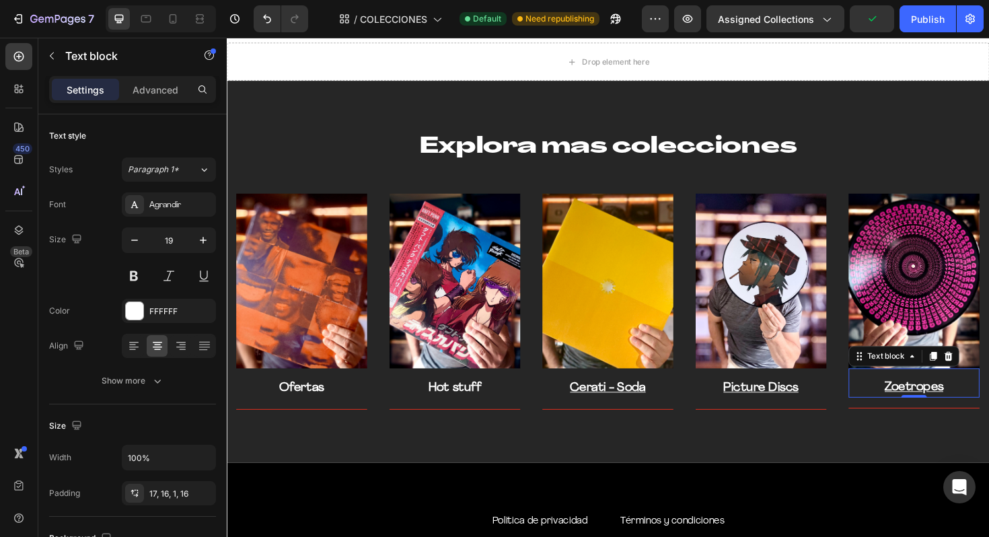
click at [862, 37] on div "7 Version history / COLECCIONES Default Need republishing Preview Assigned Coll…" at bounding box center [494, 19] width 989 height 38
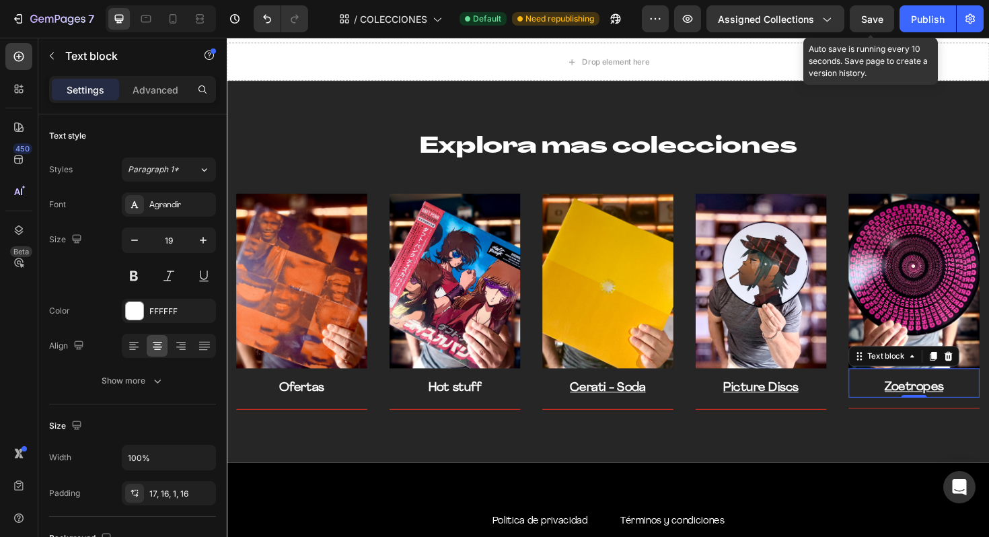
click at [875, 17] on span "Save" at bounding box center [872, 18] width 22 height 11
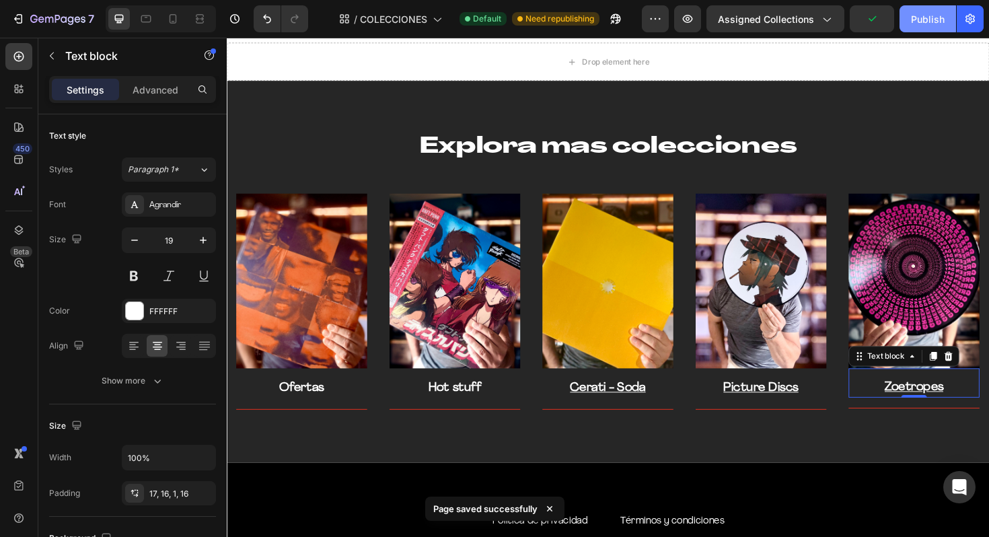
click at [920, 22] on div "Publish" at bounding box center [928, 19] width 34 height 14
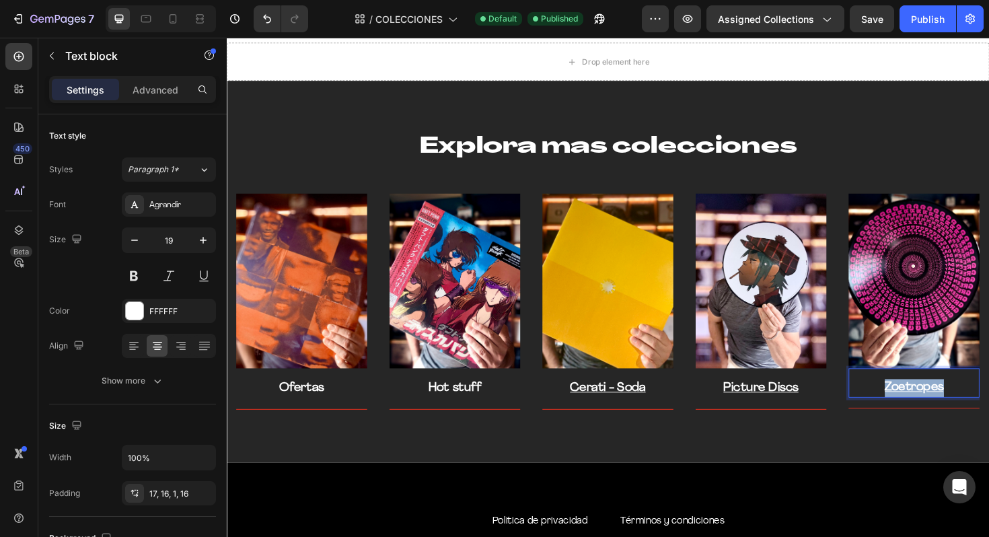
click at [944, 409] on u "Zoetropes" at bounding box center [955, 408] width 63 height 13
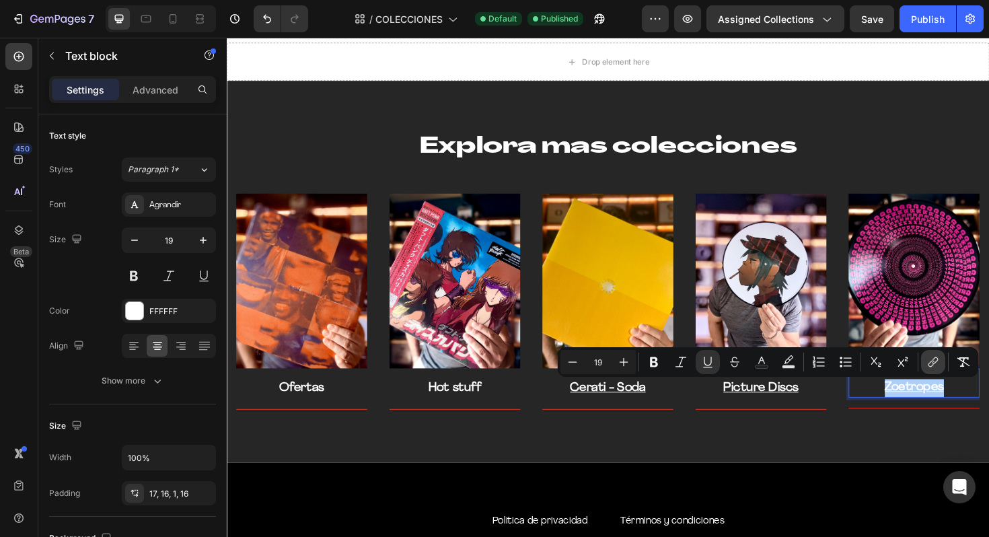
click at [928, 363] on icon "Editor contextual toolbar" at bounding box center [932, 361] width 13 height 13
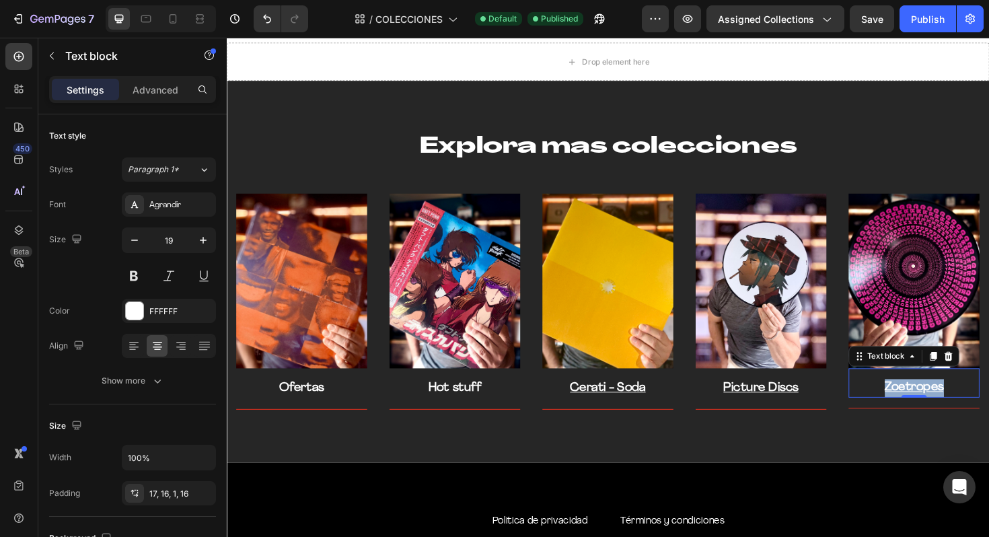
click at [961, 410] on u "Zoetropes" at bounding box center [955, 408] width 63 height 13
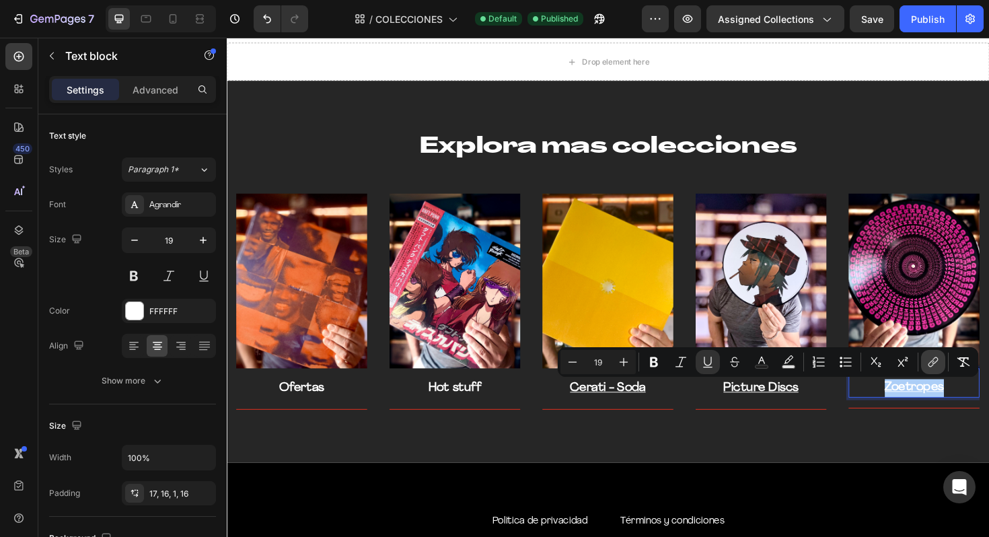
click at [930, 365] on icon "Editor contextual toolbar" at bounding box center [932, 361] width 13 height 13
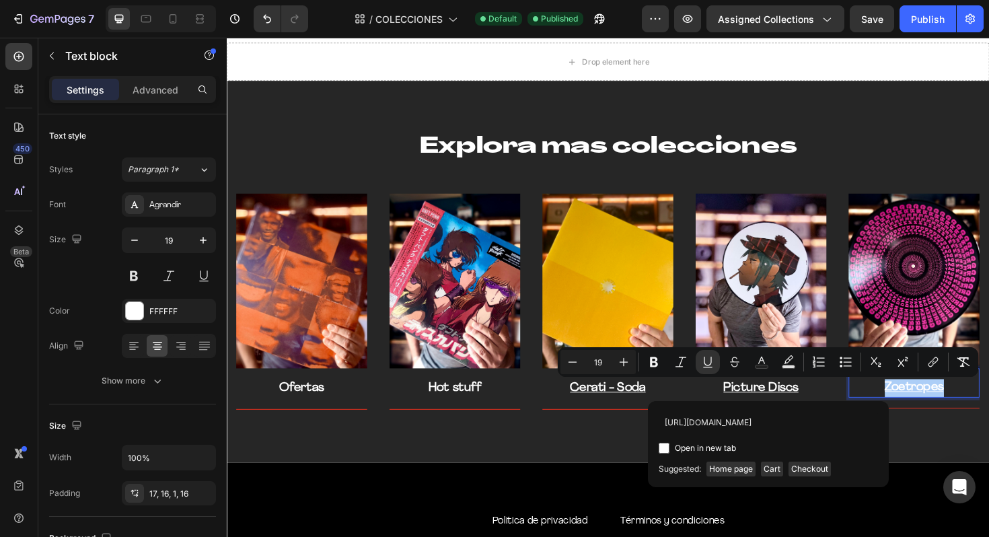
scroll to position [0, 26]
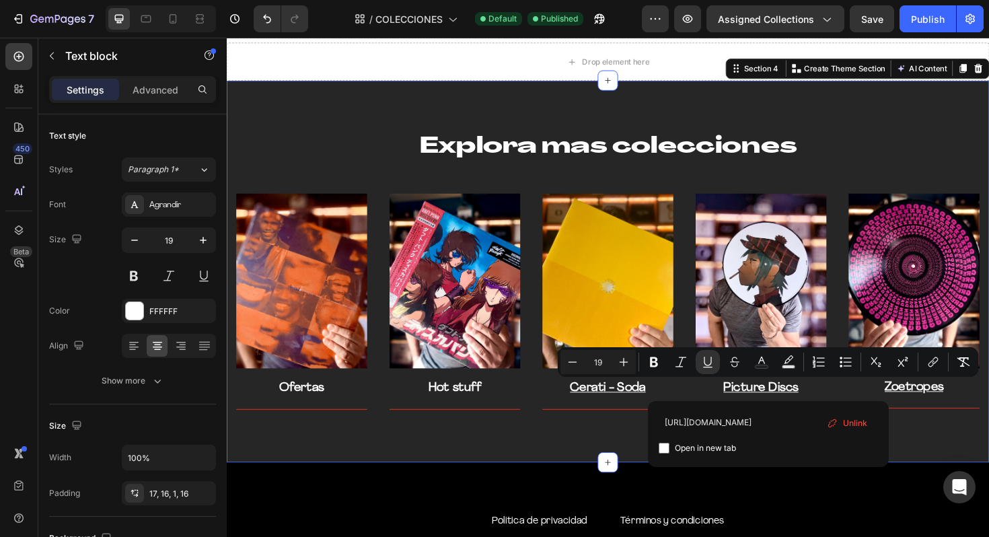
click at [603, 458] on div "Explora mas colecciones Heading Row Image Ofertas Text block Title Line Row Ima…" at bounding box center [630, 285] width 807 height 404
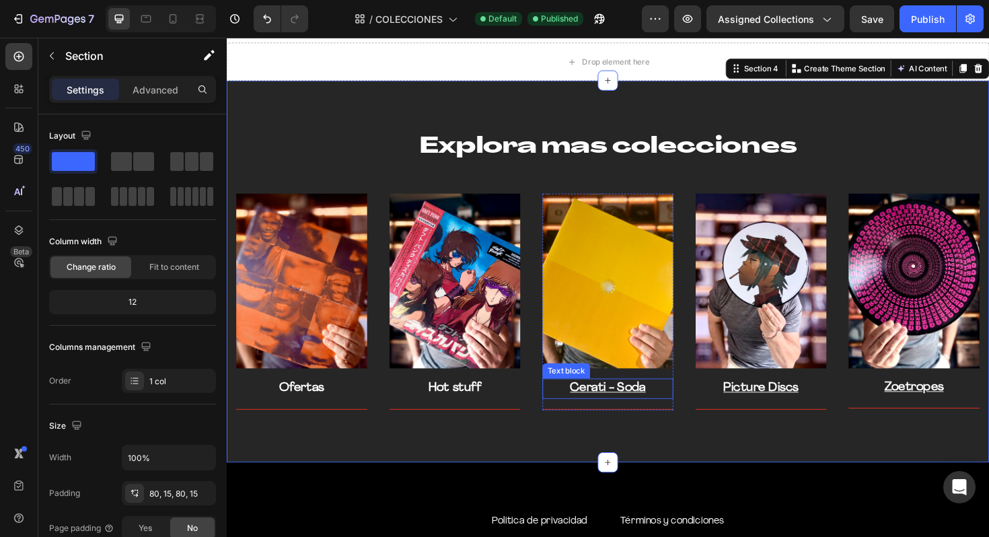
click at [657, 409] on u "Cerati - Soda" at bounding box center [631, 409] width 80 height 13
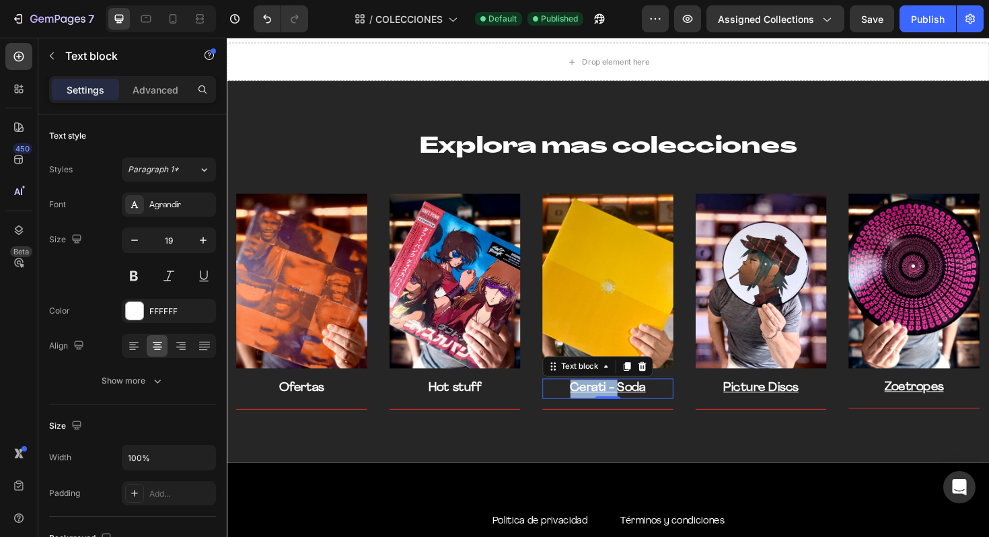
click at [657, 409] on u "Cerati - Soda" at bounding box center [631, 409] width 80 height 13
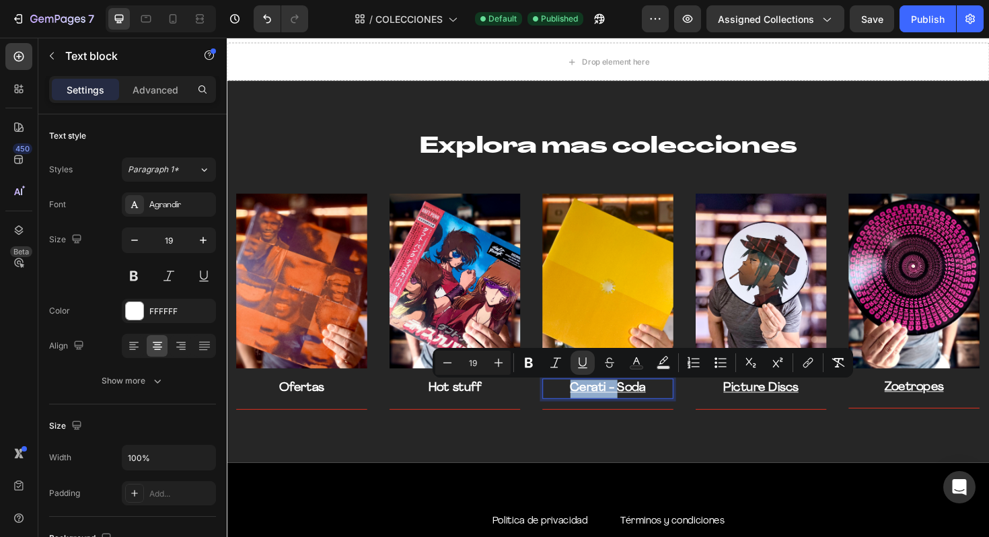
click at [657, 409] on u "Cerati - Soda" at bounding box center [631, 409] width 80 height 13
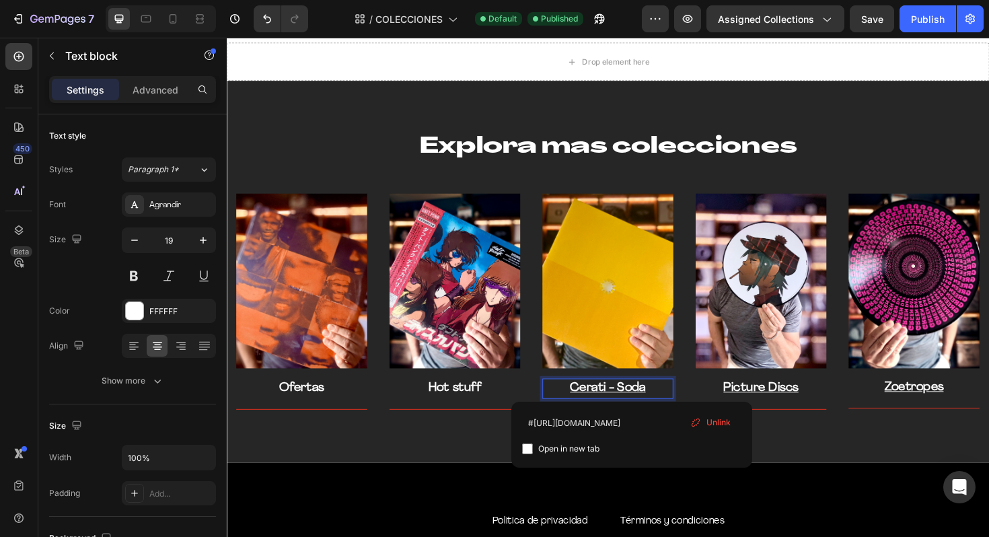
click at [657, 409] on u "Cerati - Soda" at bounding box center [631, 409] width 80 height 13
click at [713, 420] on span "Unlink" at bounding box center [718, 422] width 24 height 12
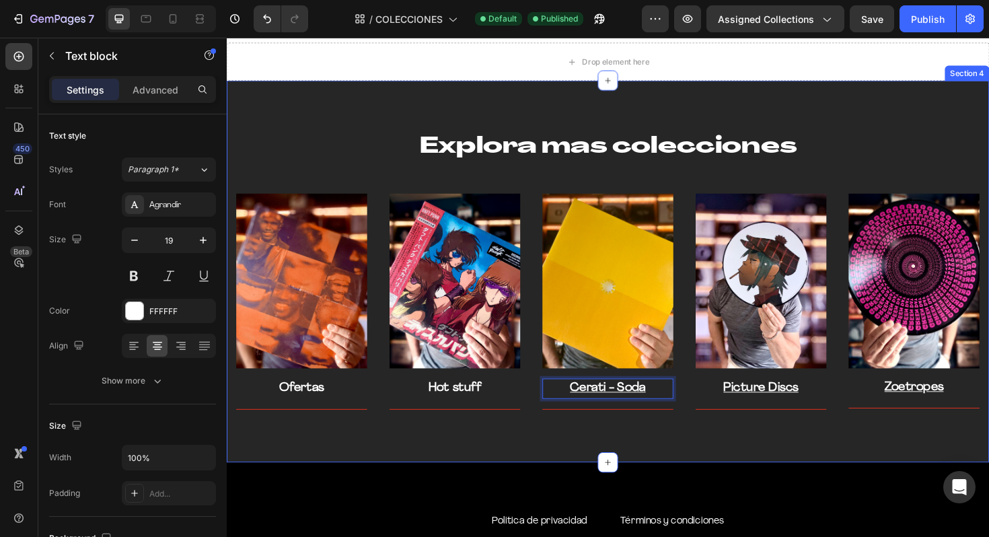
click at [655, 452] on div "Explora mas colecciones Heading Row Image Ofertas Text block Title Line Row Ima…" at bounding box center [630, 285] width 807 height 404
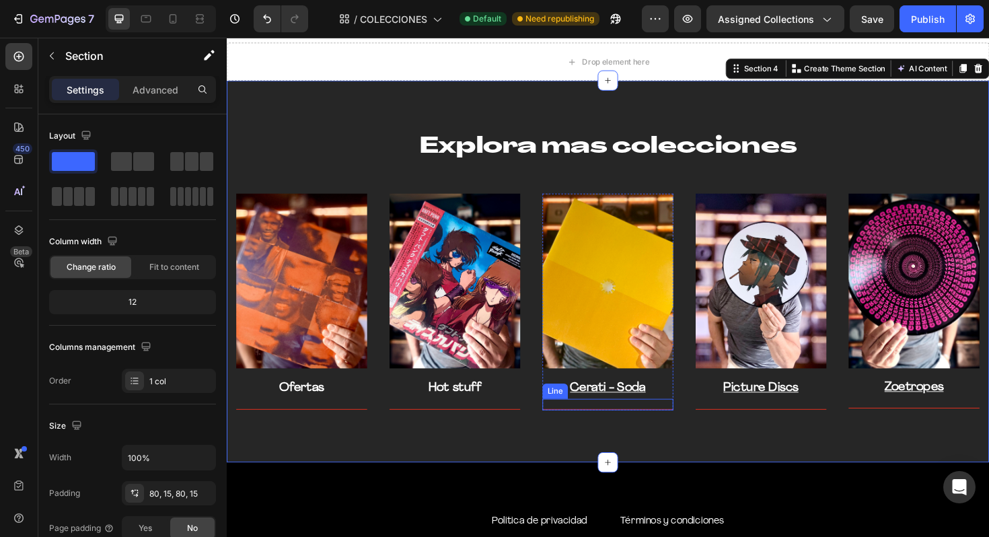
click at [649, 406] on u "Cerati - So" at bounding box center [623, 409] width 65 height 13
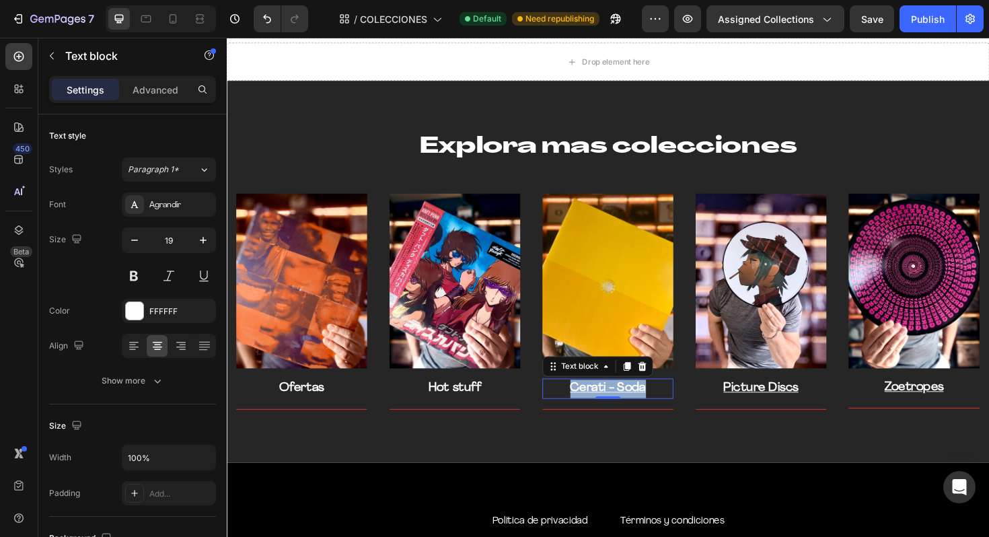
click at [649, 406] on u "Cerati - Soda" at bounding box center [631, 409] width 80 height 13
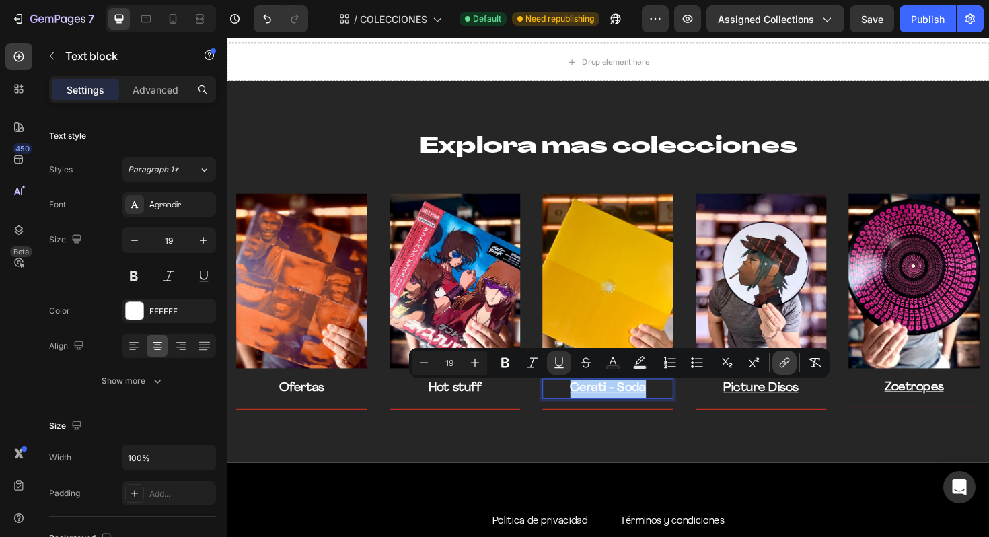
click at [790, 365] on icon "Editor contextual toolbar" at bounding box center [784, 362] width 13 height 13
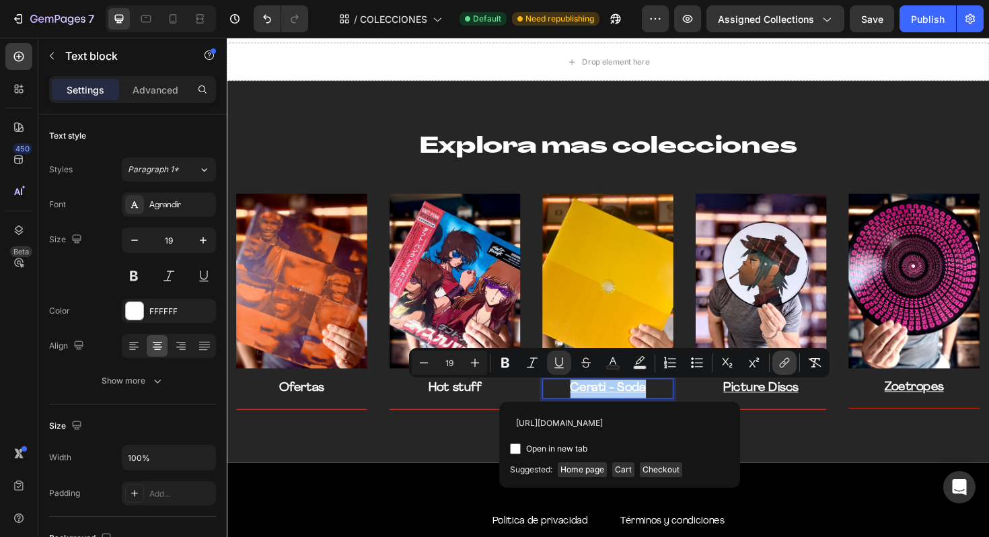
scroll to position [0, 9]
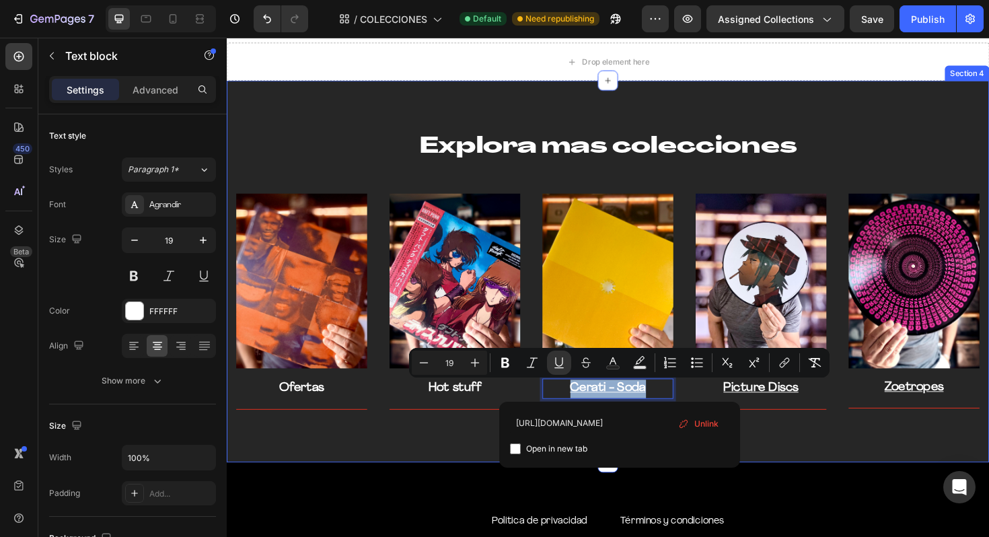
click at [891, 452] on div "Explora mas colecciones Heading Row Image Ofertas Text block Title Line Row Ima…" at bounding box center [630, 285] width 807 height 404
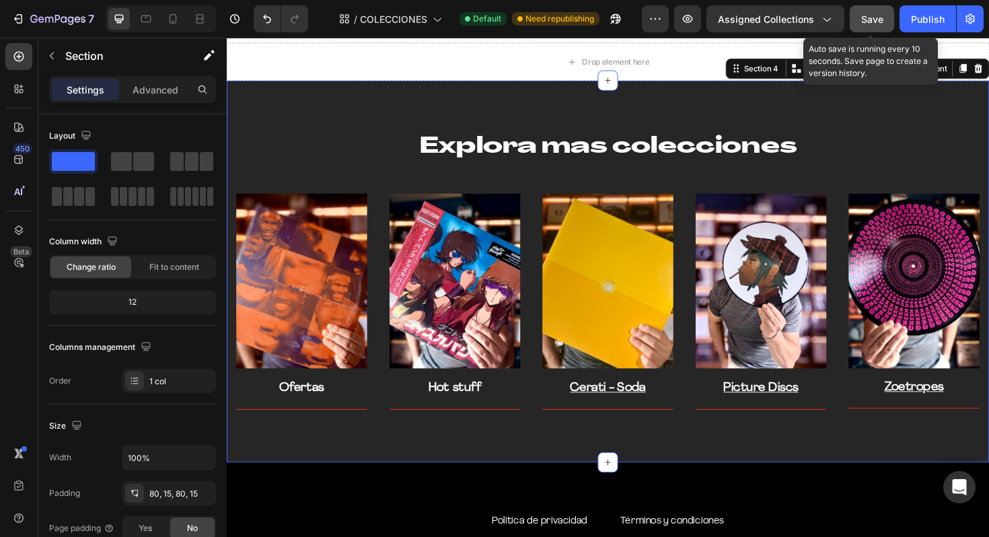
click at [884, 16] on button "Save" at bounding box center [872, 18] width 44 height 27
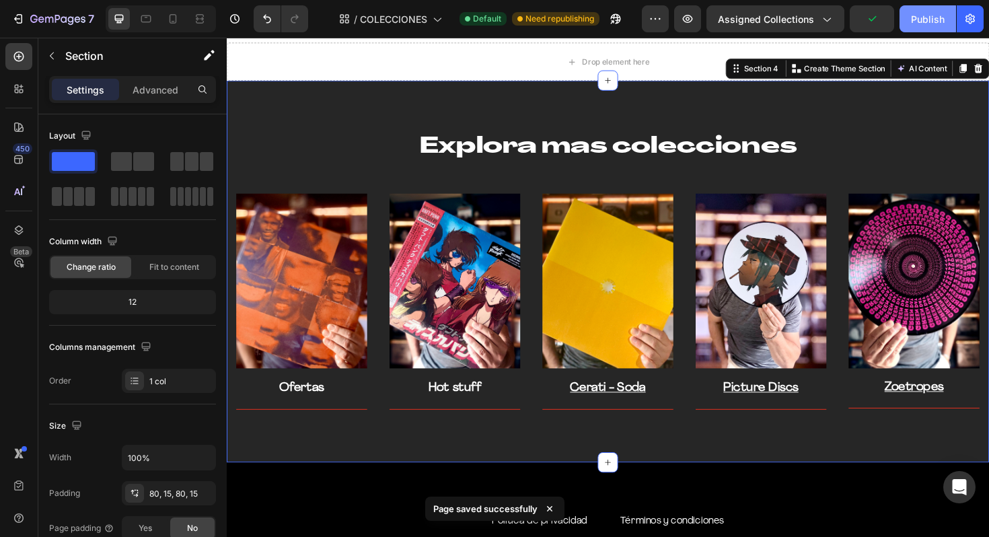
click at [924, 24] on div "Publish" at bounding box center [928, 19] width 34 height 14
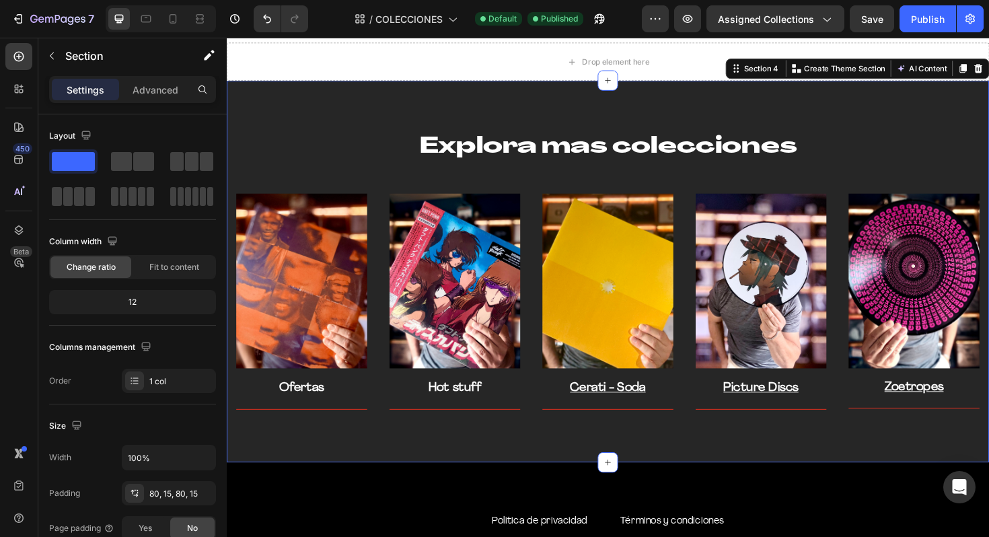
click at [329, 134] on div "Explora mas colecciones Heading Row Image Ofertas Text block Title Line Row Ima…" at bounding box center [630, 285] width 807 height 404
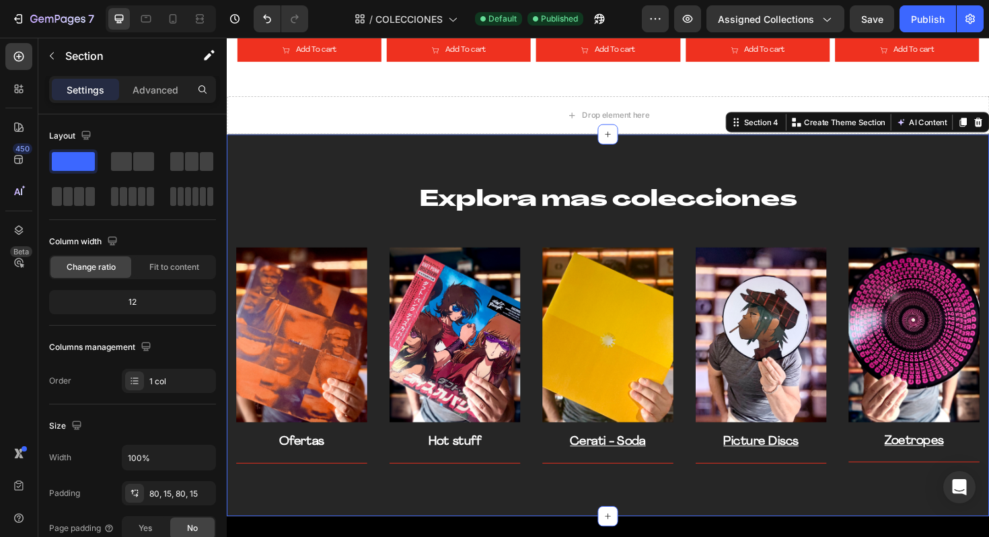
scroll to position [2688, 0]
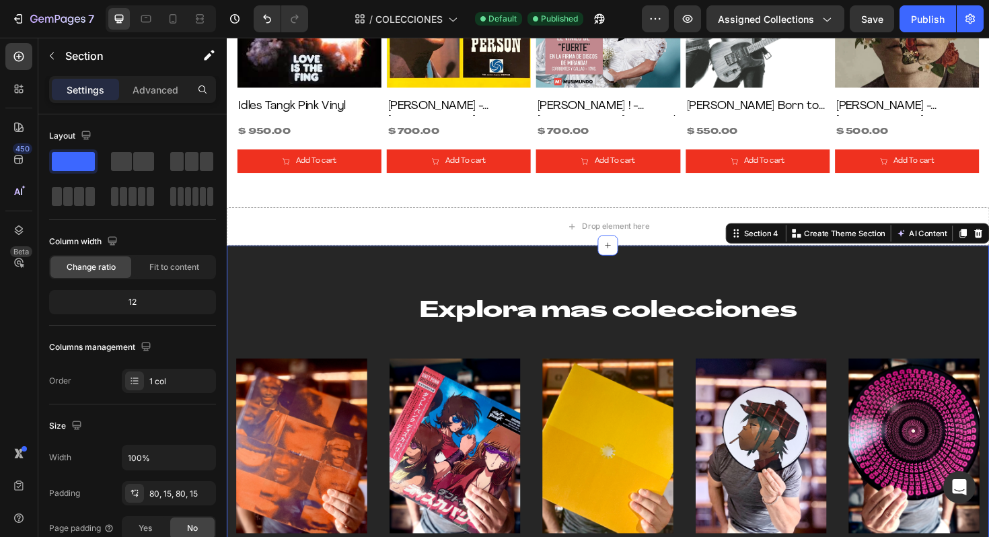
click at [481, 364] on div "Explora mas colecciones Heading Row Image Ofertas Text block Title Line Row Ima…" at bounding box center [630, 459] width 787 height 297
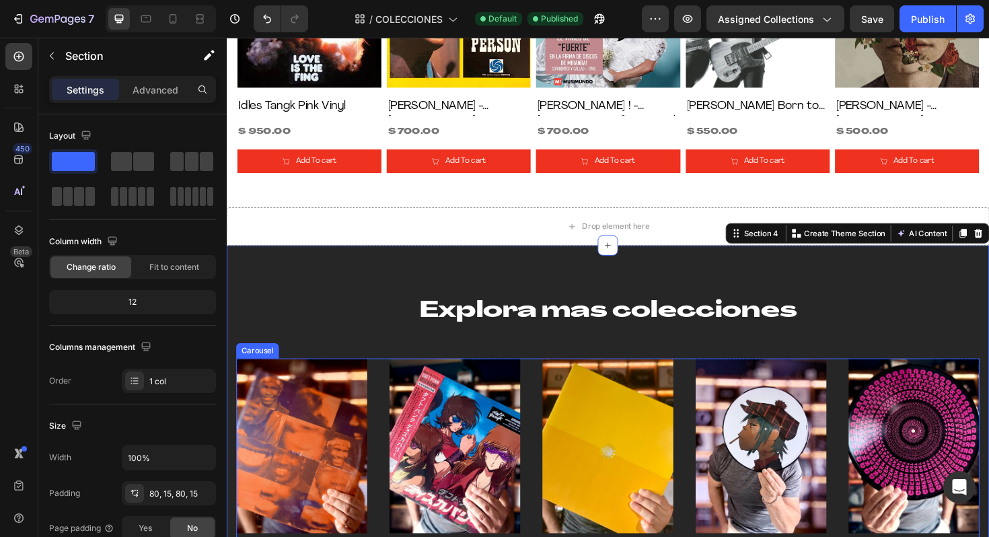
click at [550, 393] on div "Image Ofertas Text block Title Line Row Image Hot stuff Text block Title Line R…" at bounding box center [630, 492] width 787 height 231
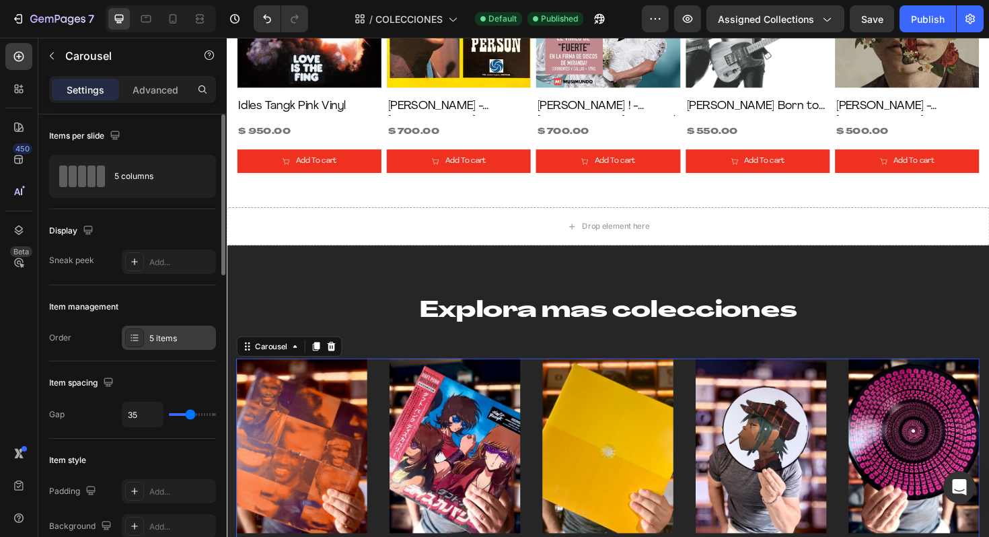
click at [172, 337] on div "5 items" at bounding box center [180, 338] width 63 height 12
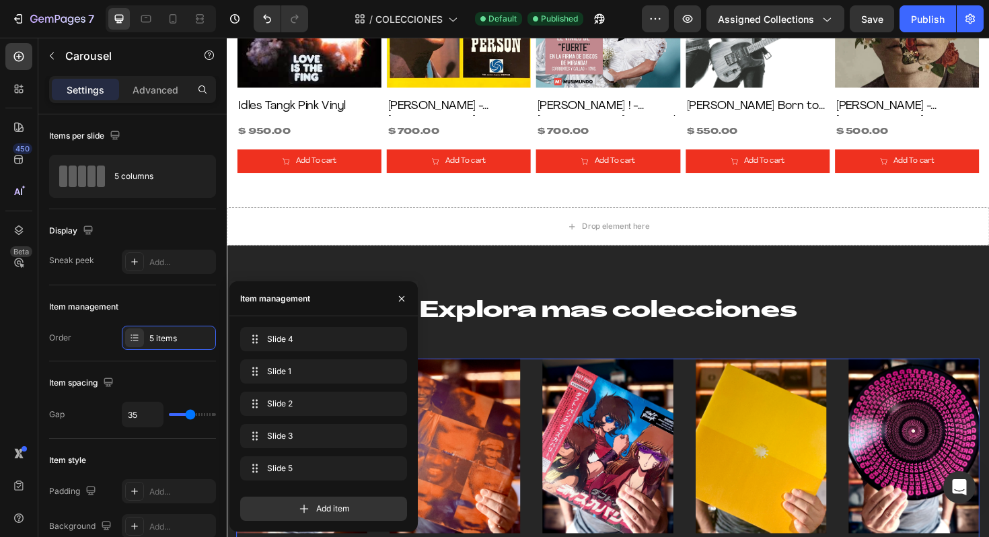
drag, startPoint x: 313, startPoint y: 438, endPoint x: 340, endPoint y: 325, distance: 116.2
click at [328, 404] on span "Slide 2" at bounding box center [314, 404] width 100 height 12
drag, startPoint x: 320, startPoint y: 432, endPoint x: 318, endPoint y: 475, distance: 43.1
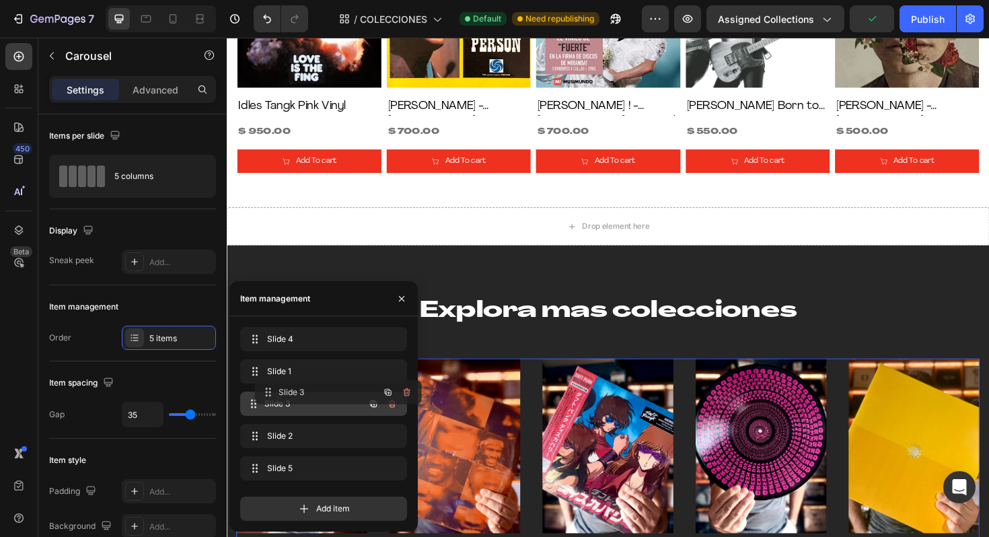
drag, startPoint x: 318, startPoint y: 475, endPoint x: 333, endPoint y: 399, distance: 77.4
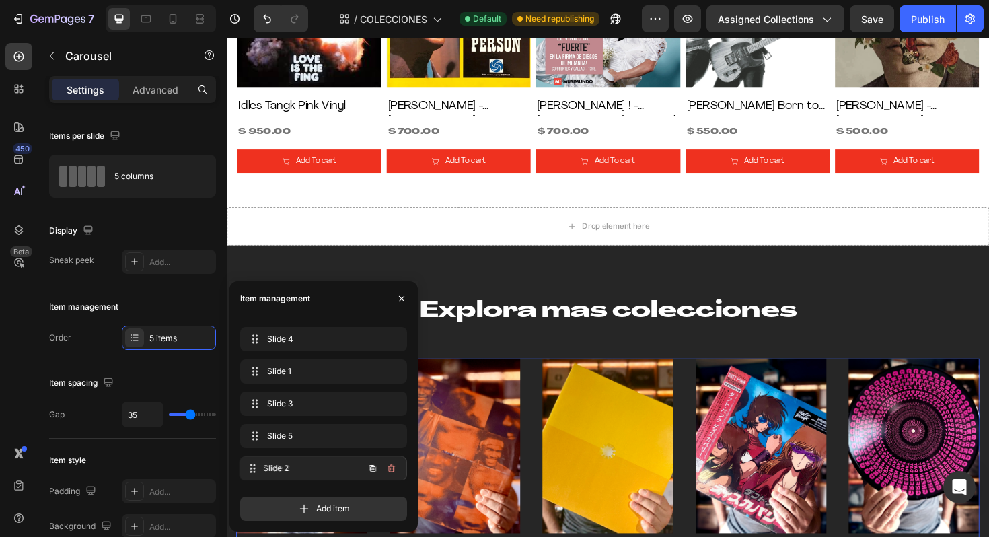
drag, startPoint x: 324, startPoint y: 429, endPoint x: 323, endPoint y: 462, distance: 33.0
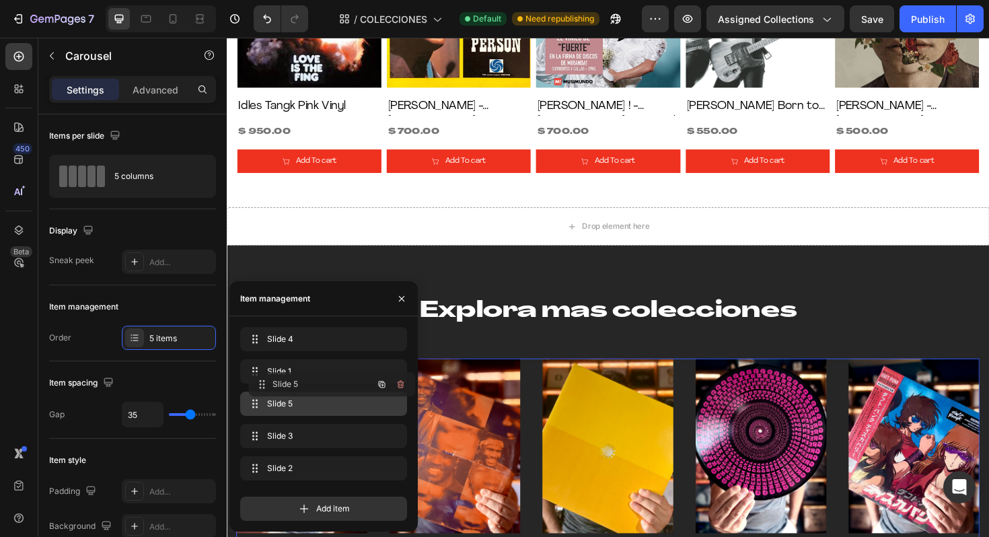
drag, startPoint x: 323, startPoint y: 441, endPoint x: 331, endPoint y: 390, distance: 52.4
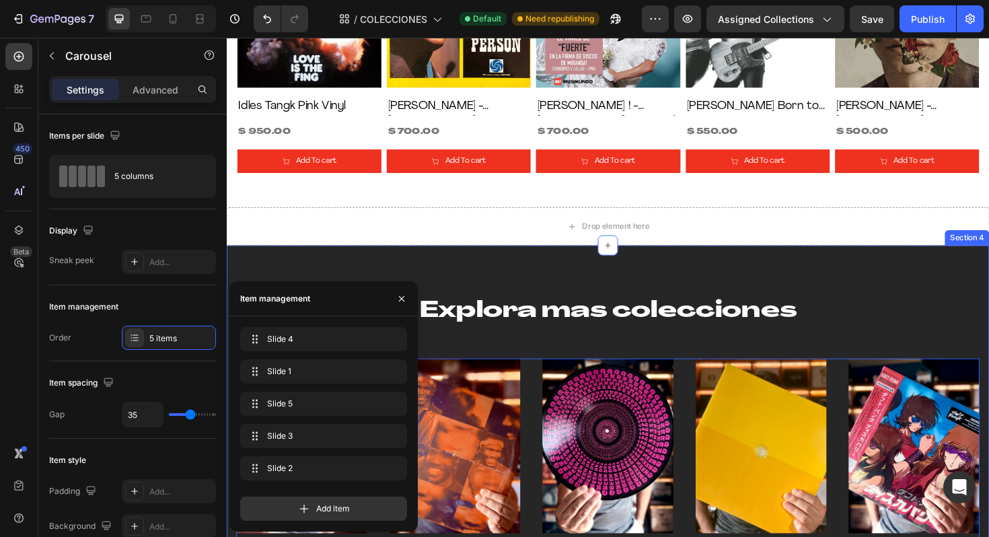
click at [541, 270] on div "Explora mas colecciones Heading Row Image Picture Discs Text block Title Line R…" at bounding box center [630, 460] width 807 height 404
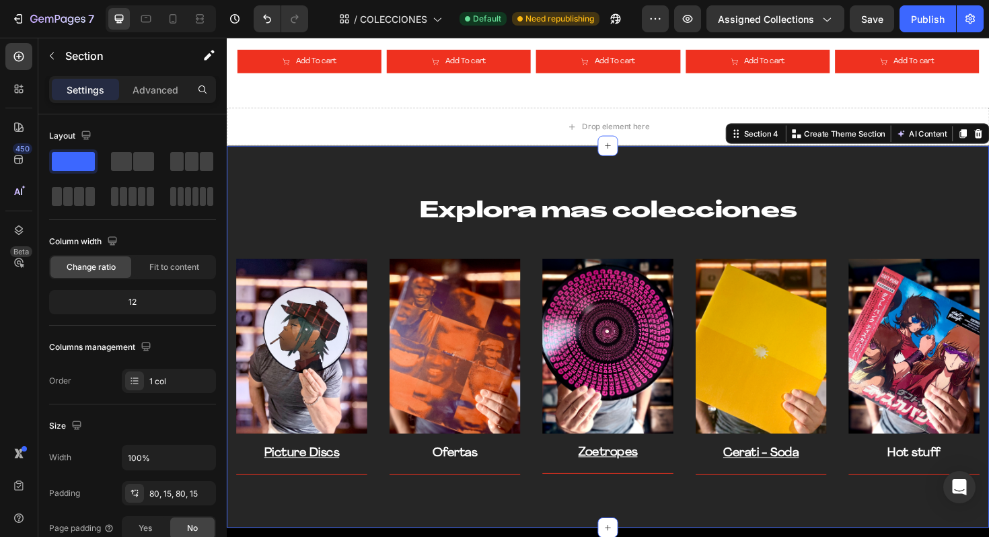
scroll to position [2868, 0]
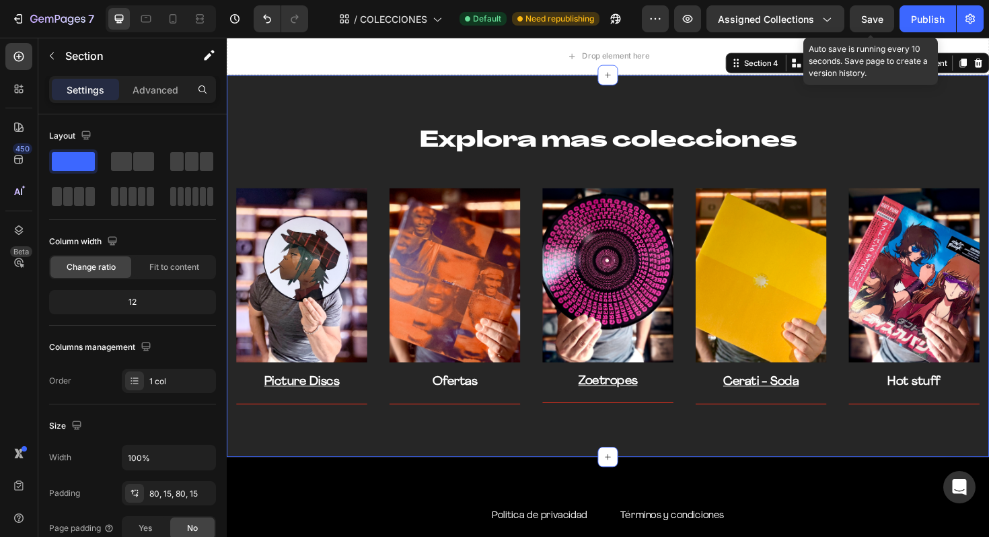
click at [871, 23] on span "Save" at bounding box center [872, 18] width 22 height 11
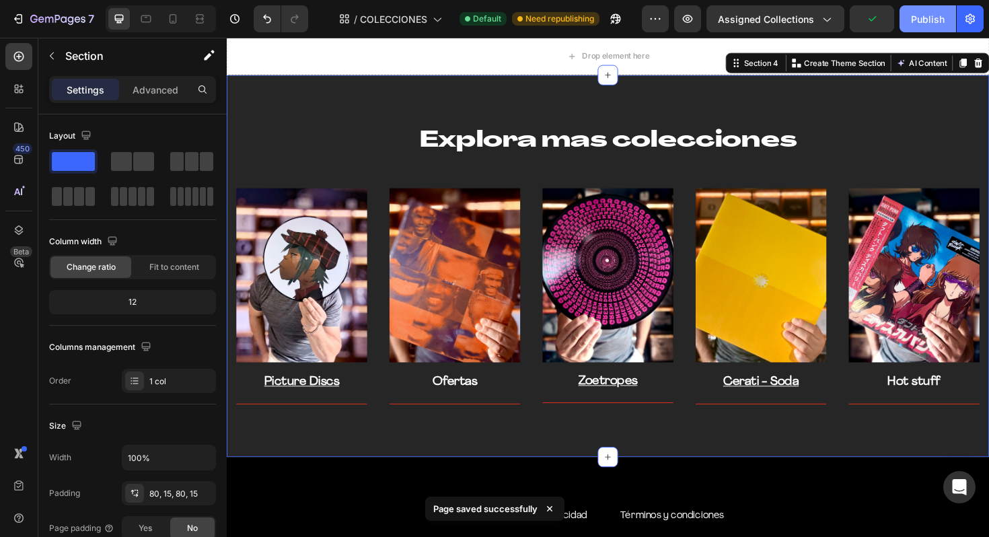
click at [920, 19] on div "Publish" at bounding box center [928, 19] width 34 height 14
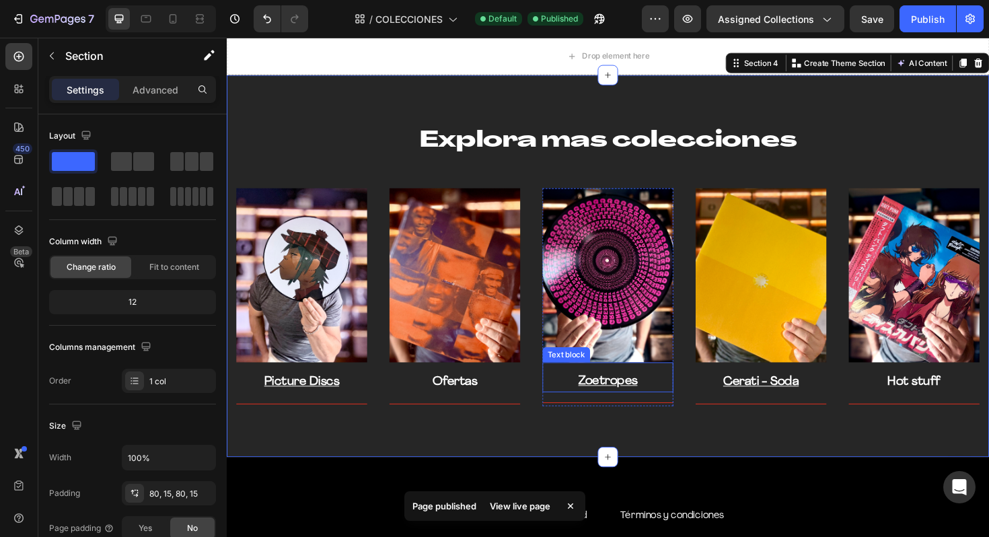
click at [628, 398] on u "Zoetropes" at bounding box center [630, 402] width 63 height 13
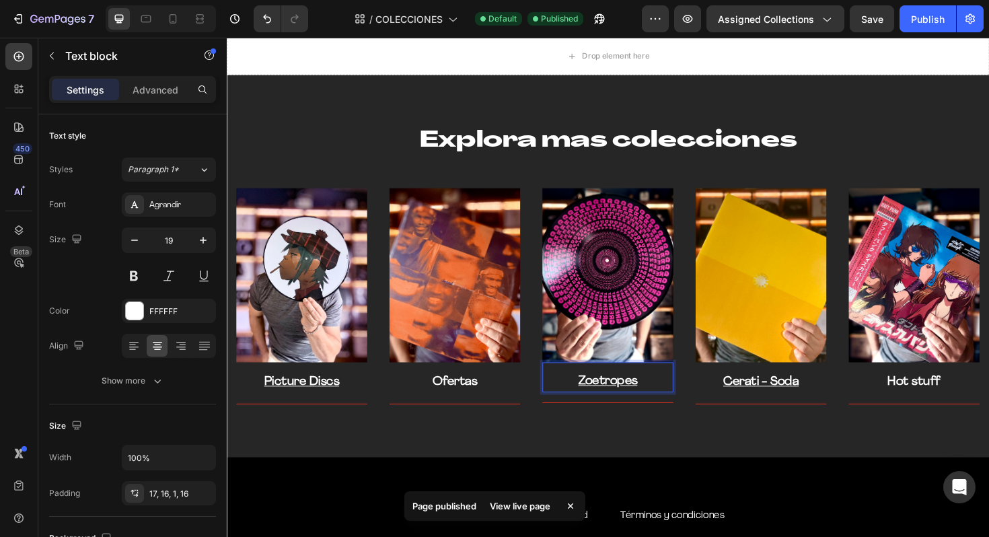
click at [604, 400] on u "Zoetropes" at bounding box center [630, 402] width 63 height 13
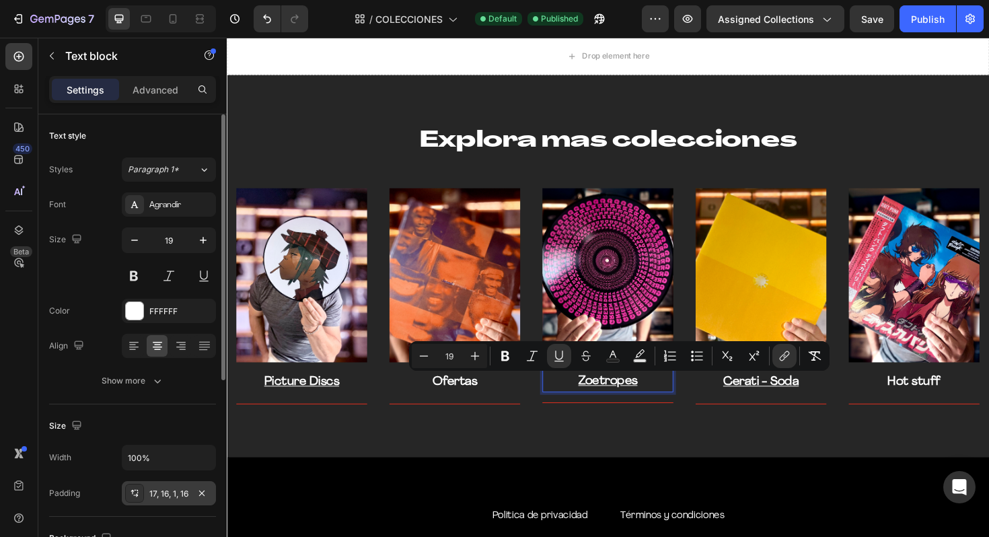
click at [151, 495] on div "17, 16, 1, 16" at bounding box center [168, 494] width 39 height 12
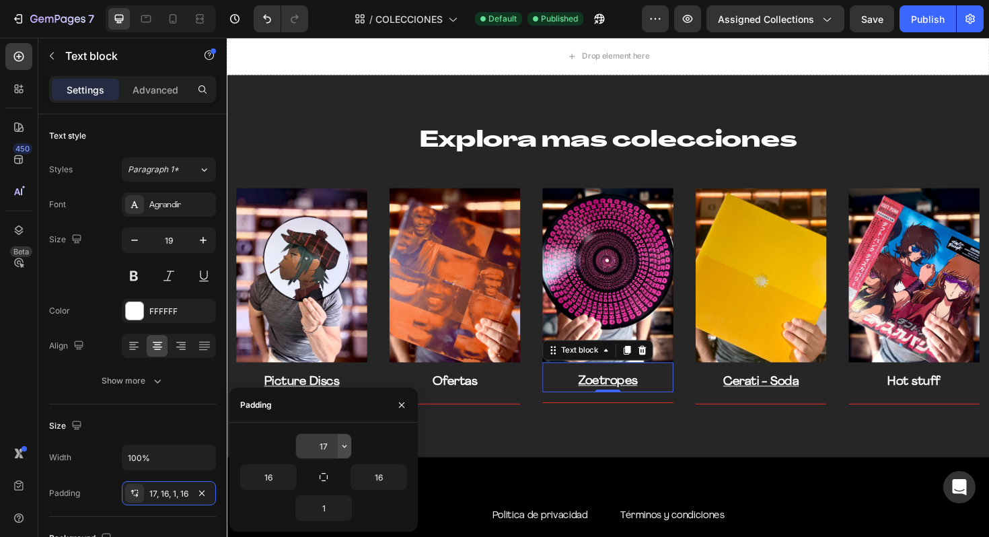
click at [340, 447] on icon "button" at bounding box center [344, 446] width 11 height 11
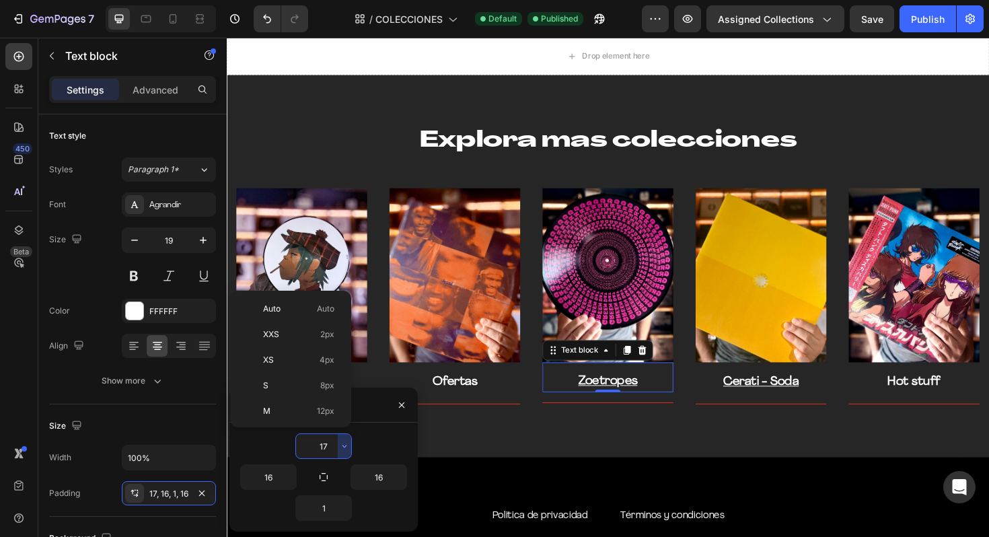
click at [332, 445] on input "17" at bounding box center [323, 446] width 55 height 24
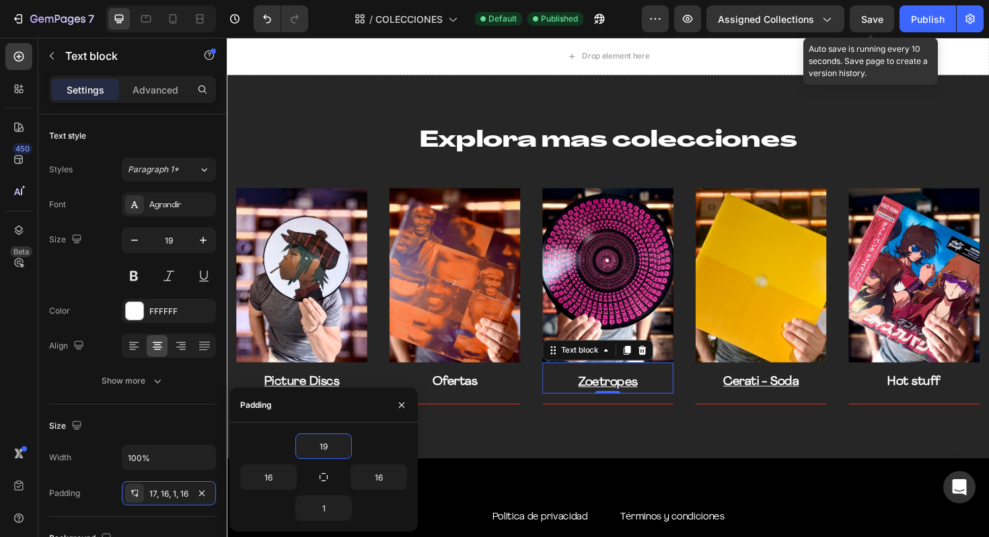
click at [881, 16] on span "Save" at bounding box center [872, 18] width 22 height 11
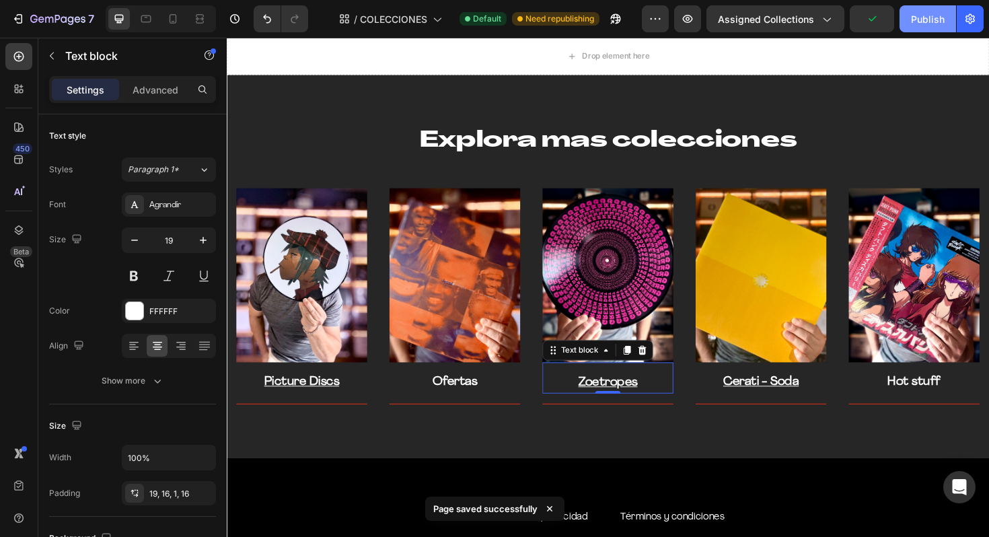
click at [905, 23] on button "Publish" at bounding box center [927, 18] width 57 height 27
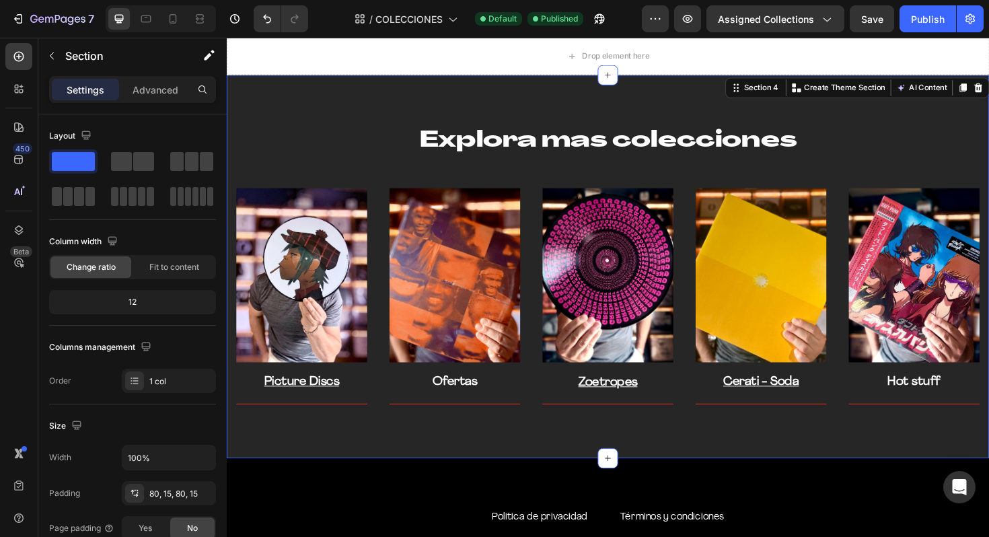
click at [276, 174] on div "Explora mas colecciones Heading Row Image Picture Discs Text block Title Line R…" at bounding box center [630, 280] width 787 height 298
click at [320, 176] on div "Explora mas colecciones Heading Row Image Picture Discs Text block Title Line R…" at bounding box center [630, 280] width 787 height 298
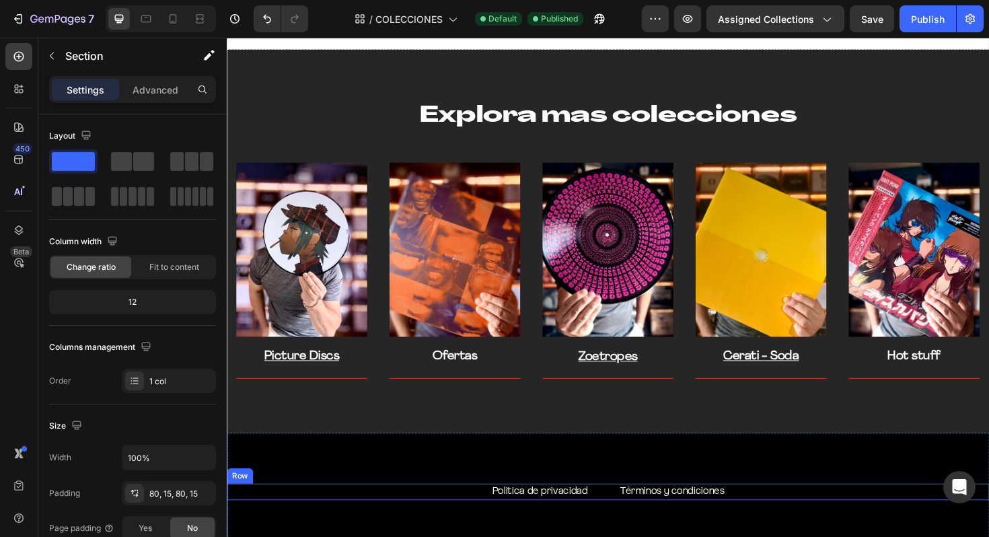
scroll to position [146, 0]
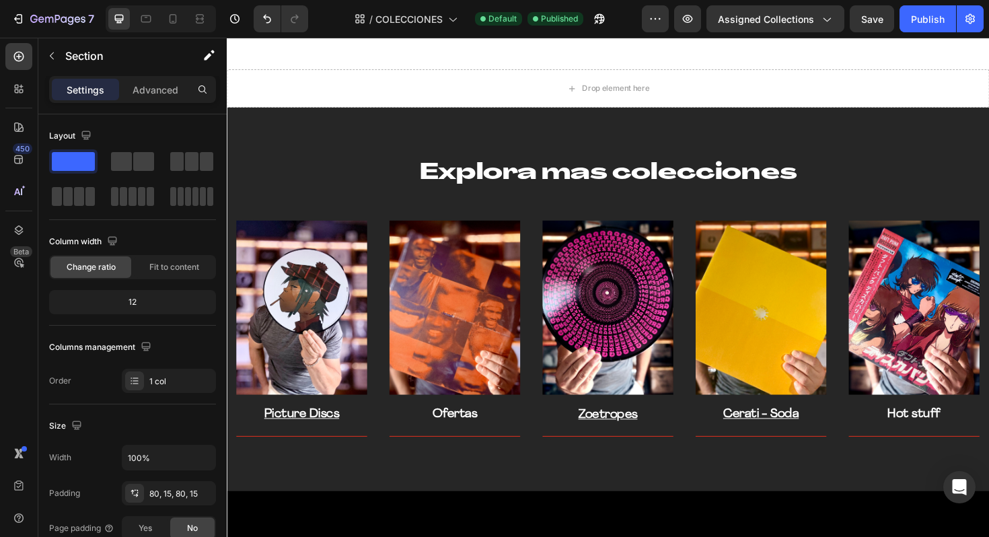
click at [445, 207] on div "Explora mas colecciones Heading Row Image Picture Discs Text block Title Line R…" at bounding box center [630, 314] width 787 height 298
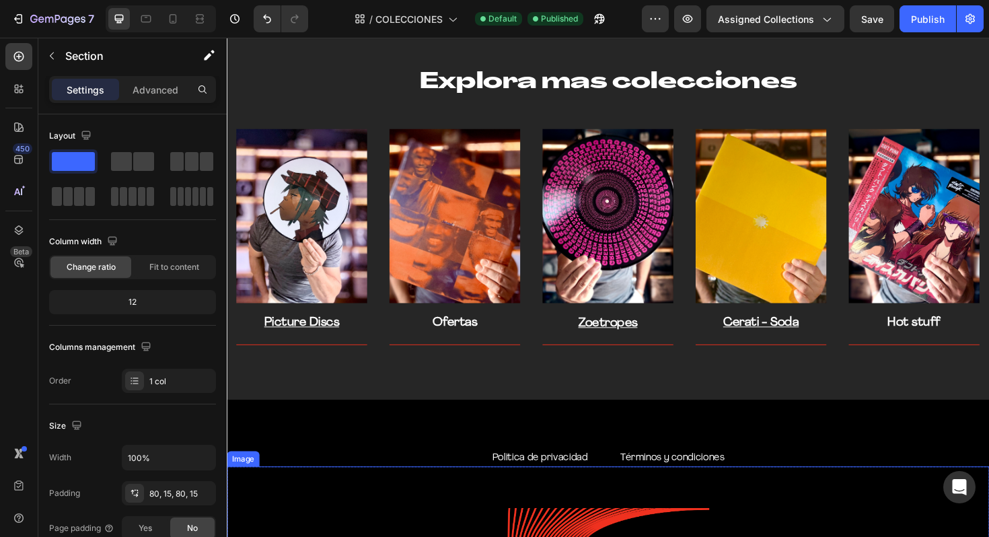
scroll to position [2885, 0]
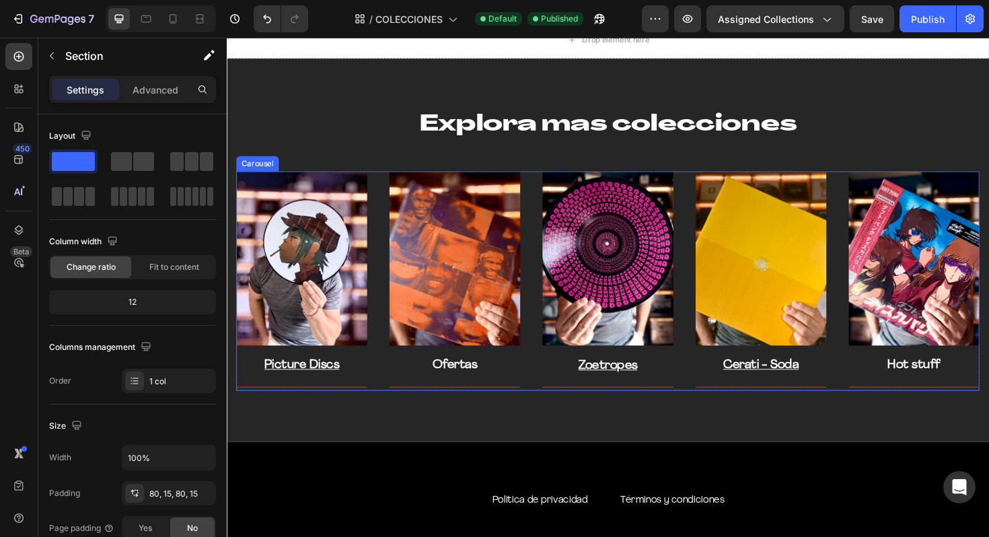
click at [387, 211] on div "Image Picture Discs Text block Title Line Row Image Ofertas Text block Title Li…" at bounding box center [630, 296] width 787 height 232
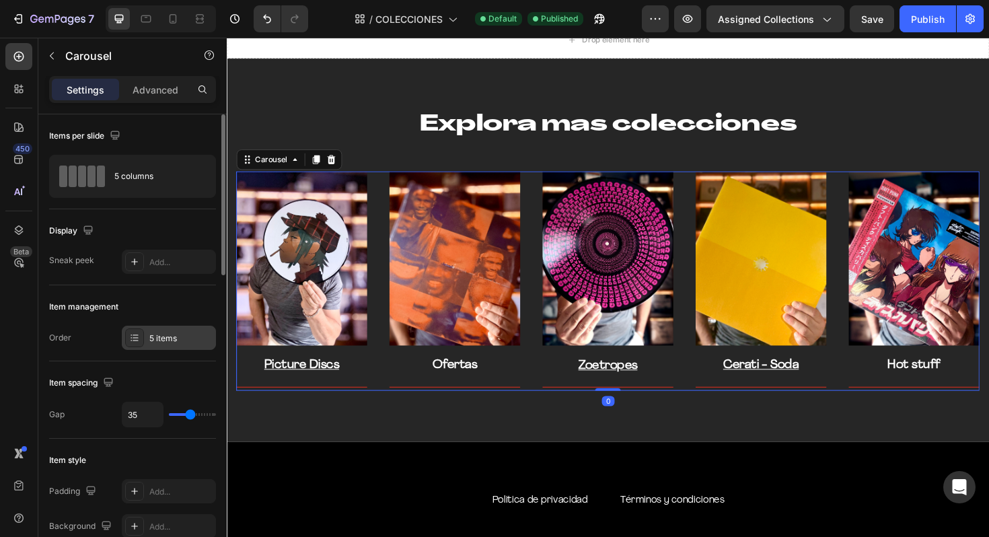
click at [205, 343] on div "5 items" at bounding box center [180, 338] width 63 height 12
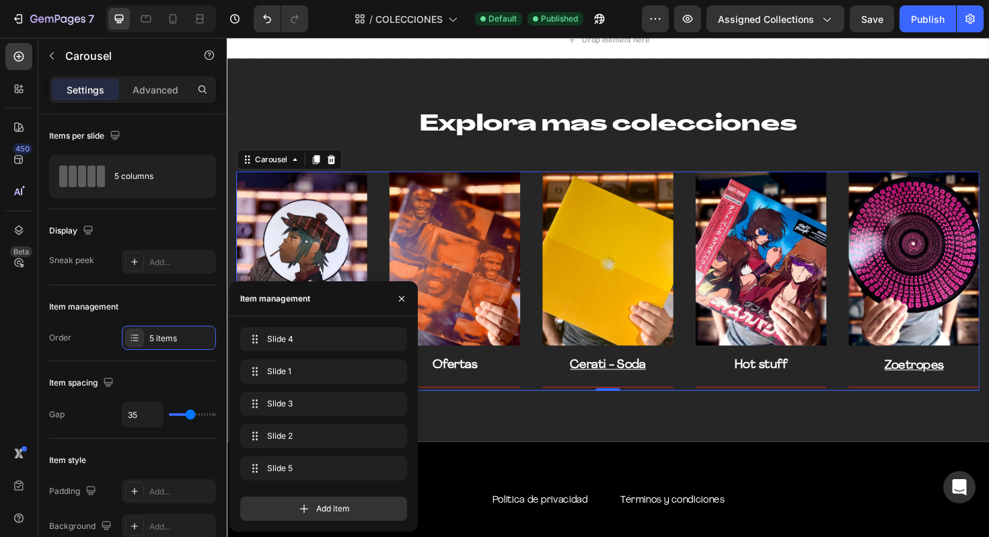
drag, startPoint x: 330, startPoint y: 406, endPoint x: 321, endPoint y: 494, distance: 87.9
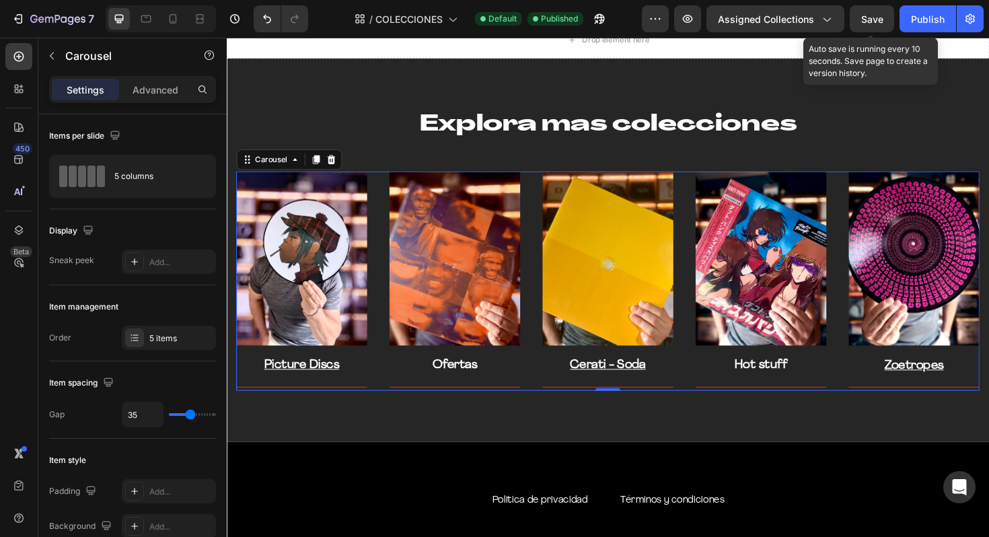
click at [871, 17] on span "Save" at bounding box center [872, 18] width 22 height 11
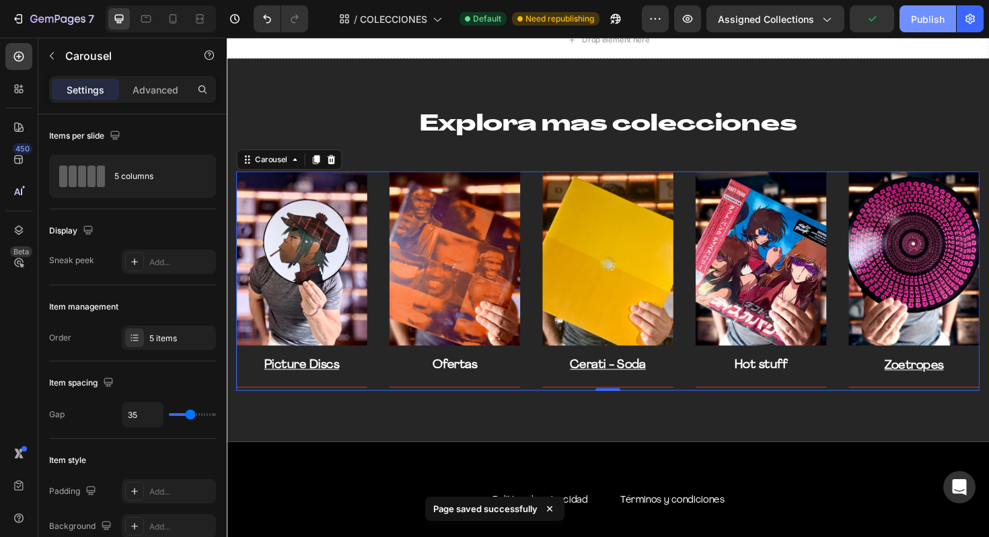
click at [936, 20] on div "Publish" at bounding box center [928, 19] width 34 height 14
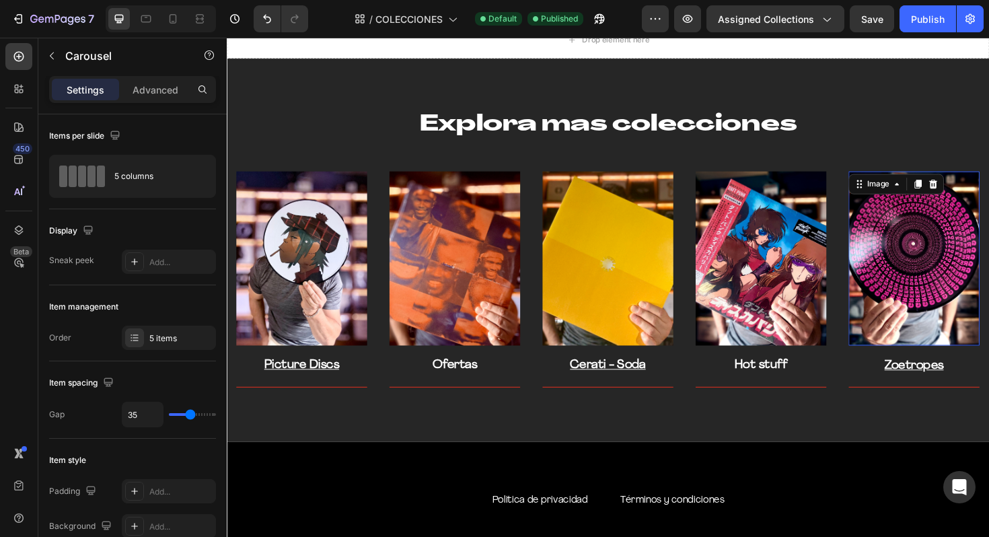
click at [947, 230] on img at bounding box center [954, 272] width 139 height 185
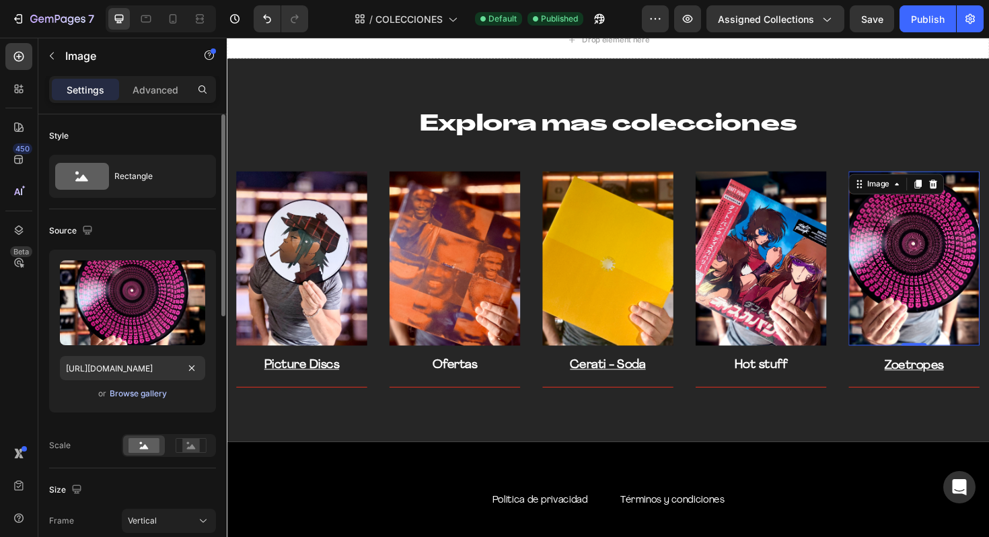
click at [132, 388] on div "Browse gallery" at bounding box center [138, 394] width 57 height 12
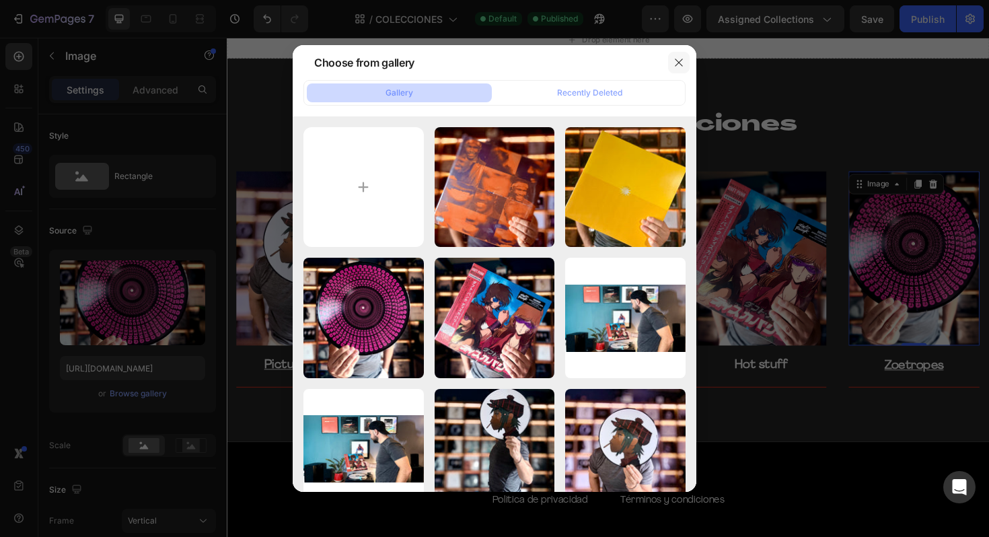
click at [683, 61] on icon "button" at bounding box center [678, 62] width 11 height 11
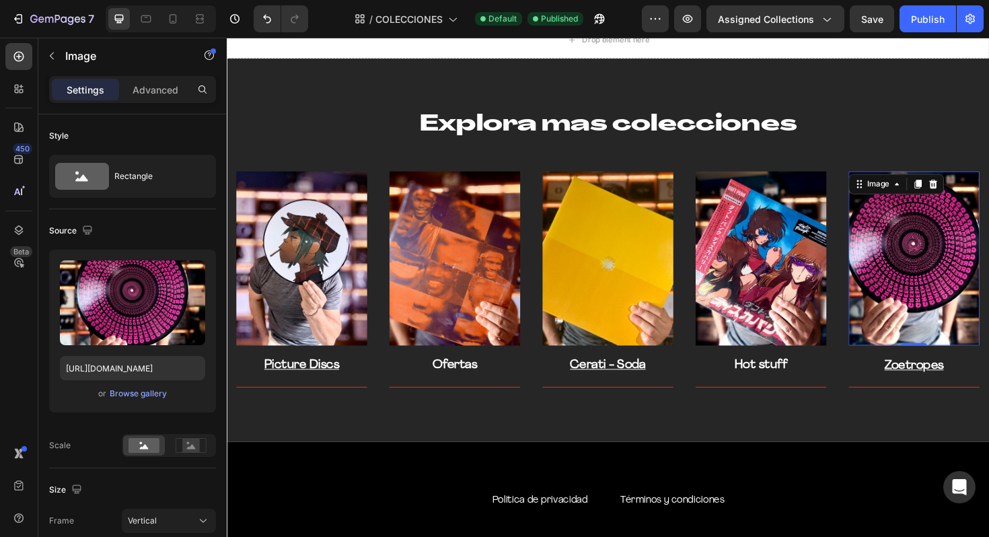
click at [928, 264] on img at bounding box center [954, 272] width 139 height 185
click at [125, 398] on div "Browse gallery" at bounding box center [138, 394] width 57 height 12
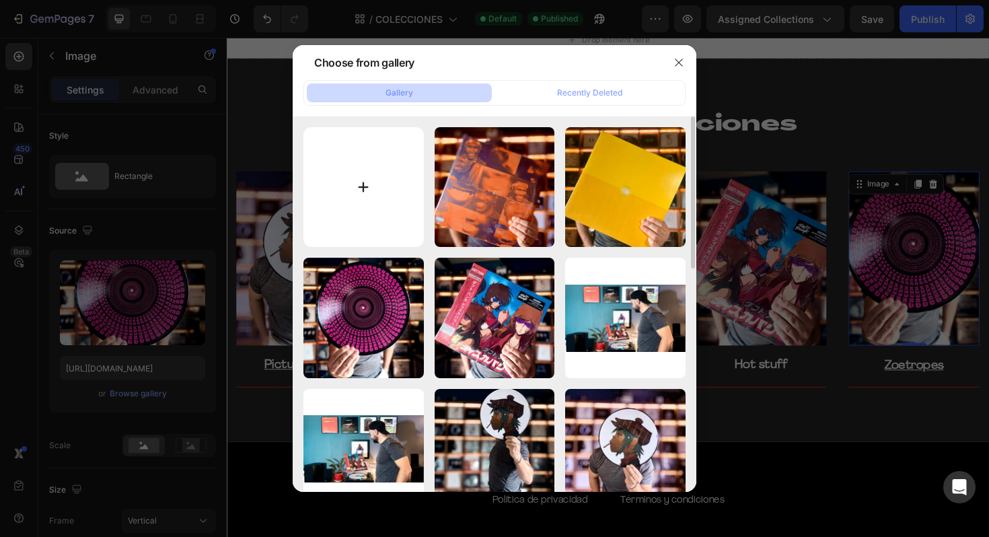
click at [359, 182] on input "file" at bounding box center [363, 187] width 120 height 120
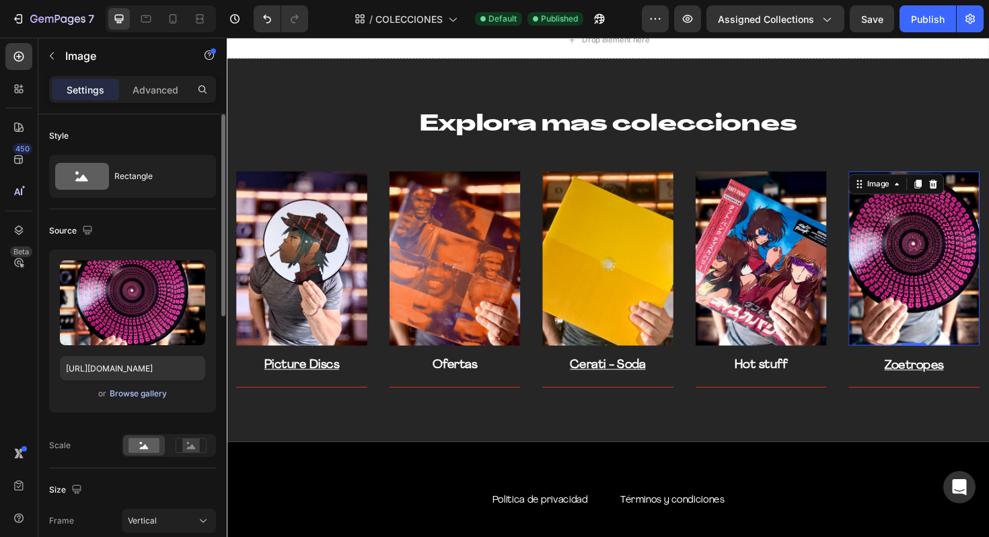
click at [149, 394] on div "Browse gallery" at bounding box center [138, 394] width 57 height 12
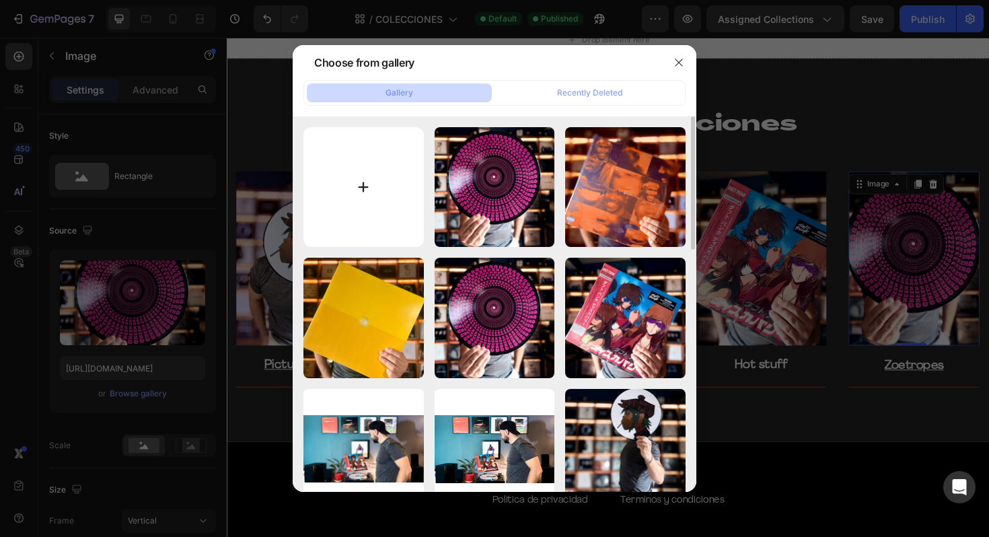
click at [387, 200] on input "file" at bounding box center [363, 187] width 120 height 120
click at [386, 193] on input "file" at bounding box center [363, 187] width 120 height 120
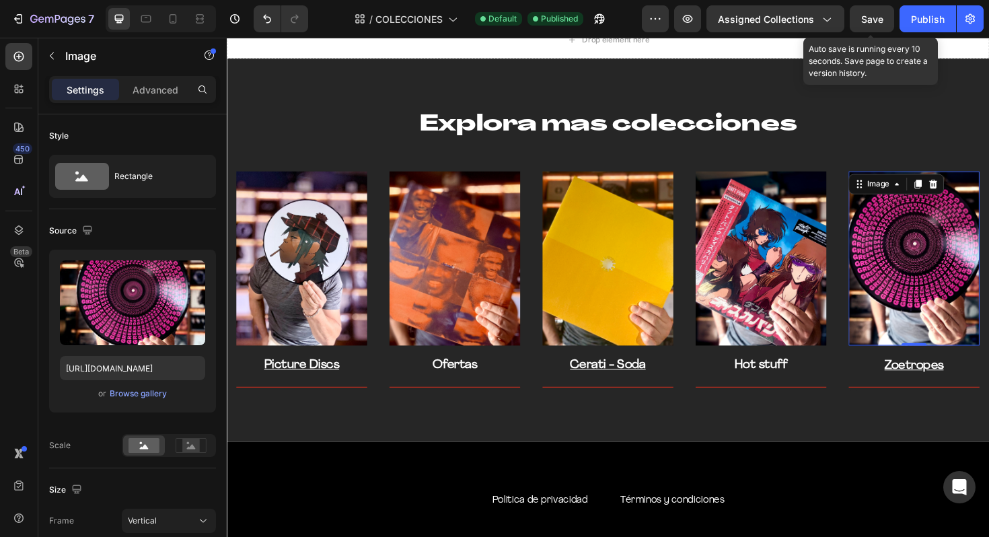
click at [875, 19] on span "Save" at bounding box center [872, 18] width 22 height 11
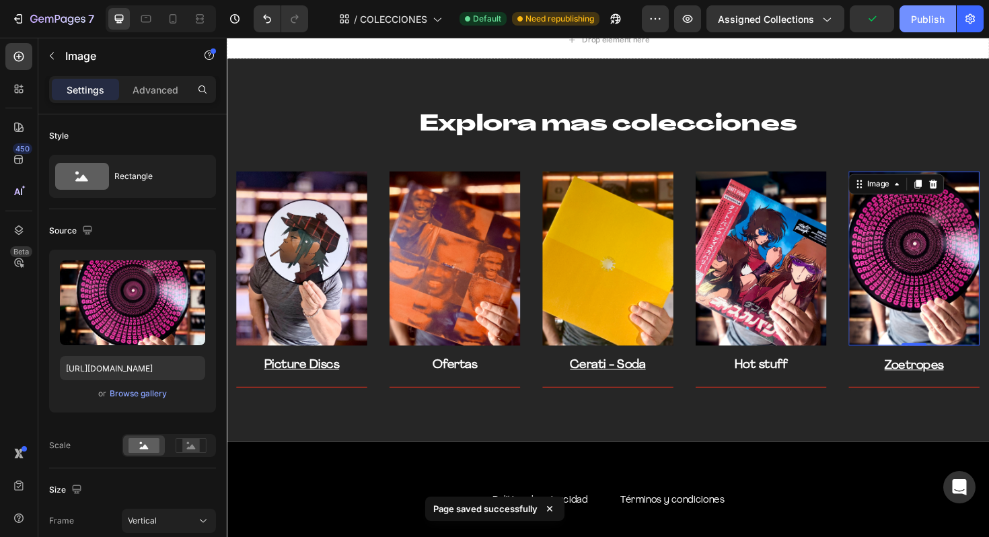
click at [919, 22] on div "Publish" at bounding box center [928, 19] width 34 height 14
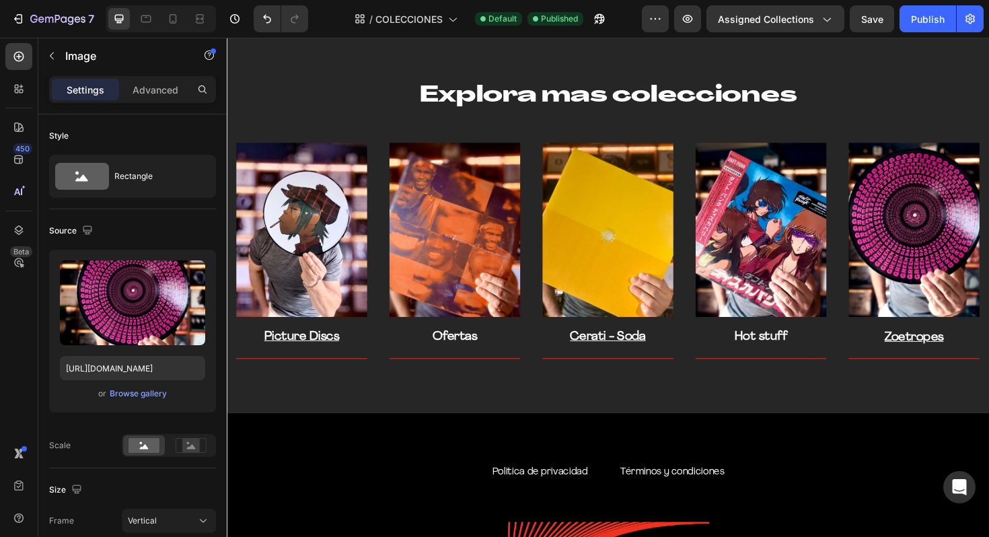
scroll to position [2920, 0]
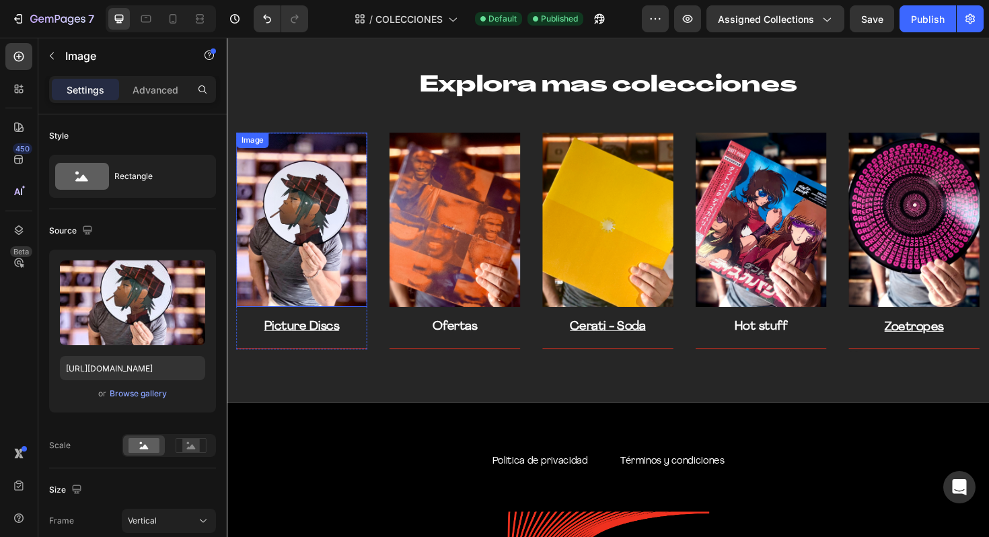
click at [330, 219] on img at bounding box center [306, 231] width 139 height 185
click at [287, 235] on img at bounding box center [306, 231] width 139 height 185
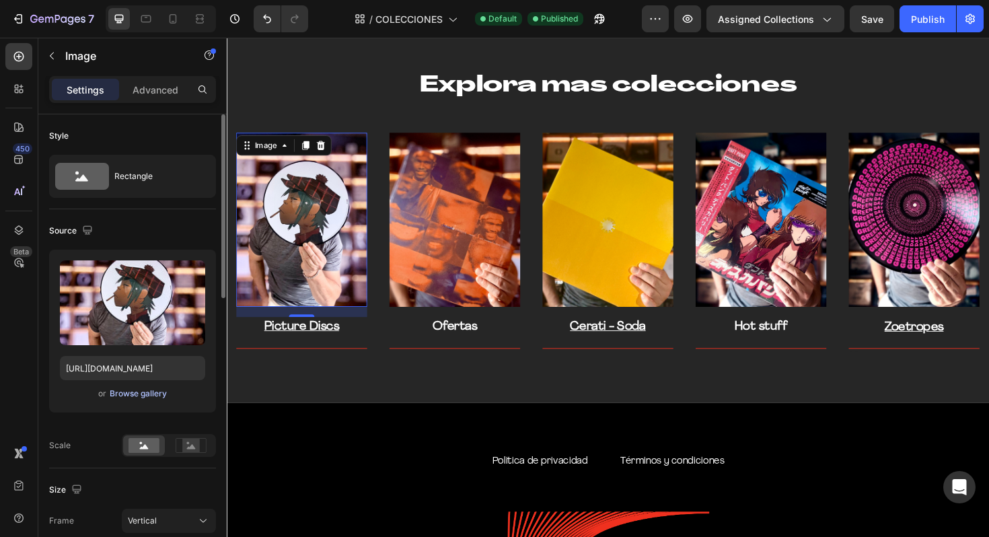
click at [135, 391] on div "Browse gallery" at bounding box center [138, 394] width 57 height 12
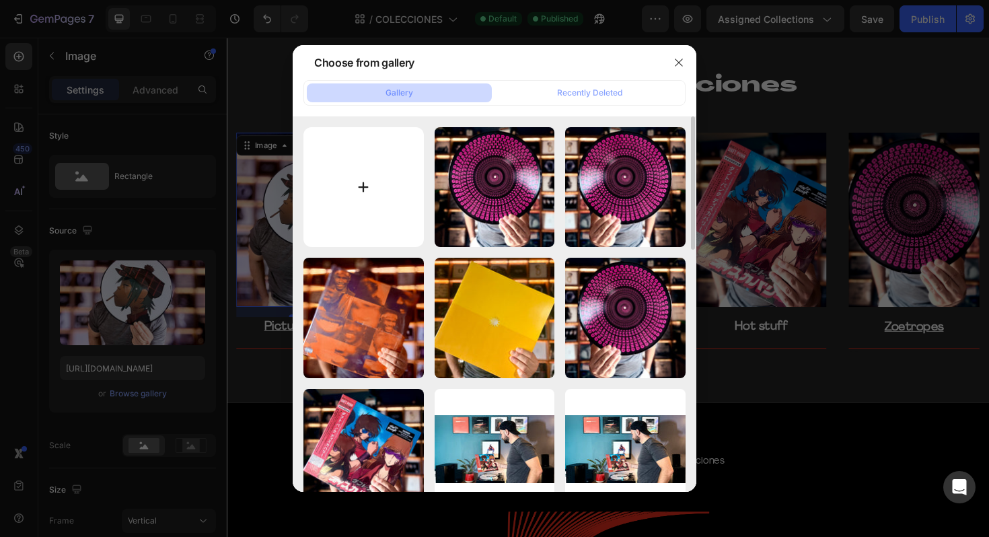
click at [406, 159] on input "file" at bounding box center [363, 187] width 120 height 120
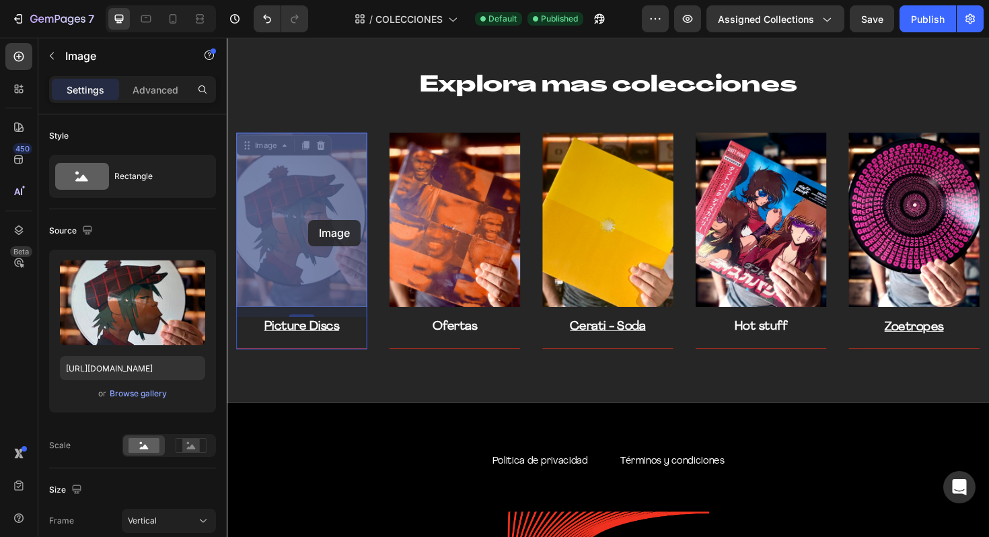
drag, startPoint x: 299, startPoint y: 231, endPoint x: 313, endPoint y: 231, distance: 13.5
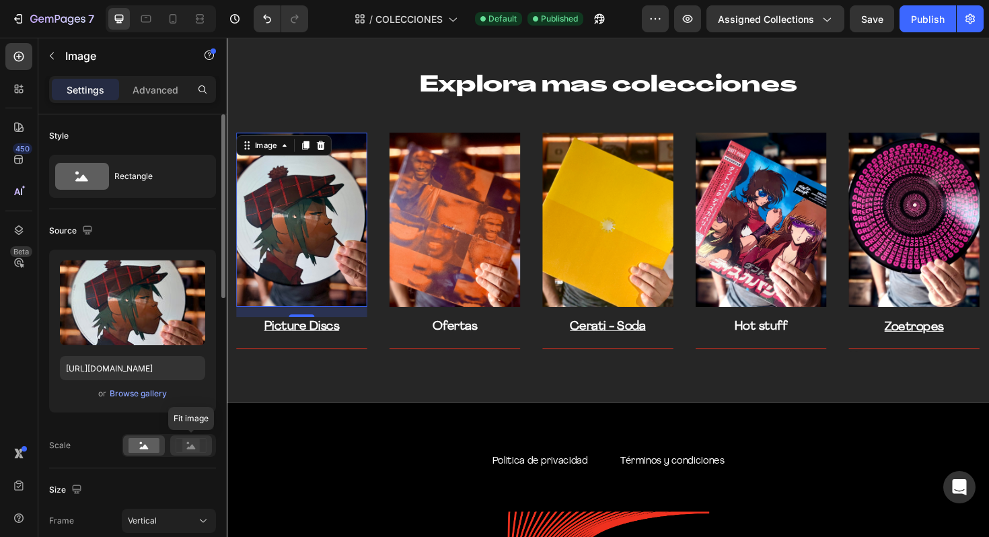
click at [179, 446] on icon at bounding box center [191, 445] width 31 height 15
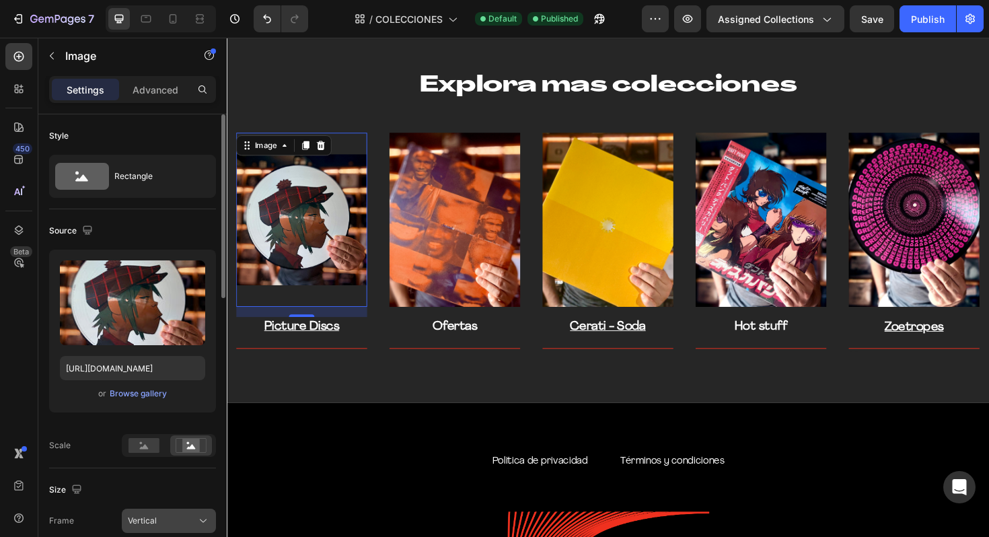
click at [155, 529] on button "Vertical" at bounding box center [169, 521] width 94 height 24
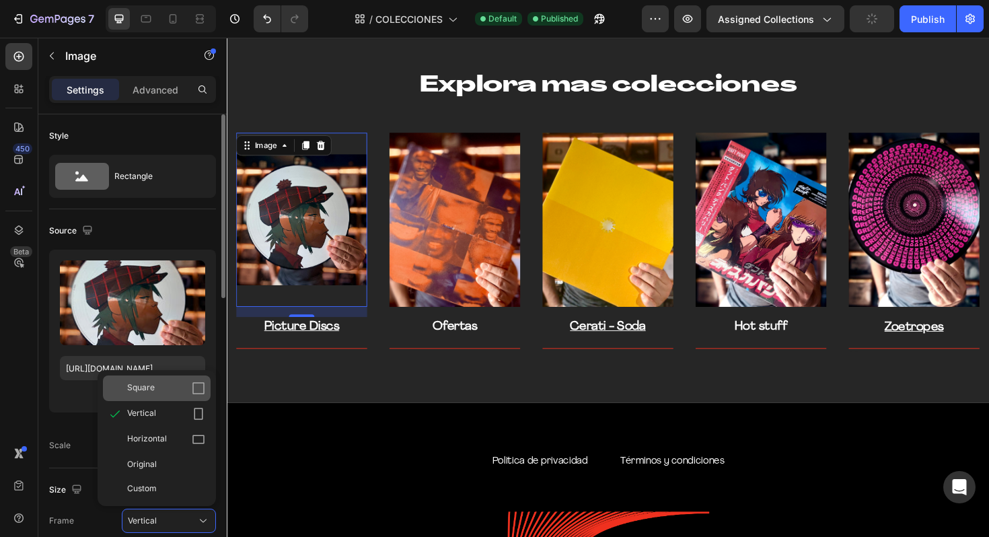
click at [192, 395] on div "Square" at bounding box center [157, 388] width 108 height 26
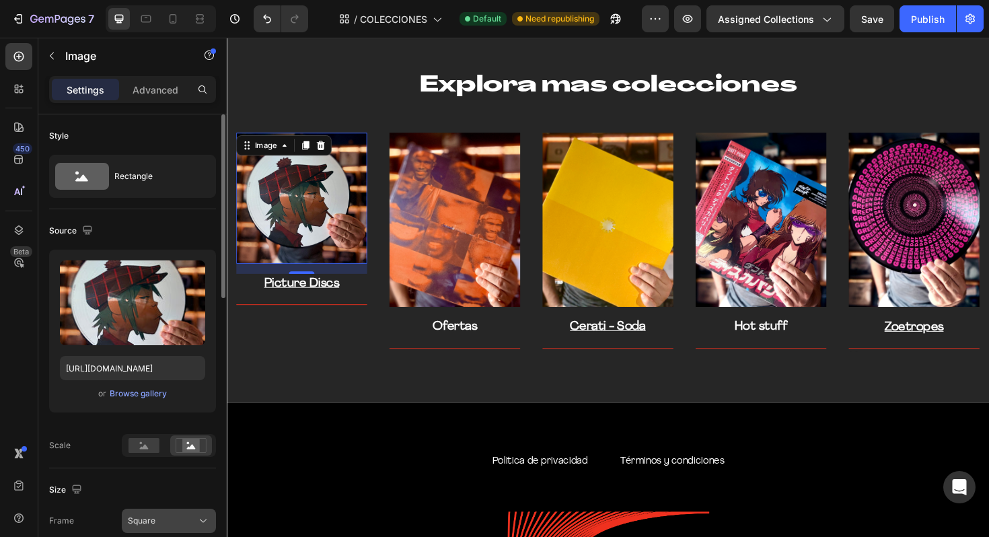
click at [184, 515] on div "Square" at bounding box center [161, 521] width 66 height 12
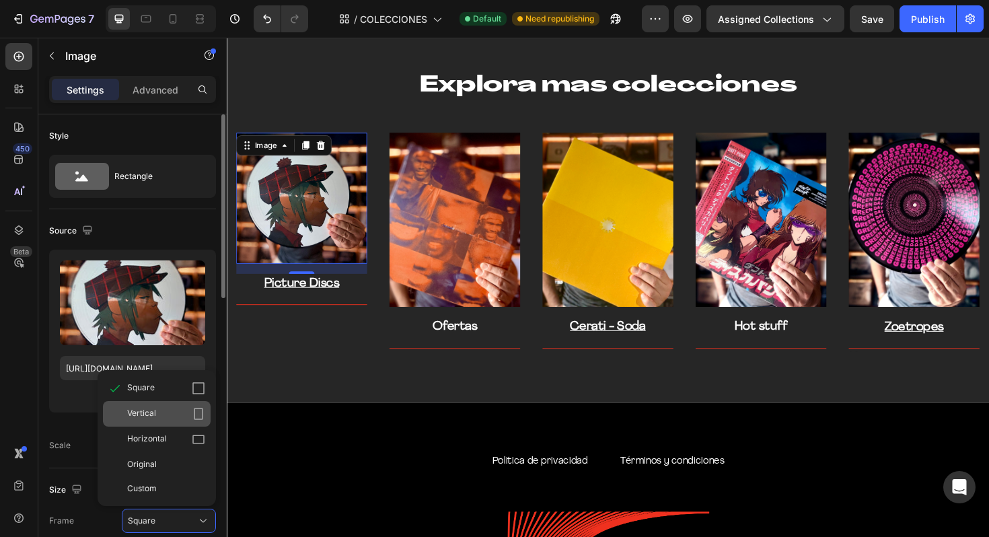
click at [188, 413] on div "Vertical" at bounding box center [166, 413] width 78 height 13
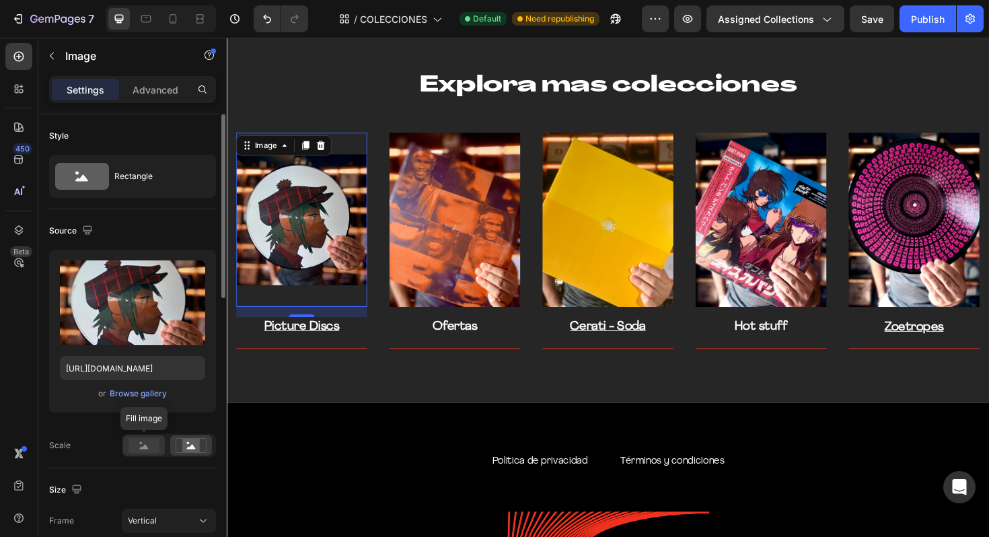
click at [149, 449] on rect at bounding box center [143, 445] width 31 height 15
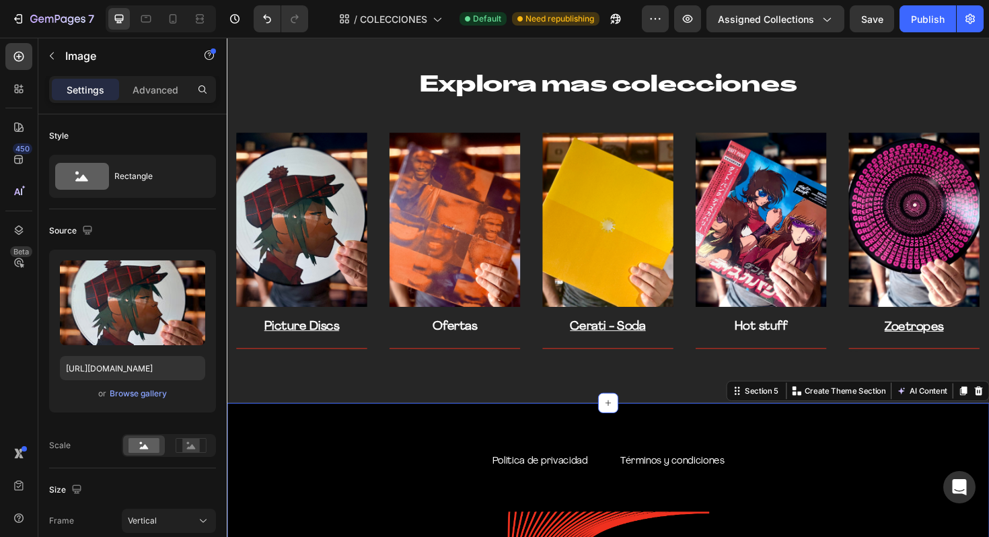
click at [348, 271] on img at bounding box center [306, 231] width 139 height 185
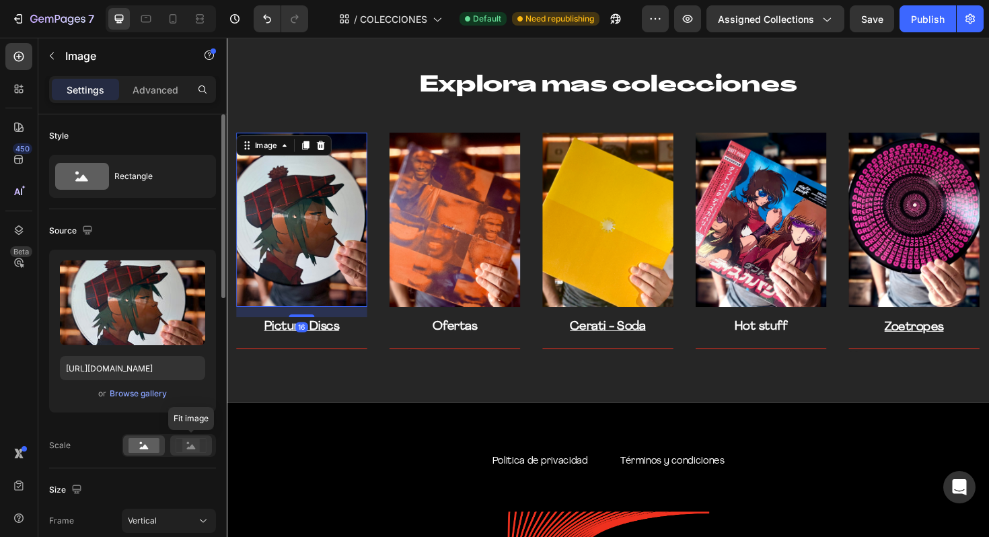
click at [191, 443] on rect at bounding box center [190, 445] width 17 height 13
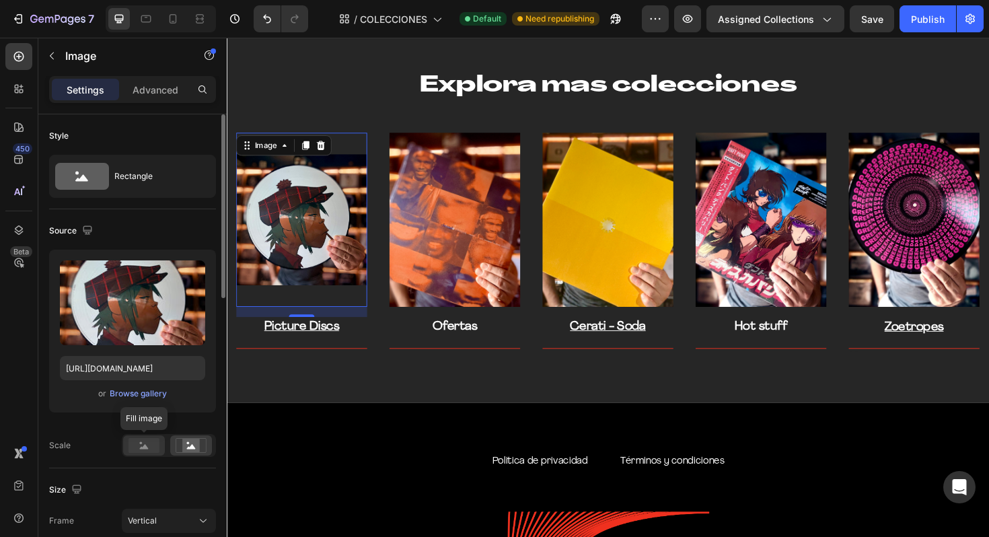
click at [141, 445] on rect at bounding box center [143, 445] width 31 height 15
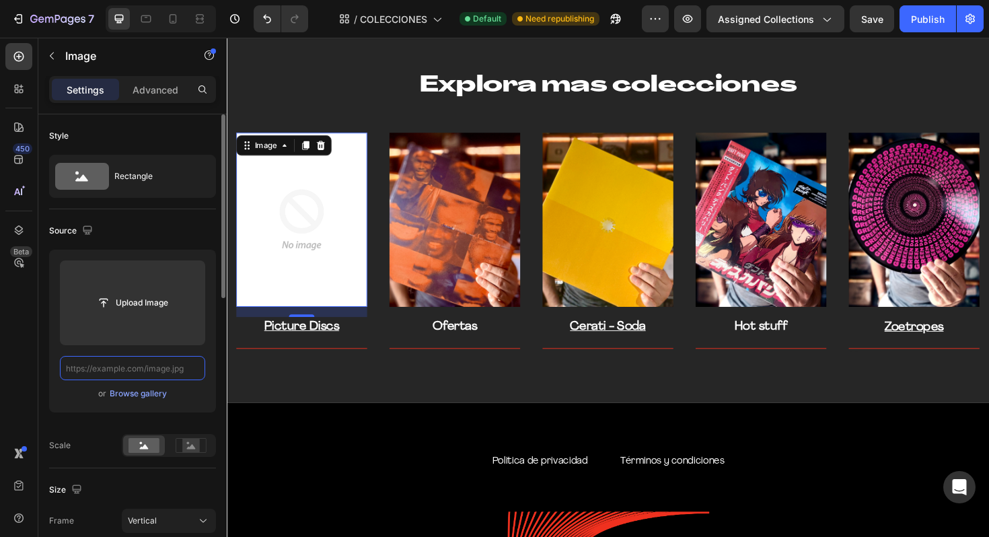
scroll to position [0, 0]
click at [162, 394] on div "Browse gallery" at bounding box center [138, 394] width 57 height 12
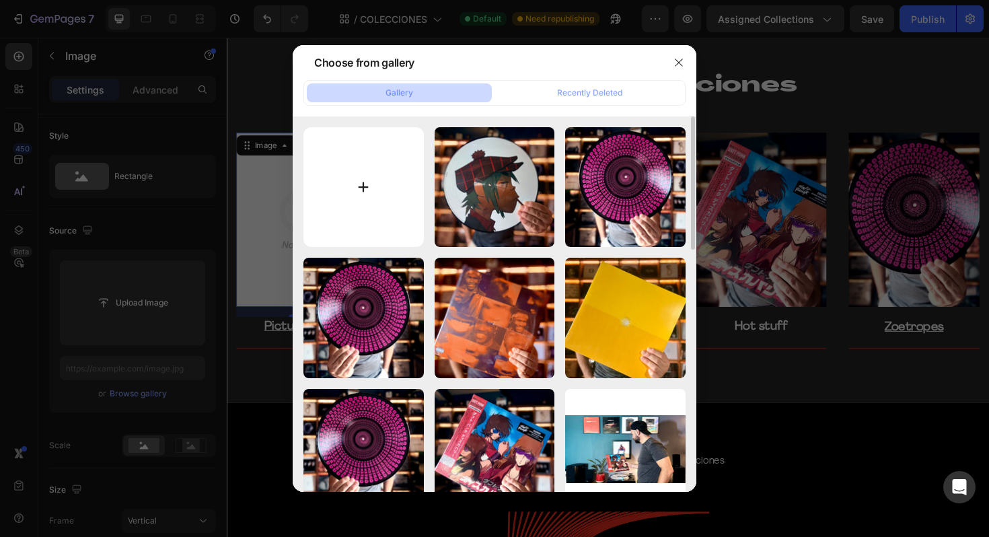
click at [383, 153] on input "file" at bounding box center [363, 187] width 120 height 120
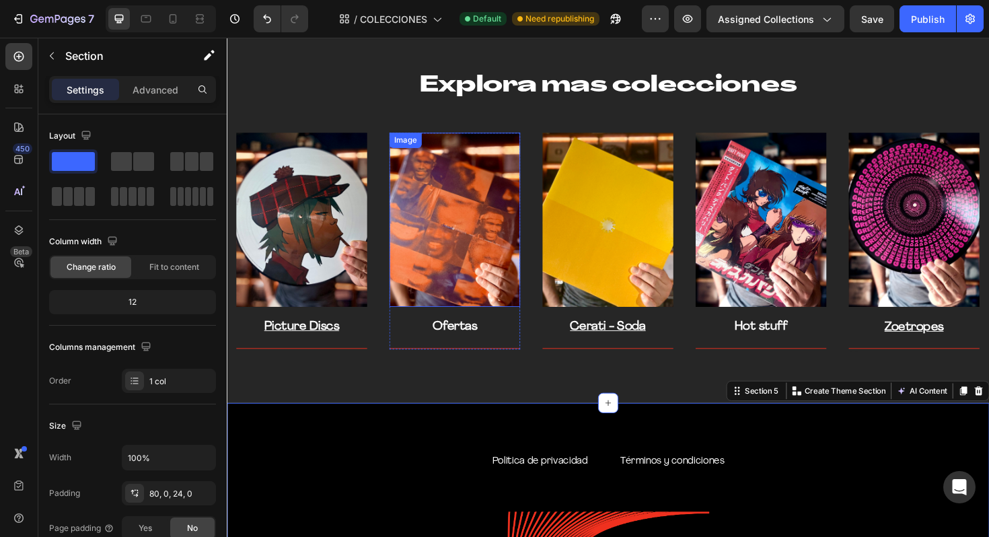
click at [497, 289] on img at bounding box center [468, 231] width 139 height 185
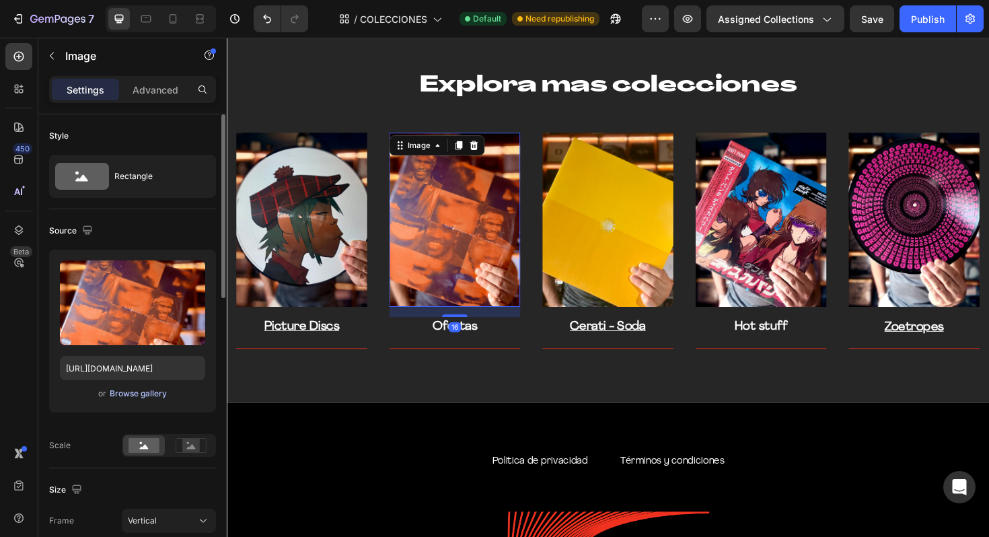
click at [152, 390] on div "Browse gallery" at bounding box center [138, 394] width 57 height 12
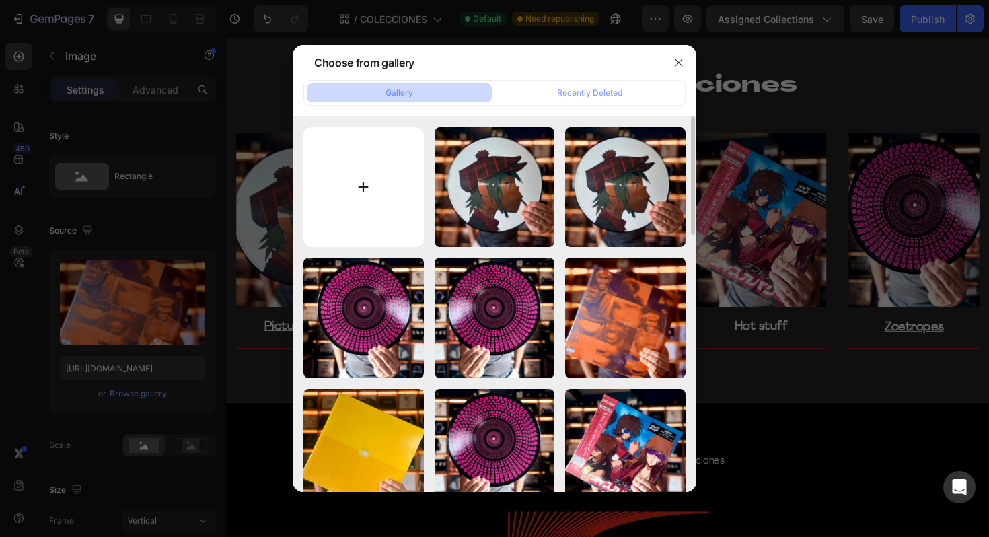
click at [410, 182] on input "file" at bounding box center [363, 187] width 120 height 120
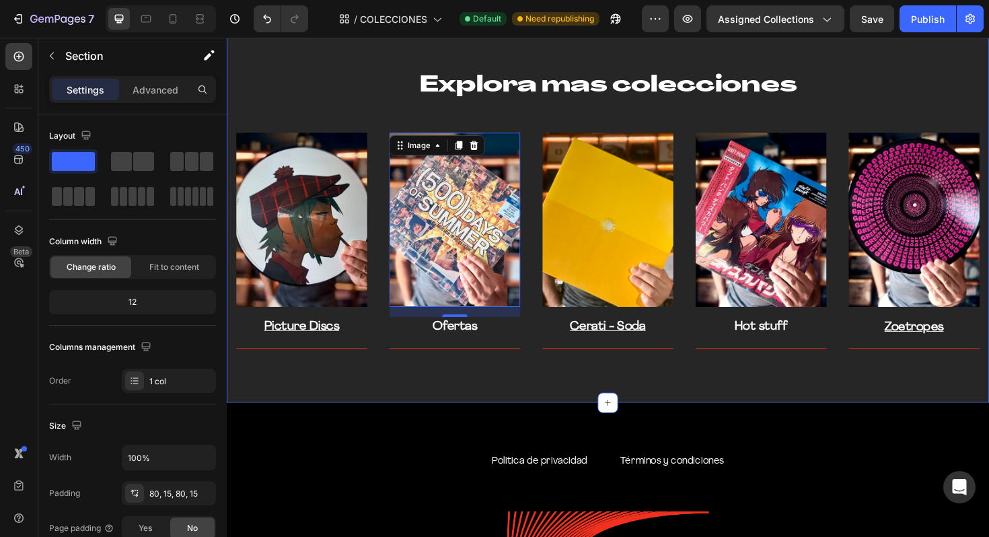
click at [566, 410] on div "Explora mas colecciones Heading Row Image Picture Discs Text block Title Line R…" at bounding box center [630, 222] width 807 height 406
click at [476, 341] on link "Ofertas" at bounding box center [468, 344] width 47 height 13
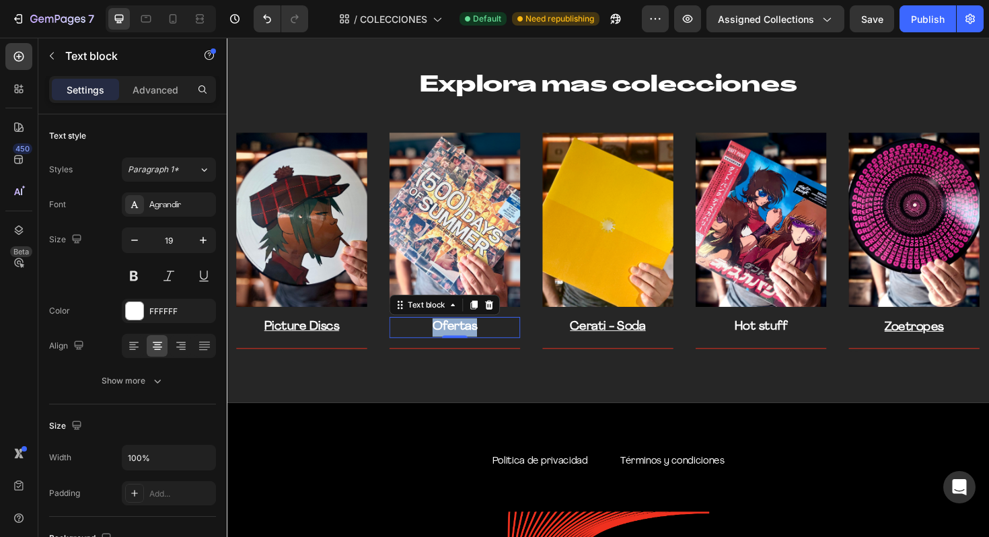
click at [476, 341] on link "Ofertas" at bounding box center [468, 344] width 47 height 13
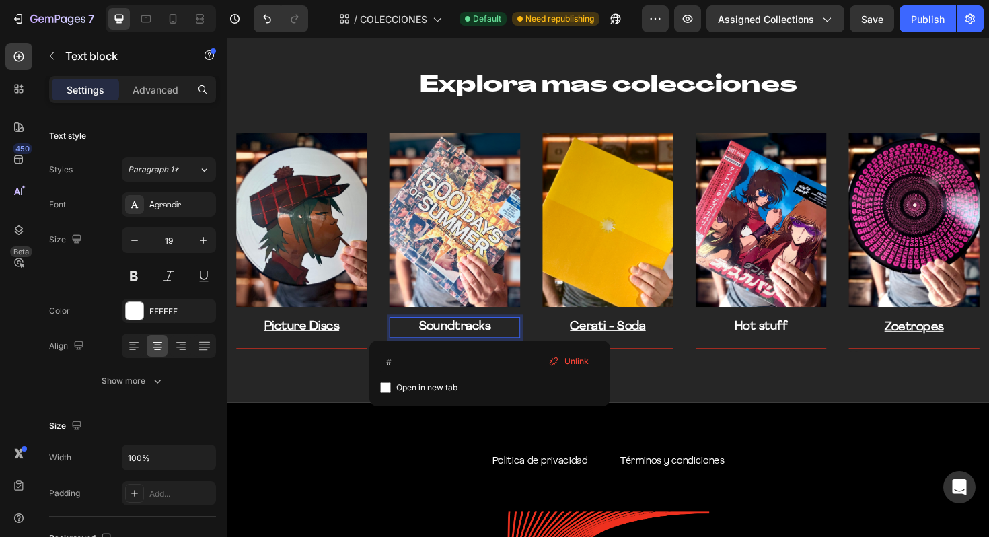
click at [570, 358] on span "Unlink" at bounding box center [576, 361] width 24 height 12
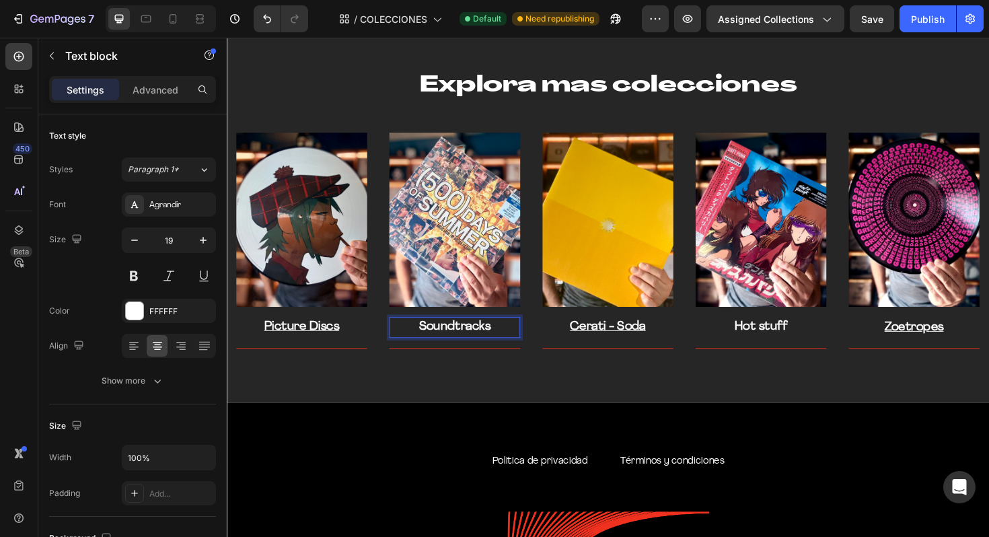
click at [472, 349] on p "Soundtracks" at bounding box center [468, 345] width 136 height 20
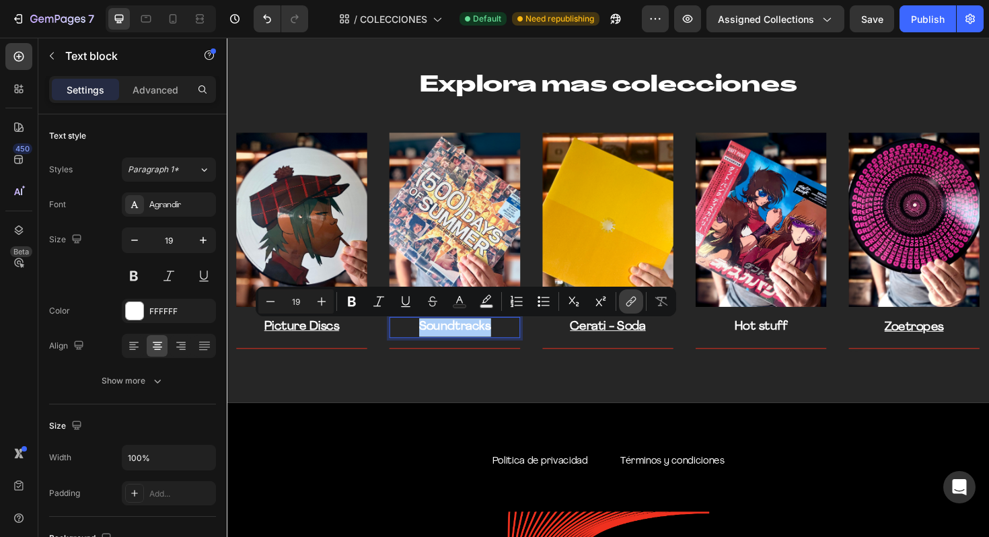
click at [635, 303] on icon "Editor contextual toolbar" at bounding box center [630, 301] width 13 height 13
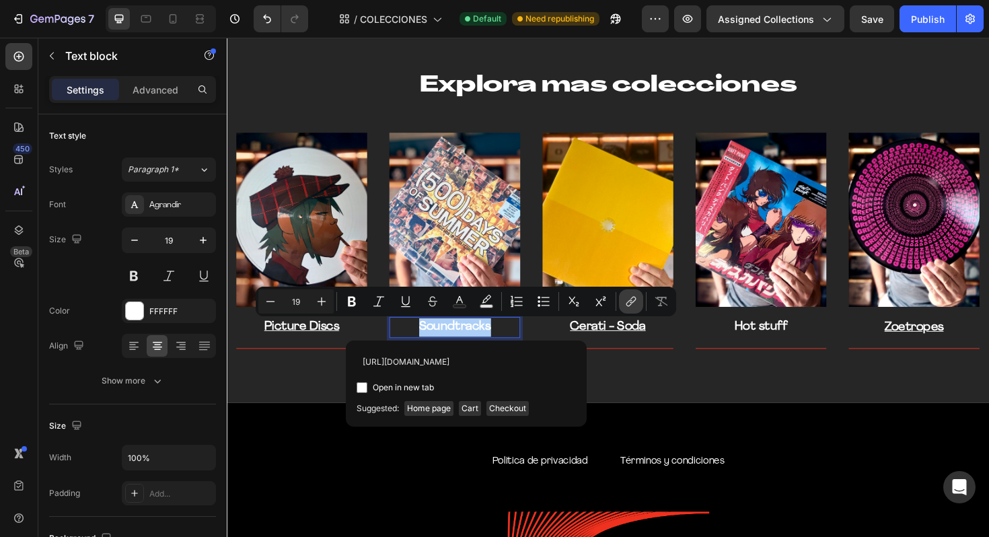
scroll to position [0, 35]
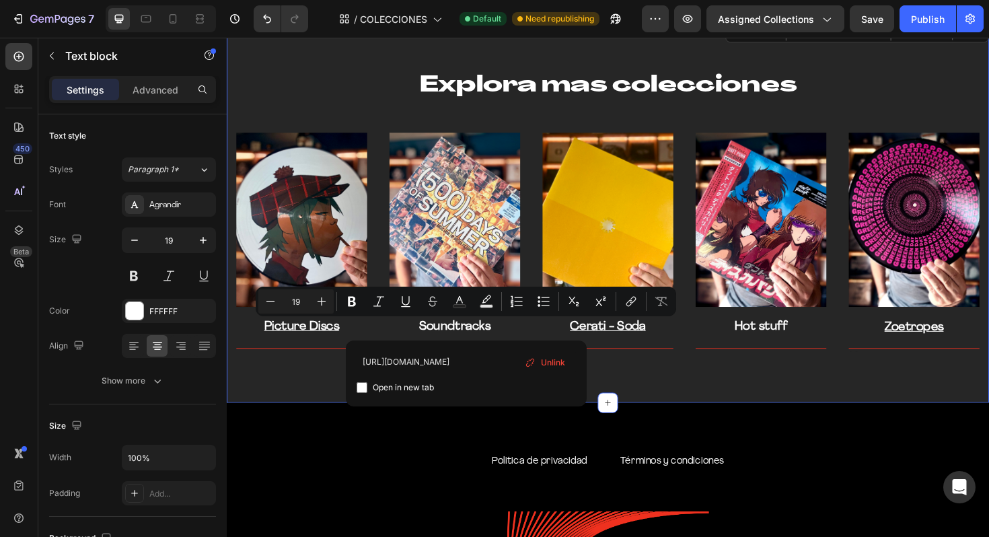
click at [793, 392] on div "Explora mas colecciones Heading Row Image Picture Discs Text block Title Line R…" at bounding box center [630, 222] width 807 height 406
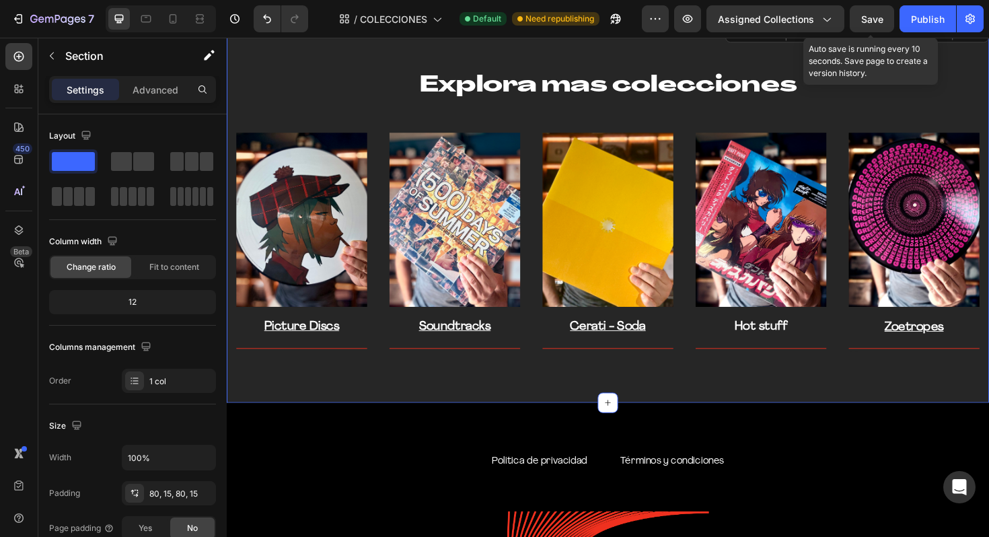
click at [871, 22] on span "Save" at bounding box center [872, 18] width 22 height 11
click at [927, 17] on div "Publish" at bounding box center [928, 19] width 34 height 14
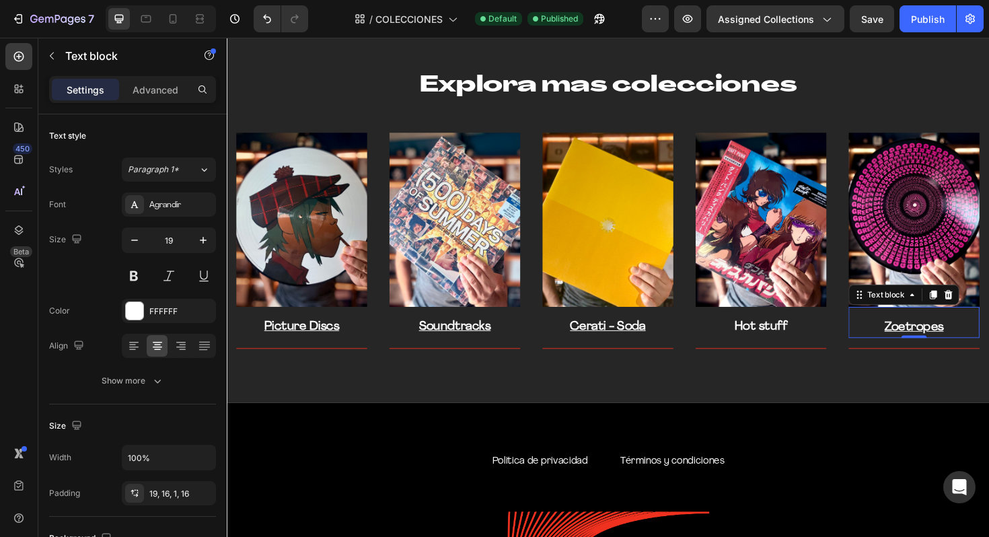
click at [930, 351] on u "Zoetropes" at bounding box center [955, 344] width 63 height 13
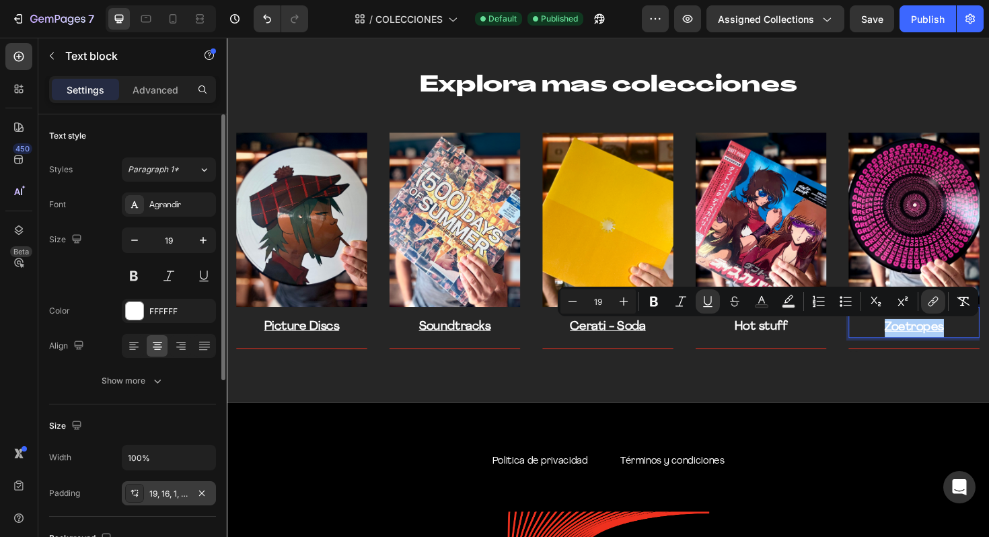
click at [161, 499] on div "19, 16, 1, 16" at bounding box center [168, 494] width 39 height 12
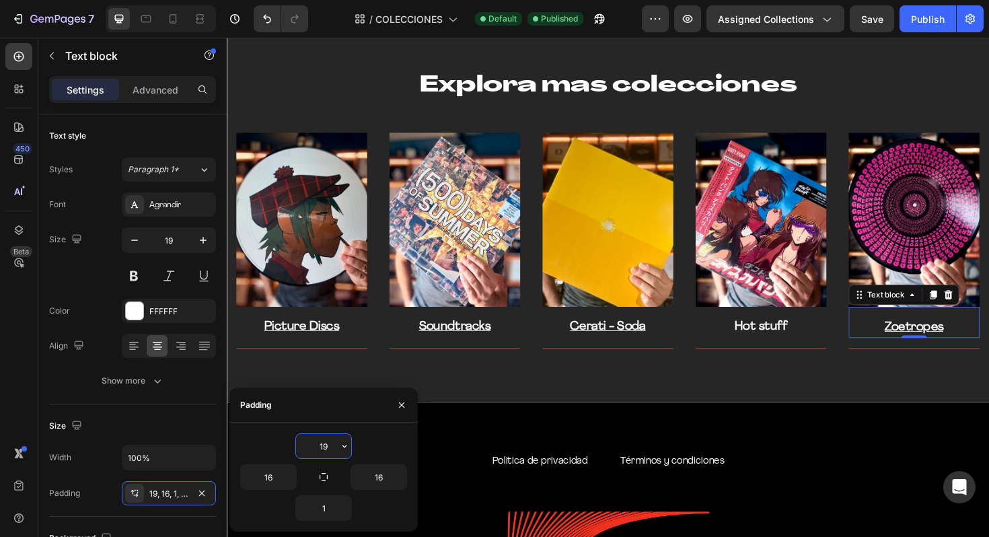
click at [333, 457] on input "19" at bounding box center [323, 446] width 55 height 24
click at [875, 17] on span "Save" at bounding box center [872, 18] width 22 height 11
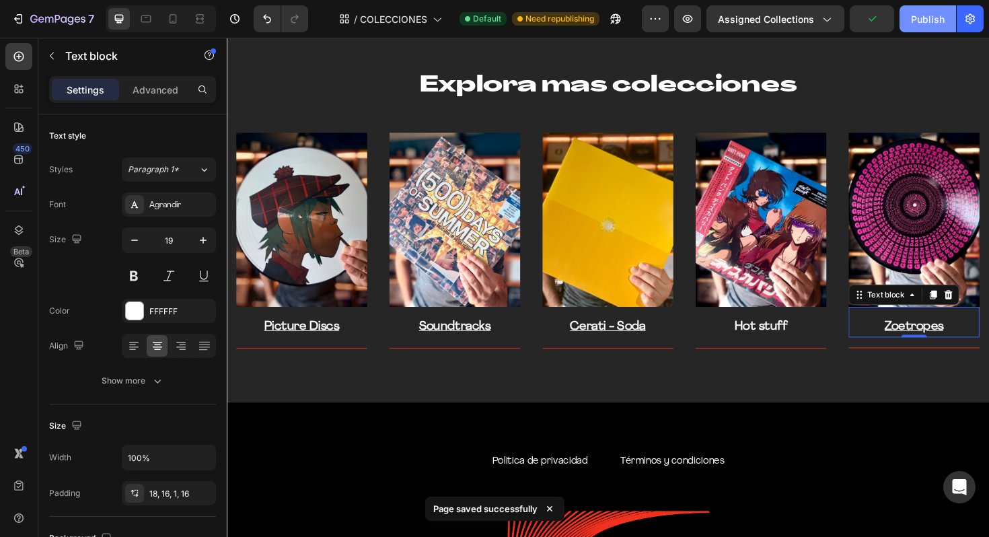
click at [933, 22] on div "Publish" at bounding box center [928, 19] width 34 height 14
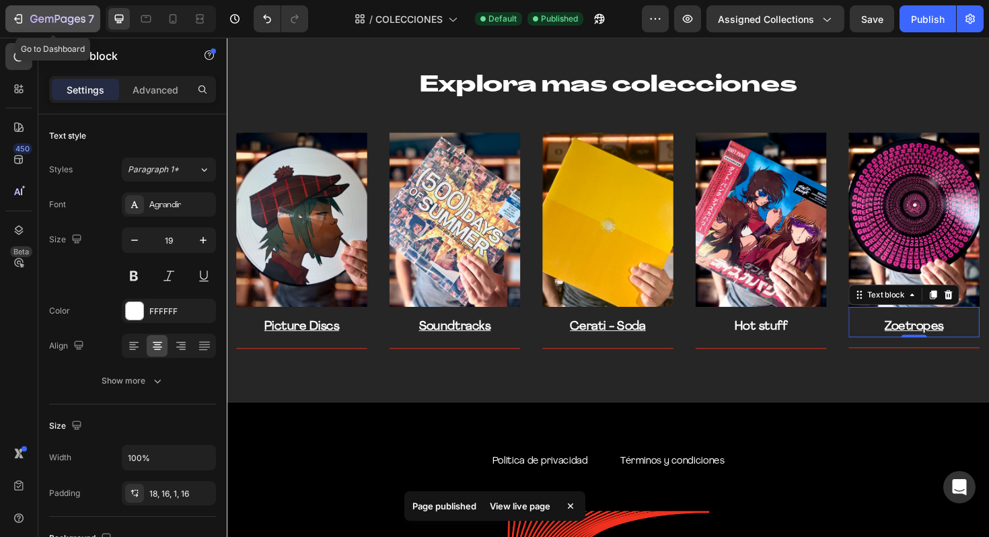
click at [53, 29] on button "7" at bounding box center [52, 18] width 95 height 27
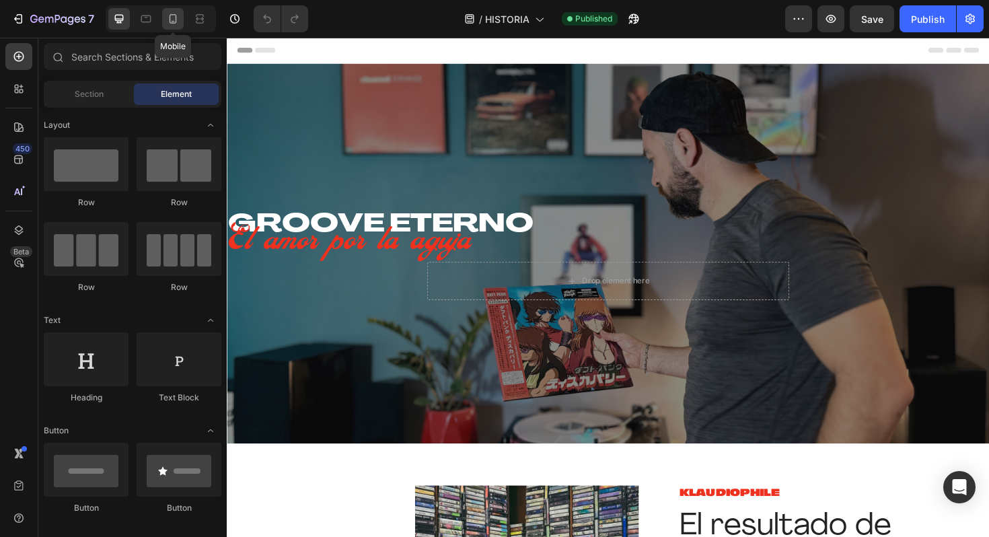
click at [177, 21] on icon at bounding box center [172, 18] width 13 height 13
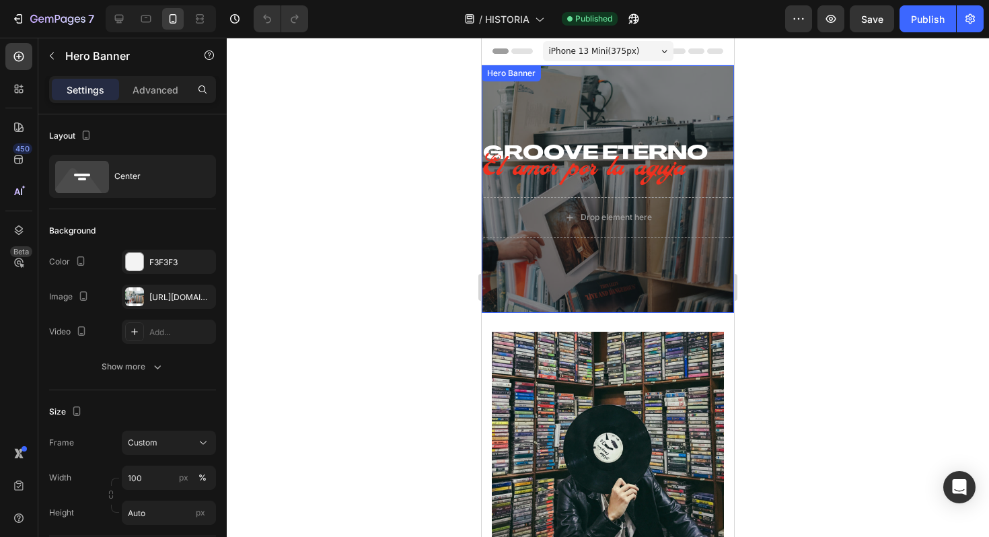
click at [660, 88] on div "GROOVE ETERNO Heading El amor por la aguja Text block Drop element here Row" at bounding box center [608, 189] width 252 height 248
click at [669, 69] on div "GROOVE ETERNO Heading El amor por la aguja Text block Drop element here Row" at bounding box center [608, 189] width 252 height 248
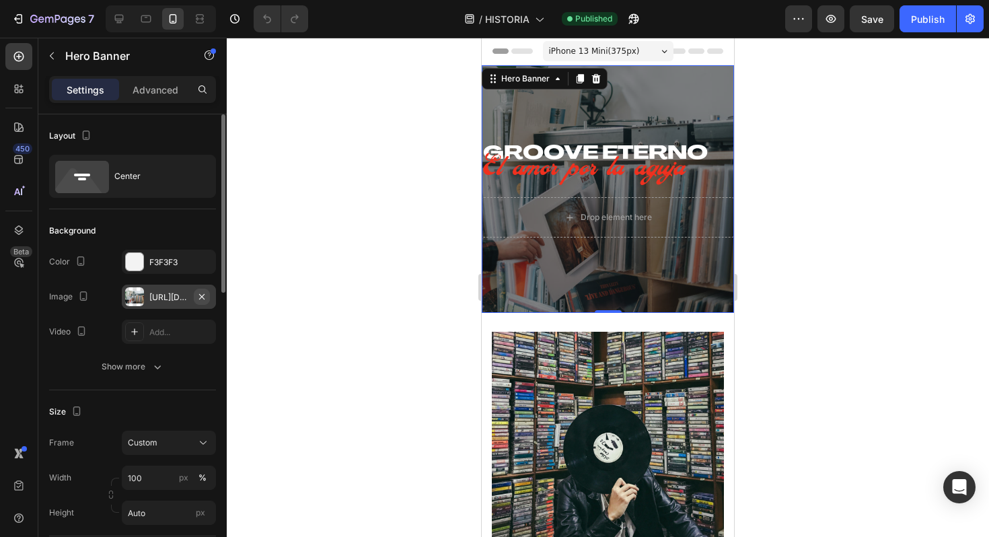
click at [203, 297] on icon "button" at bounding box center [201, 295] width 5 height 5
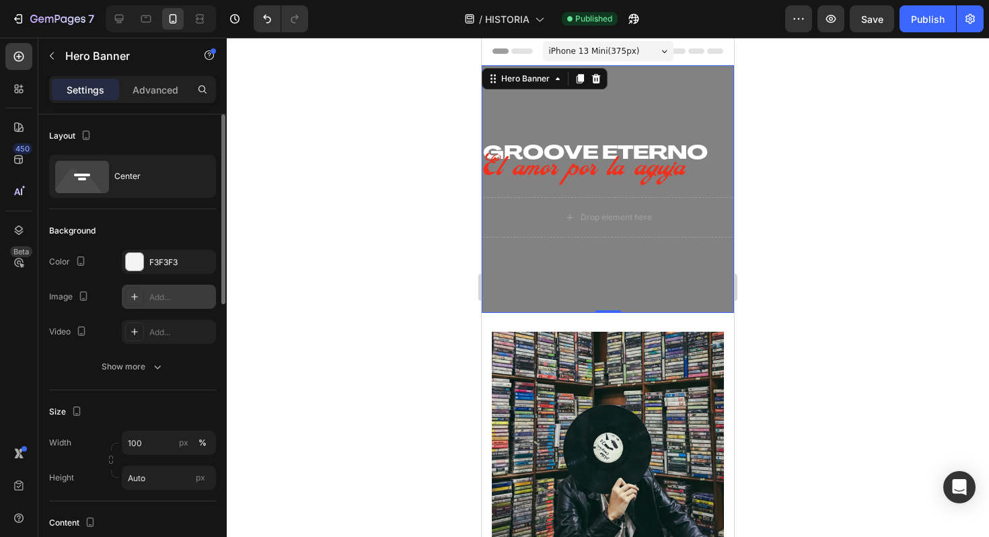
click at [128, 299] on div at bounding box center [134, 296] width 19 height 19
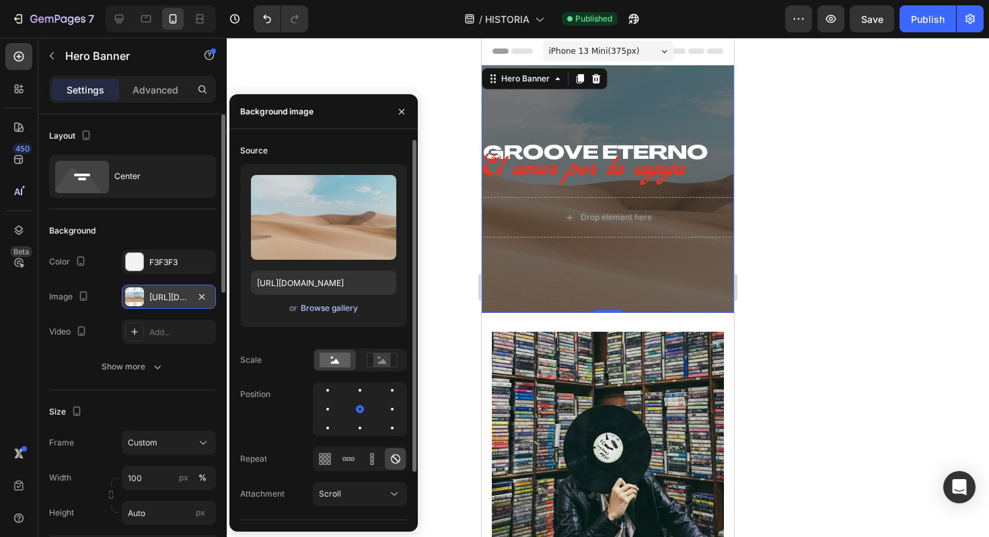
click at [340, 311] on div "Browse gallery" at bounding box center [329, 308] width 57 height 12
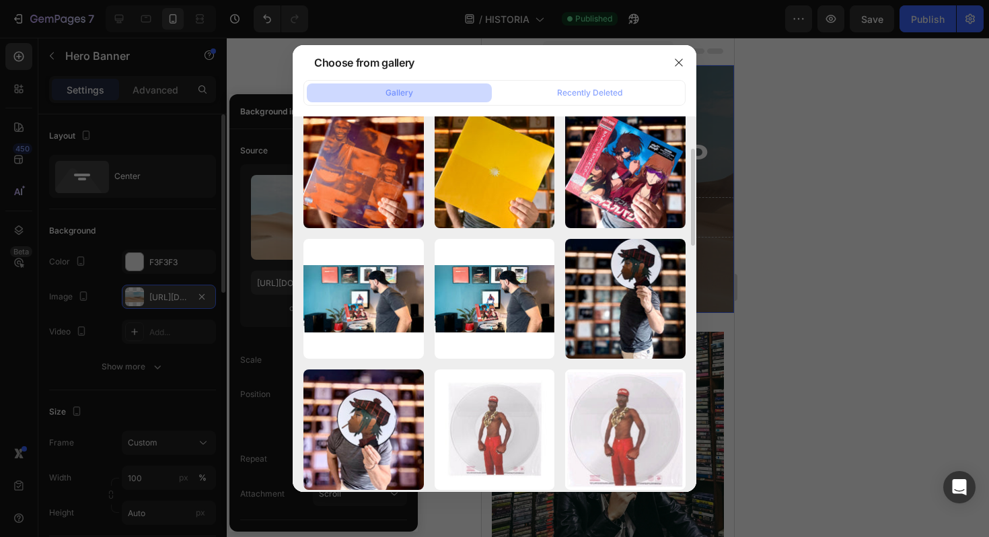
scroll to position [249, 0]
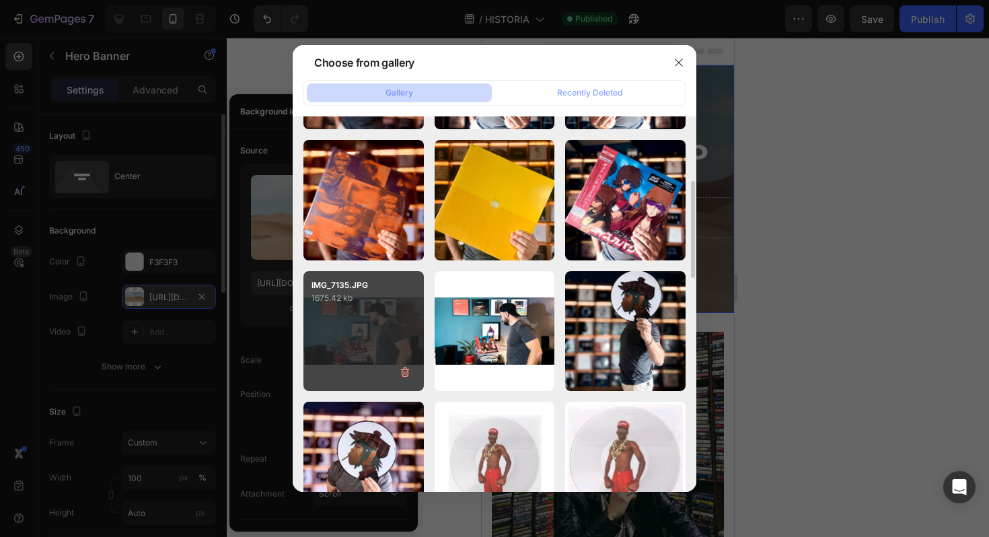
click at [385, 324] on div "IMG_7135.JPG 1675.42 kb" at bounding box center [363, 331] width 120 height 120
type input "[URL][DOMAIN_NAME]"
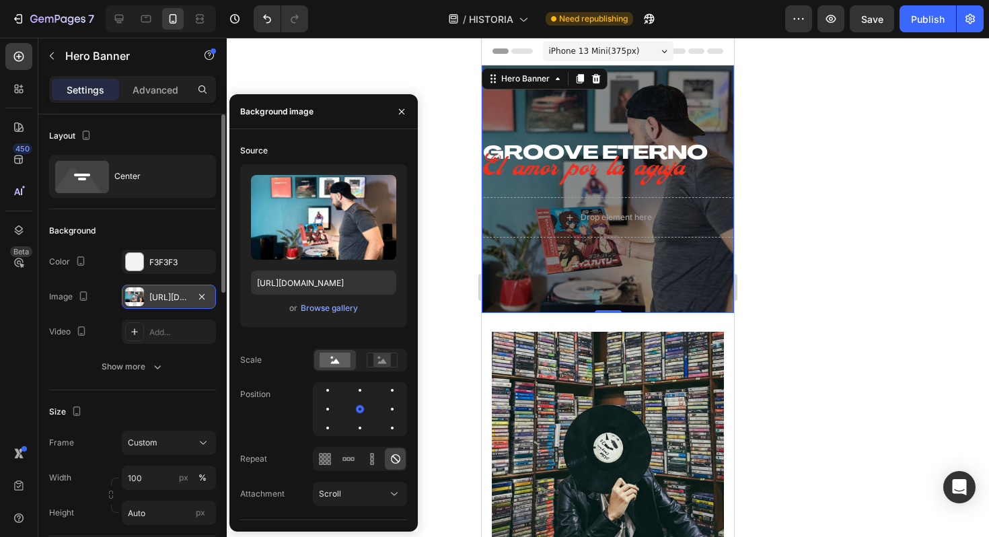
click at [601, 54] on span "iPhone 13 Mini ( 375 px)" at bounding box center [594, 50] width 91 height 13
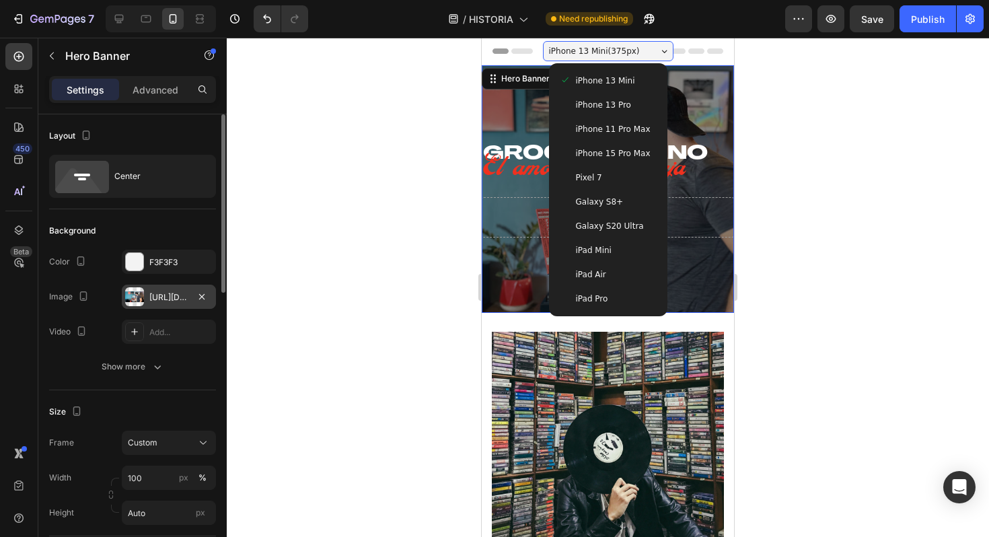
click at [614, 155] on span "iPhone 15 Pro Max" at bounding box center [613, 153] width 75 height 13
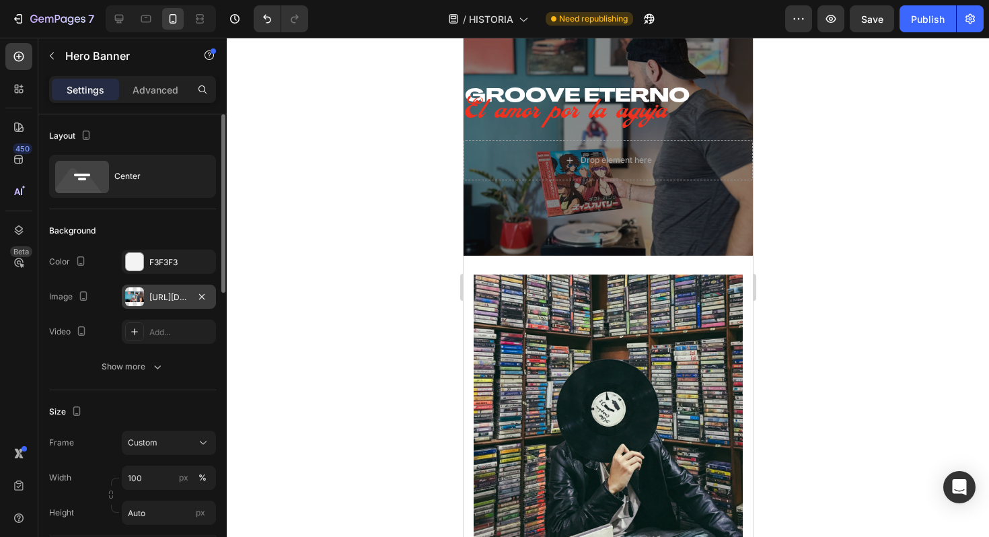
scroll to position [0, 0]
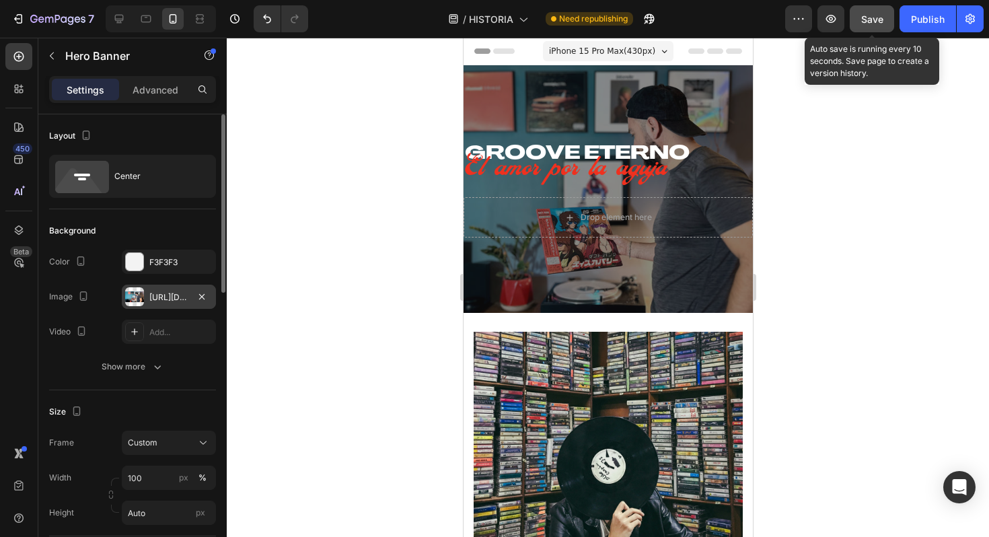
click at [881, 17] on span "Save" at bounding box center [872, 18] width 22 height 11
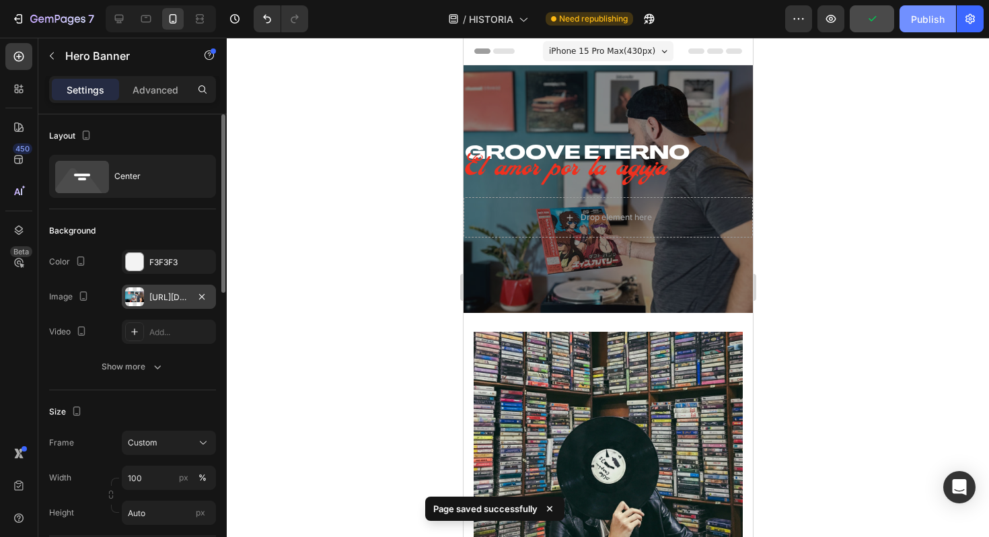
click at [916, 22] on div "Publish" at bounding box center [928, 19] width 34 height 14
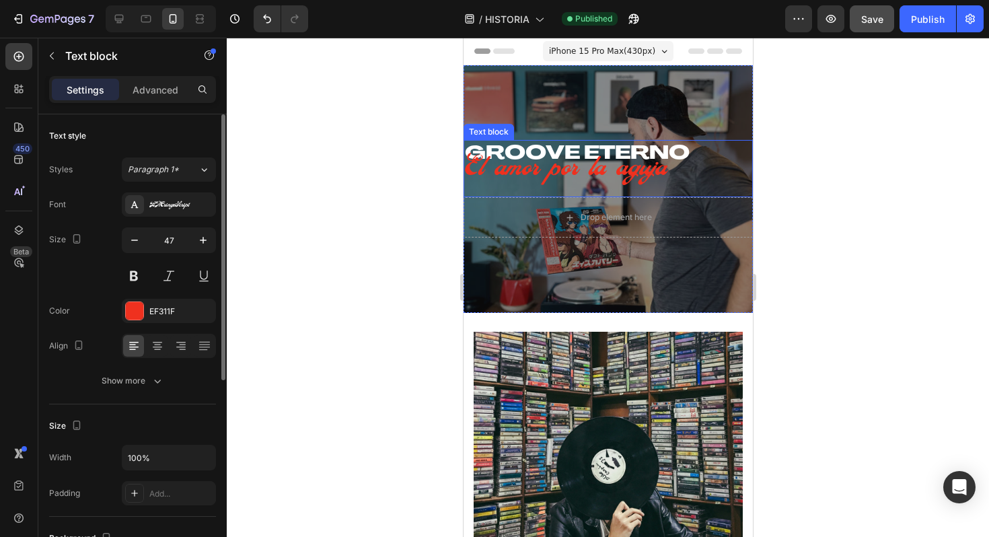
click at [579, 171] on p "El amor por la aguja" at bounding box center [607, 168] width 289 height 57
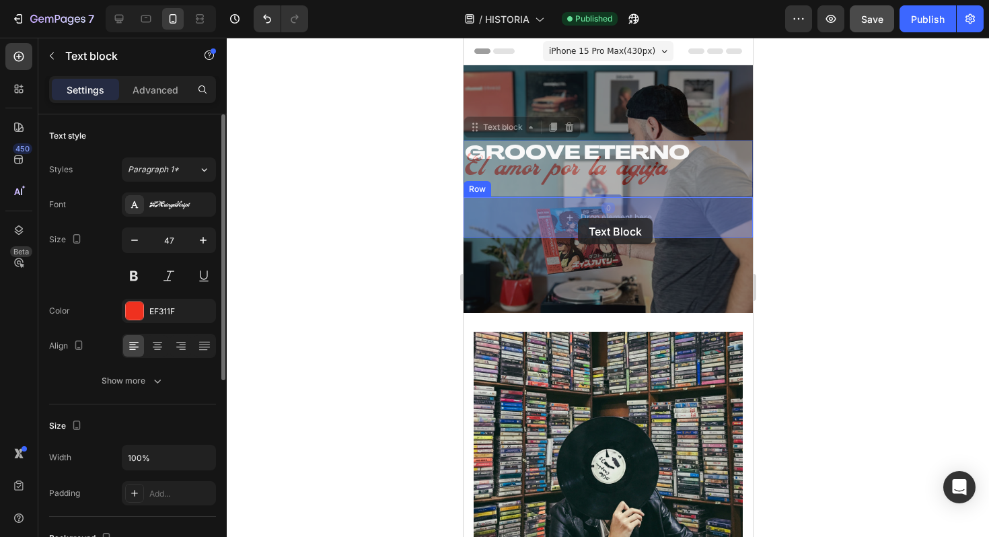
drag, startPoint x: 579, startPoint y: 171, endPoint x: 577, endPoint y: 217, distance: 46.4
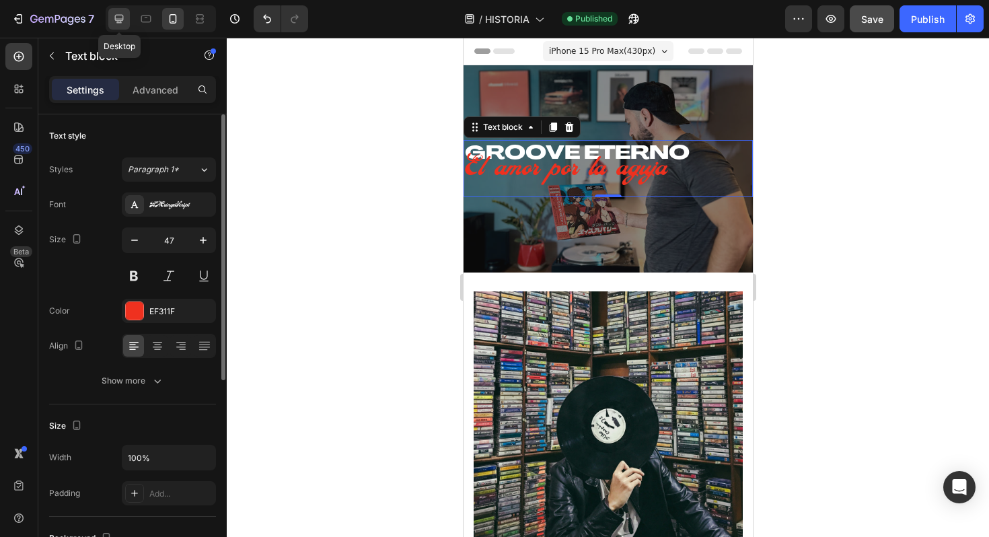
click at [126, 17] on div at bounding box center [119, 19] width 22 height 22
type input "60"
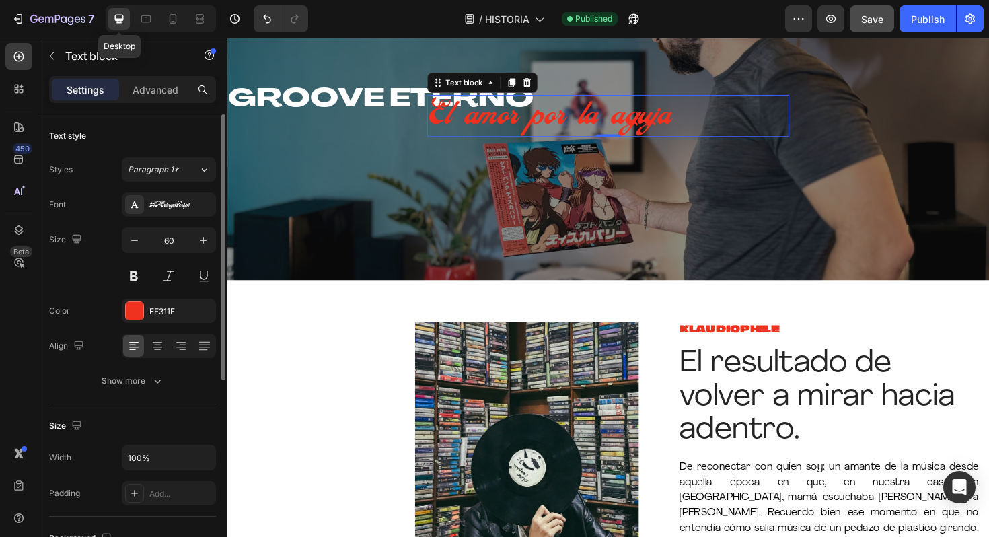
scroll to position [146, 0]
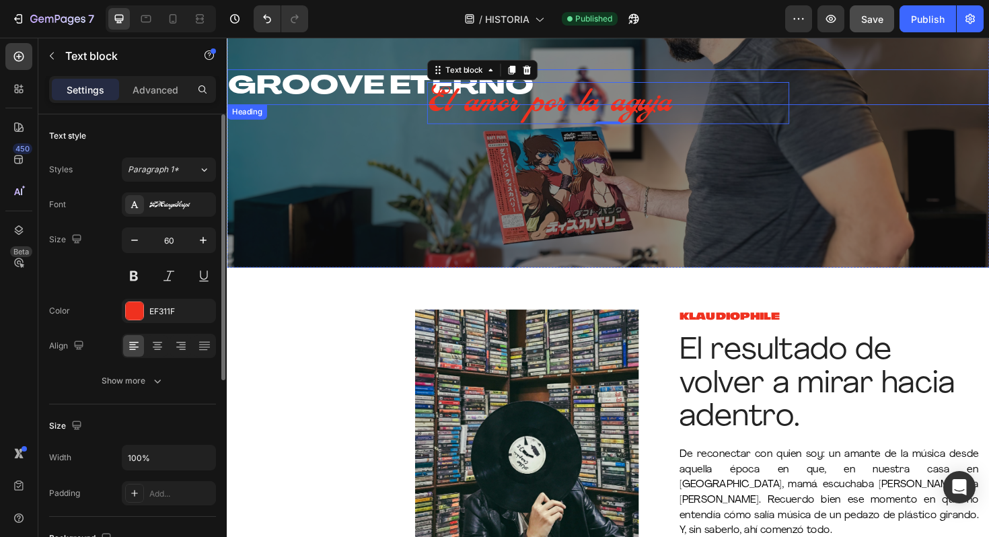
click at [305, 87] on h1 "GROOVE ETERNO" at bounding box center [630, 90] width 807 height 38
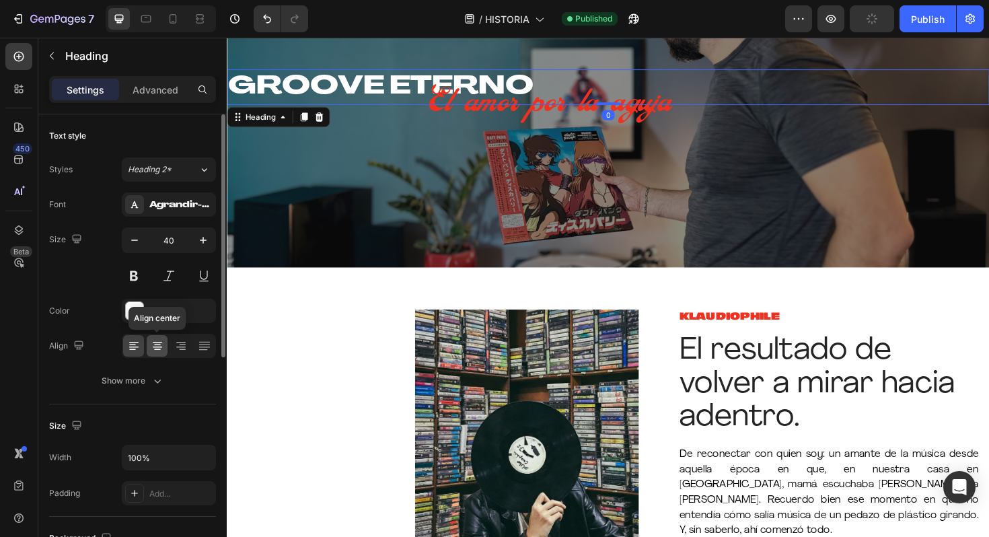
click at [165, 344] on div at bounding box center [157, 346] width 21 height 22
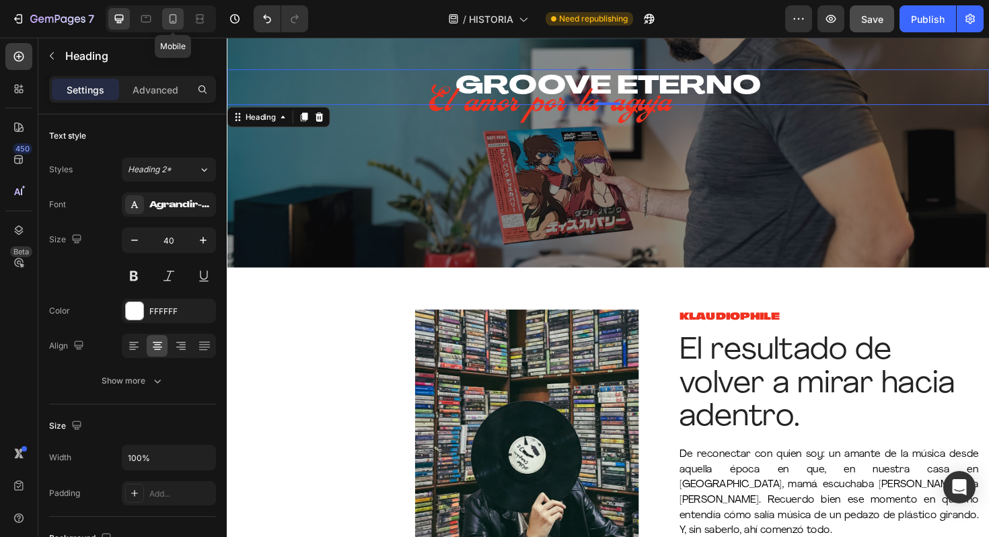
click at [174, 29] on div at bounding box center [173, 19] width 22 height 22
type input "28"
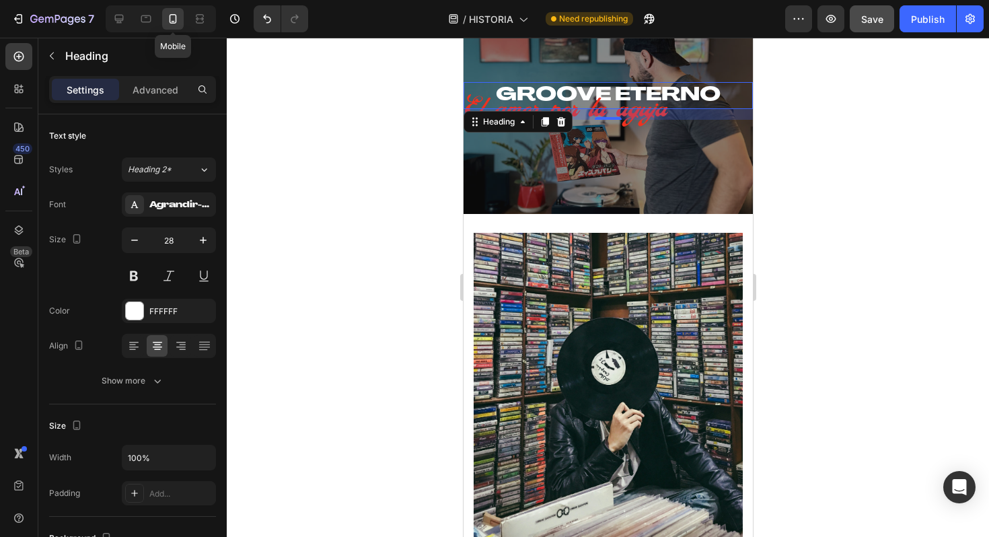
scroll to position [56, 0]
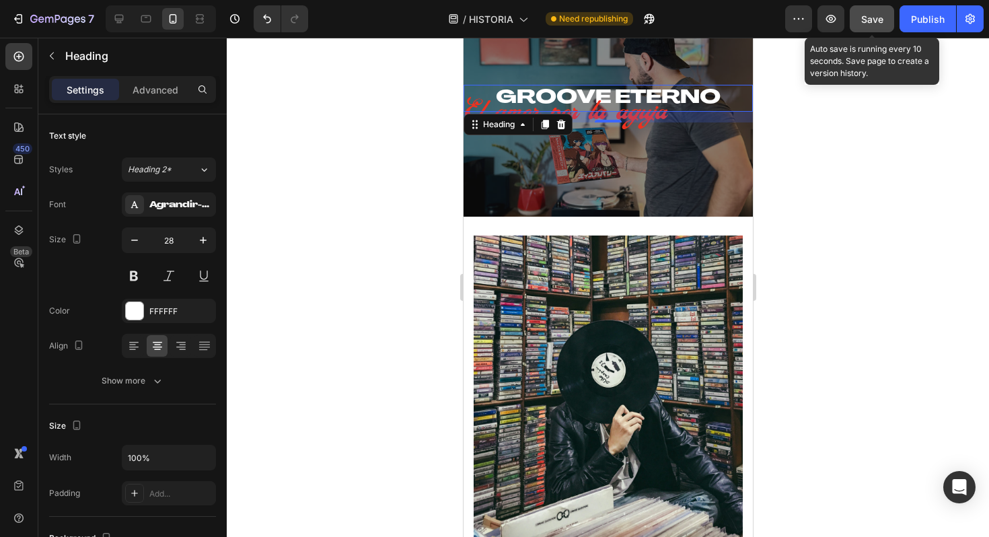
click at [867, 16] on span "Save" at bounding box center [872, 18] width 22 height 11
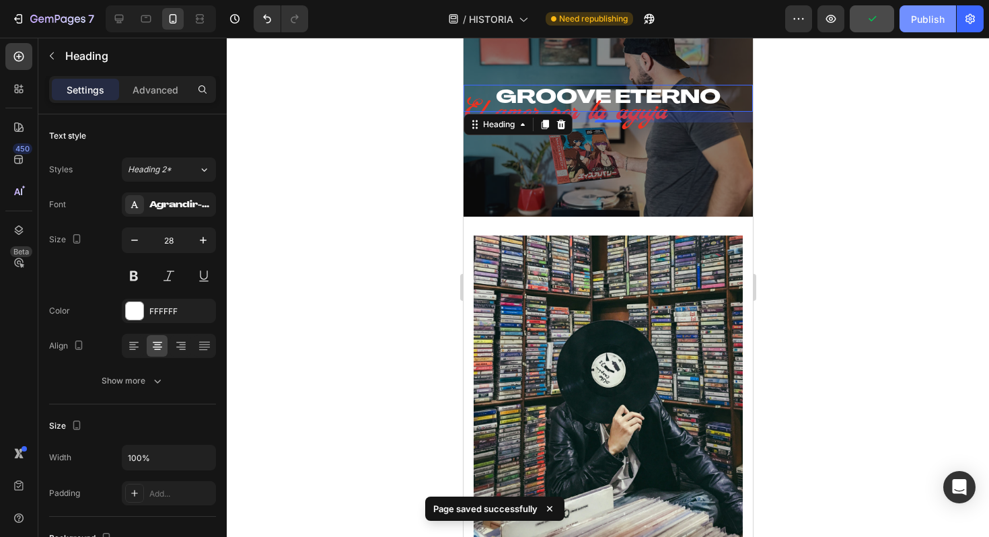
click at [923, 15] on div "Publish" at bounding box center [928, 19] width 34 height 14
